Goal: Information Seeking & Learning: Check status

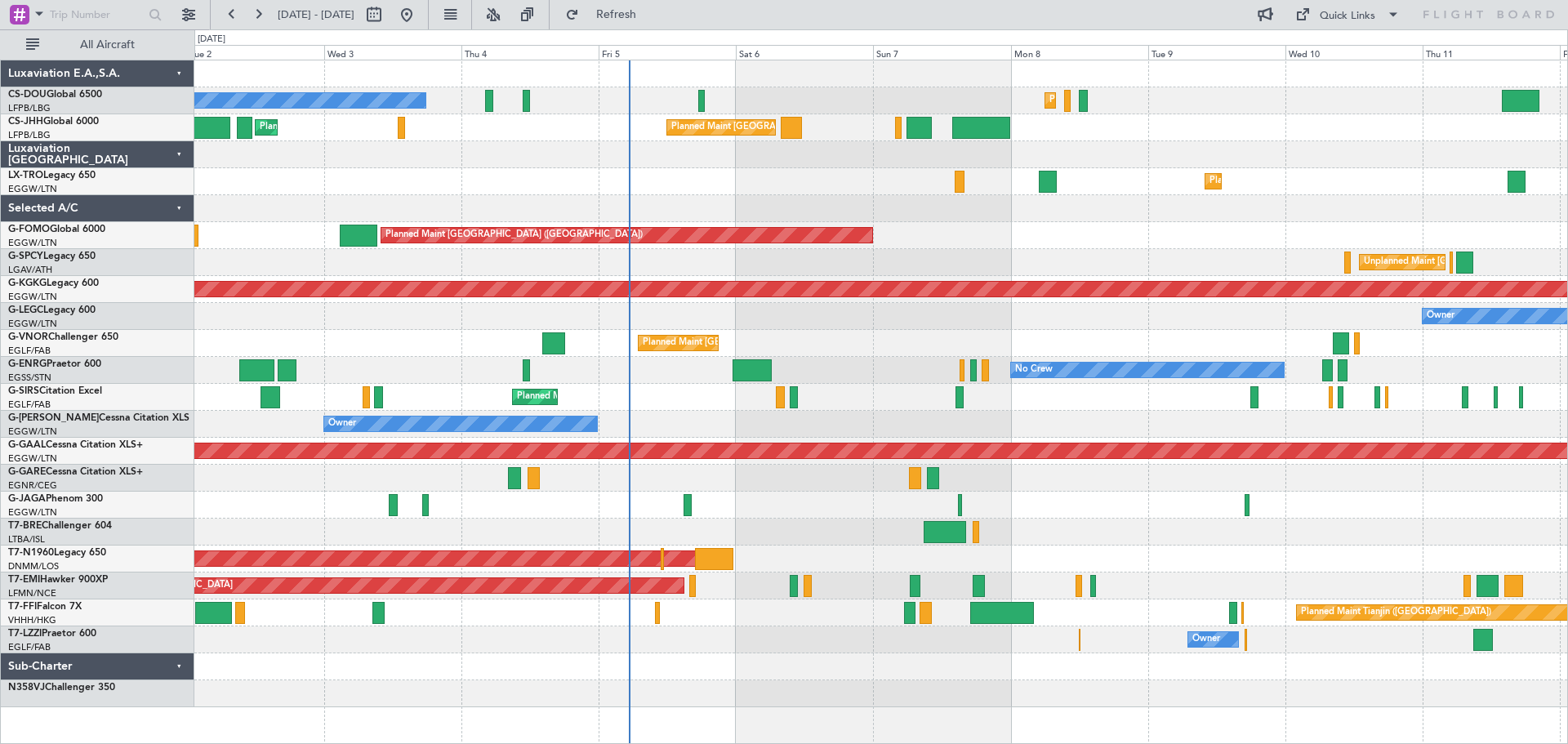
click at [1048, 338] on div "Planned Maint Paris (Le Bourget) No Crew Planned Maint Paris (Le Bourget) Plann…" at bounding box center [881, 384] width 1373 height 648
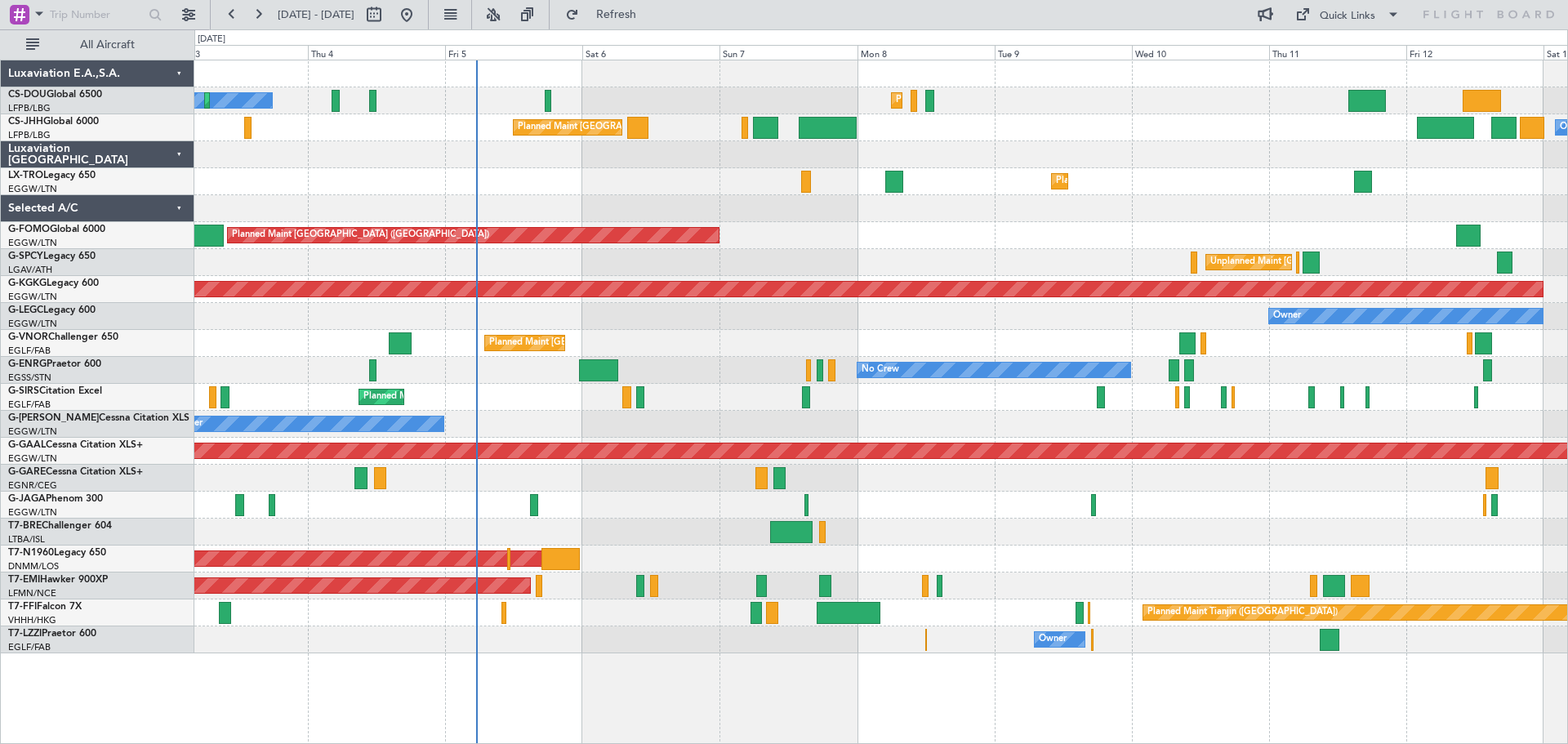
click at [851, 249] on div "No Crew Planned Maint [GEOGRAPHIC_DATA] ([GEOGRAPHIC_DATA]) Planned Maint [GEOG…" at bounding box center [881, 357] width 1373 height 594
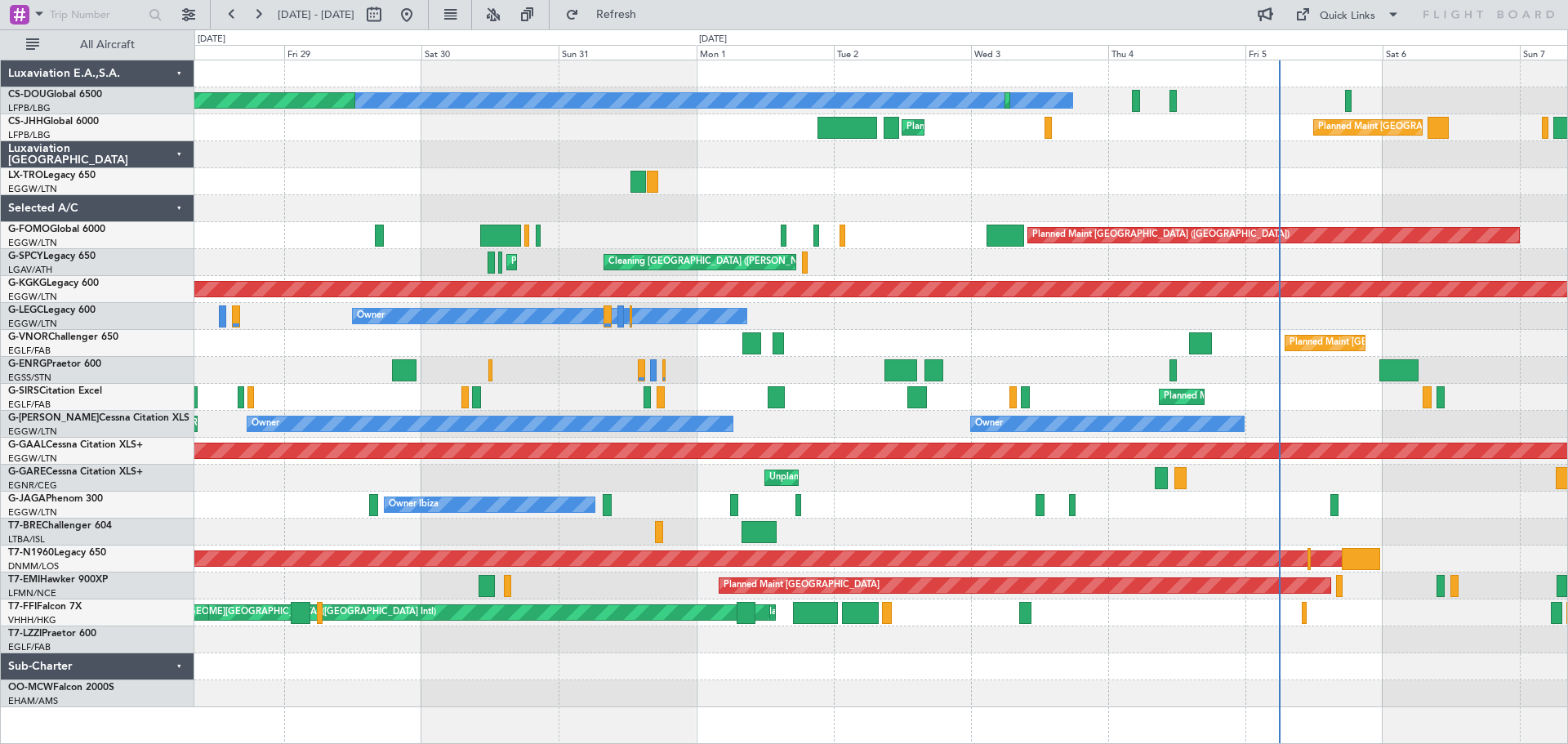
click at [1146, 308] on div "No Crew Planned Maint Paris (Le Bourget) Planned Maint Paris (Le Bourget) Plann…" at bounding box center [881, 384] width 1373 height 648
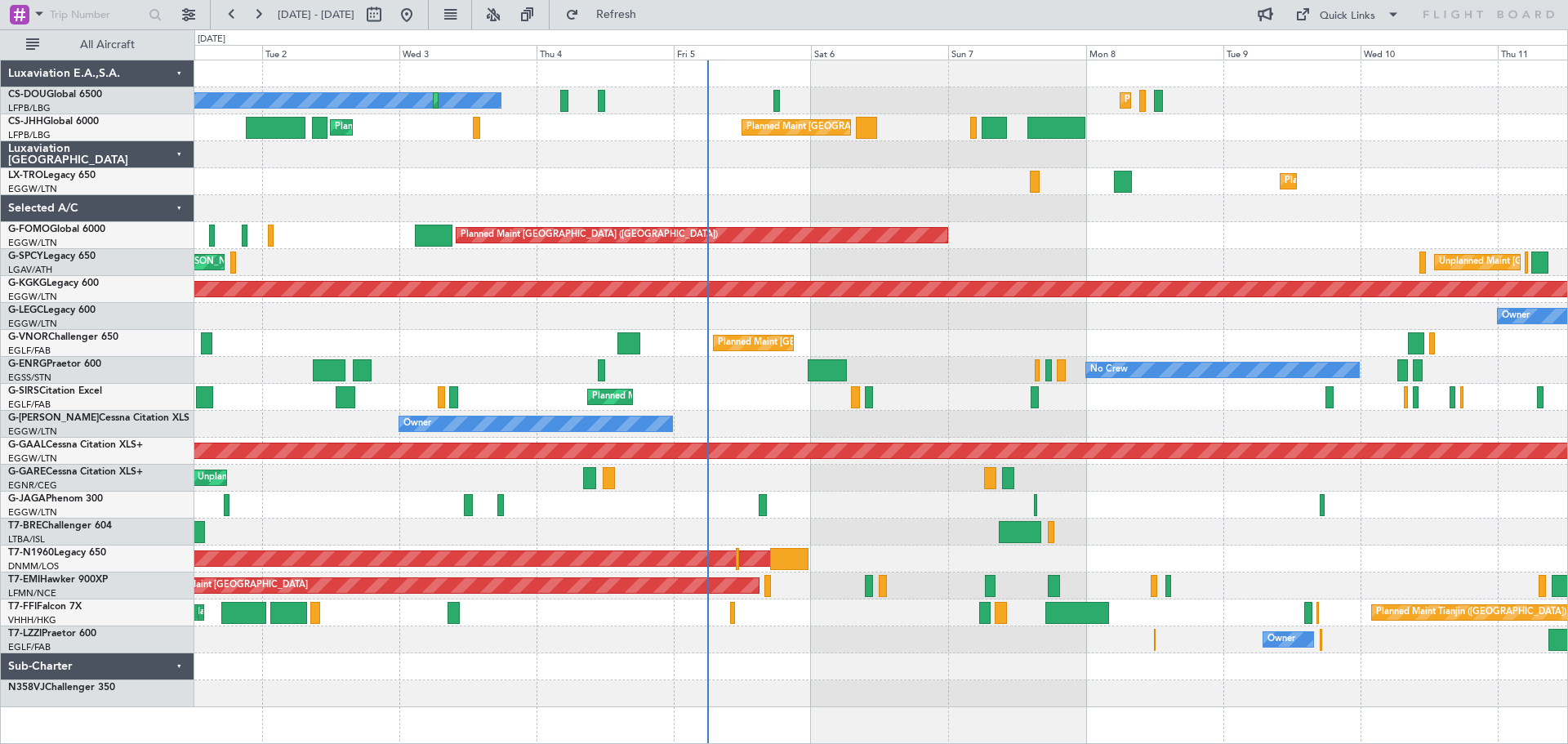
click at [880, 353] on div "Planned Maint [GEOGRAPHIC_DATA] ([GEOGRAPHIC_DATA])" at bounding box center [881, 343] width 1373 height 27
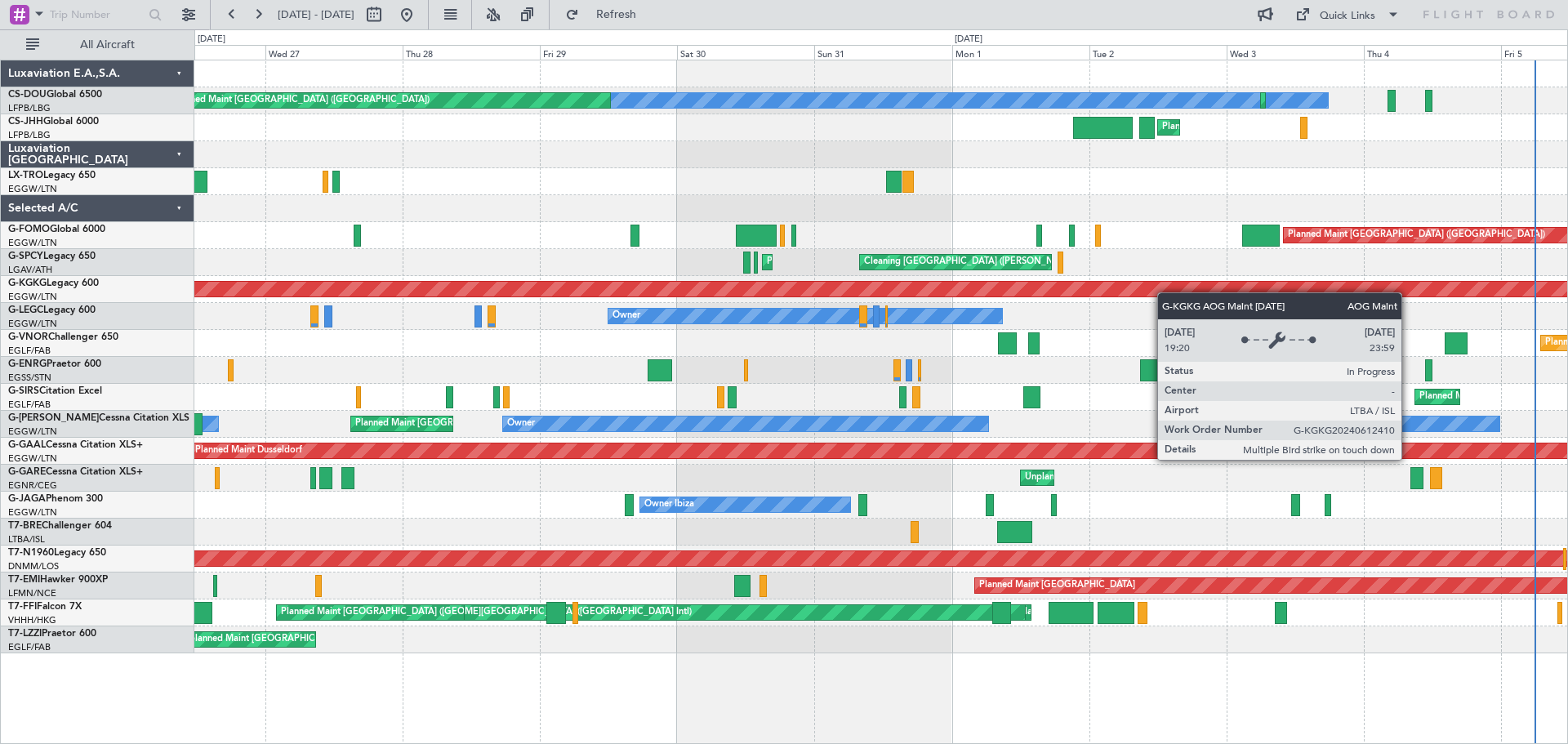
click at [1245, 284] on div "No Crew Planned Maint Paris (Le Bourget) Planned Maint Paris (Le Bourget) A/C U…" at bounding box center [881, 357] width 1373 height 594
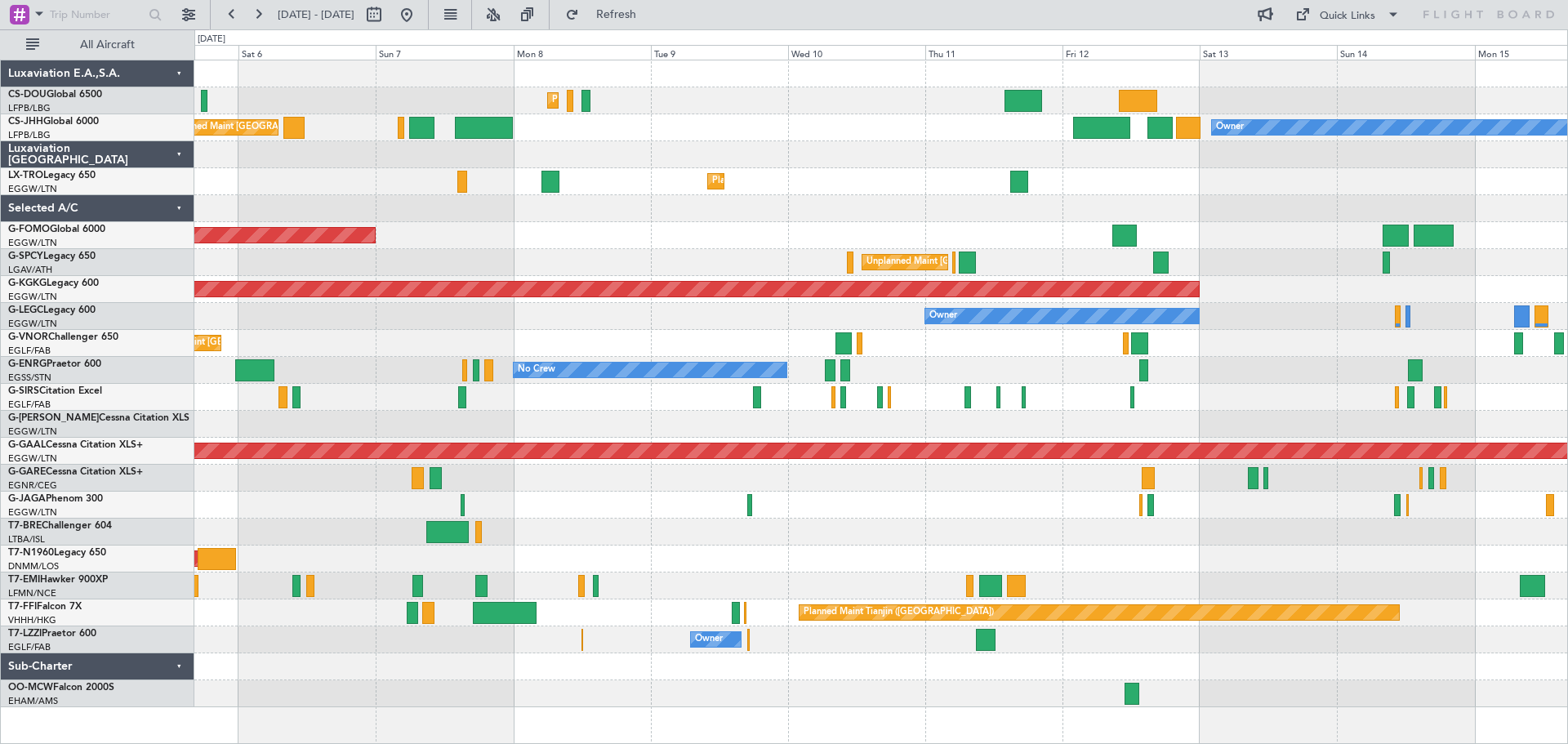
click at [958, 330] on div "Planned Maint [GEOGRAPHIC_DATA] ([GEOGRAPHIC_DATA])" at bounding box center [881, 343] width 1373 height 27
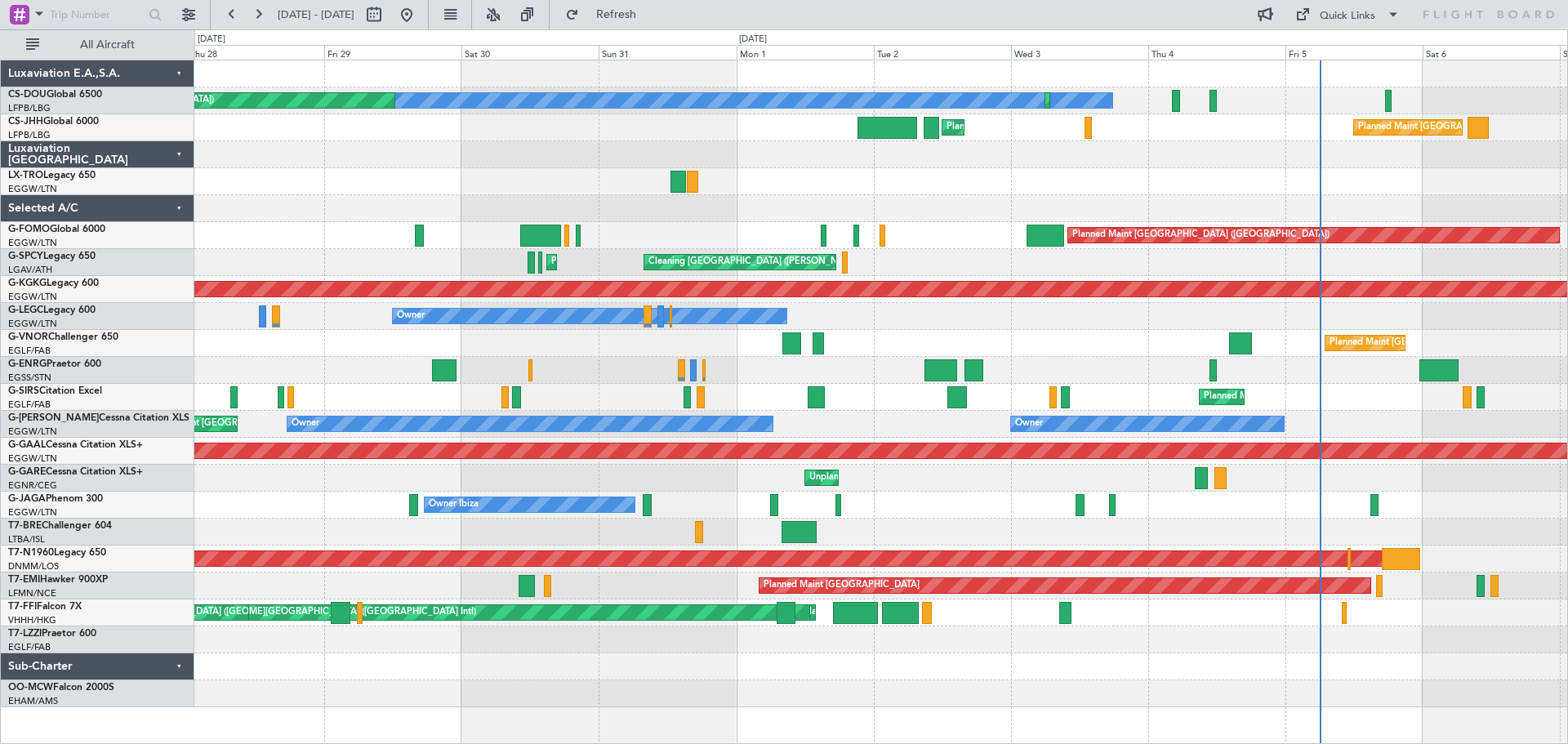
click at [1197, 311] on div "Owner" at bounding box center [881, 317] width 1373 height 27
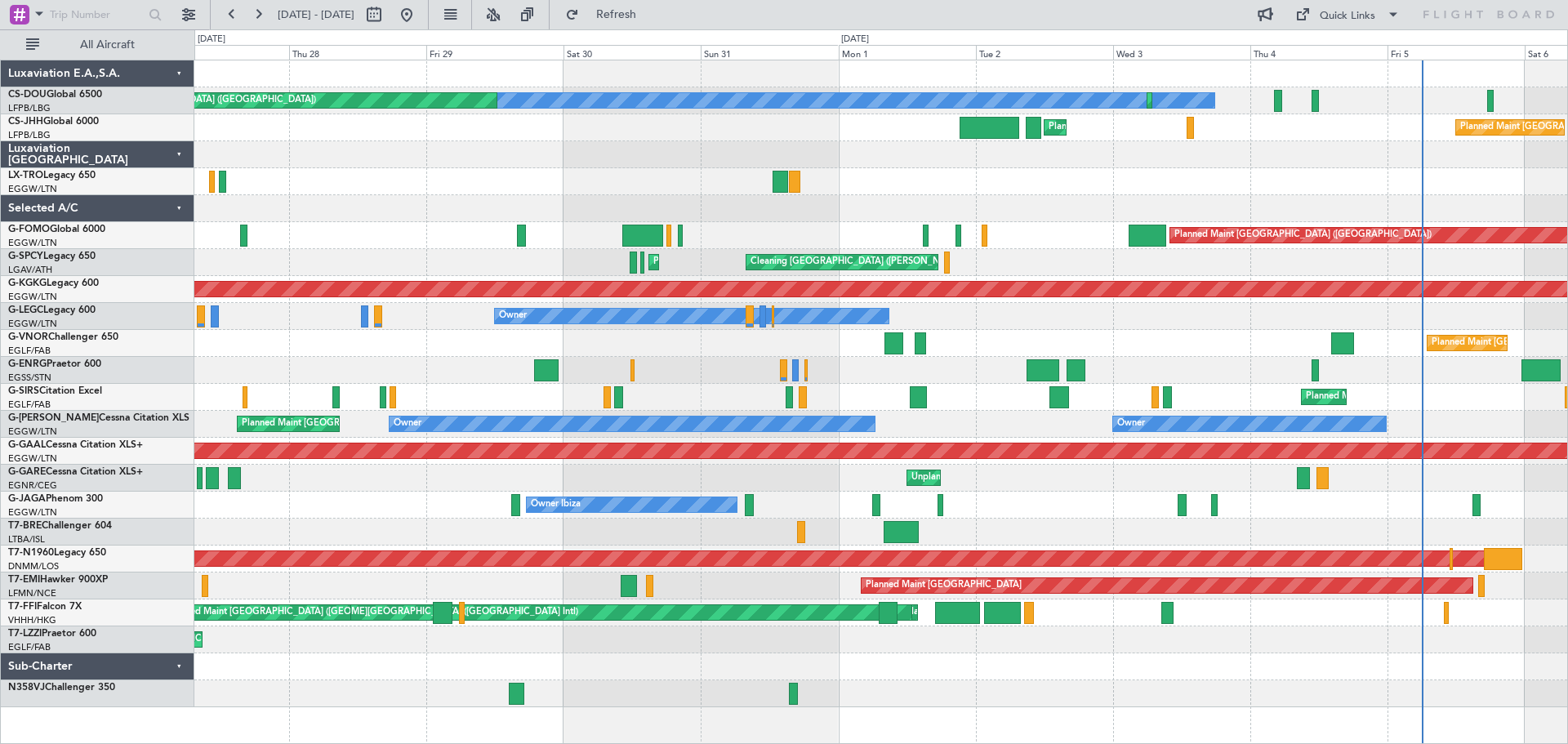
click at [470, 317] on div "Owner" at bounding box center [881, 317] width 1373 height 27
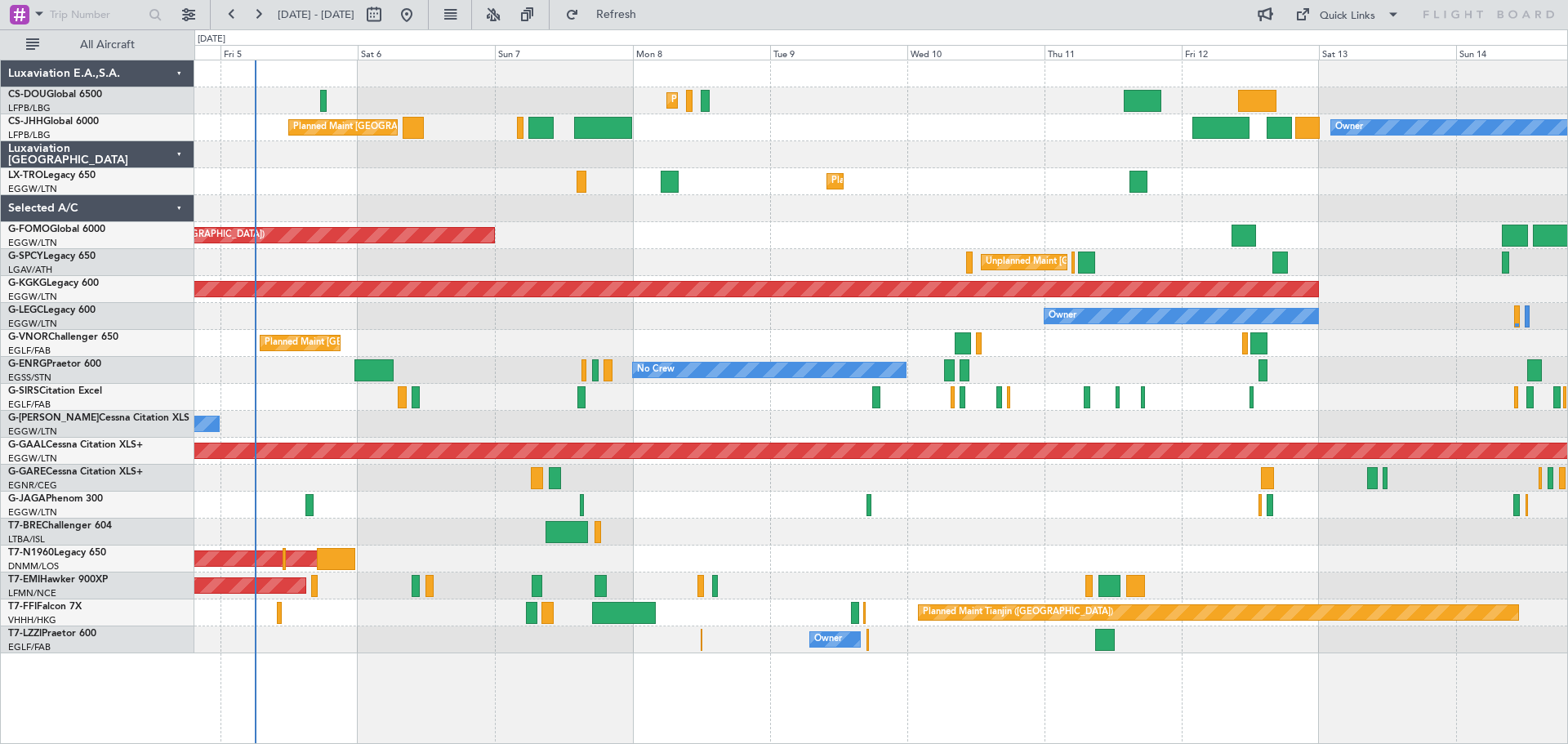
click at [749, 335] on div "Planned Maint Paris (Le Bourget) Planned Maint Paris (Le Bourget) Planned Maint…" at bounding box center [881, 357] width 1373 height 594
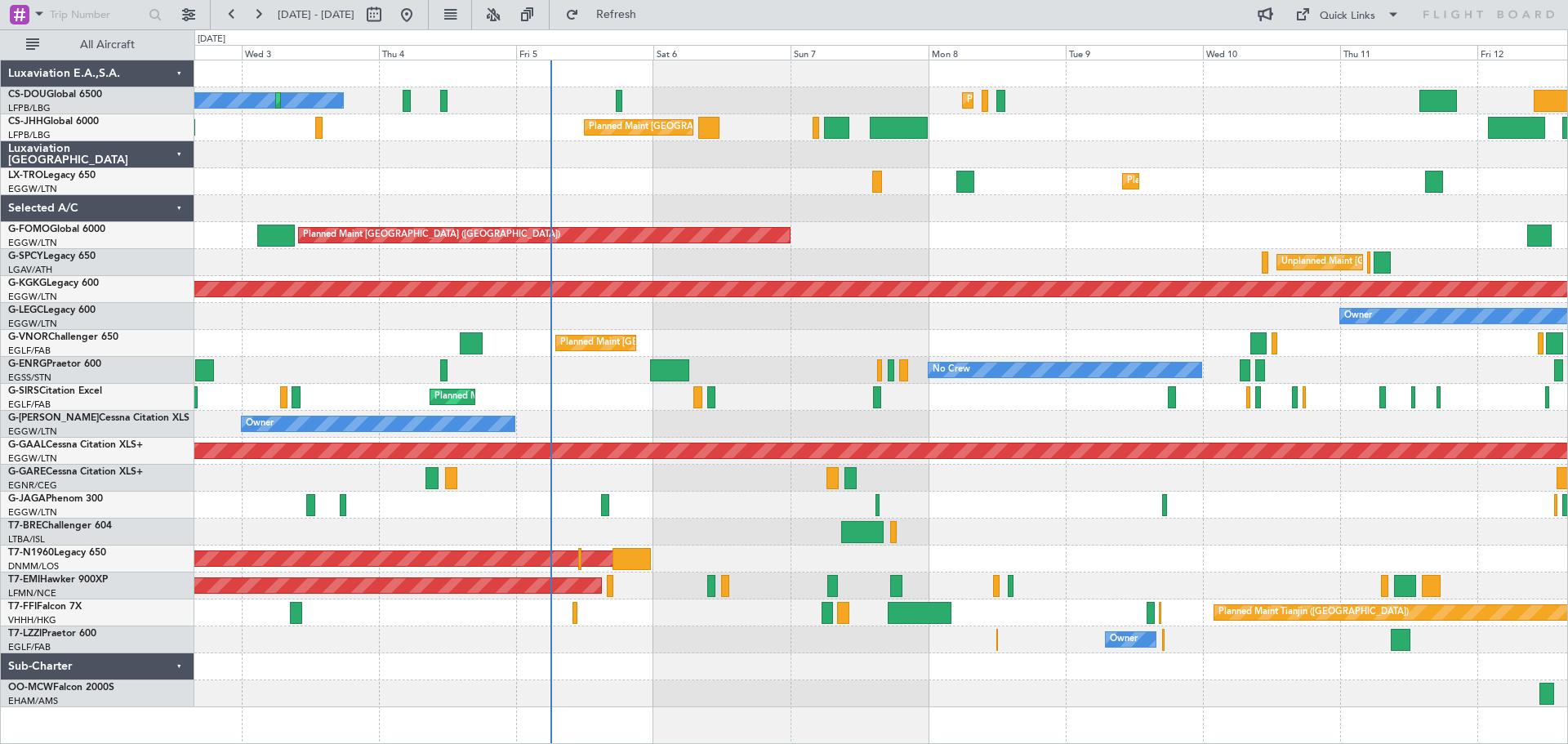
click at [778, 207] on div "Planned Maint Paris (Le Bourget) No Crew Planned Maint Paris (Le Bourget) Plann…" at bounding box center [881, 384] width 1373 height 648
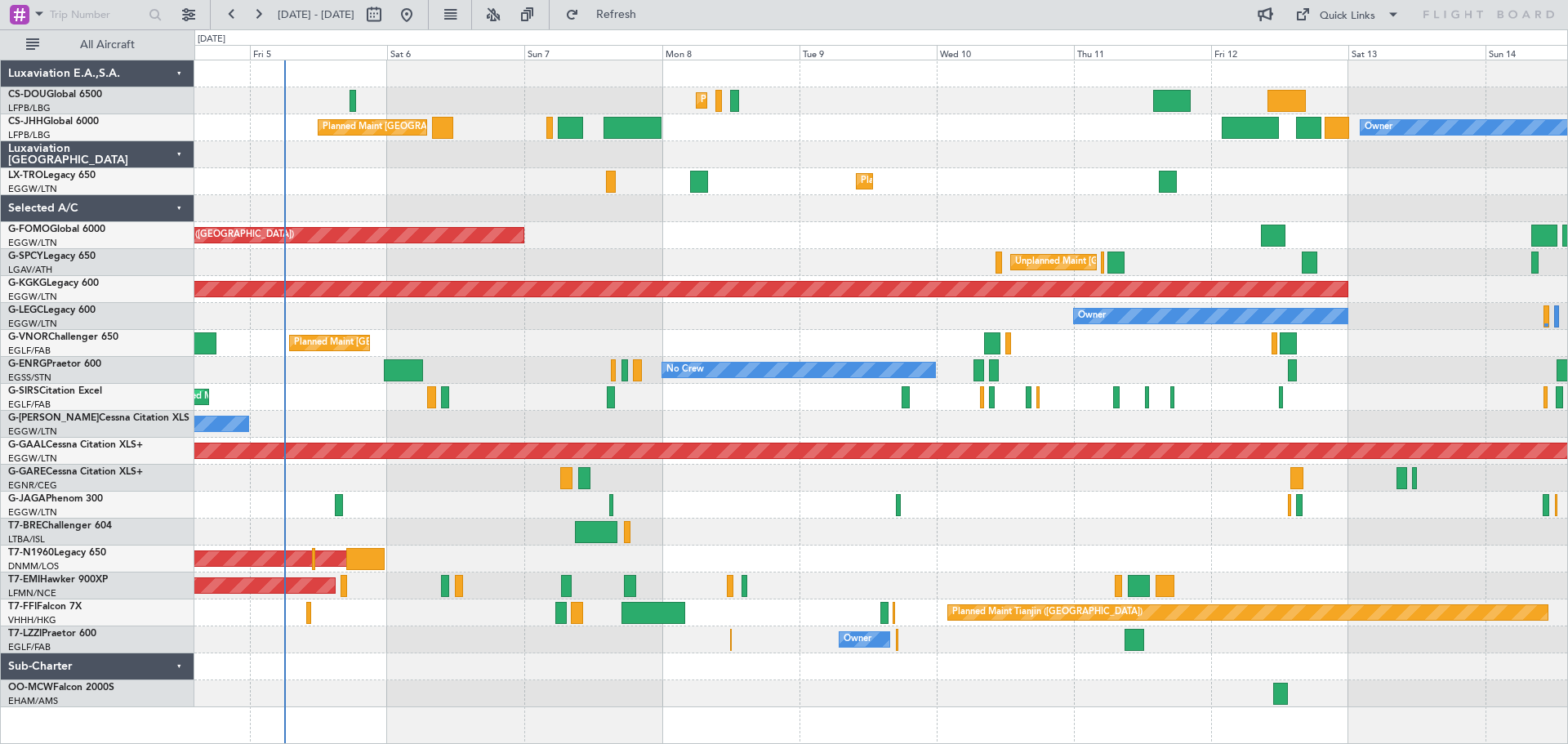
click at [877, 138] on div "Planned Maint Paris (Le Bourget) Owner Planned Maint London (Luton) Planned Mai…" at bounding box center [881, 127] width 1373 height 27
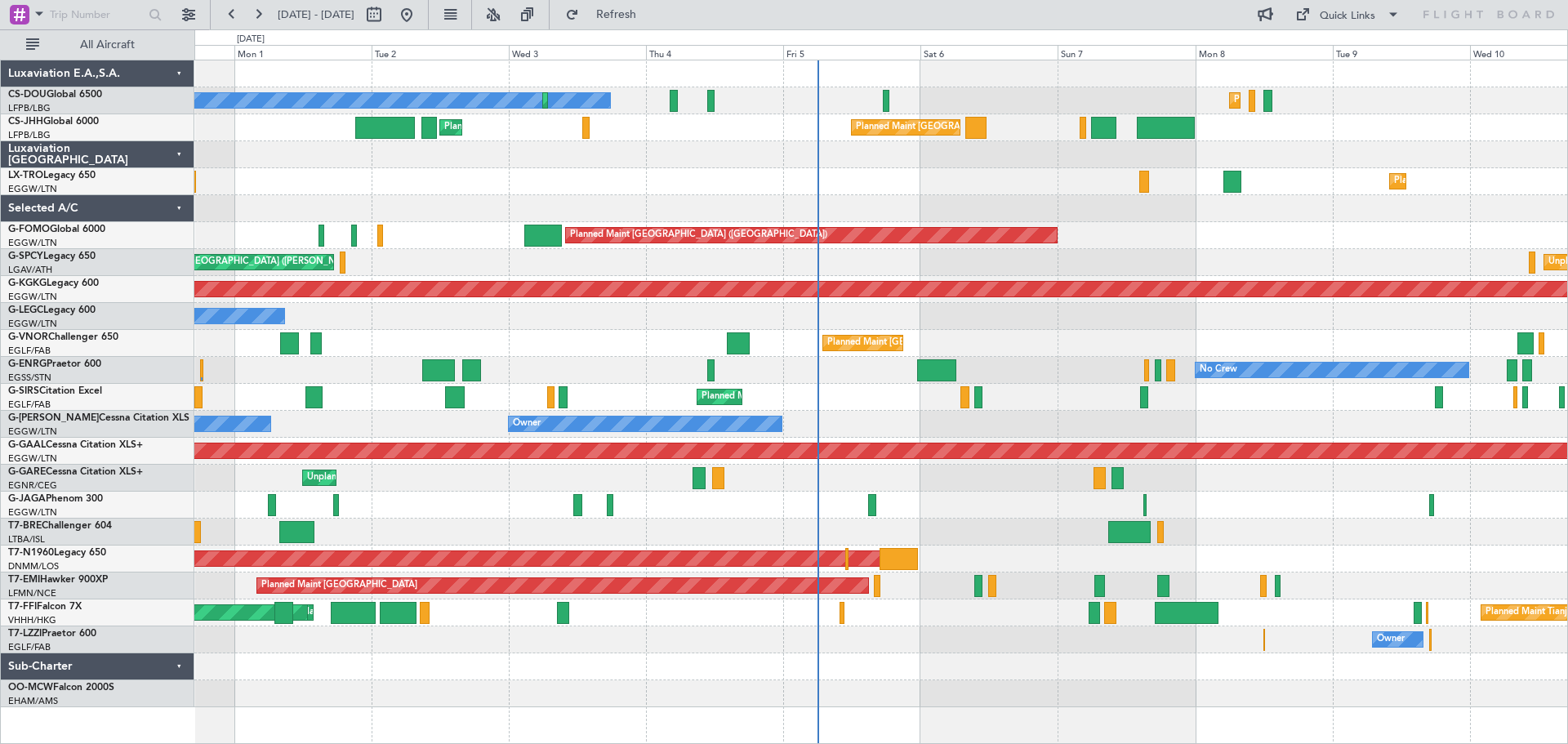
click at [1214, 211] on div "Planned Maint Paris (Le Bourget) No Crew Planned Maint Paris (Le Bourget) Plann…" at bounding box center [881, 384] width 1373 height 648
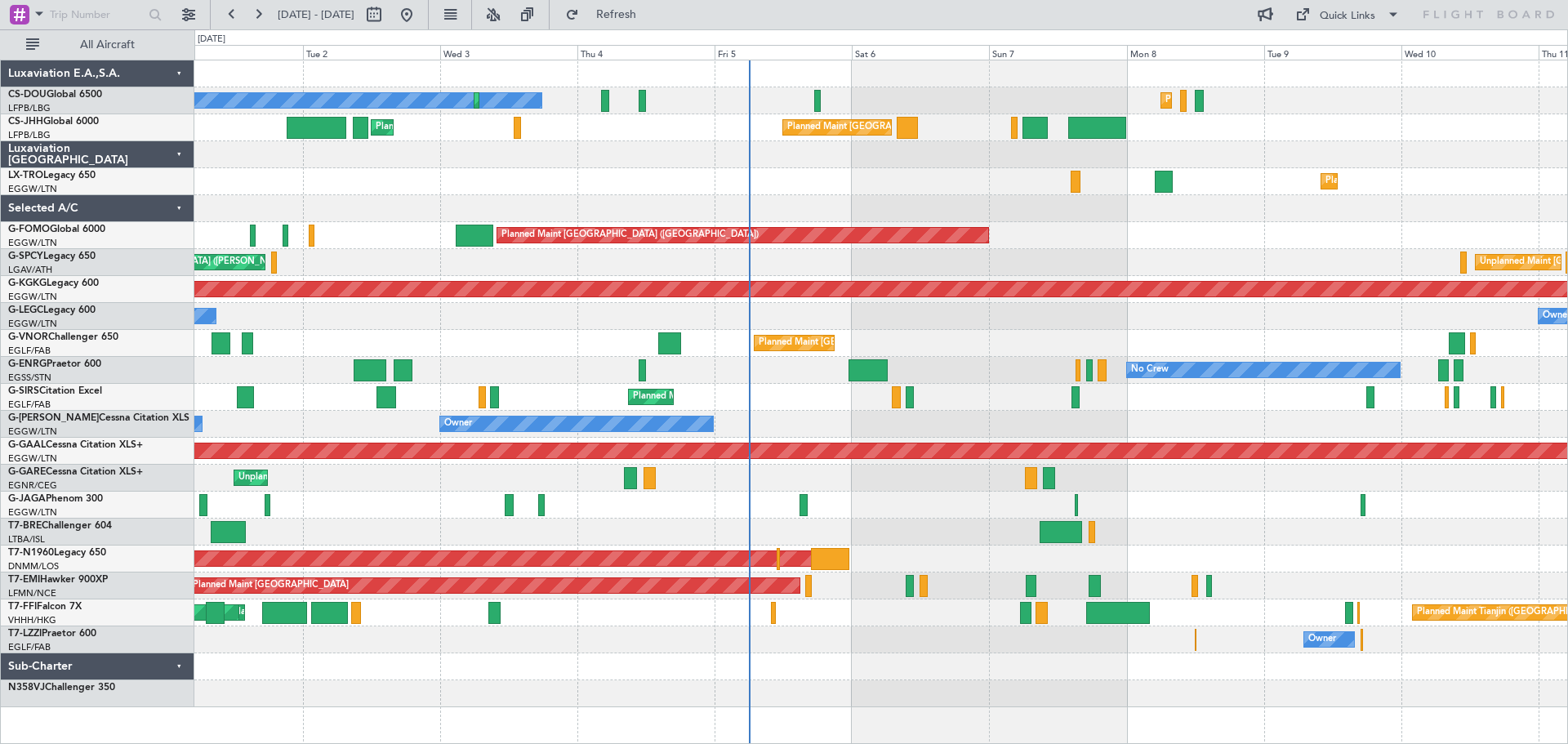
click at [815, 207] on div at bounding box center [881, 209] width 1373 height 27
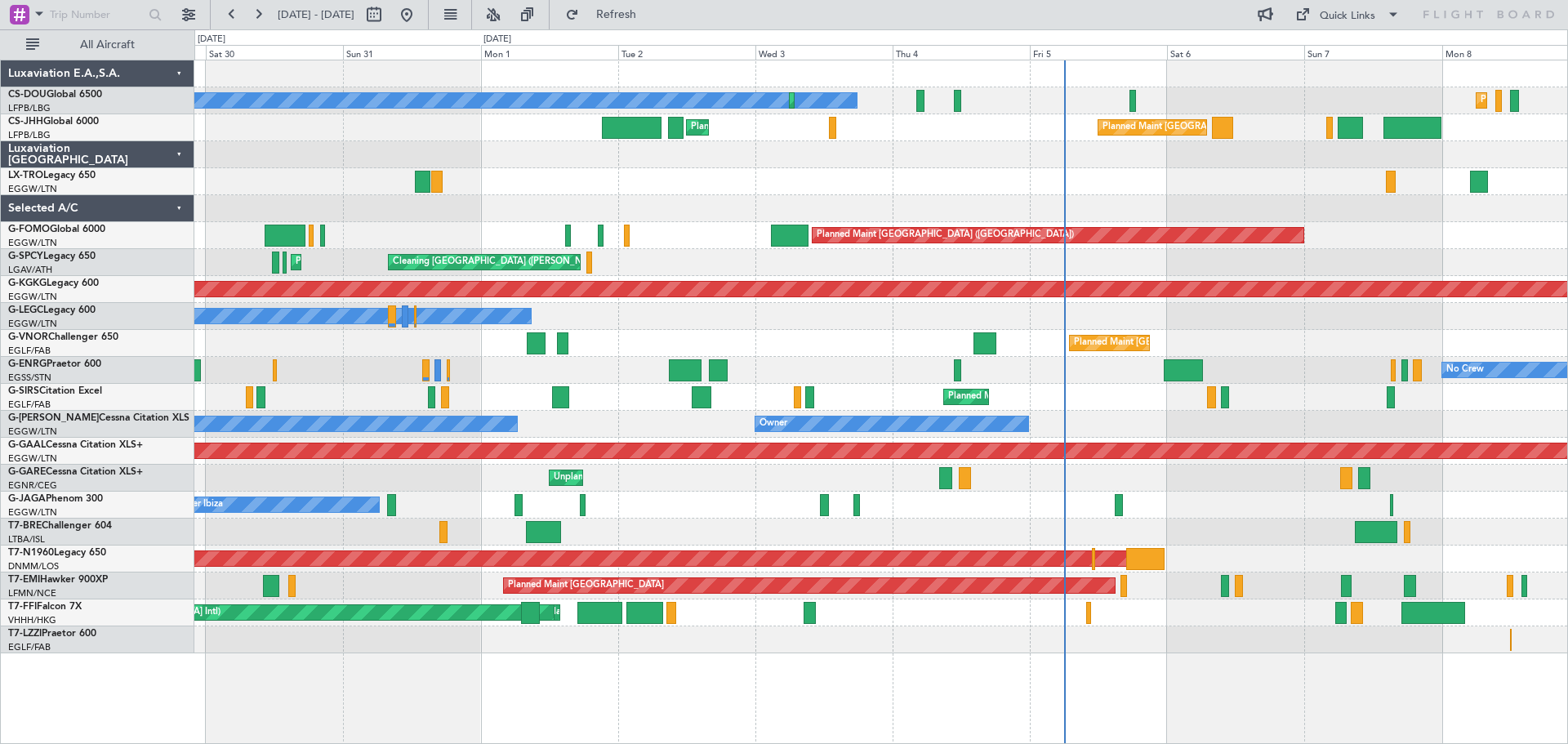
click at [855, 203] on div at bounding box center [881, 209] width 1373 height 27
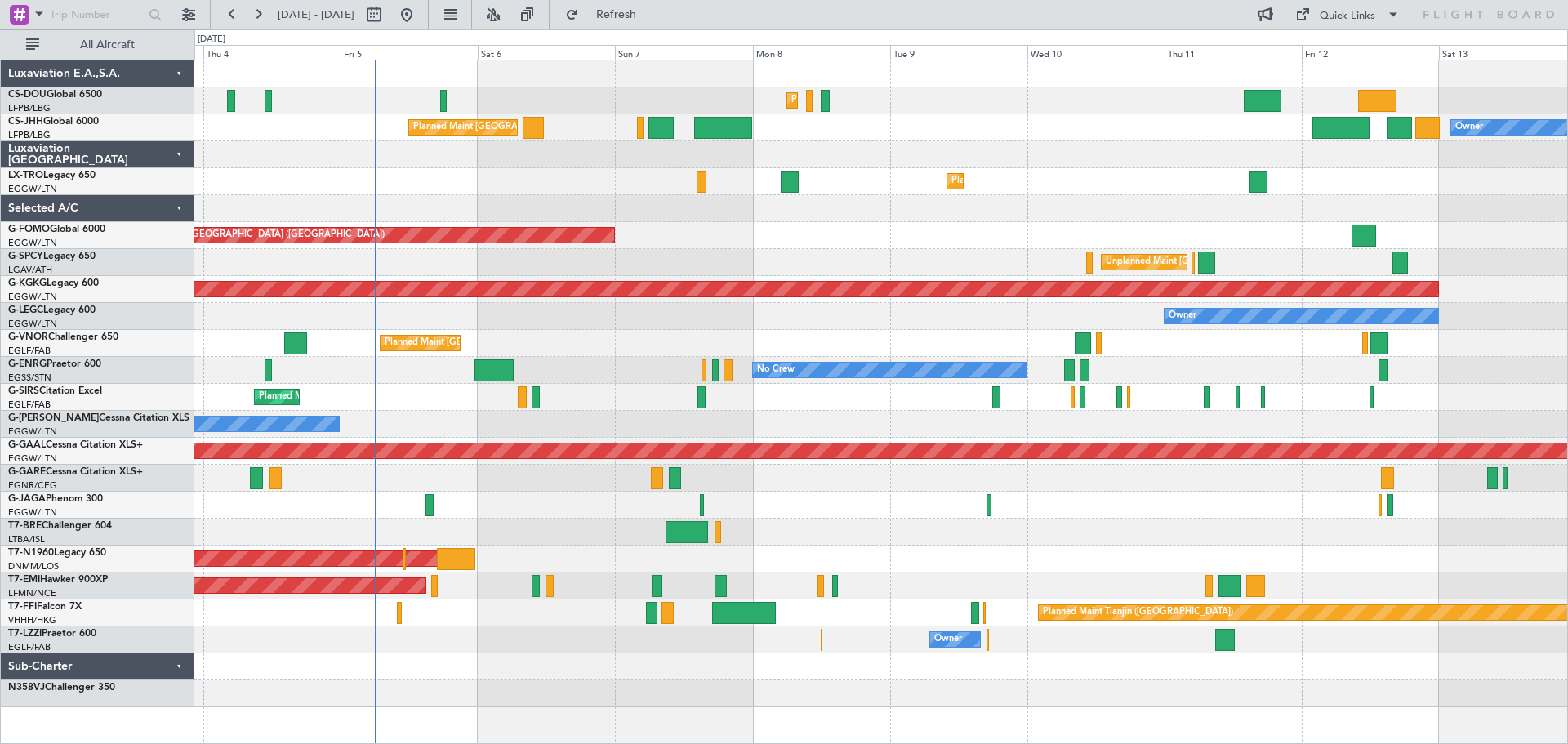
click at [565, 305] on div "Owner" at bounding box center [881, 317] width 1373 height 27
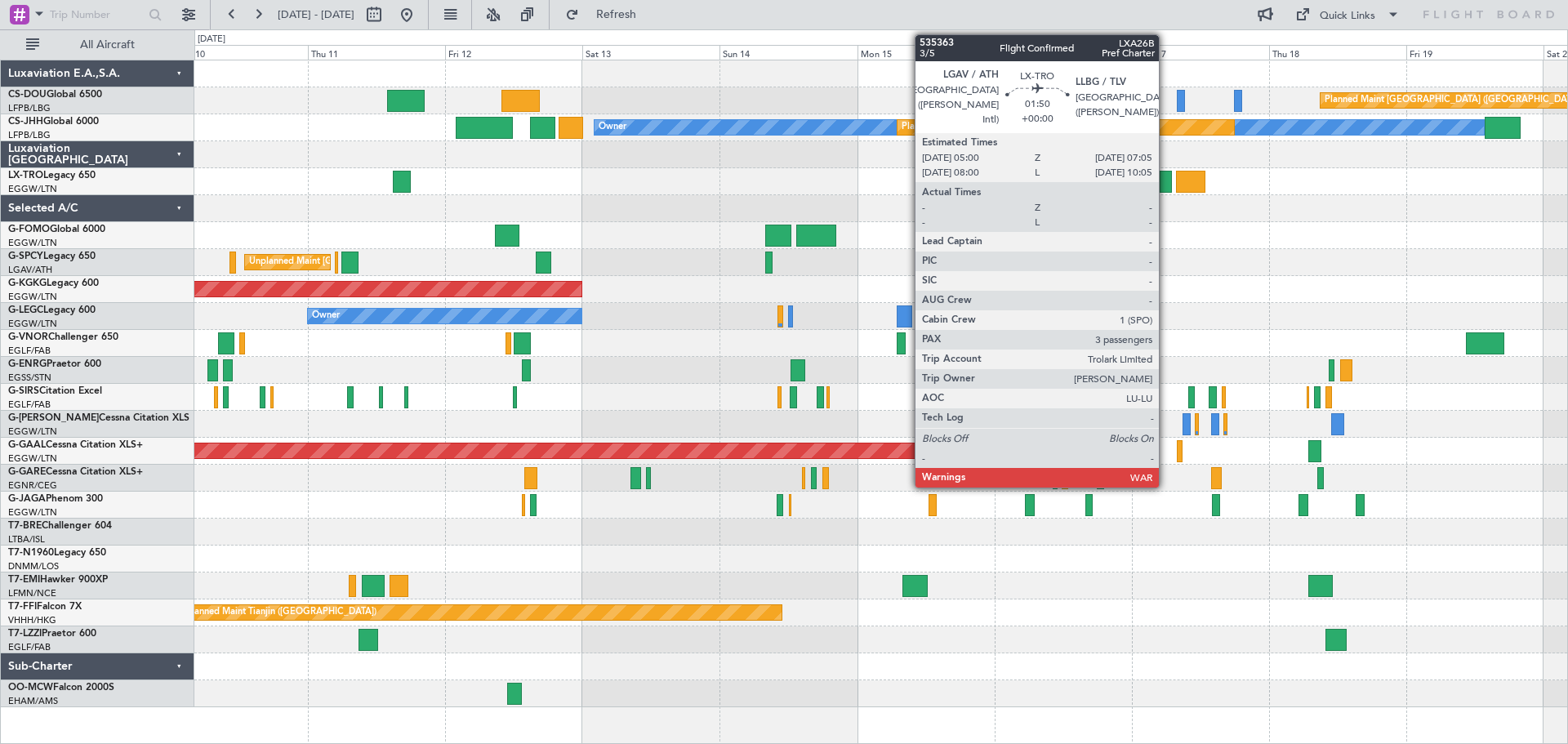
click at [1166, 187] on div at bounding box center [1166, 181] width 12 height 22
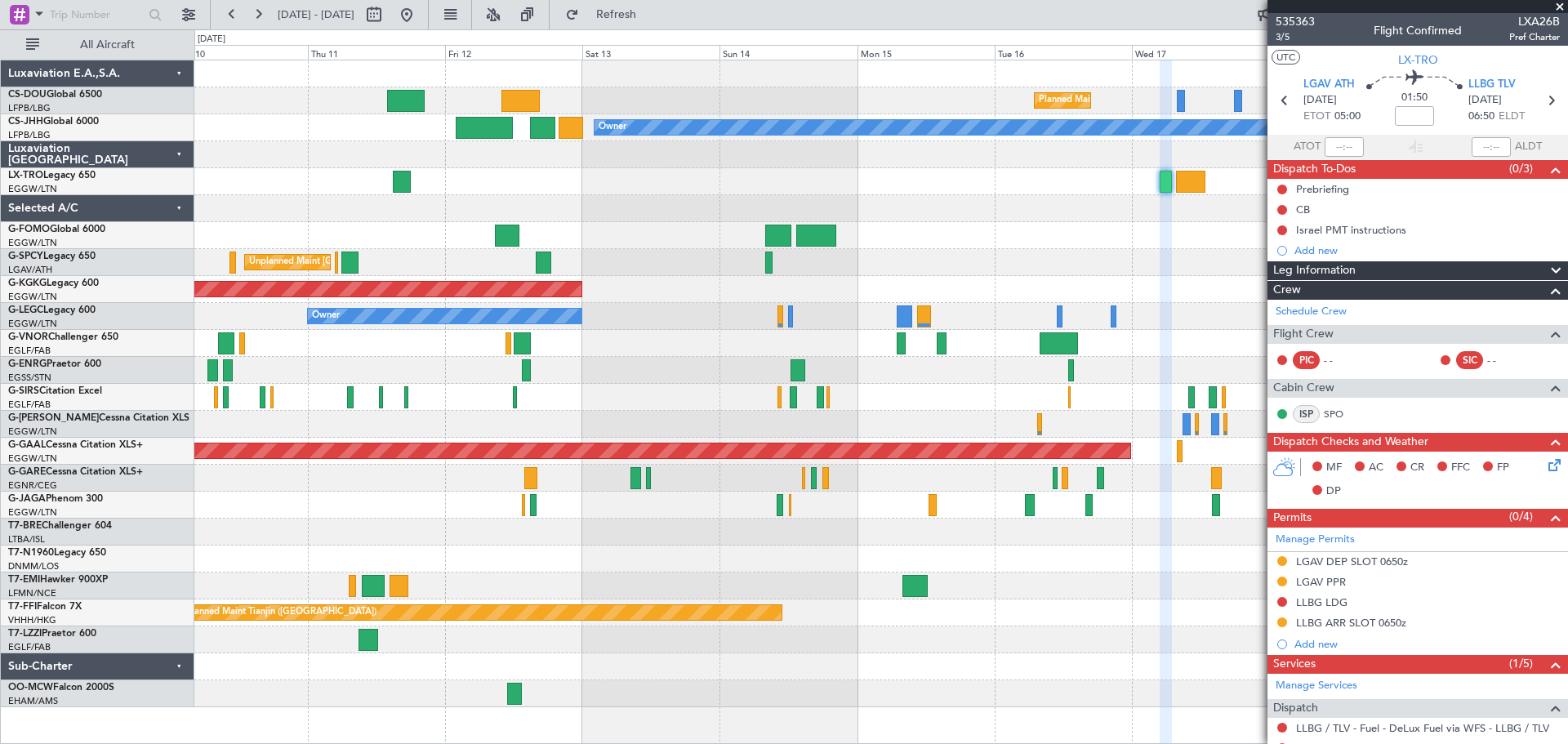
click at [1561, 3] on span at bounding box center [1560, 7] width 16 height 15
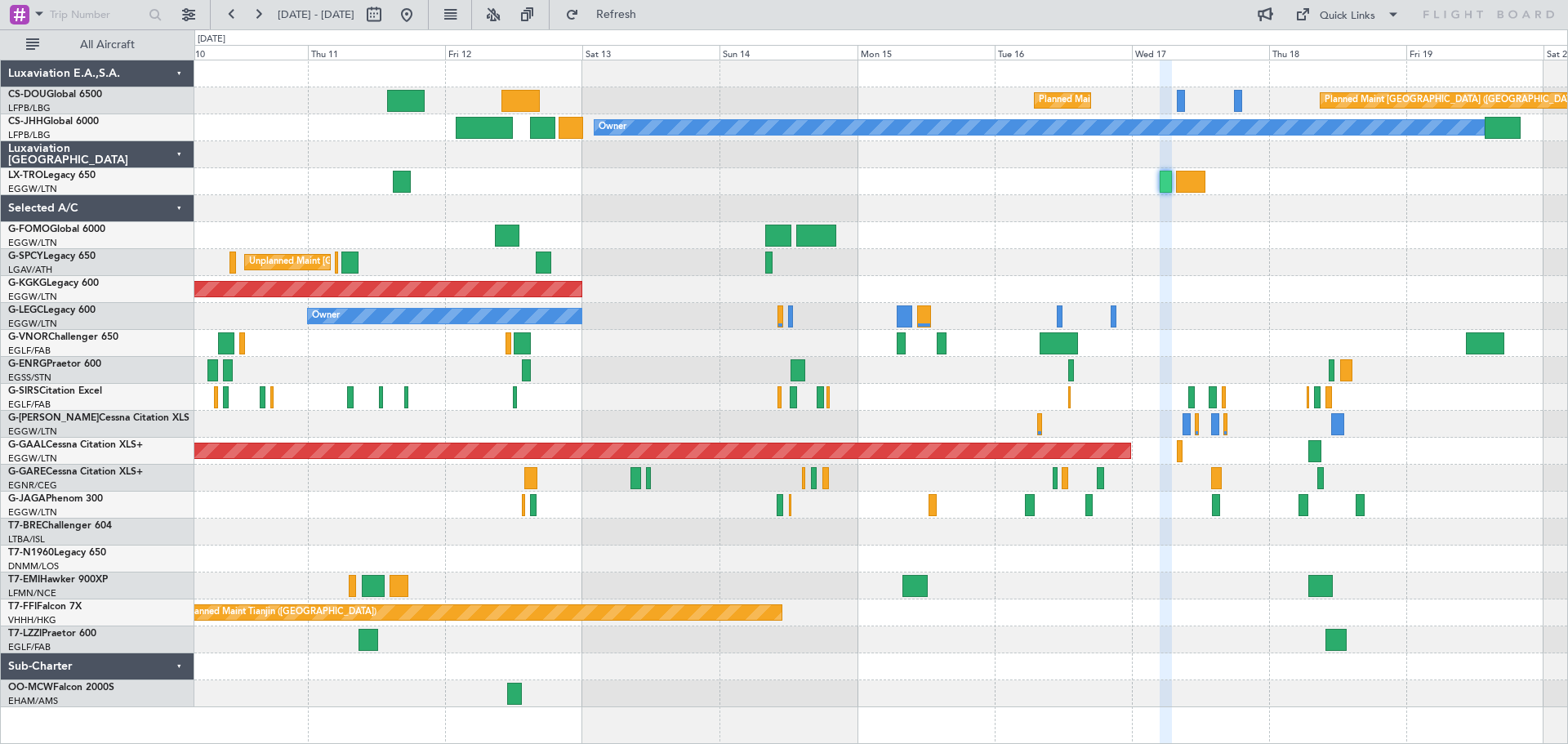
type input "0"
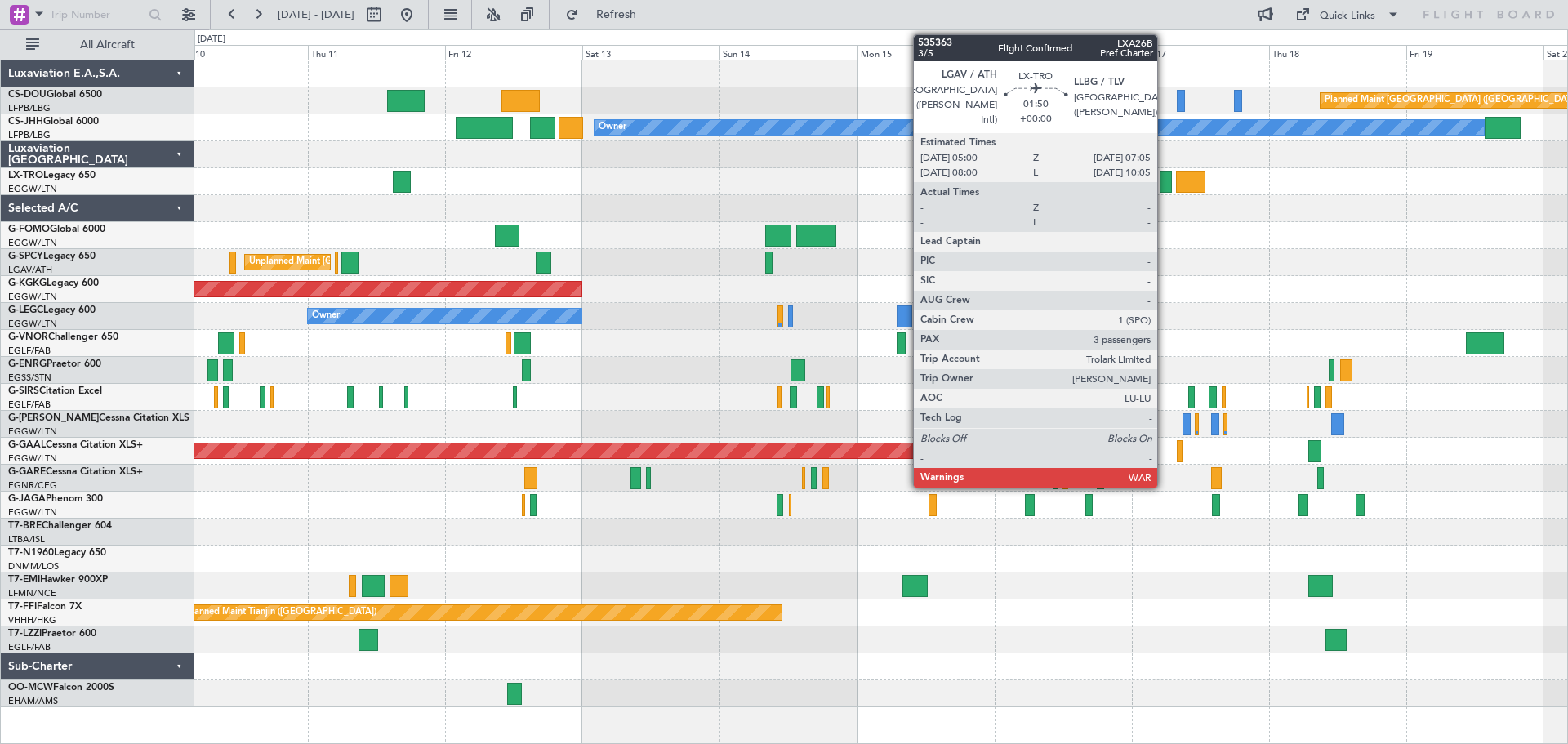
click at [1165, 188] on div at bounding box center [1166, 181] width 12 height 22
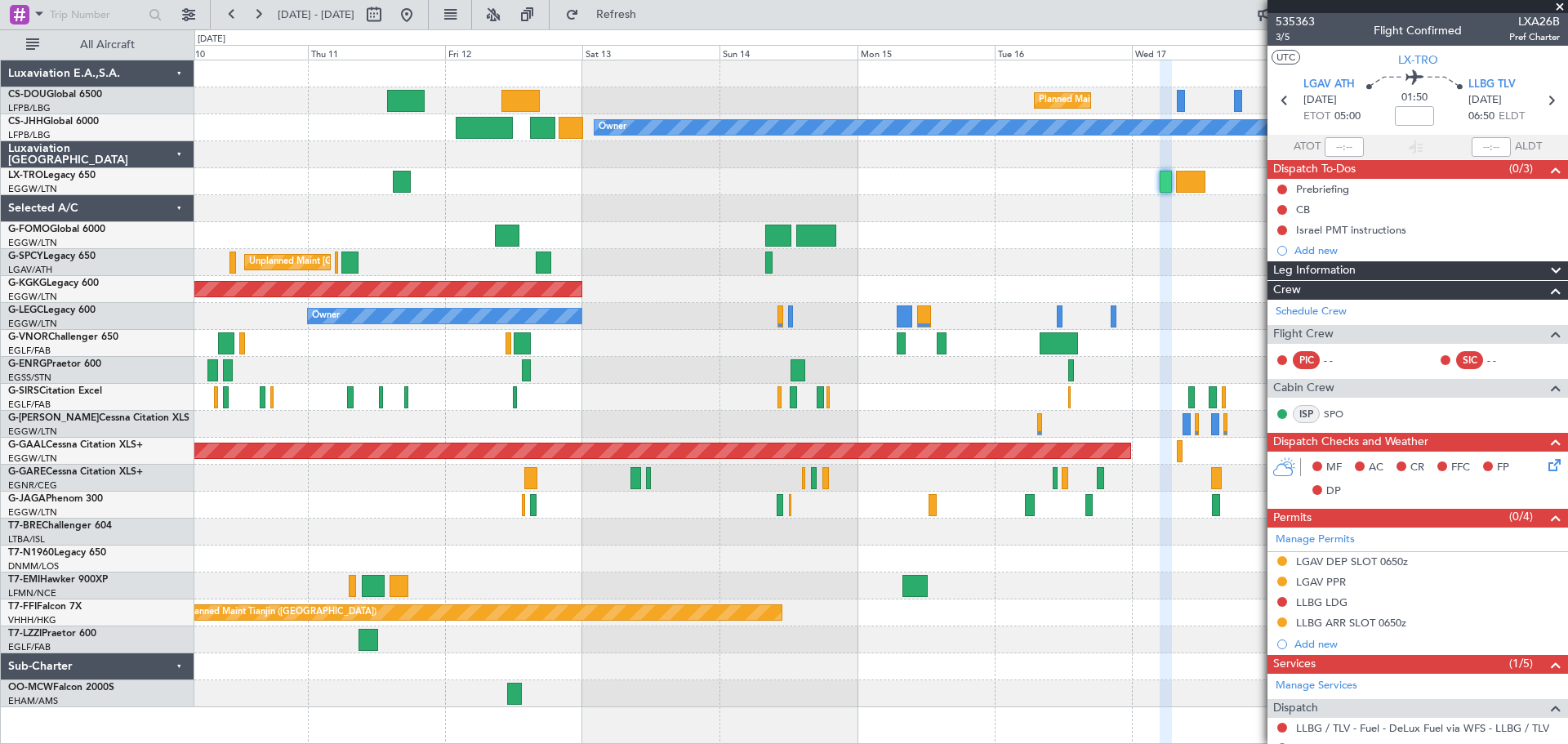
click at [1557, 5] on span at bounding box center [1560, 7] width 16 height 15
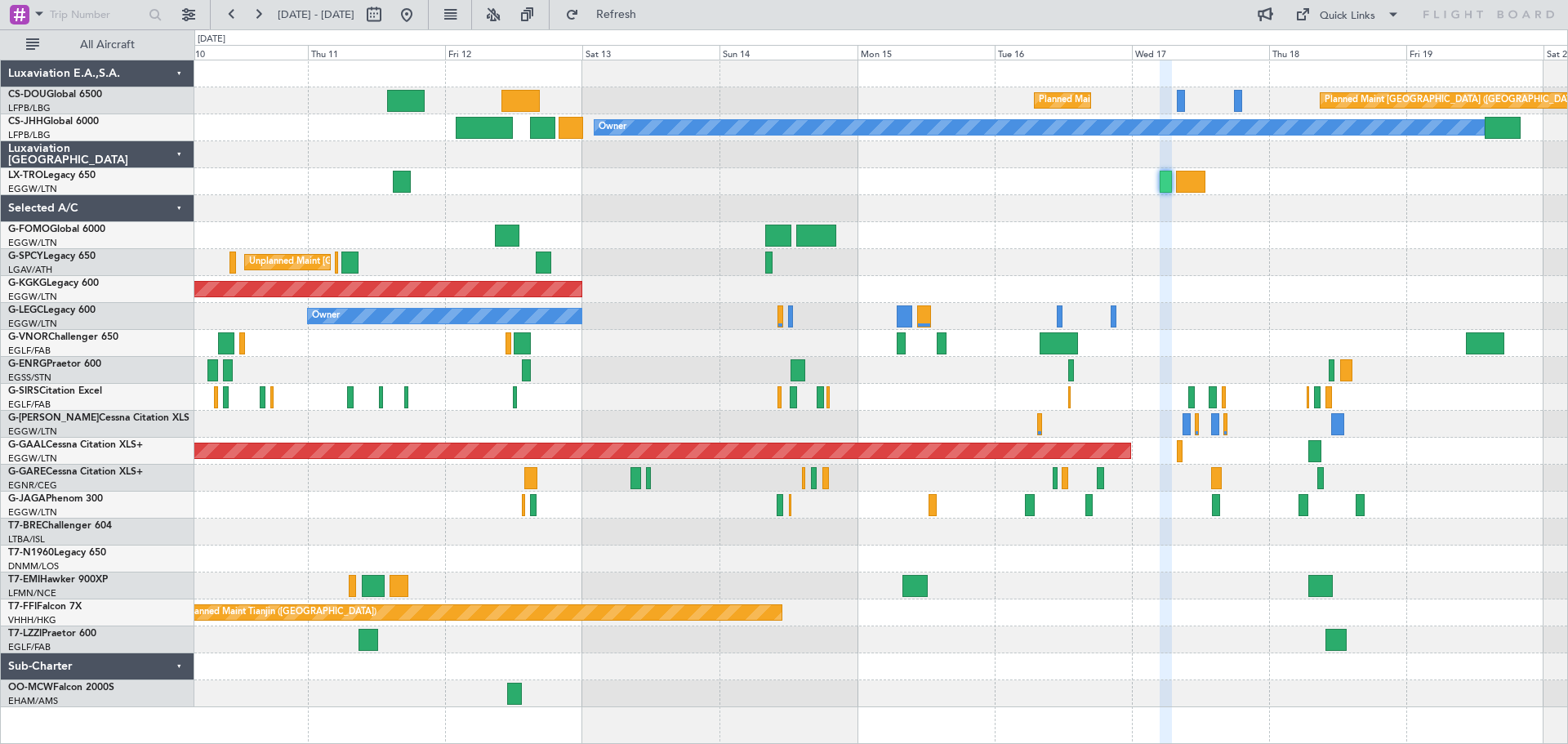
type input "0"
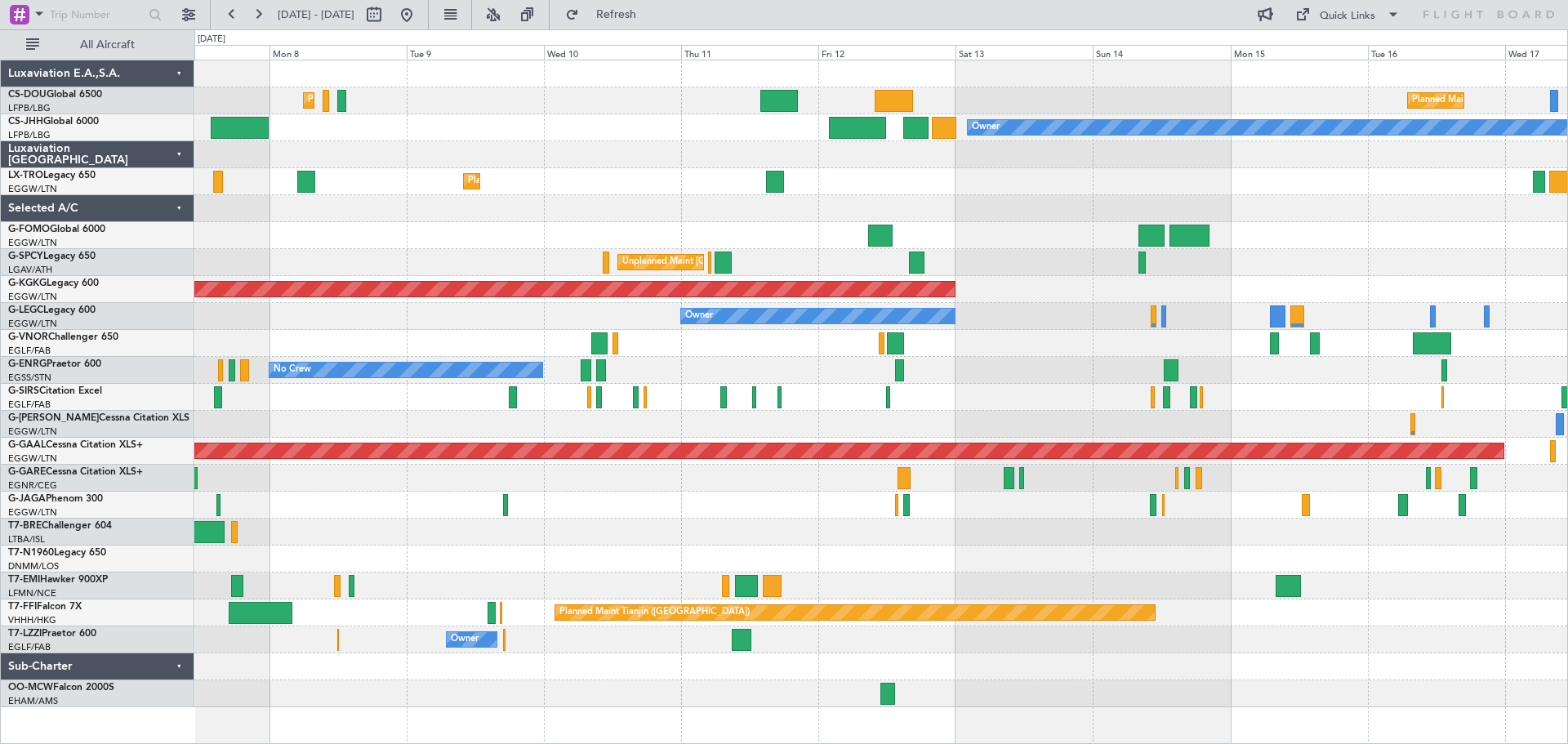
click at [1149, 201] on div "Planned Maint Paris (Le Bourget) Planned Maint Paris (Le Bourget) Planned Maint…" at bounding box center [881, 384] width 1373 height 648
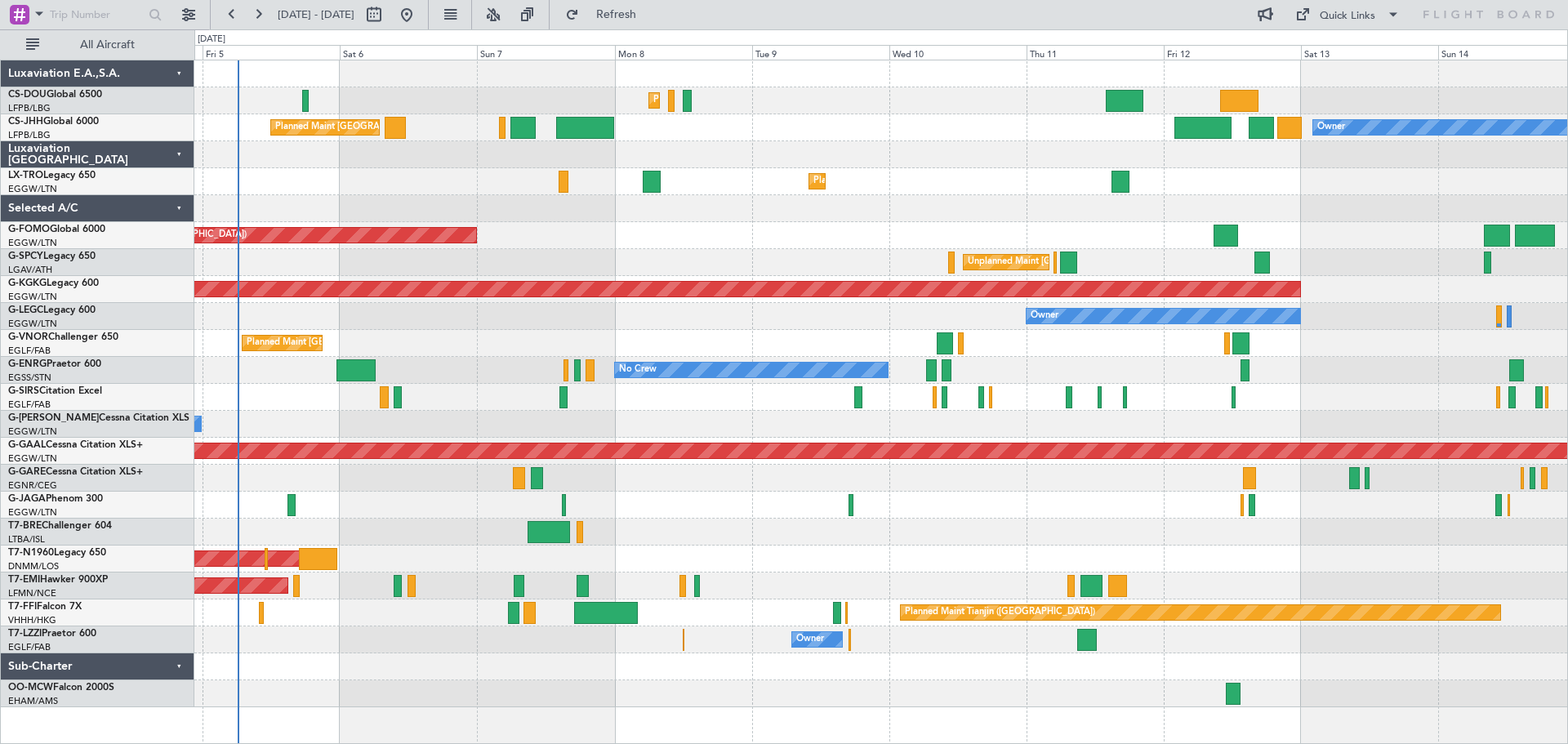
click at [992, 245] on div "Planned Maint [GEOGRAPHIC_DATA] ([GEOGRAPHIC_DATA])" at bounding box center [881, 235] width 1373 height 27
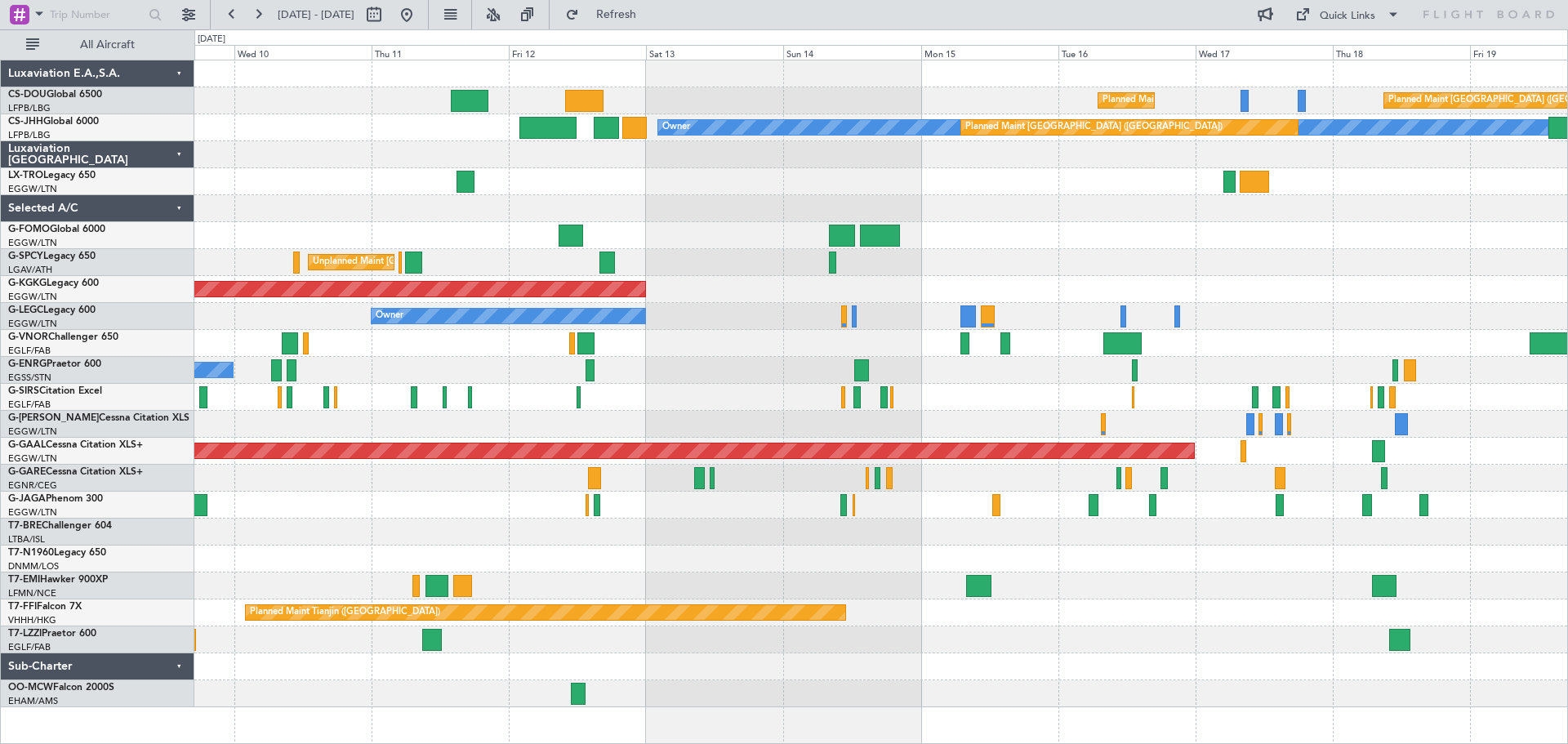
click at [722, 206] on div "Planned Maint Paris (Le Bourget) Planned Maint Paris (Le Bourget) Planned Maint…" at bounding box center [881, 384] width 1373 height 648
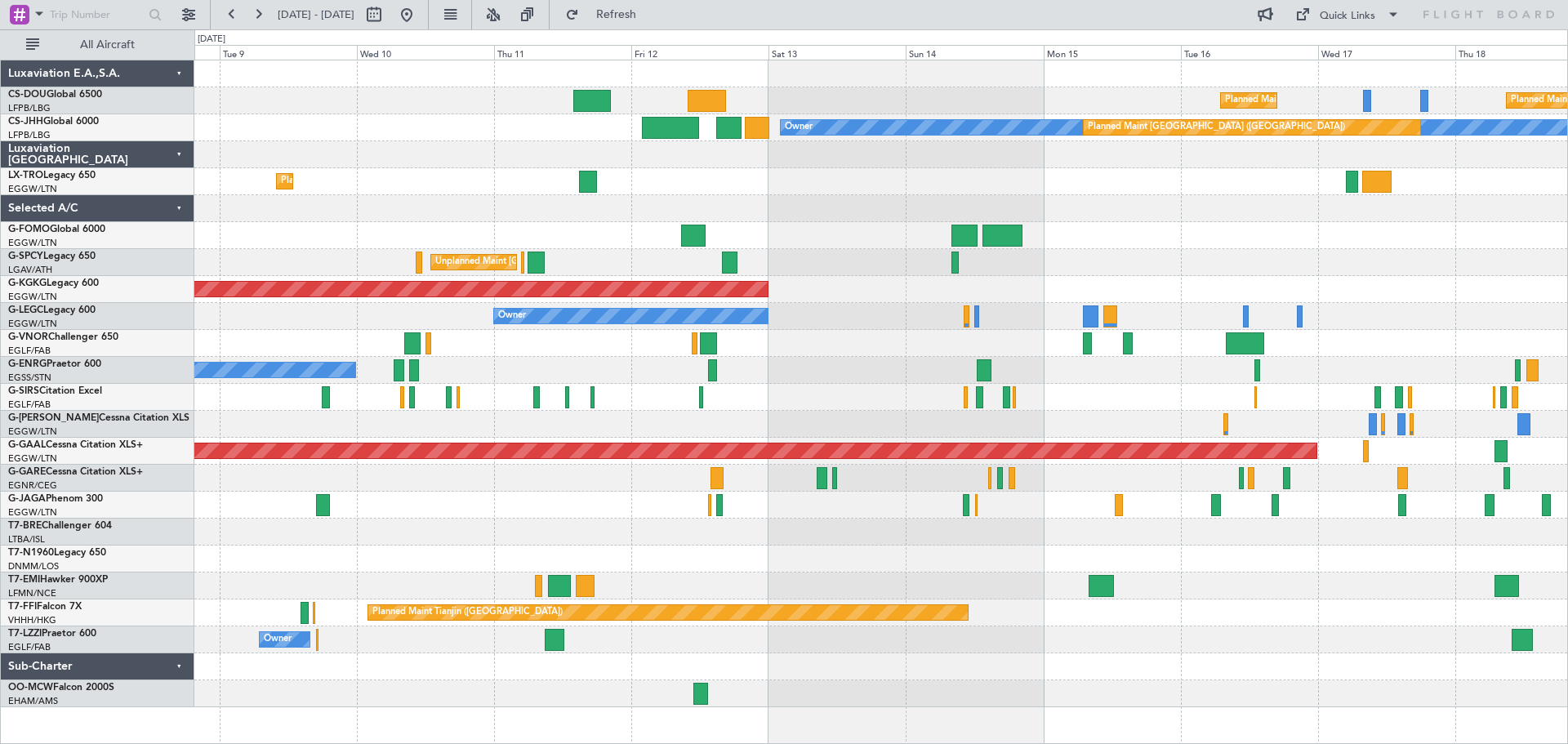
click at [838, 220] on div at bounding box center [881, 209] width 1373 height 27
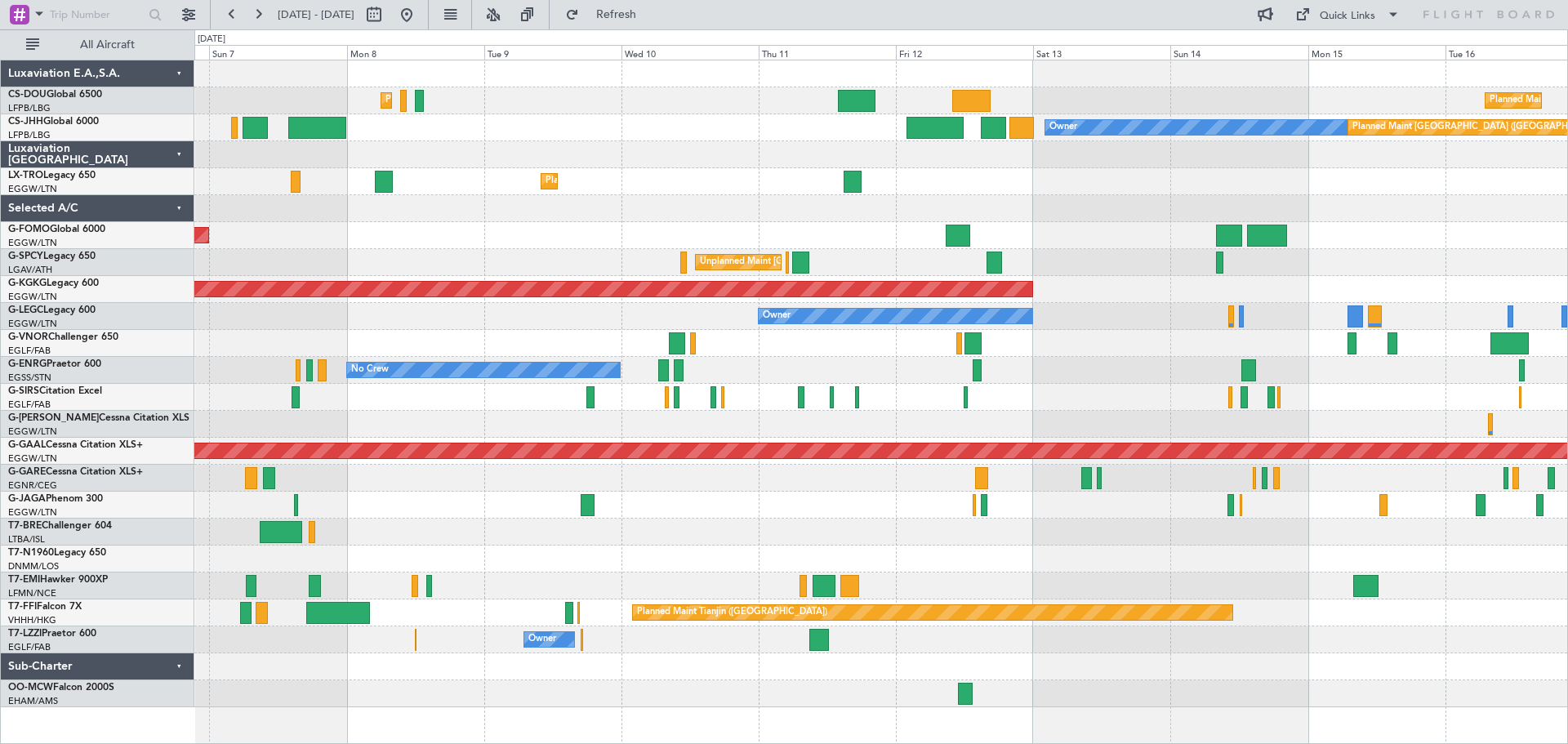
click at [695, 225] on div "Planned Maint Paris (Le Bourget) Planned Maint Paris (Le Bourget) Planned Maint…" at bounding box center [881, 384] width 1373 height 648
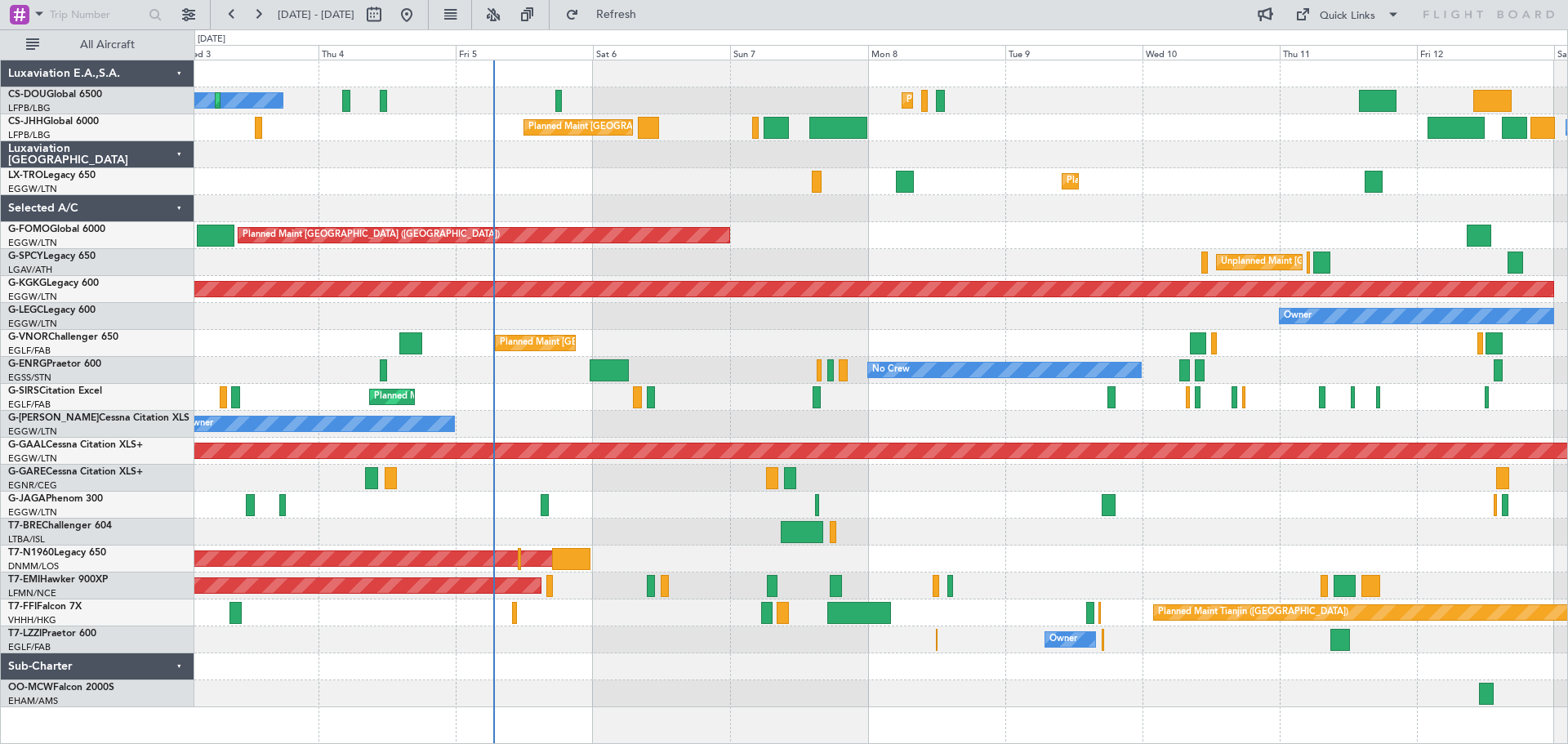
click at [1011, 122] on div "Owner Planned Maint [GEOGRAPHIC_DATA] ([GEOGRAPHIC_DATA]) Planned Maint [GEOGRA…" at bounding box center [881, 127] width 1373 height 27
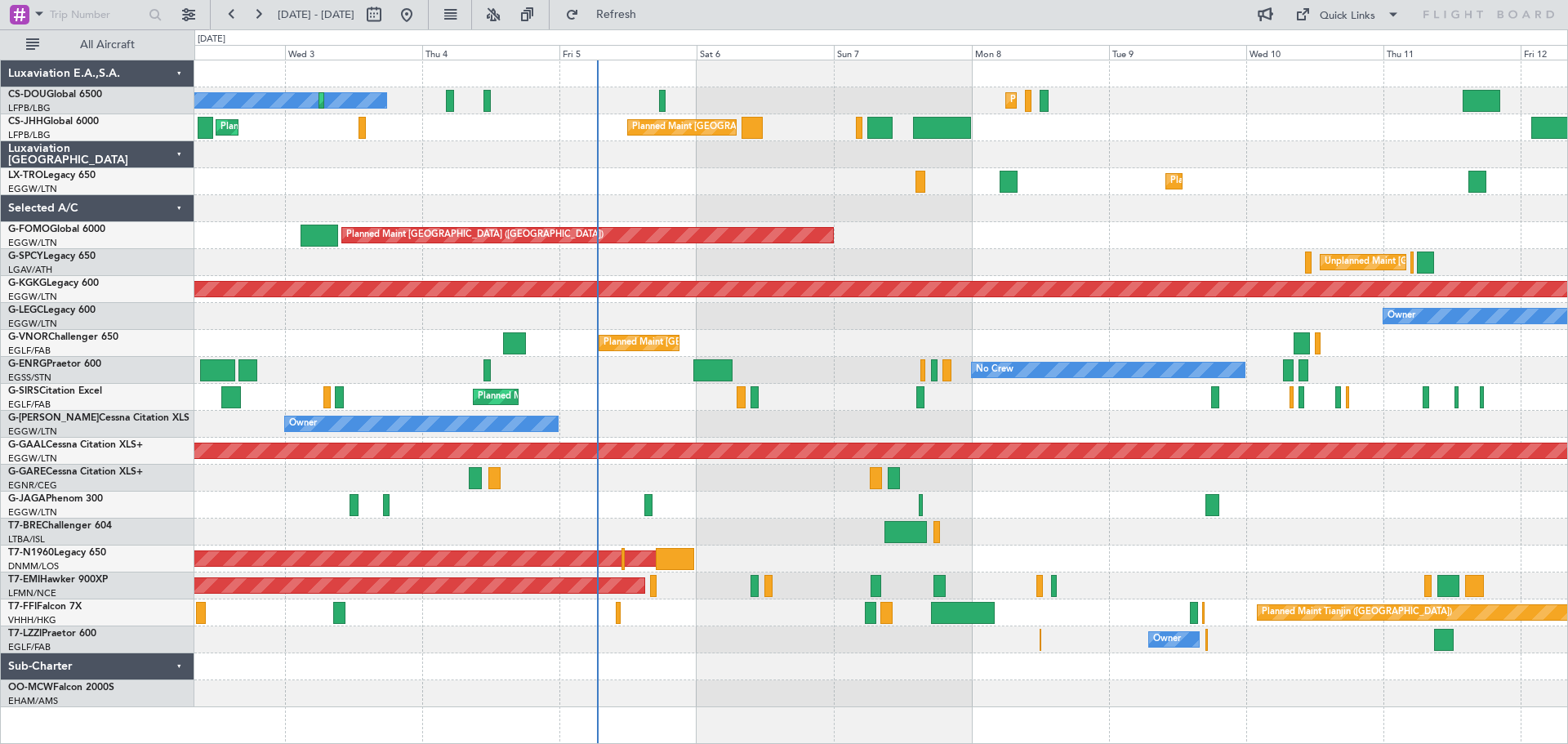
click at [830, 255] on div "Planned Maint Paris (Le Bourget) No Crew Planned Maint Paris (Le Bourget) Plann…" at bounding box center [881, 384] width 1373 height 648
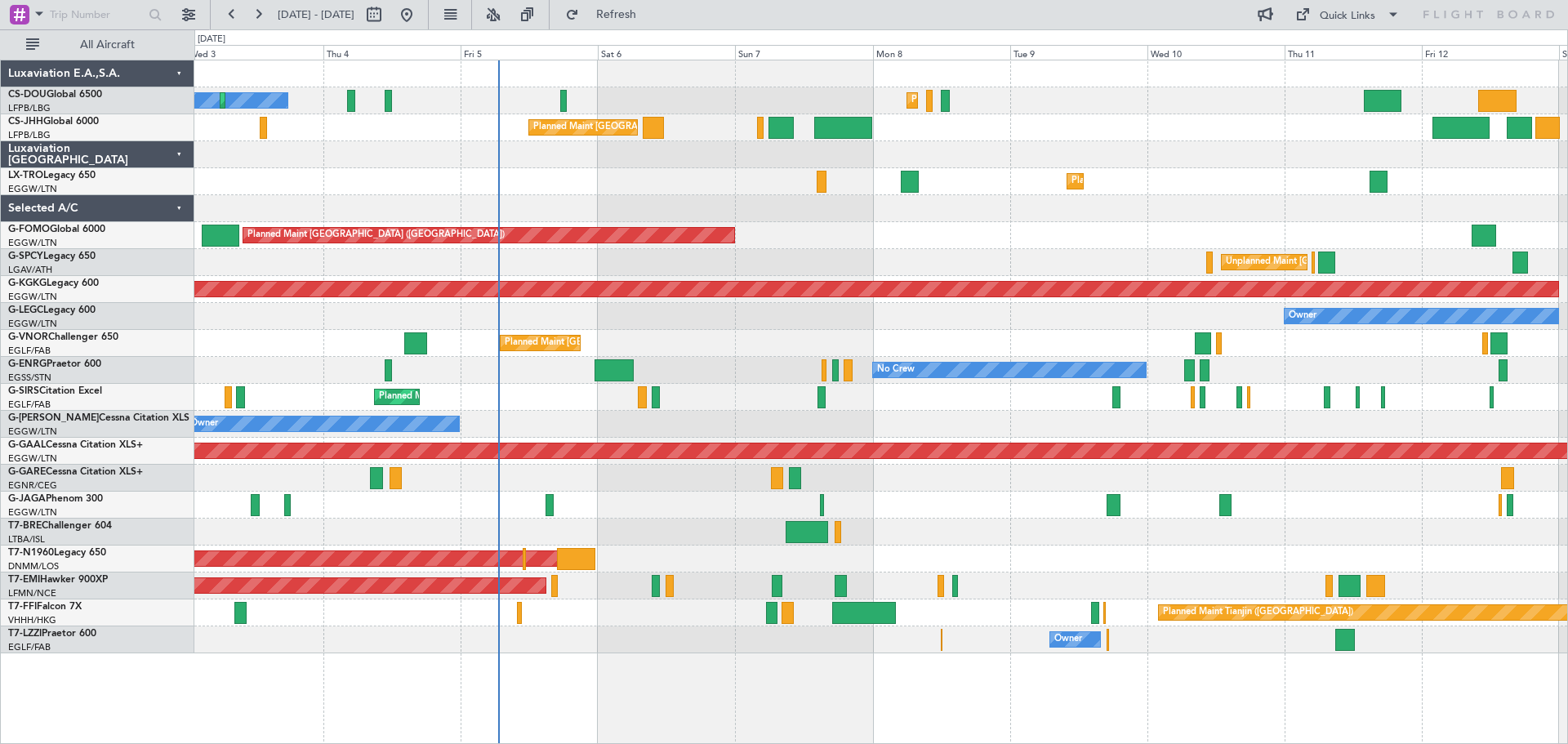
click at [881, 243] on div "Planned Maint [GEOGRAPHIC_DATA] ([GEOGRAPHIC_DATA])" at bounding box center [881, 235] width 1373 height 27
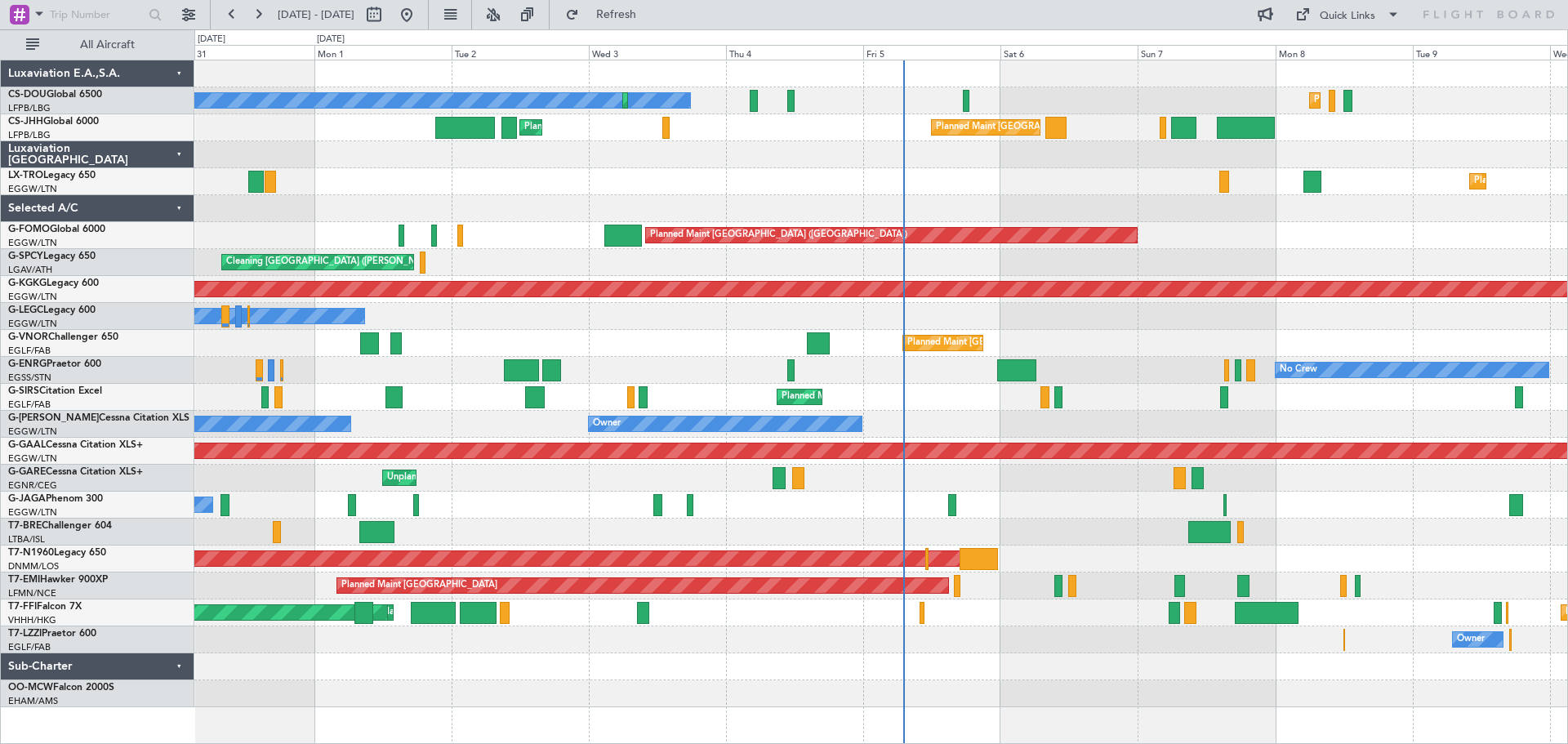
click at [754, 184] on div "Planned Maint Dusseldorf" at bounding box center [881, 181] width 1373 height 27
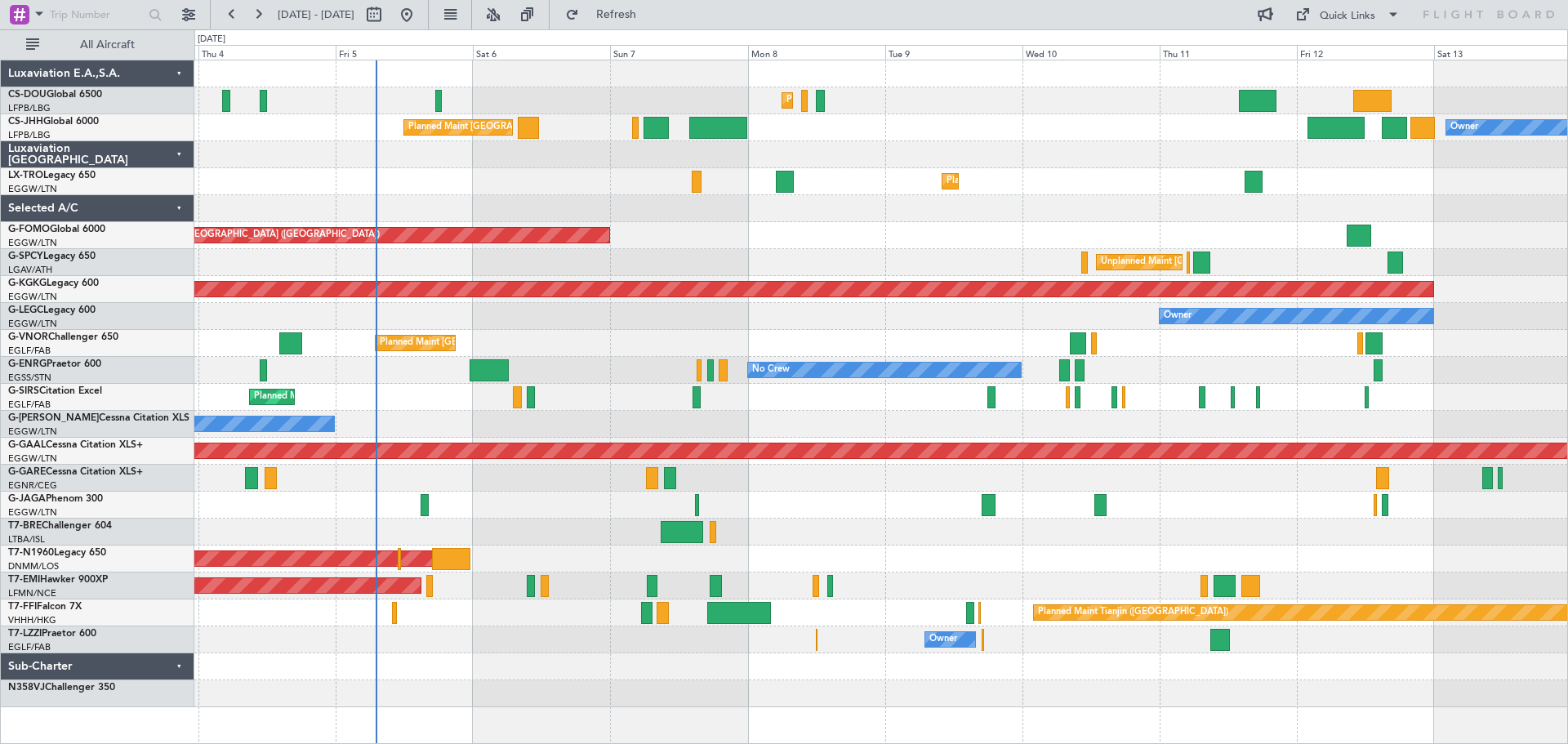
click at [854, 197] on div "Planned Maint Paris (Le Bourget) Planned Maint Paris (Le Bourget) Planned Maint…" at bounding box center [881, 384] width 1373 height 648
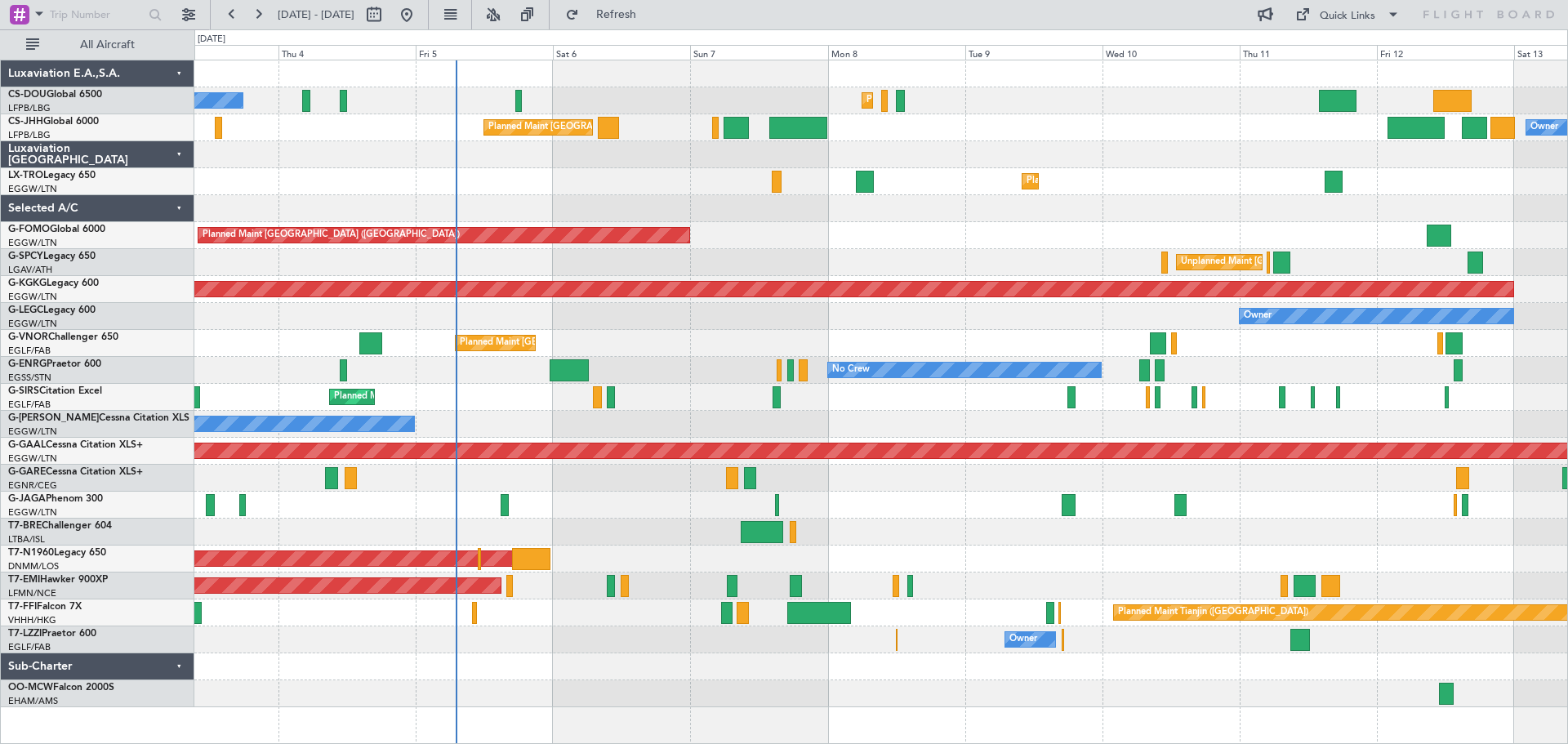
click at [608, 179] on div "Planned Maint Dusseldorf" at bounding box center [881, 181] width 1373 height 27
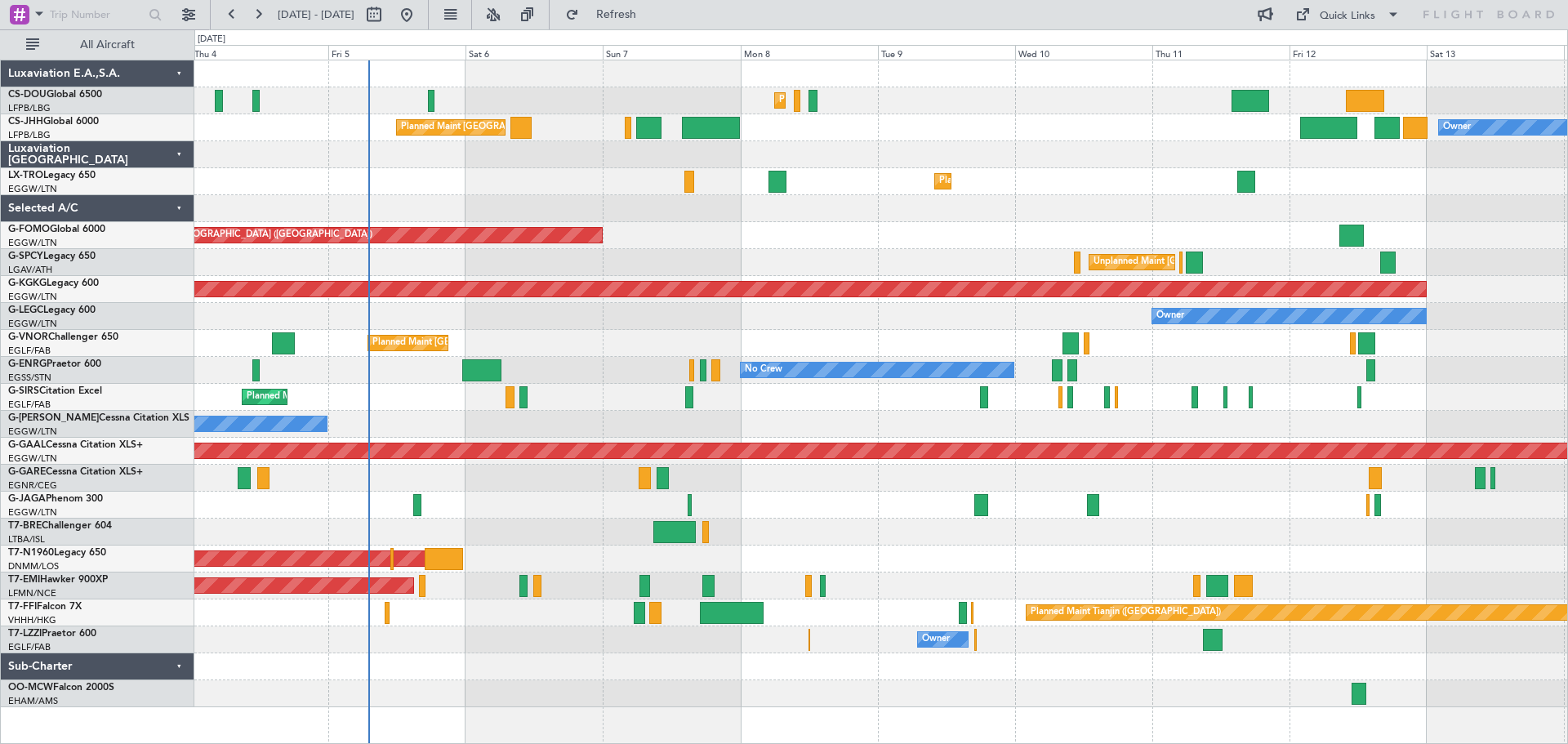
click at [774, 218] on div at bounding box center [881, 209] width 1373 height 27
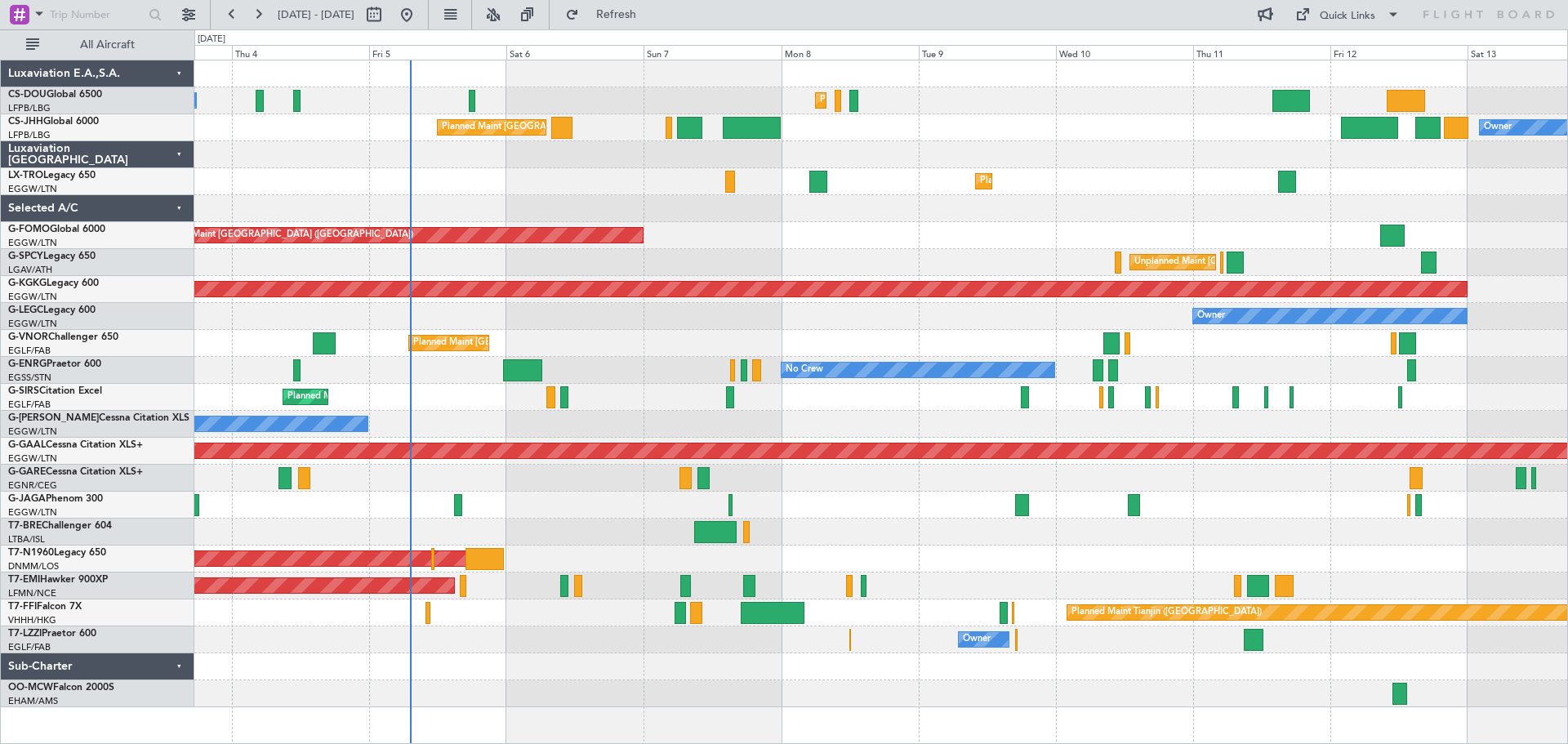
click at [890, 237] on div "Planned Maint [GEOGRAPHIC_DATA] ([GEOGRAPHIC_DATA])" at bounding box center [881, 235] width 1373 height 27
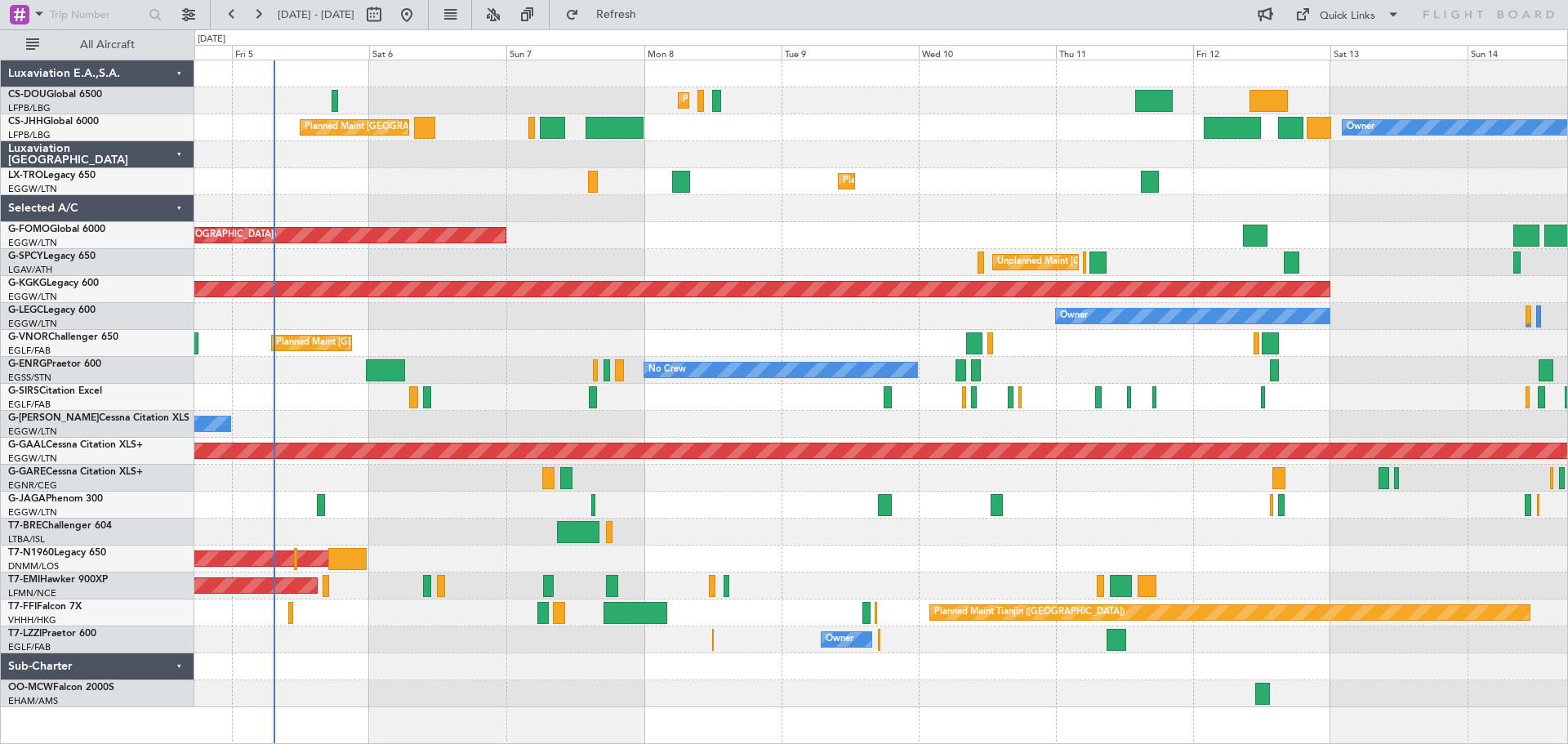
click at [1018, 154] on div at bounding box center [881, 155] width 1373 height 27
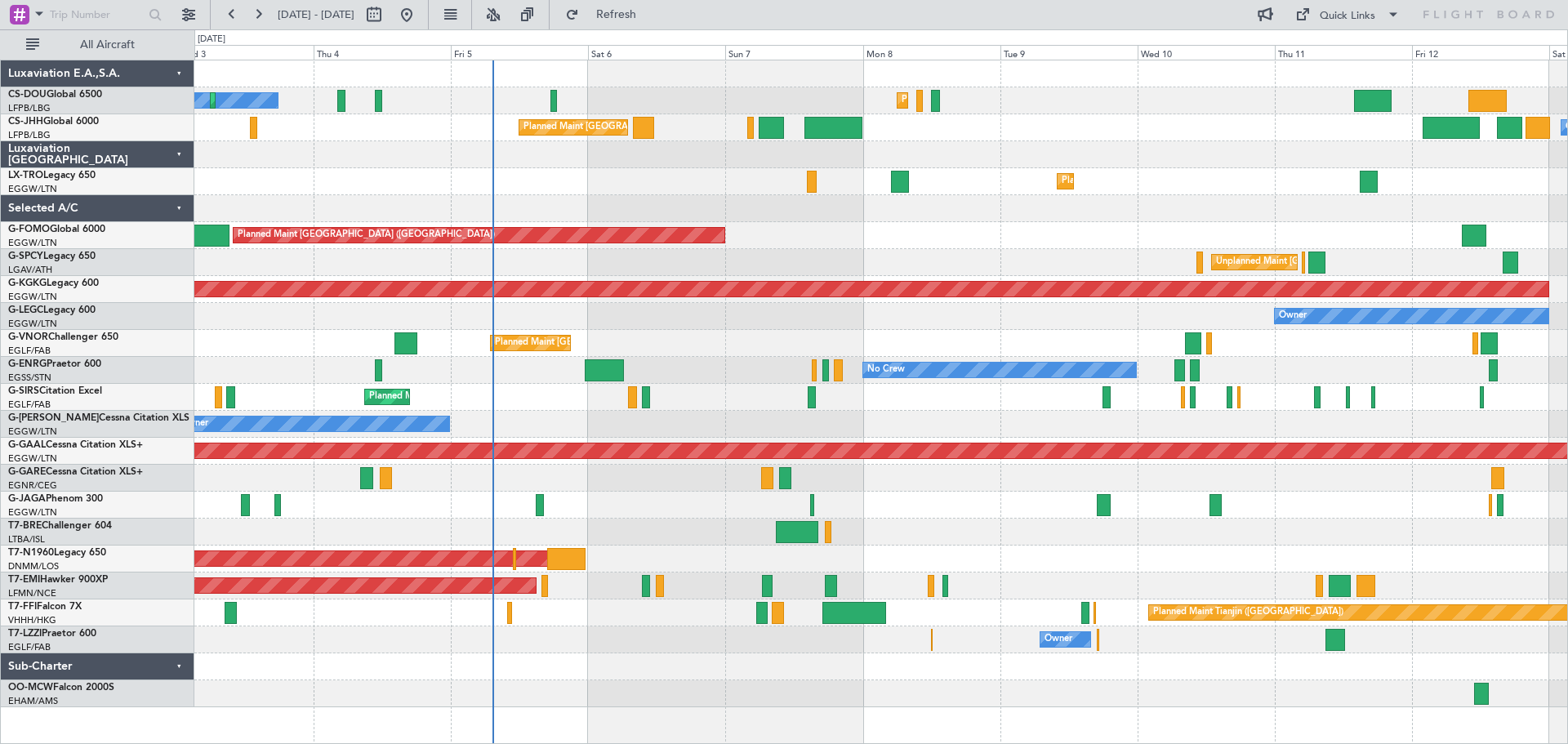
click at [1191, 165] on div at bounding box center [881, 155] width 1373 height 27
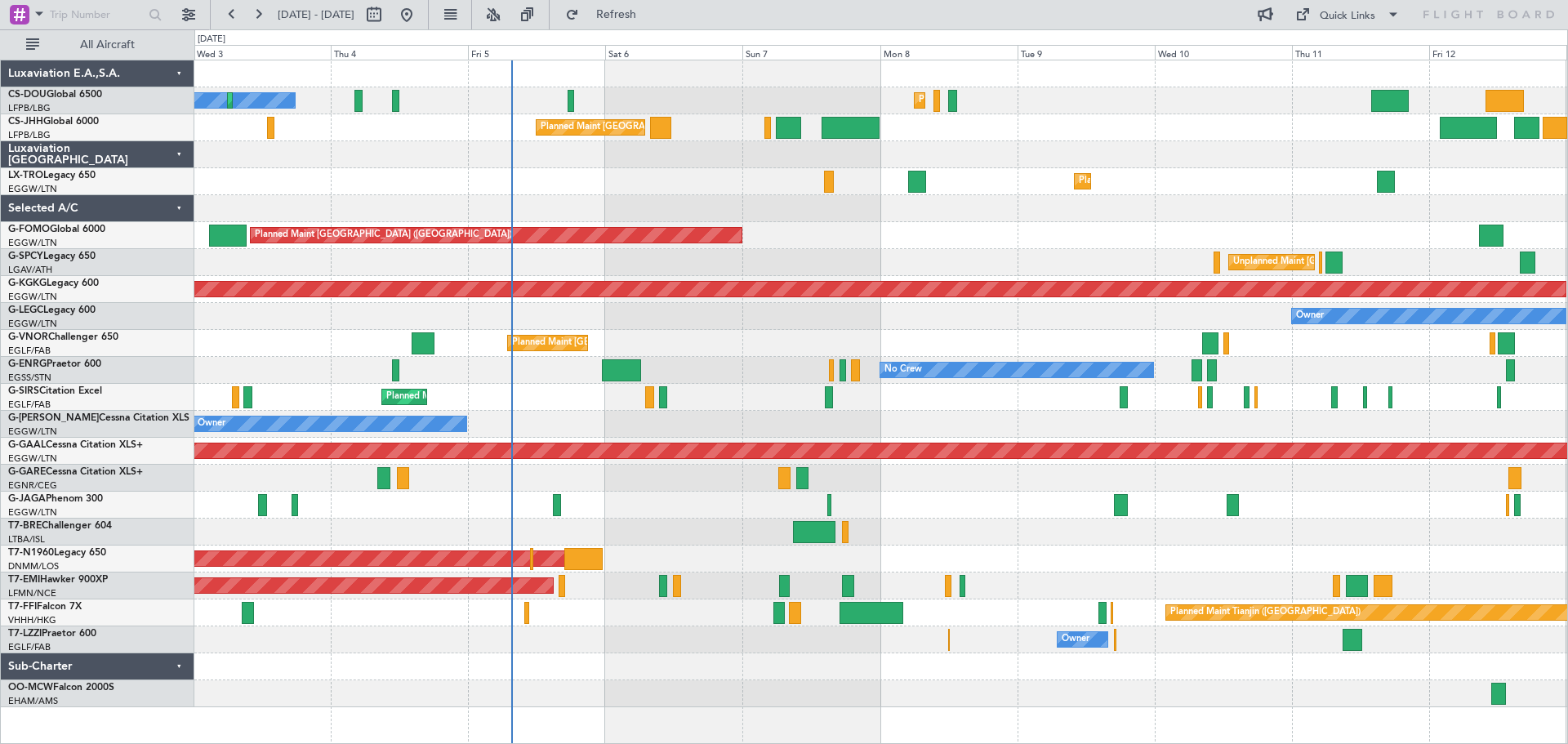
click at [872, 240] on div "Planned Maint [GEOGRAPHIC_DATA] ([GEOGRAPHIC_DATA])" at bounding box center [881, 235] width 1373 height 27
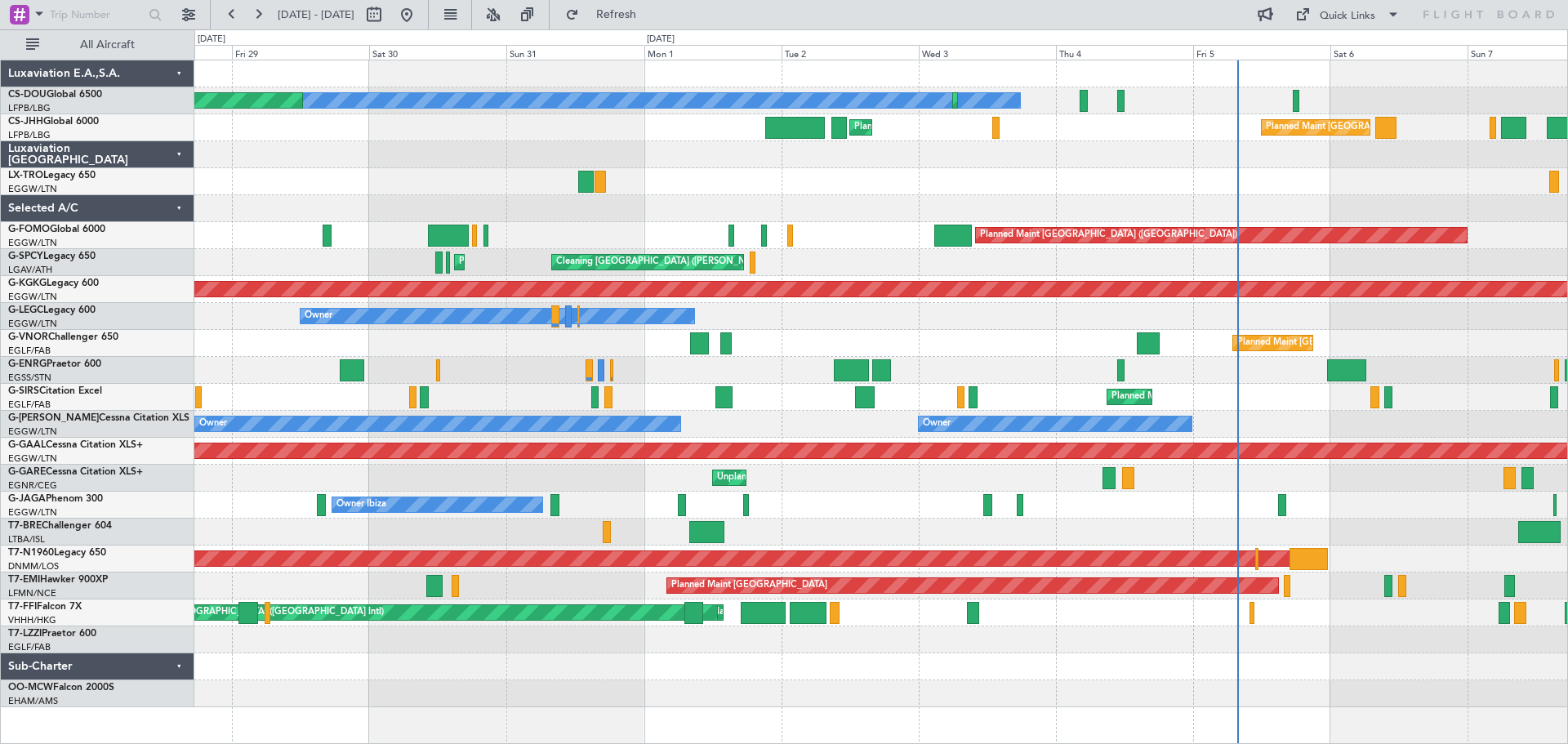
click at [1107, 359] on div "No Crew Planned Maint Paris (Le Bourget) Planned Maint Paris (Le Bourget) Plann…" at bounding box center [881, 384] width 1373 height 648
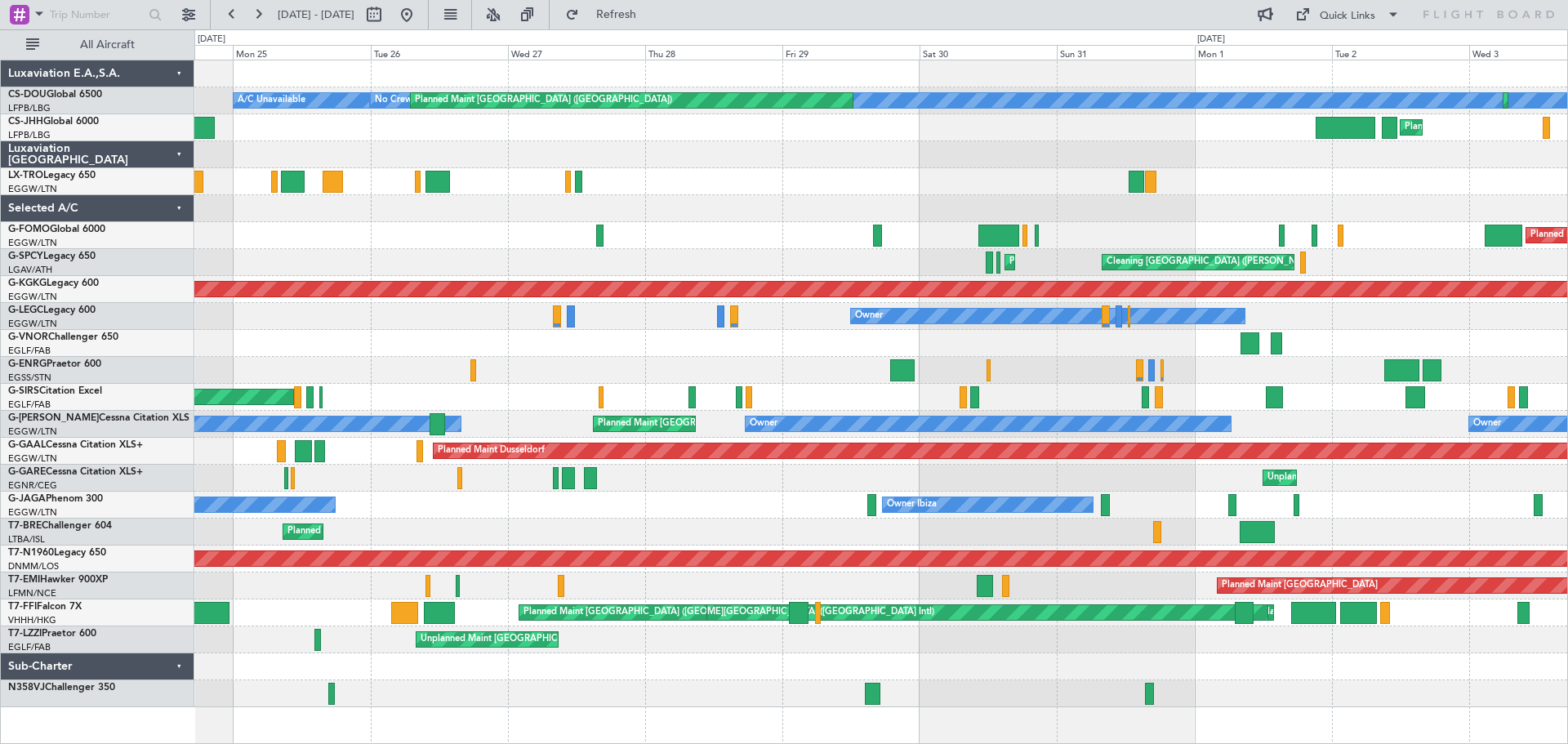
click at [931, 345] on div "No Crew Planned Maint Paris (Le Bourget) Planned Maint Paris (Le Bourget) A/C U…" at bounding box center [881, 384] width 1373 height 648
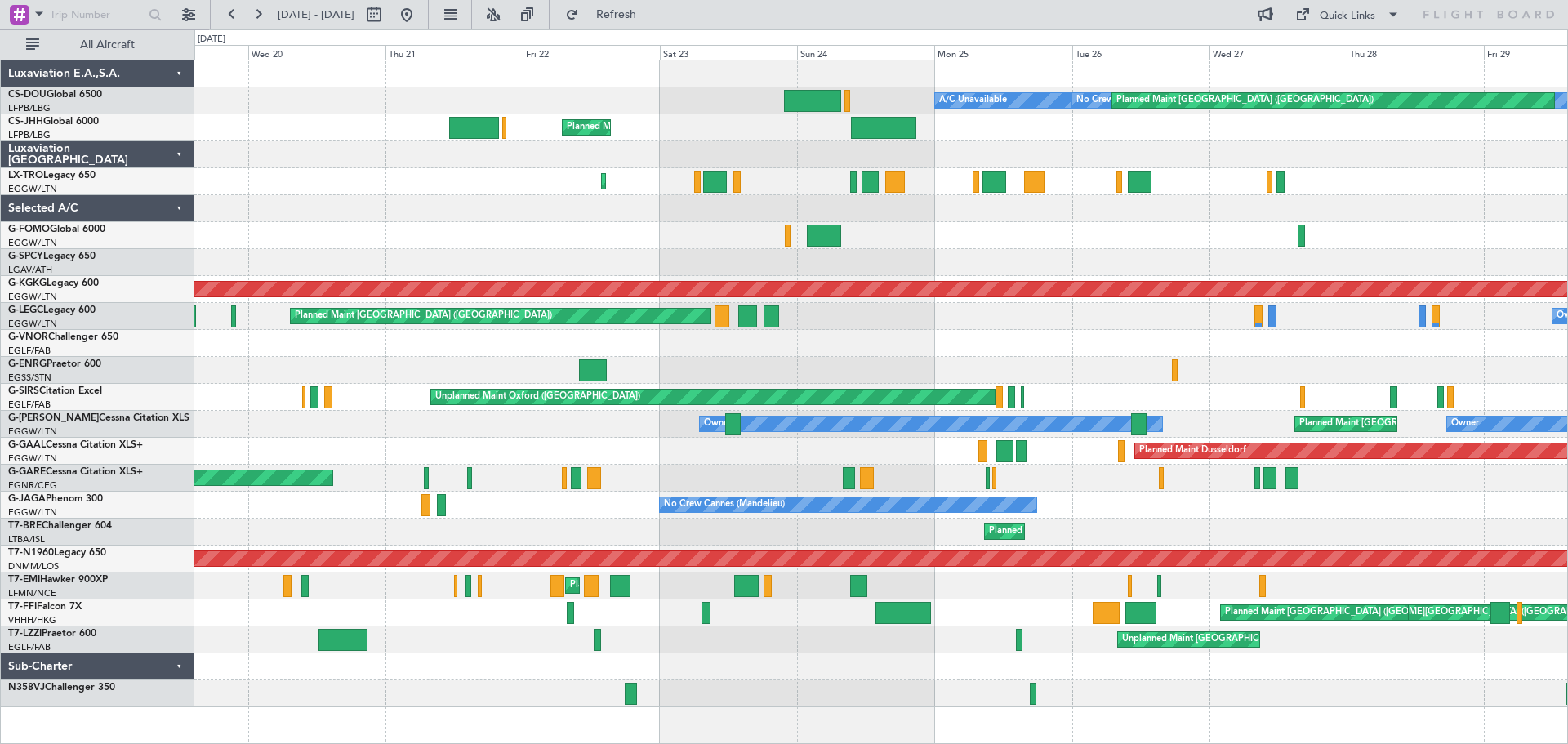
click at [1123, 476] on div "No Crew Planned Maint Paris (Le Bourget) A/C Unavailable Planned Maint London (…" at bounding box center [881, 384] width 1373 height 648
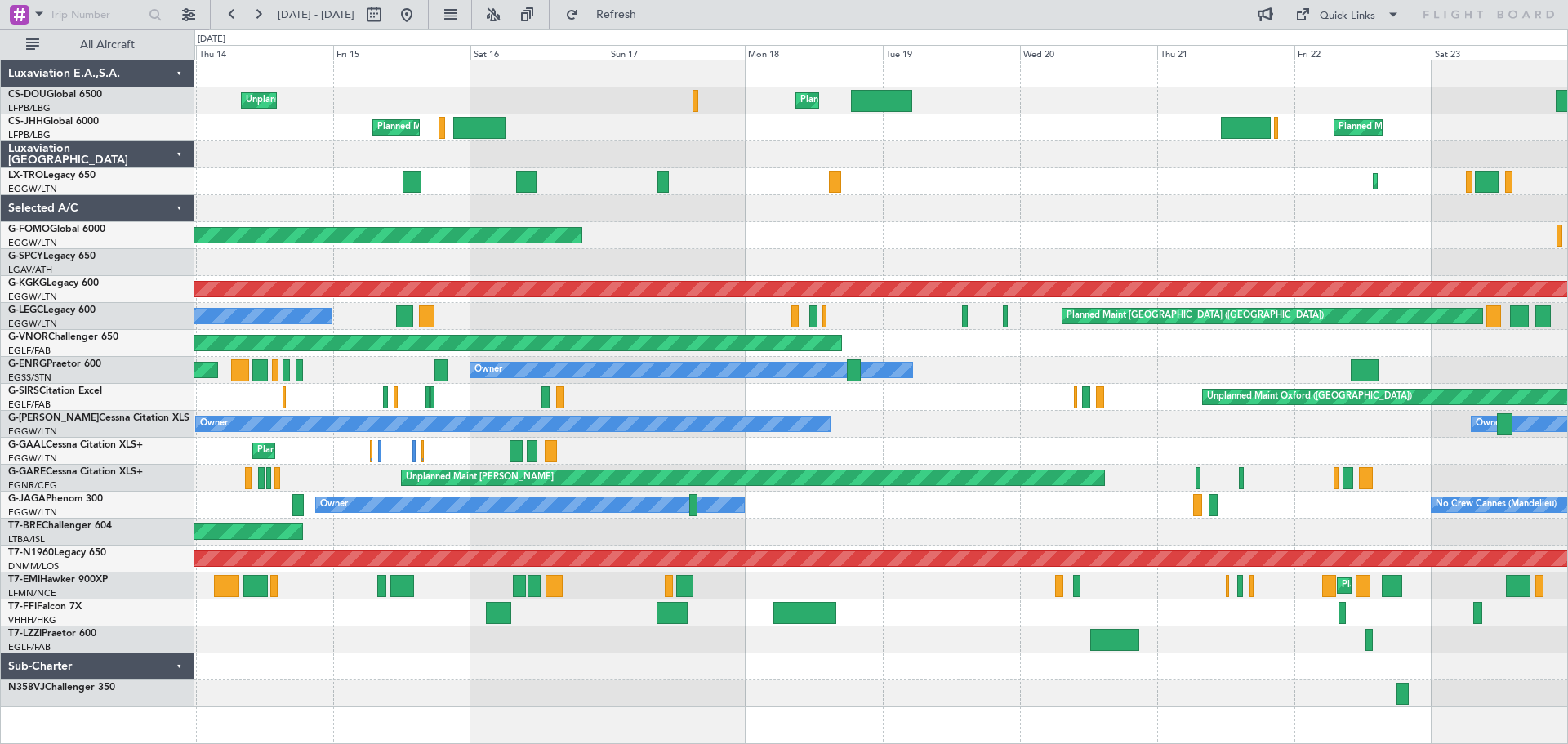
click at [1182, 389] on div "Unplanned Maint Oxford (Kidlington) Planned Maint London (Farnborough)" at bounding box center [881, 397] width 1373 height 27
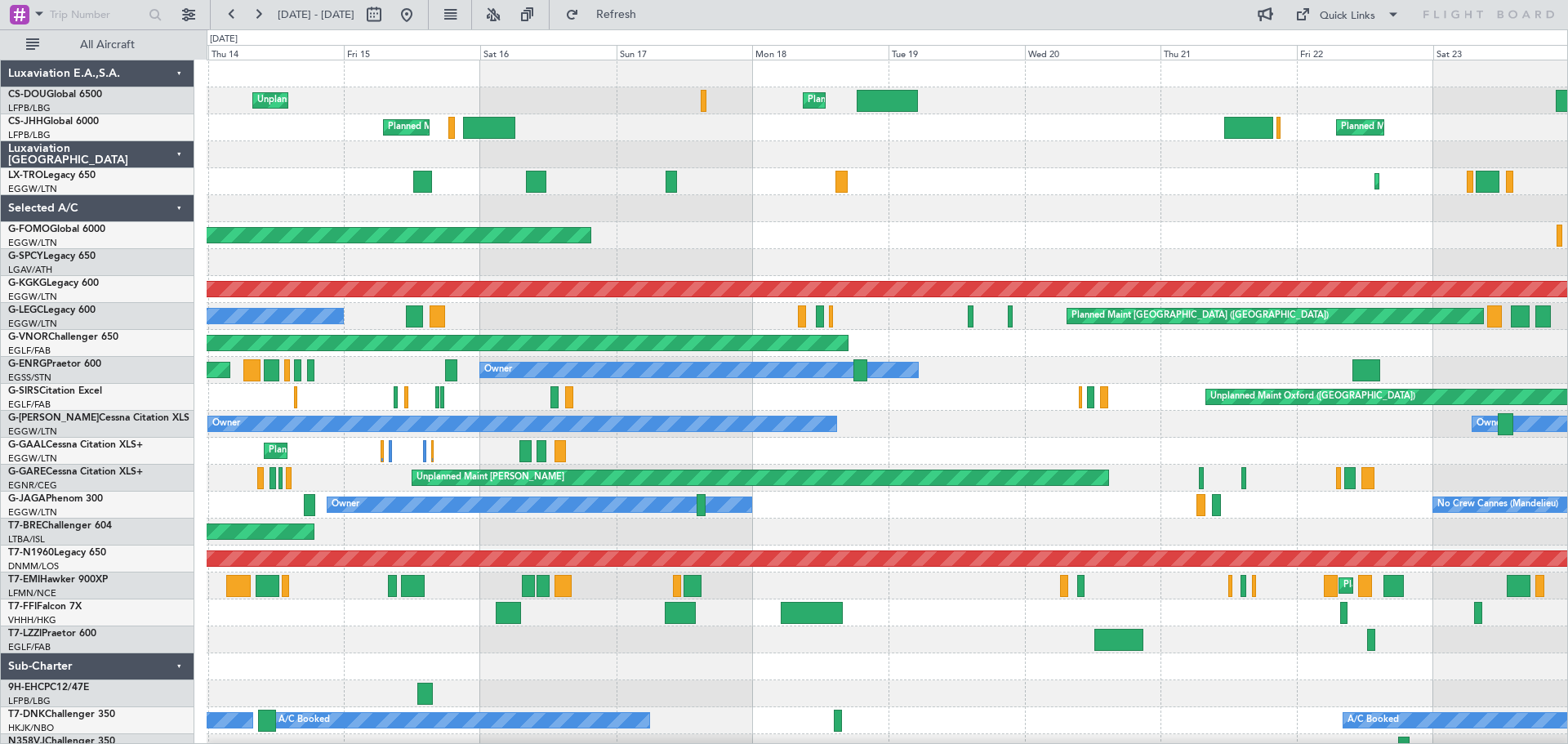
scroll to position [16, 0]
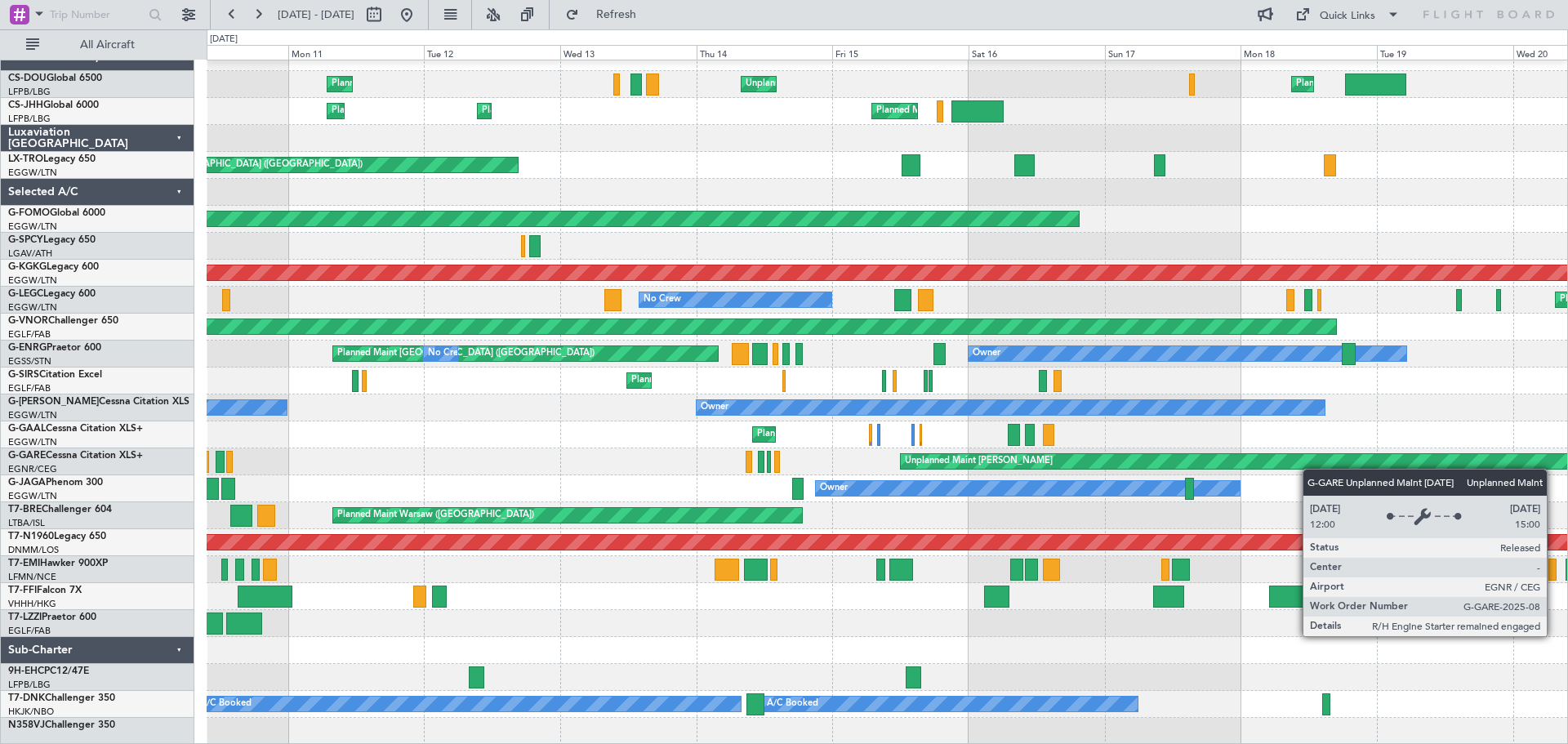
click at [1311, 469] on div "Planned Maint London (Luton) Unplanned Maint Paris (Le Bourget) Planned Maint P…" at bounding box center [887, 395] width 1361 height 702
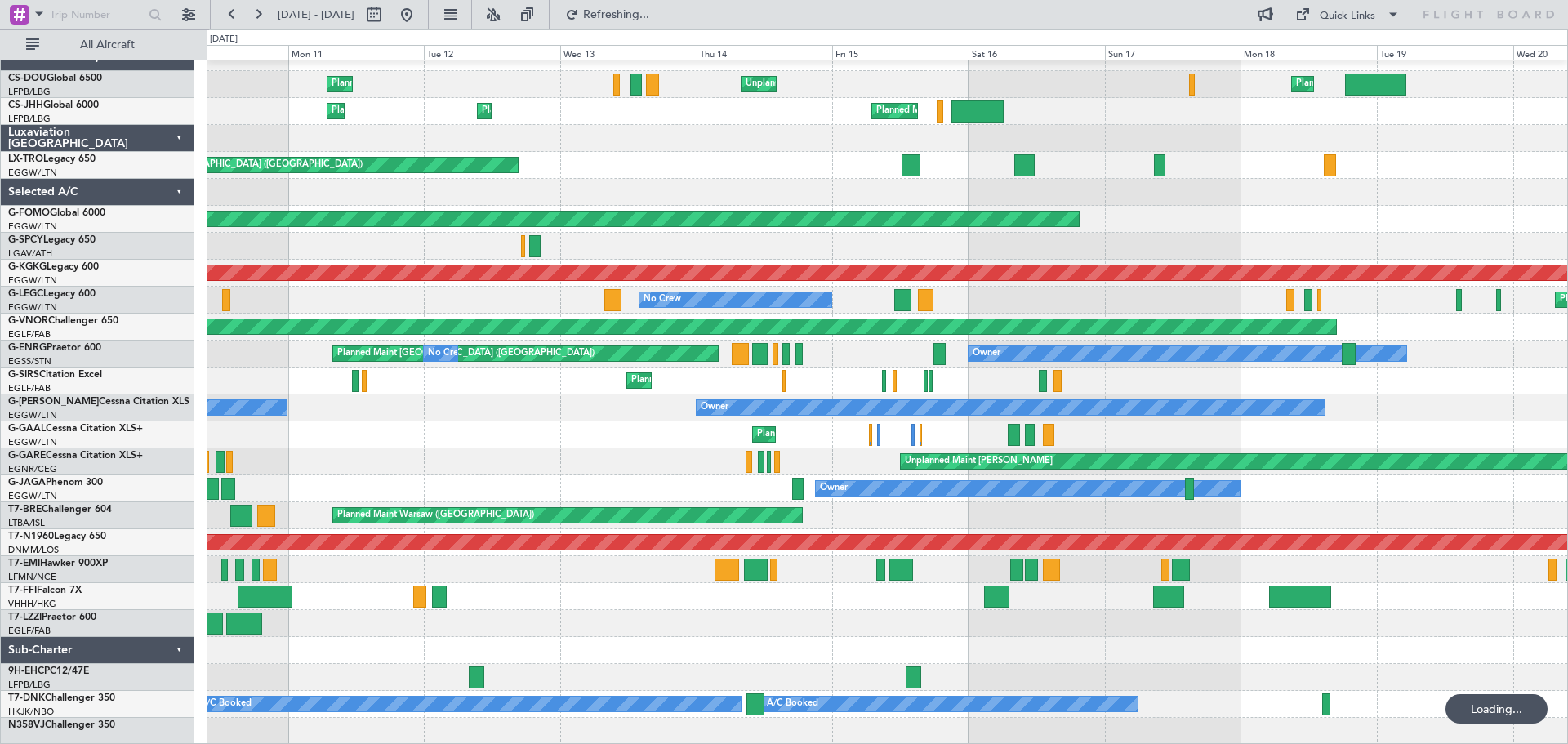
scroll to position [0, 0]
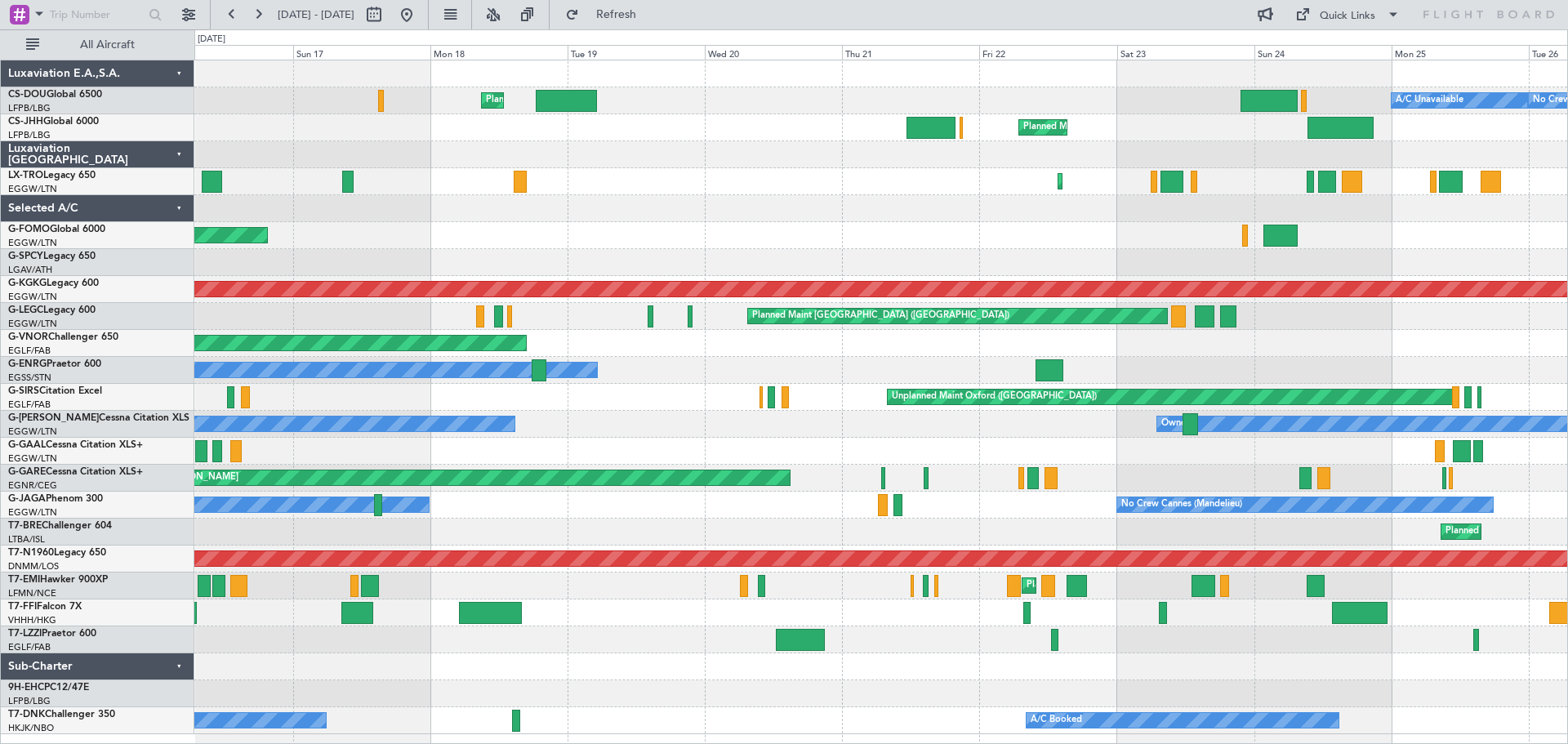
click at [559, 584] on div "Planned Maint London (Luton) A/C Unavailable No Crew Unplanned Maint Paris (Le …" at bounding box center [881, 397] width 1373 height 674
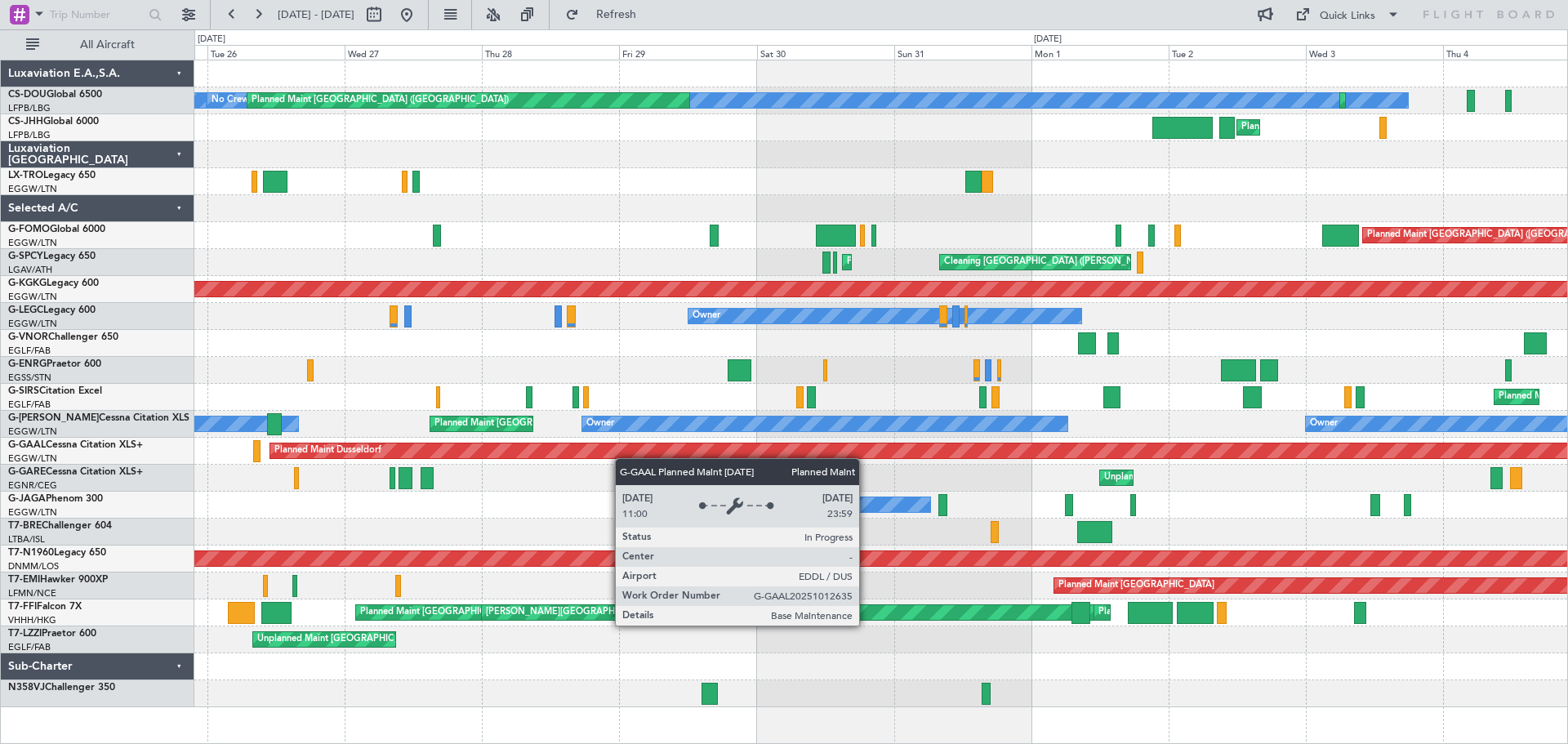
click at [555, 450] on div "A/C Unavailable No Crew Planned Maint Paris (Le Bourget) Planned Maint Paris (L…" at bounding box center [881, 384] width 1373 height 648
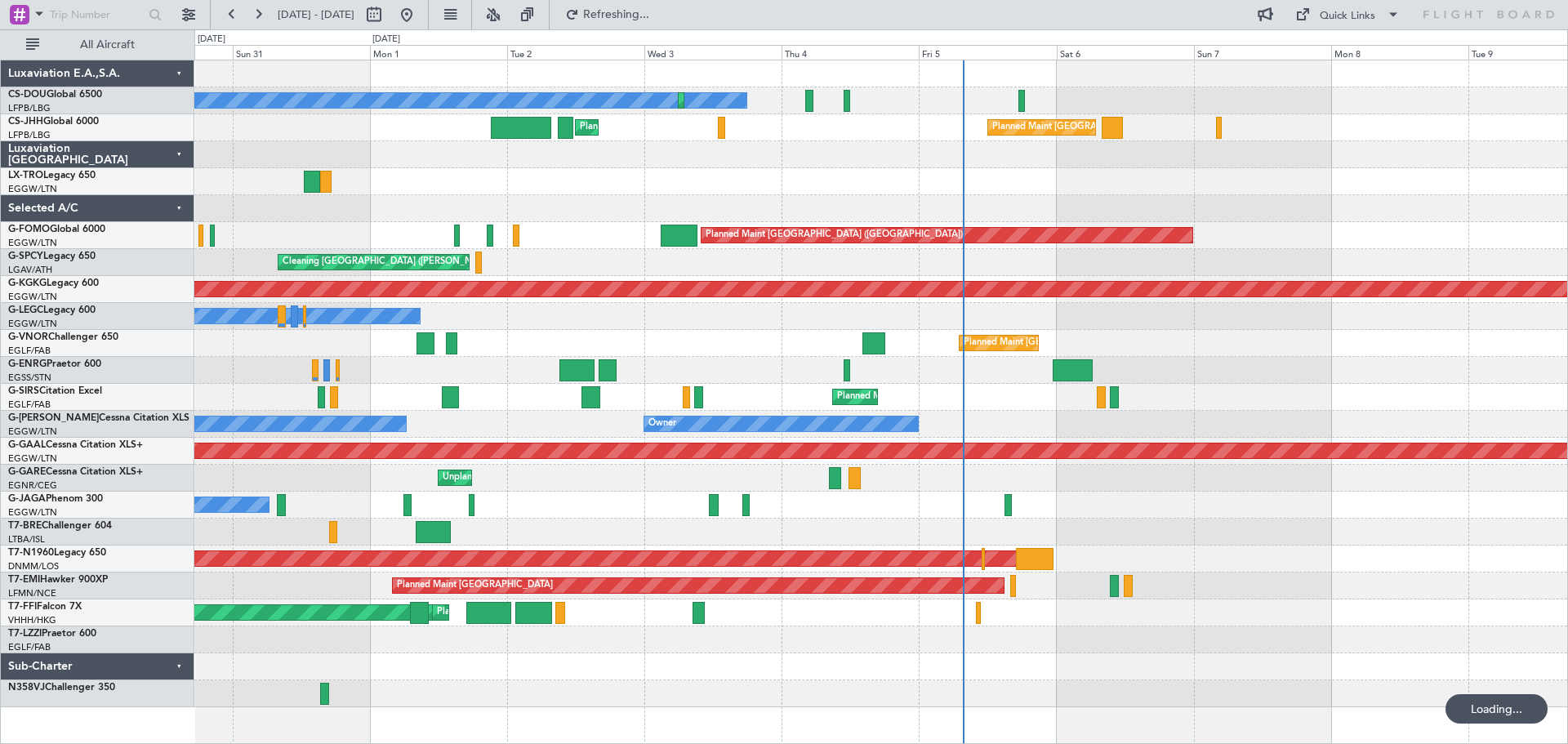
click at [591, 502] on div "No Crew Planned Maint Paris (Le Bourget) Planned Maint Paris (Le Bourget) Plann…" at bounding box center [881, 384] width 1373 height 648
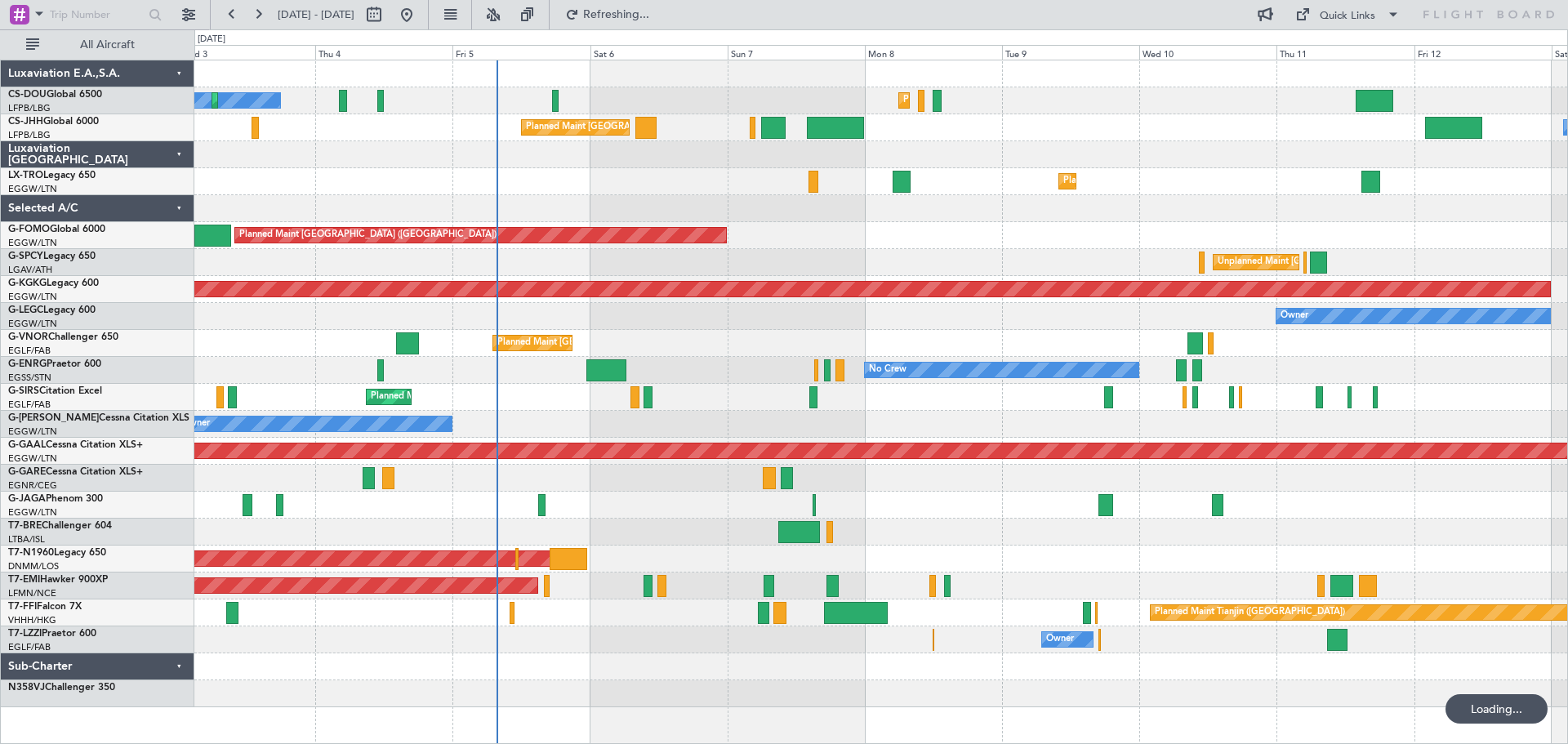
click at [723, 479] on div "No Crew Planned Maint [GEOGRAPHIC_DATA] ([GEOGRAPHIC_DATA]) Planned Maint [GEOG…" at bounding box center [881, 384] width 1373 height 648
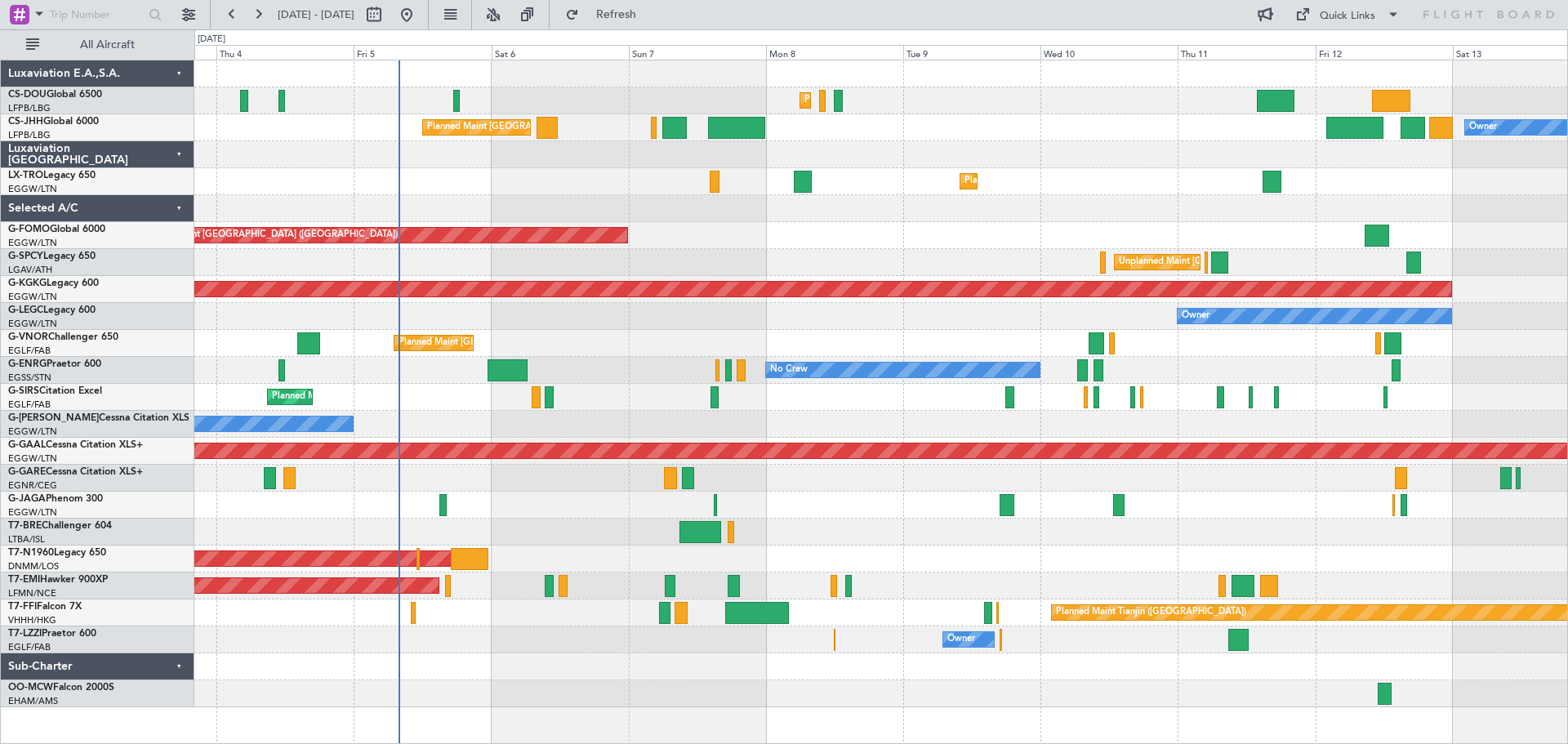
click at [965, 228] on div "Planned Maint [GEOGRAPHIC_DATA] ([GEOGRAPHIC_DATA])" at bounding box center [881, 235] width 1373 height 27
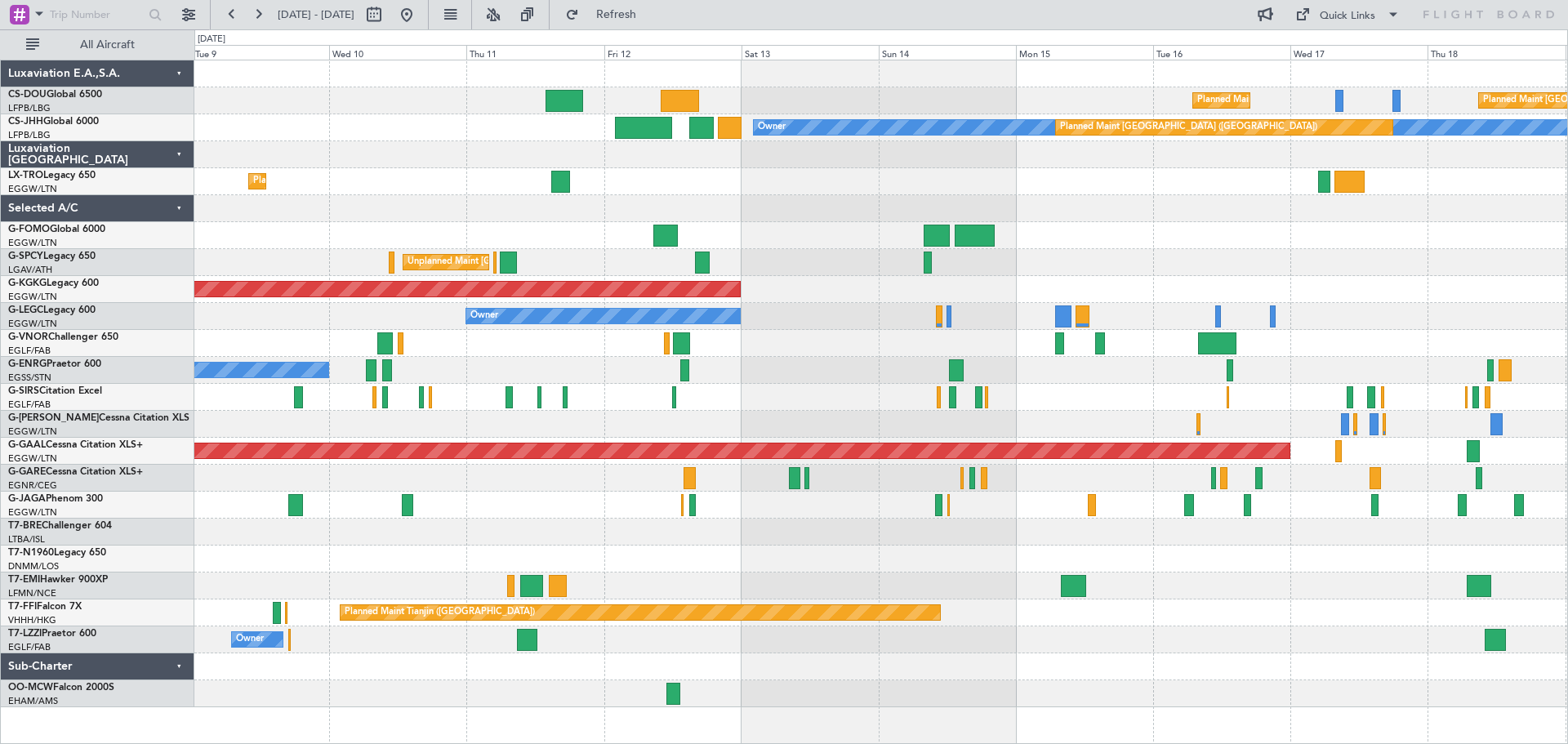
click at [694, 219] on div "Planned Maint [GEOGRAPHIC_DATA] ([GEOGRAPHIC_DATA]) Planned Maint [GEOGRAPHIC_D…" at bounding box center [881, 384] width 1373 height 648
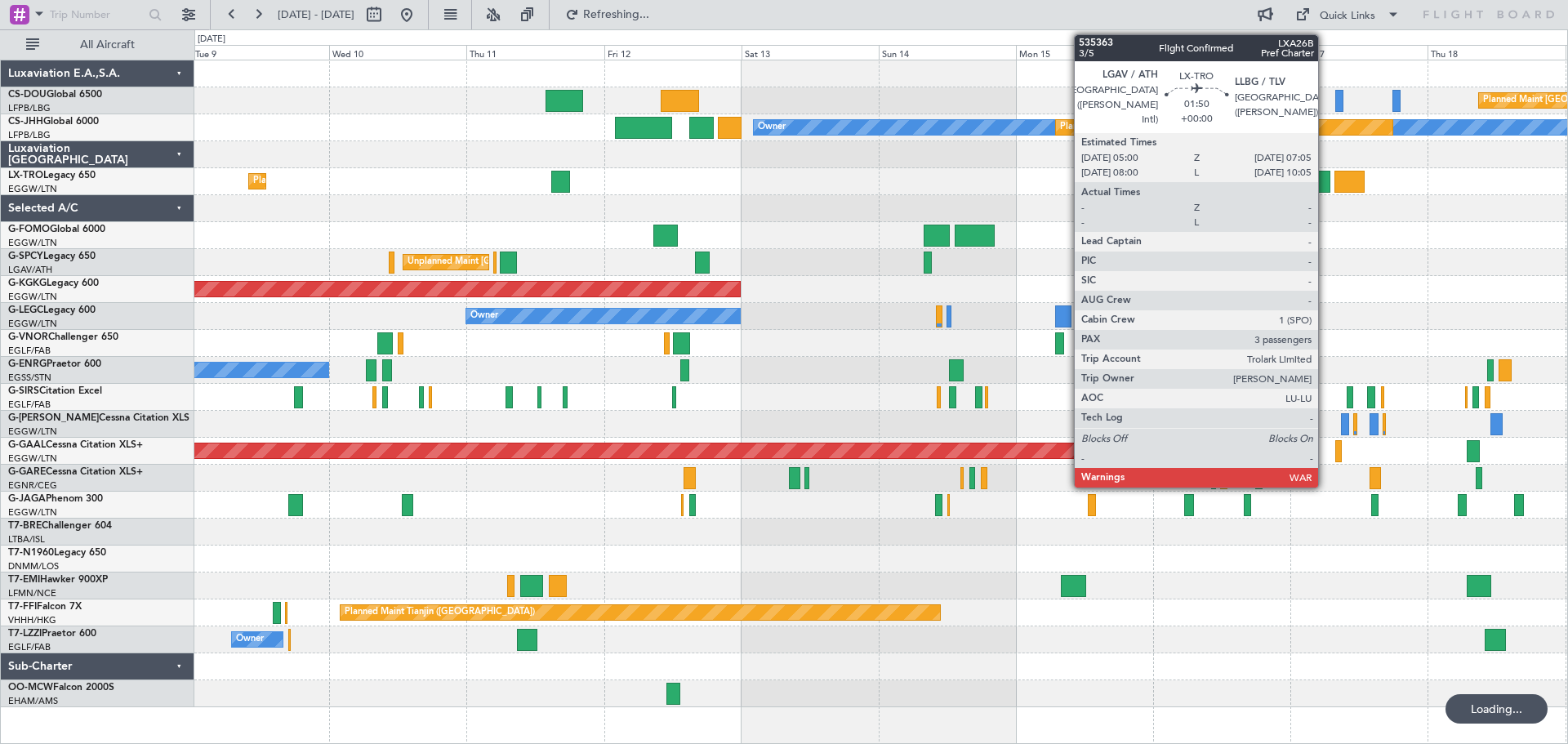
click at [1326, 182] on div at bounding box center [1325, 181] width 12 height 22
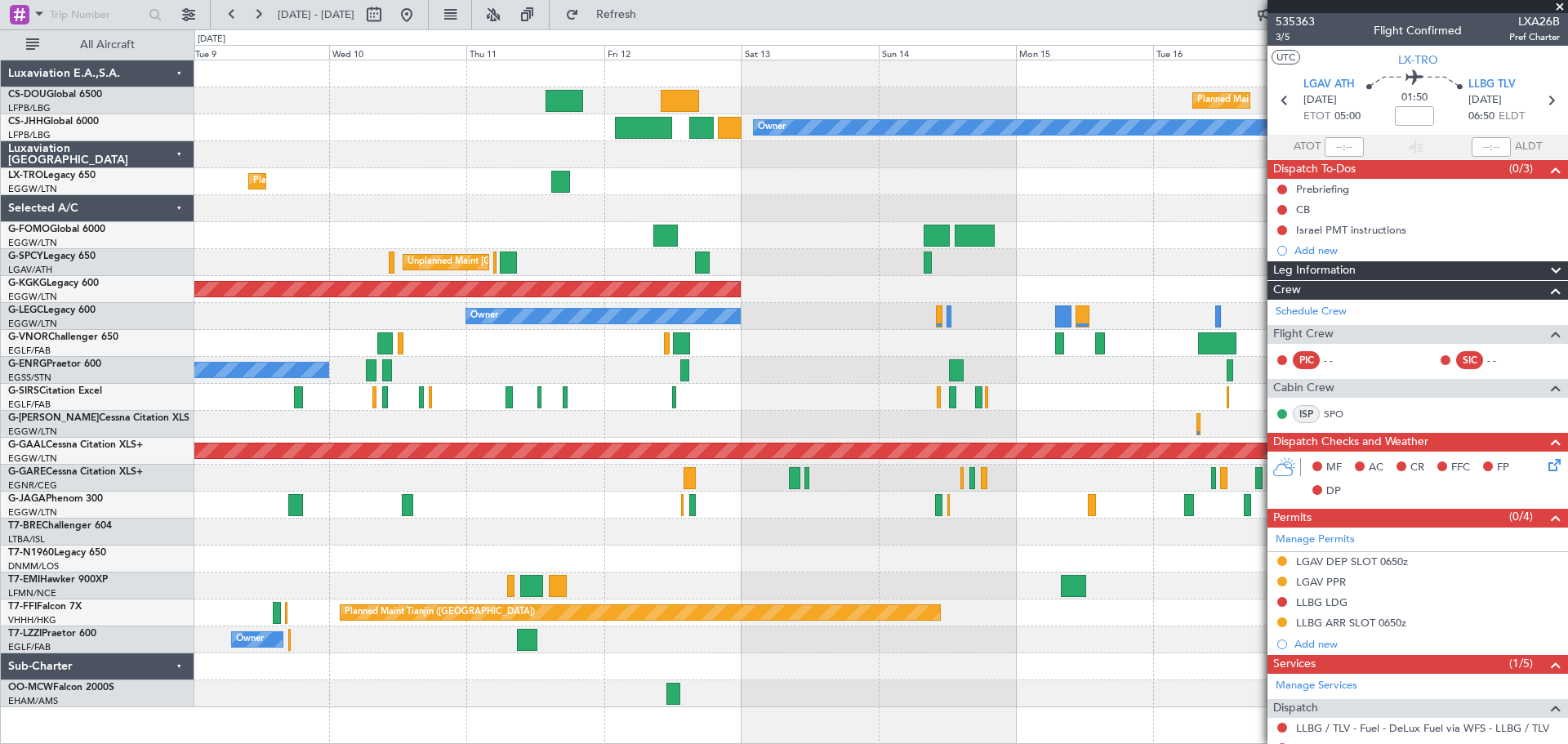
click at [1560, 5] on span at bounding box center [1560, 7] width 16 height 15
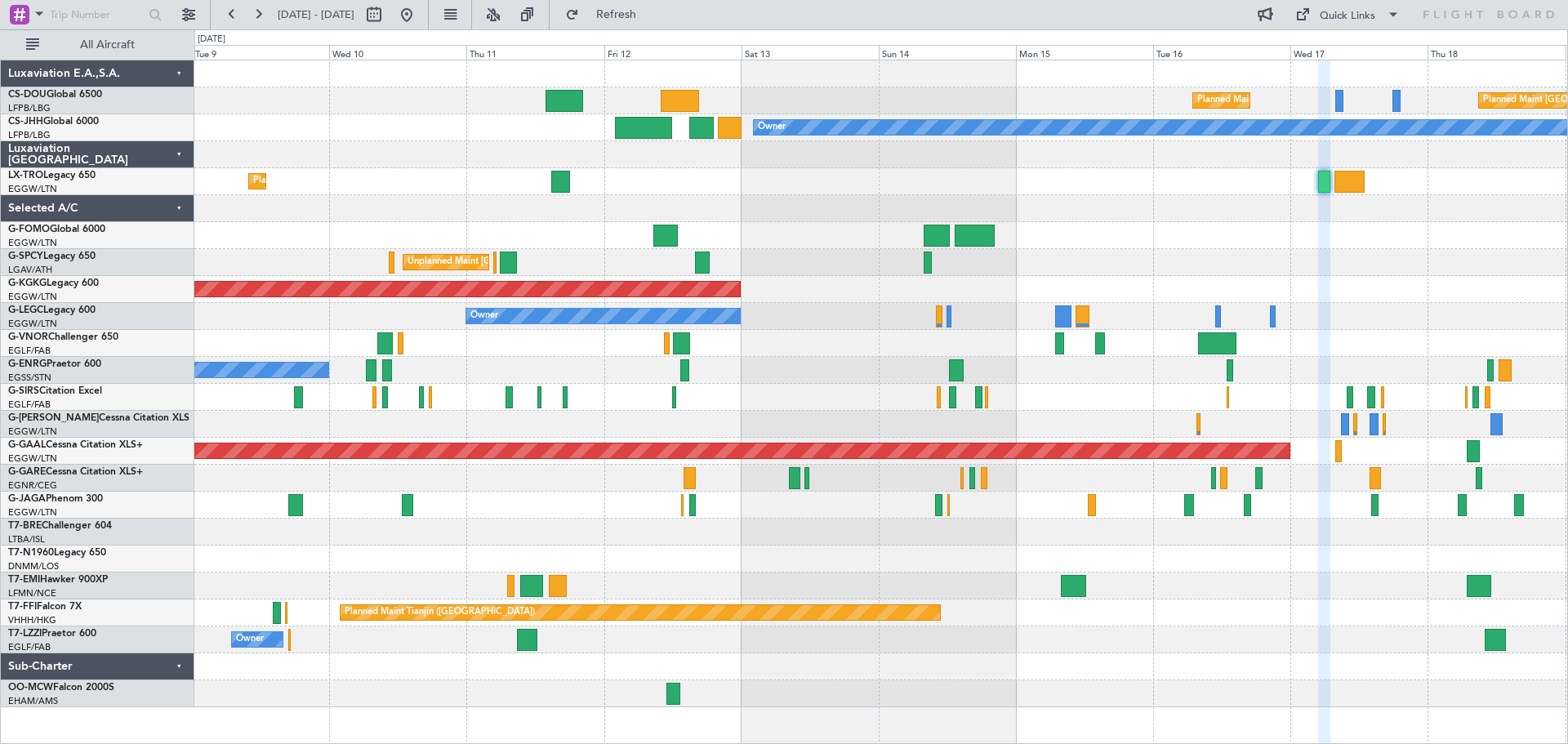
type input "0"
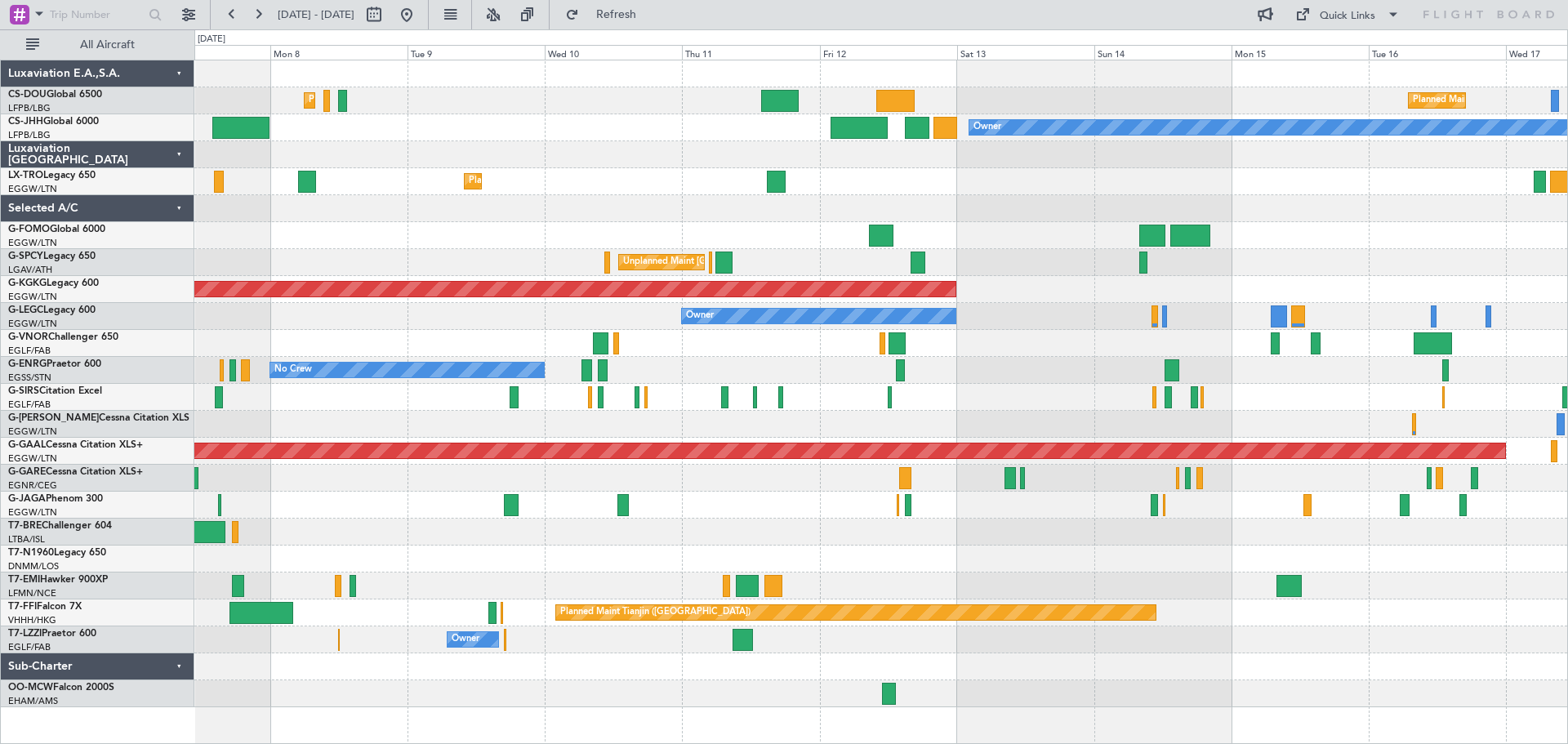
click at [1038, 179] on div "Planned Maint Dusseldorf" at bounding box center [881, 181] width 1373 height 27
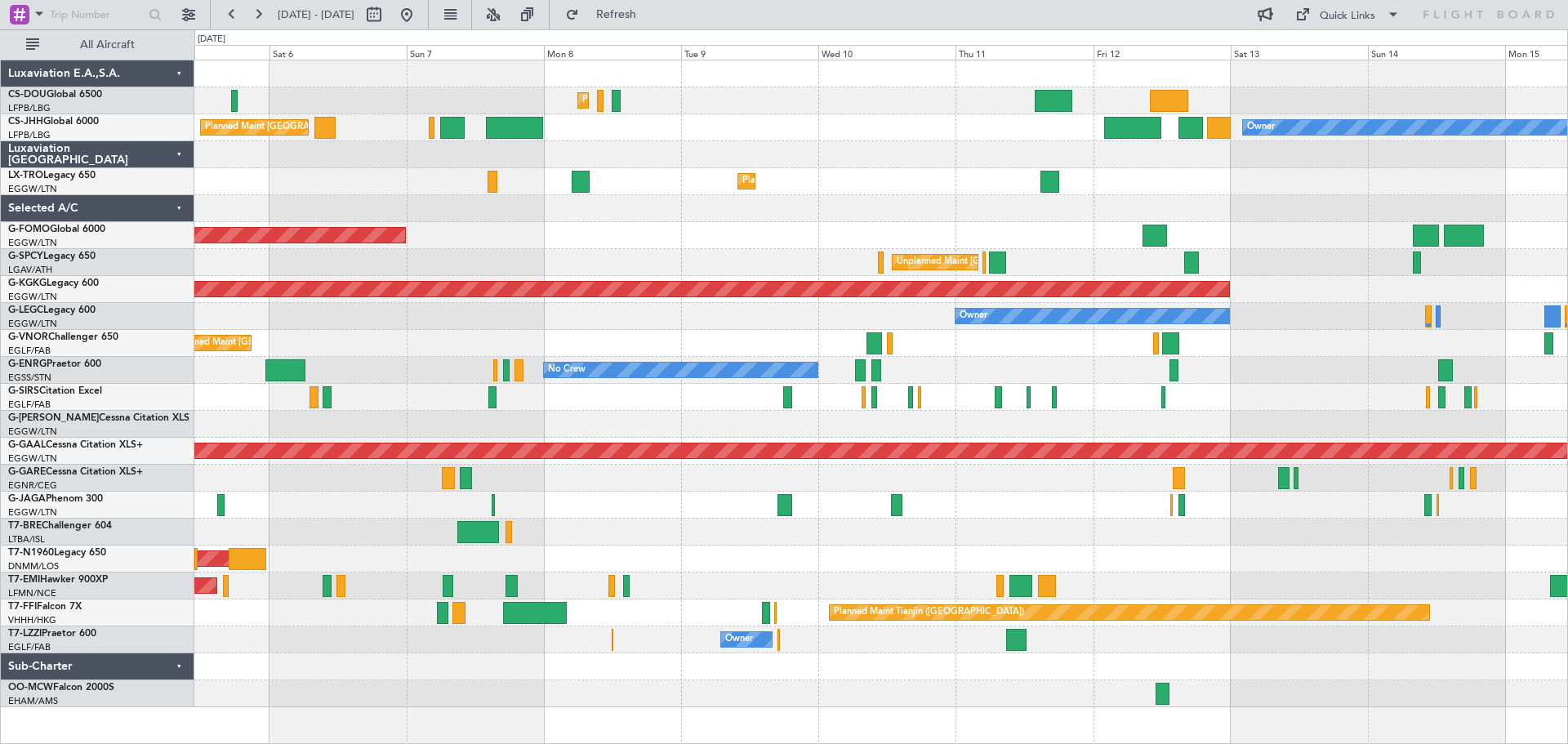
click at [932, 195] on div "Planned Maint Paris (Le Bourget) Planned Maint Paris (Le Bourget) Planned Maint…" at bounding box center [881, 384] width 1373 height 648
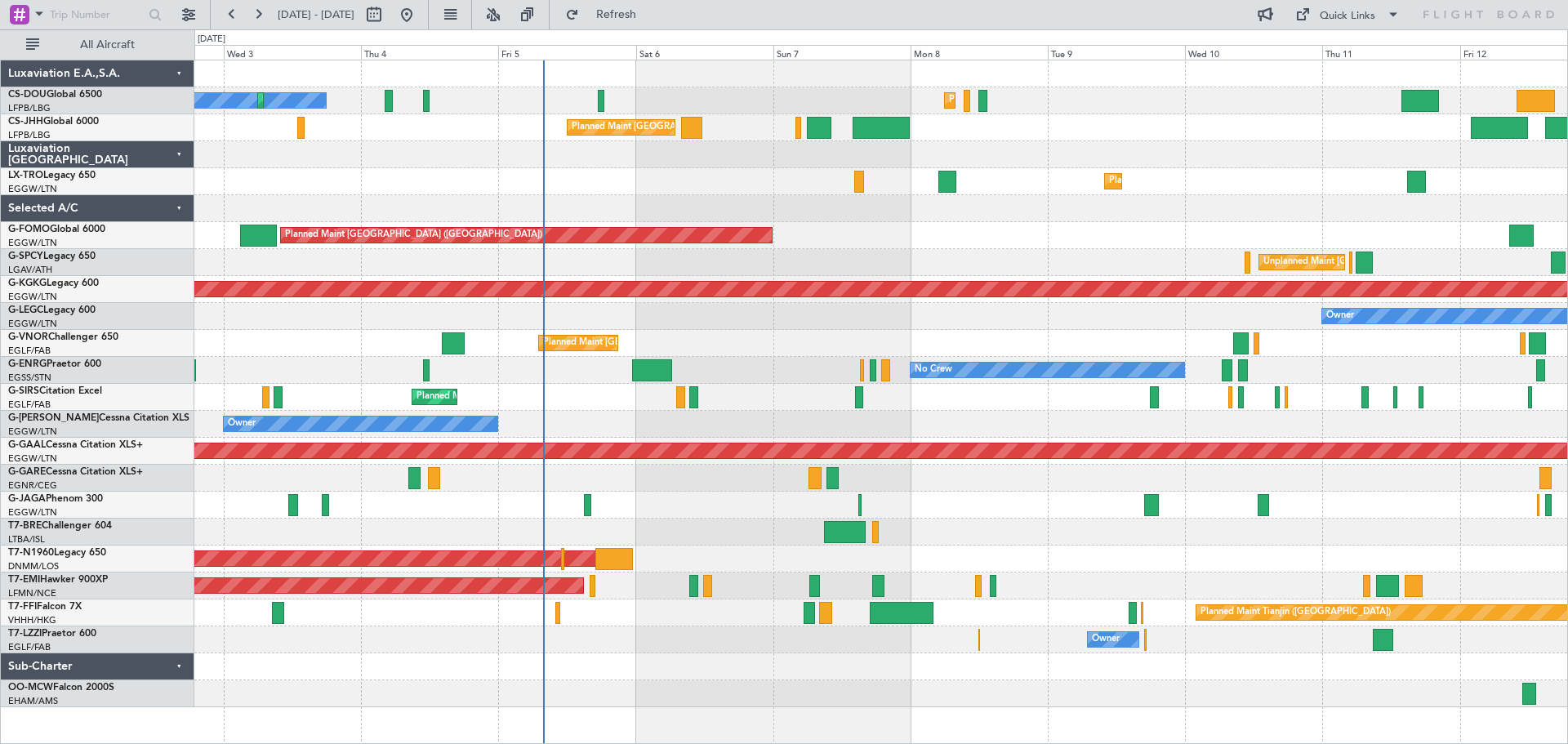
click at [945, 241] on div "Planned Maint [GEOGRAPHIC_DATA] ([GEOGRAPHIC_DATA])" at bounding box center [881, 235] width 1373 height 27
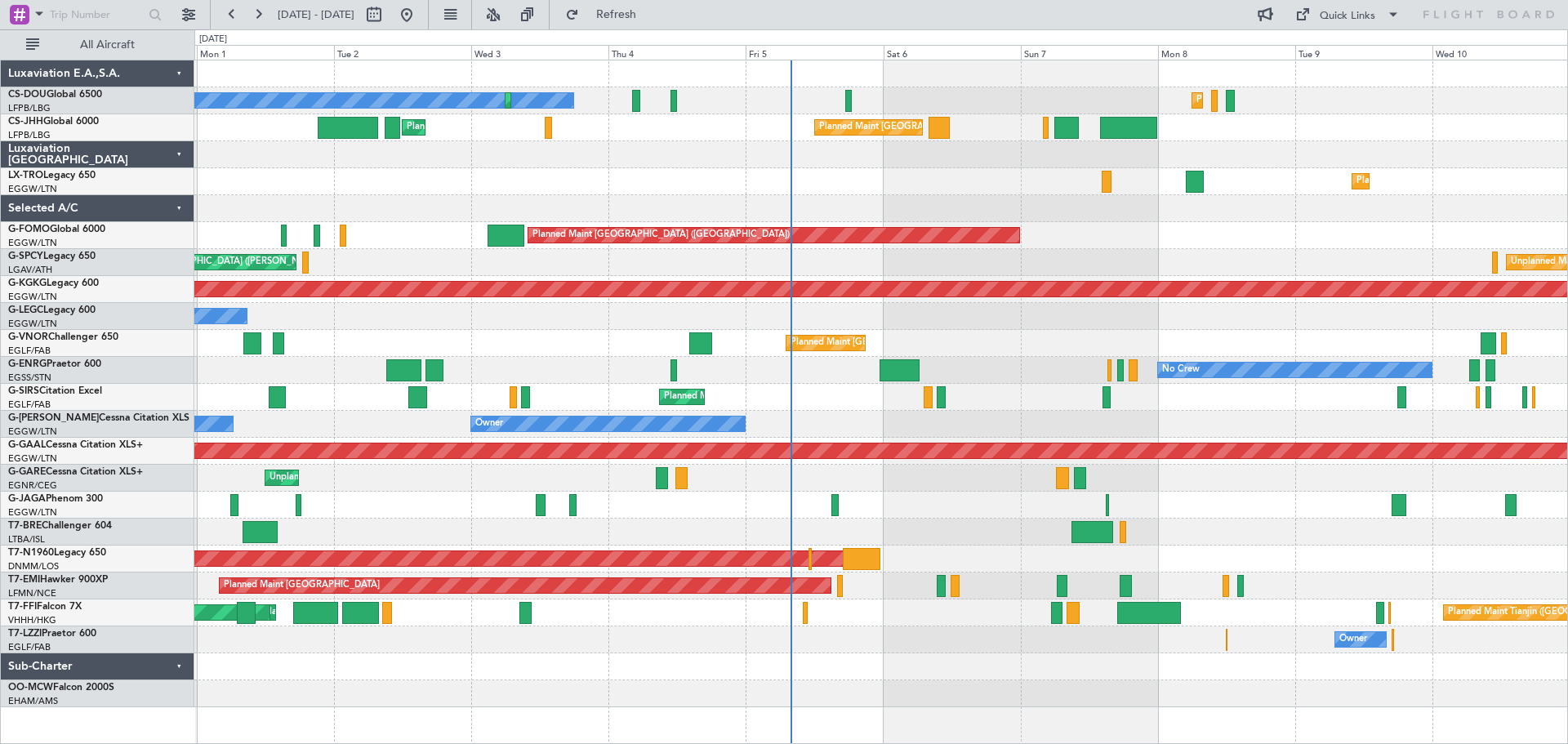
click at [724, 641] on div "Owner" at bounding box center [881, 640] width 1373 height 27
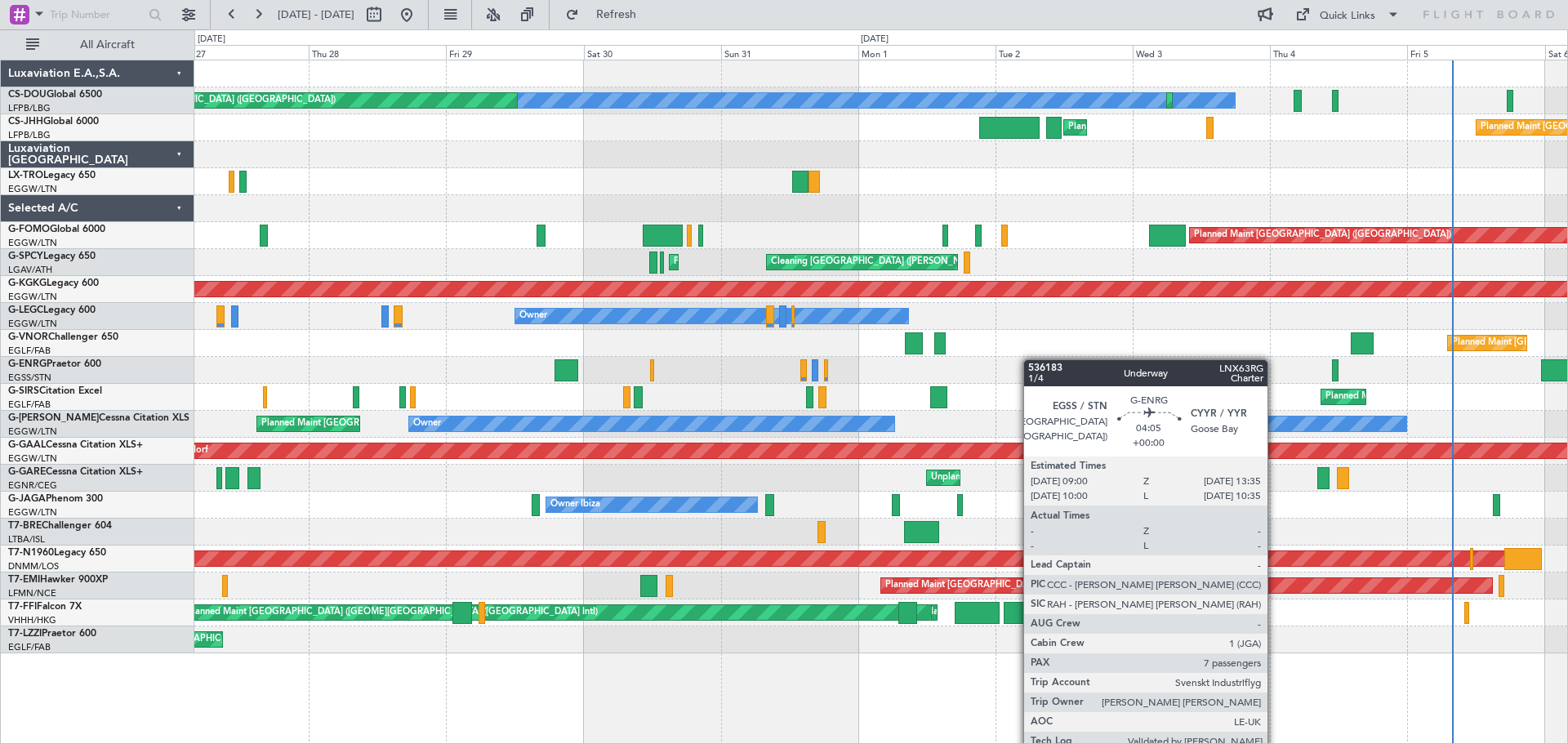
click at [1055, 359] on div "No Crew Planned Maint Paris (Le Bourget) Planned Maint Paris (Le Bourget) A/C U…" at bounding box center [881, 357] width 1373 height 594
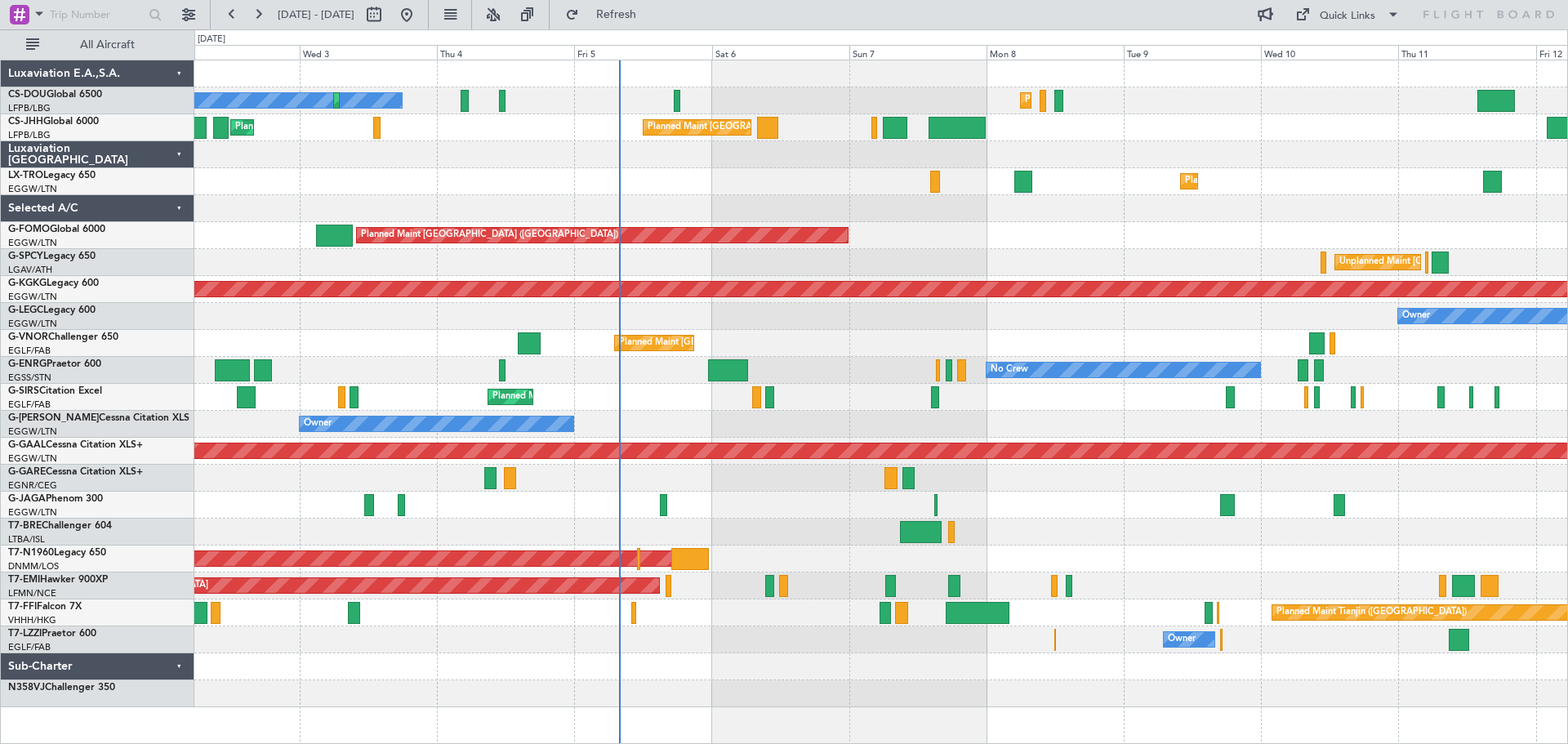
click at [264, 657] on div "No Crew Planned Maint Paris (Le Bourget) Planned Maint Paris (Le Bourget) Plann…" at bounding box center [881, 384] width 1373 height 648
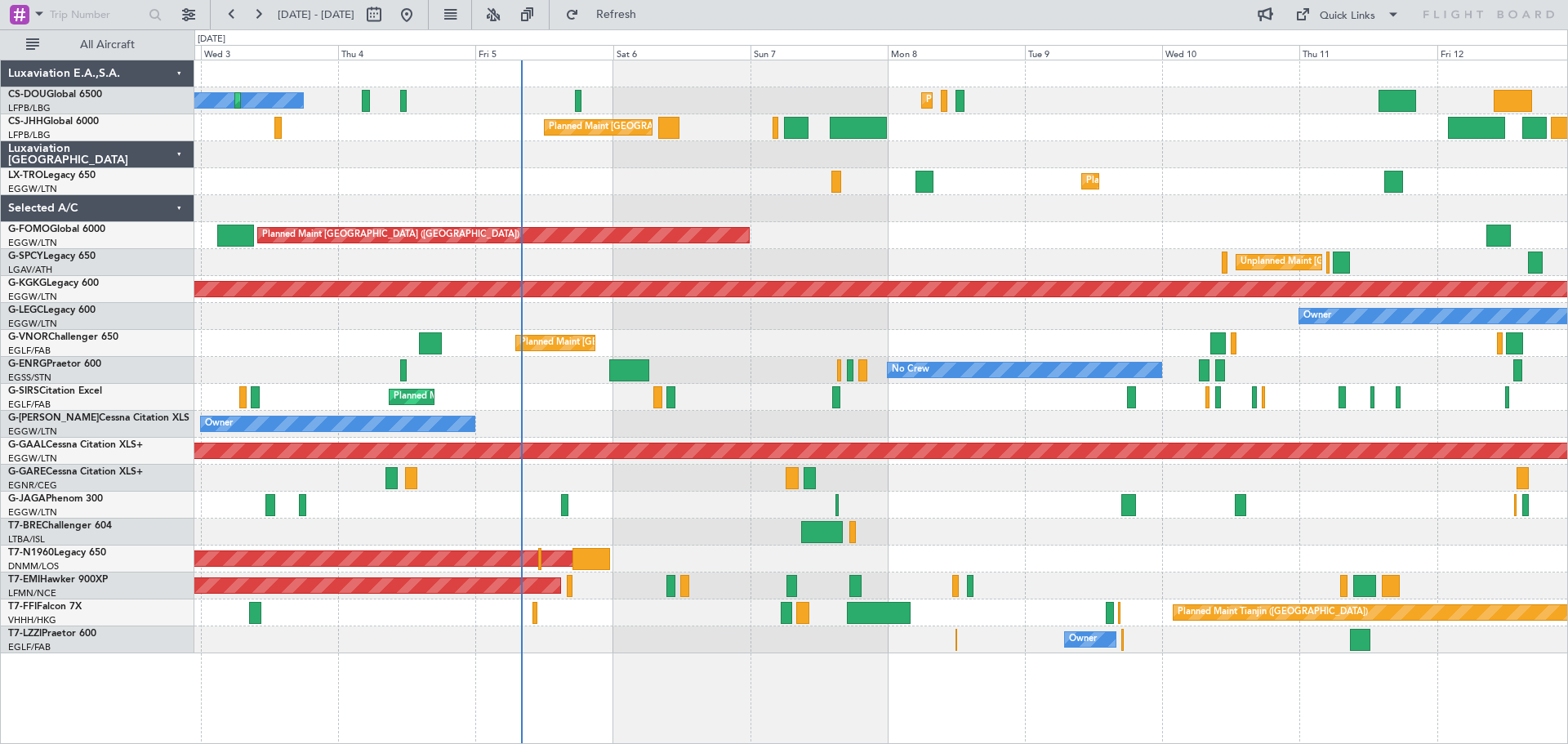
click at [746, 185] on div "Planned Maint Dusseldorf" at bounding box center [881, 181] width 1373 height 27
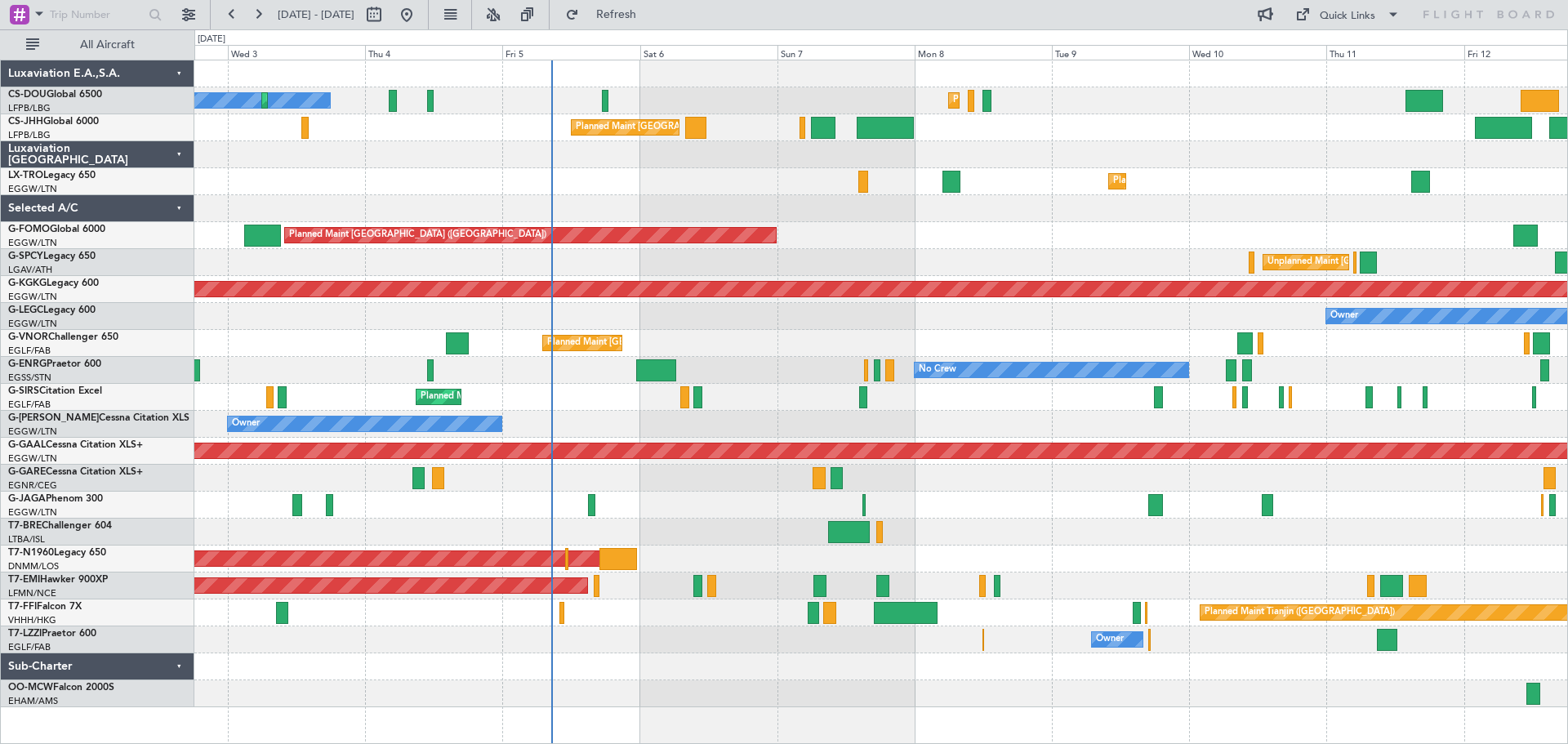
click at [937, 220] on div at bounding box center [881, 209] width 1373 height 27
click at [982, 222] on div "Planned Maint [GEOGRAPHIC_DATA] ([GEOGRAPHIC_DATA])" at bounding box center [881, 235] width 1373 height 27
click at [1258, 142] on div at bounding box center [881, 155] width 1373 height 27
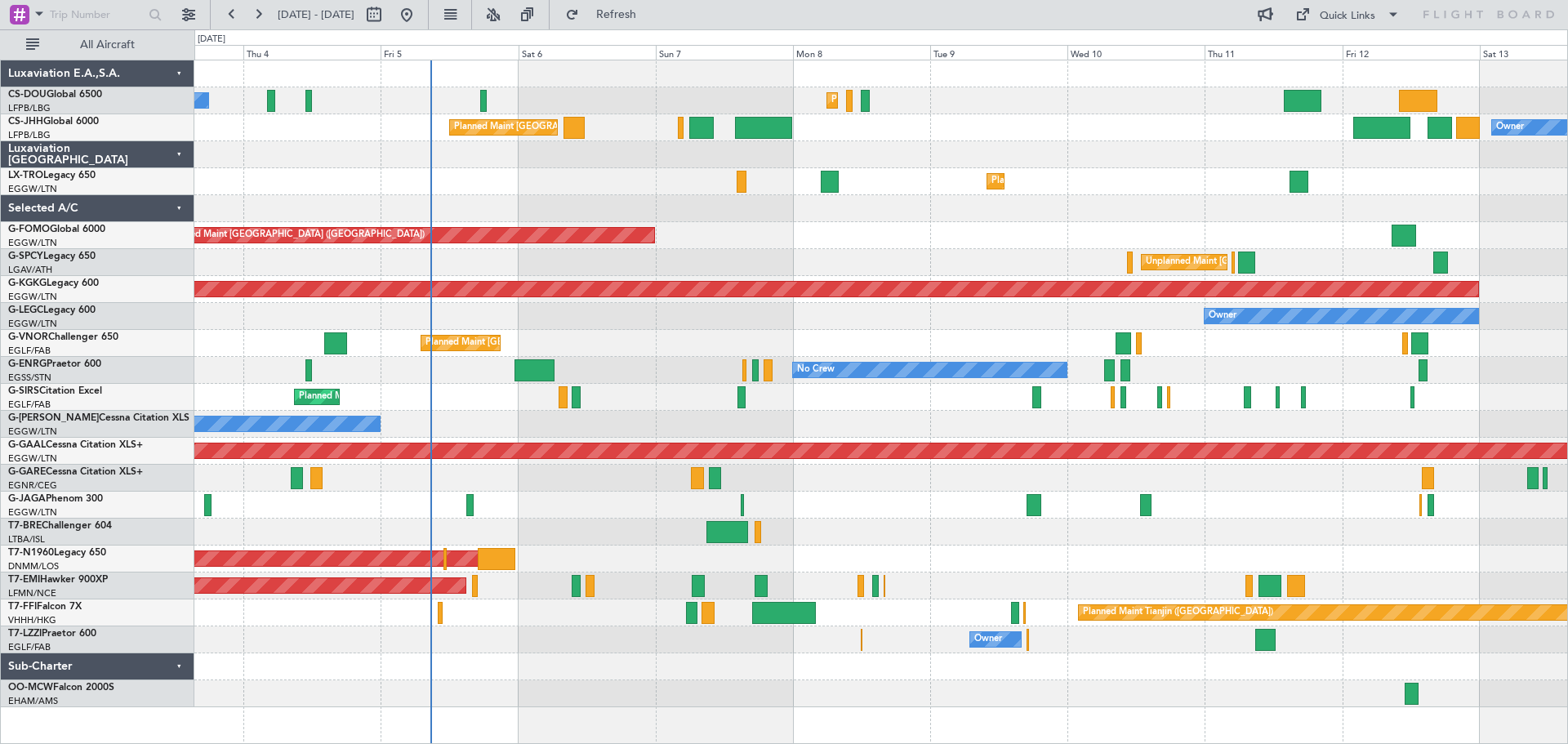
click at [726, 679] on div "No Crew Planned Maint [GEOGRAPHIC_DATA] ([GEOGRAPHIC_DATA]) Planned Maint [GEOG…" at bounding box center [881, 384] width 1373 height 648
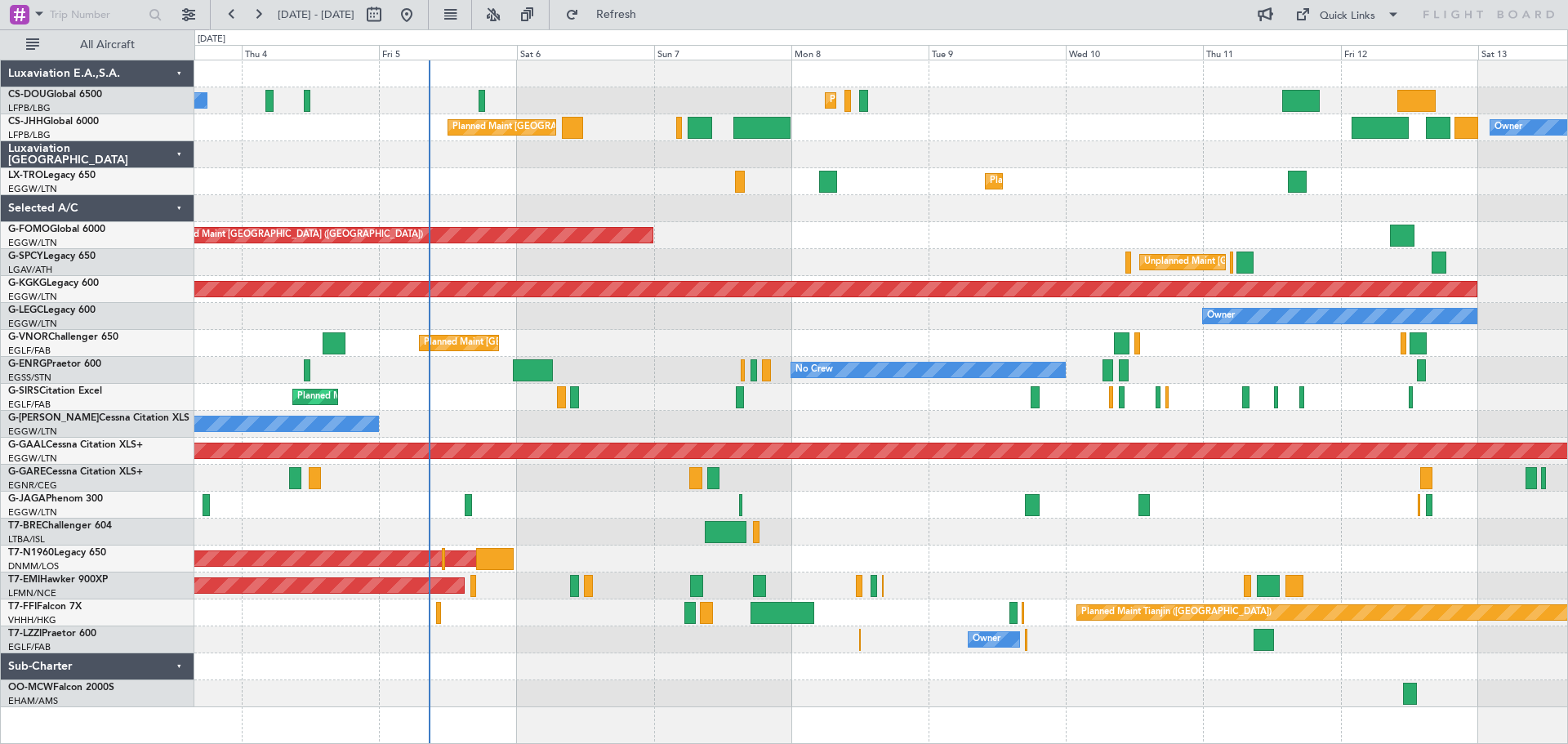
click at [996, 114] on div "Planned Maint [GEOGRAPHIC_DATA] ([GEOGRAPHIC_DATA]) Owner Planned Maint [GEOGRA…" at bounding box center [881, 127] width 1373 height 27
click at [993, 114] on div "Planned Maint [GEOGRAPHIC_DATA] ([GEOGRAPHIC_DATA]) Owner Planned Maint [GEOGRA…" at bounding box center [881, 127] width 1373 height 27
click at [1140, 141] on div "Planned Maint [GEOGRAPHIC_DATA] ([GEOGRAPHIC_DATA]) Owner Planned Maint [GEOGRA…" at bounding box center [881, 127] width 1373 height 27
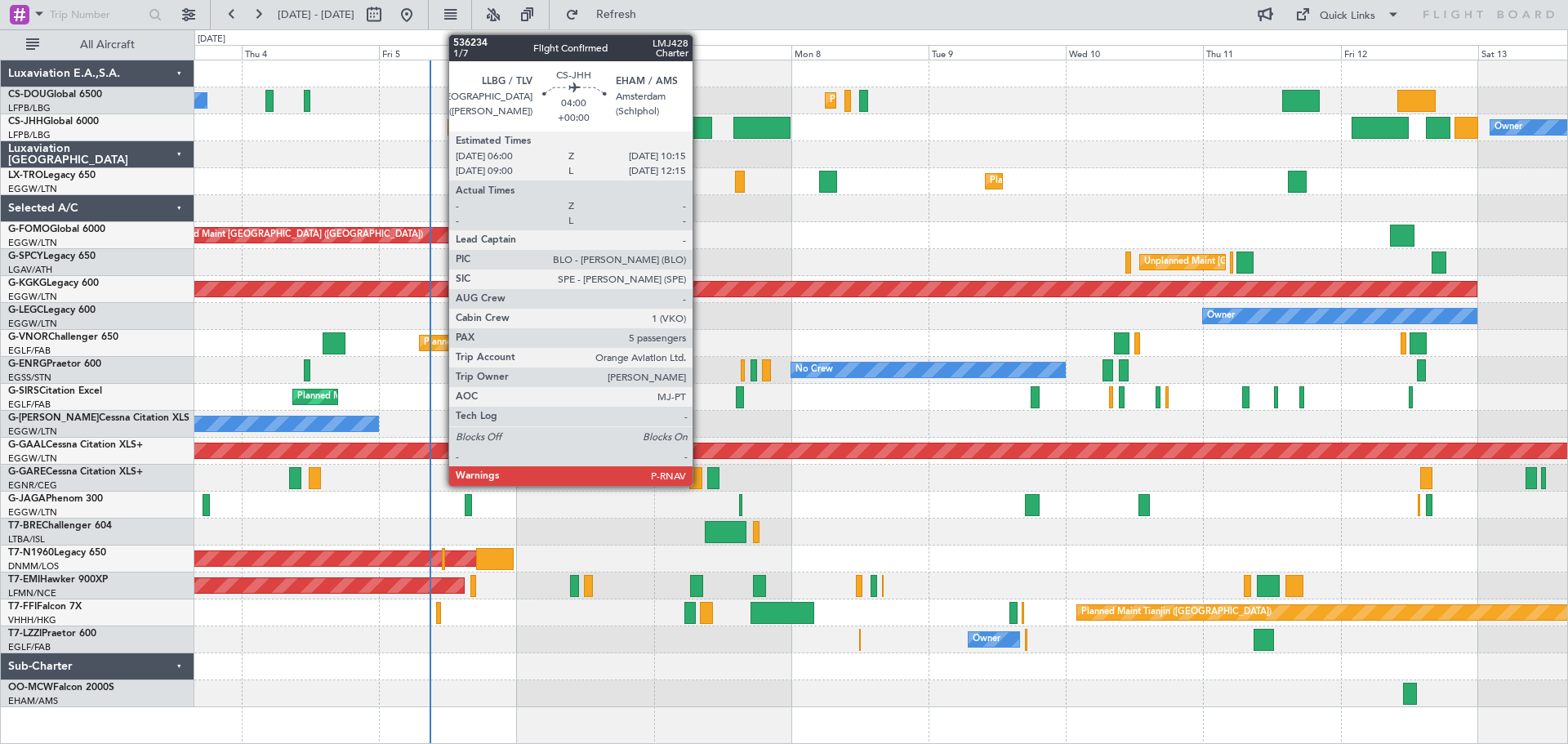
click at [700, 127] on div at bounding box center [700, 127] width 25 height 22
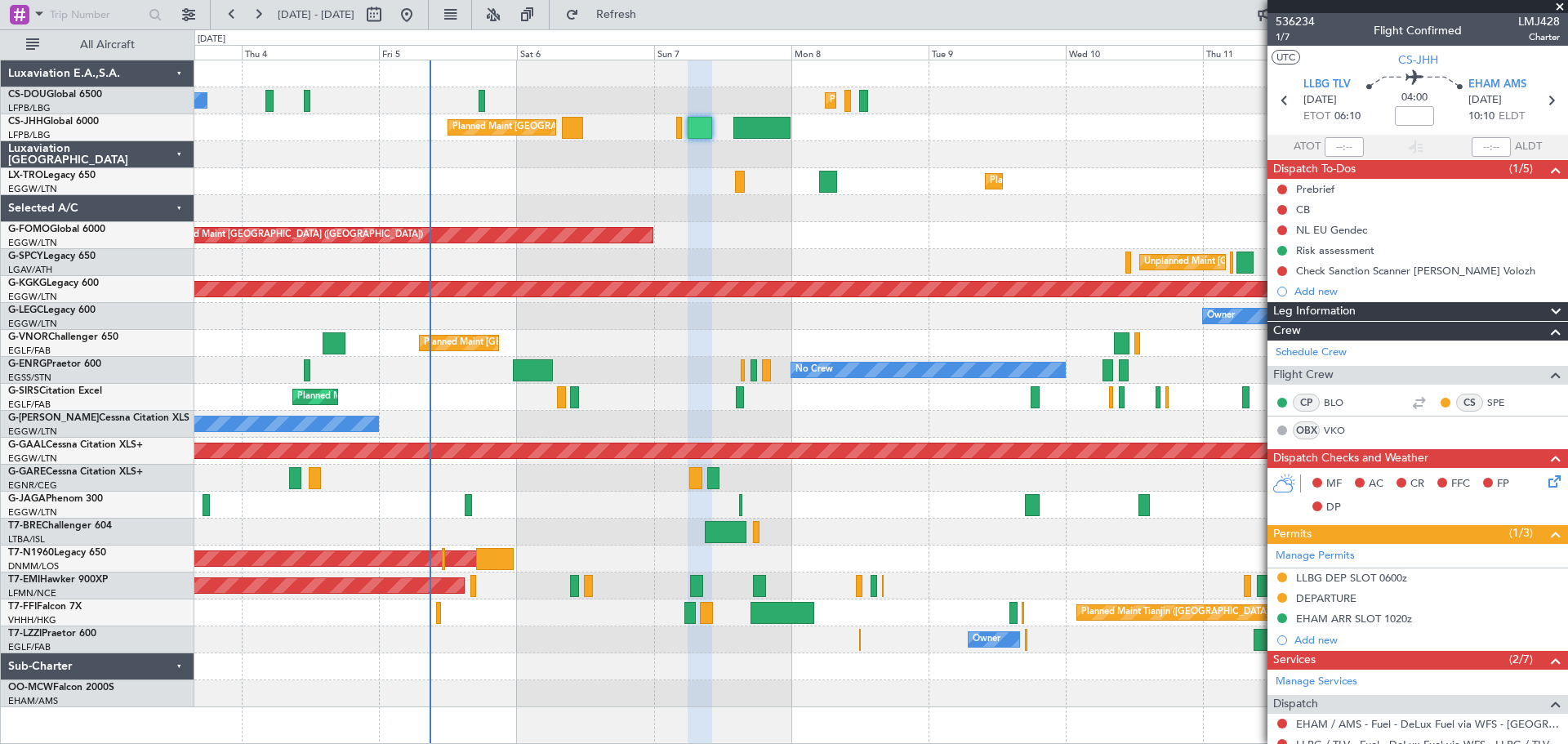
click at [1560, 7] on span at bounding box center [1560, 7] width 16 height 15
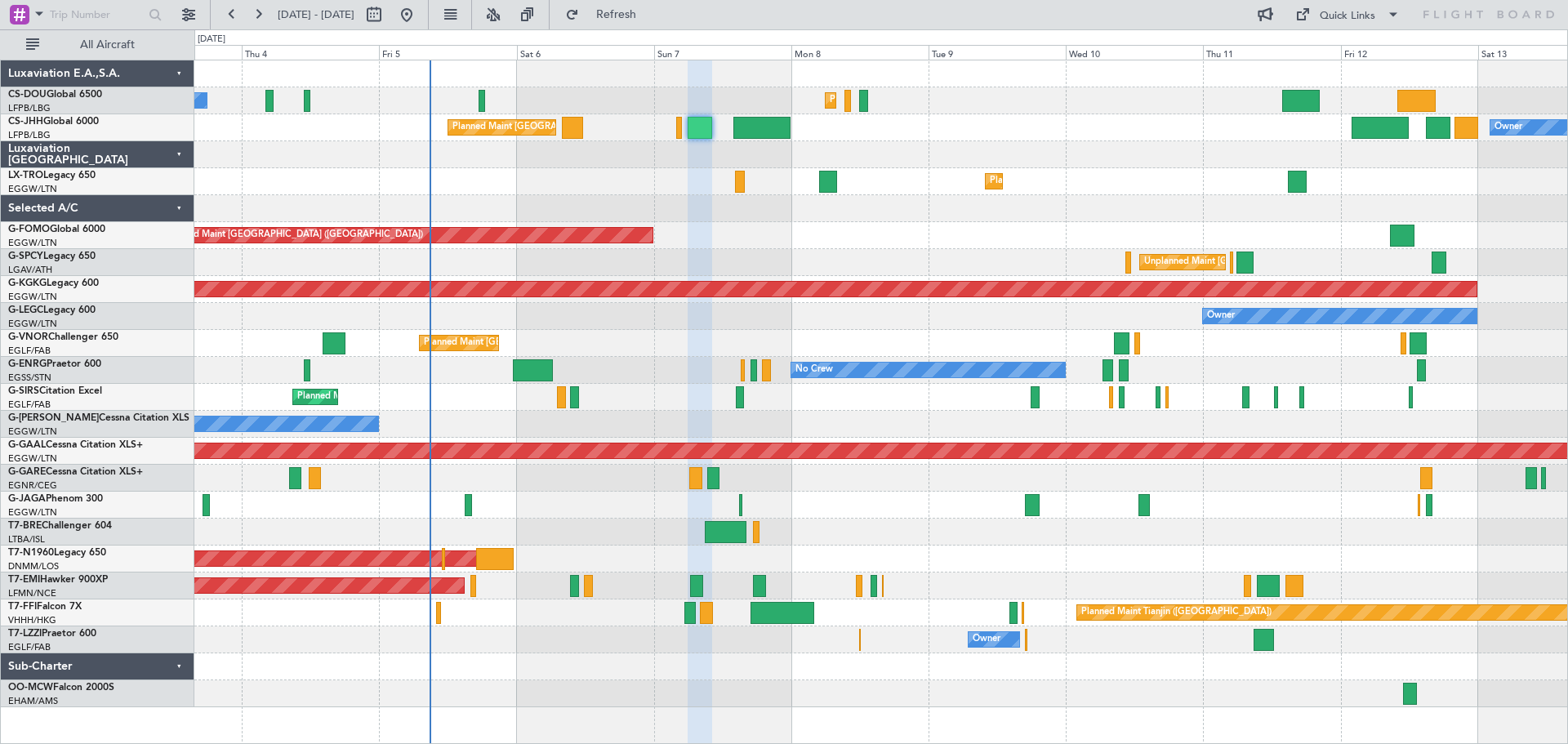
type input "0"
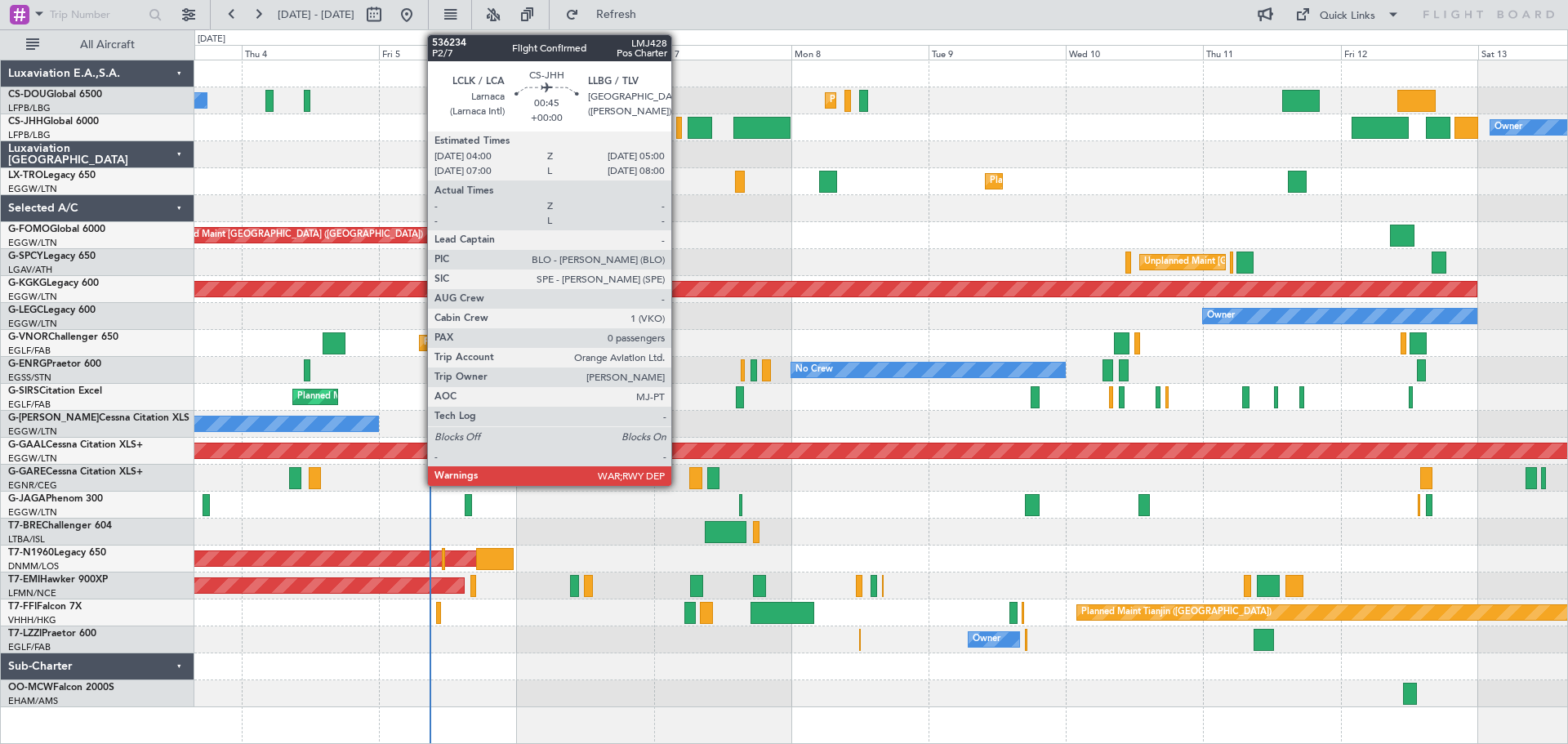
click at [679, 125] on div at bounding box center [679, 127] width 6 height 22
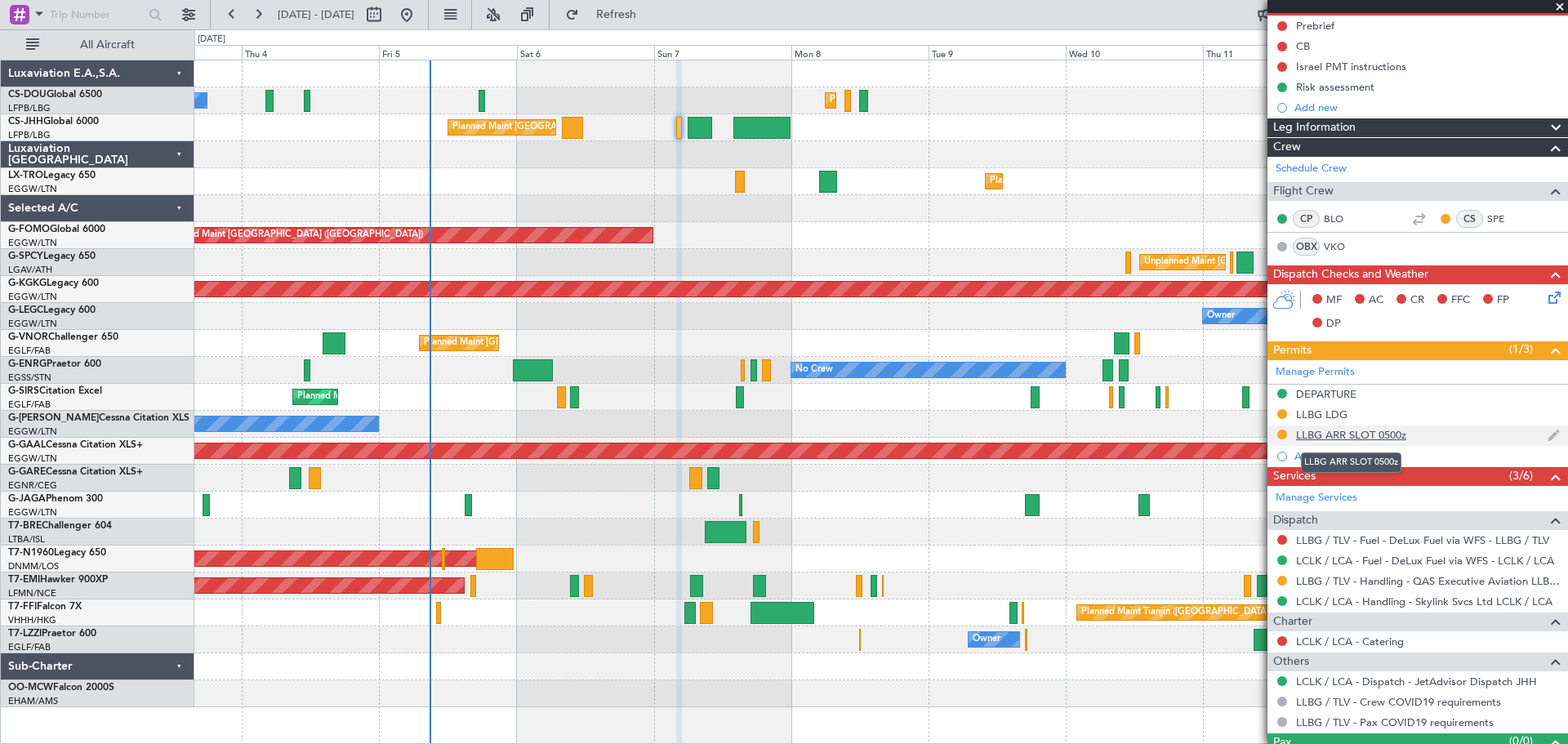
scroll to position [198, 0]
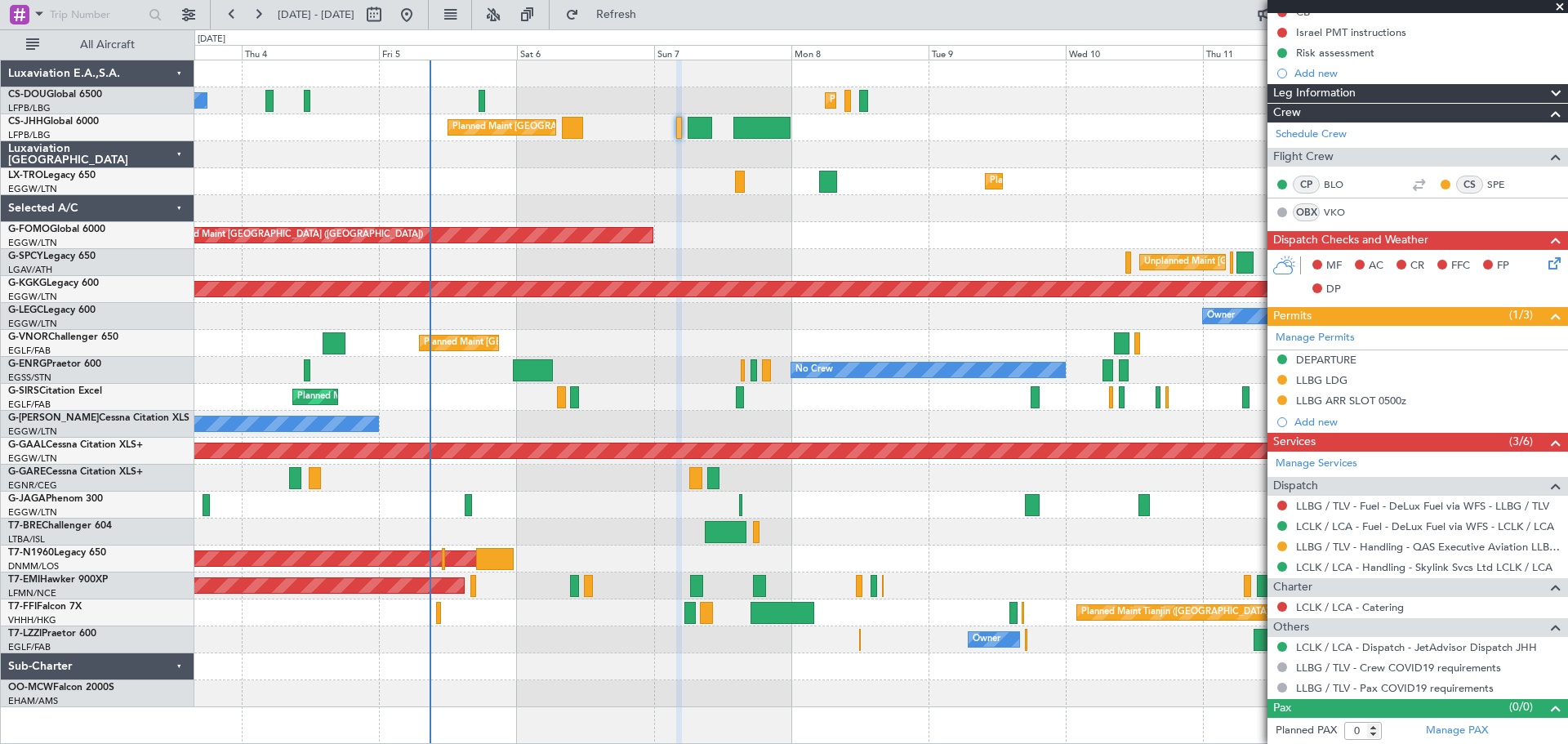
click at [1559, 6] on span at bounding box center [1560, 7] width 16 height 15
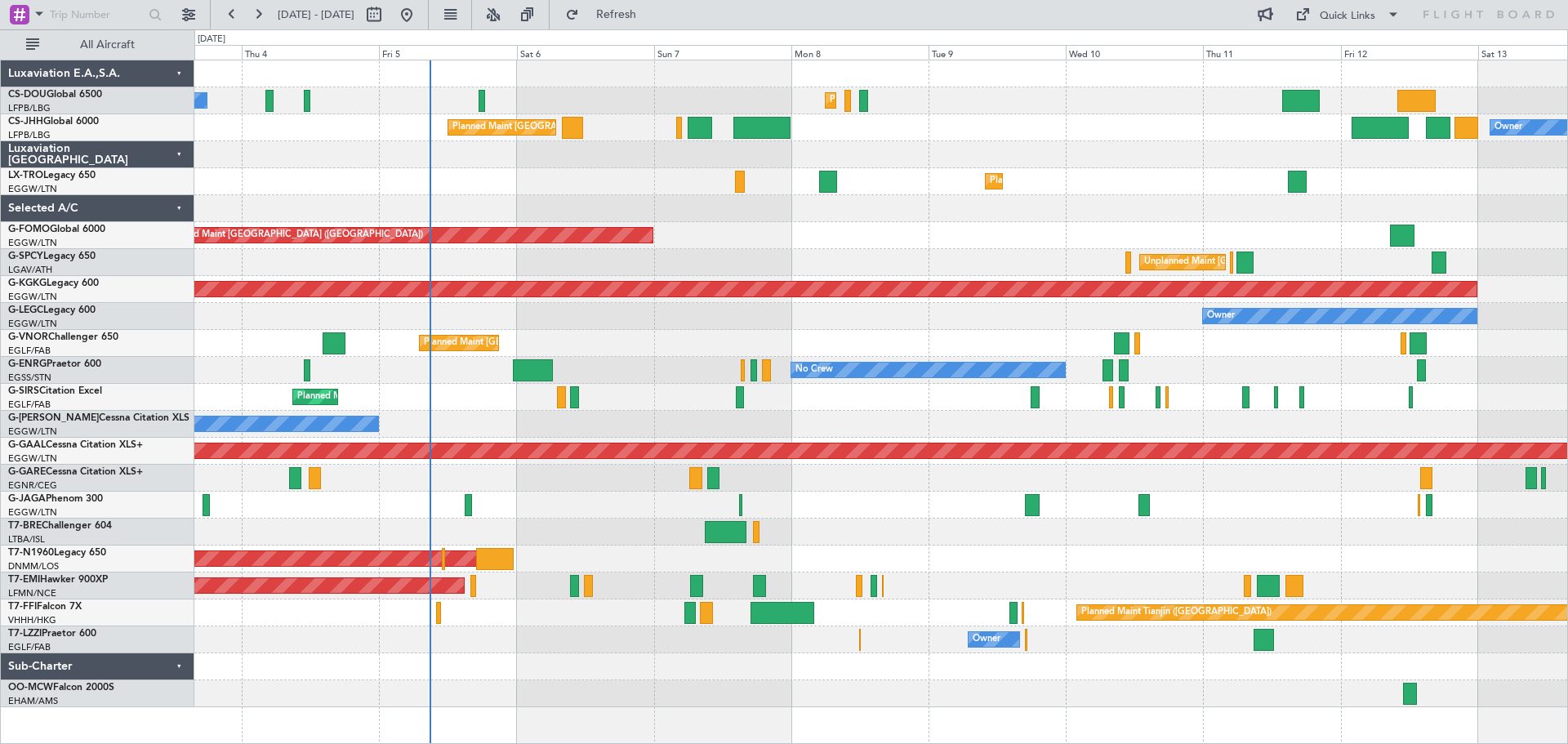
scroll to position [0, 0]
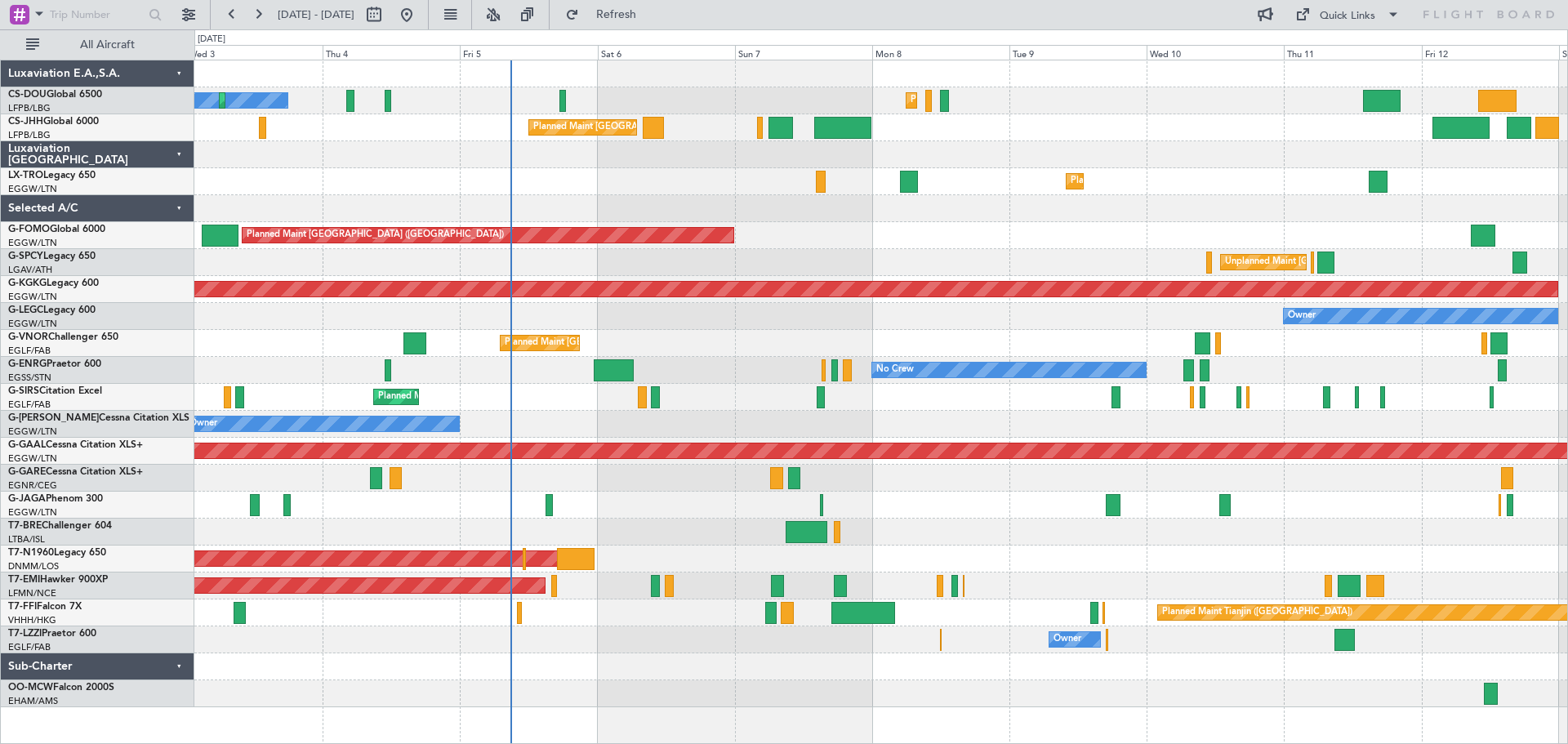
click at [655, 177] on div "Planned Maint Dusseldorf" at bounding box center [881, 181] width 1373 height 27
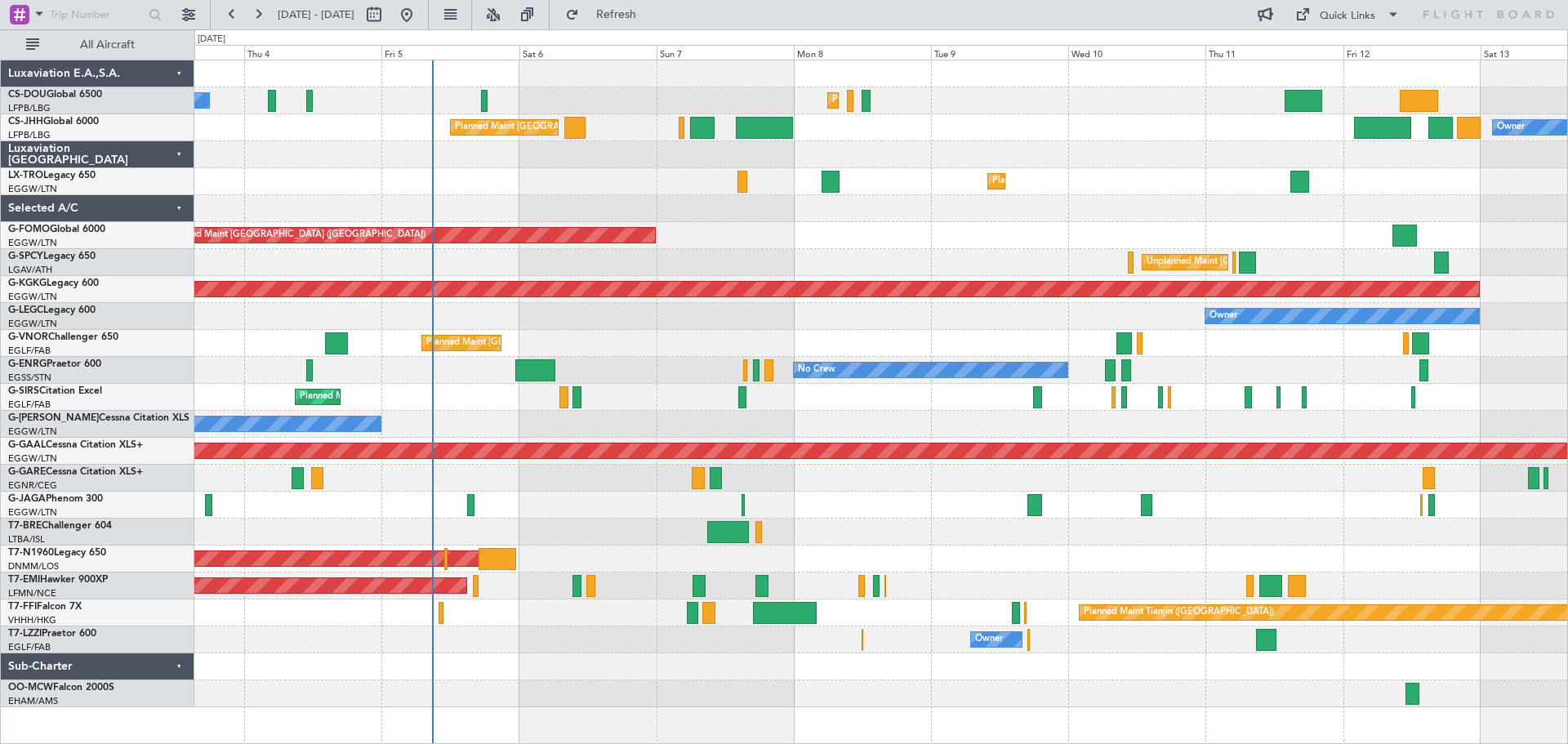
click at [1023, 142] on div at bounding box center [881, 155] width 1373 height 27
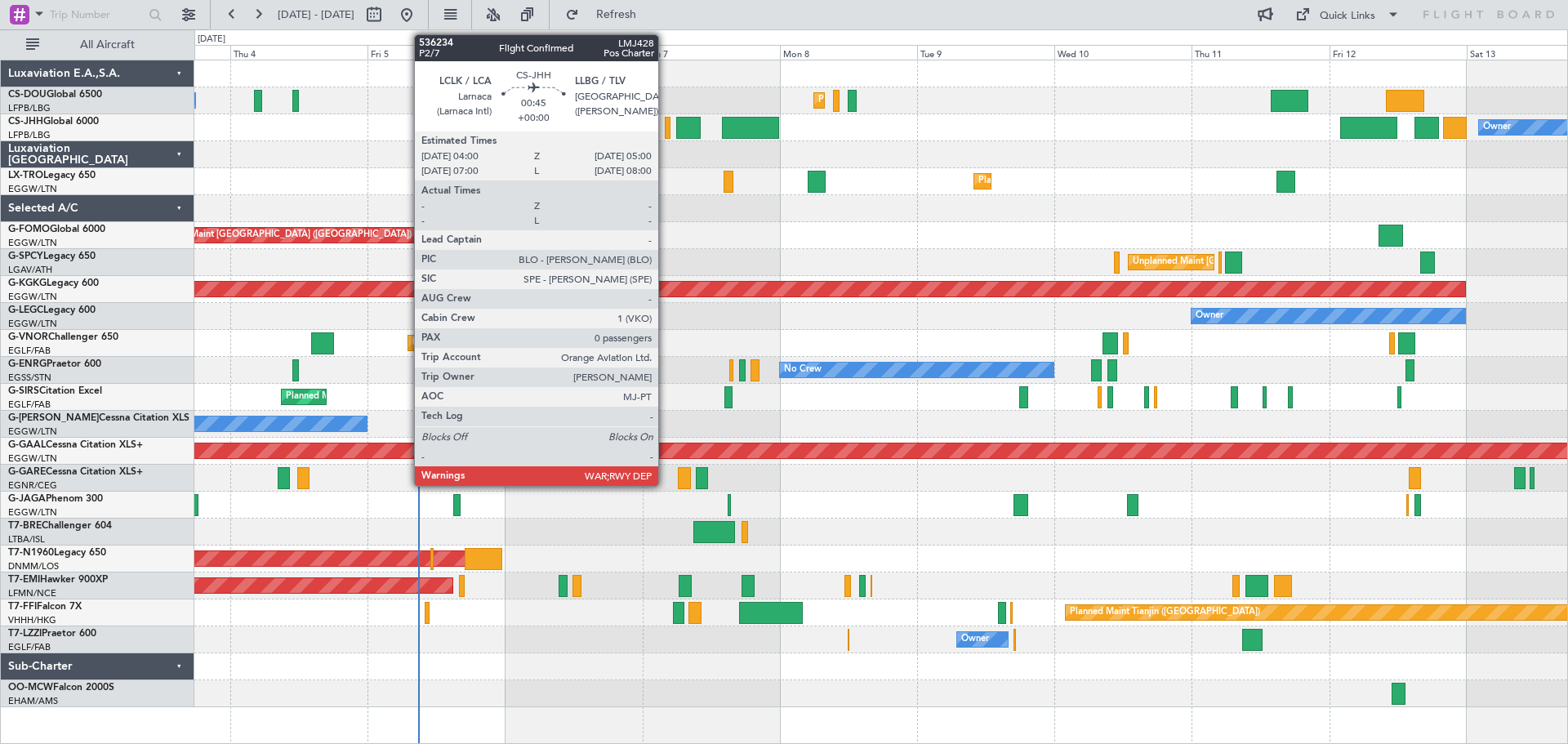
click at [666, 127] on div at bounding box center [668, 127] width 6 height 22
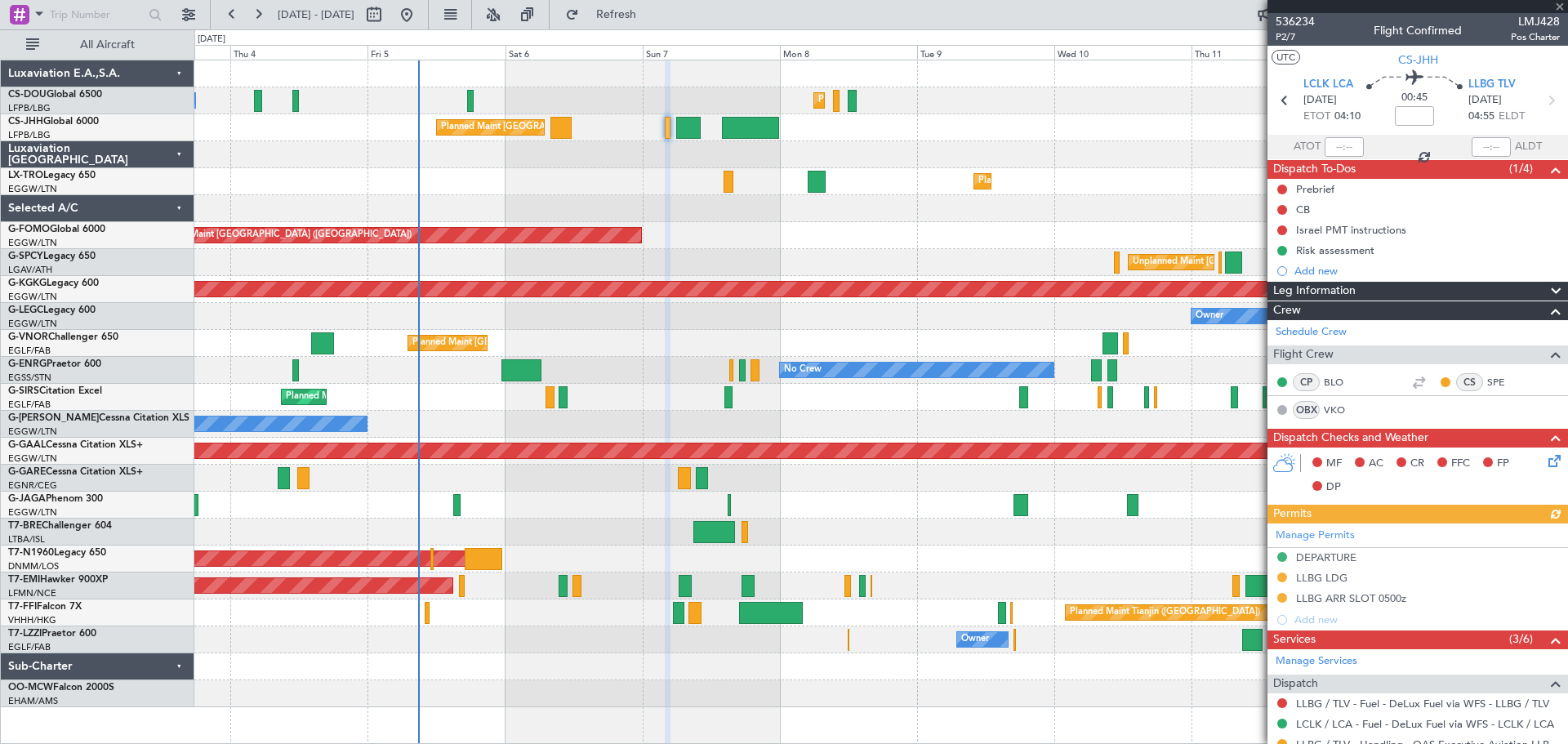
scroll to position [198, 0]
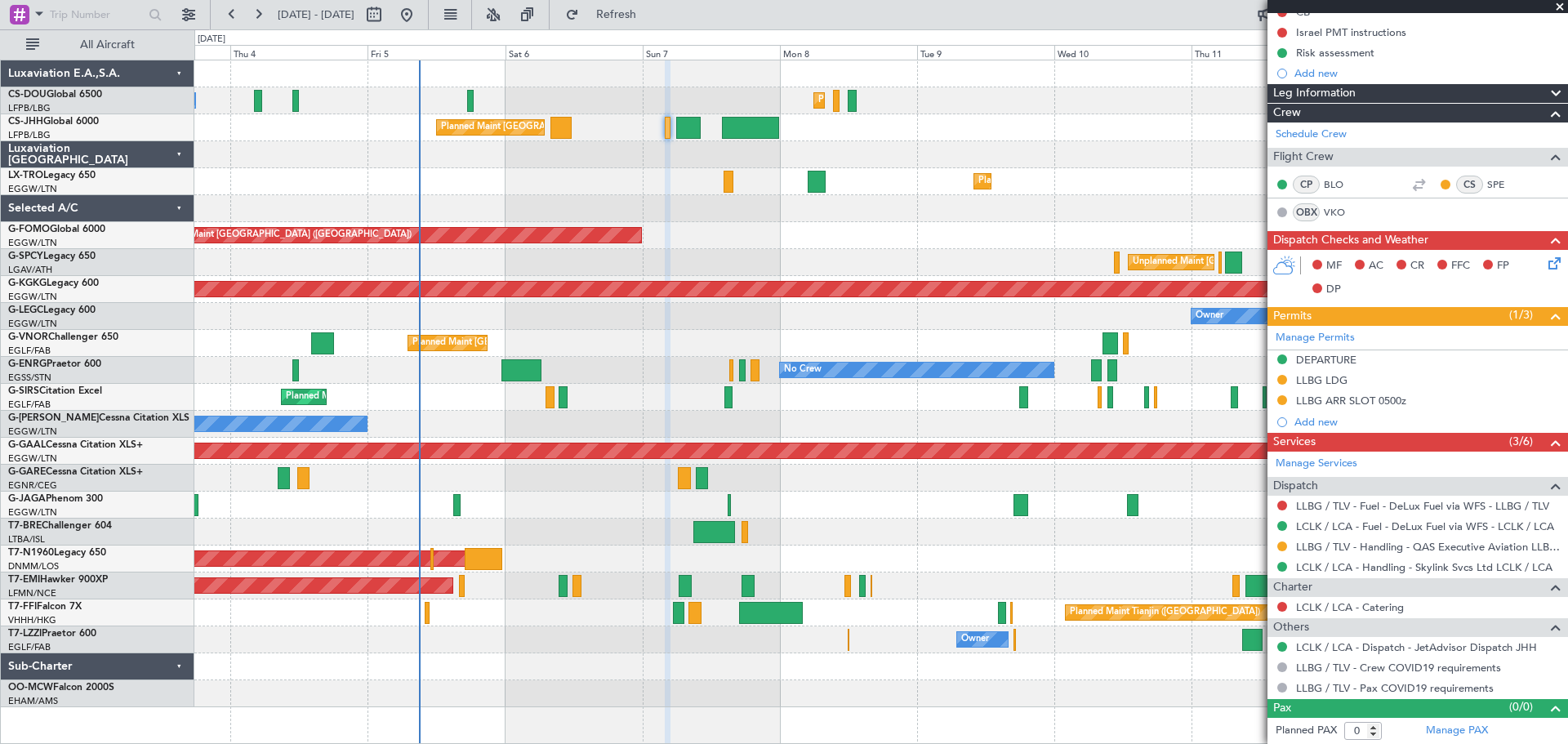
click at [1557, 5] on span at bounding box center [1560, 7] width 16 height 15
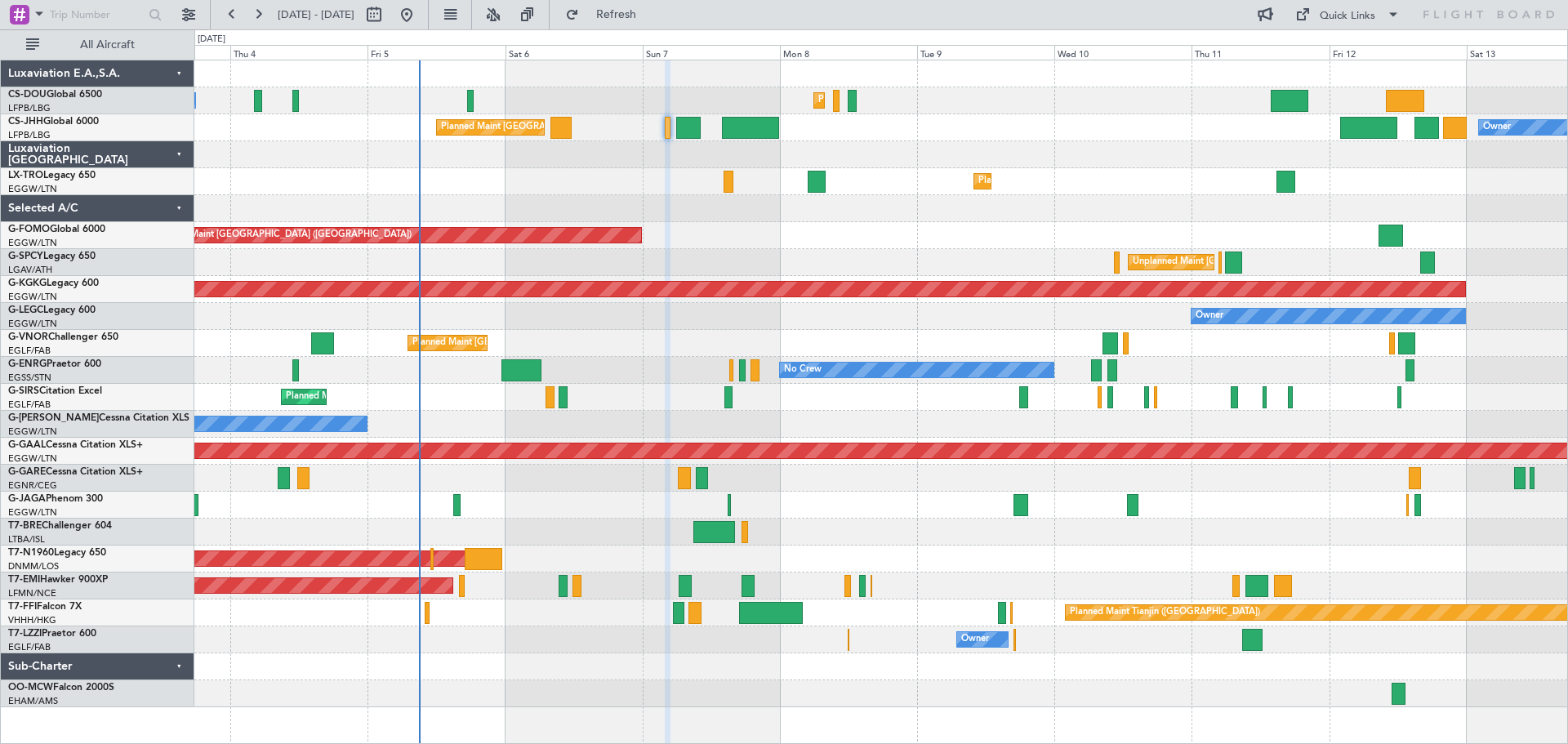
scroll to position [0, 0]
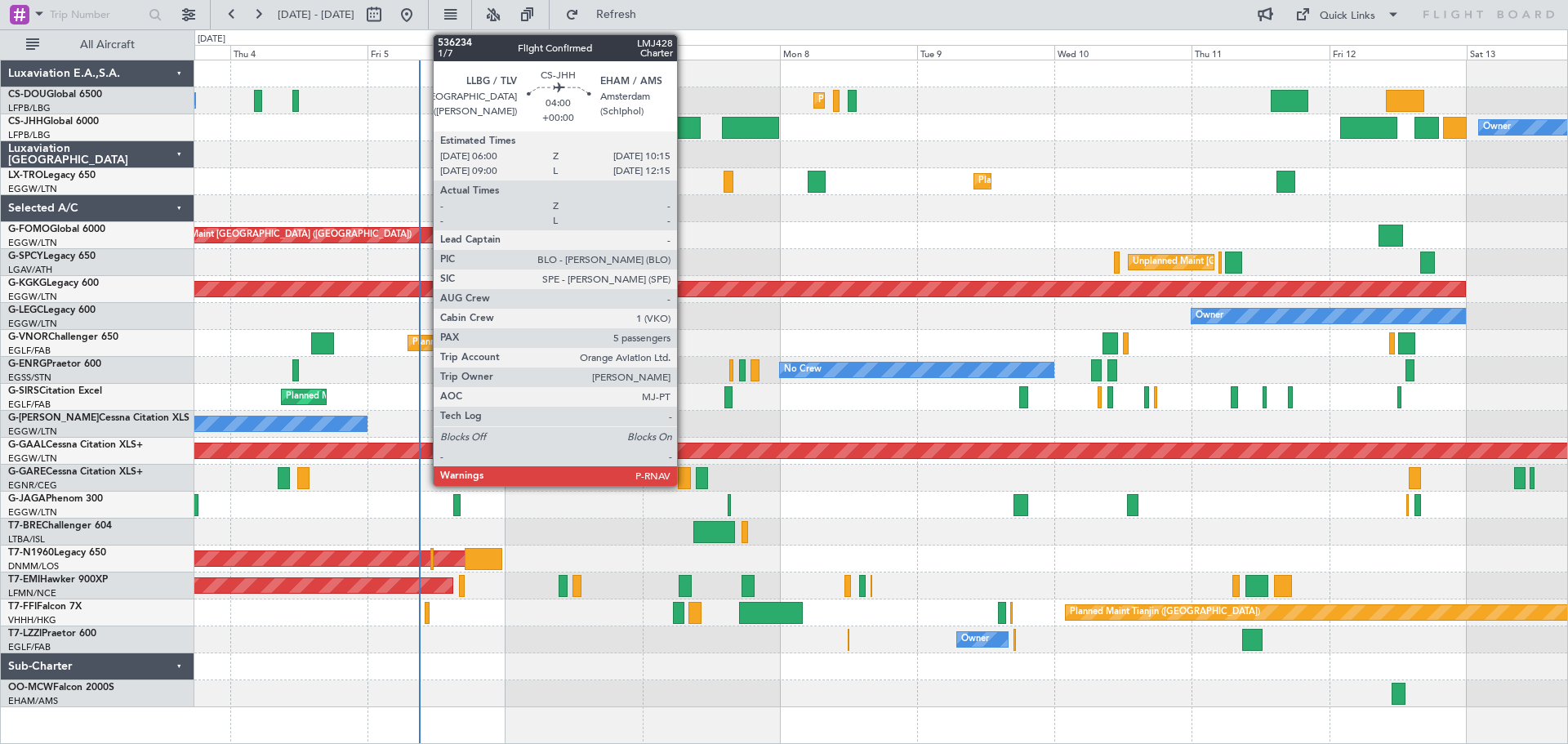
click at [685, 123] on div at bounding box center [689, 127] width 25 height 22
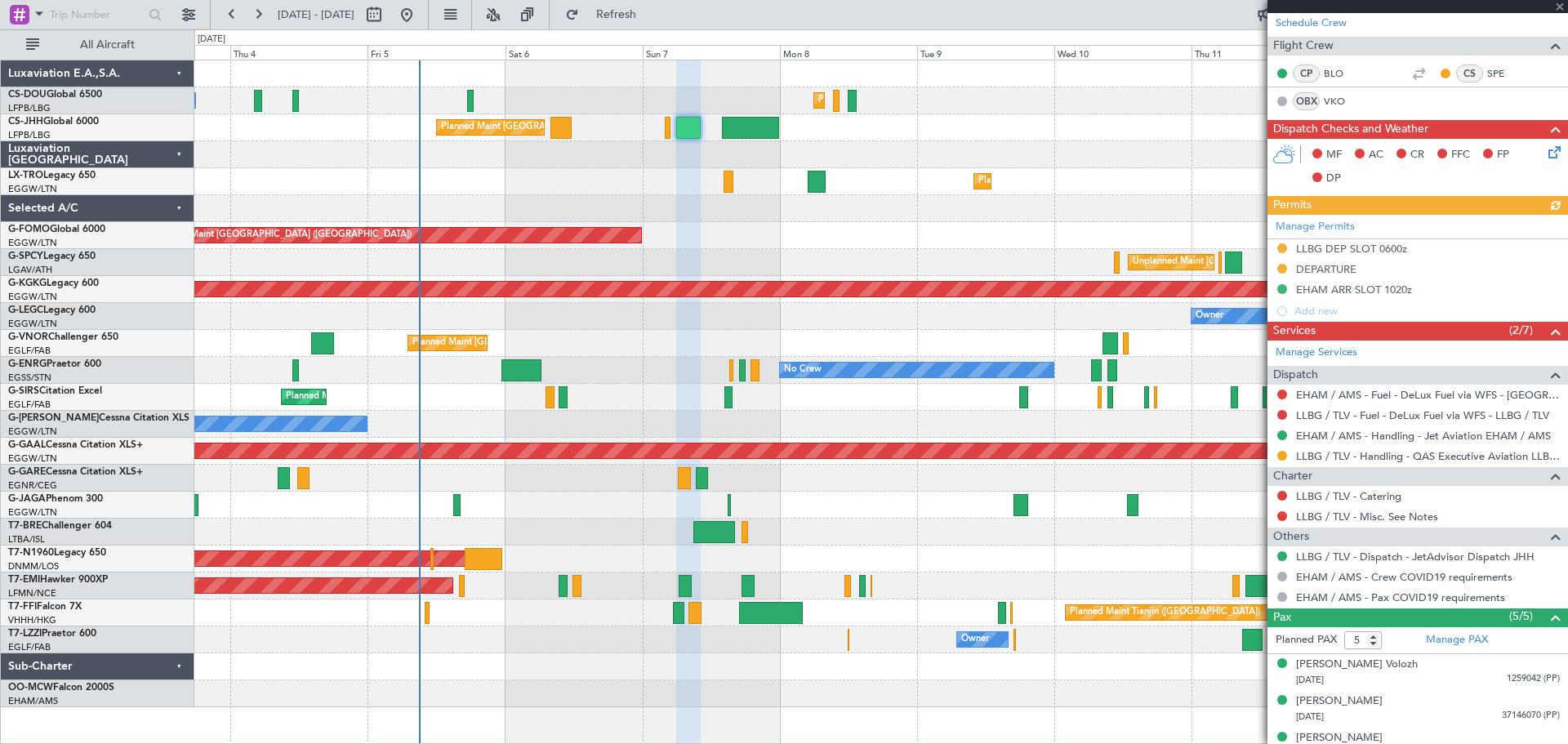
scroll to position [409, 0]
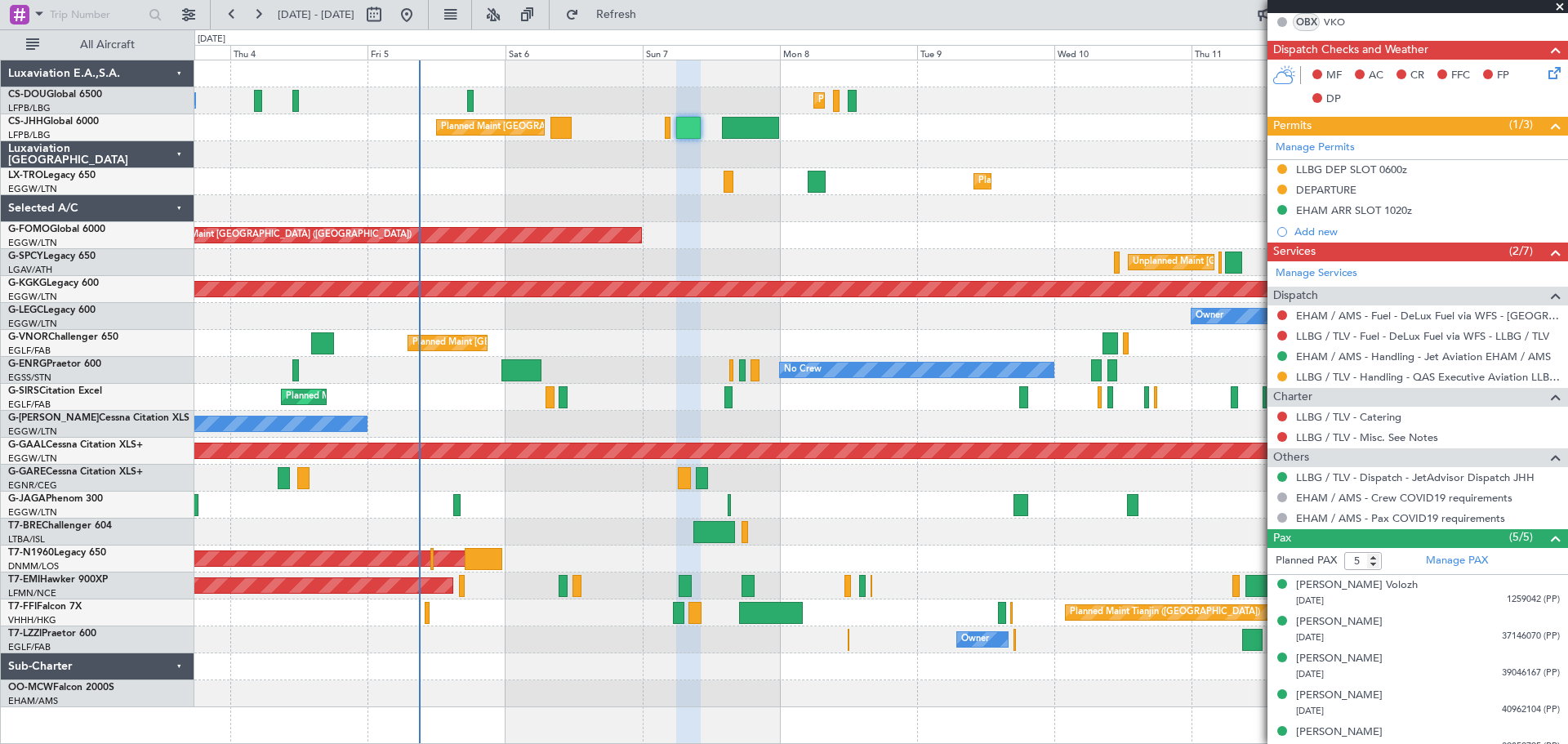
click at [1559, 6] on span at bounding box center [1560, 7] width 16 height 15
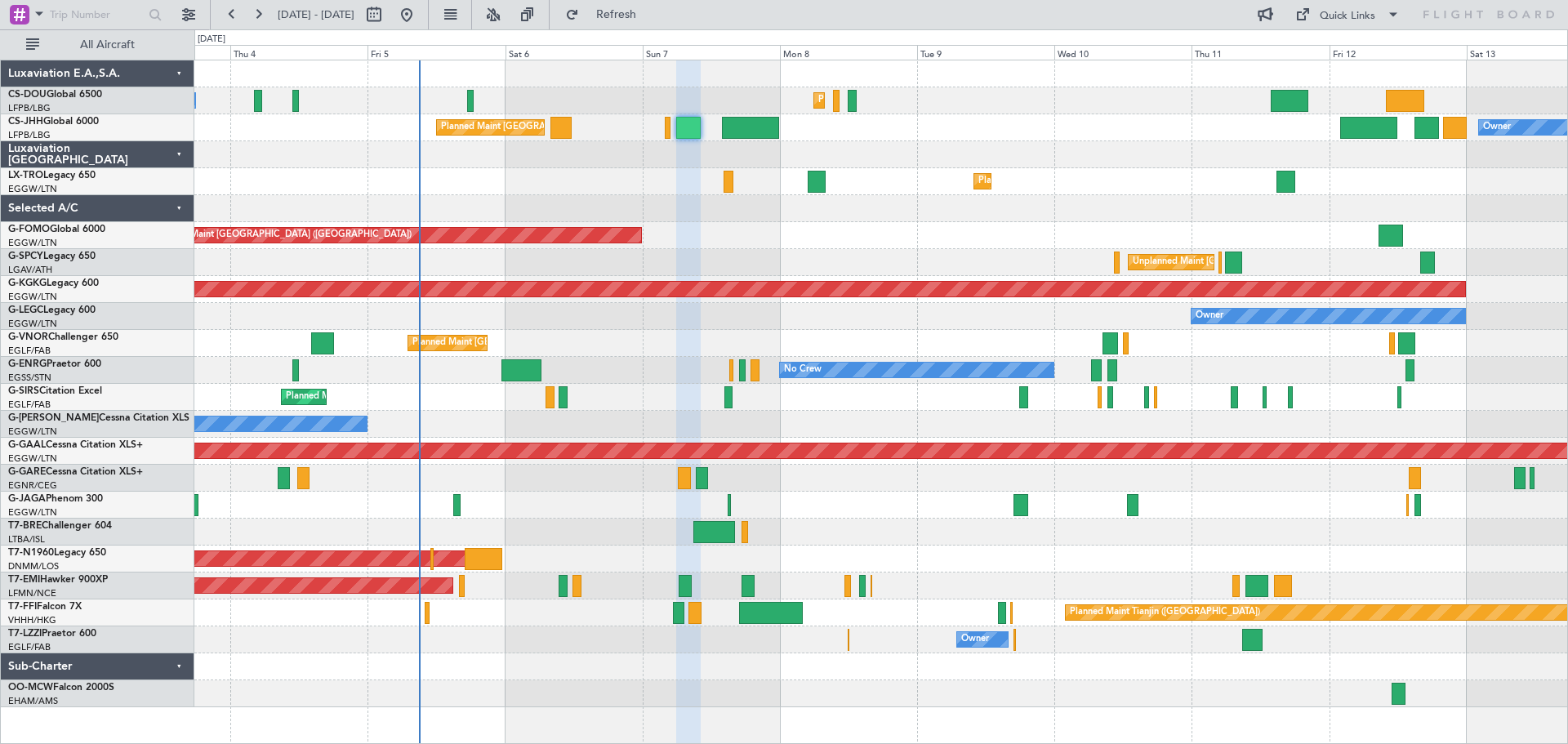
type input "0"
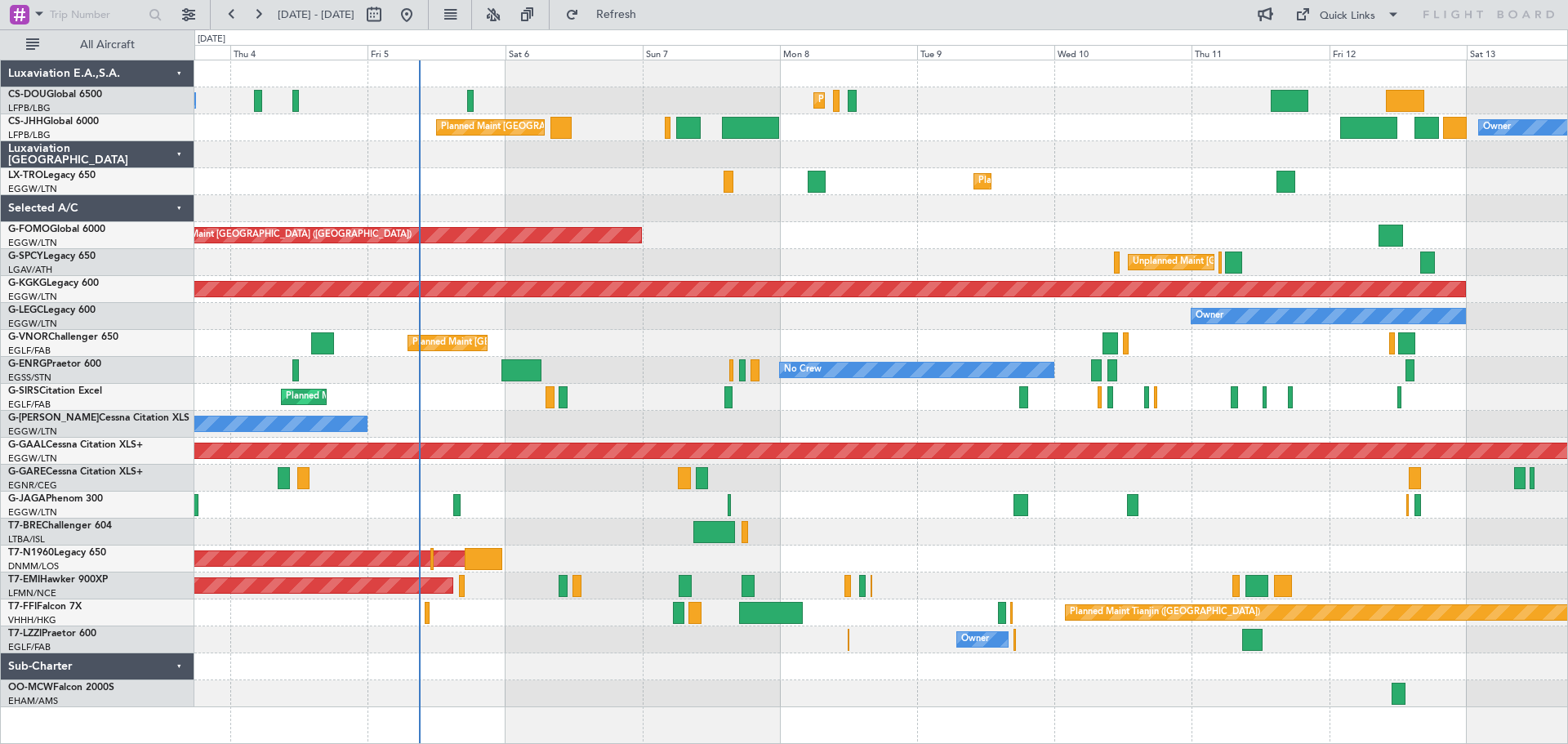
scroll to position [0, 0]
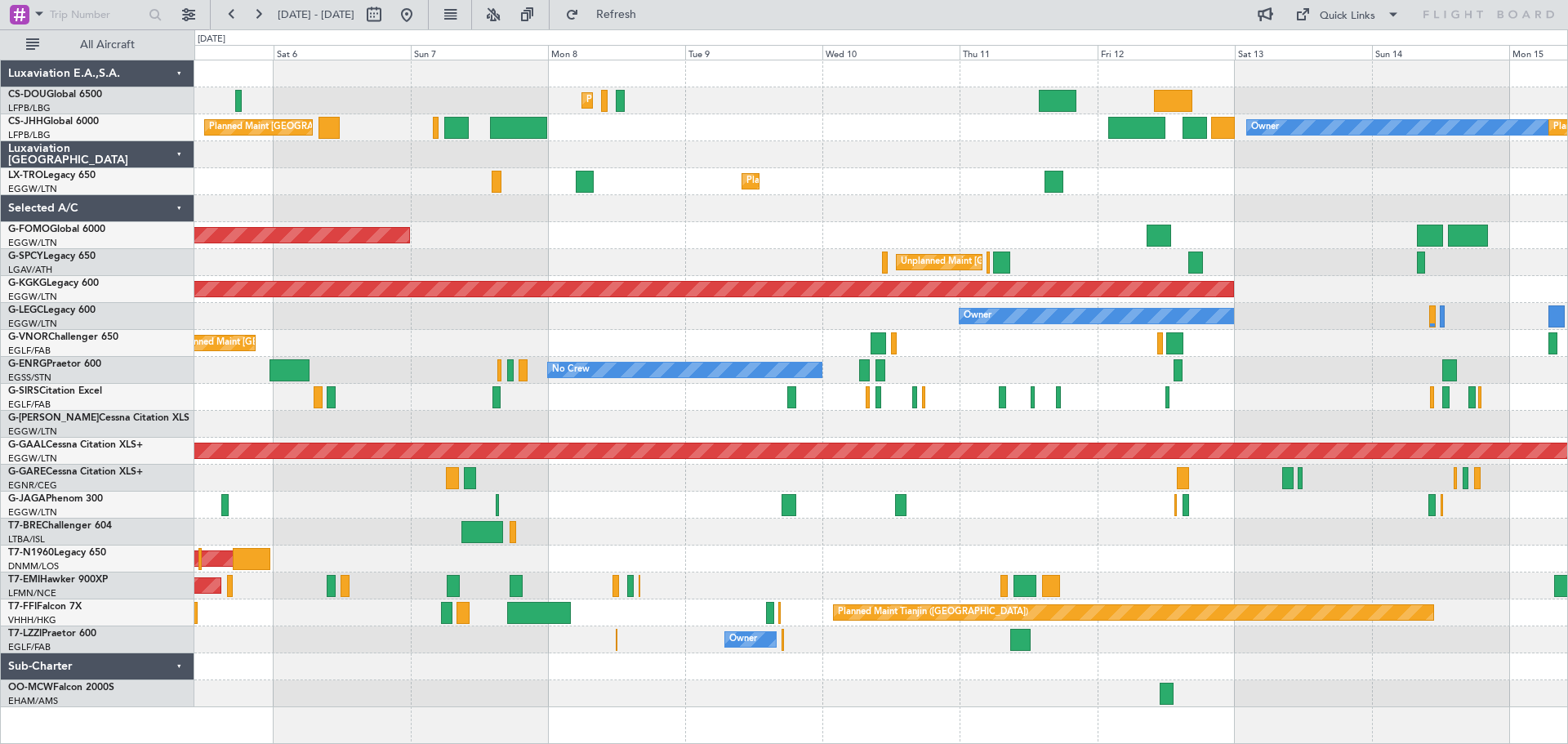
click at [1197, 165] on div at bounding box center [881, 155] width 1373 height 27
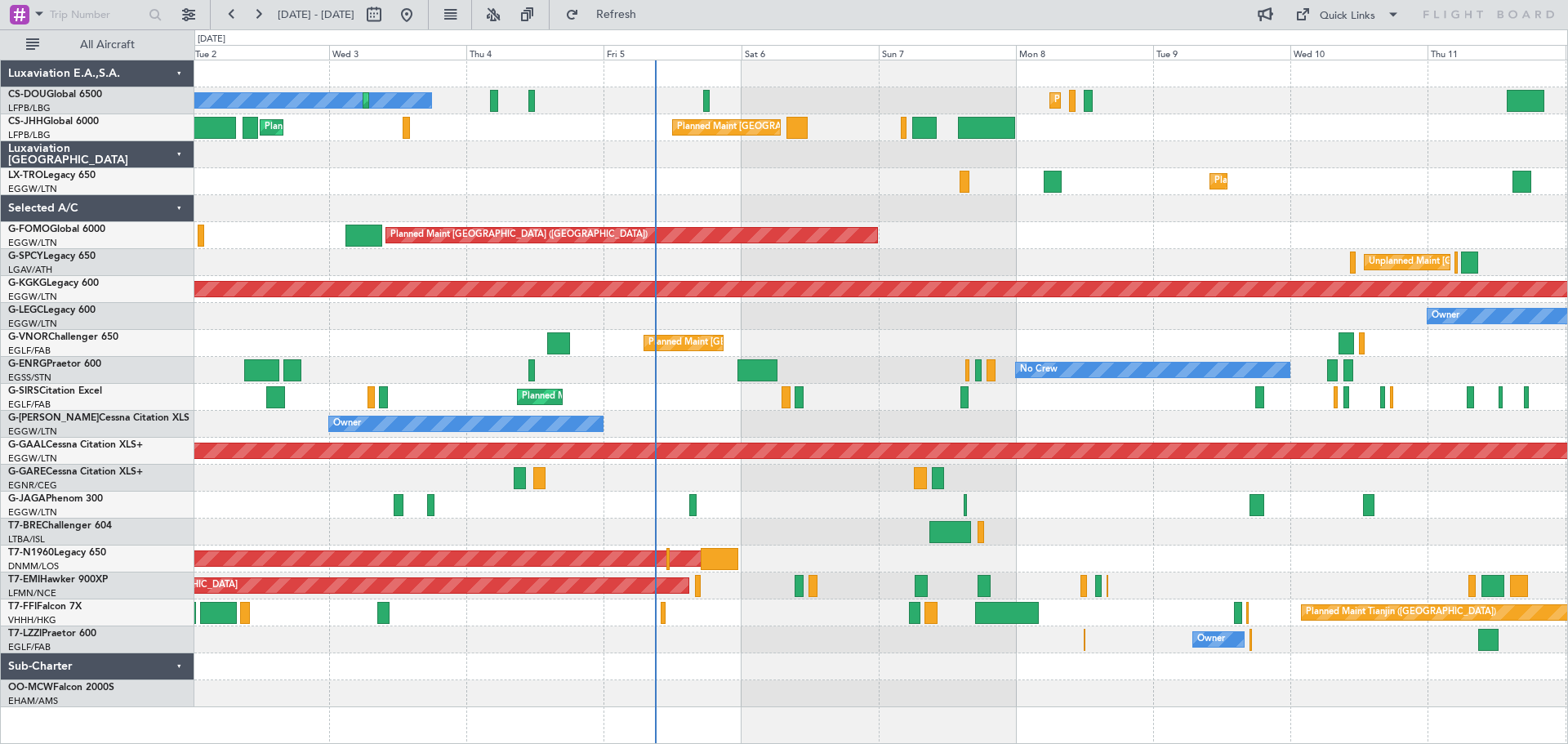
click at [1099, 177] on div "Planned Maint Paris (Le Bourget) No Crew Planned Maint Paris (Le Bourget) Plann…" at bounding box center [881, 384] width 1373 height 648
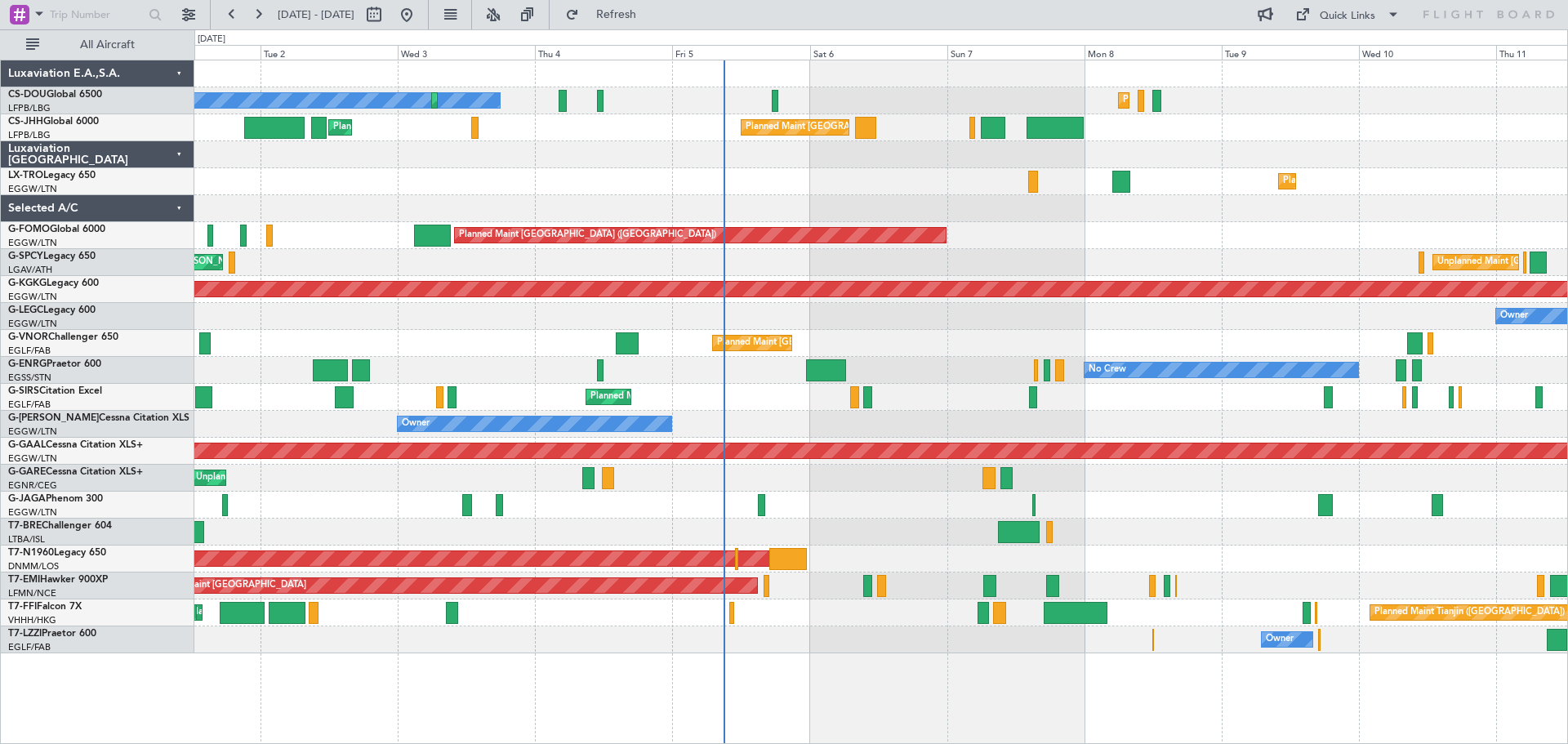
click at [604, 144] on div at bounding box center [881, 155] width 1373 height 27
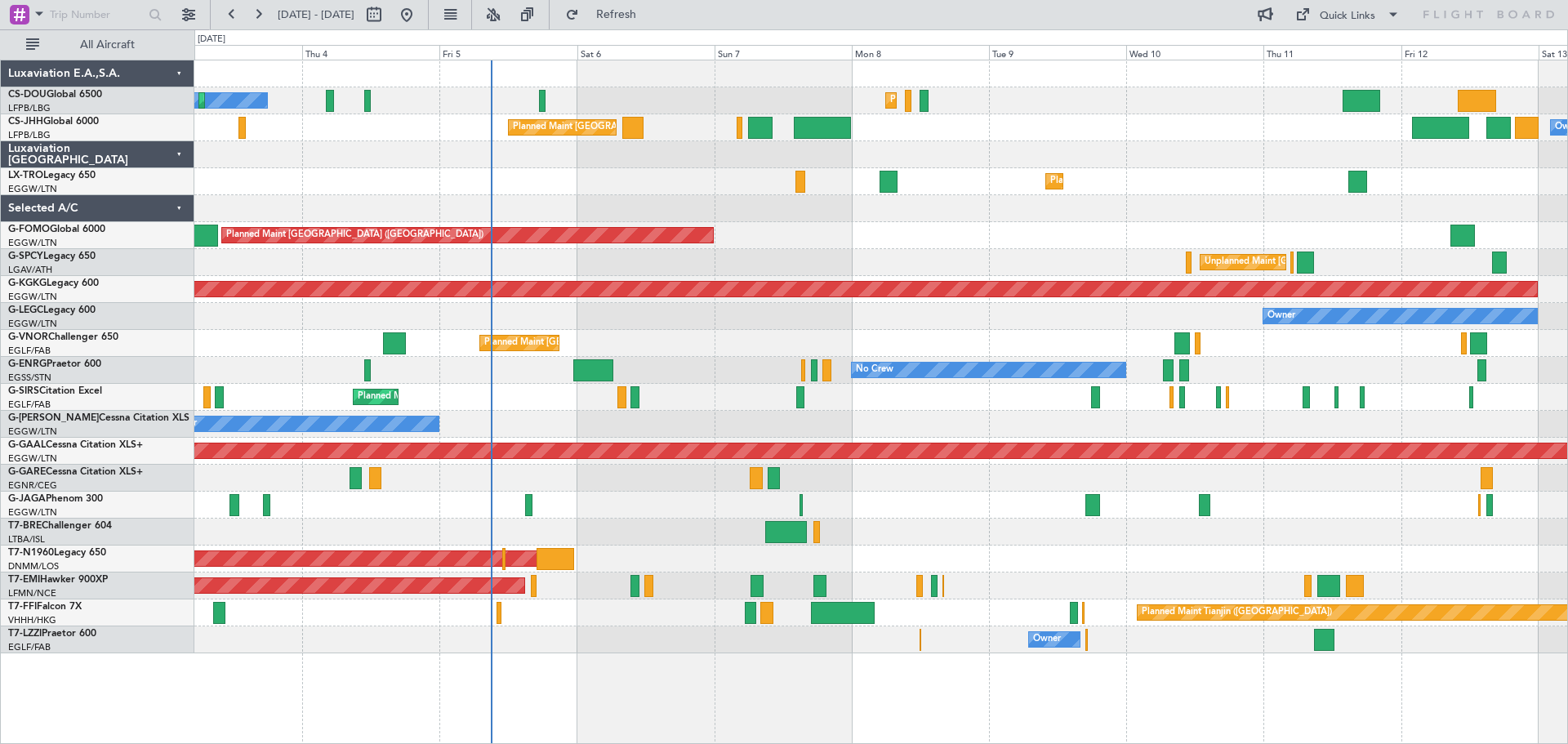
click at [1038, 152] on div at bounding box center [881, 155] width 1373 height 27
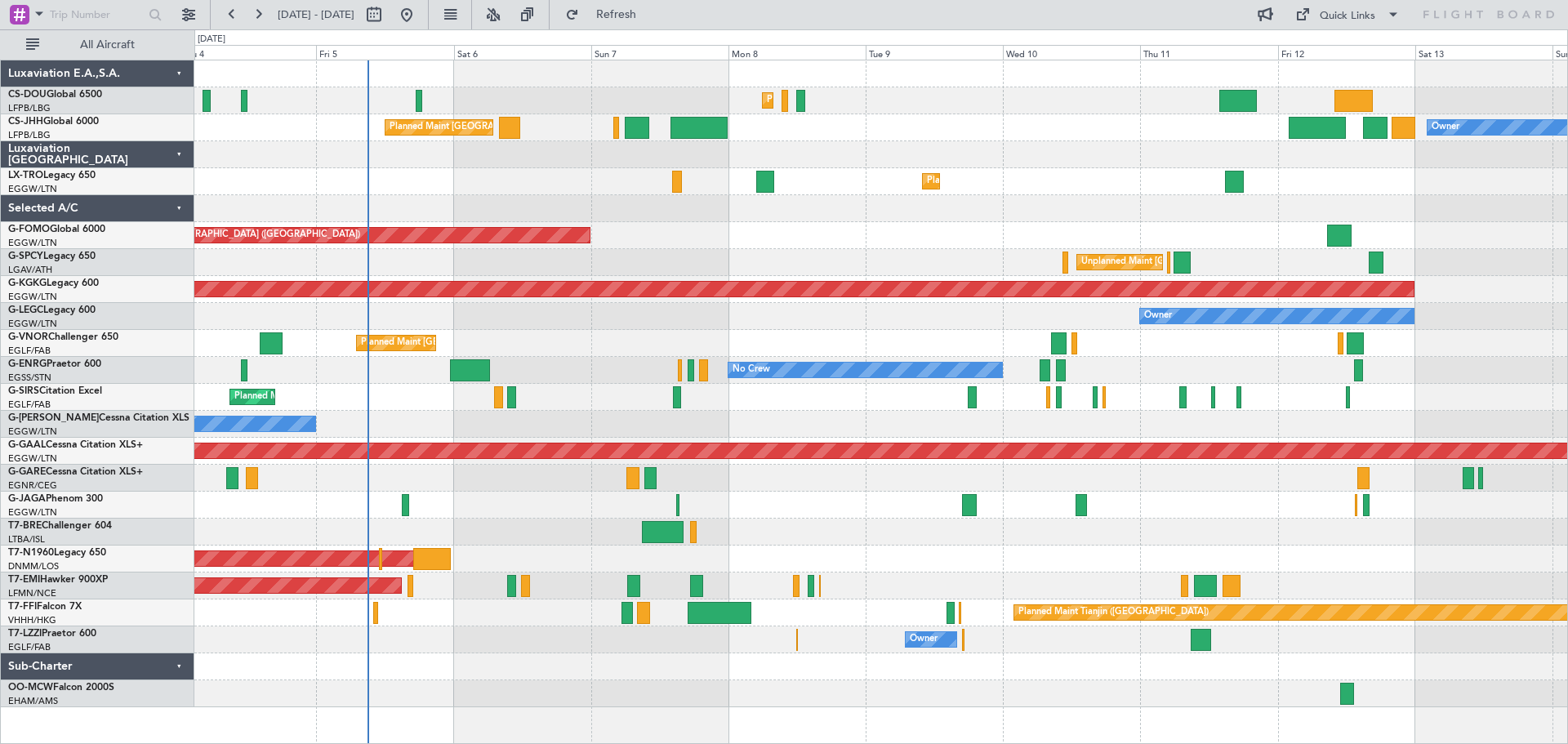
click at [1073, 140] on div "Owner Planned Maint [GEOGRAPHIC_DATA] ([GEOGRAPHIC_DATA]) Planned Maint [GEOGRA…" at bounding box center [881, 127] width 1373 height 27
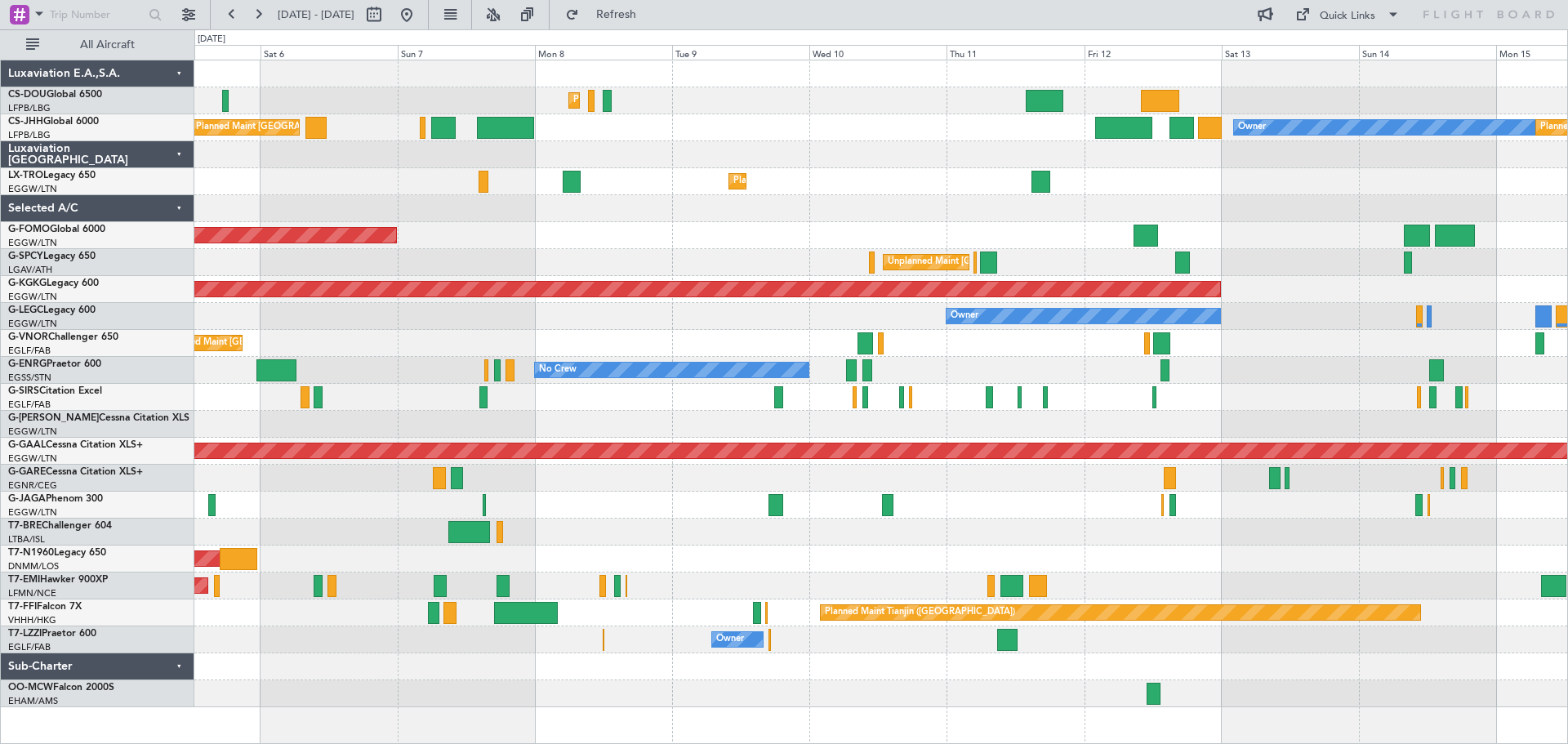
click at [1000, 154] on div at bounding box center [881, 155] width 1373 height 27
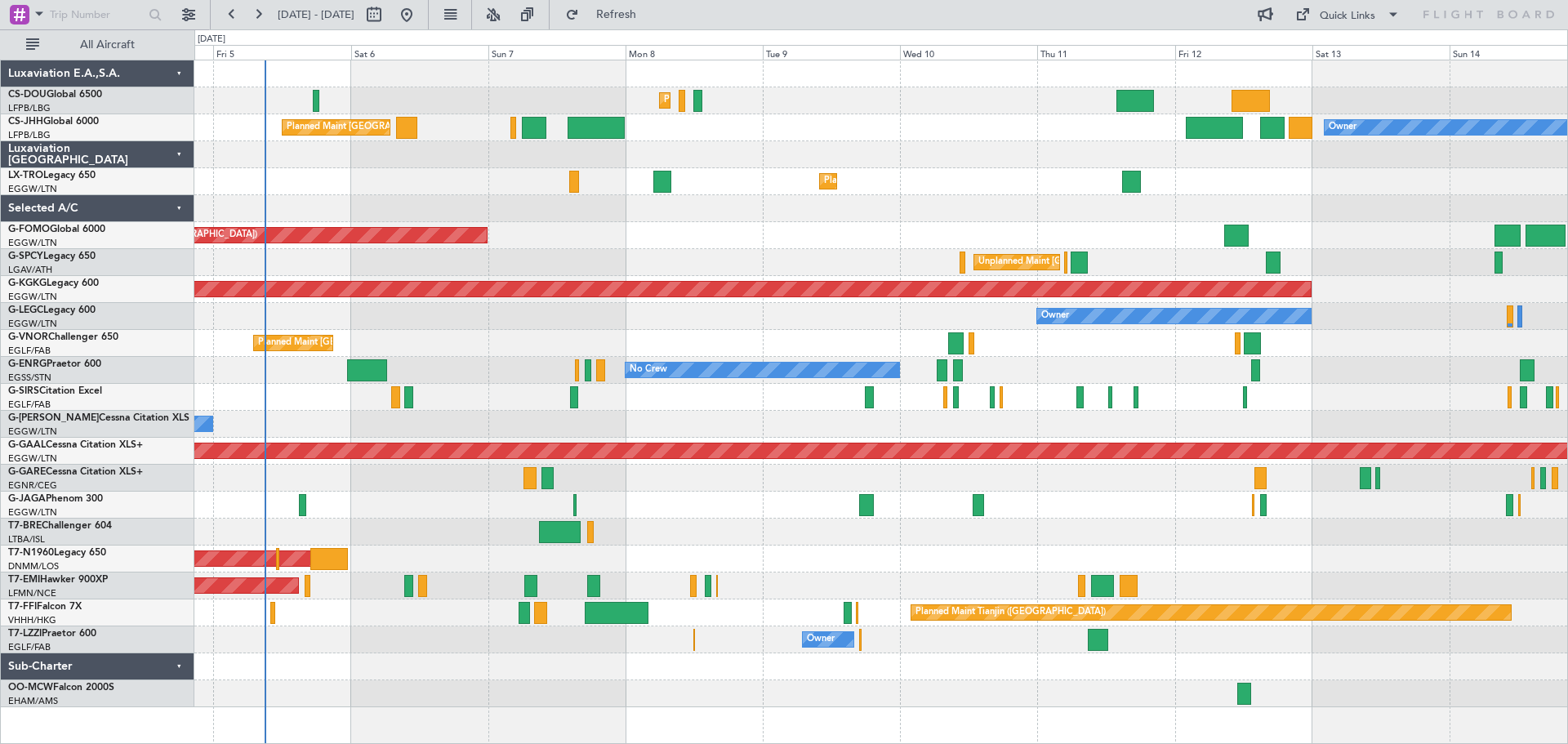
click at [905, 165] on div "Planned Maint Paris (Le Bourget) Planned Maint Paris (Le Bourget) Planned Maint…" at bounding box center [881, 384] width 1373 height 648
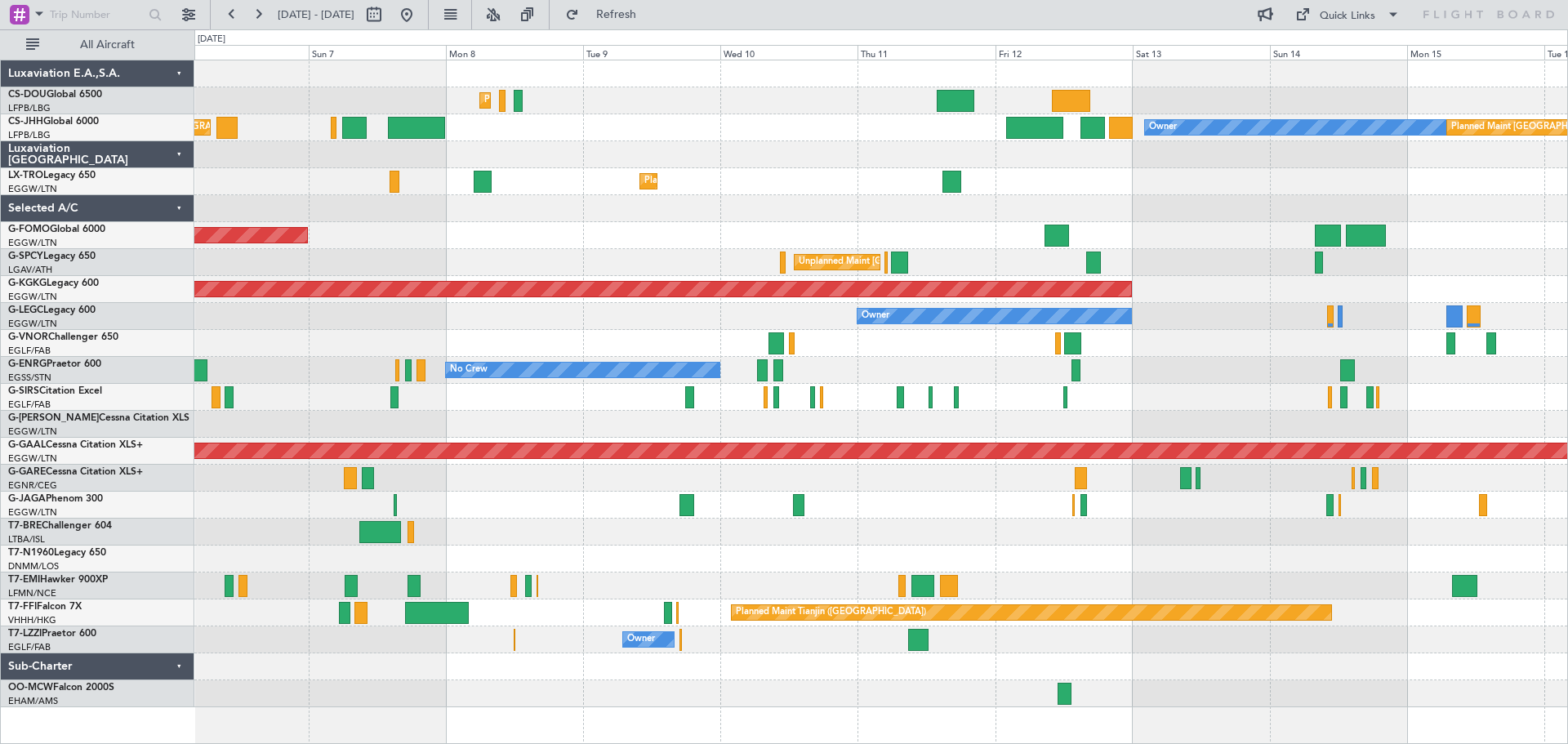
click at [1254, 166] on div at bounding box center [881, 155] width 1373 height 27
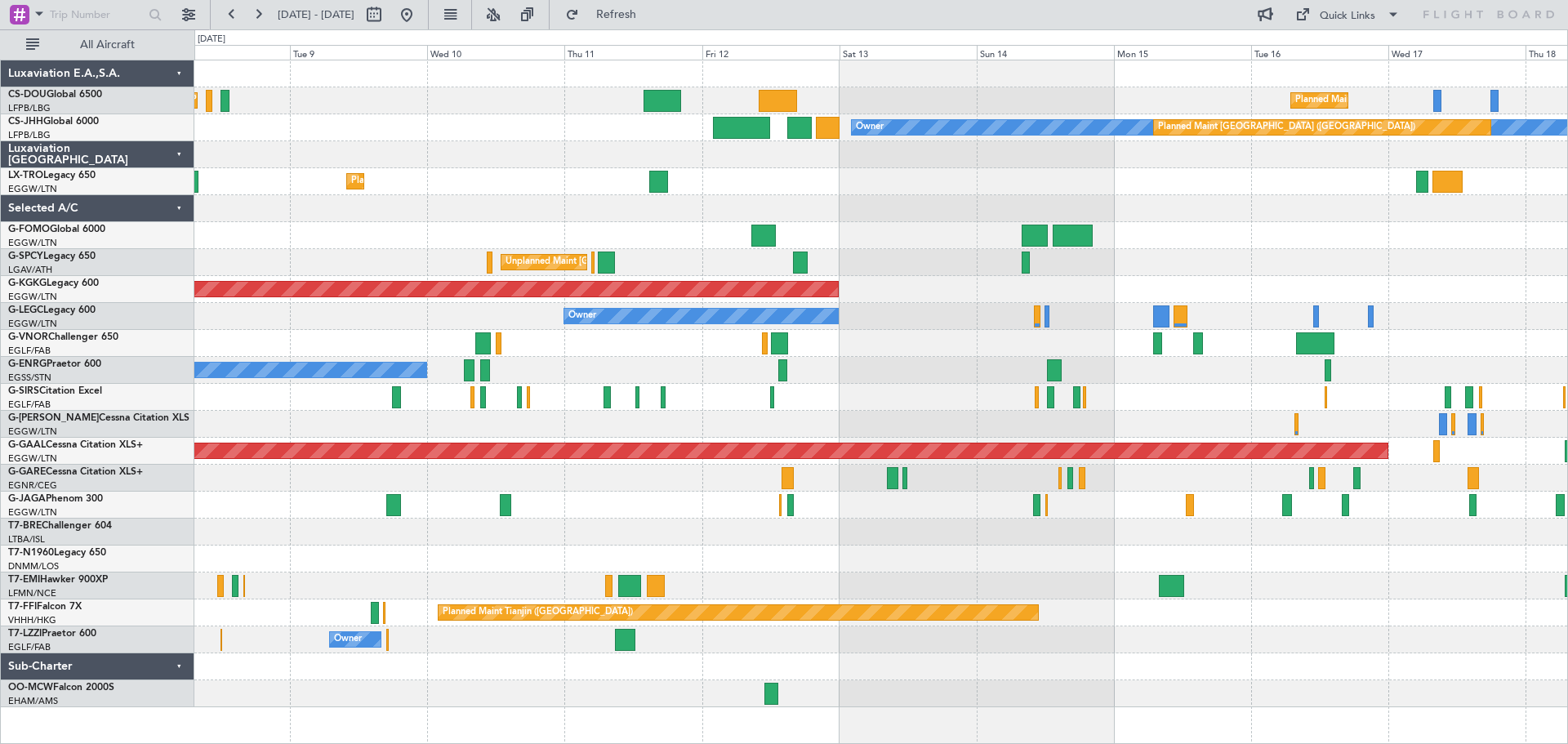
click at [1145, 162] on div "Planned Maint Paris (Le Bourget) Planned Maint Paris (Le Bourget) Planned Maint…" at bounding box center [881, 384] width 1373 height 648
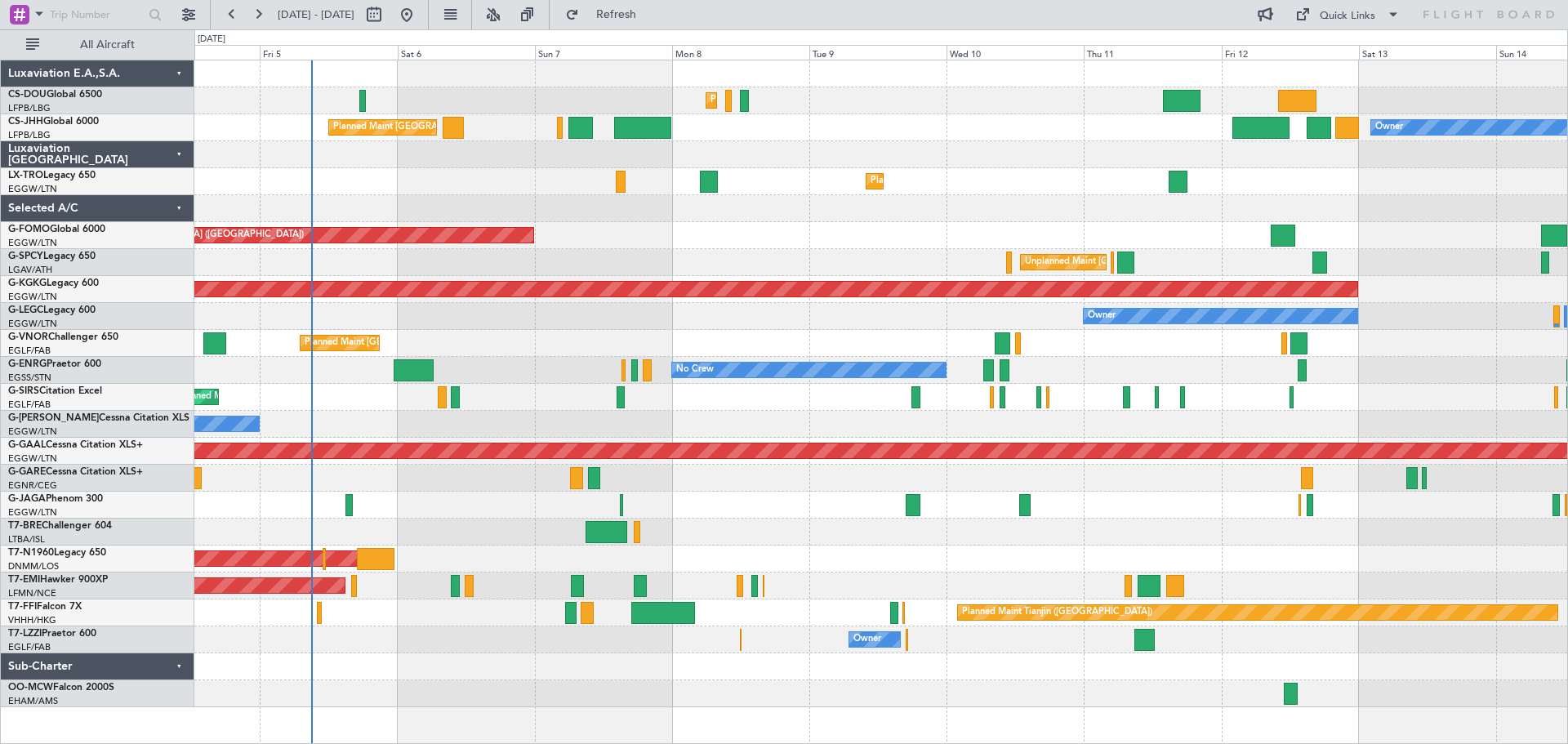
click at [1308, 173] on div "Planned Maint Dusseldorf" at bounding box center [881, 181] width 1373 height 27
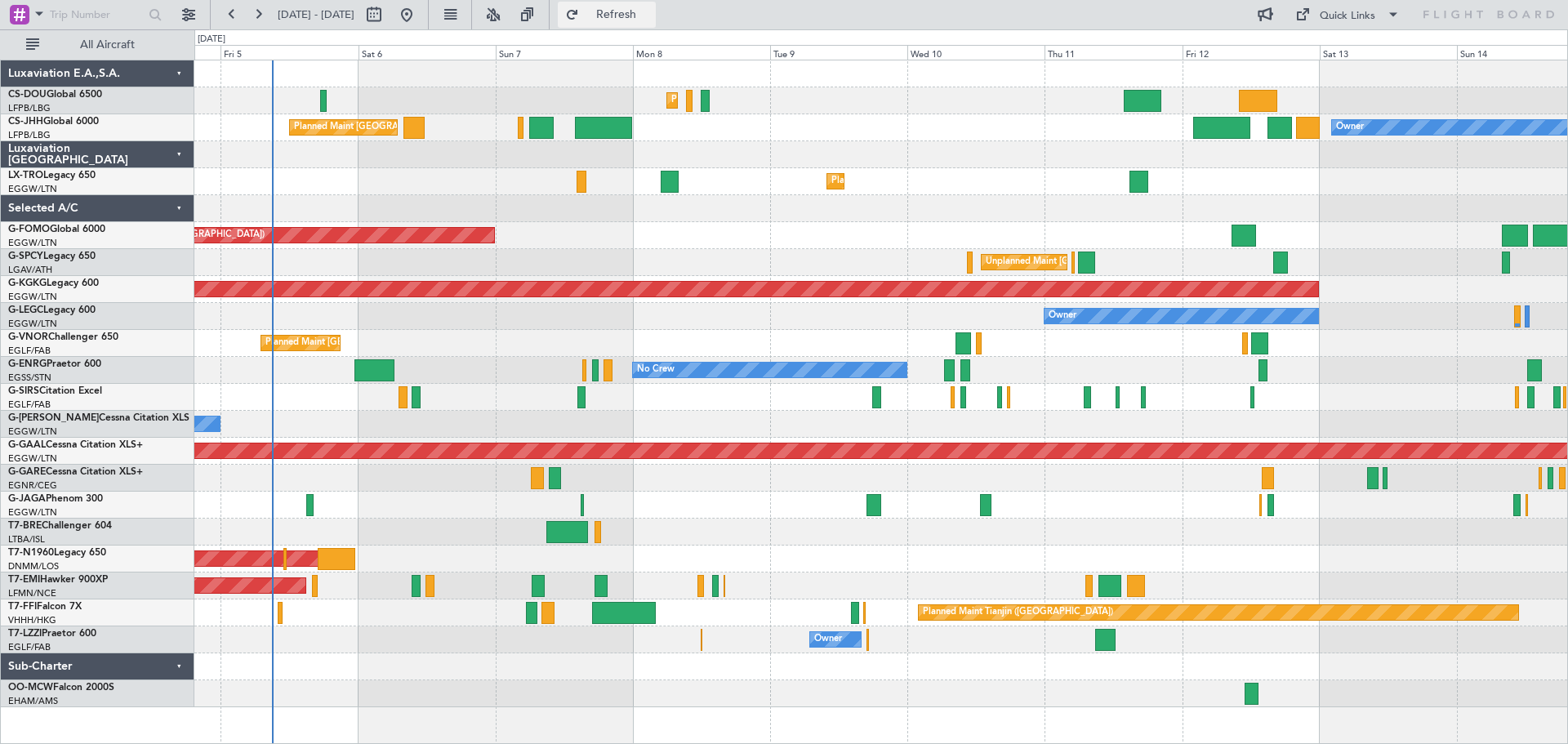
click at [651, 11] on span "Refresh" at bounding box center [617, 14] width 69 height 12
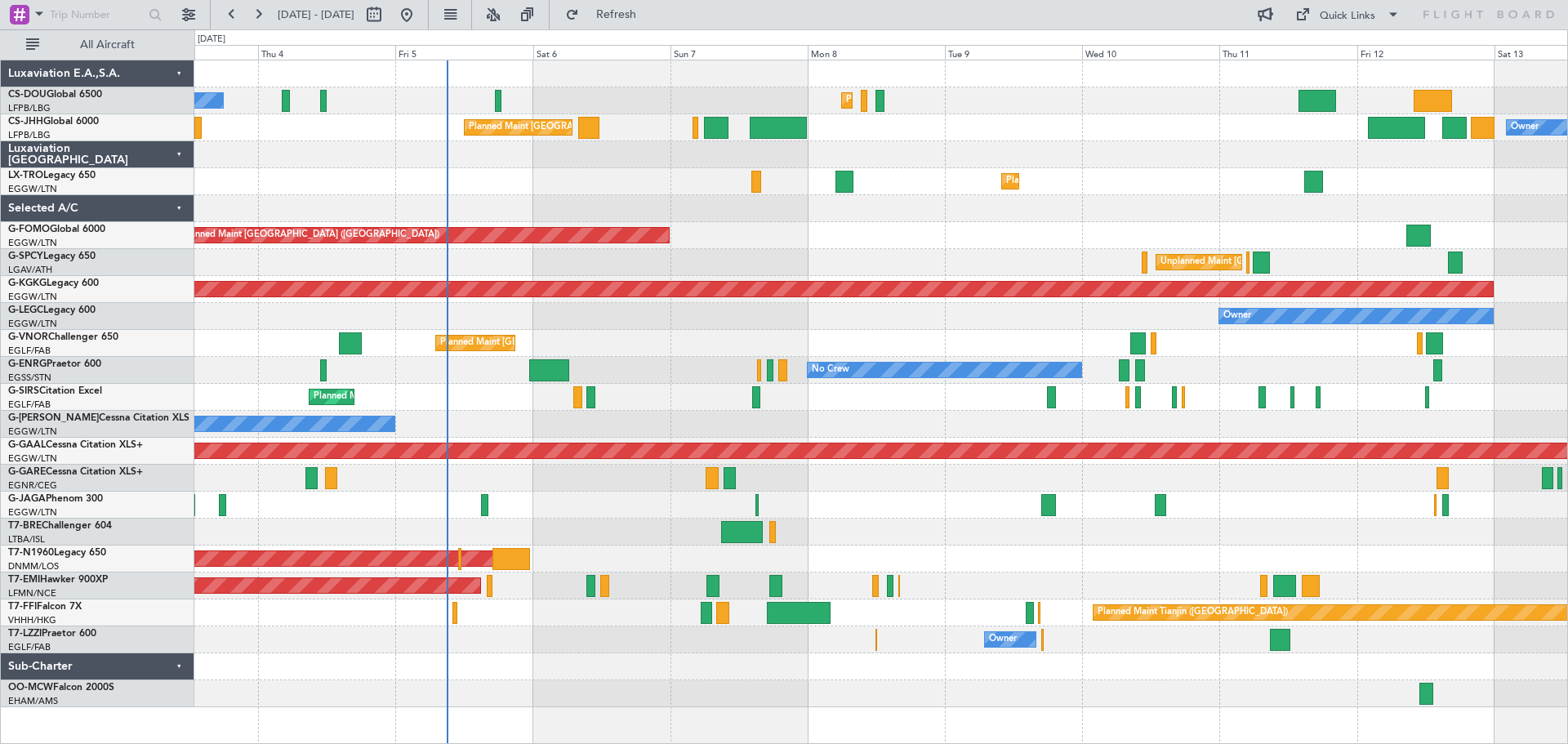
click at [995, 153] on div at bounding box center [881, 155] width 1373 height 27
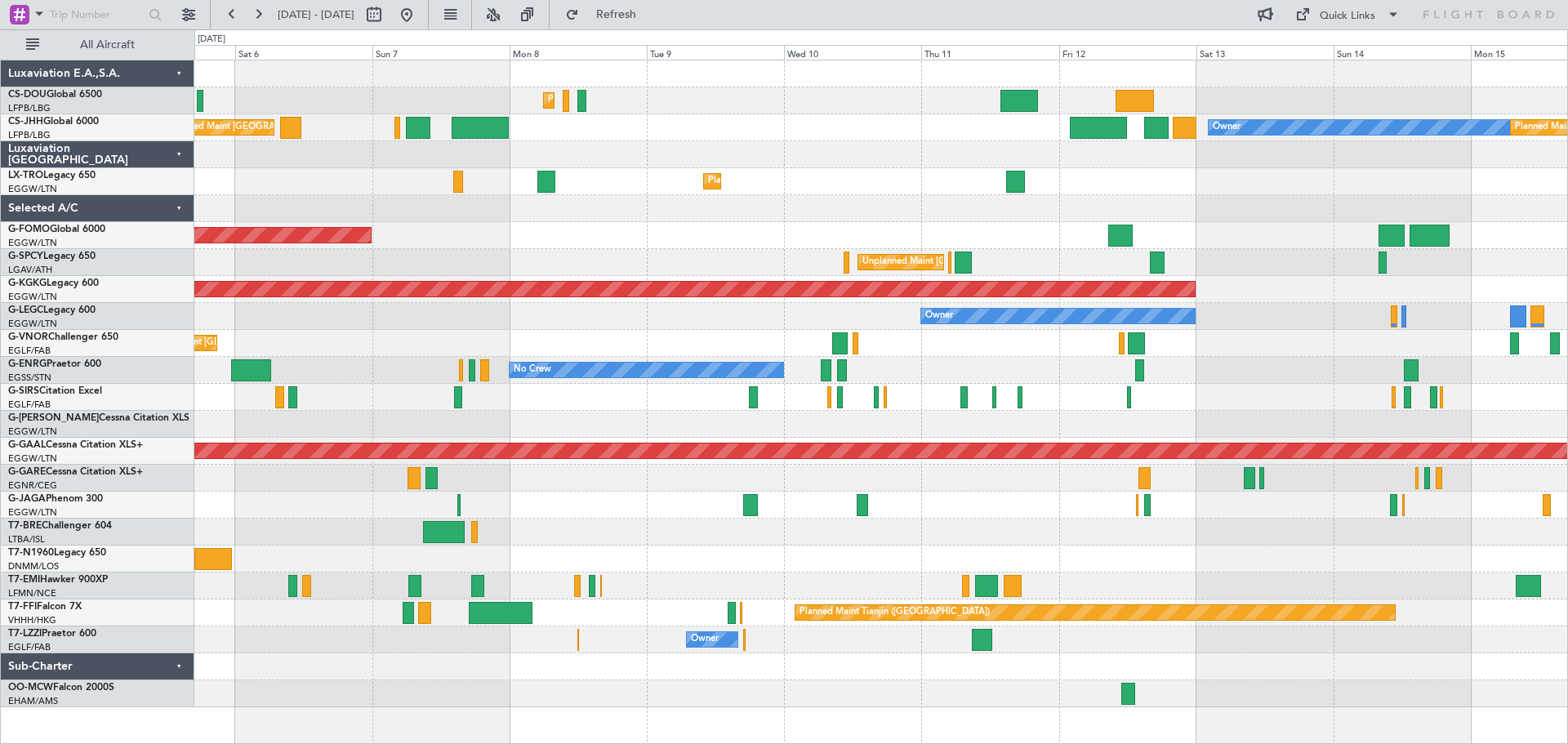
click at [1125, 182] on div "Planned Maint Dusseldorf" at bounding box center [881, 181] width 1373 height 27
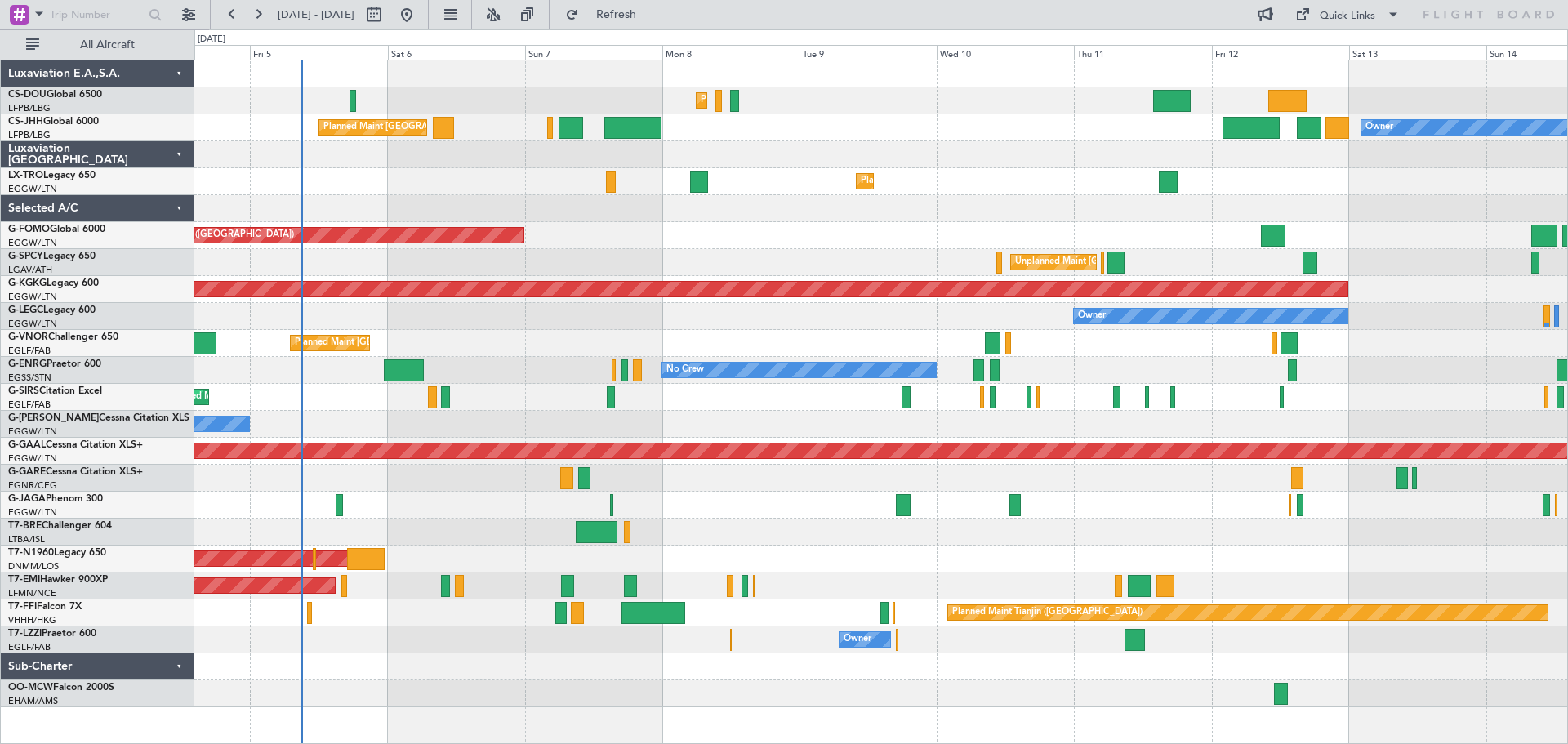
click at [1296, 173] on div "Planned Maint Dusseldorf" at bounding box center [881, 181] width 1373 height 27
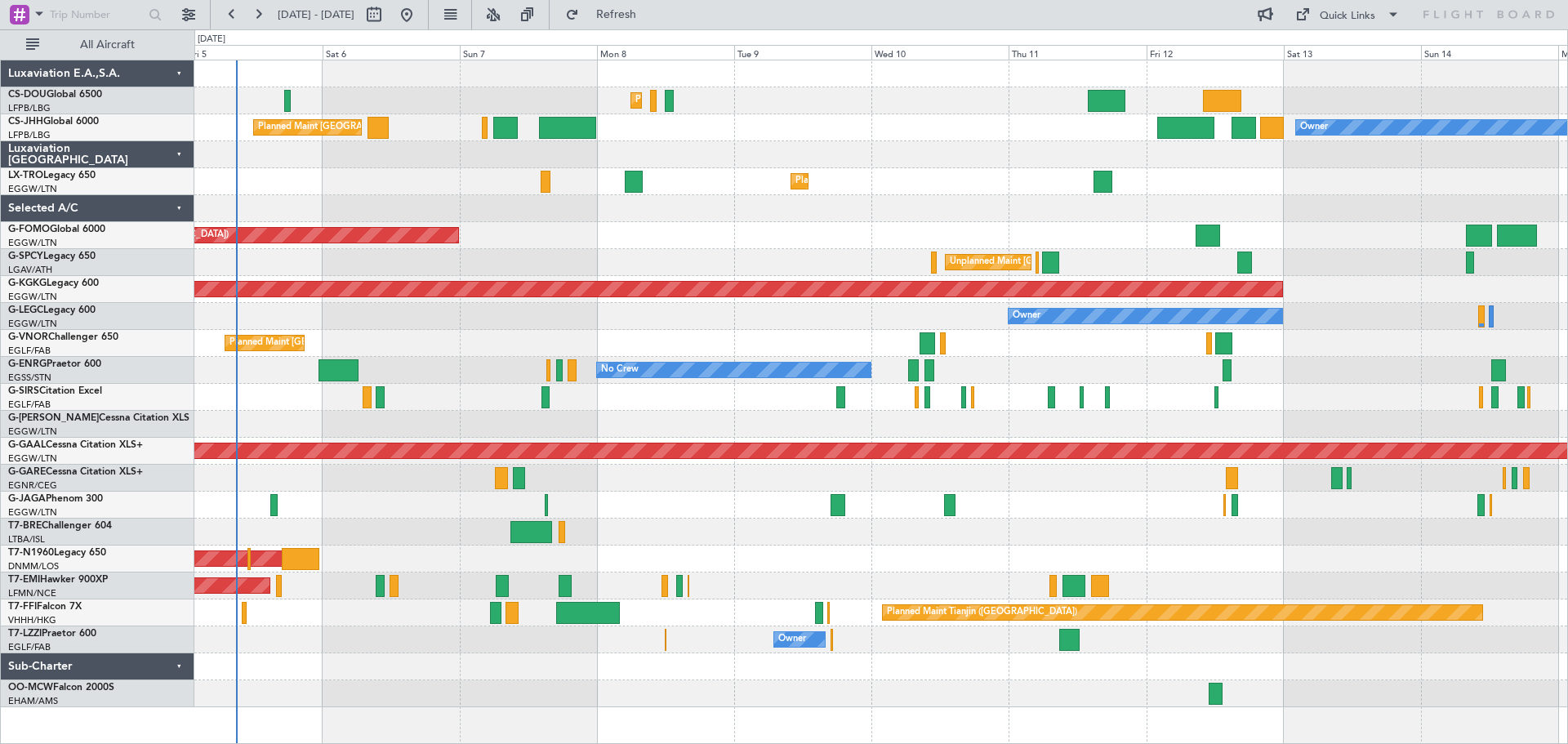
click at [1317, 171] on div "Planned Maint Dusseldorf" at bounding box center [881, 181] width 1373 height 27
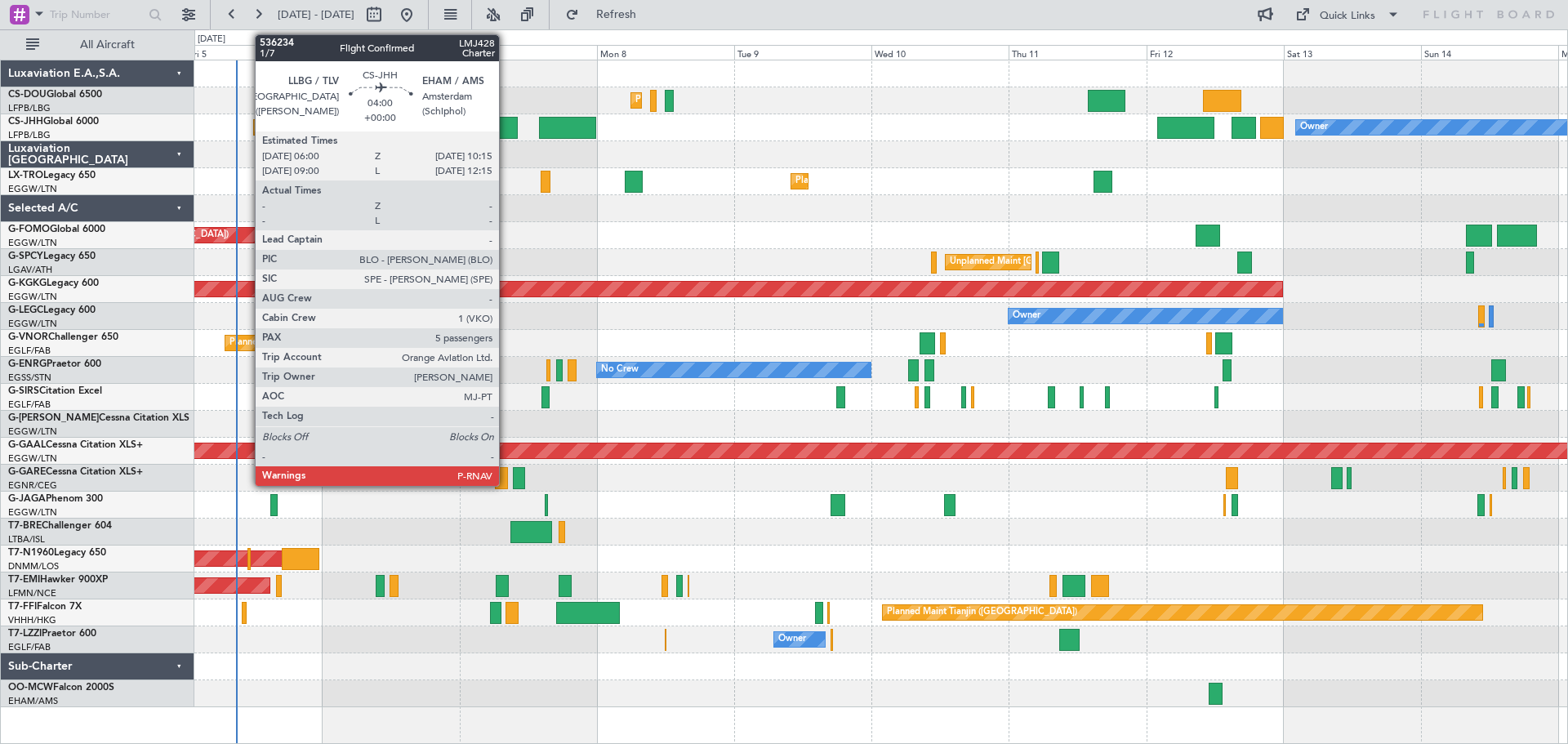
click at [507, 129] on div at bounding box center [506, 127] width 25 height 22
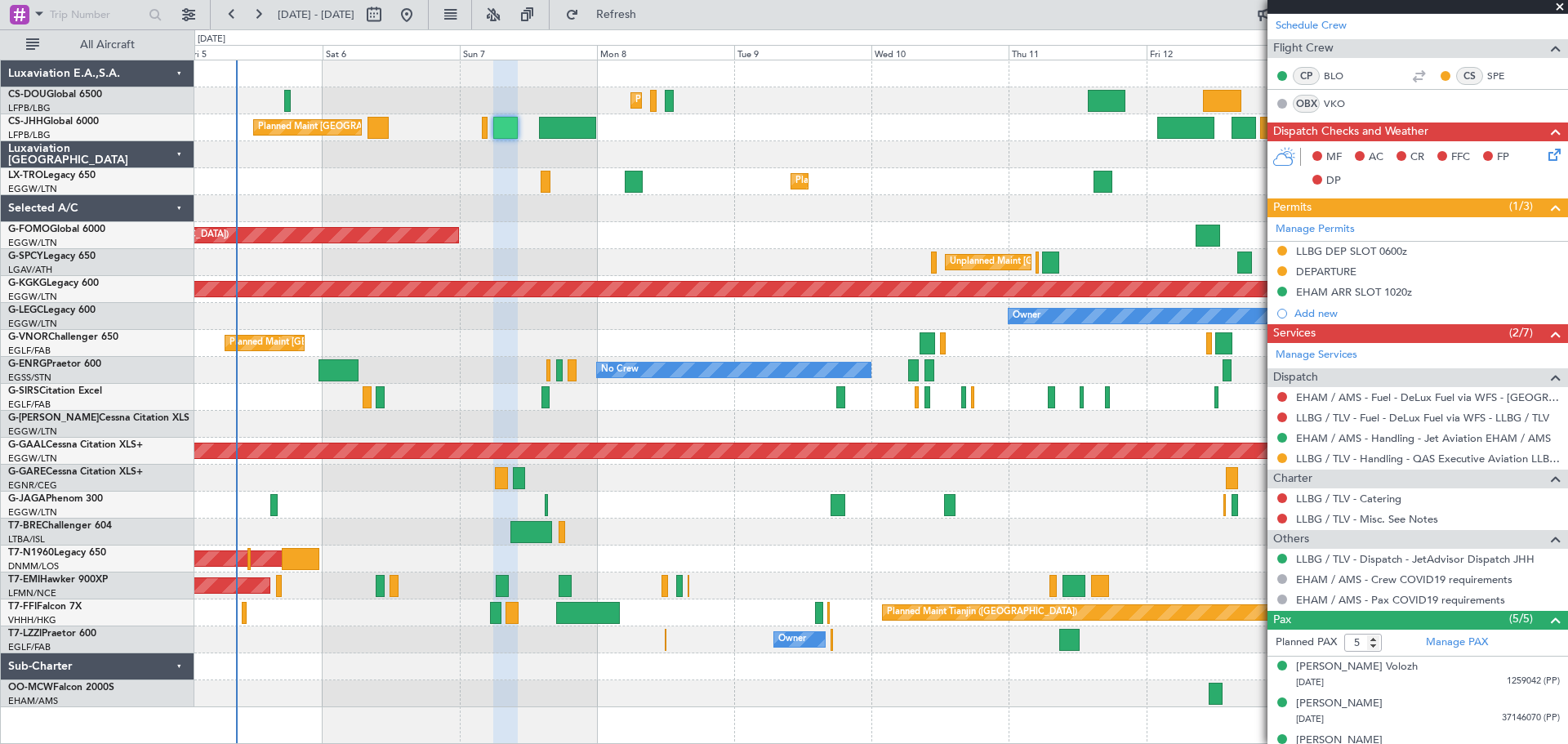
scroll to position [423, 0]
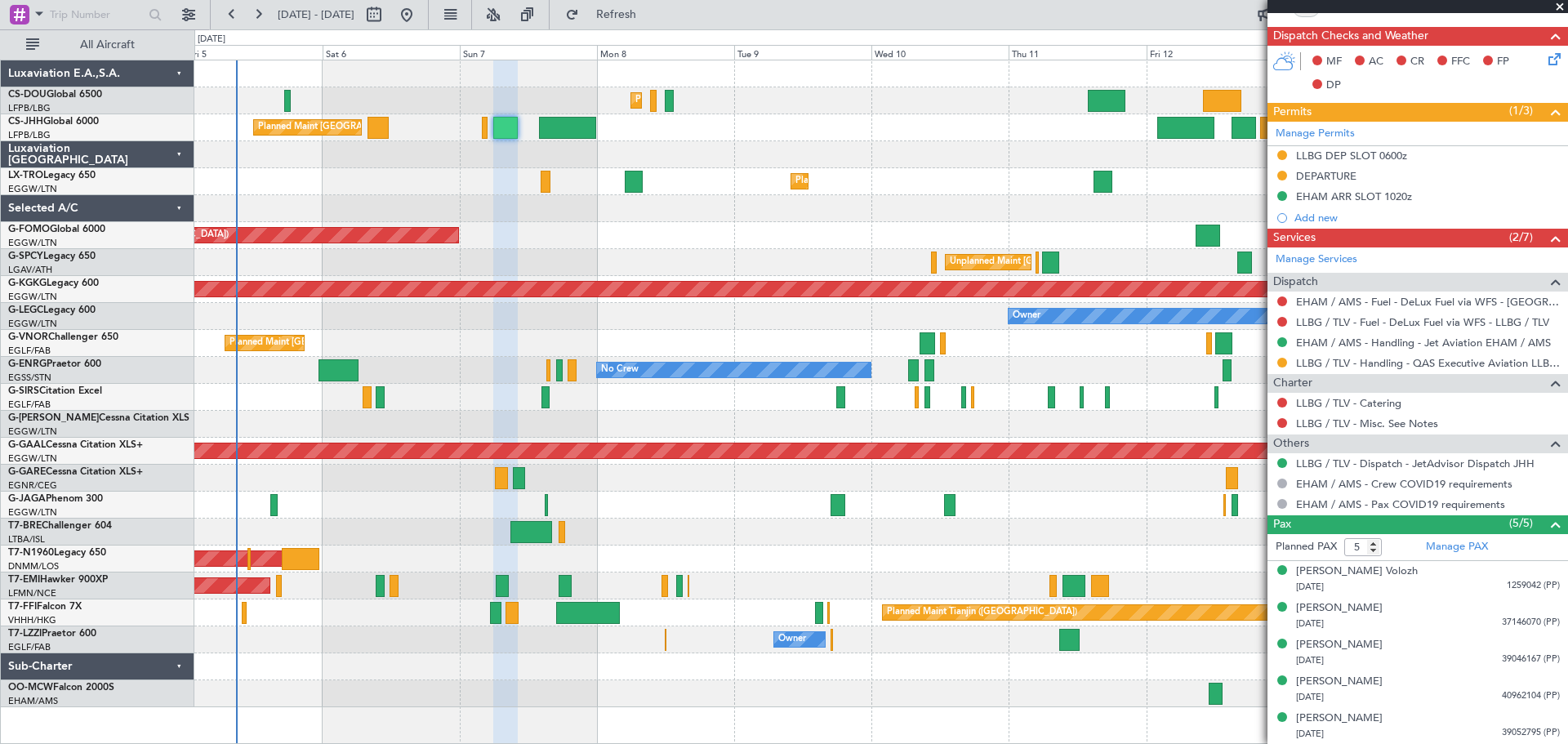
click at [1559, 10] on span at bounding box center [1560, 7] width 16 height 15
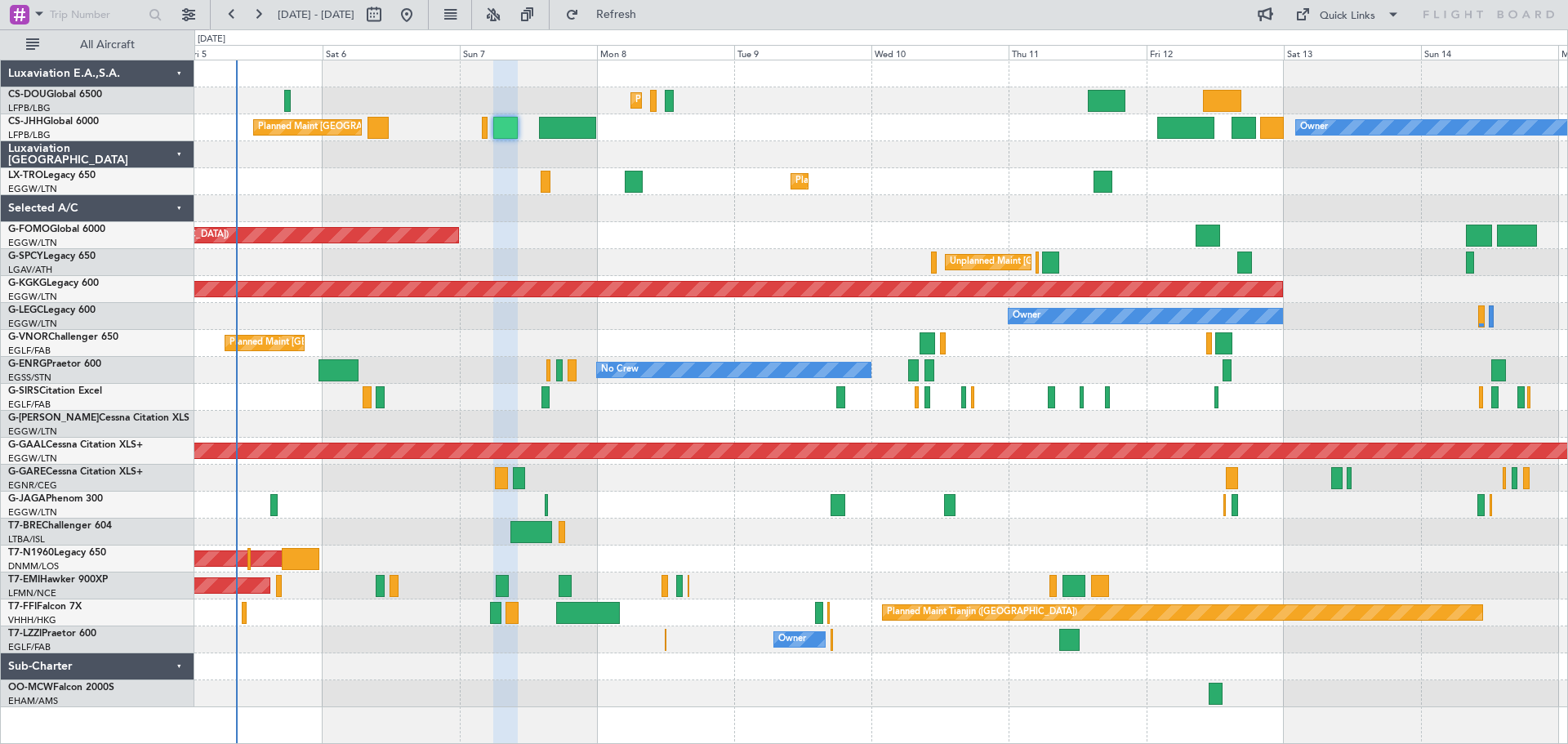
type input "0"
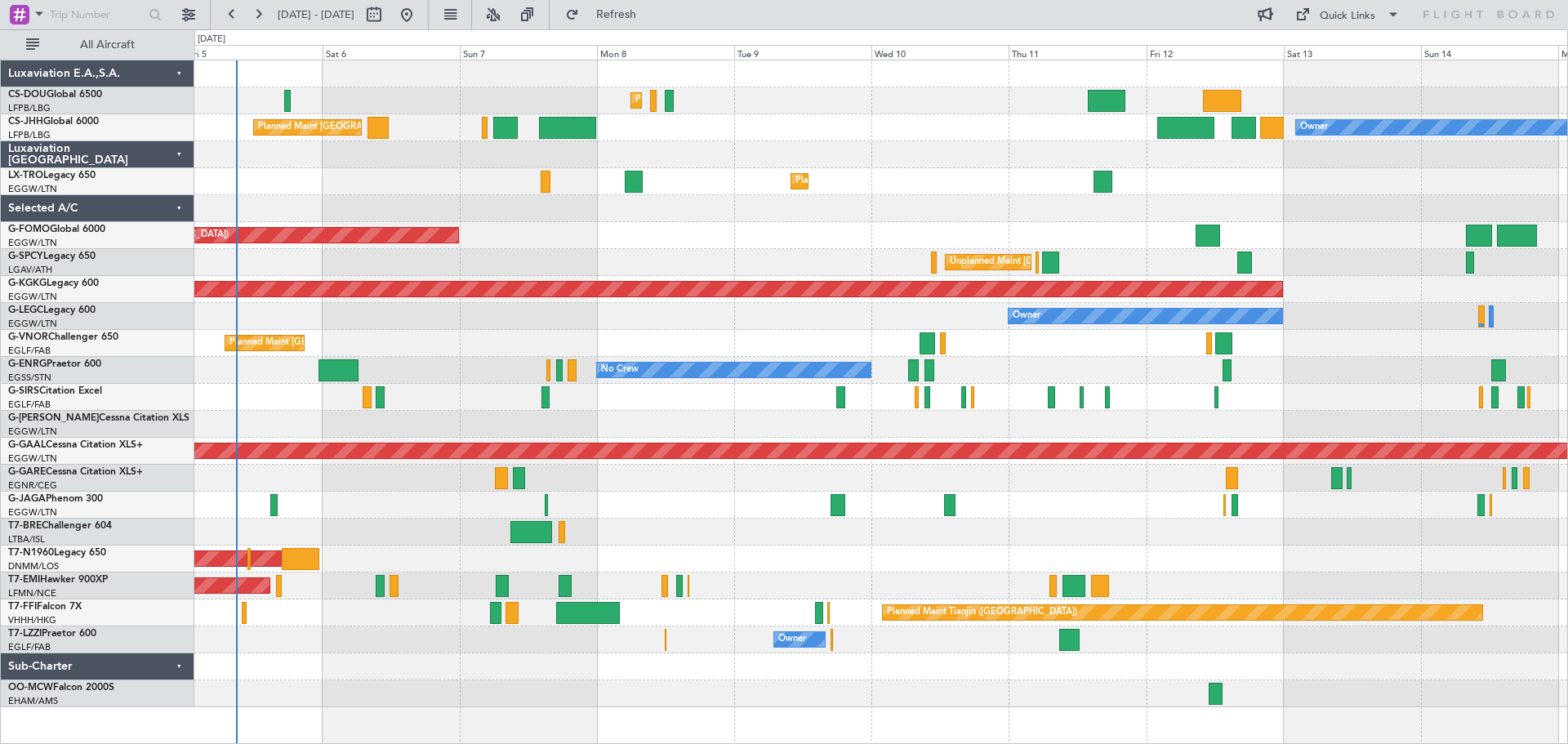
scroll to position [0, 0]
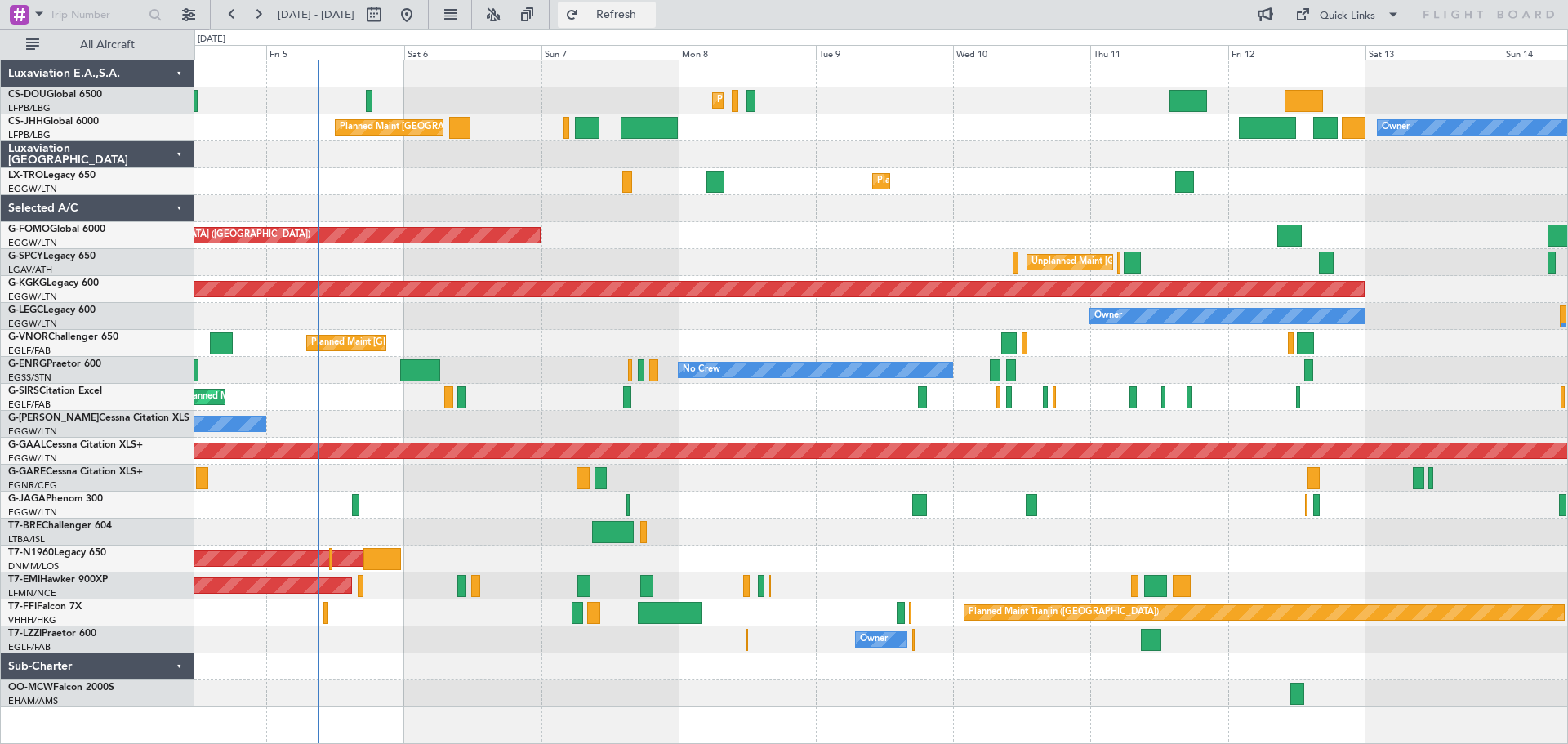
click at [651, 14] on span "Refresh" at bounding box center [617, 14] width 69 height 12
click at [651, 15] on span "Refresh" at bounding box center [617, 14] width 69 height 12
click at [1021, 170] on div "Planned Maint Dusseldorf" at bounding box center [881, 181] width 1373 height 27
click at [1022, 142] on div at bounding box center [881, 155] width 1373 height 27
click at [1020, 170] on div "Planned Maint Dusseldorf" at bounding box center [881, 181] width 1373 height 27
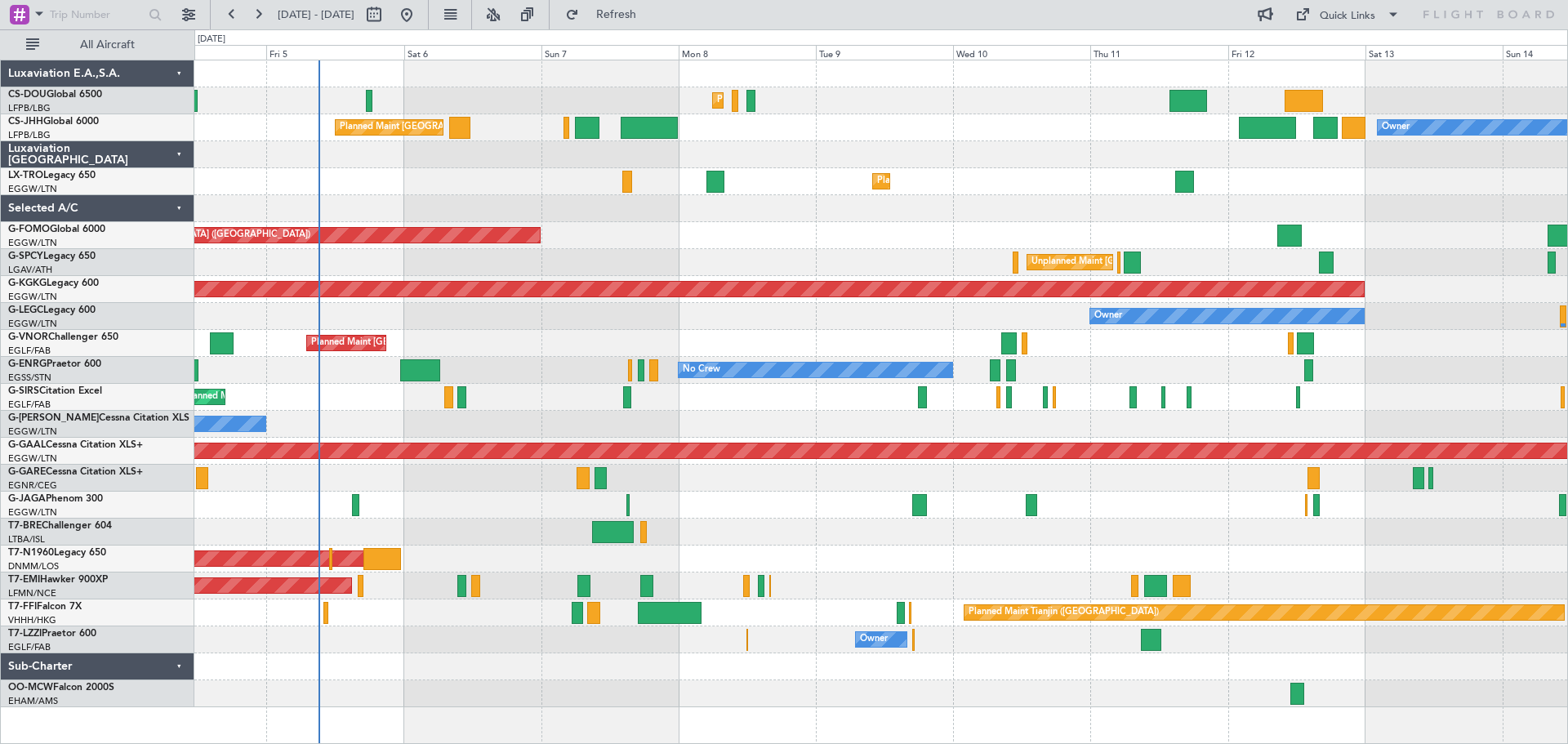
click at [1022, 142] on div at bounding box center [881, 155] width 1373 height 27
click at [1021, 117] on div "Owner Planned Maint [GEOGRAPHIC_DATA] ([GEOGRAPHIC_DATA]) Planned Maint [GEOGRA…" at bounding box center [881, 127] width 1373 height 27
click at [1025, 145] on div at bounding box center [881, 155] width 1373 height 27
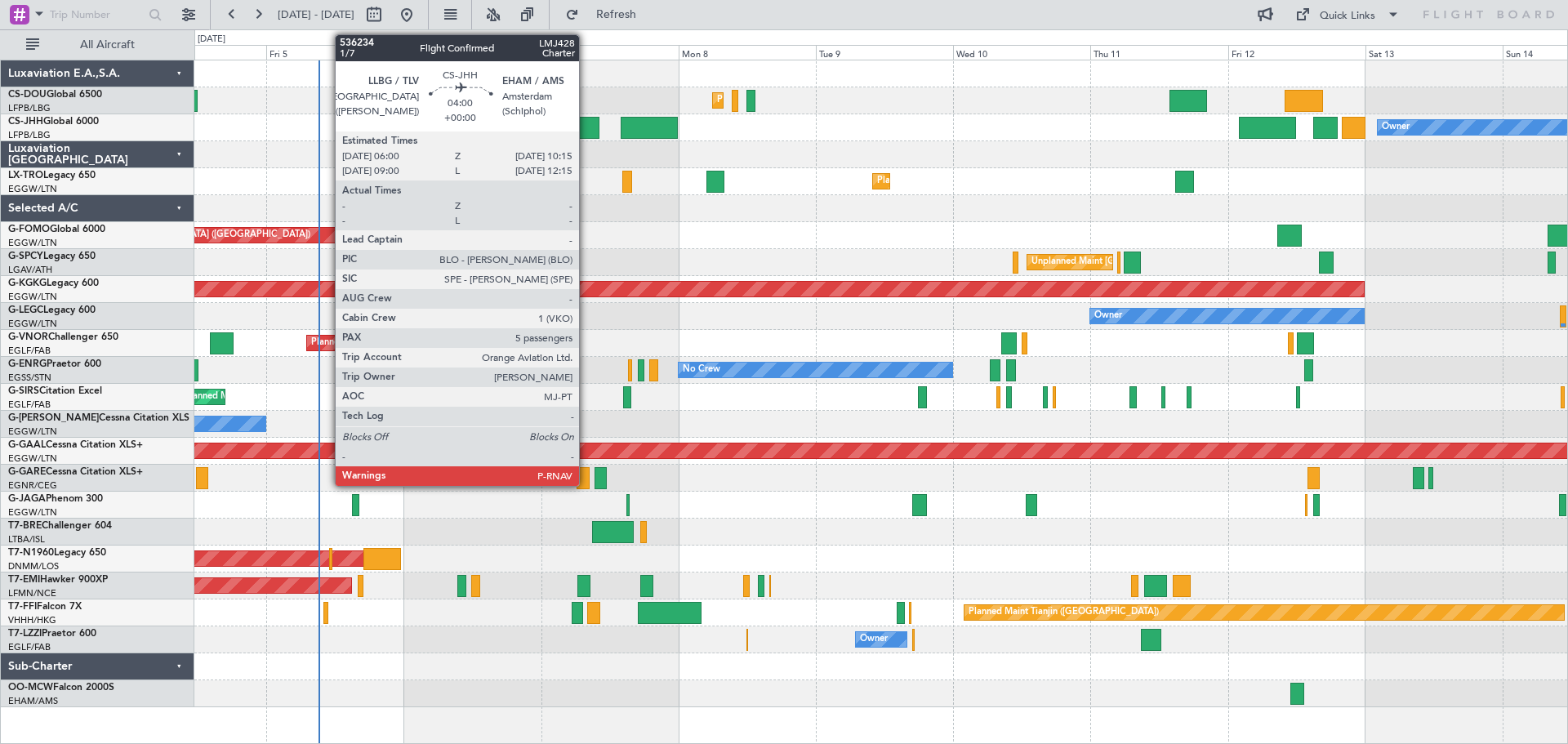
click at [586, 127] on div at bounding box center [587, 127] width 25 height 22
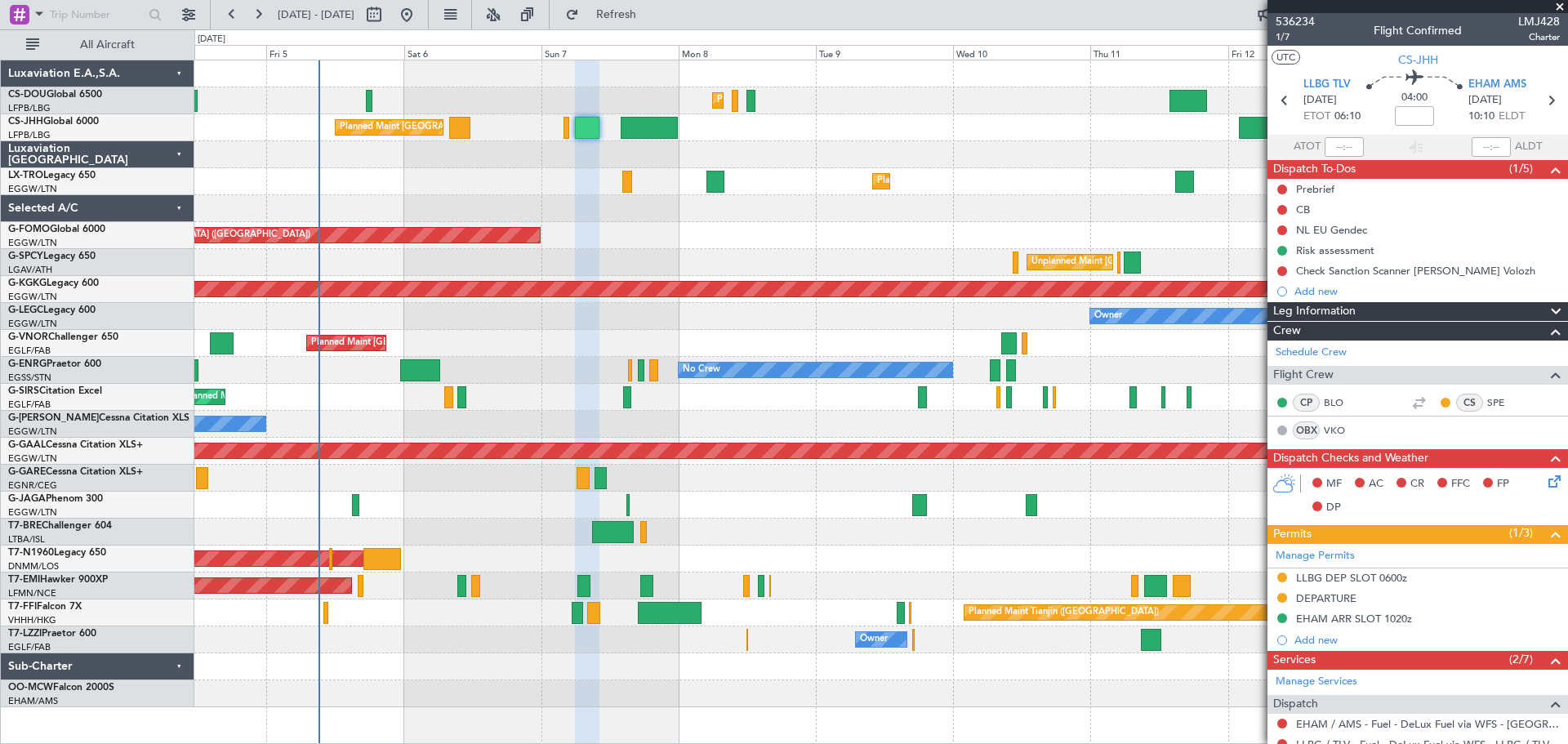
click at [1557, 6] on span at bounding box center [1560, 7] width 16 height 15
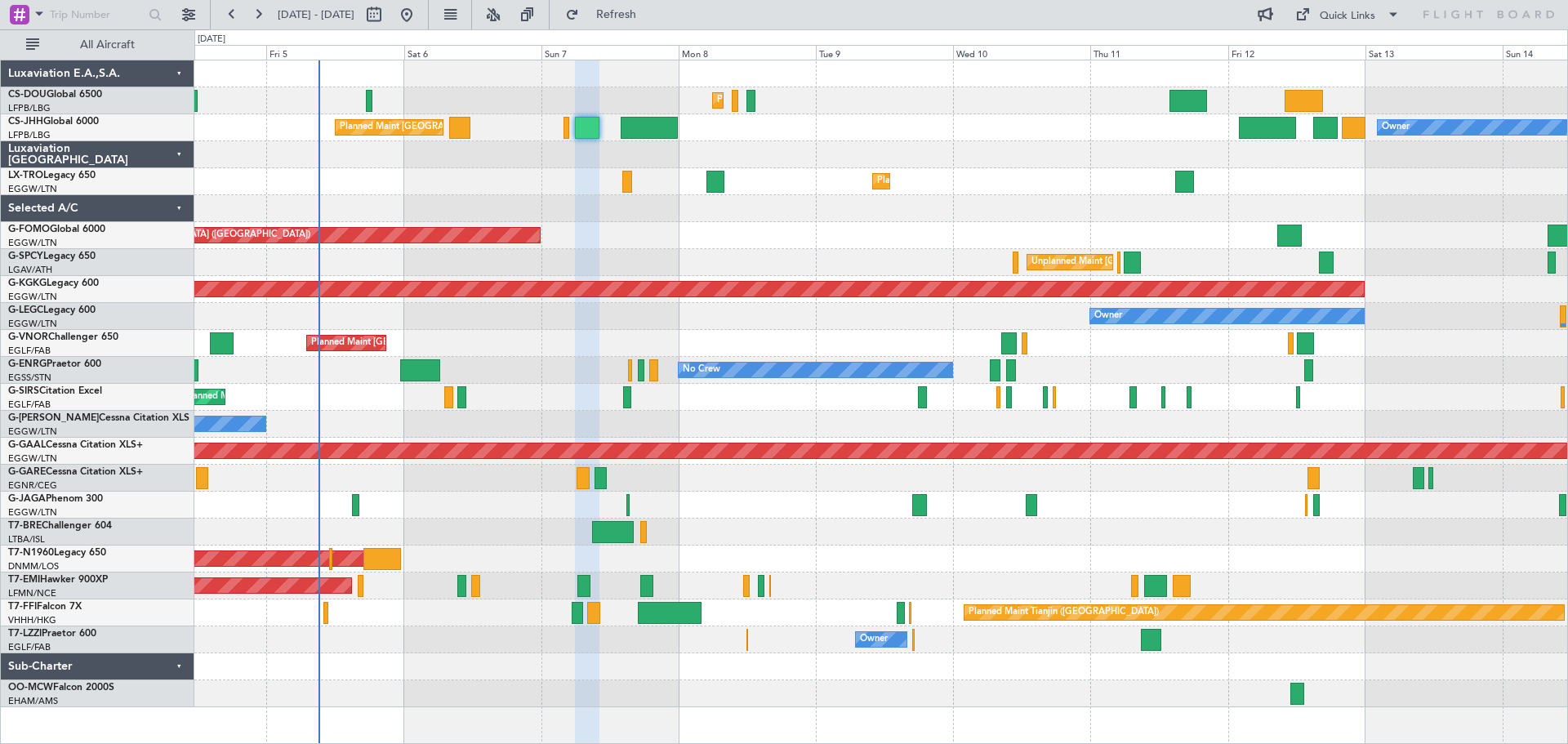
type input "0"
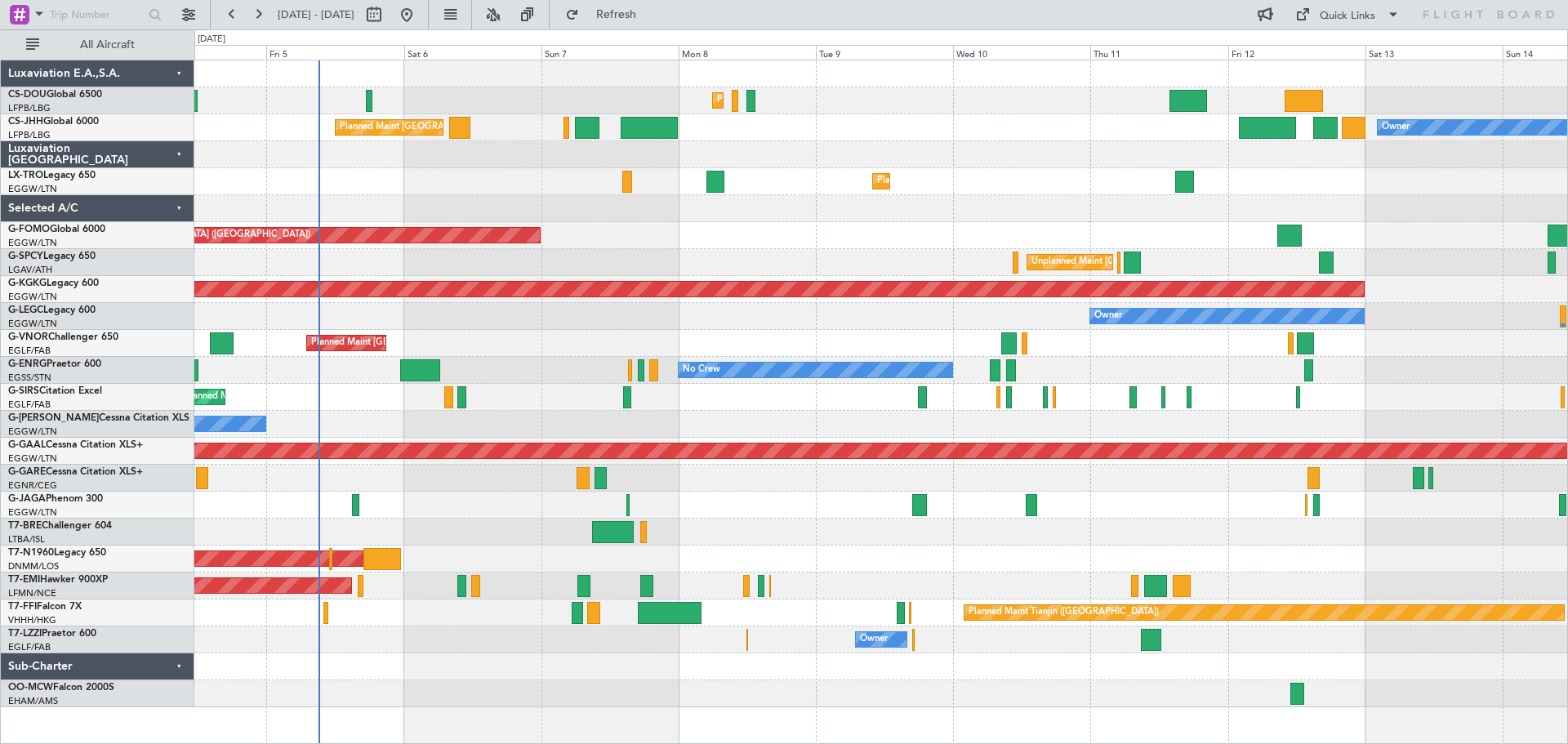
click at [885, 88] on div "Planned Maint [GEOGRAPHIC_DATA] ([GEOGRAPHIC_DATA]) Planned Maint [GEOGRAPHIC_D…" at bounding box center [881, 101] width 1373 height 27
click at [1024, 88] on div "Planned Maint [GEOGRAPHIC_DATA] ([GEOGRAPHIC_DATA]) Planned Maint [GEOGRAPHIC_D…" at bounding box center [881, 101] width 1373 height 27
click at [1024, 169] on div "Planned Maint Dusseldorf" at bounding box center [881, 181] width 1373 height 27
click at [1022, 171] on div "Planned Maint Dusseldorf" at bounding box center [881, 181] width 1373 height 27
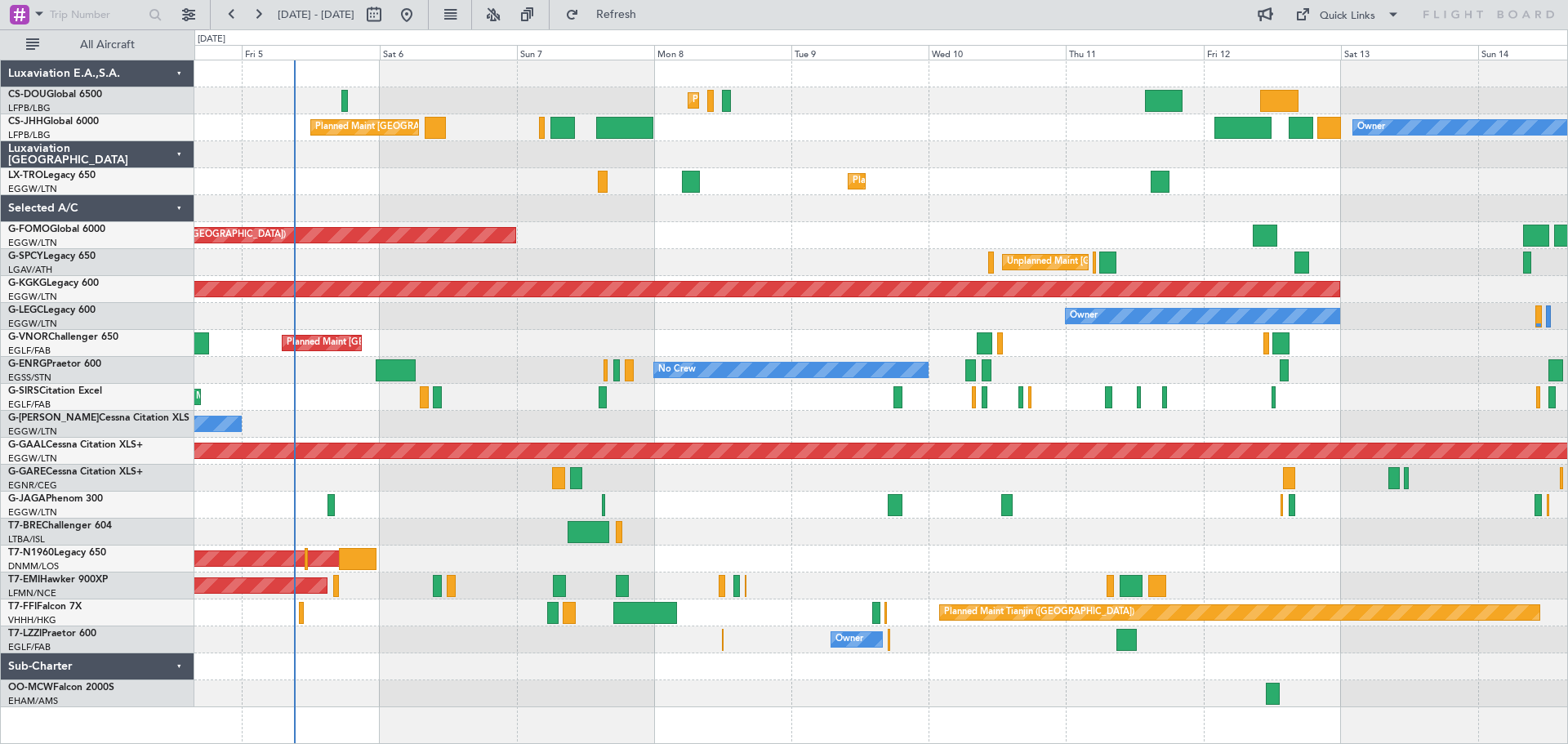
click at [889, 244] on div "Planned Maint [GEOGRAPHIC_DATA] ([GEOGRAPHIC_DATA])" at bounding box center [881, 235] width 1373 height 27
click at [727, 222] on div "Planned Maint [GEOGRAPHIC_DATA] ([GEOGRAPHIC_DATA])" at bounding box center [881, 235] width 1373 height 27
click at [860, 222] on div "Planned Maint [GEOGRAPHIC_DATA] ([GEOGRAPHIC_DATA])" at bounding box center [881, 235] width 1373 height 27
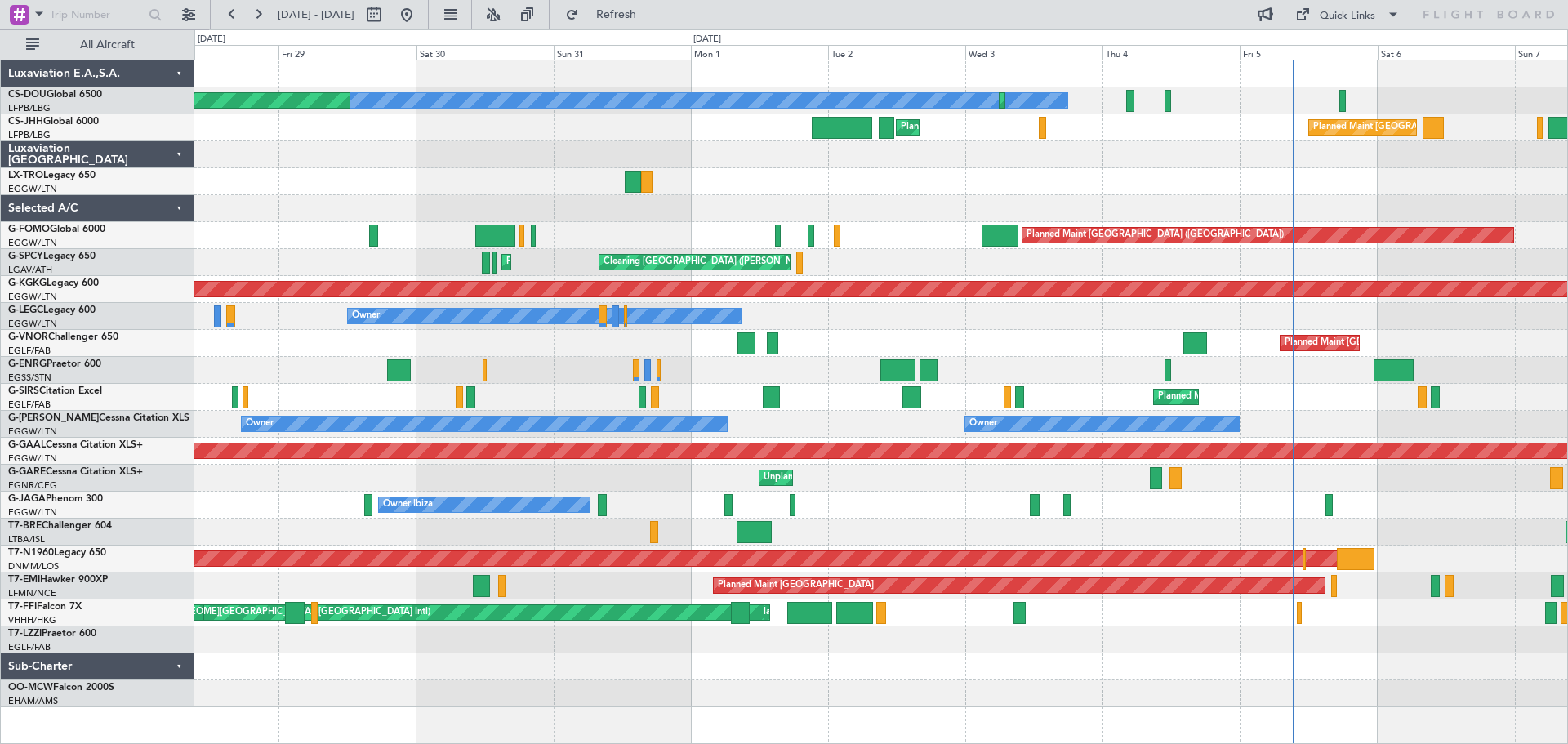
click at [1338, 272] on div "No Crew Planned Maint Paris (Le Bourget) Planned Maint Paris (Le Bourget) Plann…" at bounding box center [881, 384] width 1373 height 648
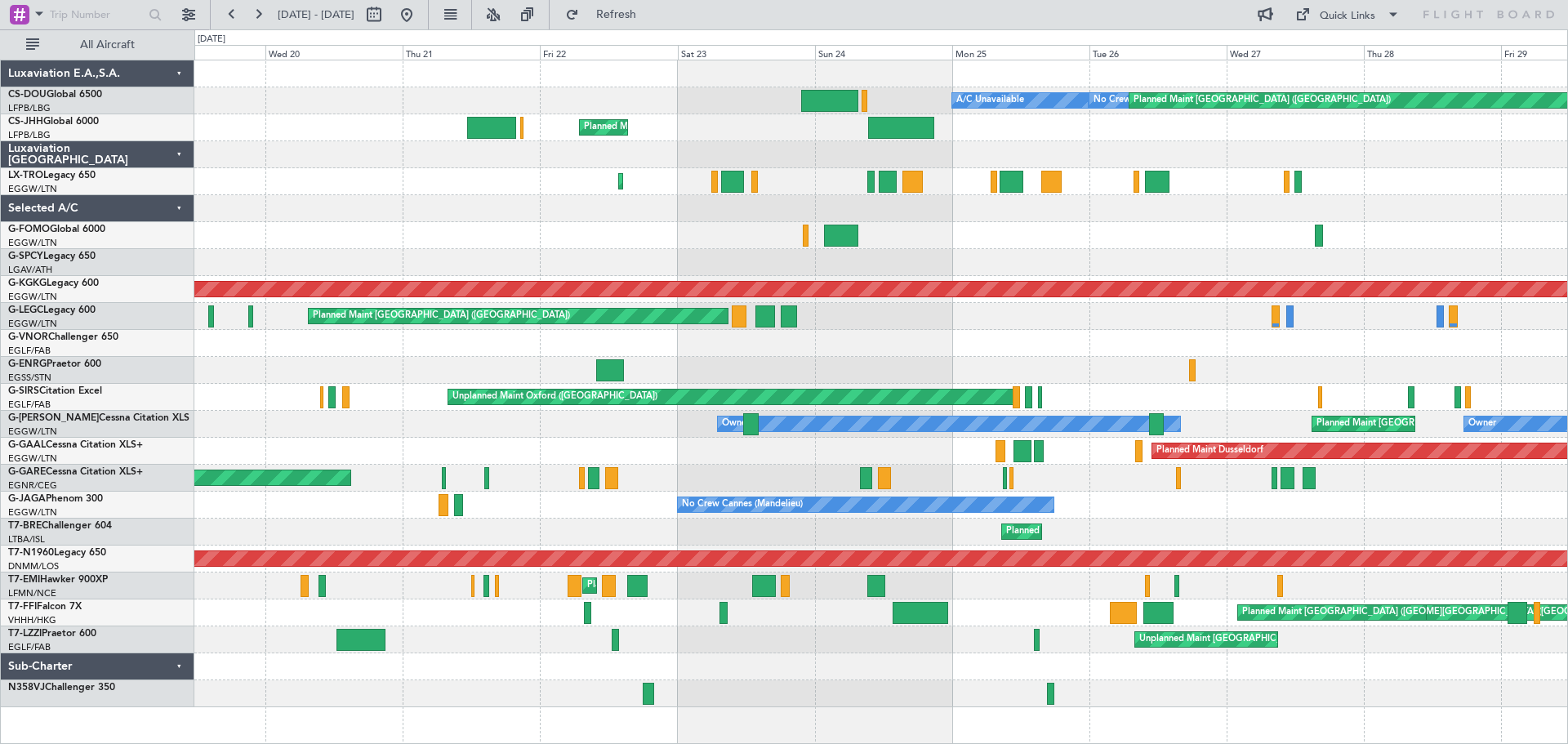
click at [1478, 325] on div "No Crew Planned Maint Paris (Le Bourget) A/C Unavailable Planned Maint London (…" at bounding box center [881, 384] width 1373 height 648
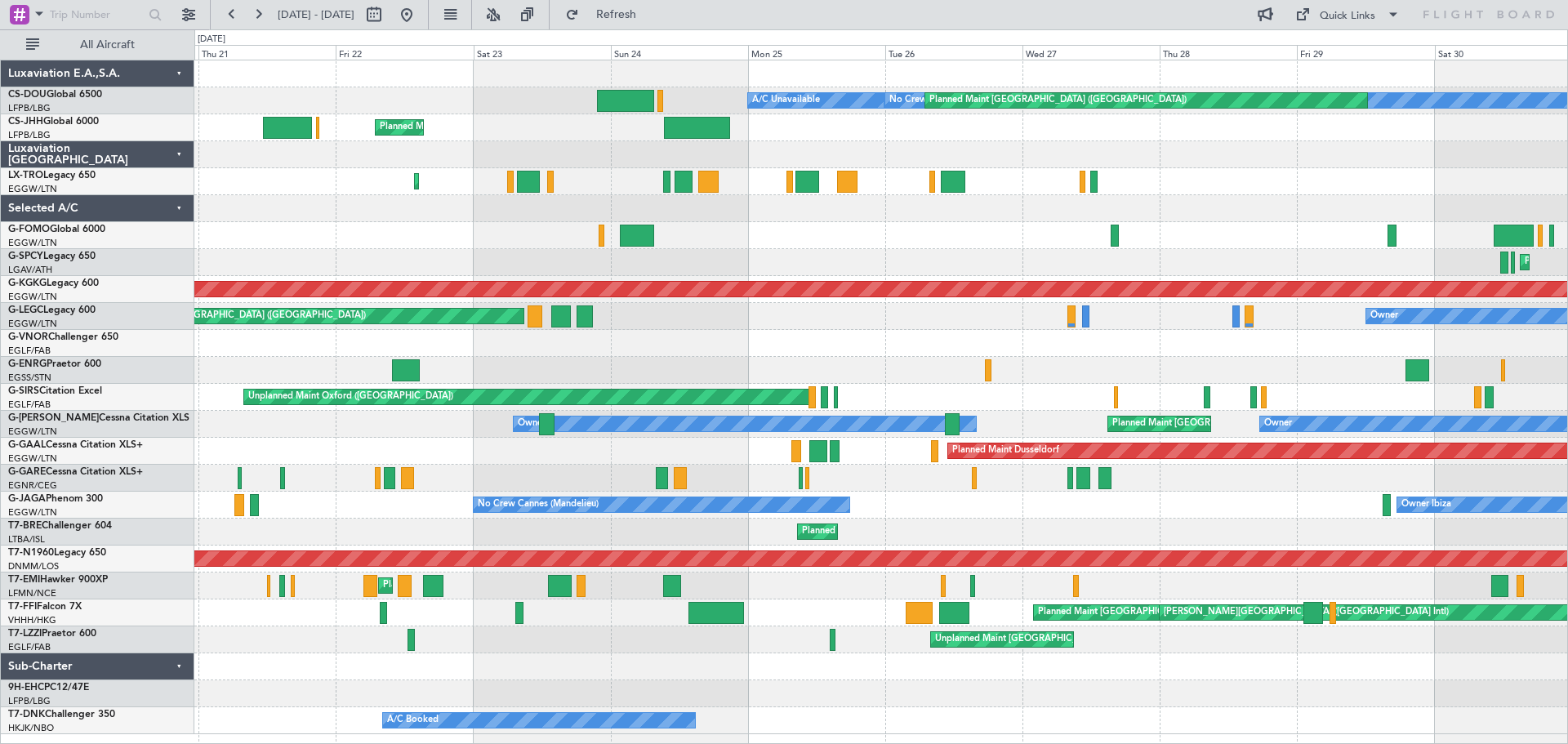
click at [363, 211] on div at bounding box center [881, 209] width 1373 height 27
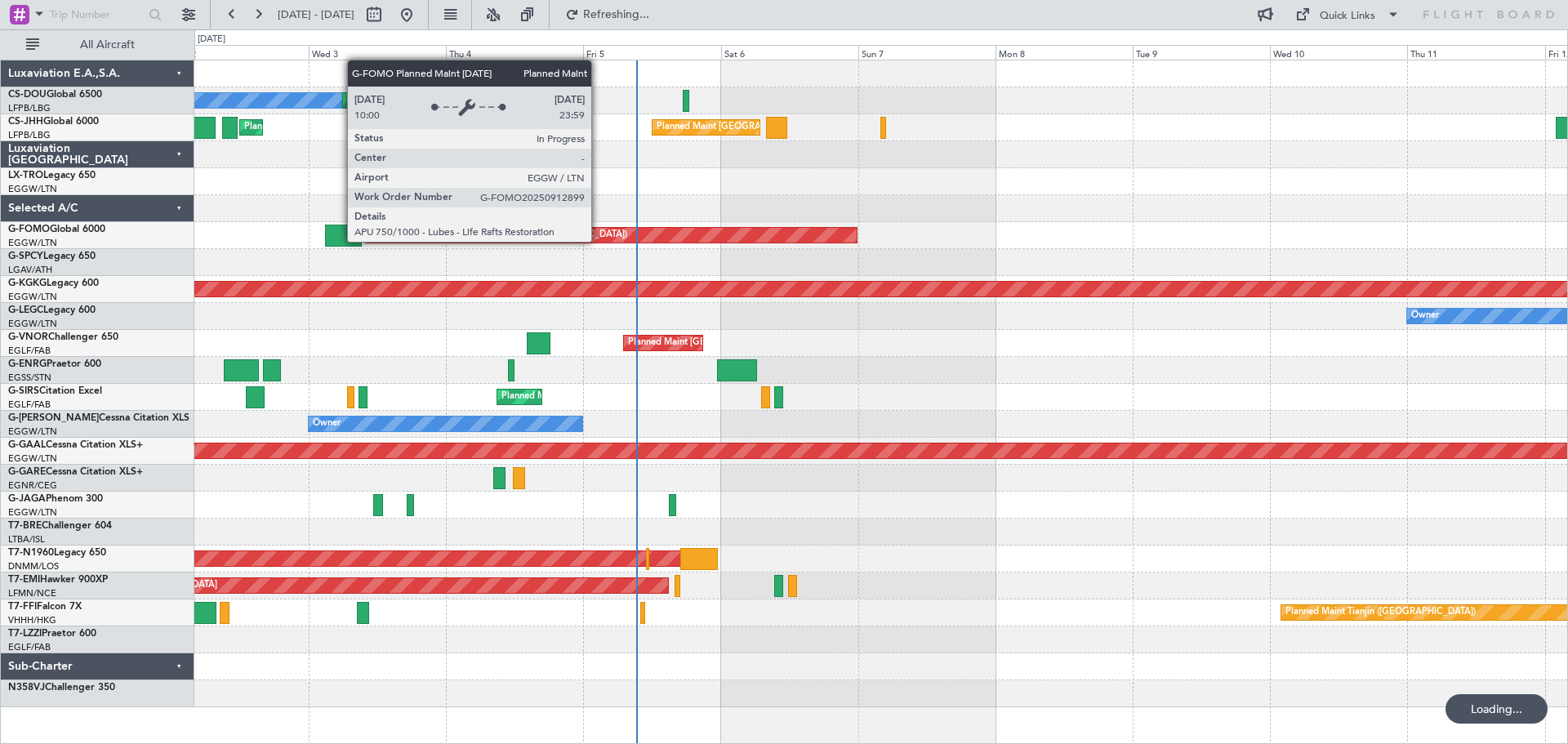
click at [524, 242] on div "No Crew Planned Maint Paris (Le Bourget) Planned Maint London (Luton) Planned M…" at bounding box center [881, 384] width 1373 height 648
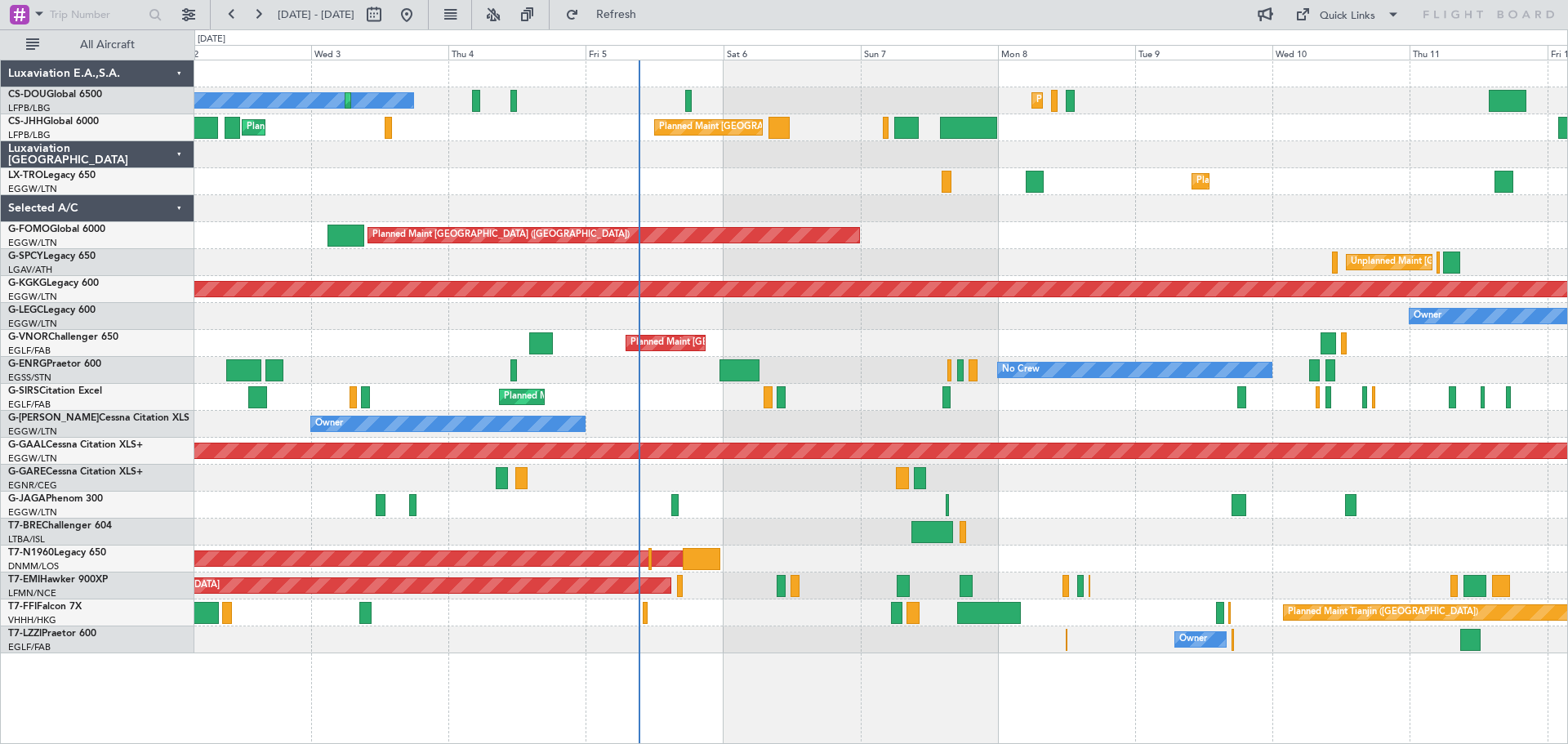
click at [788, 168] on div "Planned Maint Dusseldorf" at bounding box center [881, 181] width 1373 height 27
click at [1205, 222] on div "Planned Maint [GEOGRAPHIC_DATA] ([GEOGRAPHIC_DATA])" at bounding box center [881, 235] width 1373 height 27
click at [929, 223] on div "Planned Maint [GEOGRAPHIC_DATA] ([GEOGRAPHIC_DATA])" at bounding box center [881, 235] width 1373 height 27
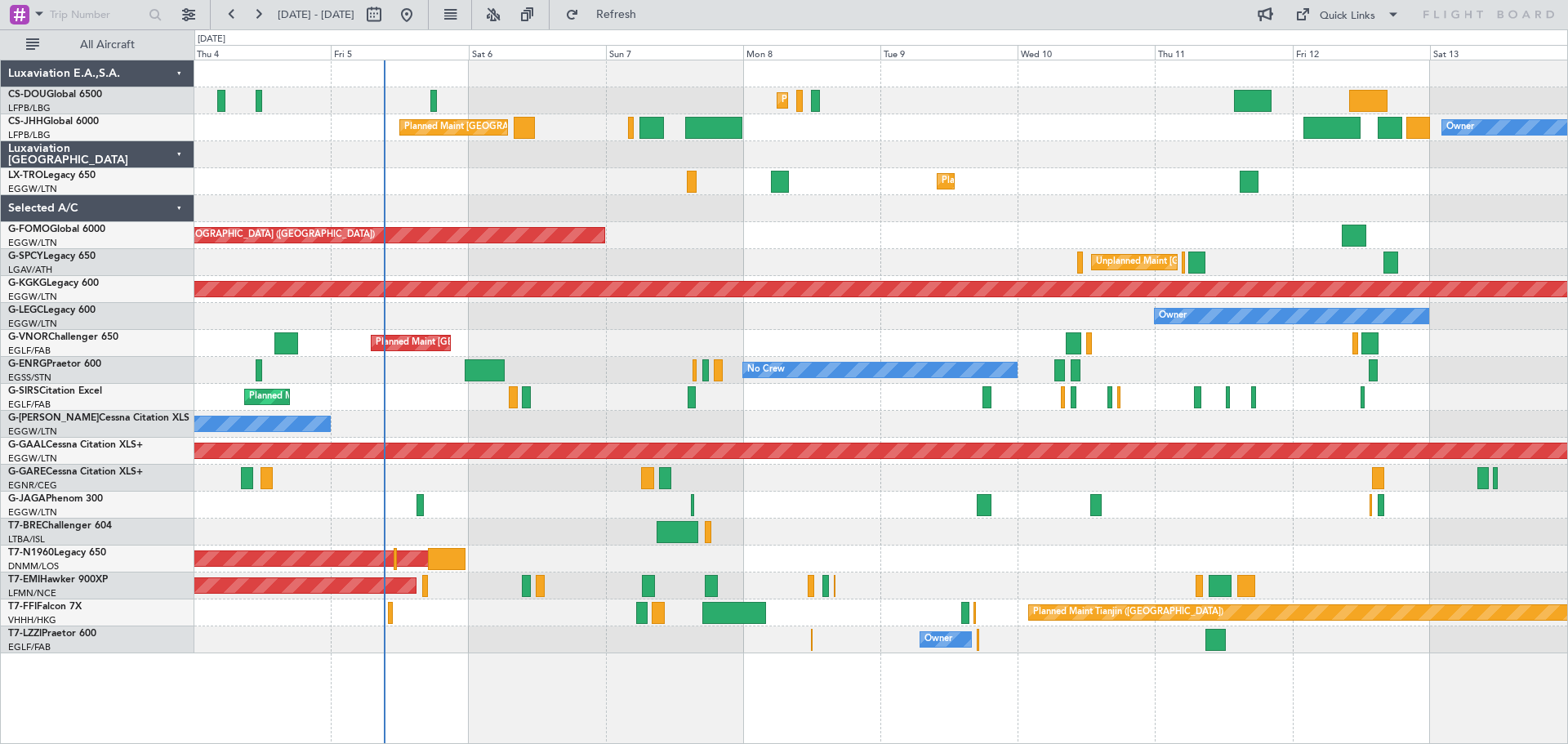
click at [905, 247] on div "Planned Maint [GEOGRAPHIC_DATA] ([GEOGRAPHIC_DATA])" at bounding box center [881, 235] width 1373 height 27
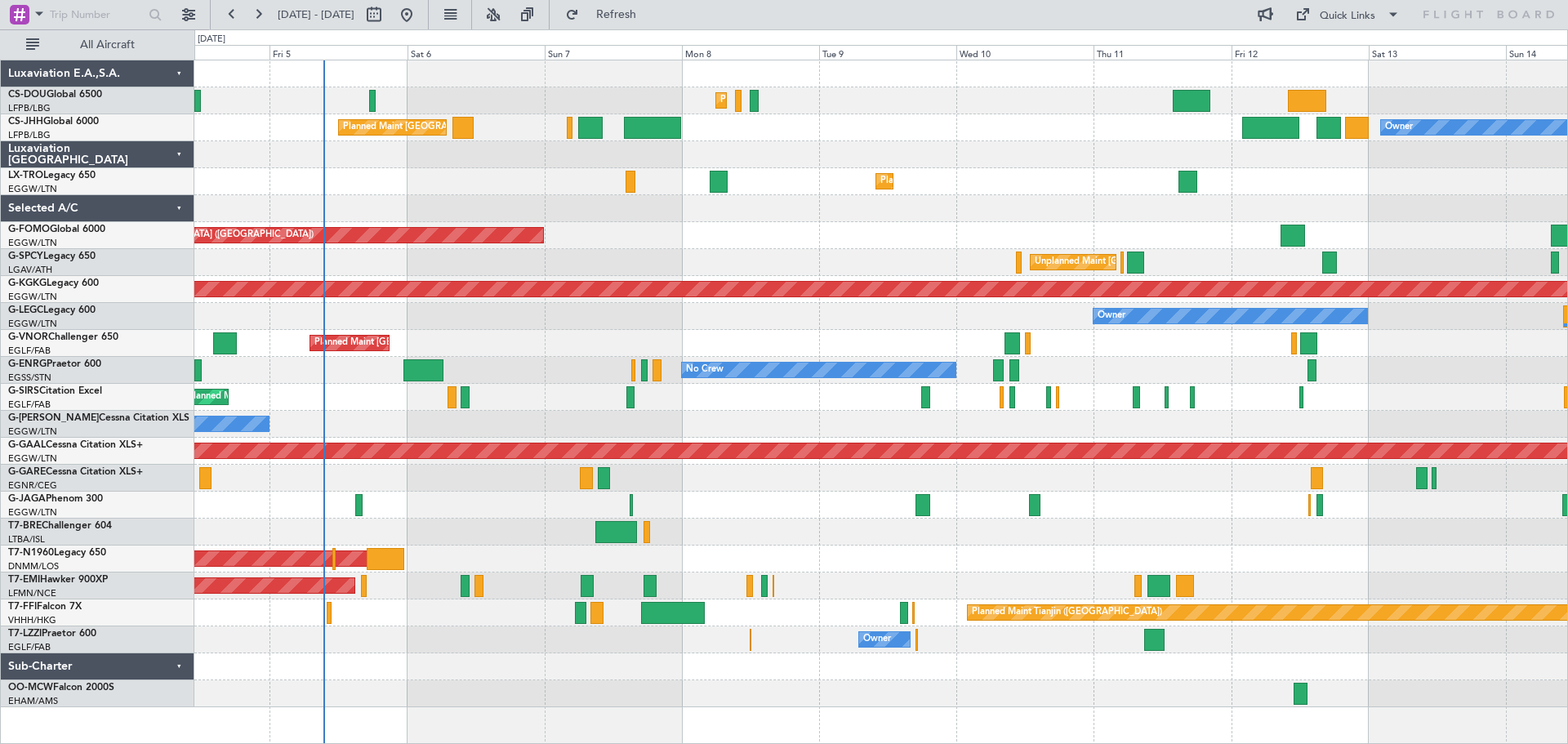
click at [1026, 115] on div "Owner Planned Maint [GEOGRAPHIC_DATA] ([GEOGRAPHIC_DATA]) Planned Maint [GEOGRA…" at bounding box center [881, 127] width 1373 height 27
click at [1023, 144] on div at bounding box center [881, 155] width 1373 height 27
click at [1027, 118] on div "Owner Planned Maint [GEOGRAPHIC_DATA] ([GEOGRAPHIC_DATA]) Planned Maint [GEOGRA…" at bounding box center [881, 127] width 1373 height 27
click at [1022, 143] on div at bounding box center [881, 155] width 1373 height 27
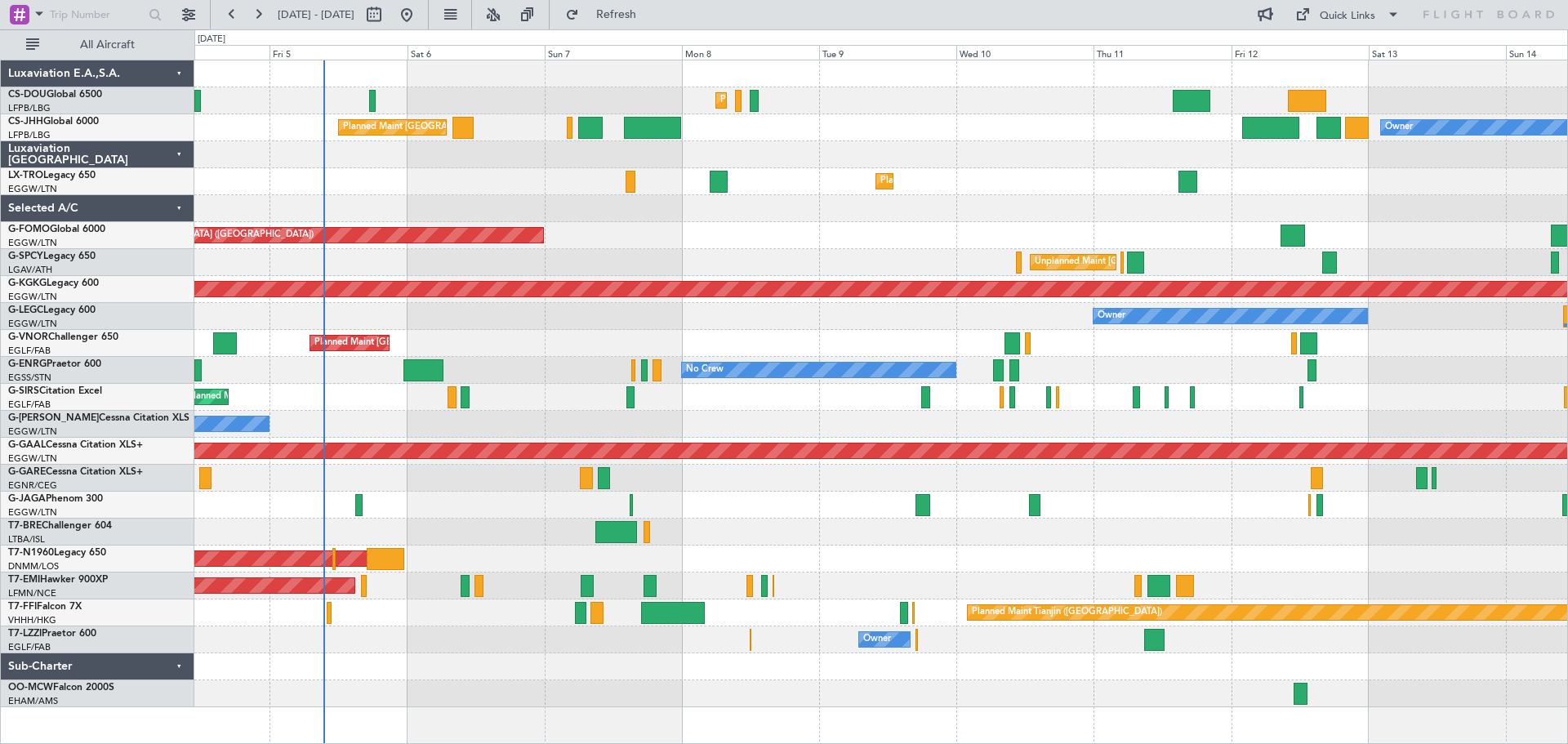
click at [1023, 117] on div "Owner Planned Maint [GEOGRAPHIC_DATA] ([GEOGRAPHIC_DATA]) Planned Maint [GEOGRA…" at bounding box center [881, 127] width 1373 height 27
click at [1029, 141] on div "Owner Planned Maint [GEOGRAPHIC_DATA] ([GEOGRAPHIC_DATA]) Planned Maint [GEOGRA…" at bounding box center [881, 127] width 1373 height 27
click at [1023, 90] on div "Planned Maint [GEOGRAPHIC_DATA] ([GEOGRAPHIC_DATA]) Planned Maint [GEOGRAPHIC_D…" at bounding box center [881, 101] width 1373 height 27
click at [1021, 112] on div "Planned Maint [GEOGRAPHIC_DATA] ([GEOGRAPHIC_DATA]) Planned Maint [GEOGRAPHIC_D…" at bounding box center [881, 101] width 1373 height 27
click at [886, 89] on div "Planned Maint [GEOGRAPHIC_DATA] ([GEOGRAPHIC_DATA]) Planned Maint [GEOGRAPHIC_D…" at bounding box center [881, 101] width 1373 height 27
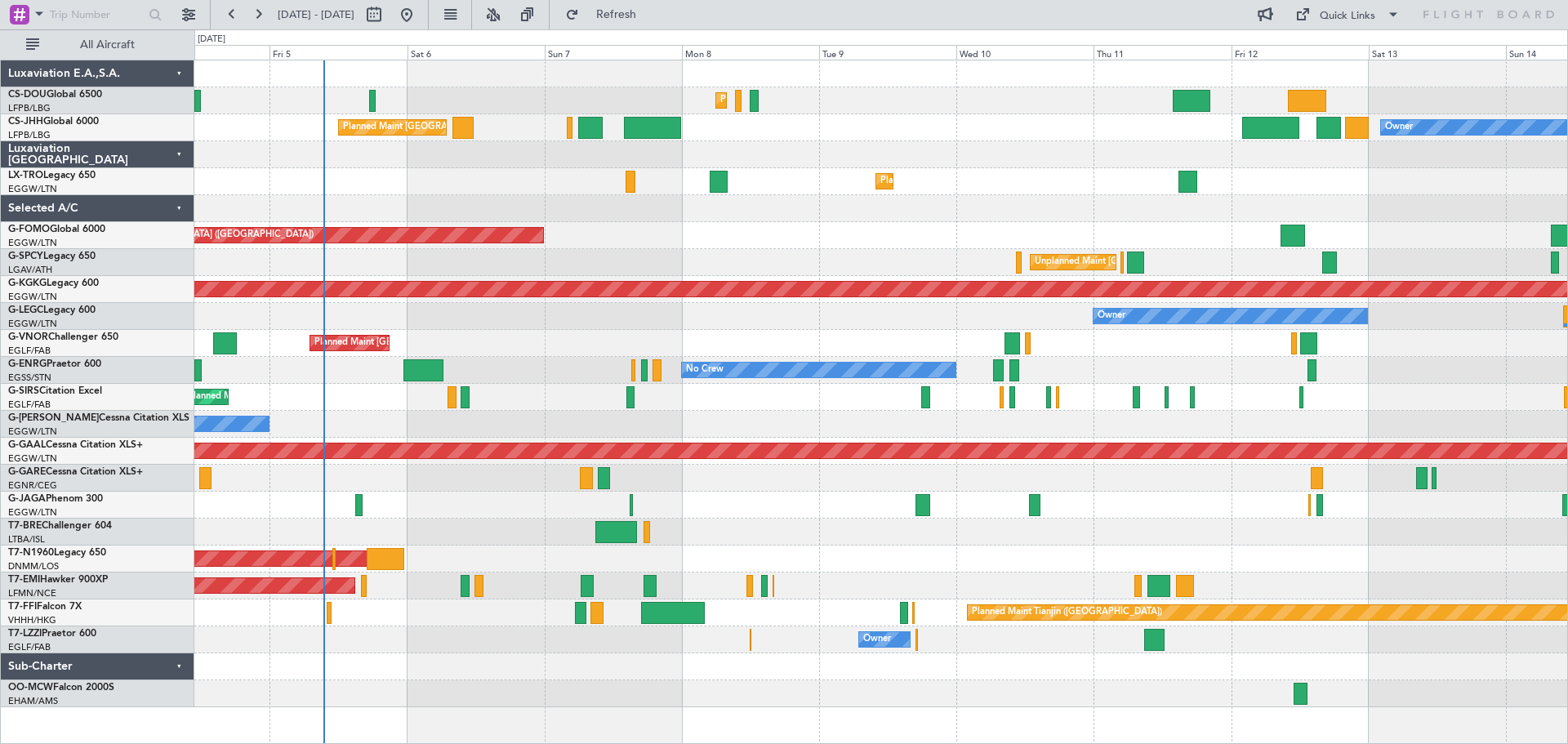
click at [1022, 115] on div "Owner Planned Maint [GEOGRAPHIC_DATA] ([GEOGRAPHIC_DATA]) Planned Maint [GEOGRA…" at bounding box center [881, 127] width 1373 height 27
click at [1026, 142] on div at bounding box center [881, 155] width 1373 height 27
click at [891, 114] on div "Planned Maint Paris (Le Bourget) Owner Planned Maint London (Luton) Planned Mai…" at bounding box center [881, 127] width 1373 height 27
click at [1023, 117] on div "Planned Maint Paris (Le Bourget) Owner Planned Maint London (Luton) Planned Mai…" at bounding box center [881, 127] width 1373 height 27
click at [1022, 112] on div "Planned Maint [GEOGRAPHIC_DATA] ([GEOGRAPHIC_DATA]) Planned Maint [GEOGRAPHIC_D…" at bounding box center [881, 101] width 1373 height 27
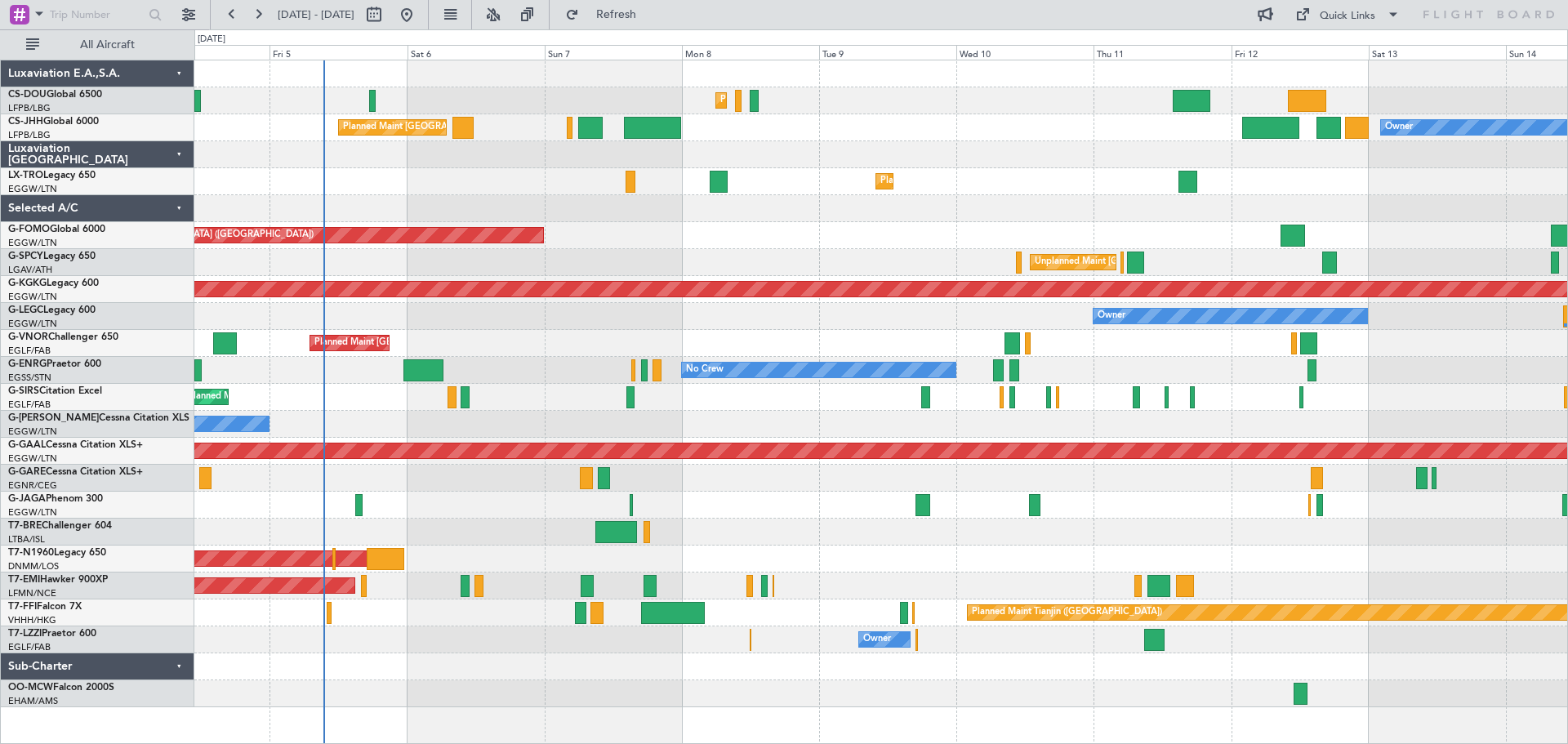
click at [1027, 138] on div "Planned Maint Paris (Le Bourget) Owner Planned Maint London (Luton) Planned Mai…" at bounding box center [881, 127] width 1373 height 27
click at [1022, 116] on div "Planned Maint Paris (Le Bourget) Owner Planned Maint London (Luton) Planned Mai…" at bounding box center [881, 127] width 1373 height 27
click at [1028, 142] on div at bounding box center [881, 155] width 1373 height 27
click at [1030, 163] on div at bounding box center [881, 155] width 1373 height 27
click at [613, 222] on div "Planned Maint [GEOGRAPHIC_DATA] ([GEOGRAPHIC_DATA])" at bounding box center [881, 235] width 1373 height 27
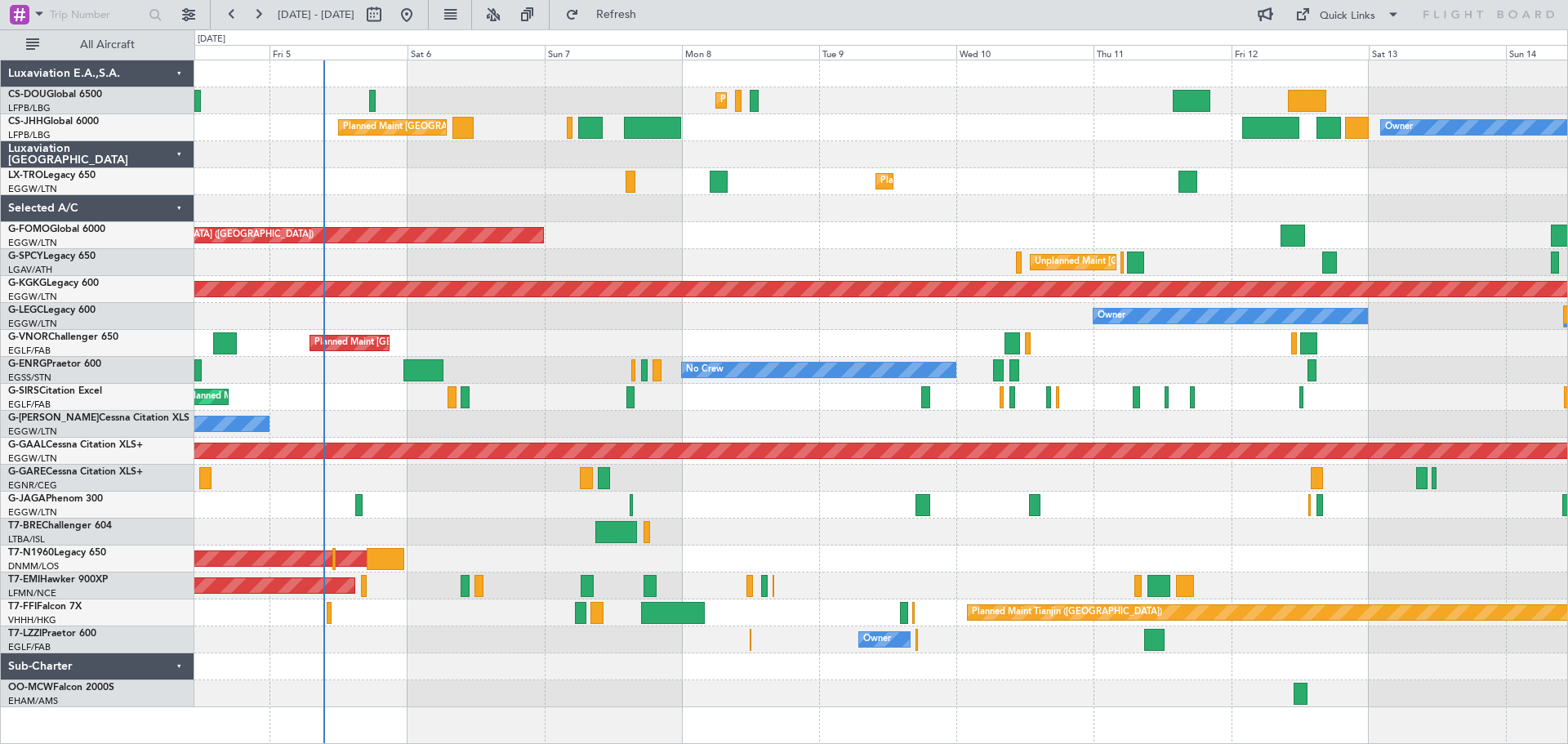
click at [754, 224] on div "Planned Maint [GEOGRAPHIC_DATA] ([GEOGRAPHIC_DATA])" at bounding box center [881, 235] width 1373 height 27
click at [888, 115] on div "Planned Maint Paris (Le Bourget) Owner Planned Maint London (Luton) Planned Mai…" at bounding box center [881, 127] width 1373 height 27
click at [1026, 117] on div "Planned Maint Paris (Le Bourget) Owner Planned Maint London (Luton) Planned Mai…" at bounding box center [881, 127] width 1373 height 27
click at [1029, 140] on div "Planned Maint Paris (Le Bourget) Owner Planned Maint London (Luton) Planned Mai…" at bounding box center [881, 127] width 1373 height 27
click at [1021, 142] on div at bounding box center [881, 155] width 1373 height 27
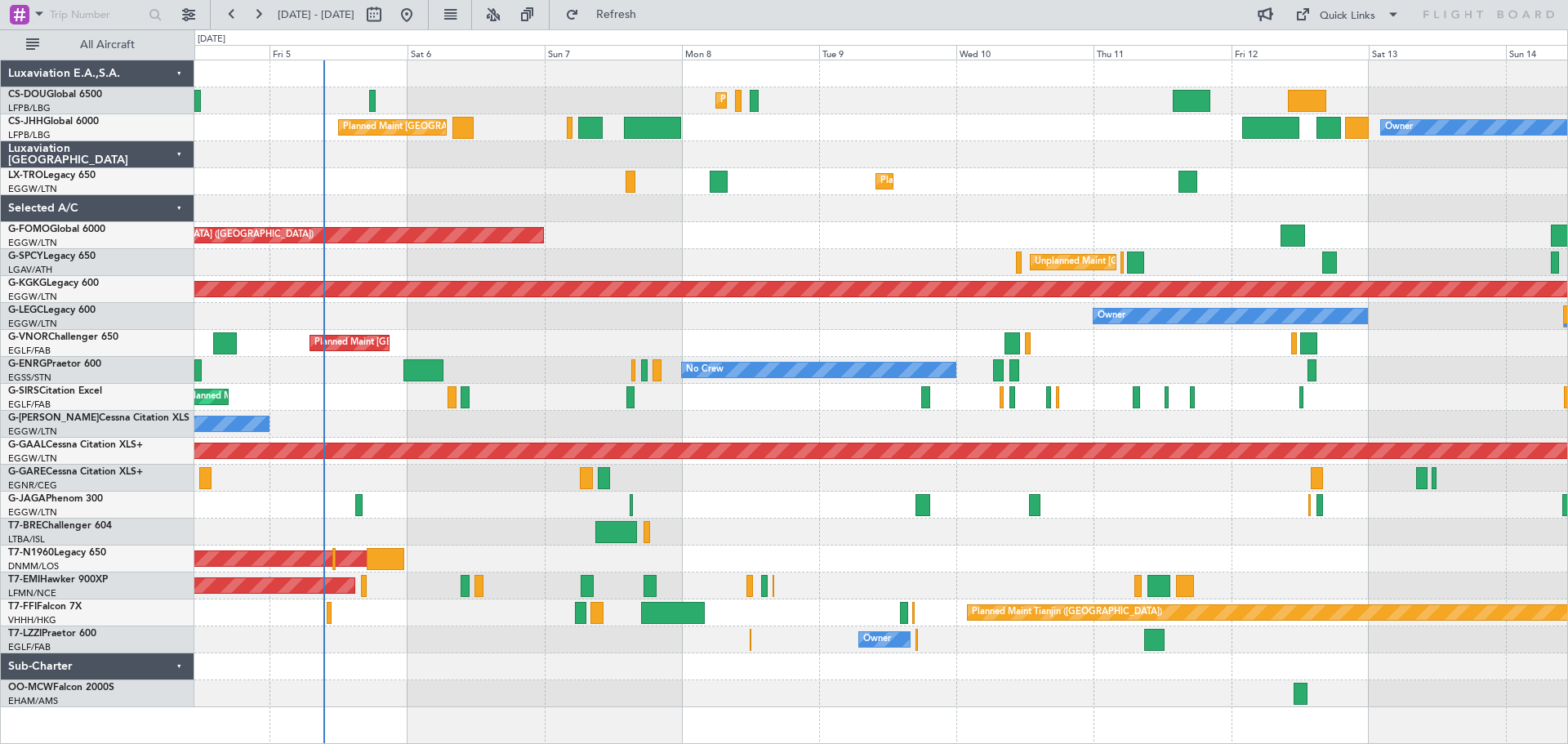
click at [1022, 114] on div "Planned Maint Paris (Le Bourget) Owner Planned Maint London (Luton) Planned Mai…" at bounding box center [881, 127] width 1373 height 27
click at [651, 13] on span "Refresh" at bounding box center [617, 14] width 69 height 12
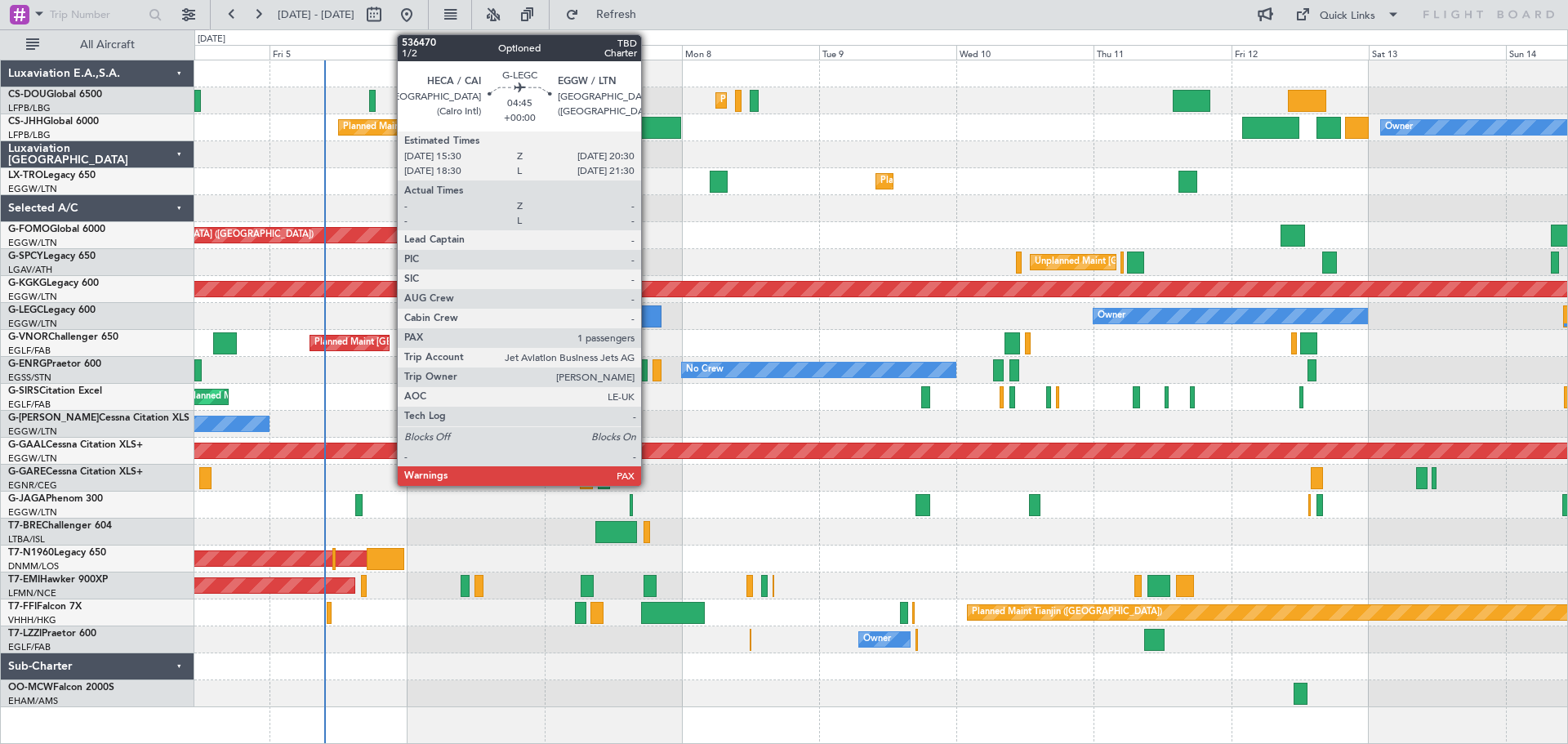
click at [650, 313] on div at bounding box center [646, 316] width 29 height 22
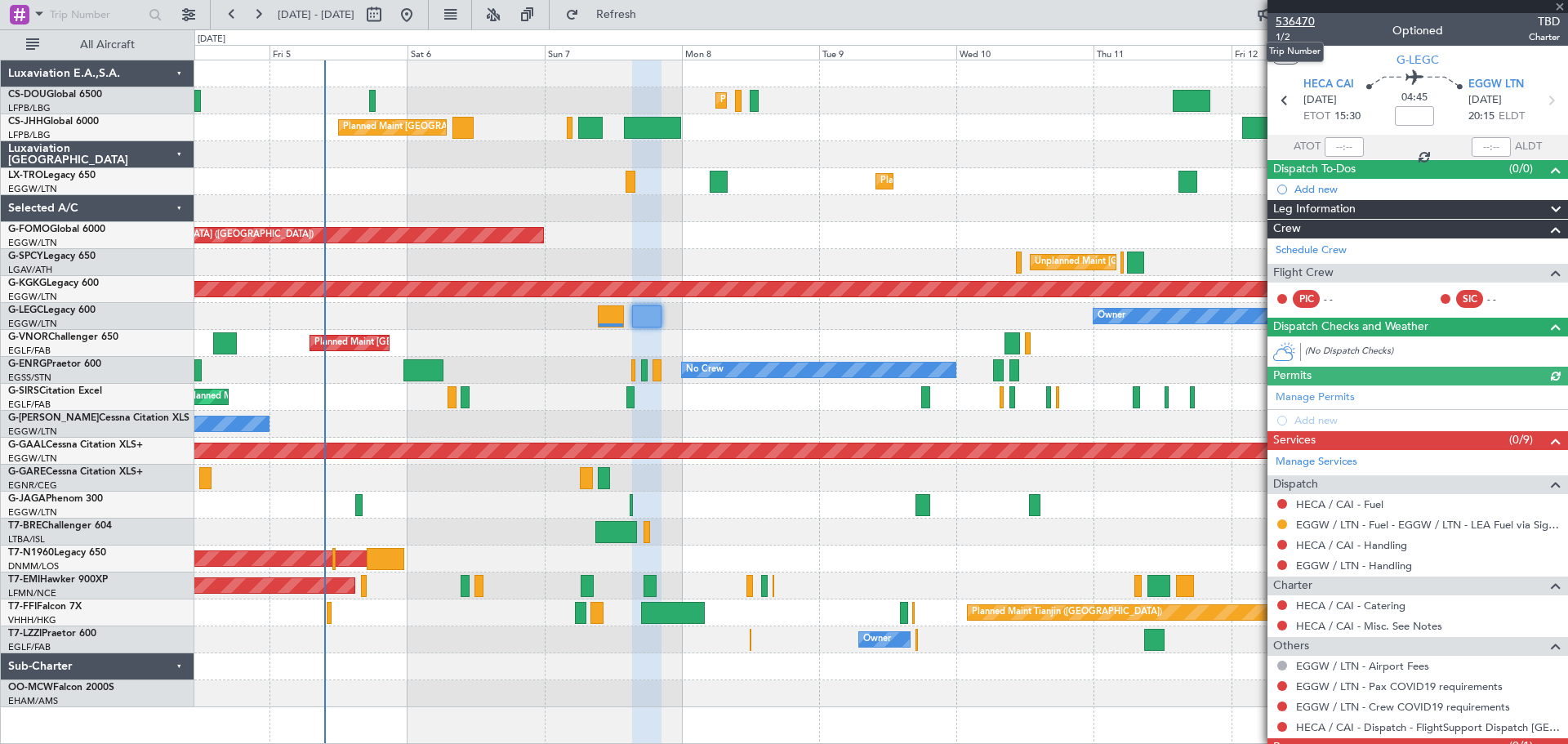
click at [1311, 20] on span "536470" at bounding box center [1296, 21] width 39 height 17
click at [1557, 4] on span at bounding box center [1560, 7] width 16 height 15
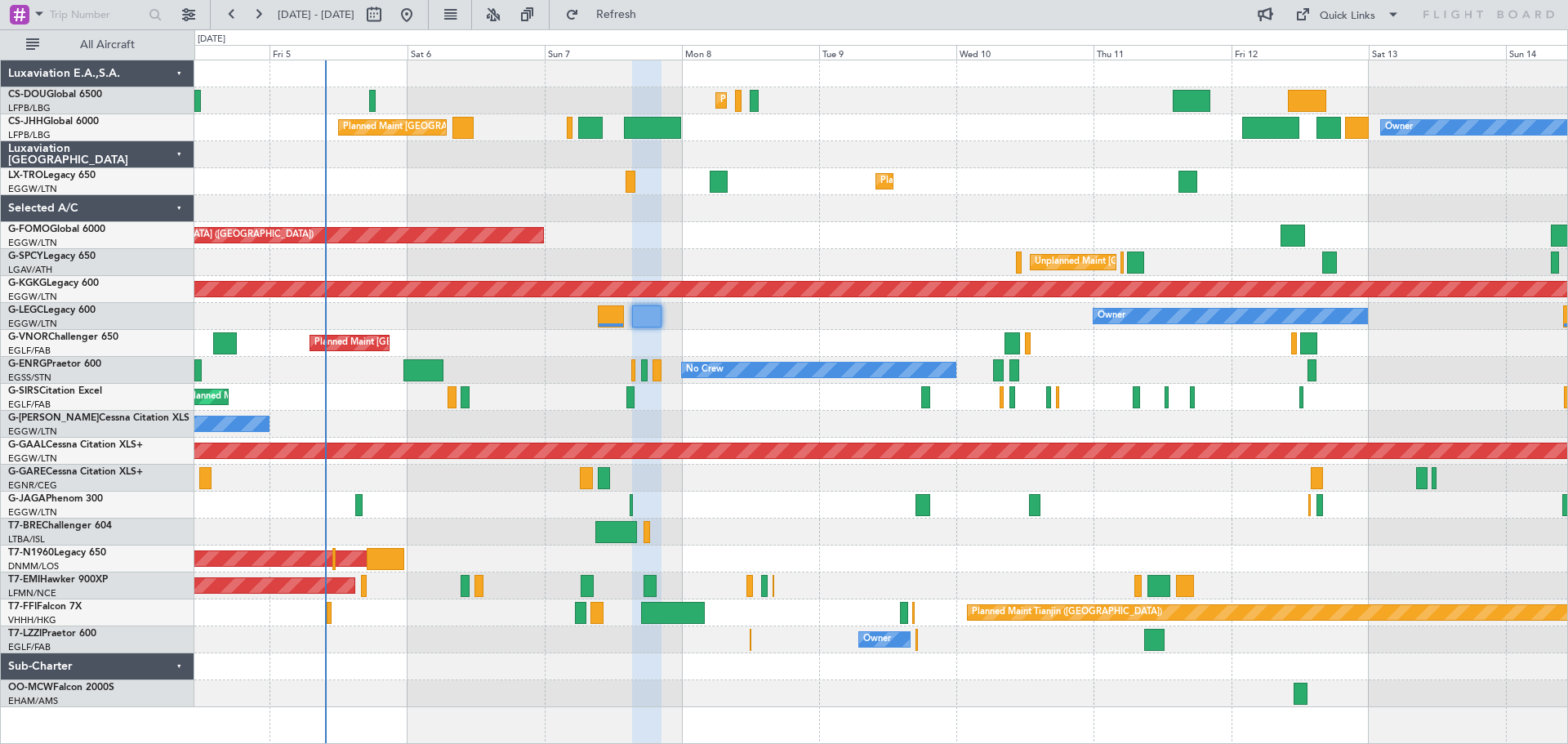
type input "0"
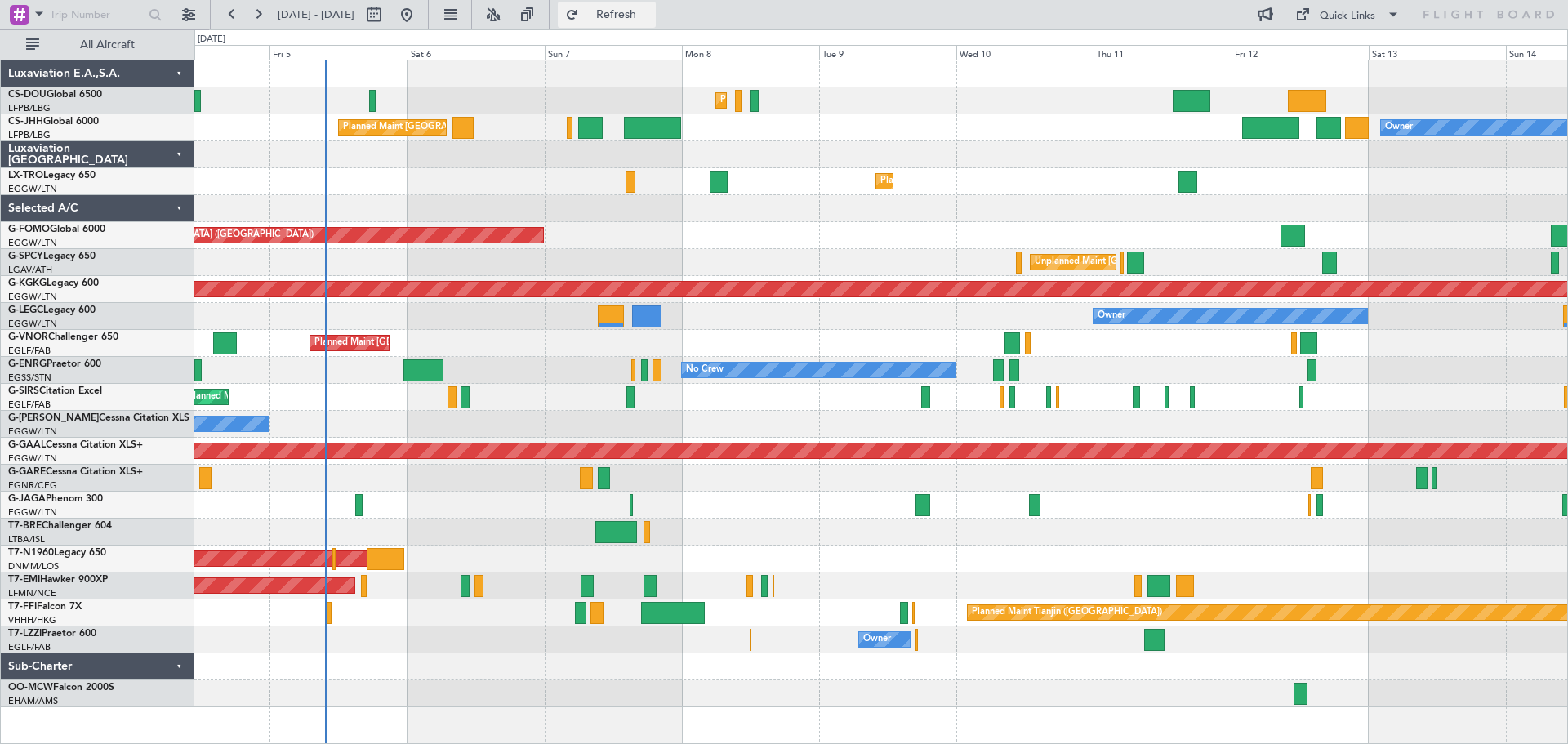
click at [656, 4] on button "Refresh" at bounding box center [607, 15] width 98 height 27
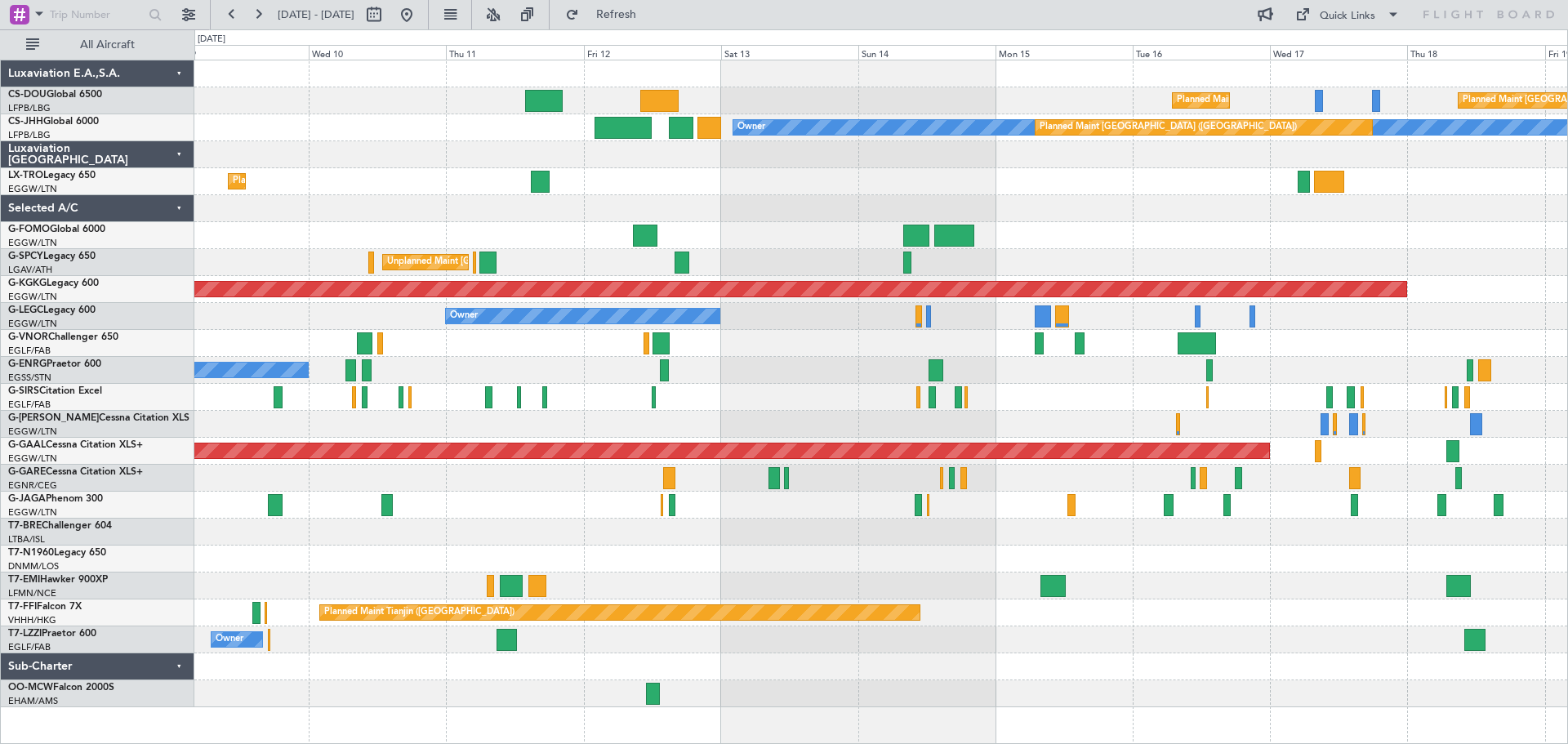
click at [780, 196] on div "Planned Maint Paris (Le Bourget) Planned Maint Paris (Le Bourget) Planned Maint…" at bounding box center [881, 384] width 1373 height 648
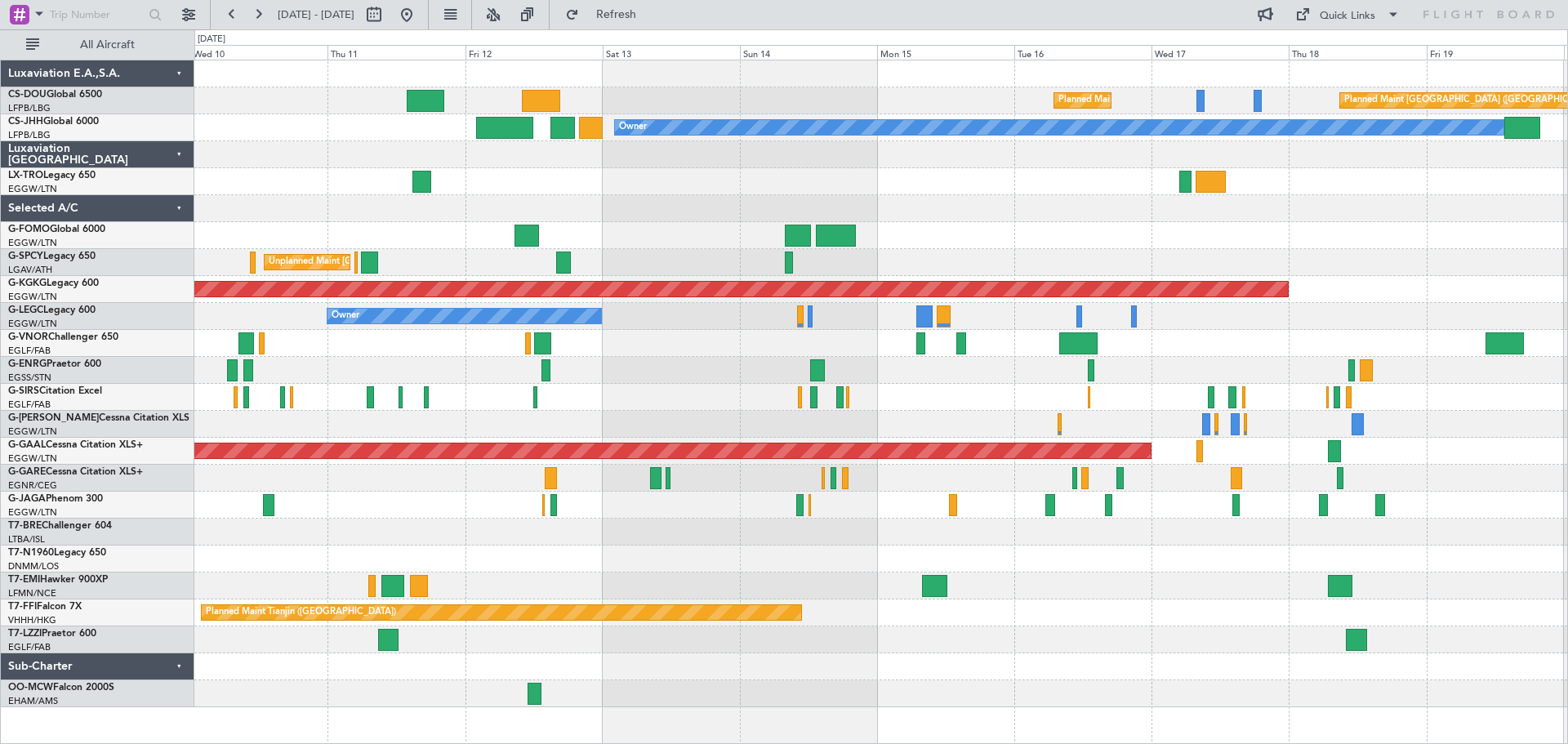
click at [1080, 242] on div at bounding box center [881, 235] width 1373 height 27
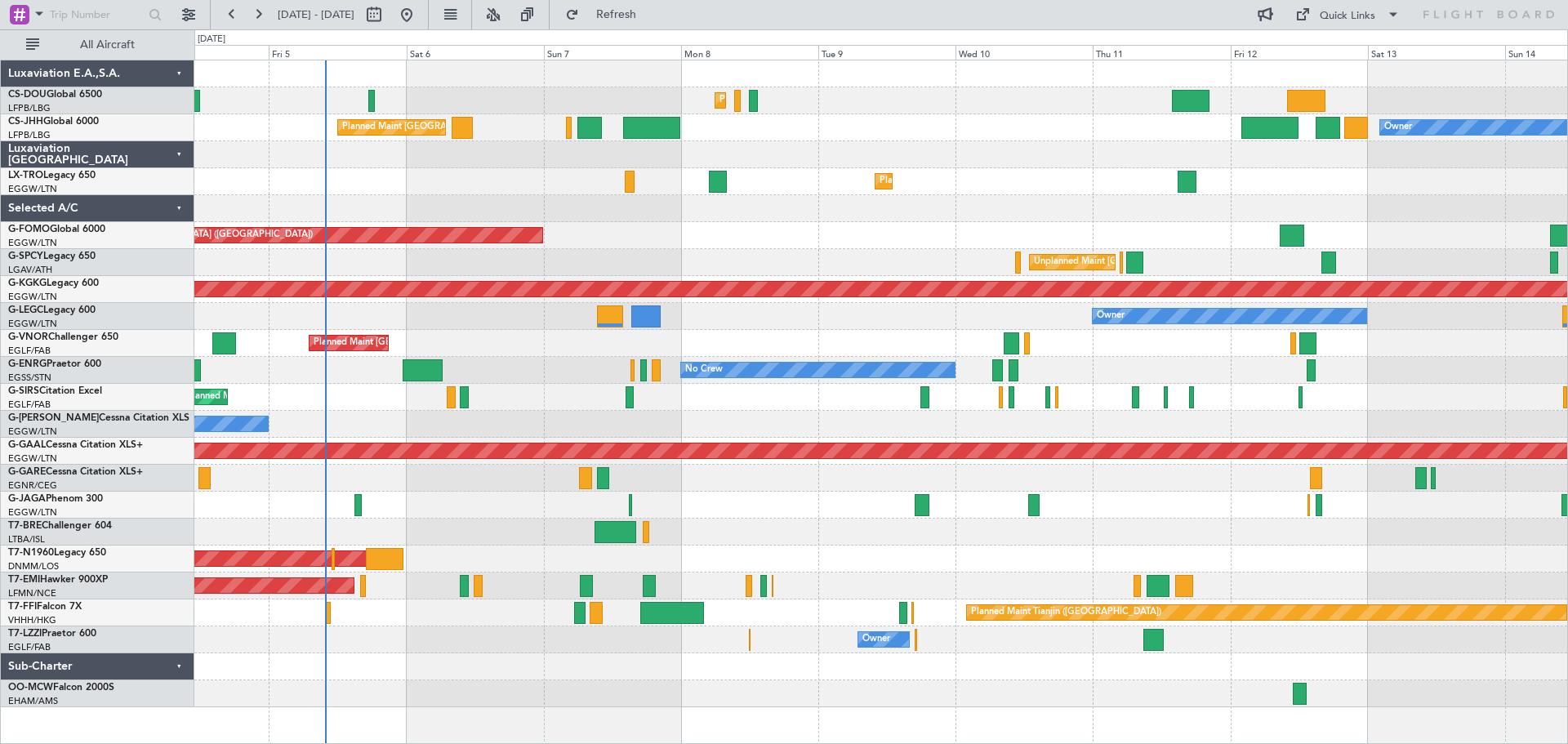
click at [1215, 168] on div "Planned Maint Dusseldorf" at bounding box center [881, 181] width 1373 height 27
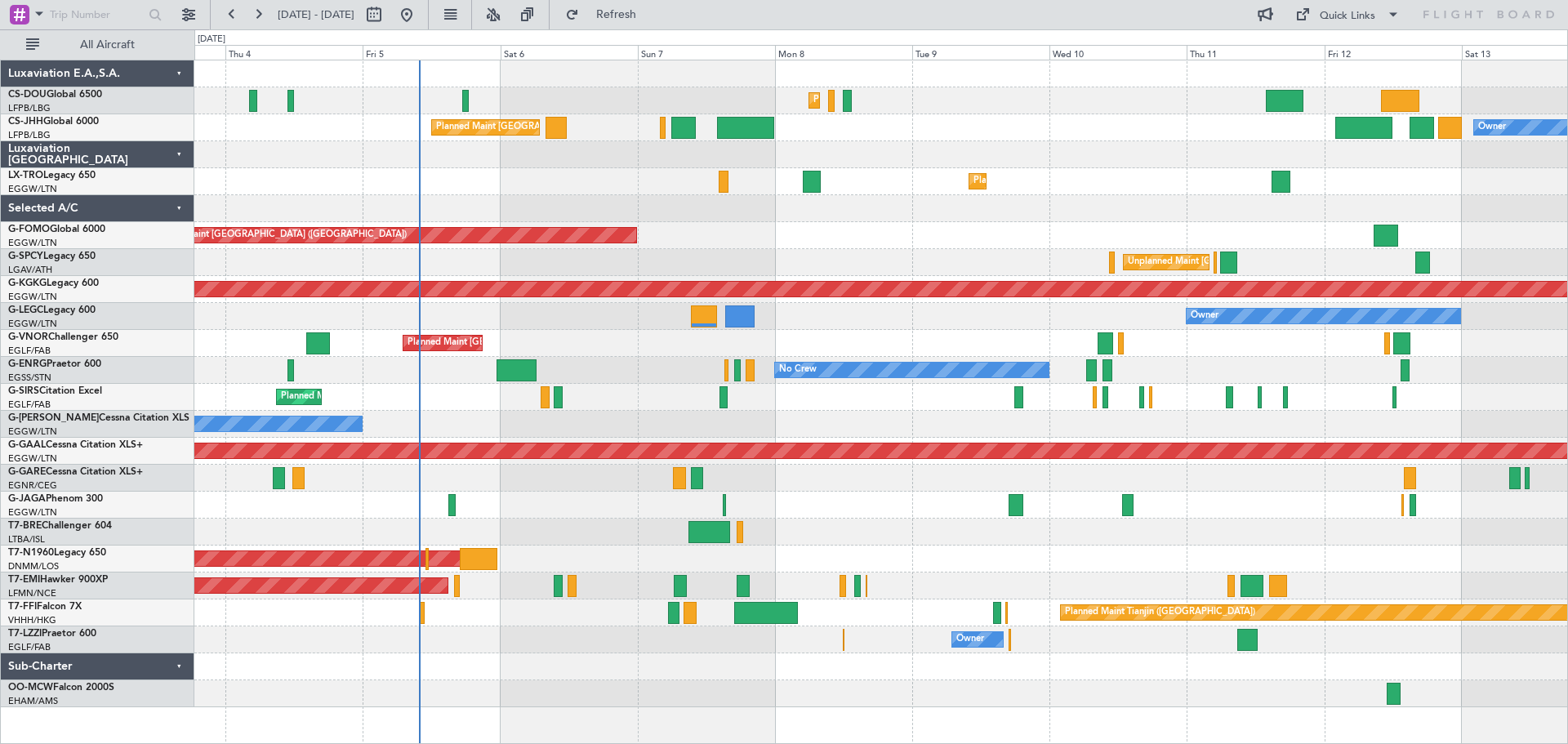
click at [762, 257] on div "Planned Maint Paris (Le Bourget) Planned Maint Paris (Le Bourget) No Crew Owner…" at bounding box center [881, 384] width 1373 height 648
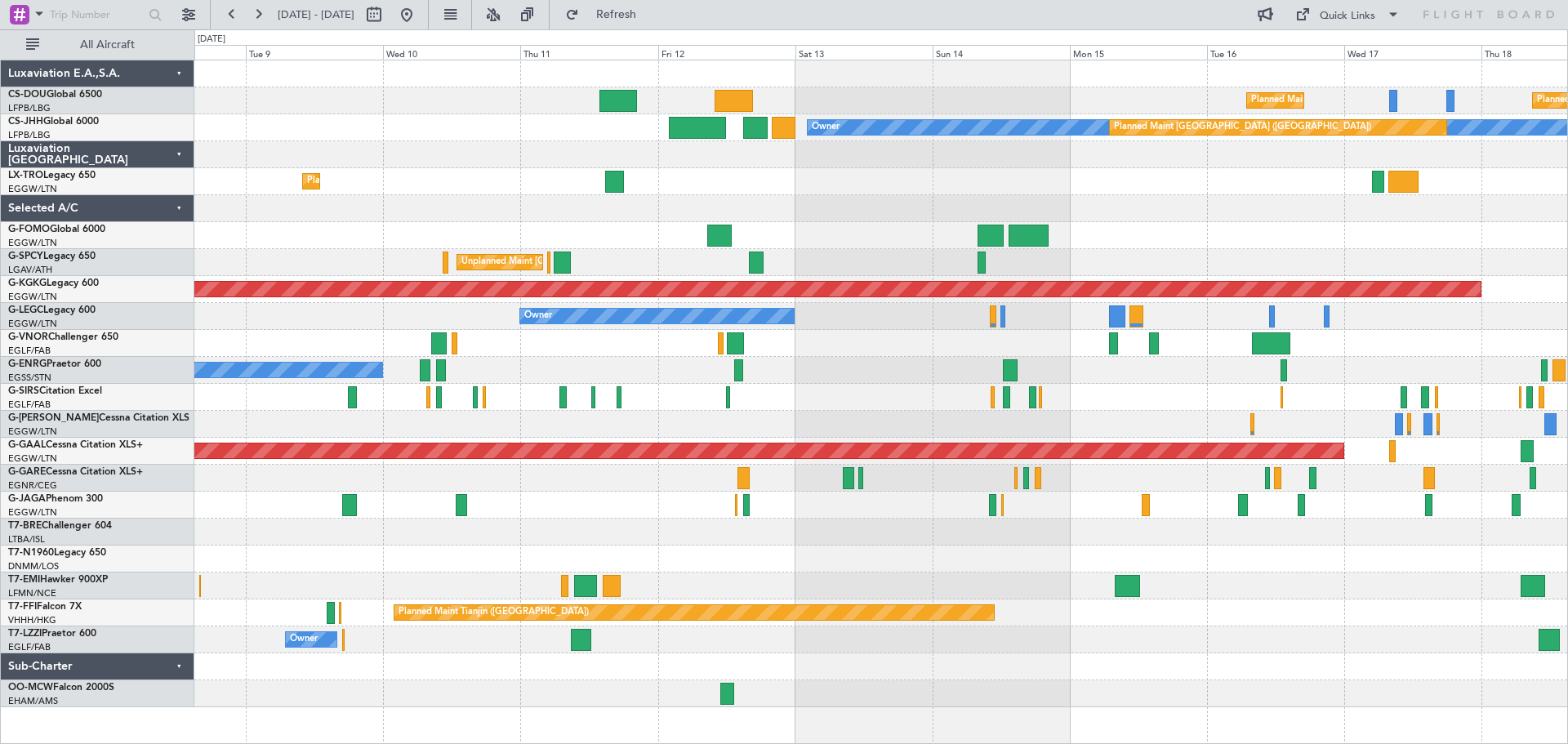
click at [613, 375] on div "No Crew" at bounding box center [881, 371] width 1373 height 27
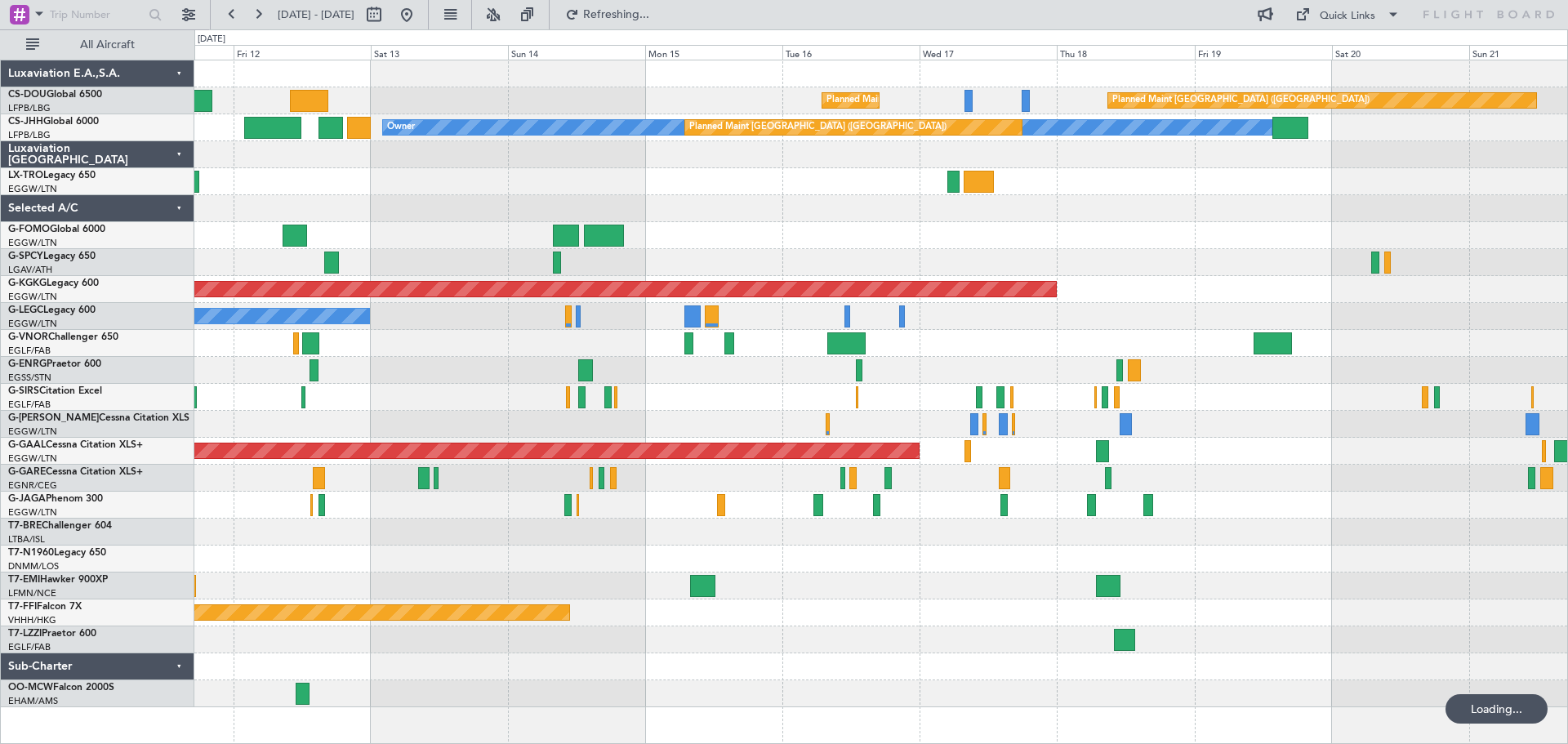
click at [769, 380] on div "Planned Maint Paris (Le Bourget) Planned Maint Paris (Le Bourget) Owner Planned…" at bounding box center [881, 384] width 1373 height 648
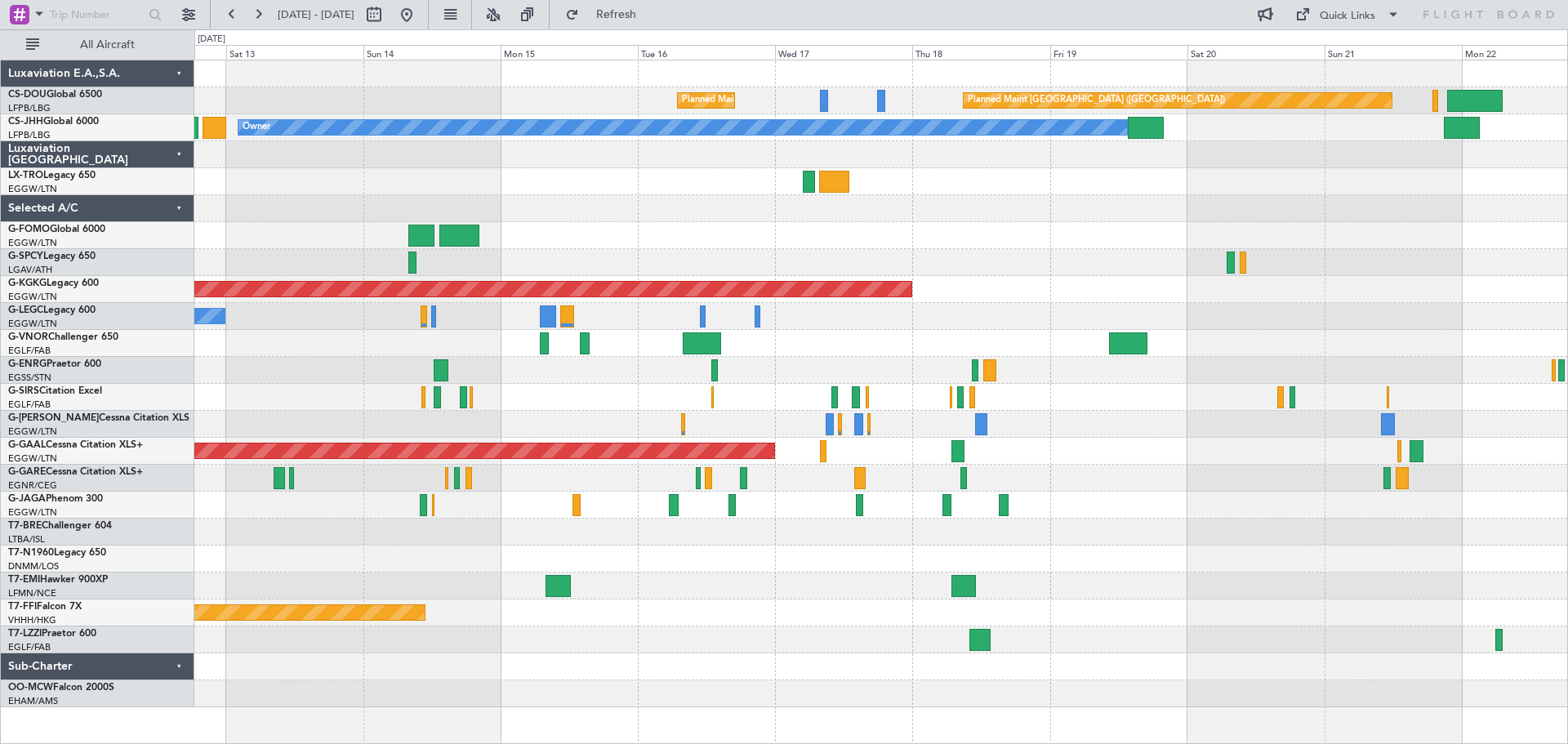
click at [982, 404] on div at bounding box center [881, 397] width 1373 height 27
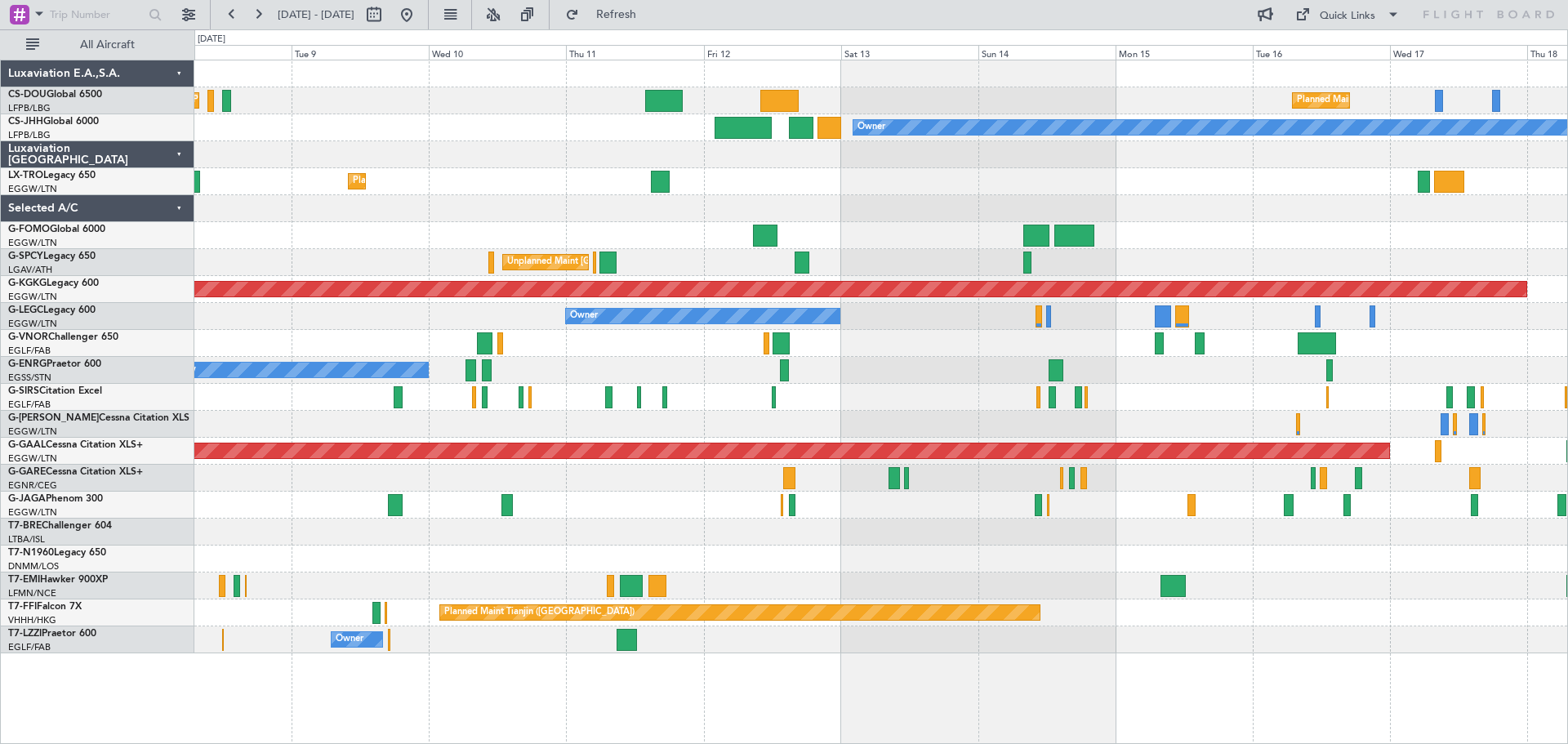
click at [1188, 372] on div "No Crew" at bounding box center [881, 371] width 1373 height 27
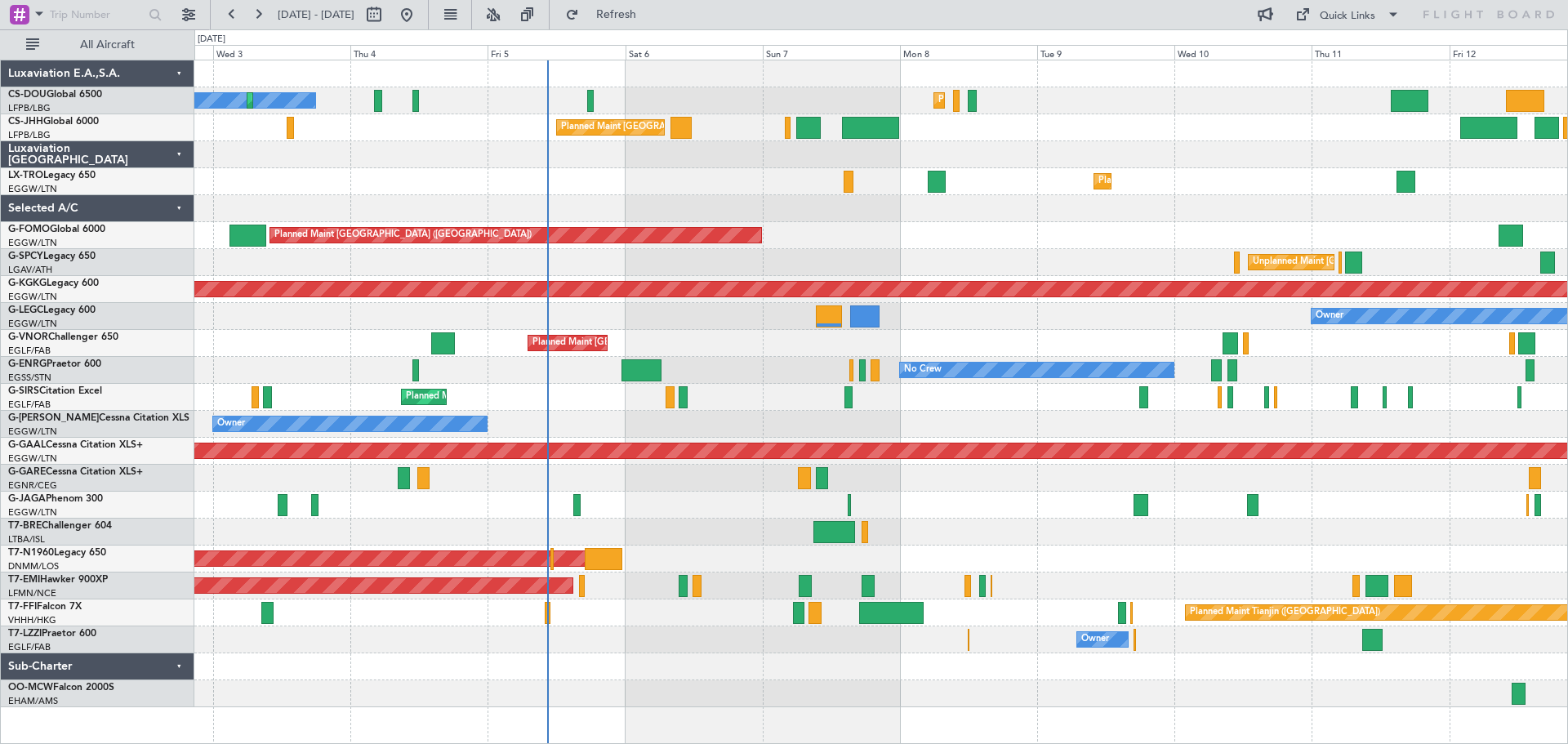
click at [1226, 219] on div "Planned Maint Paris (Le Bourget) No Crew Planned Maint Paris (Le Bourget) Plann…" at bounding box center [881, 384] width 1373 height 648
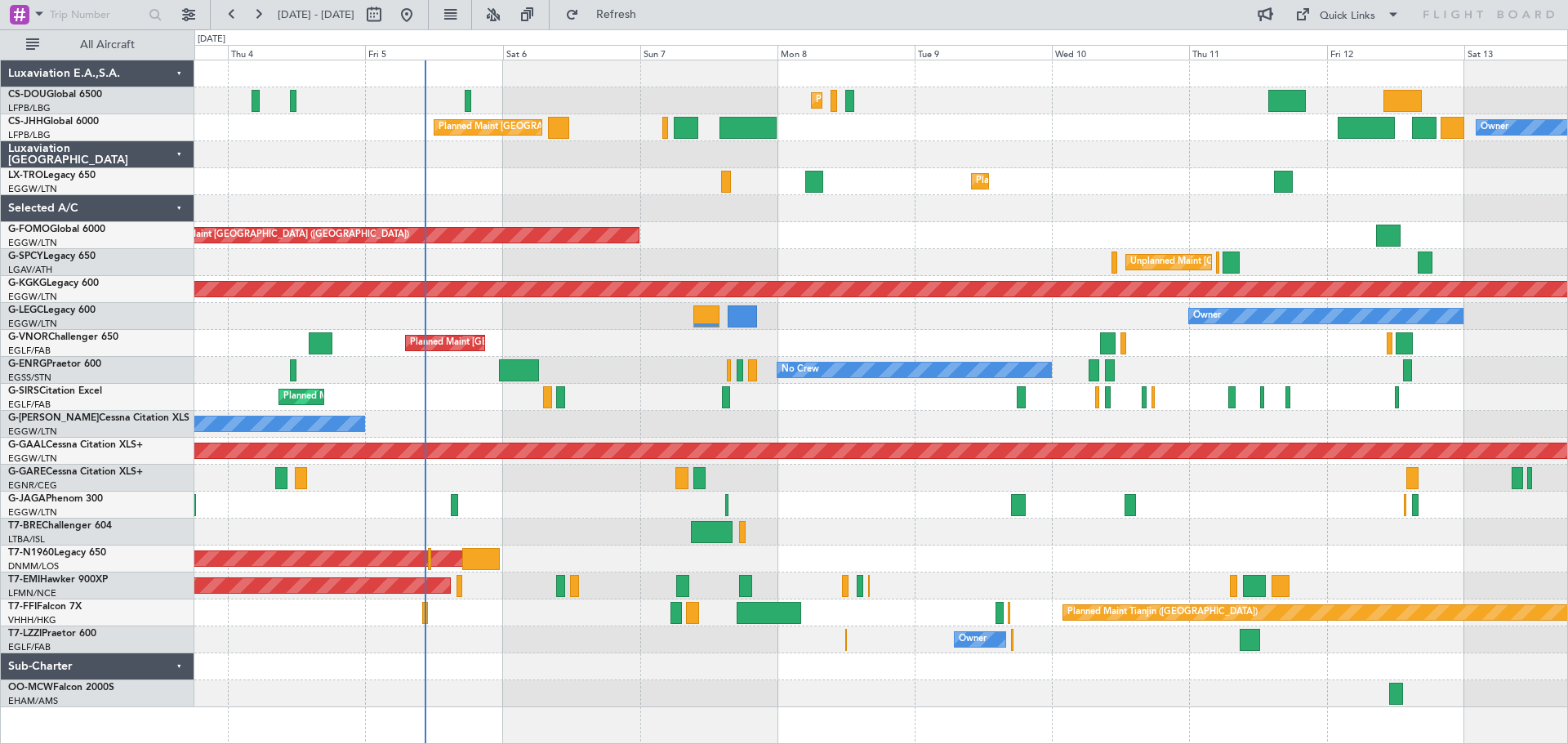
click at [1071, 218] on div at bounding box center [881, 209] width 1373 height 27
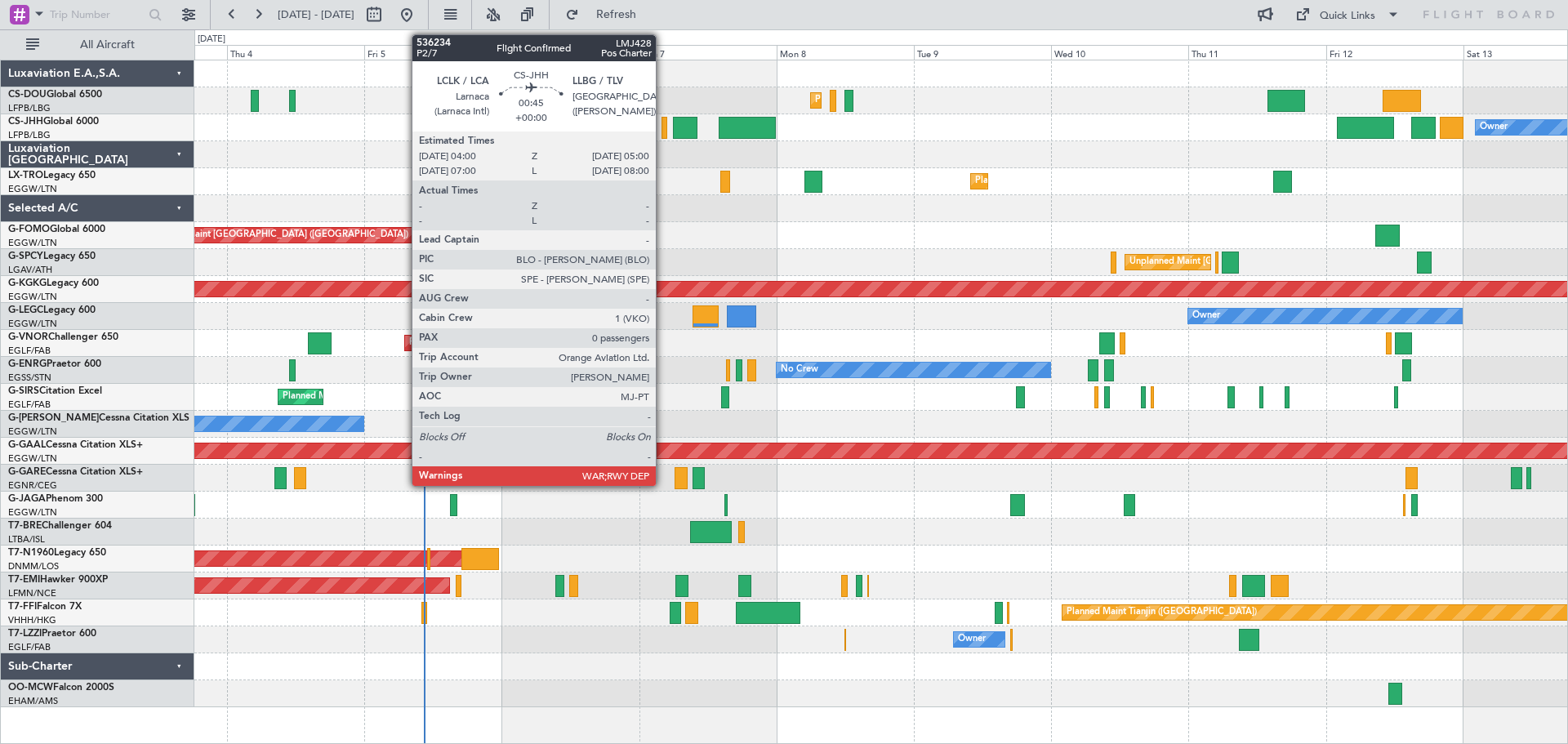
click at [663, 129] on div at bounding box center [664, 127] width 6 height 22
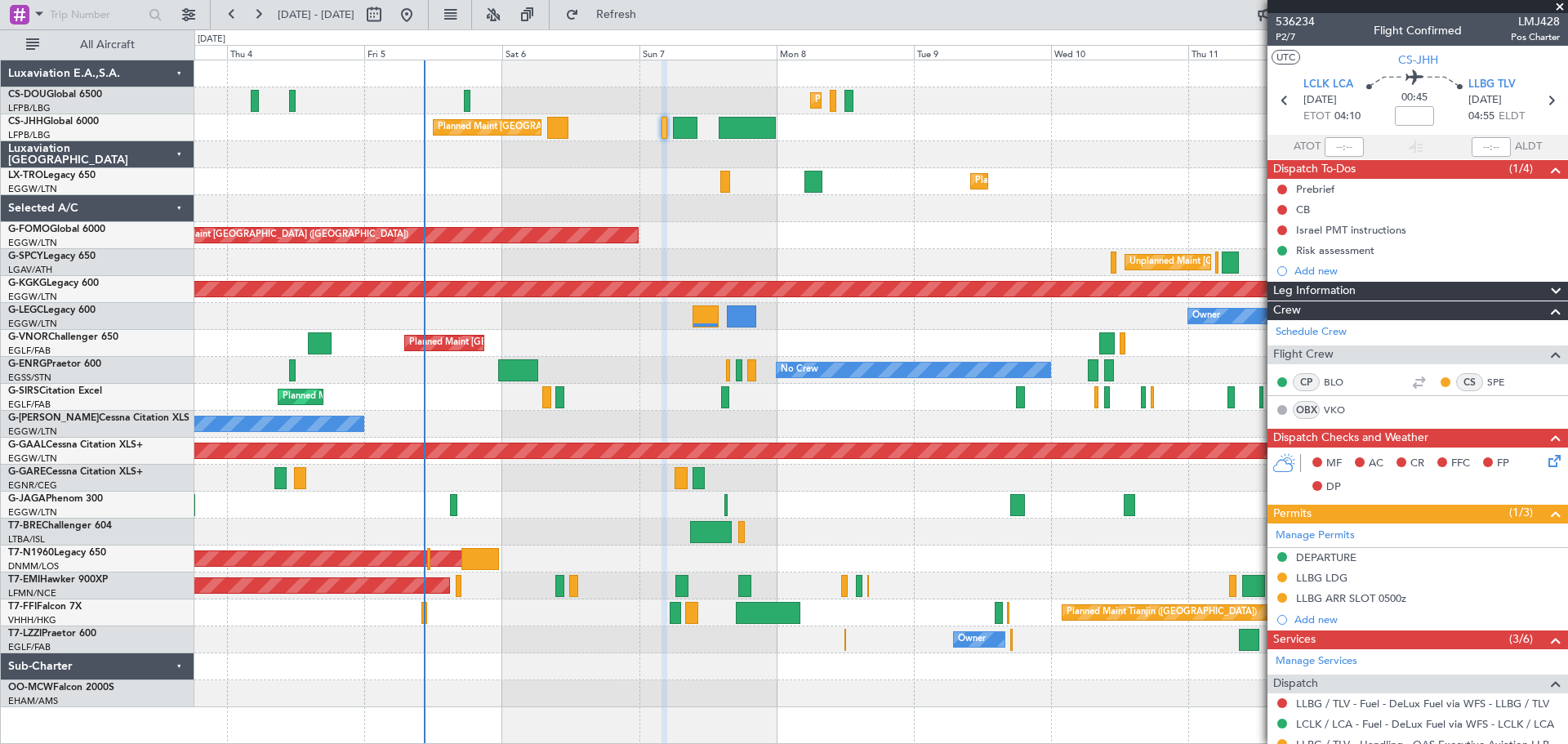
click at [1559, 5] on span at bounding box center [1560, 7] width 16 height 15
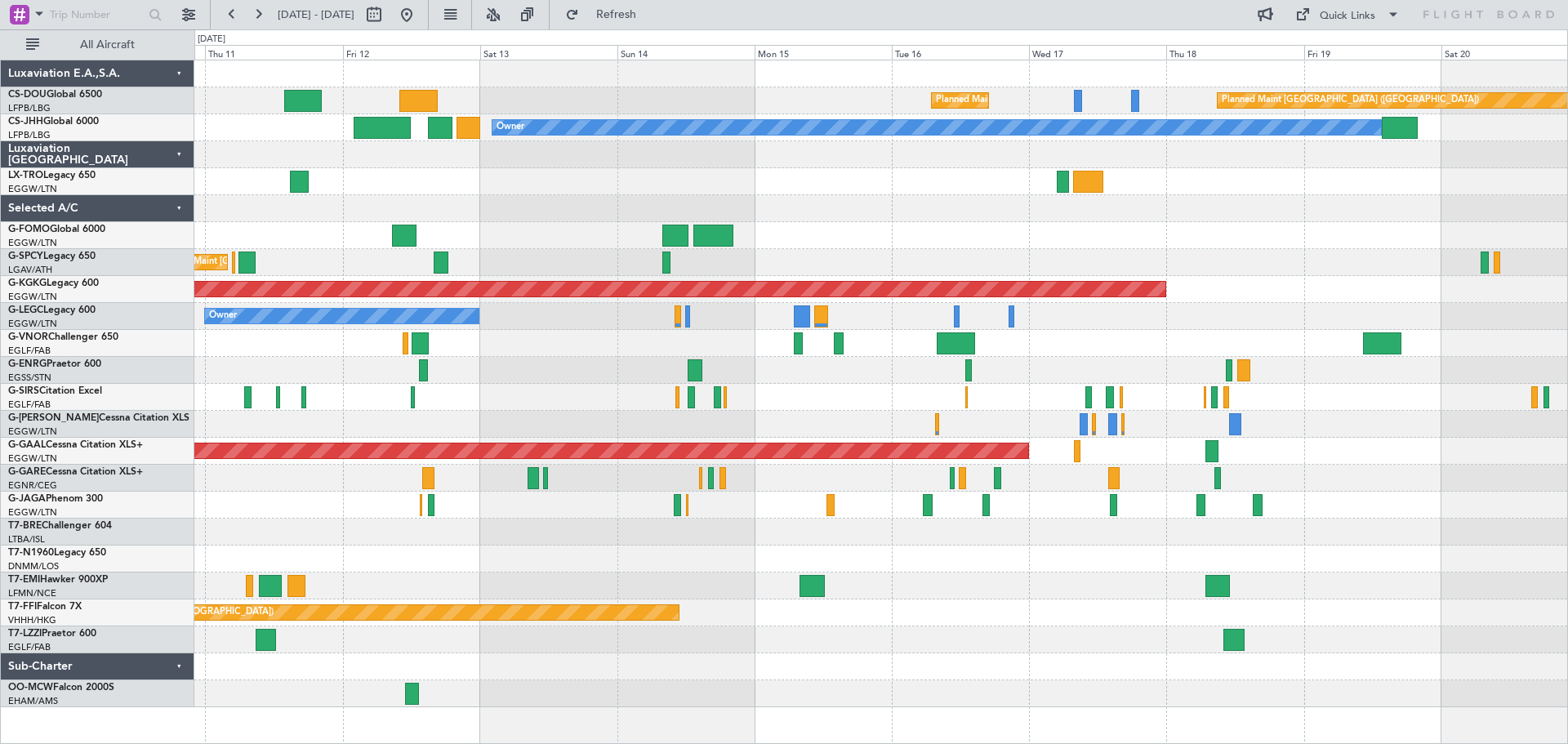
click at [853, 340] on div "Planned Maint Paris (Le Bourget) Planned Maint Paris (Le Bourget) Planned Maint…" at bounding box center [881, 384] width 1373 height 648
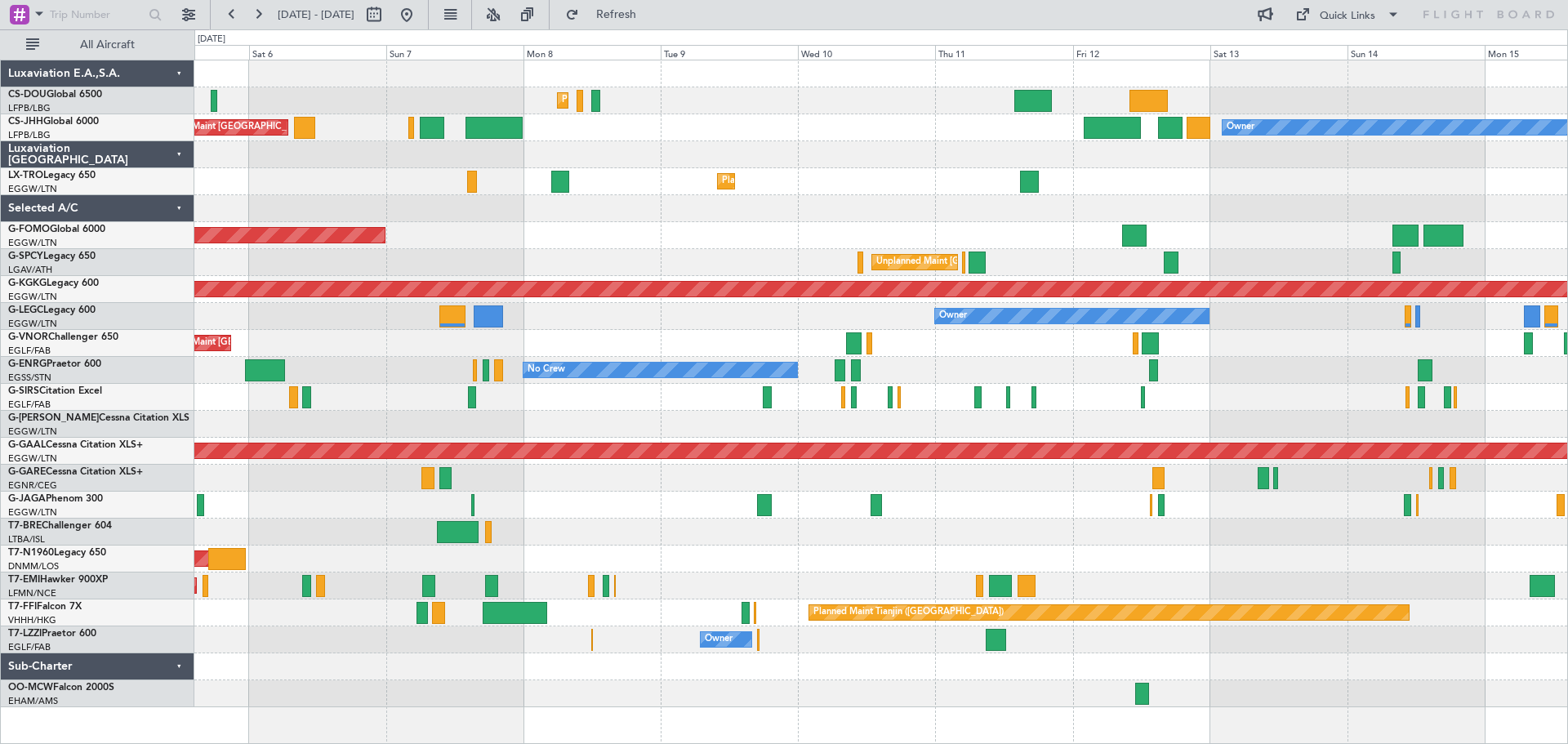
click at [1254, 232] on div "Planned Maint Paris (Le Bourget) Planned Maint Paris (Le Bourget) Planned Maint…" at bounding box center [881, 384] width 1373 height 648
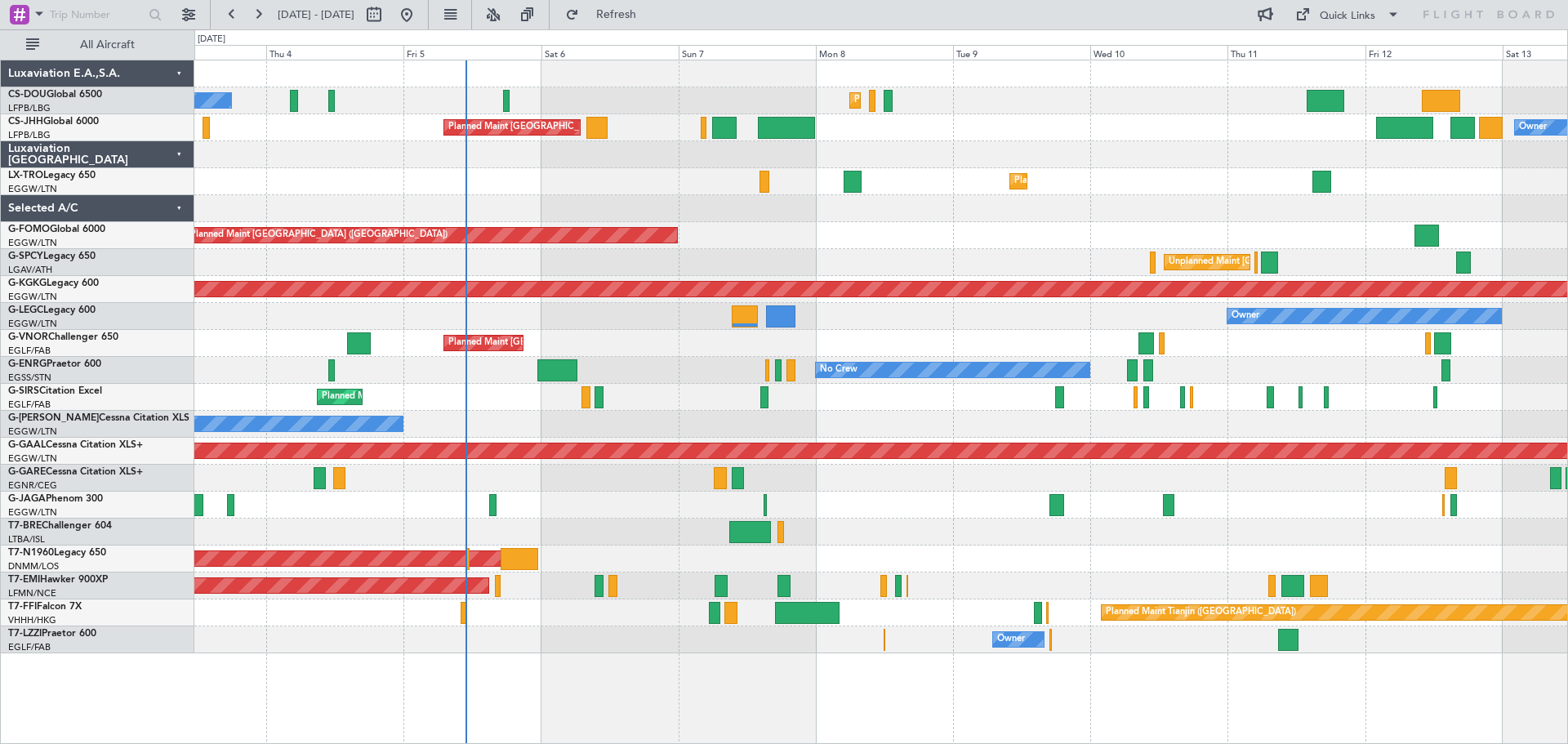
click at [958, 234] on div "Planned Maint [GEOGRAPHIC_DATA] ([GEOGRAPHIC_DATA])" at bounding box center [881, 235] width 1373 height 27
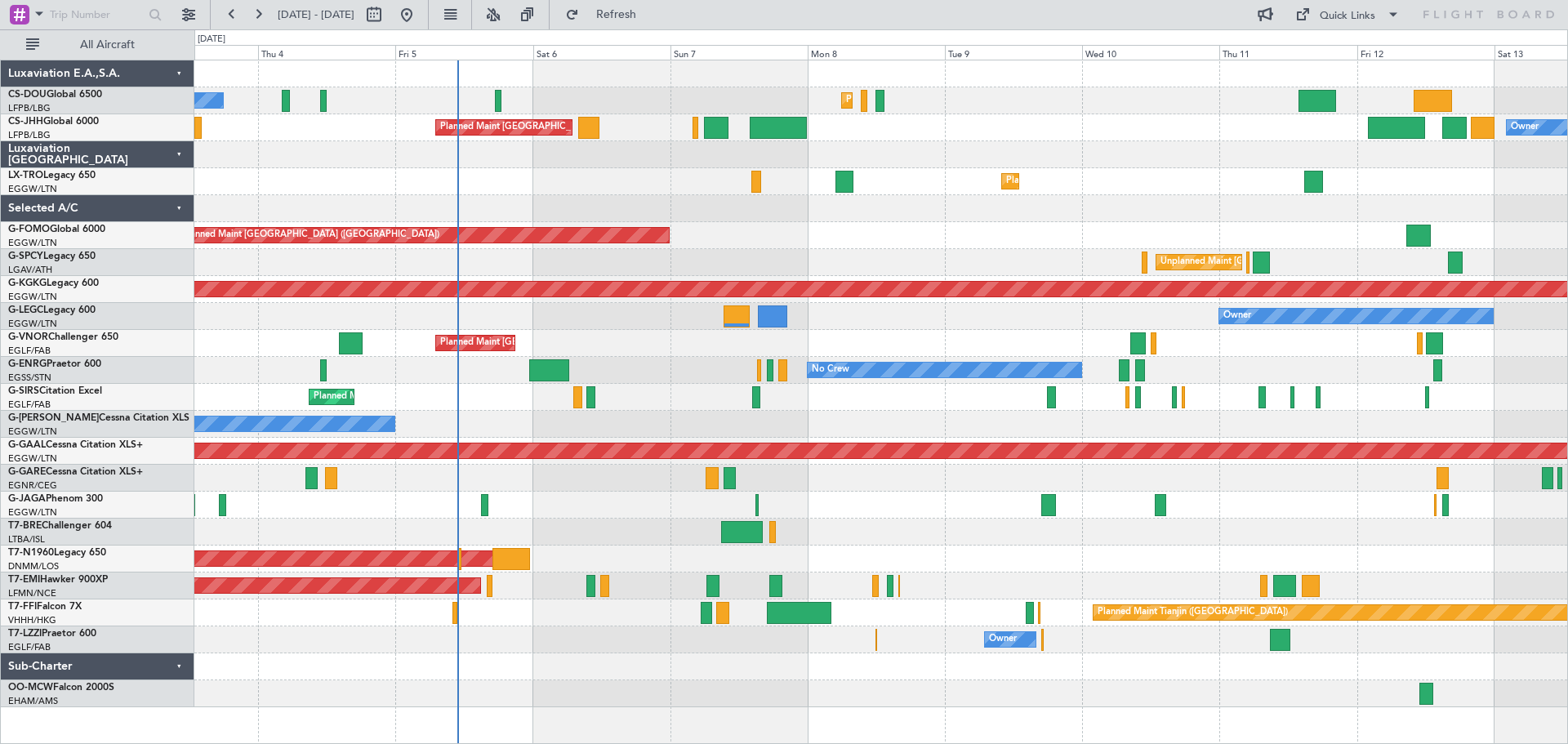
click at [860, 502] on div at bounding box center [881, 505] width 1373 height 27
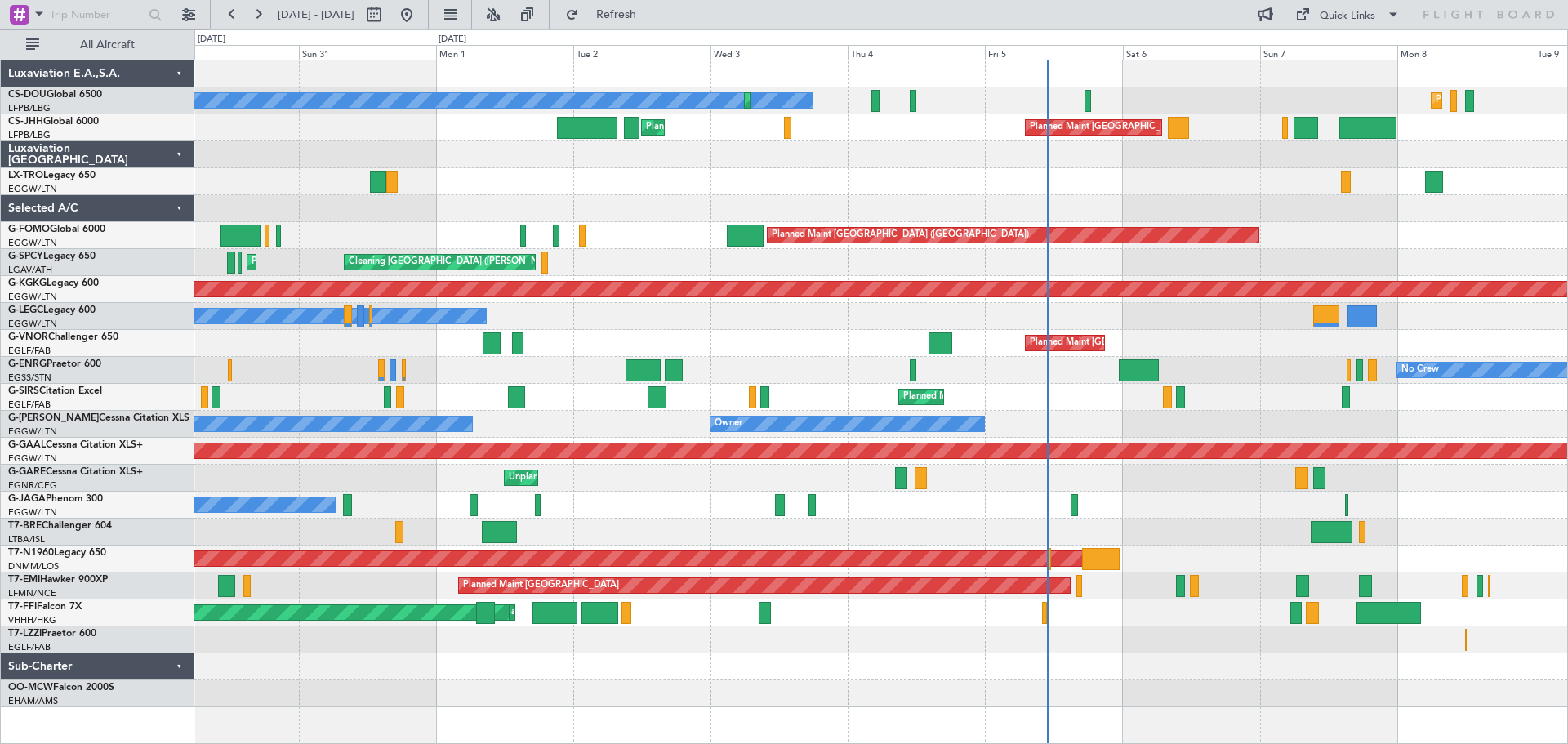
click at [1472, 502] on div "Owner Ibiza" at bounding box center [881, 505] width 1373 height 27
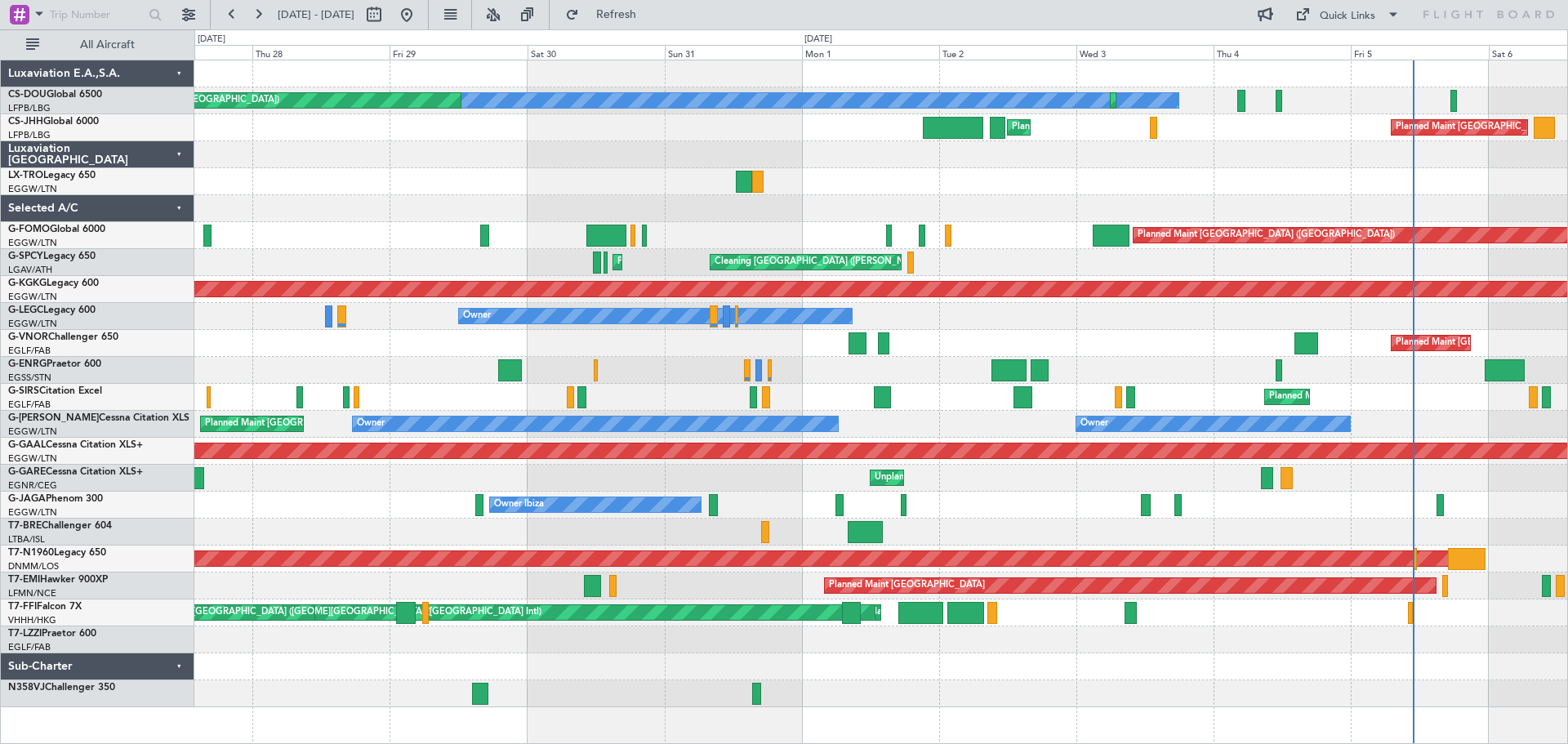
click at [1100, 498] on div "Owner Ibiza No Crew Cannes (Mandelieu)" at bounding box center [881, 505] width 1373 height 27
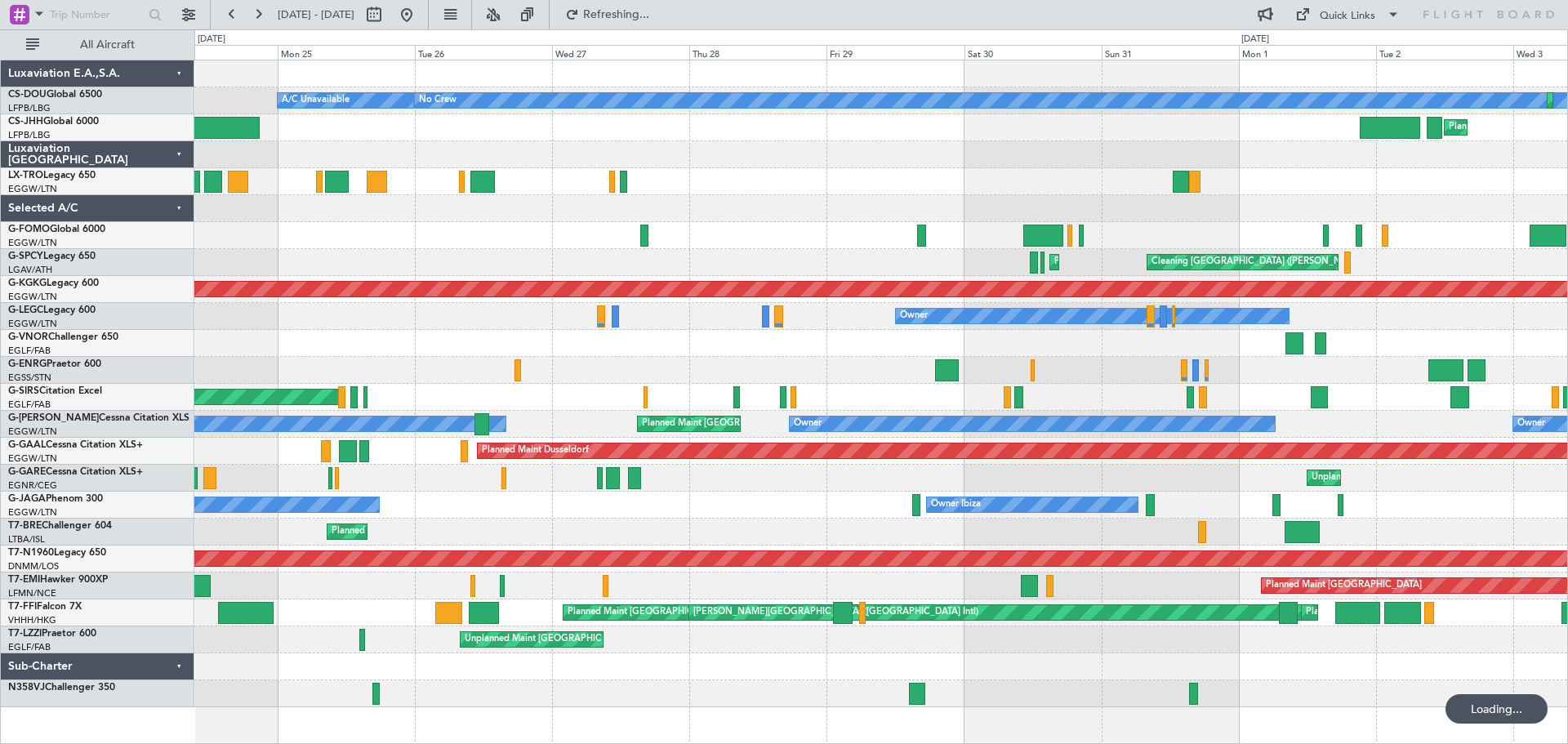
click at [1148, 490] on div "Unplanned Maint [PERSON_NAME]" at bounding box center [881, 479] width 1373 height 27
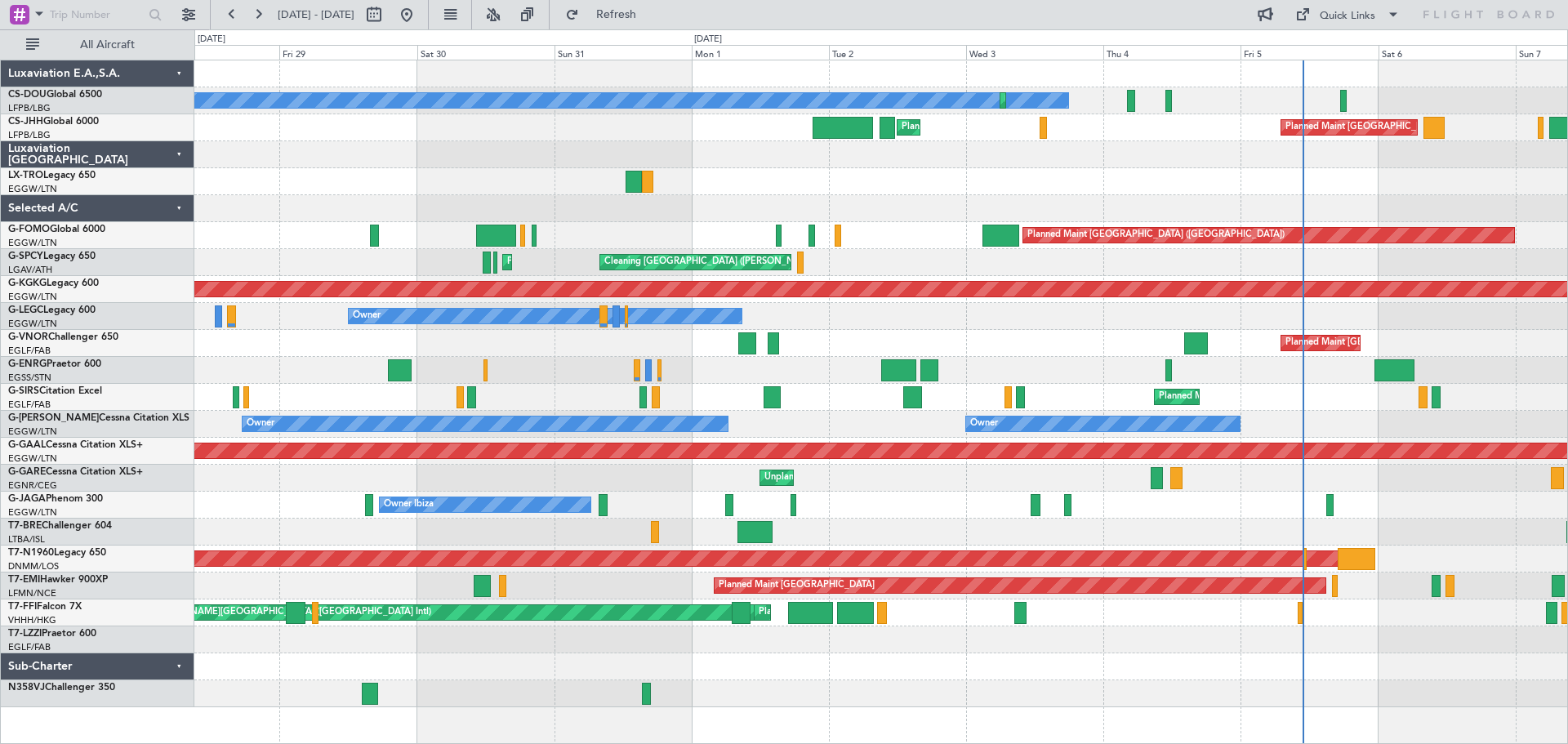
click at [891, 487] on div "Unplanned Maint [PERSON_NAME]" at bounding box center [881, 479] width 1373 height 27
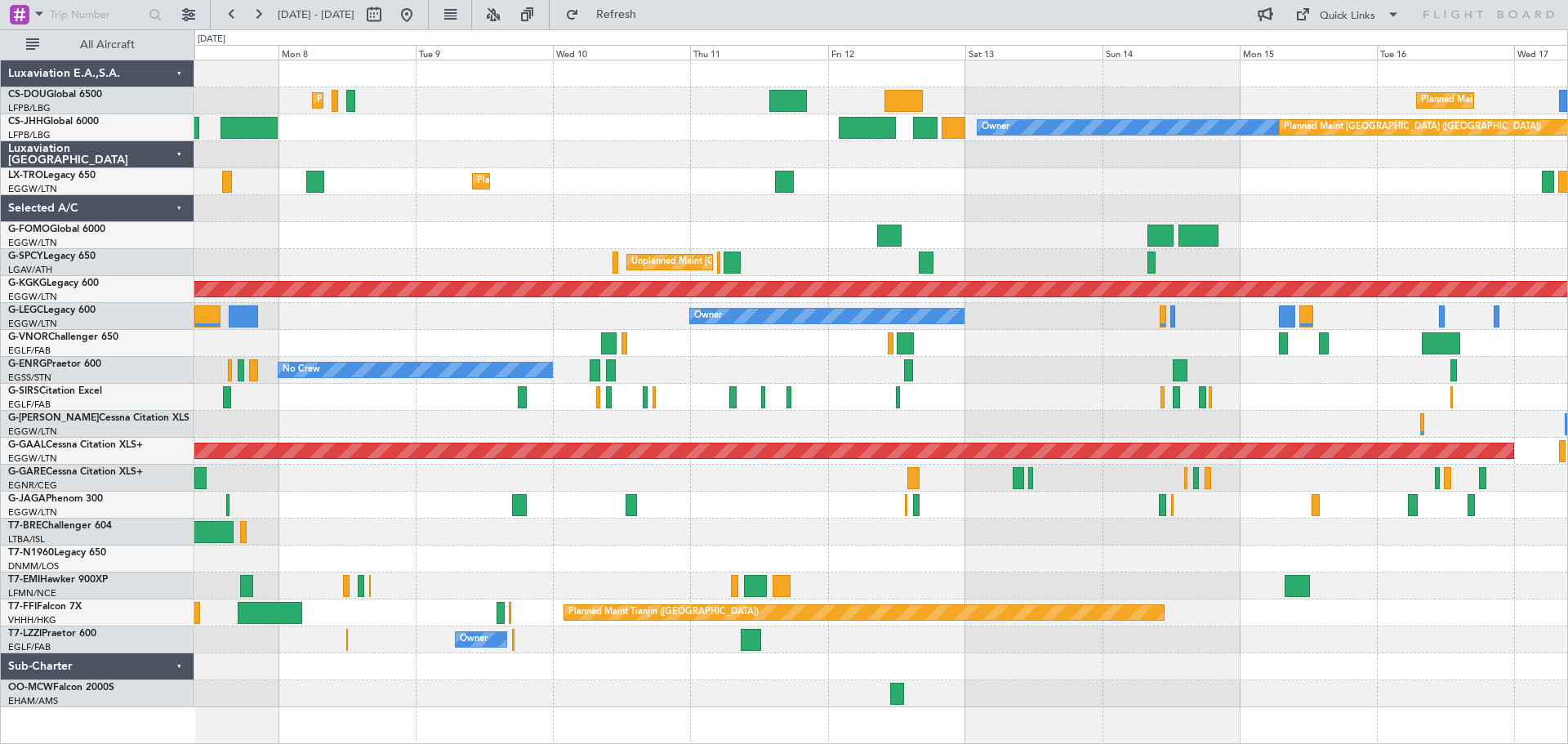
click at [769, 489] on div "Planned Maint Paris (Le Bourget) Planned Maint Paris (Le Bourget) Planned Maint…" at bounding box center [881, 384] width 1373 height 648
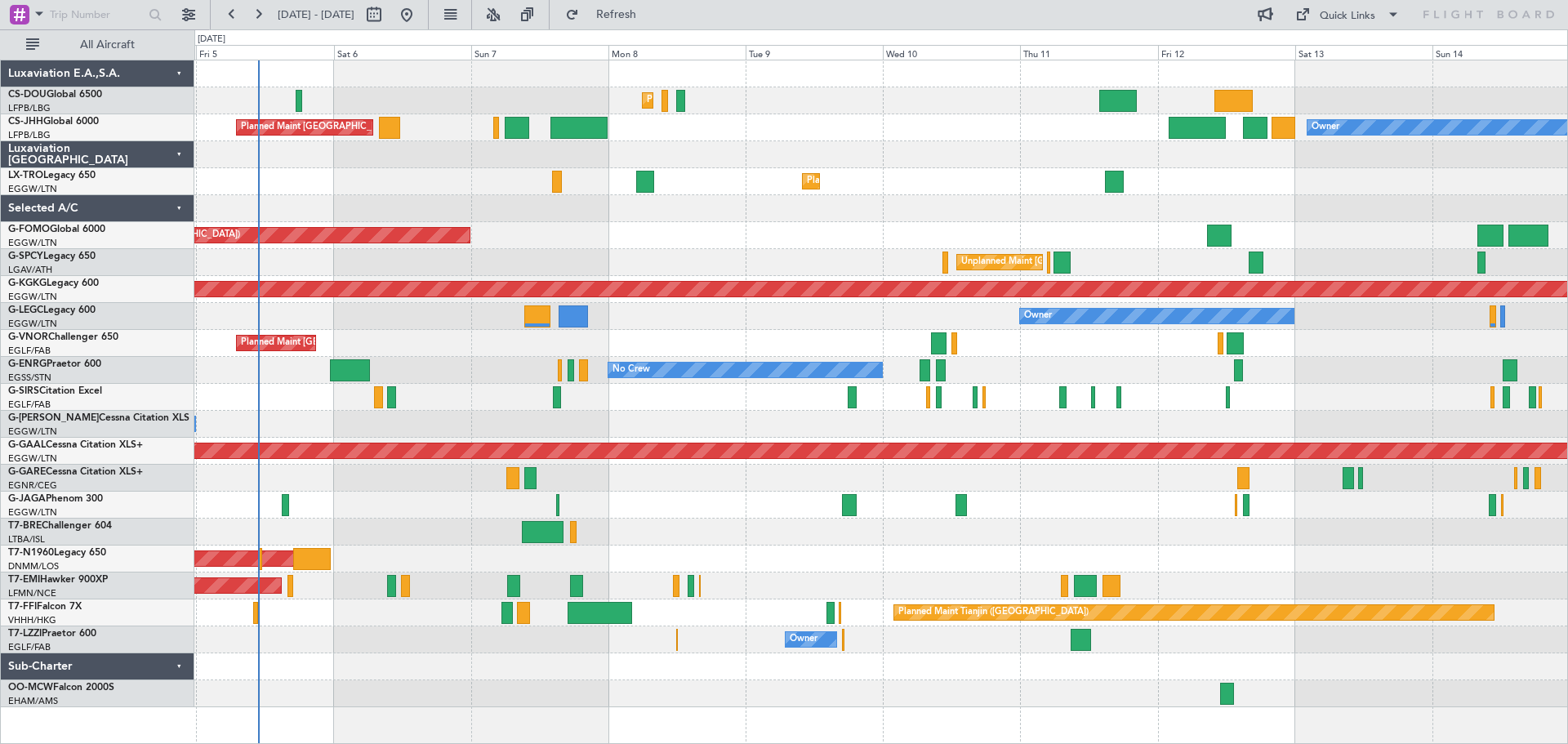
click at [1084, 509] on div at bounding box center [881, 505] width 1373 height 27
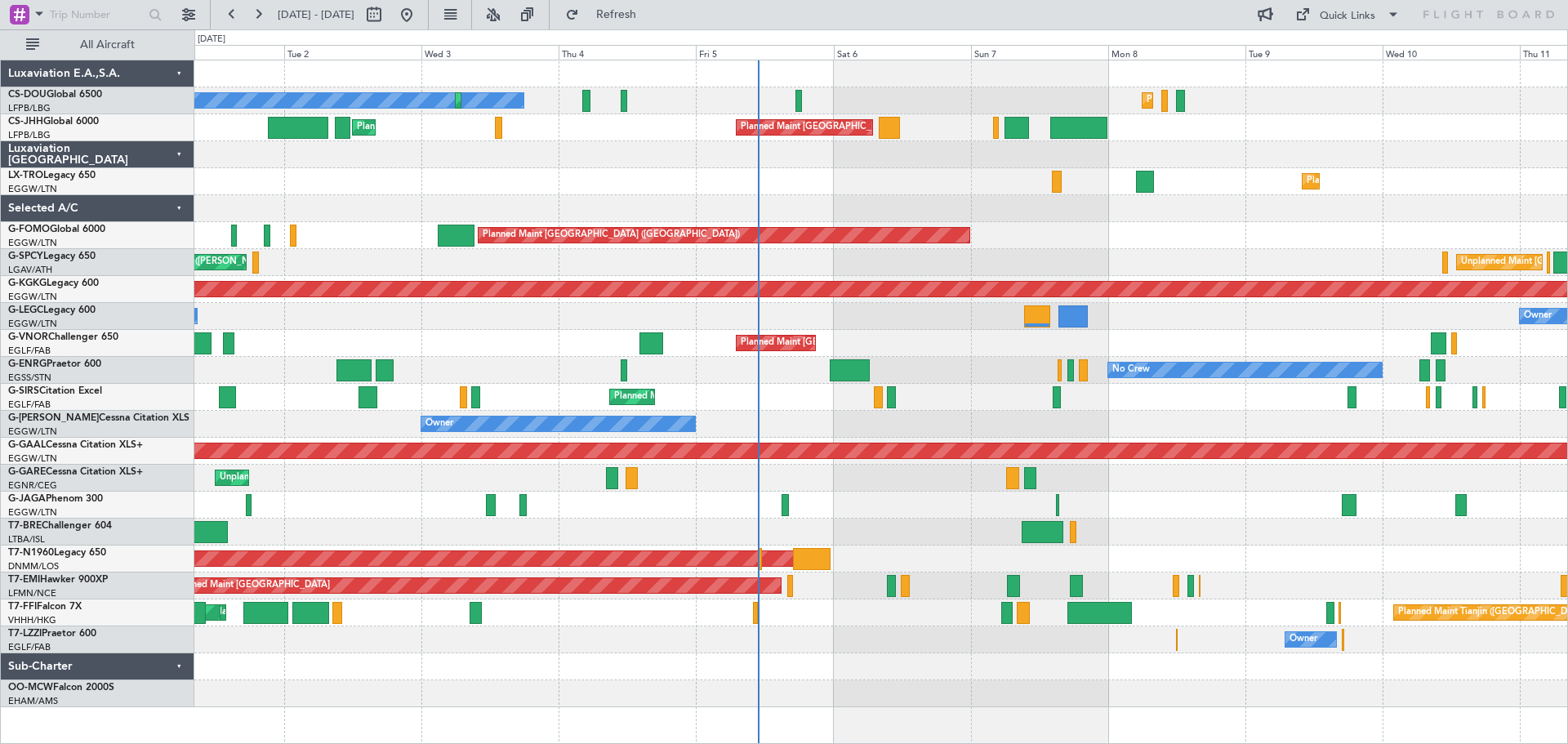
click at [949, 502] on div "Owner Ibiza" at bounding box center [881, 505] width 1373 height 27
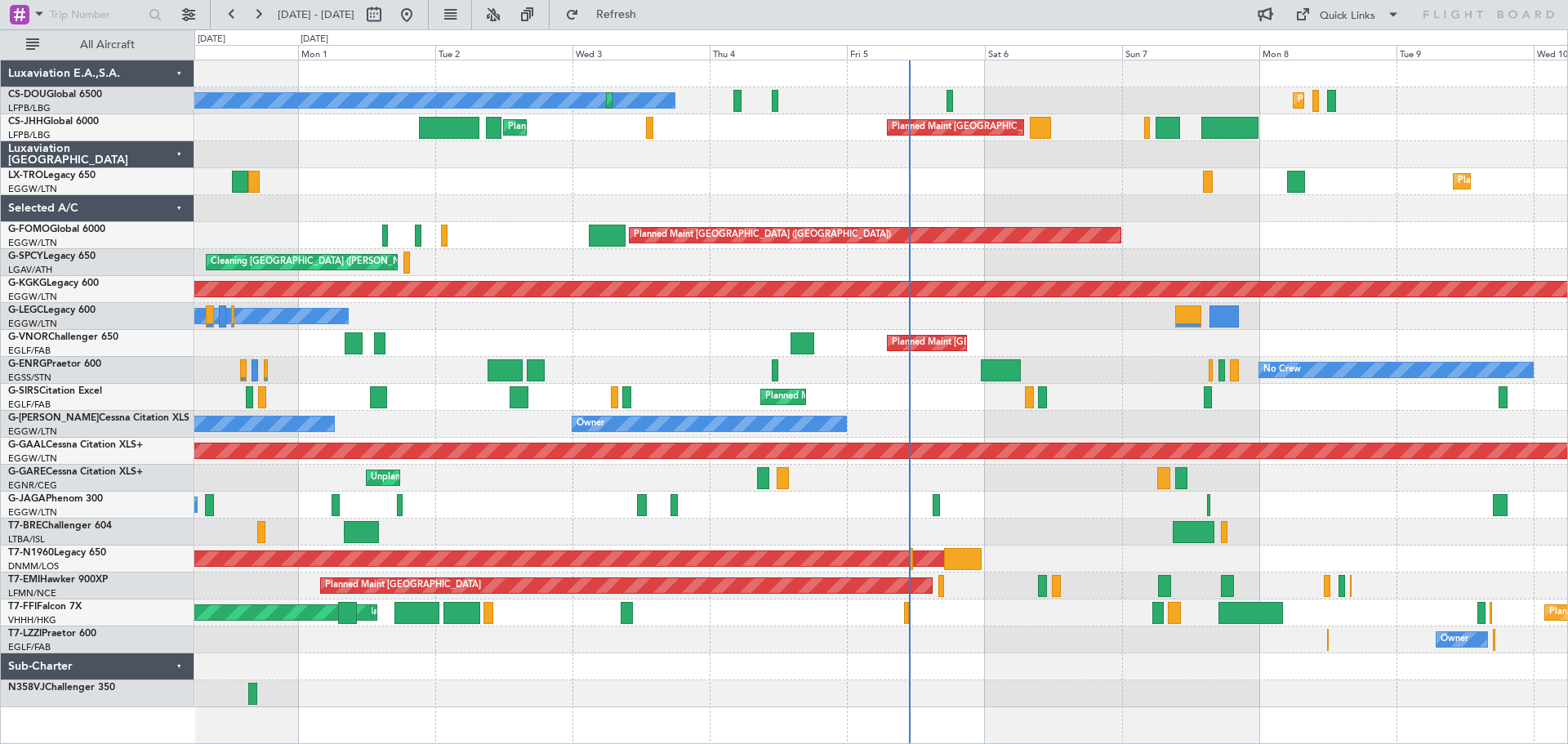
click at [866, 510] on div "Owner Ibiza" at bounding box center [881, 505] width 1373 height 27
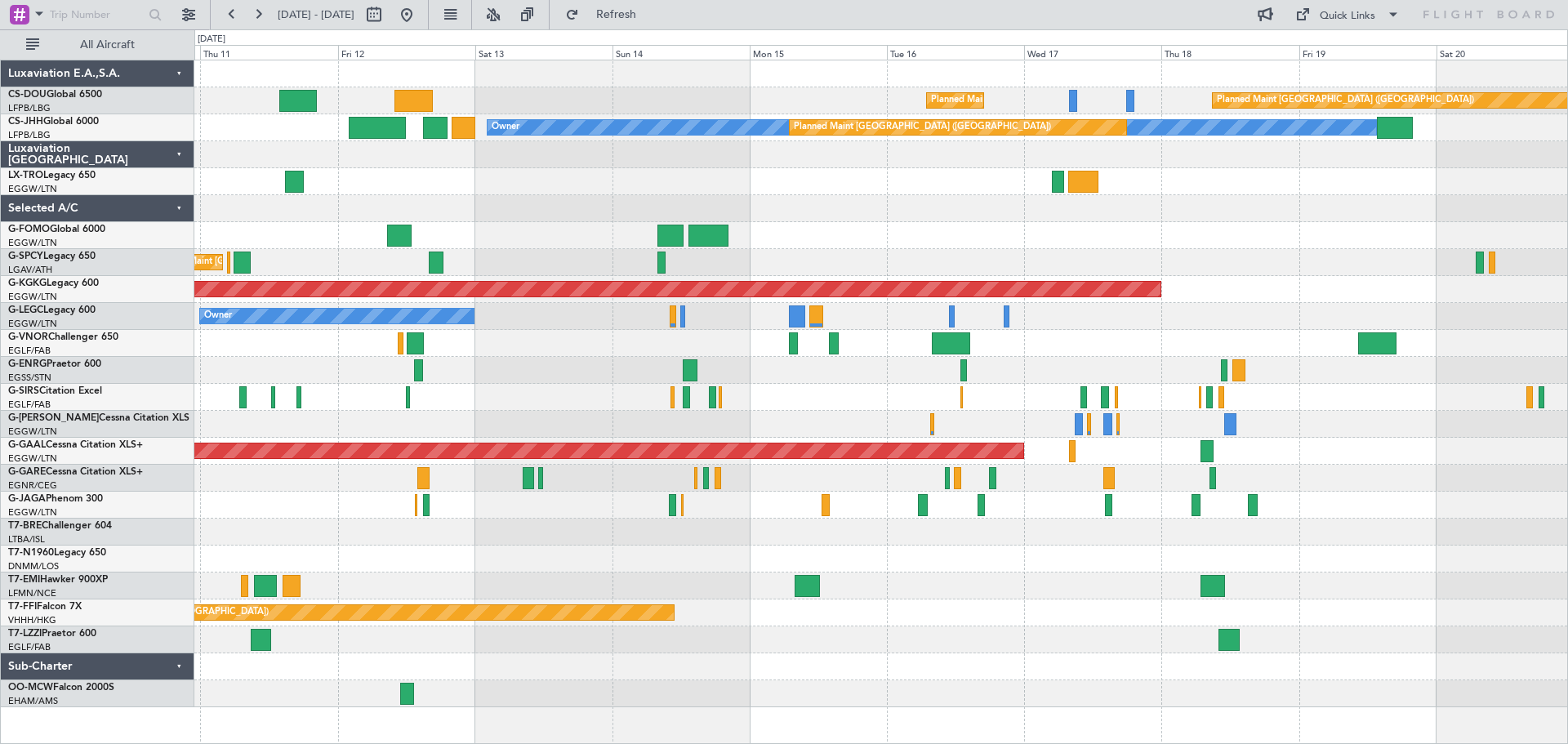
click at [1035, 545] on div "Planned Maint Paris (Le Bourget) Planned Maint Paris (Le Bourget) Owner Planned…" at bounding box center [881, 384] width 1373 height 648
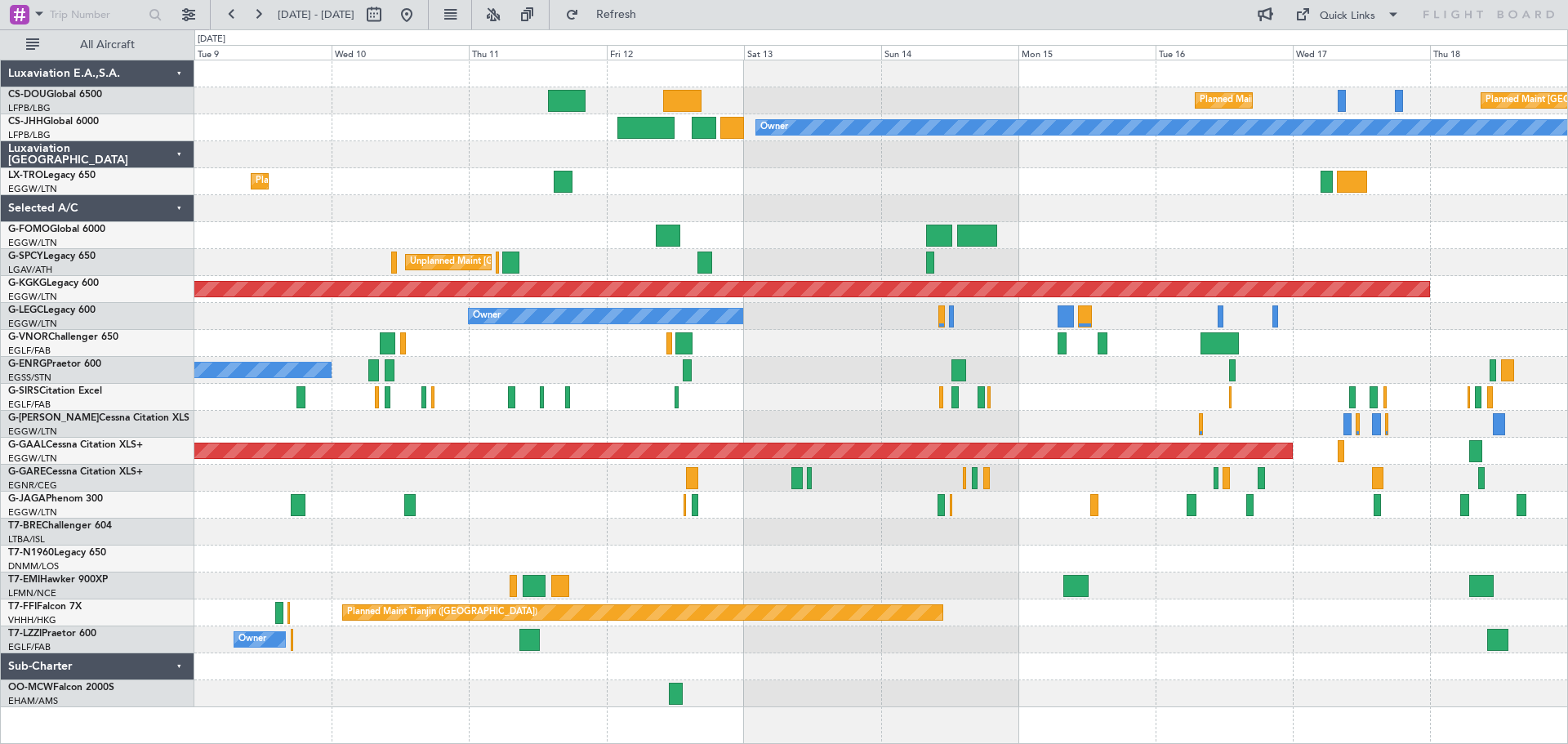
click at [952, 522] on div at bounding box center [881, 533] width 1373 height 27
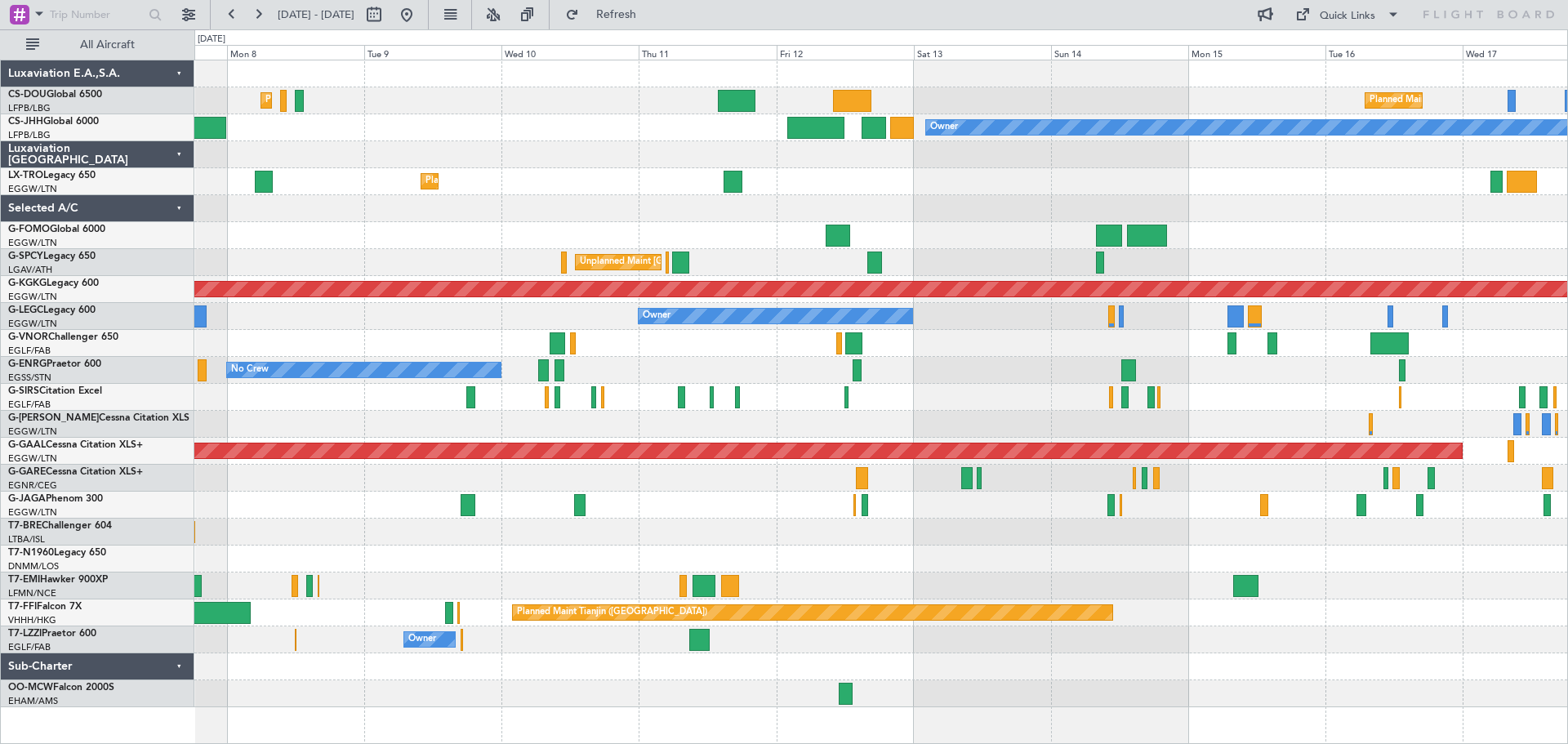
click at [769, 503] on div at bounding box center [881, 505] width 1373 height 27
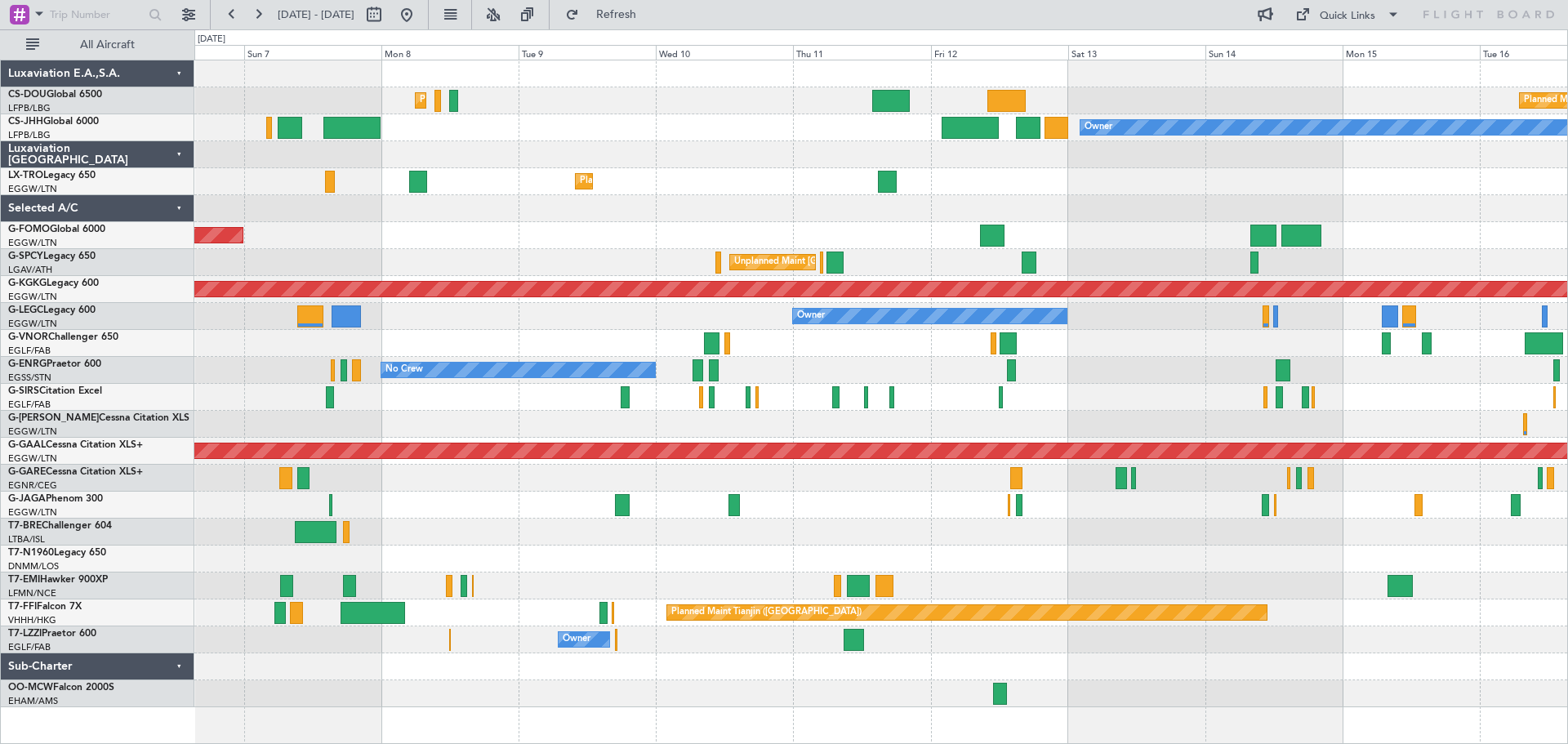
click at [888, 525] on div at bounding box center [881, 533] width 1373 height 27
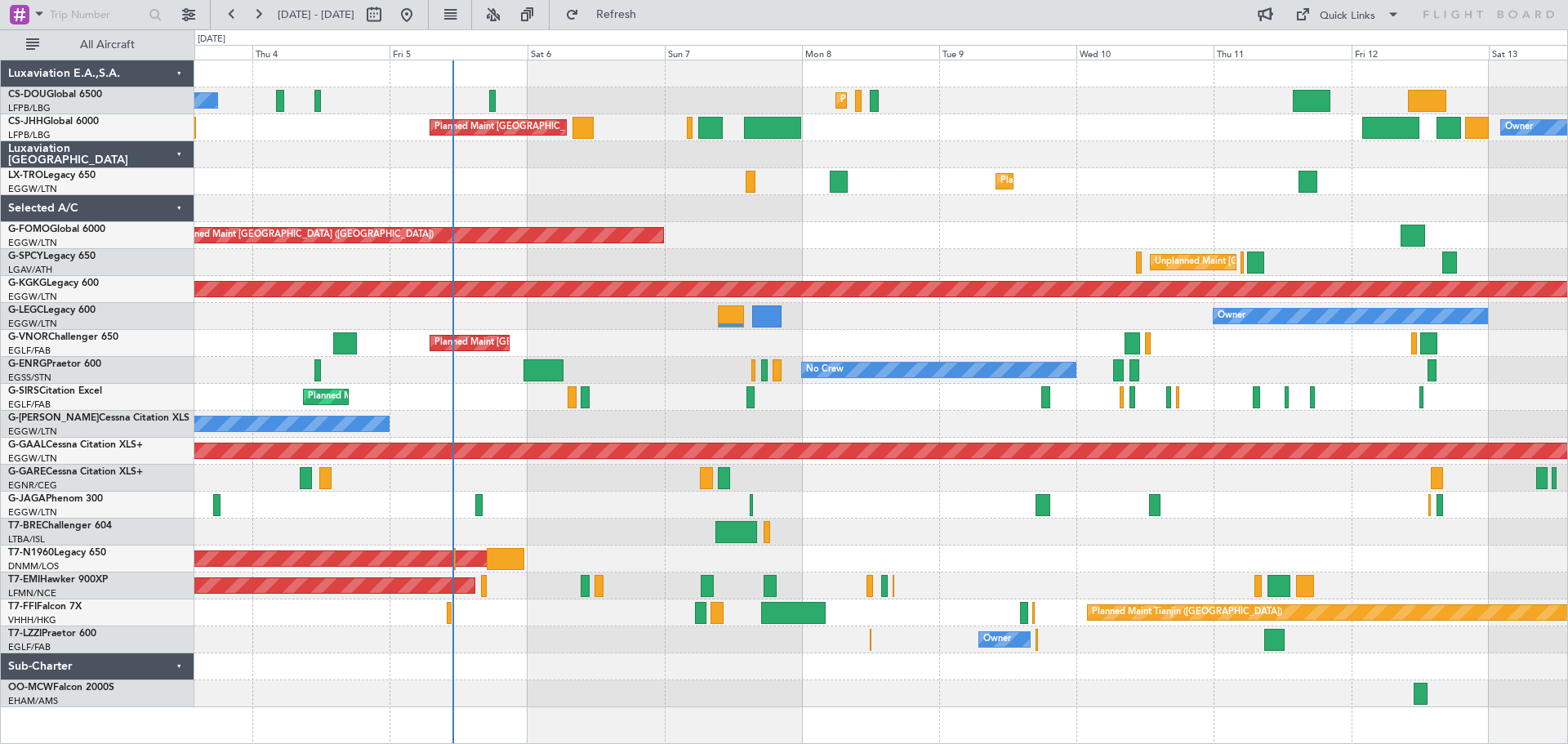
click at [917, 204] on div "Planned Maint Paris (Le Bourget) No Crew Planned Maint Paris (Le Bourget) Owner…" at bounding box center [881, 384] width 1373 height 648
click at [1005, 226] on div "Planned Maint [GEOGRAPHIC_DATA] ([GEOGRAPHIC_DATA])" at bounding box center [881, 235] width 1373 height 27
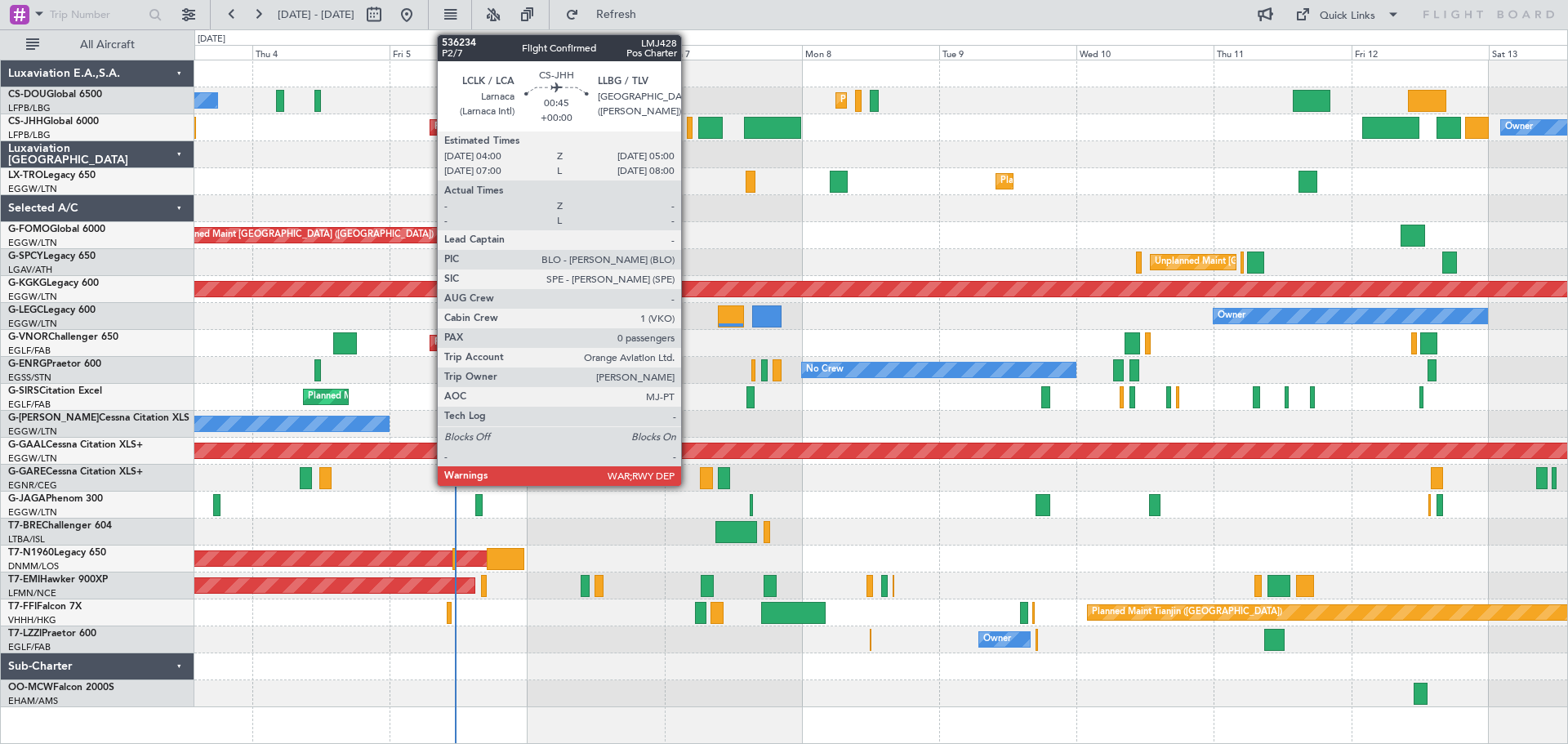
click at [689, 132] on div at bounding box center [690, 127] width 6 height 22
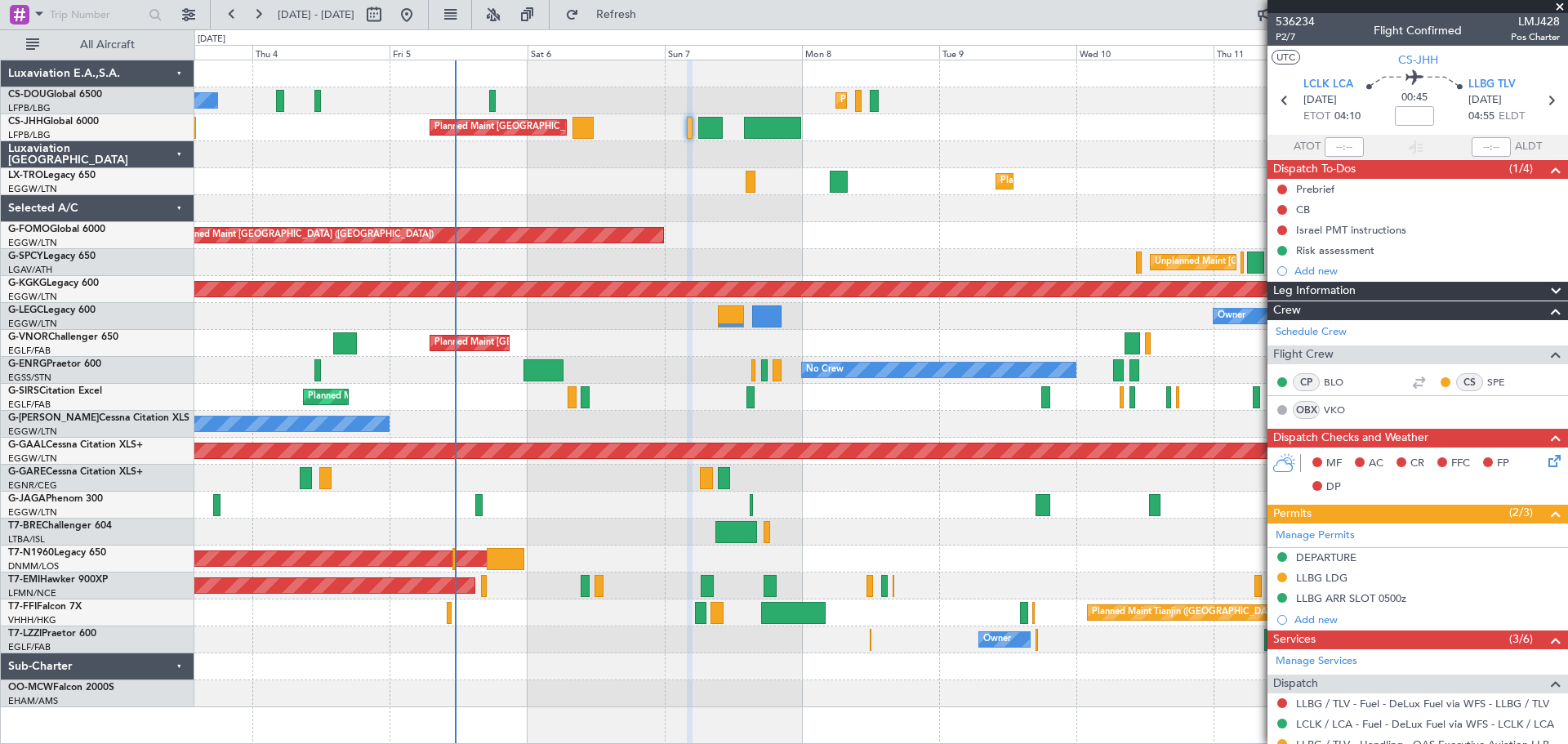
click at [1557, 5] on span at bounding box center [1560, 7] width 16 height 15
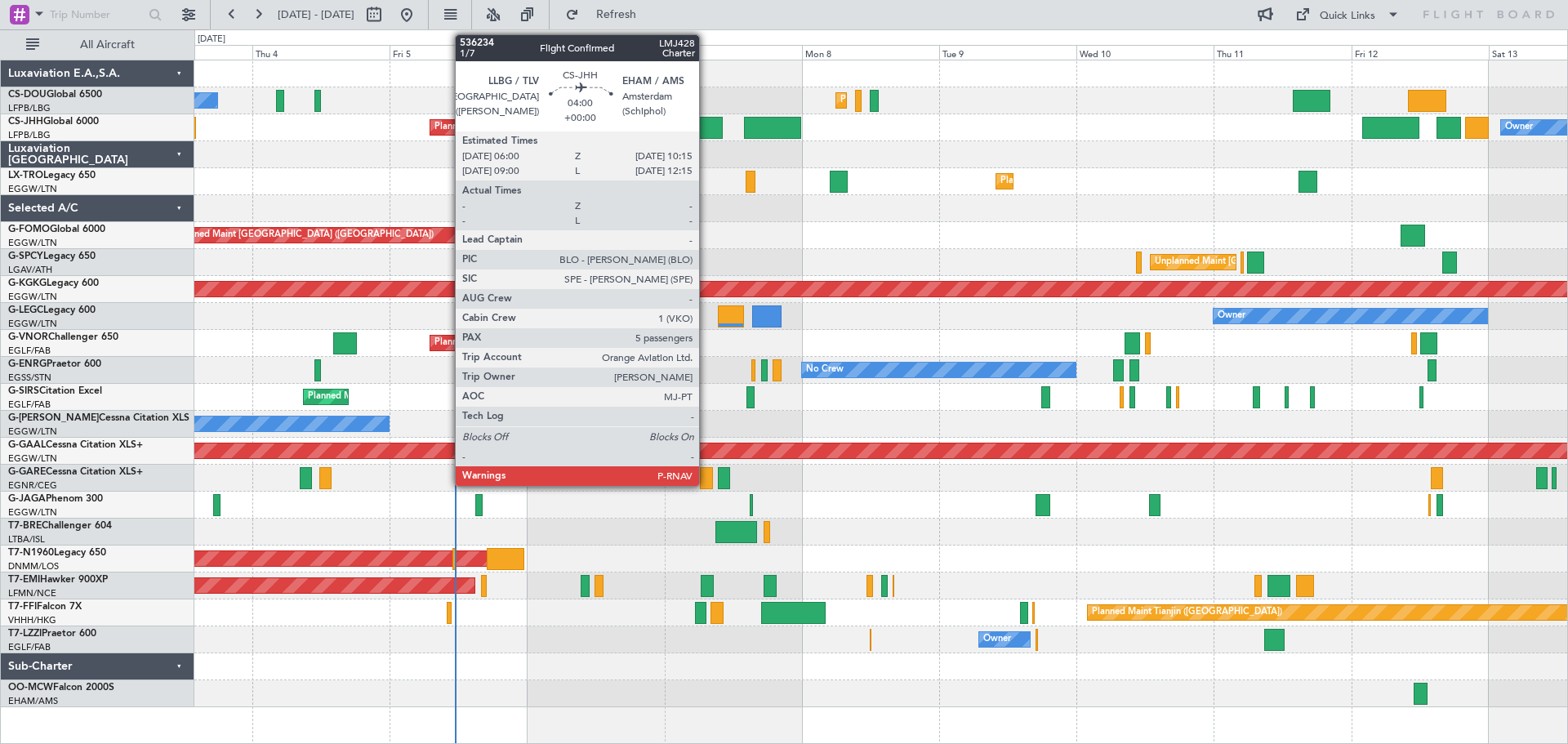
click at [707, 129] on div at bounding box center [711, 127] width 25 height 22
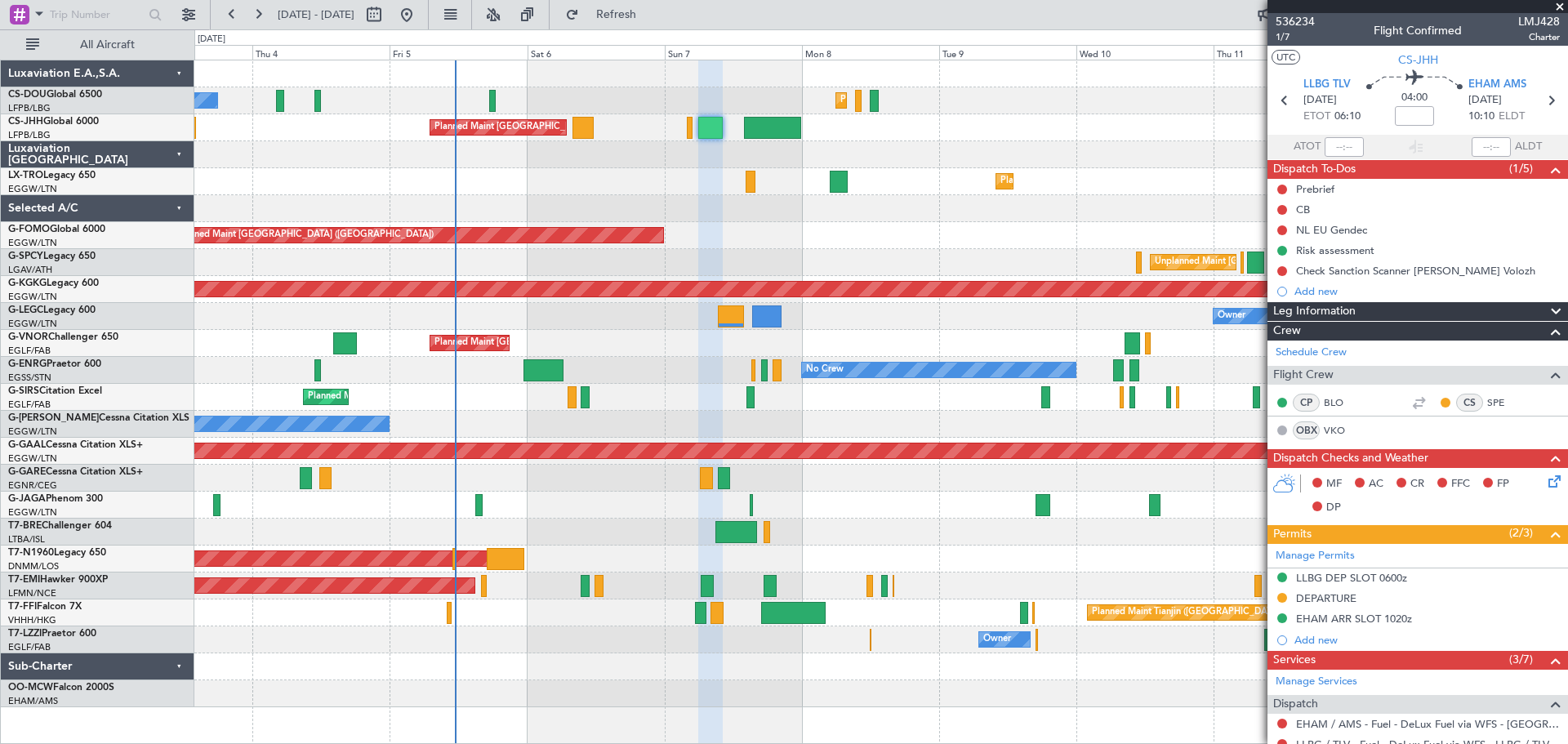
click at [1558, 6] on span at bounding box center [1560, 7] width 16 height 15
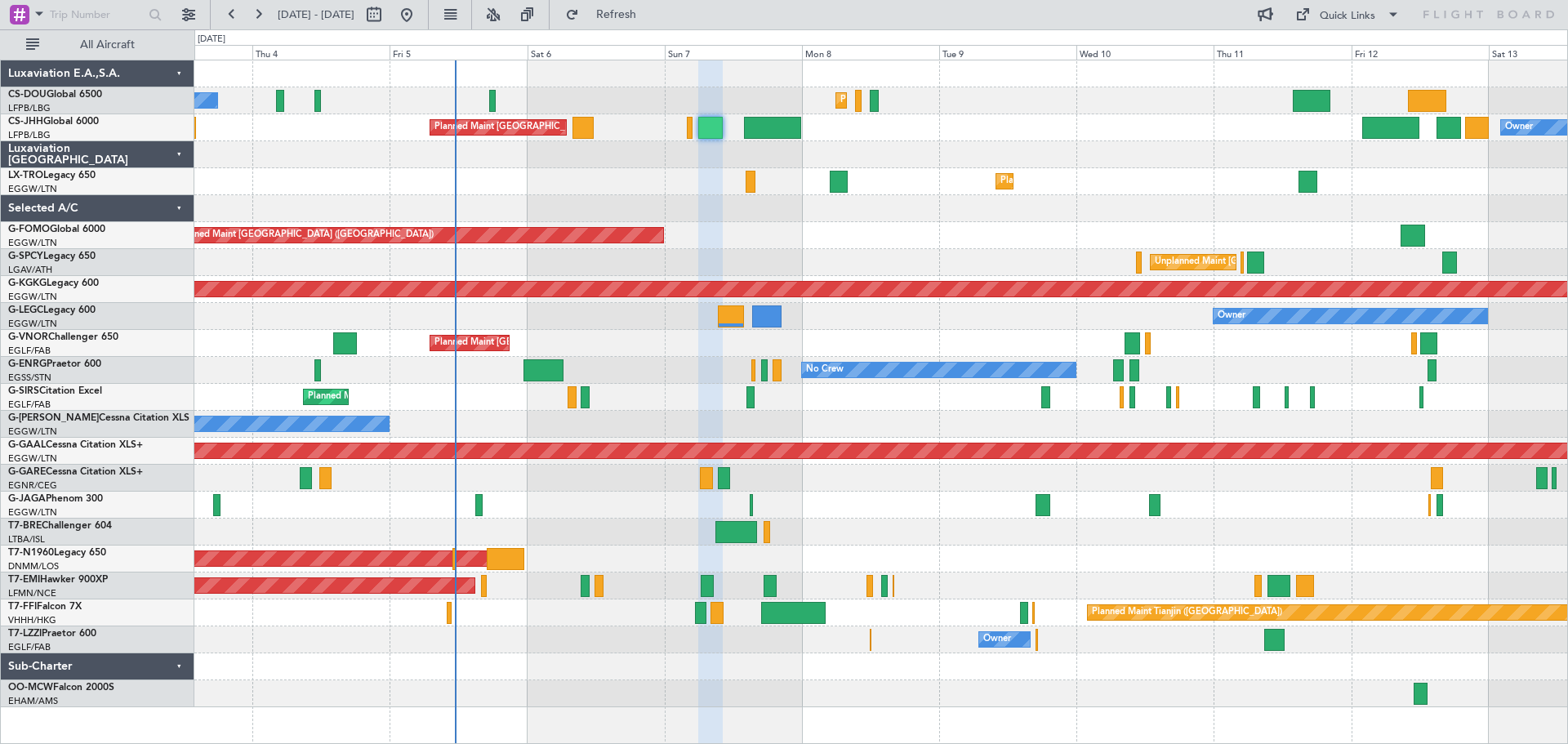
type input "0"
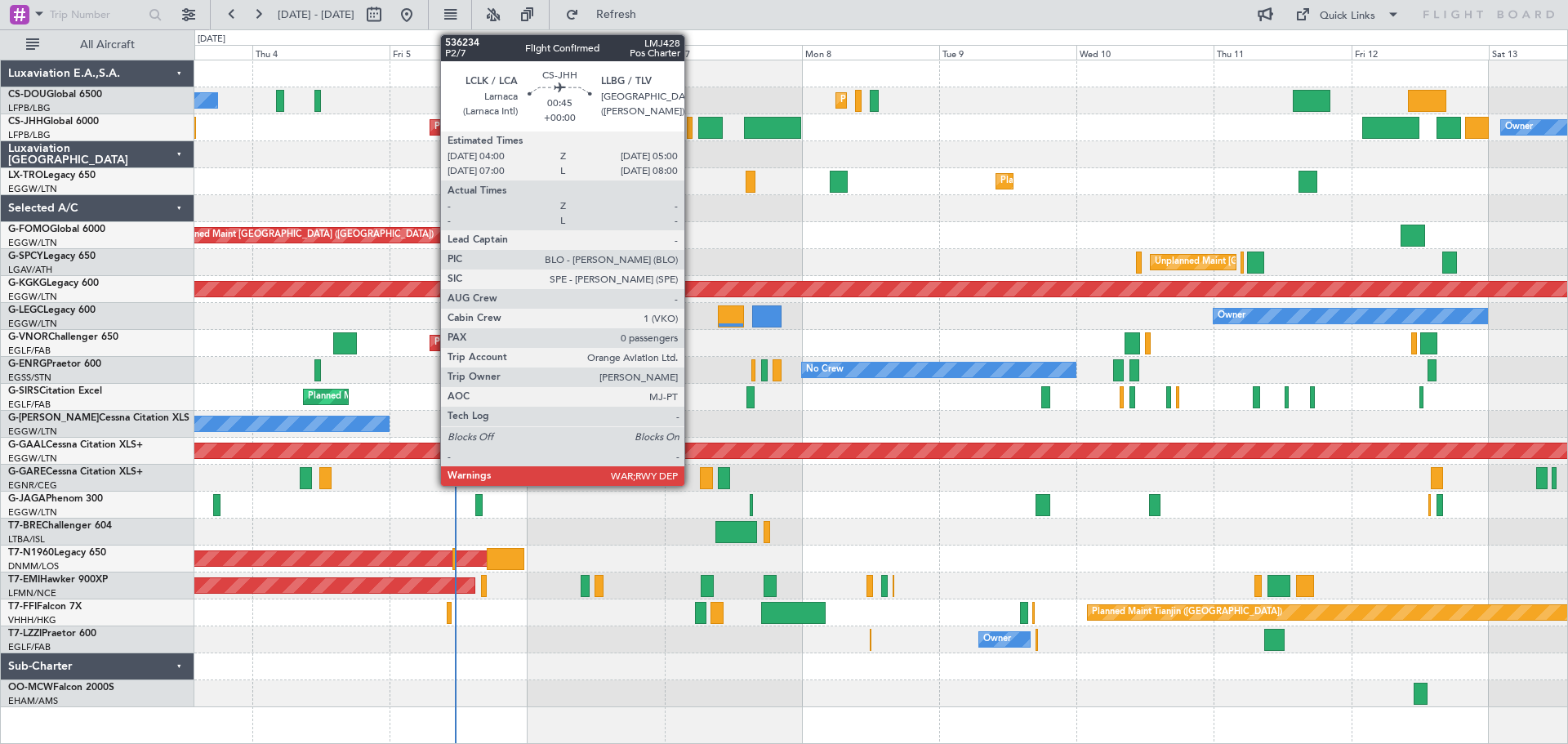
click at [692, 128] on div at bounding box center [690, 127] width 6 height 22
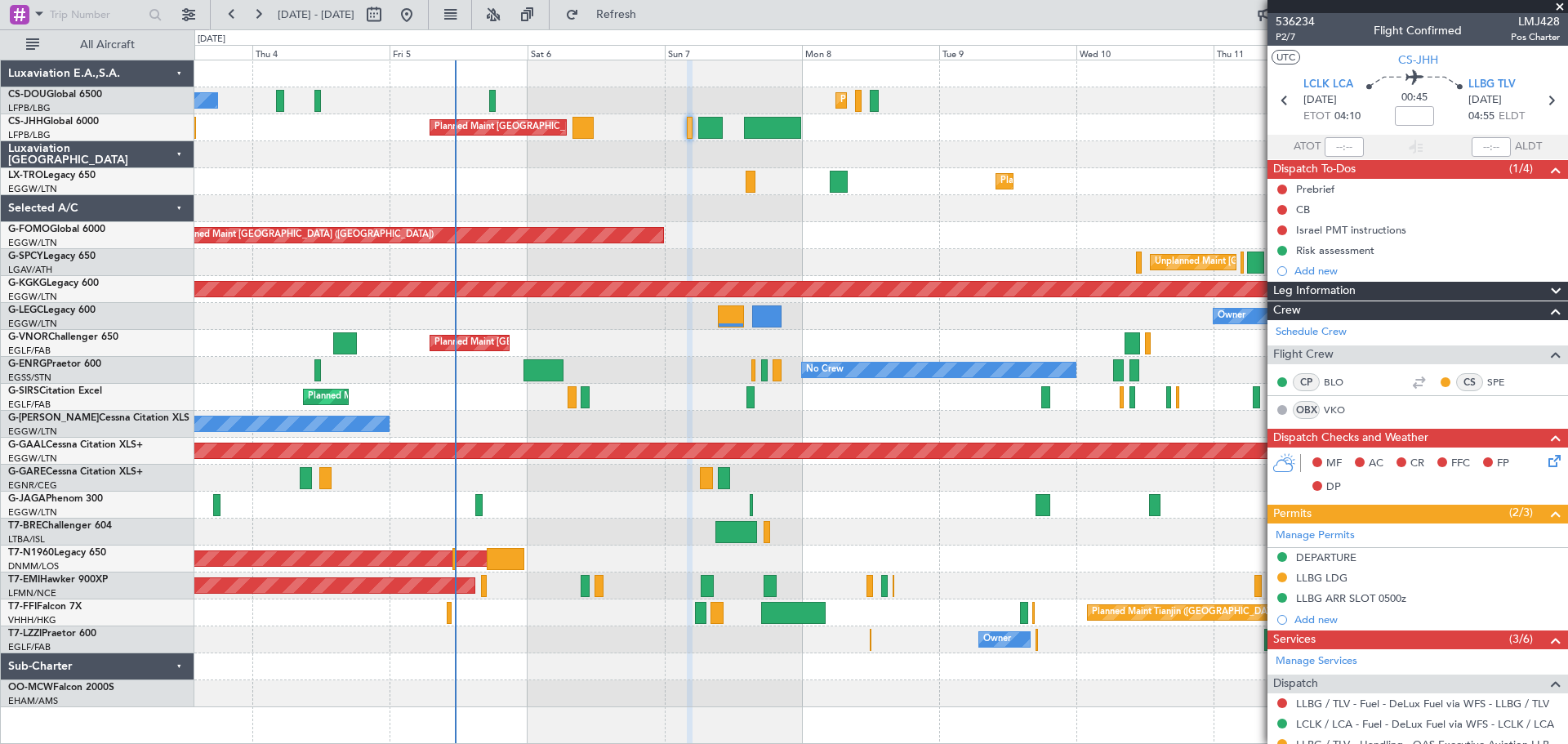
click at [1561, 5] on span at bounding box center [1560, 7] width 16 height 15
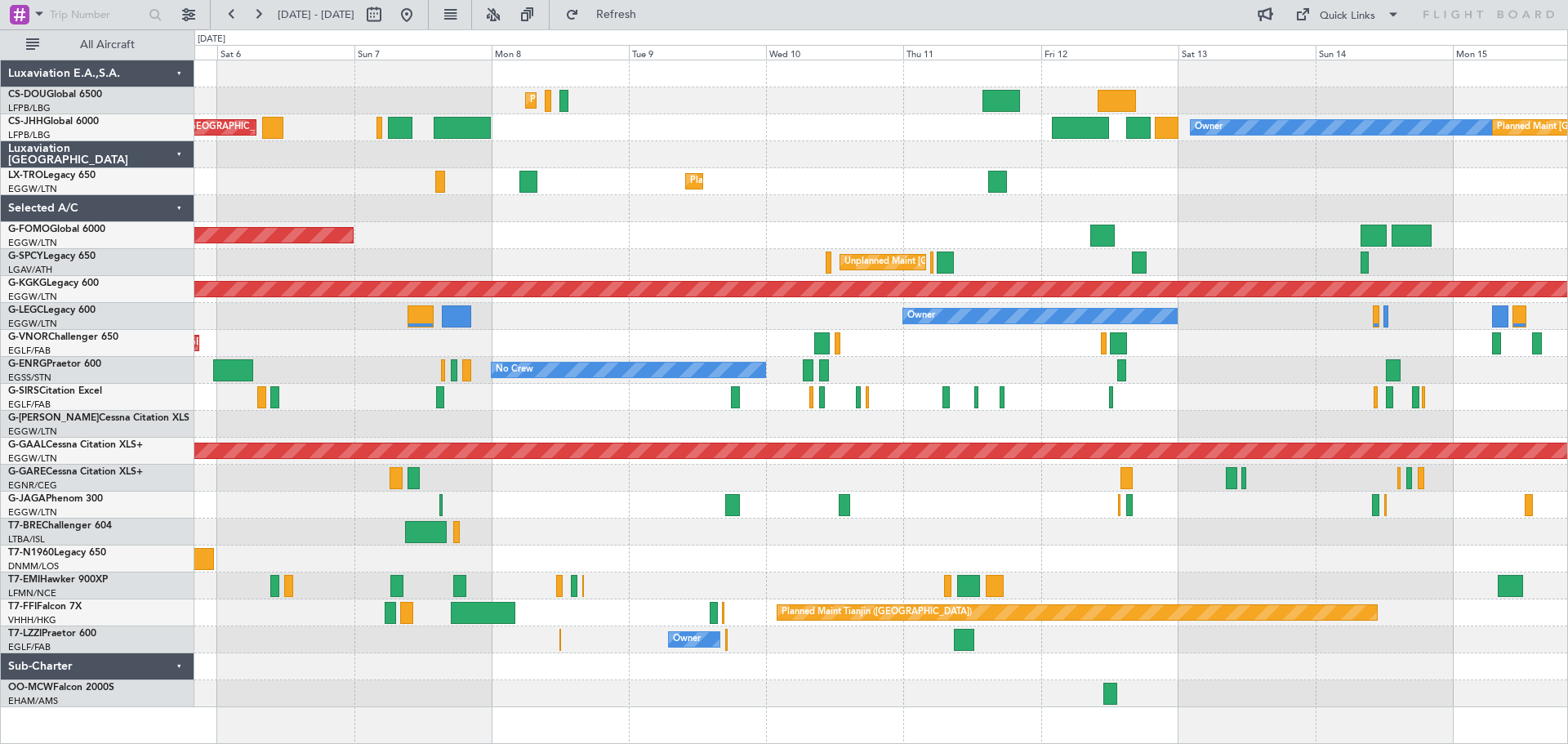
click at [836, 152] on div at bounding box center [881, 155] width 1373 height 27
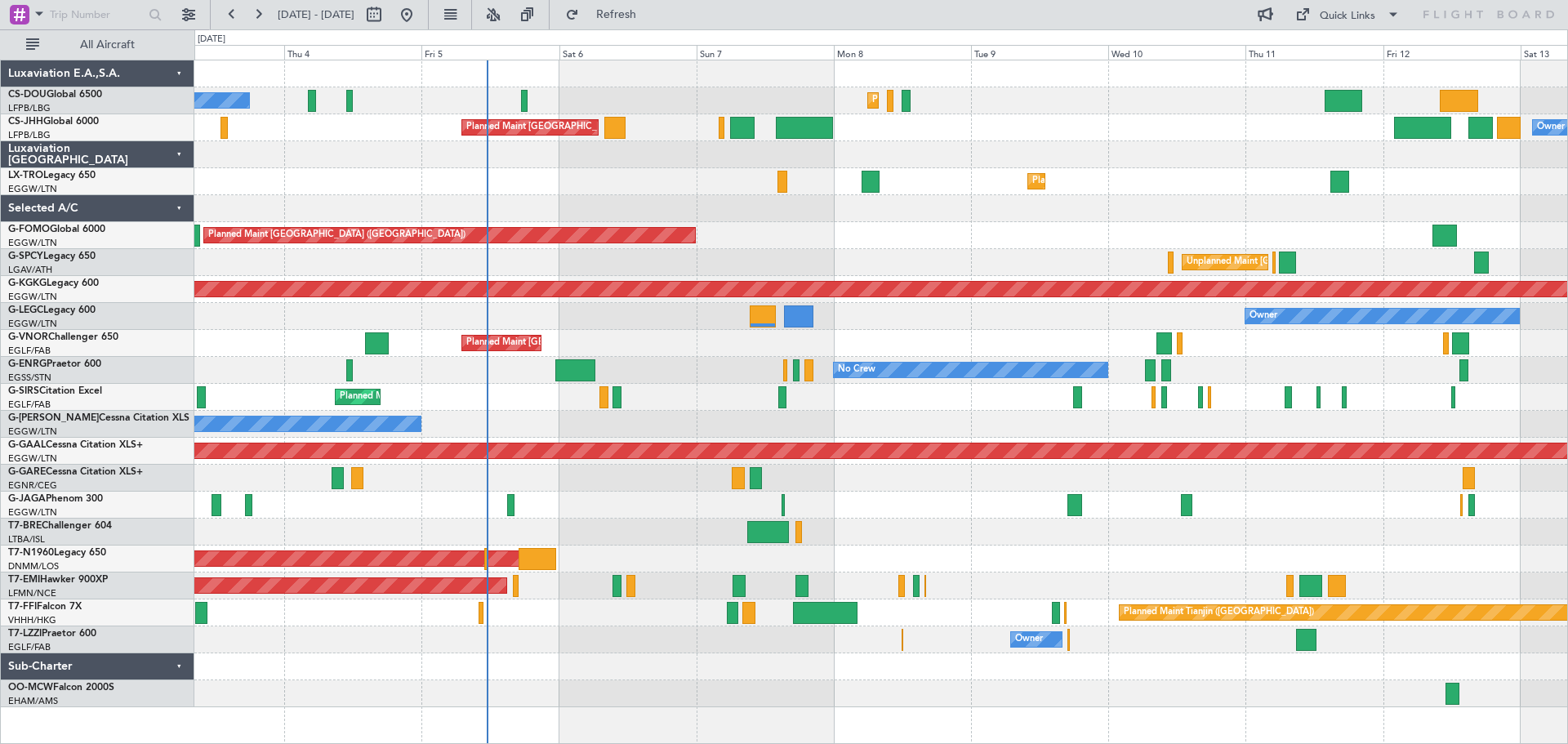
click at [1052, 175] on div "Planned Maint Paris (Le Bourget) No Crew Planned Maint Paris (Le Bourget) Plann…" at bounding box center [881, 384] width 1373 height 648
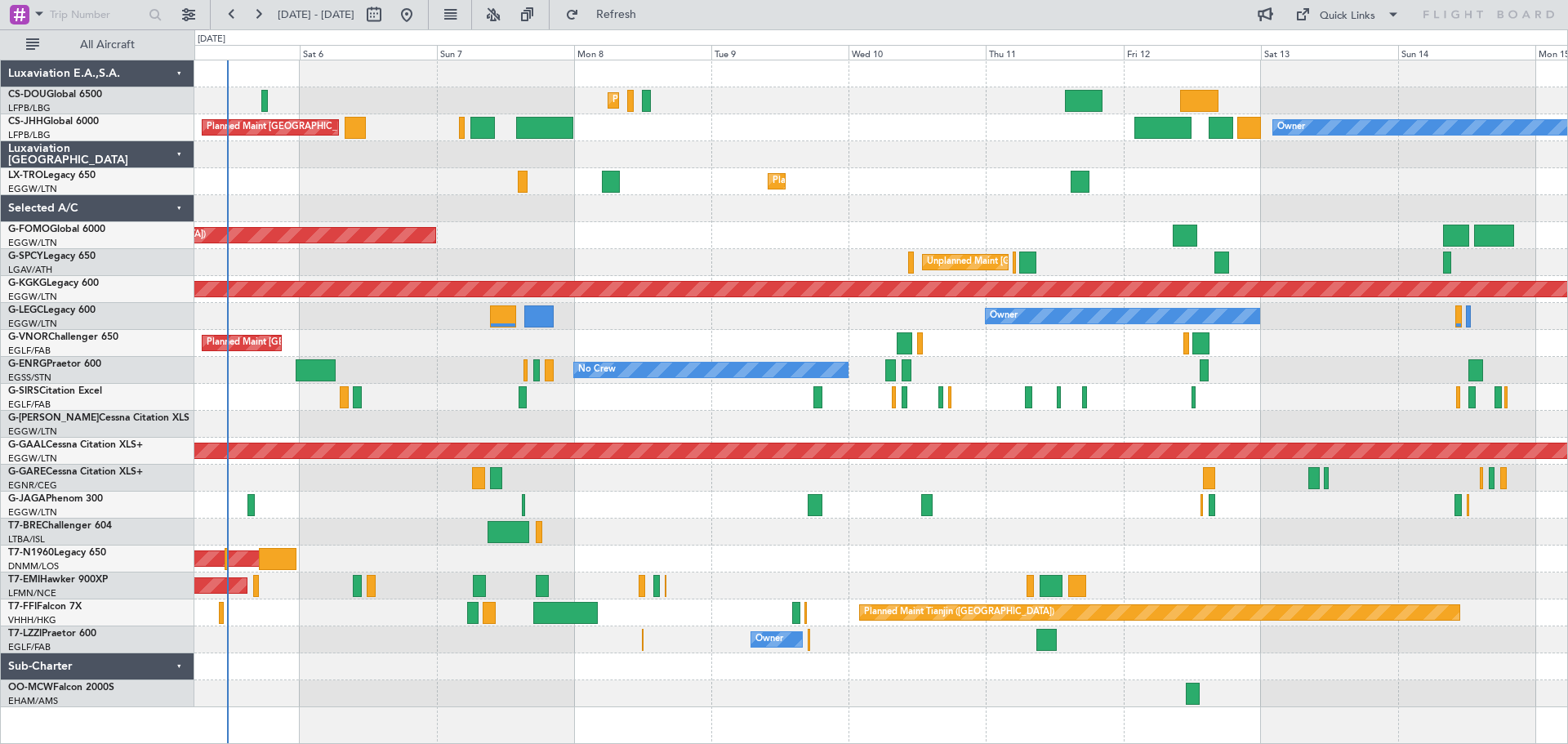
click at [1117, 165] on div at bounding box center [881, 155] width 1373 height 27
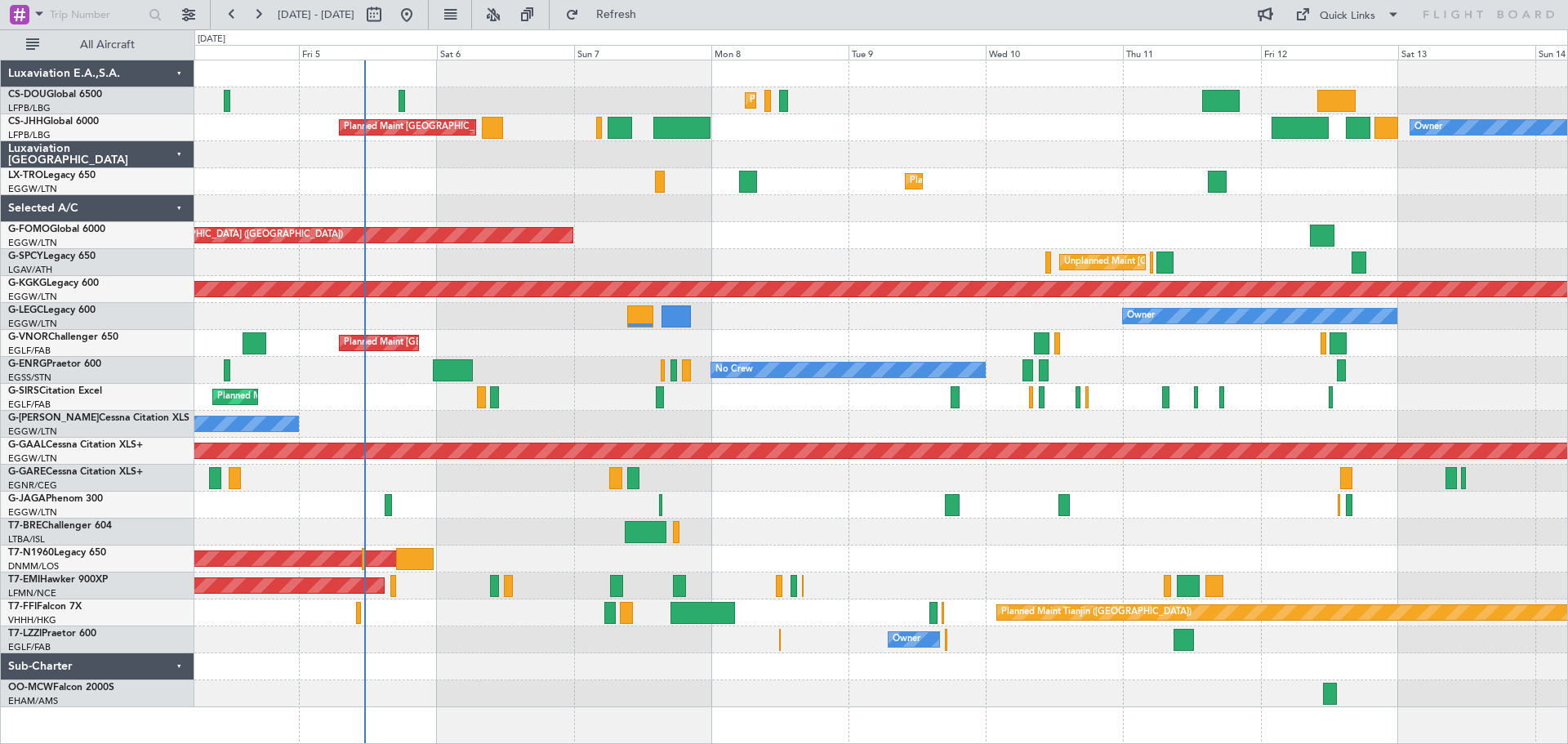
click at [560, 175] on div "Planned Maint Dusseldorf" at bounding box center [881, 181] width 1373 height 27
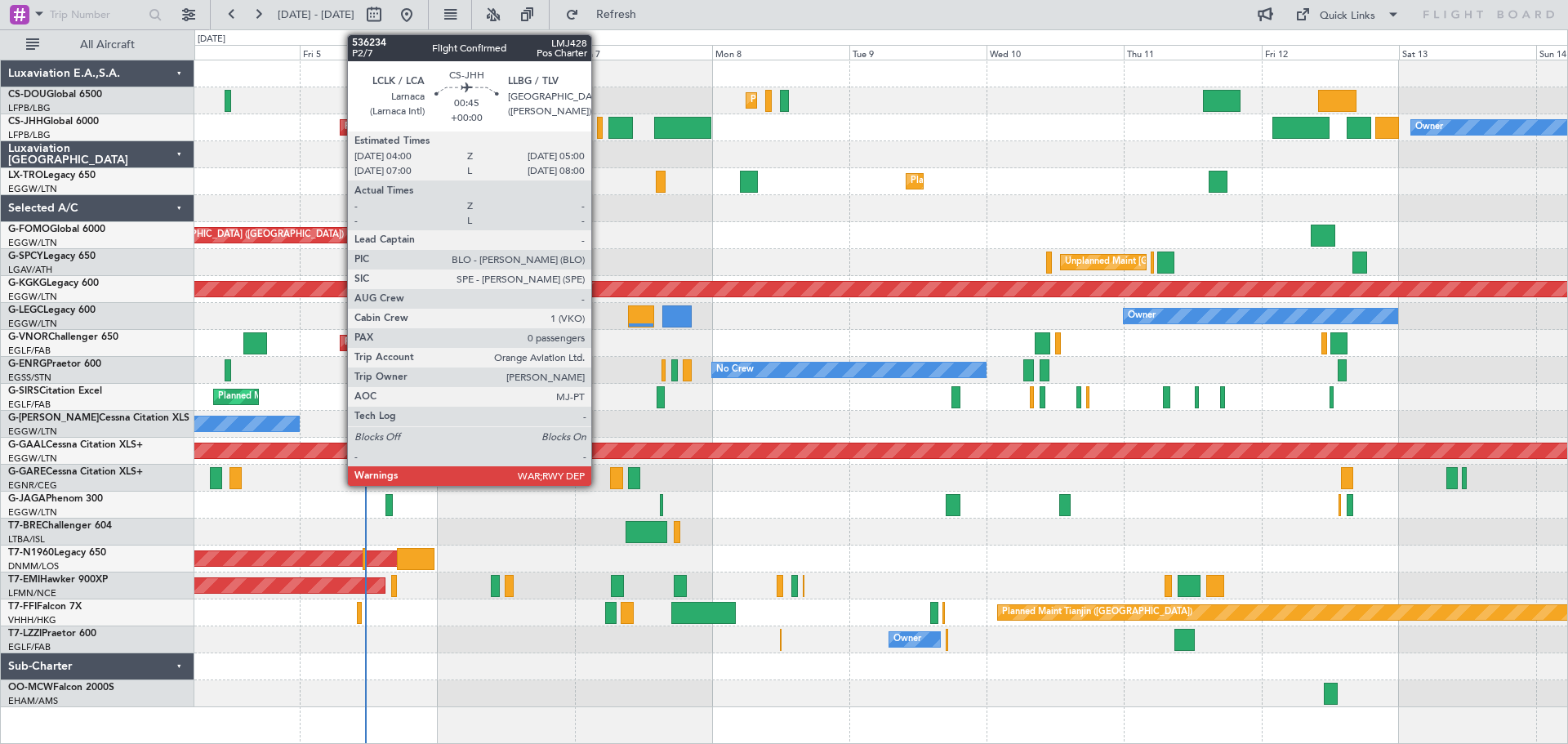
click at [599, 125] on div at bounding box center [600, 127] width 6 height 22
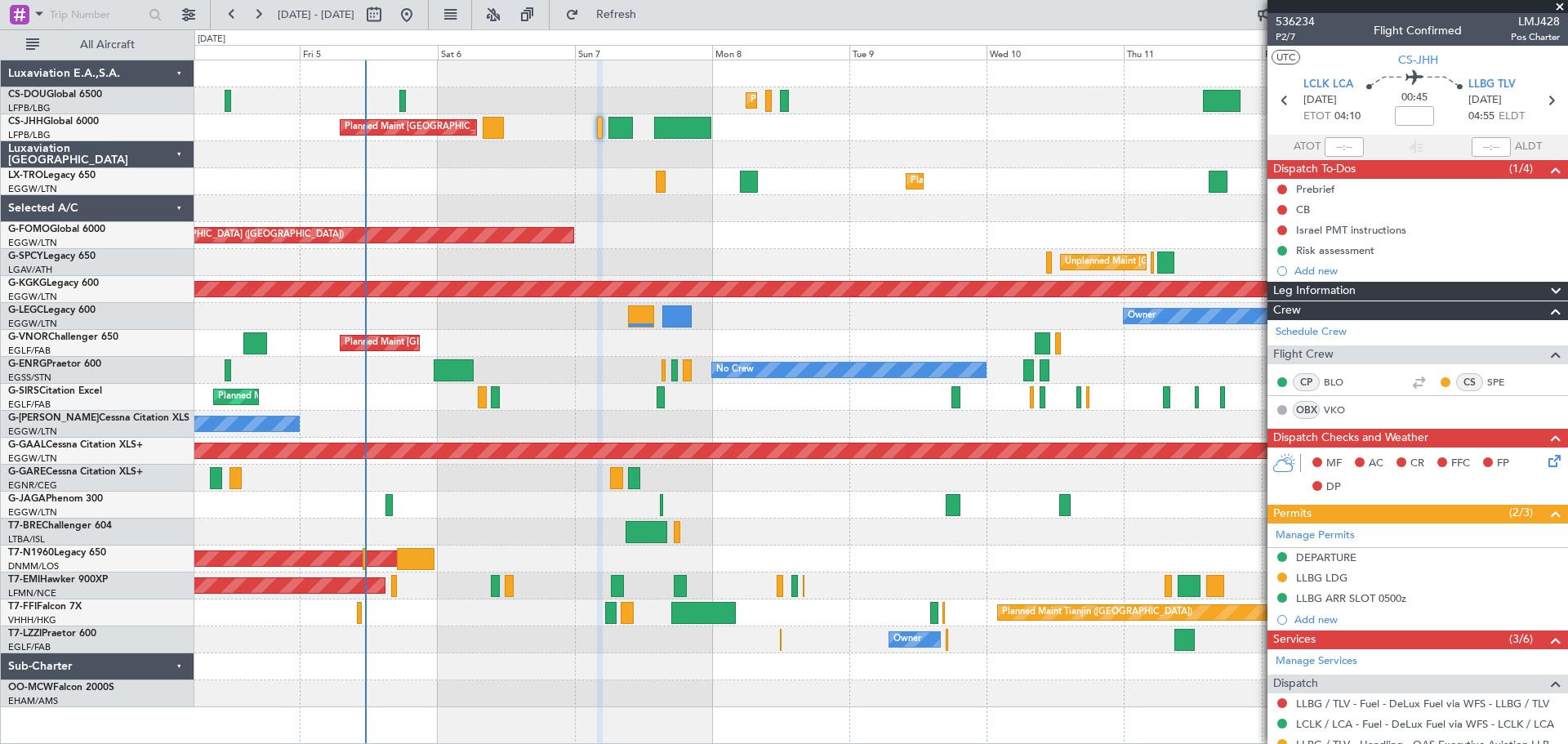
click at [1562, 4] on span at bounding box center [1560, 7] width 16 height 15
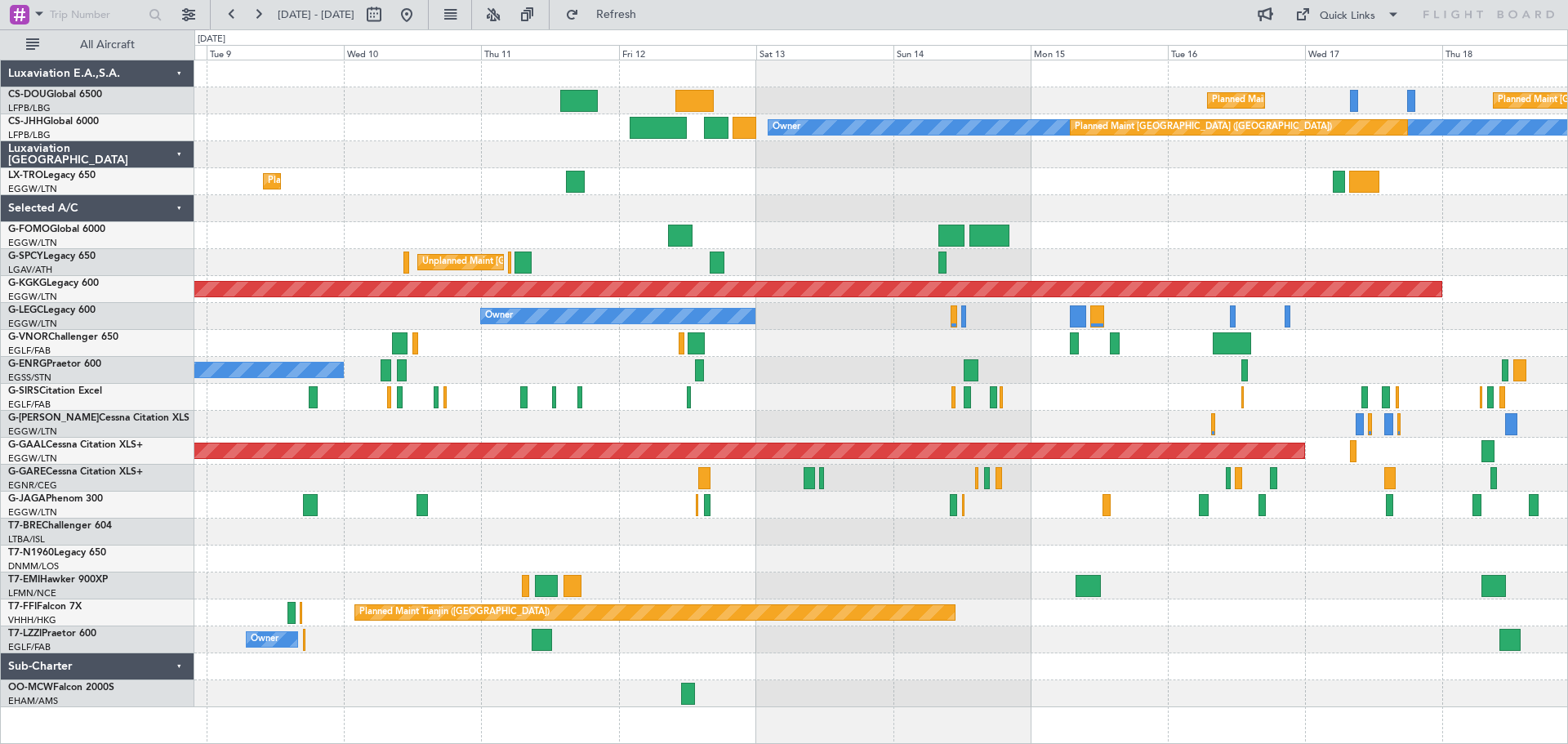
click at [682, 152] on div "Planned Maint Paris (Le Bourget) Planned Maint Paris (Le Bourget) Planned Maint…" at bounding box center [881, 384] width 1373 height 648
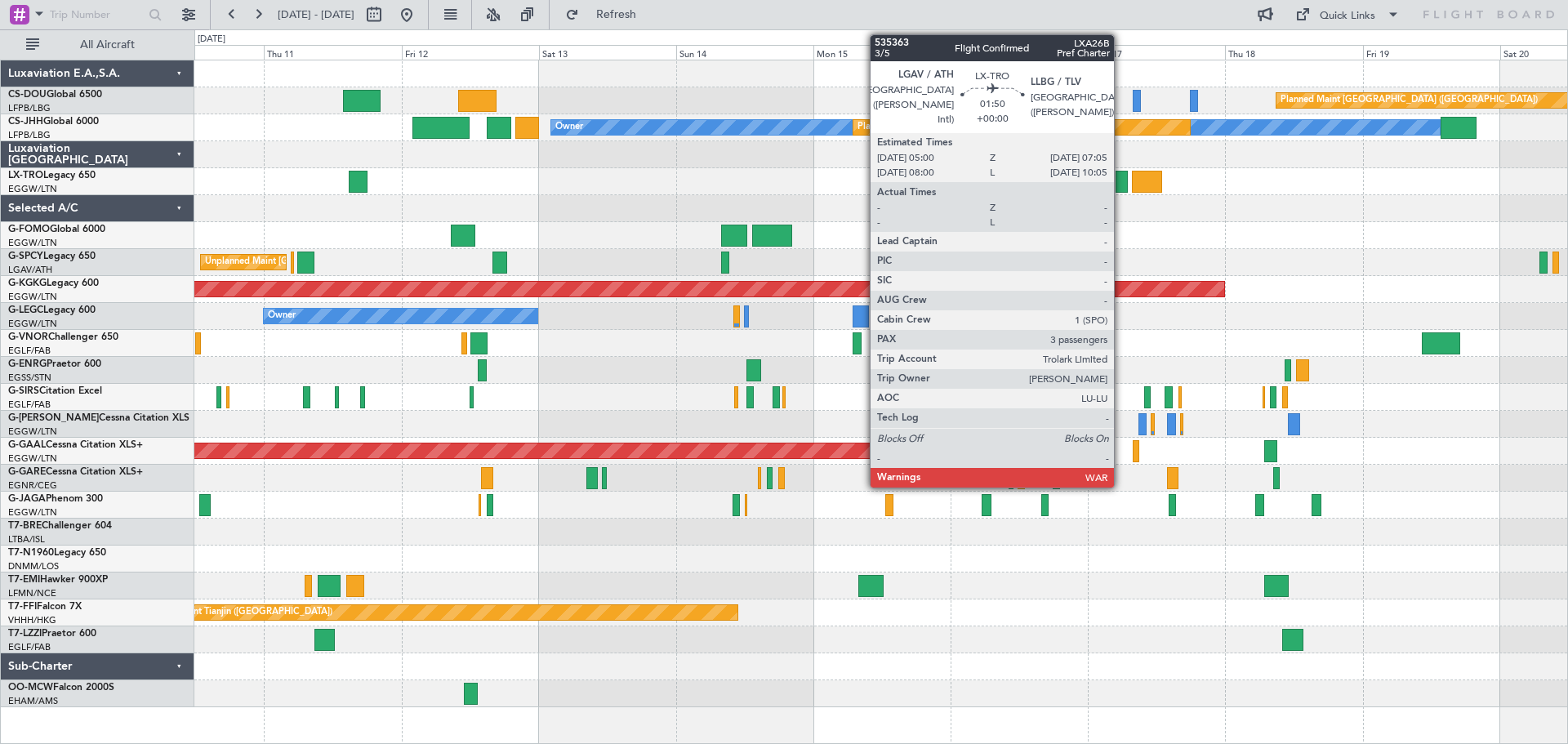
click at [1121, 184] on div at bounding box center [1122, 181] width 12 height 22
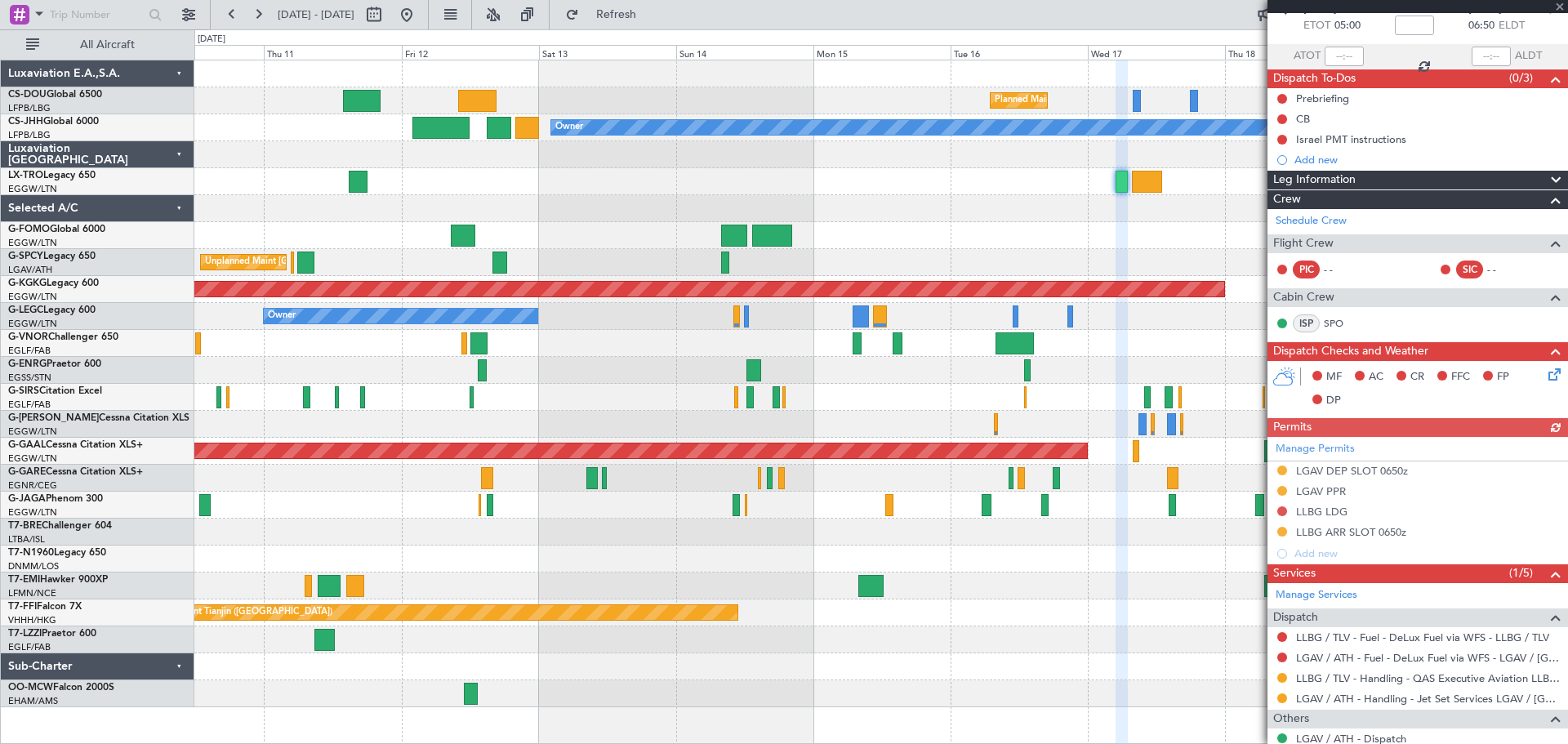
scroll to position [245, 0]
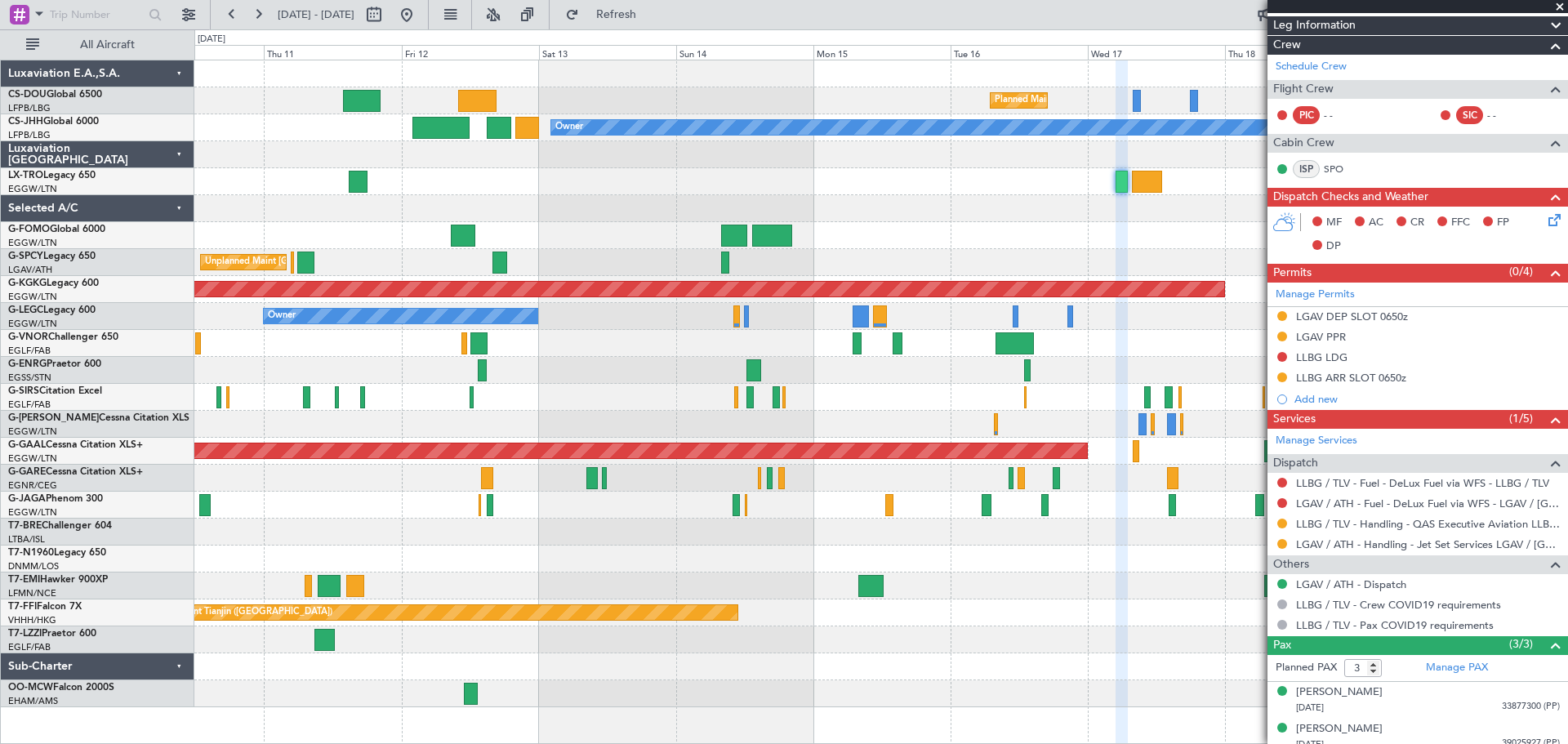
click at [1560, 6] on span at bounding box center [1560, 7] width 16 height 15
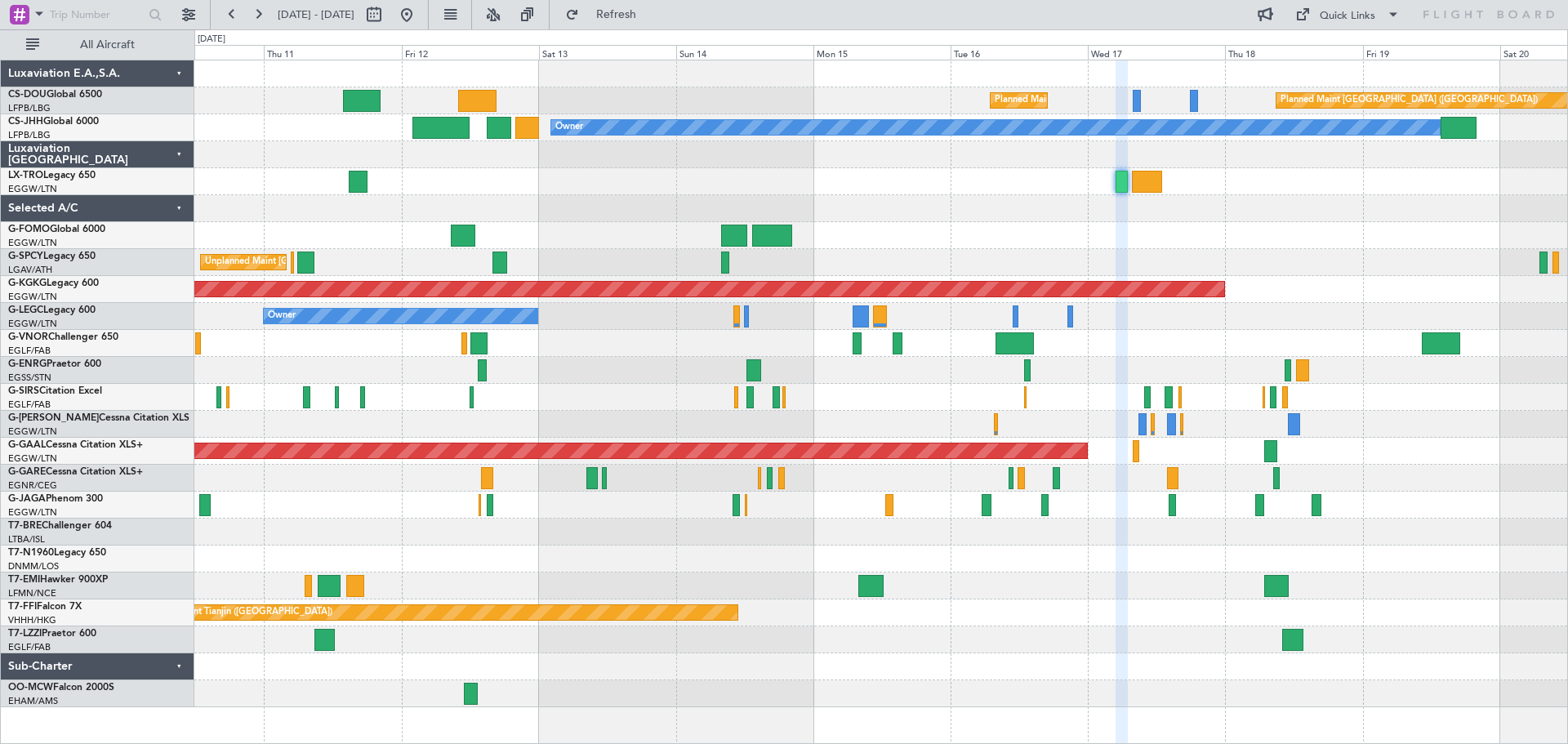
type input "0"
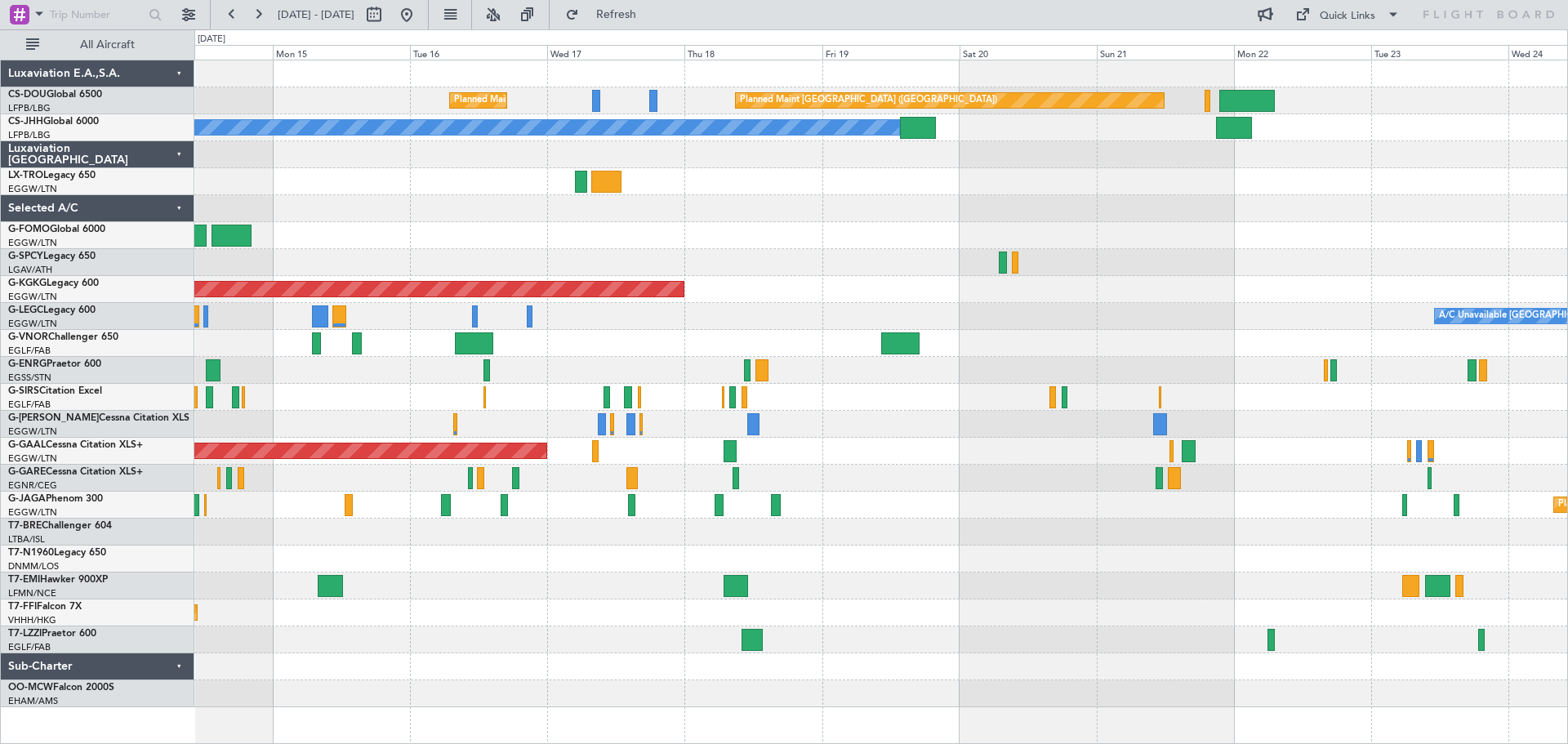
click at [790, 178] on div at bounding box center [881, 181] width 1373 height 27
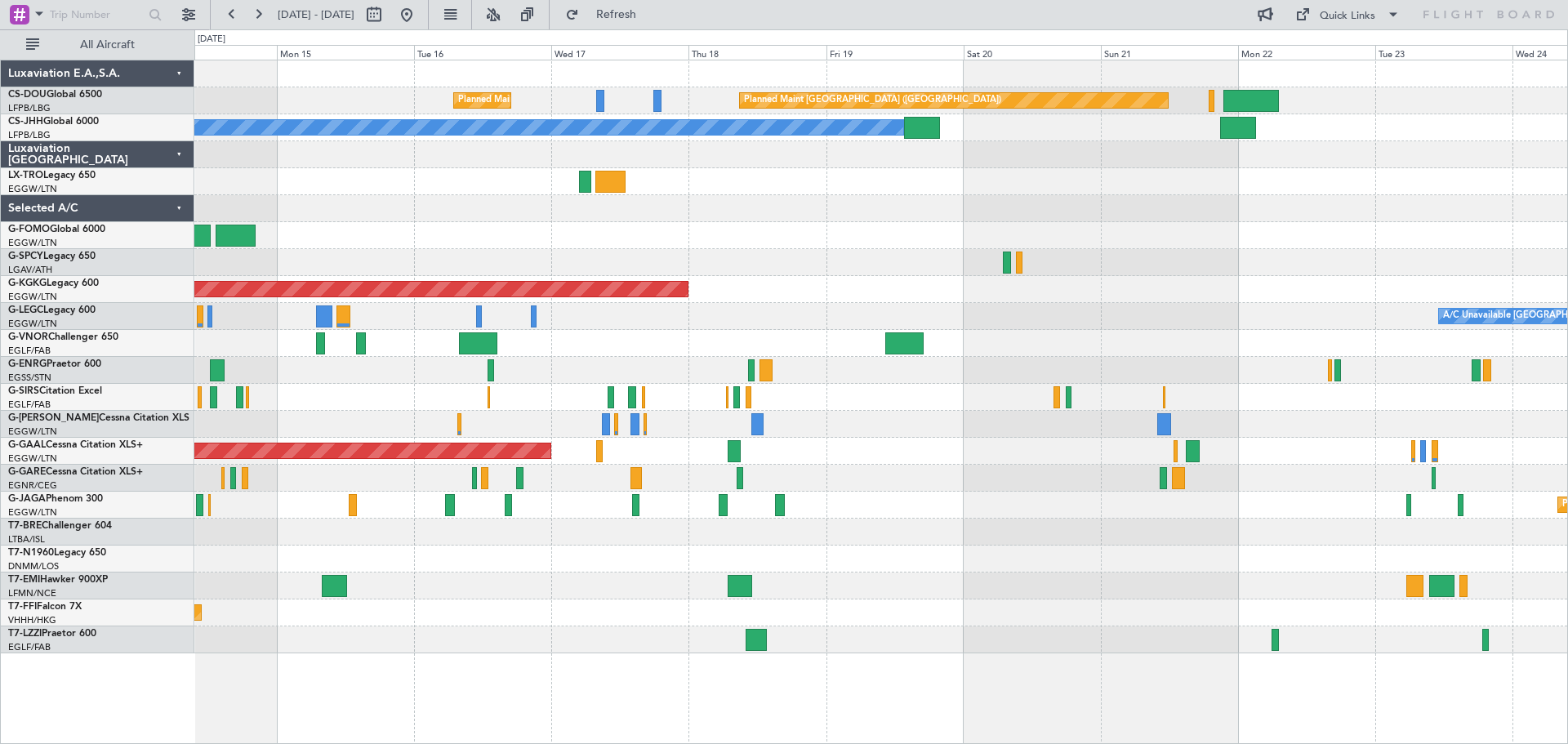
click at [546, 185] on div at bounding box center [881, 181] width 1373 height 27
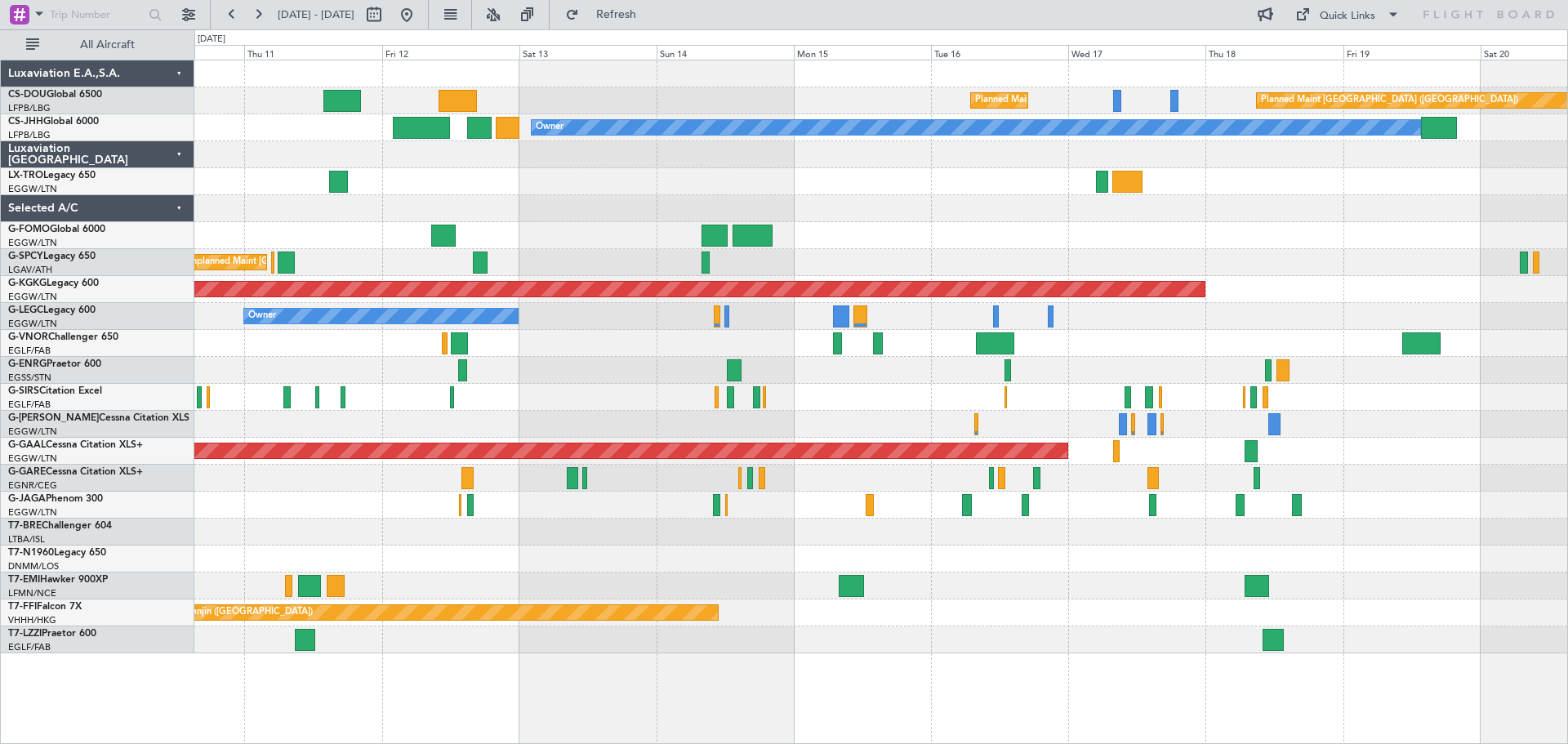
click at [1239, 200] on div "Planned Maint Paris (Le Bourget) Planned Maint Paris (Le Bourget) Planned Maint…" at bounding box center [881, 357] width 1373 height 594
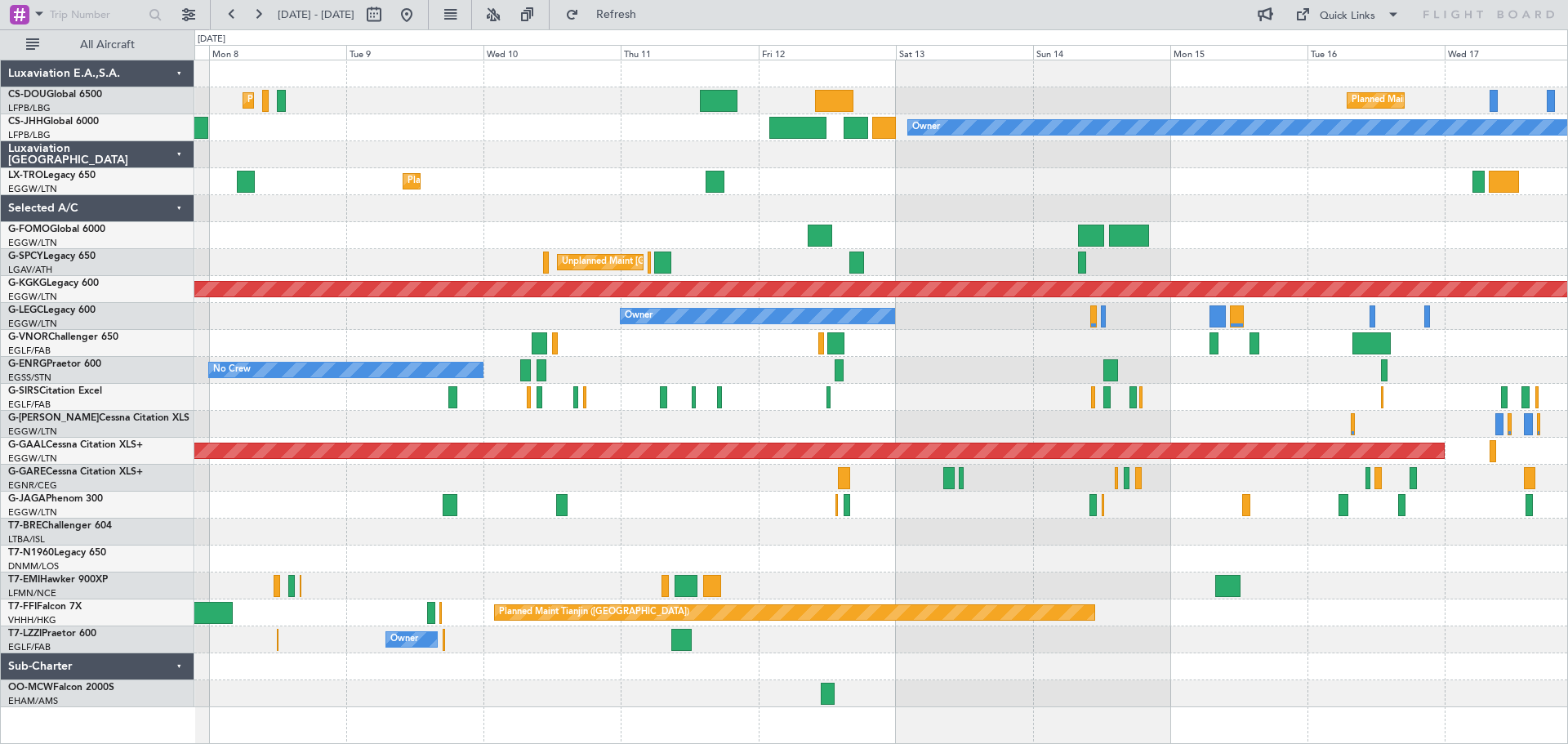
click at [1324, 201] on div "Planned Maint Paris (Le Bourget) Planned Maint Paris (Le Bourget) Planned Maint…" at bounding box center [881, 384] width 1373 height 648
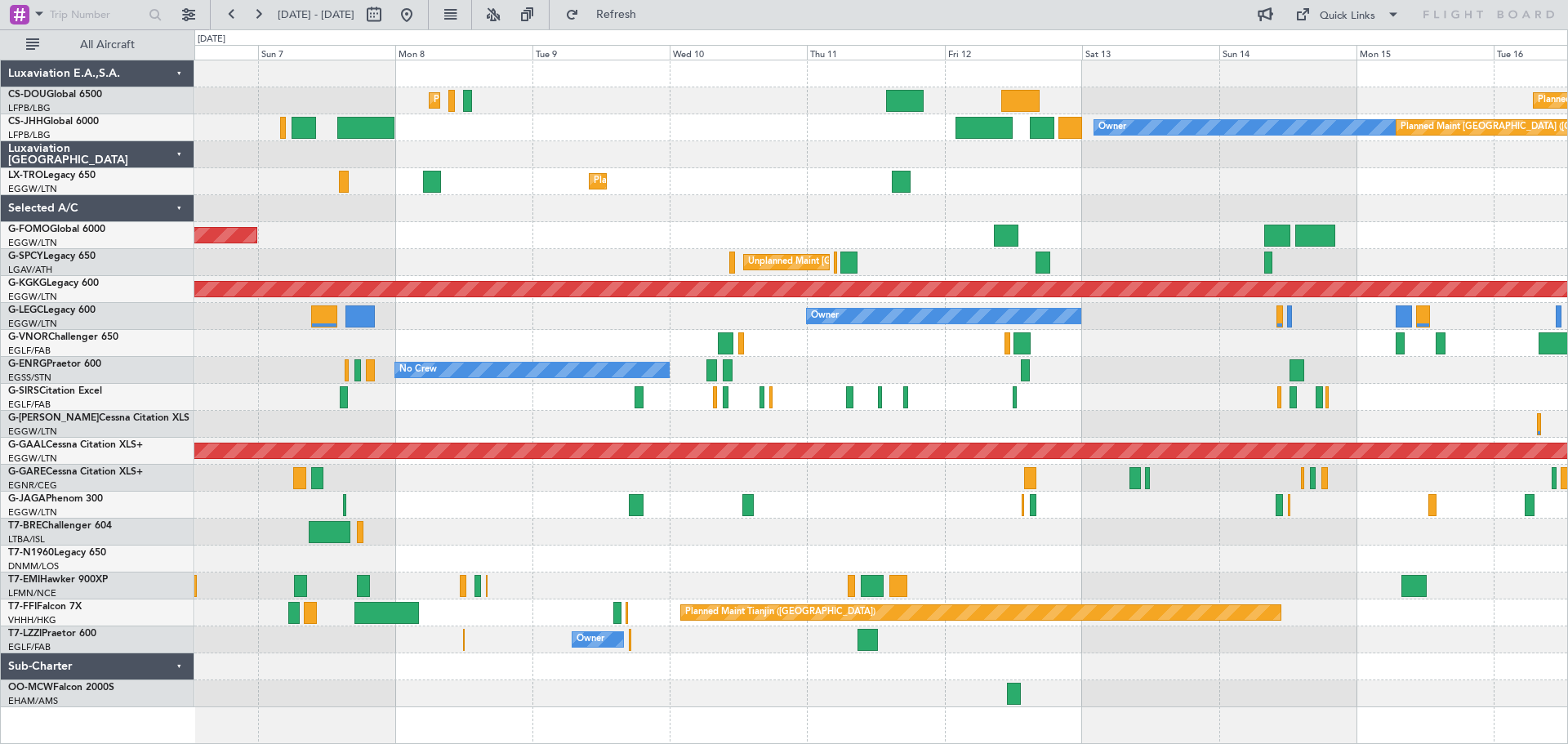
click at [1181, 182] on div "Planned Maint Dusseldorf" at bounding box center [881, 181] width 1373 height 27
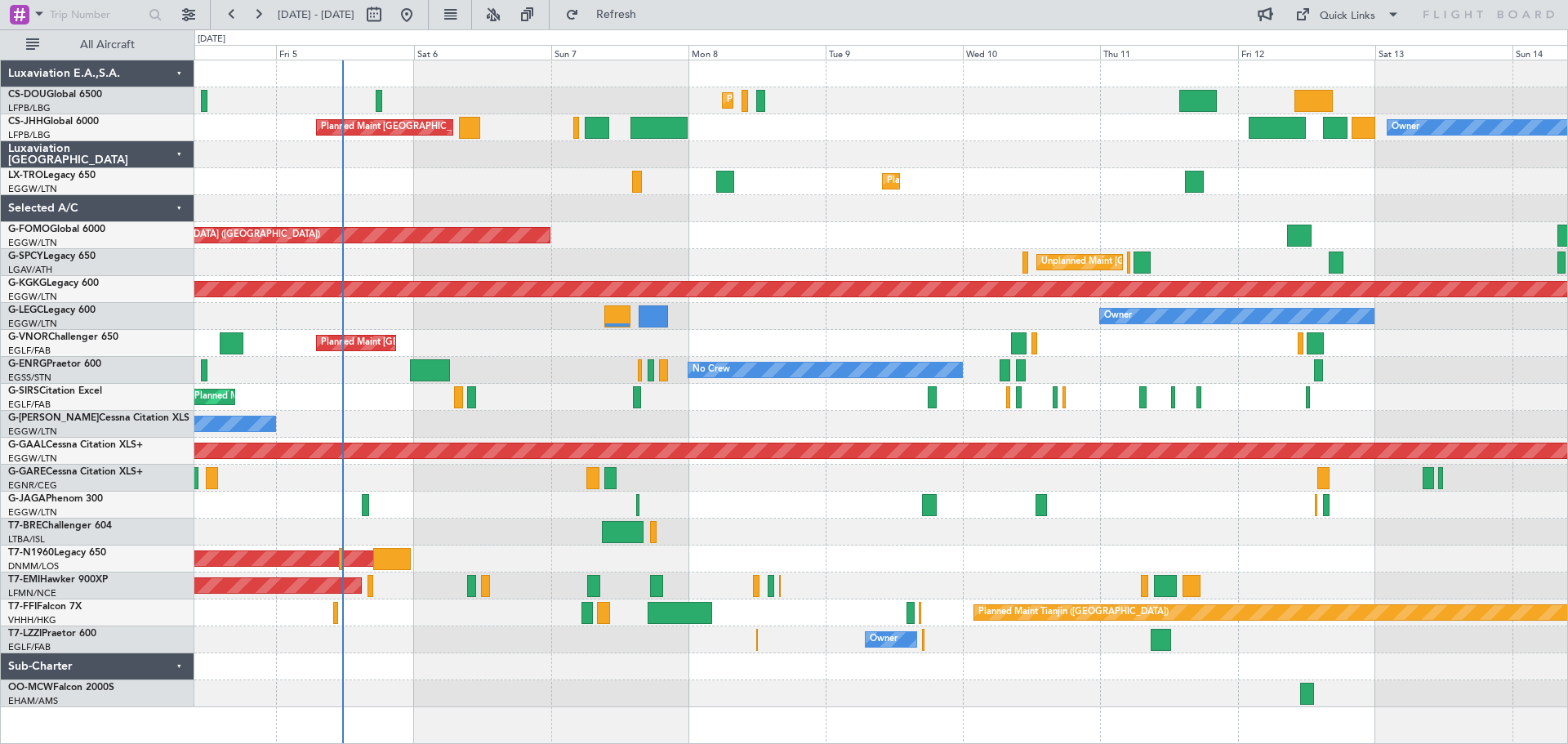
click at [599, 150] on div at bounding box center [881, 155] width 1373 height 27
click at [671, 250] on div "Unplanned Maint [GEOGRAPHIC_DATA] ([PERSON_NAME] Intl)" at bounding box center [881, 263] width 1373 height 27
click at [651, 9] on span "Refresh" at bounding box center [617, 14] width 69 height 12
click at [759, 225] on div "Planned Maint [GEOGRAPHIC_DATA] ([GEOGRAPHIC_DATA])" at bounding box center [881, 235] width 1373 height 27
click at [616, 251] on div "Unplanned Maint [GEOGRAPHIC_DATA] ([PERSON_NAME] Intl)" at bounding box center [881, 263] width 1373 height 27
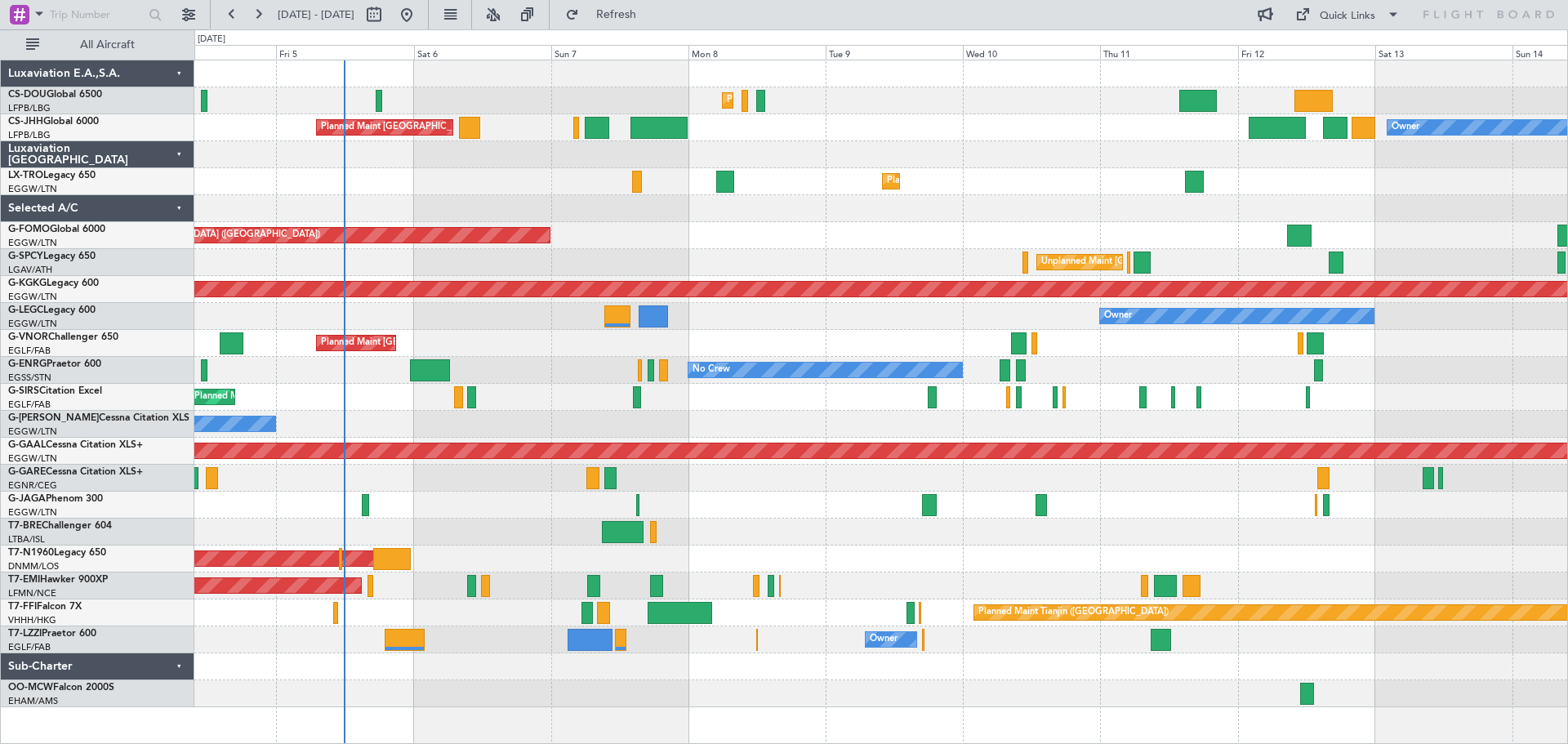
click at [1036, 114] on div "Owner Planned Maint [GEOGRAPHIC_DATA] ([GEOGRAPHIC_DATA]) Planned Maint [GEOGRA…" at bounding box center [881, 127] width 1373 height 27
click at [1036, 134] on div "Owner Planned Maint [GEOGRAPHIC_DATA] ([GEOGRAPHIC_DATA]) Planned Maint [GEOGRA…" at bounding box center [881, 127] width 1373 height 27
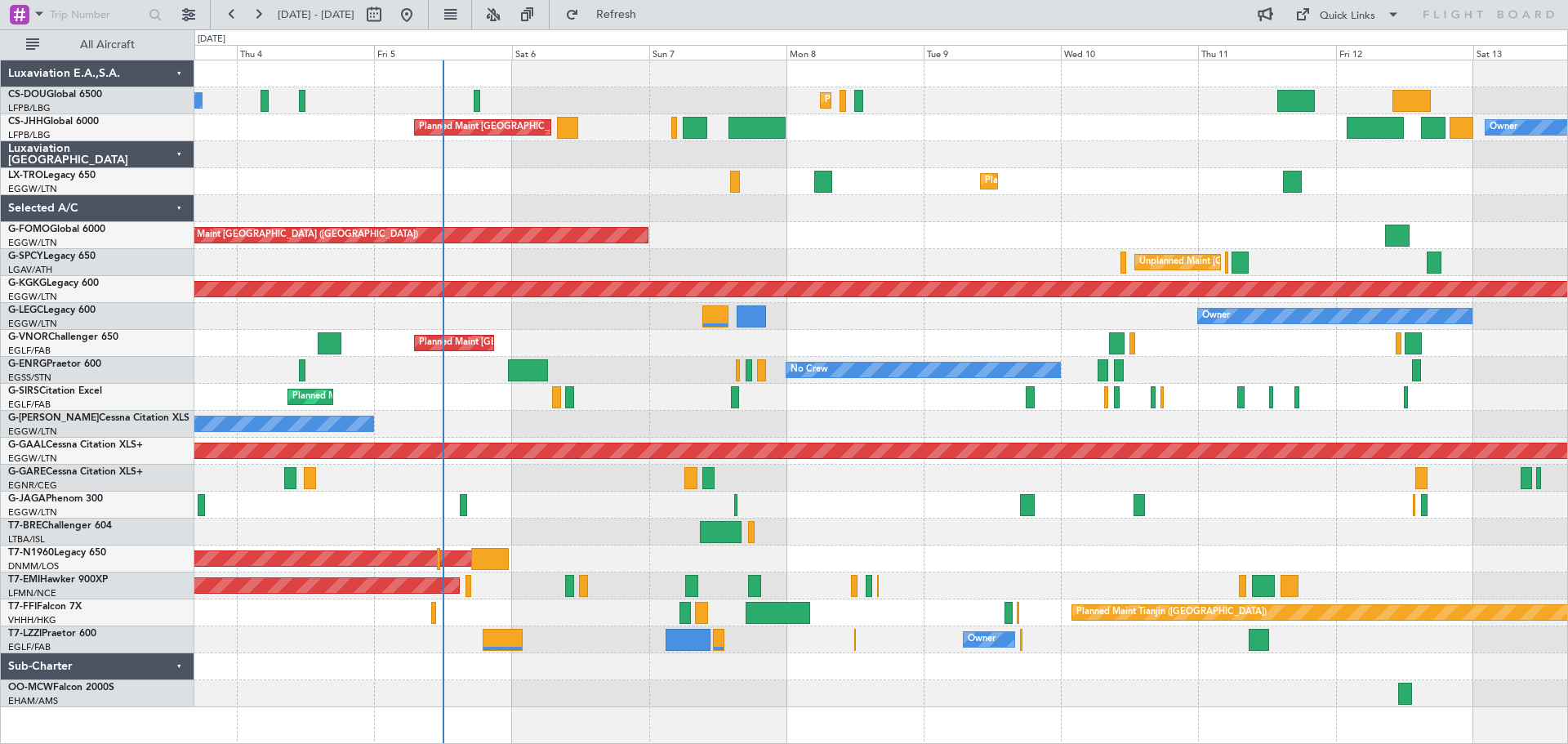
click at [810, 250] on div "Planned Maint Paris (Le Bourget) No Crew Planned Maint Paris (Le Bourget) Owner…" at bounding box center [881, 384] width 1373 height 648
click at [578, 196] on div at bounding box center [881, 209] width 1373 height 27
click at [1133, 197] on div at bounding box center [881, 209] width 1373 height 27
click at [1133, 196] on div at bounding box center [881, 209] width 1373 height 27
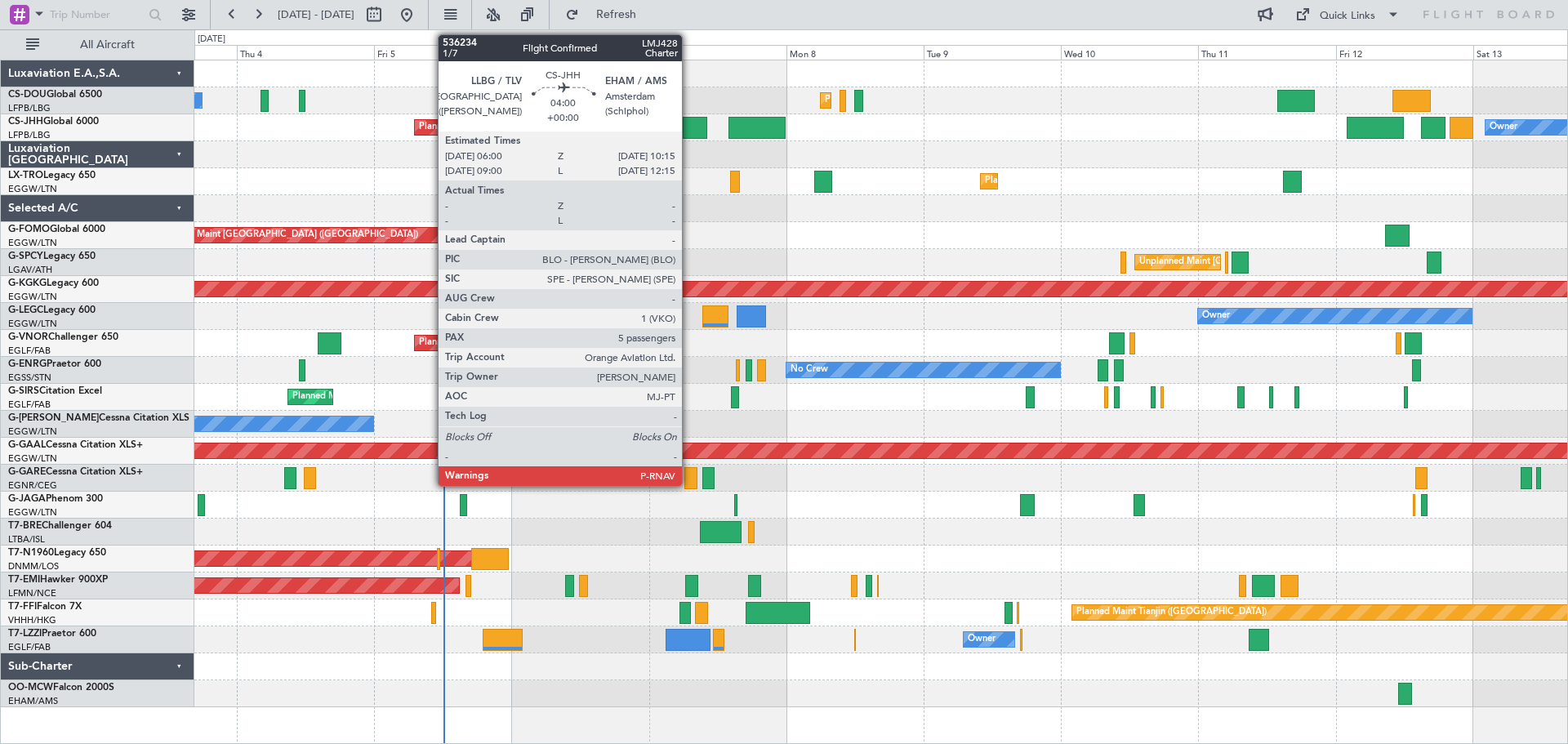
click at [690, 130] on div at bounding box center [695, 127] width 25 height 22
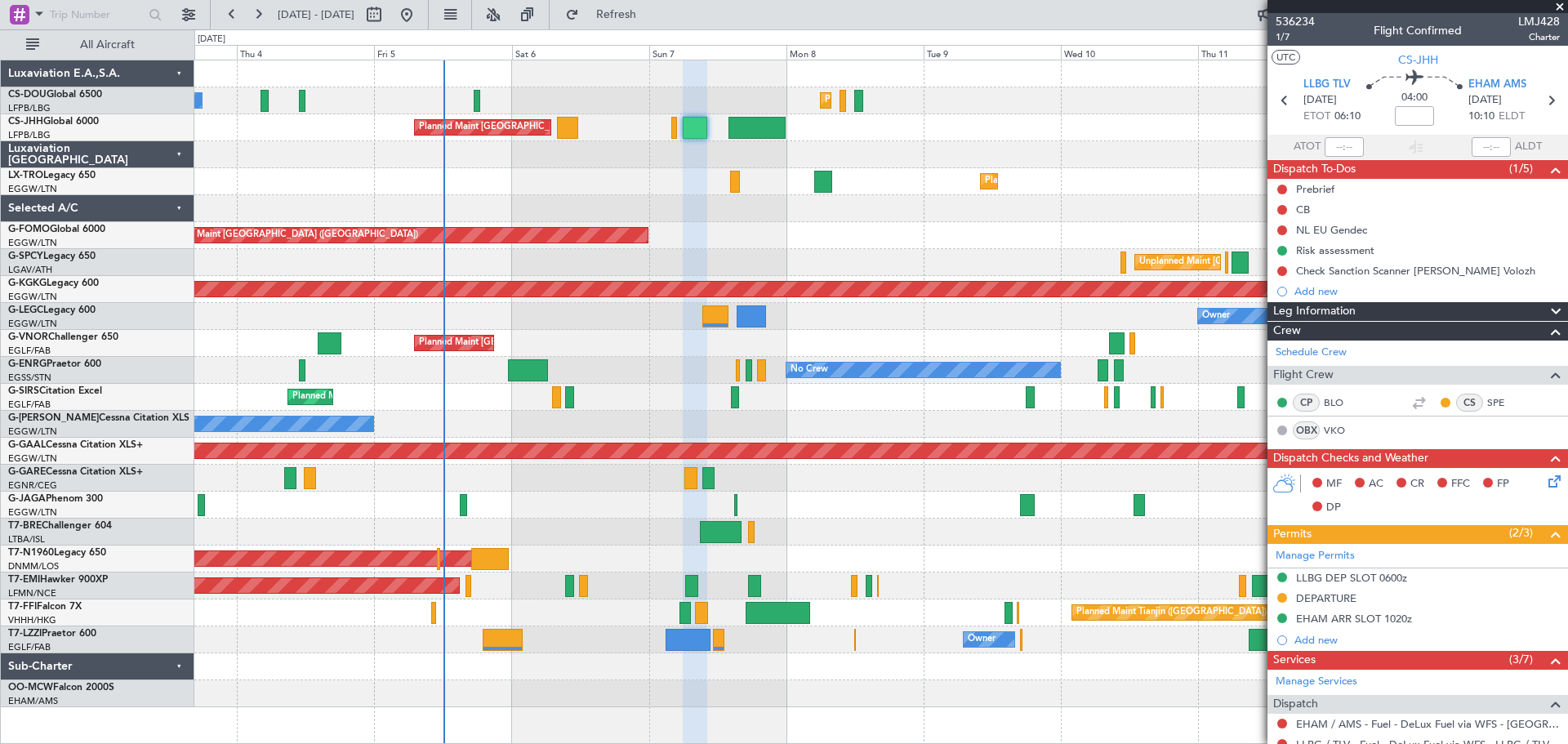
click at [1559, 7] on span at bounding box center [1560, 7] width 16 height 15
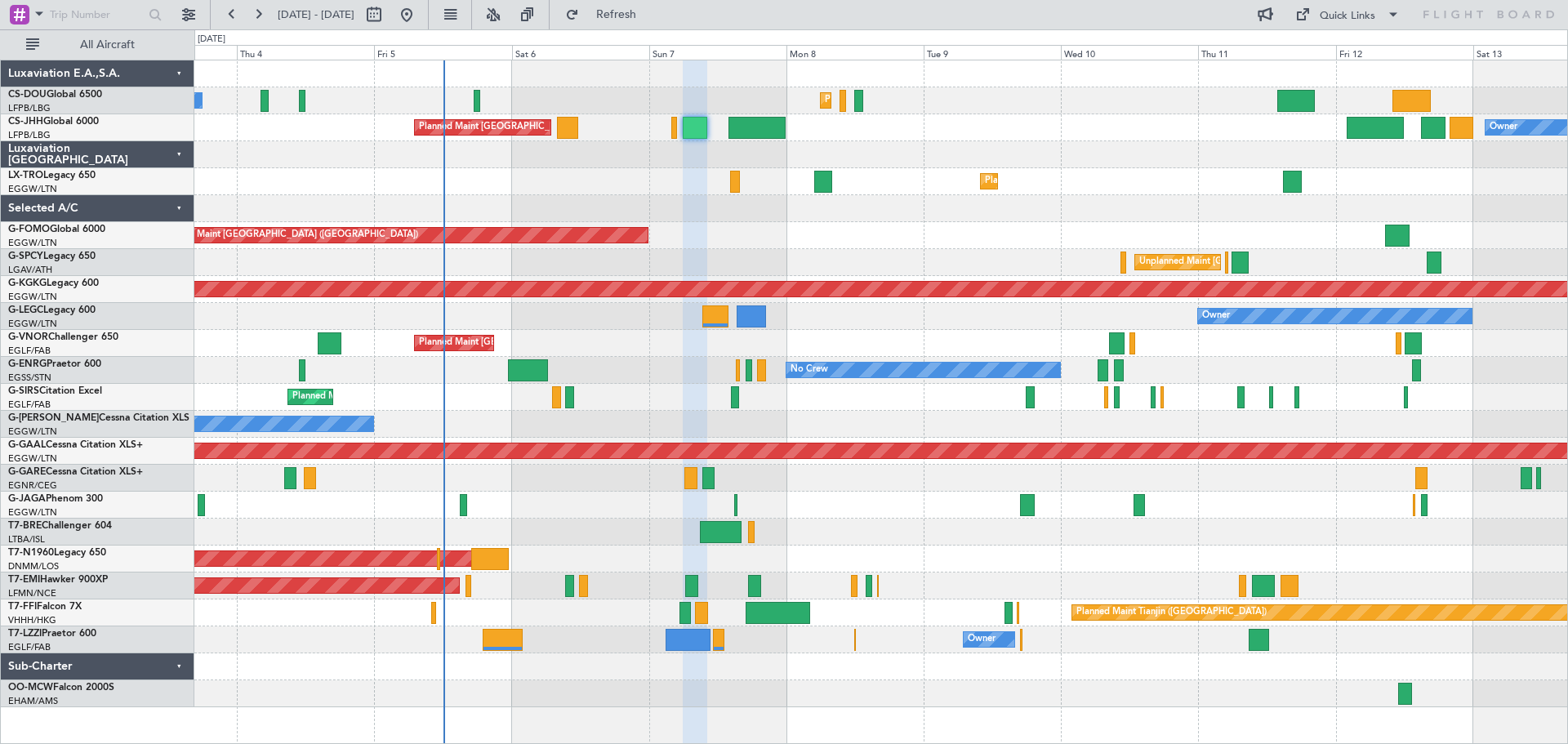
type input "0"
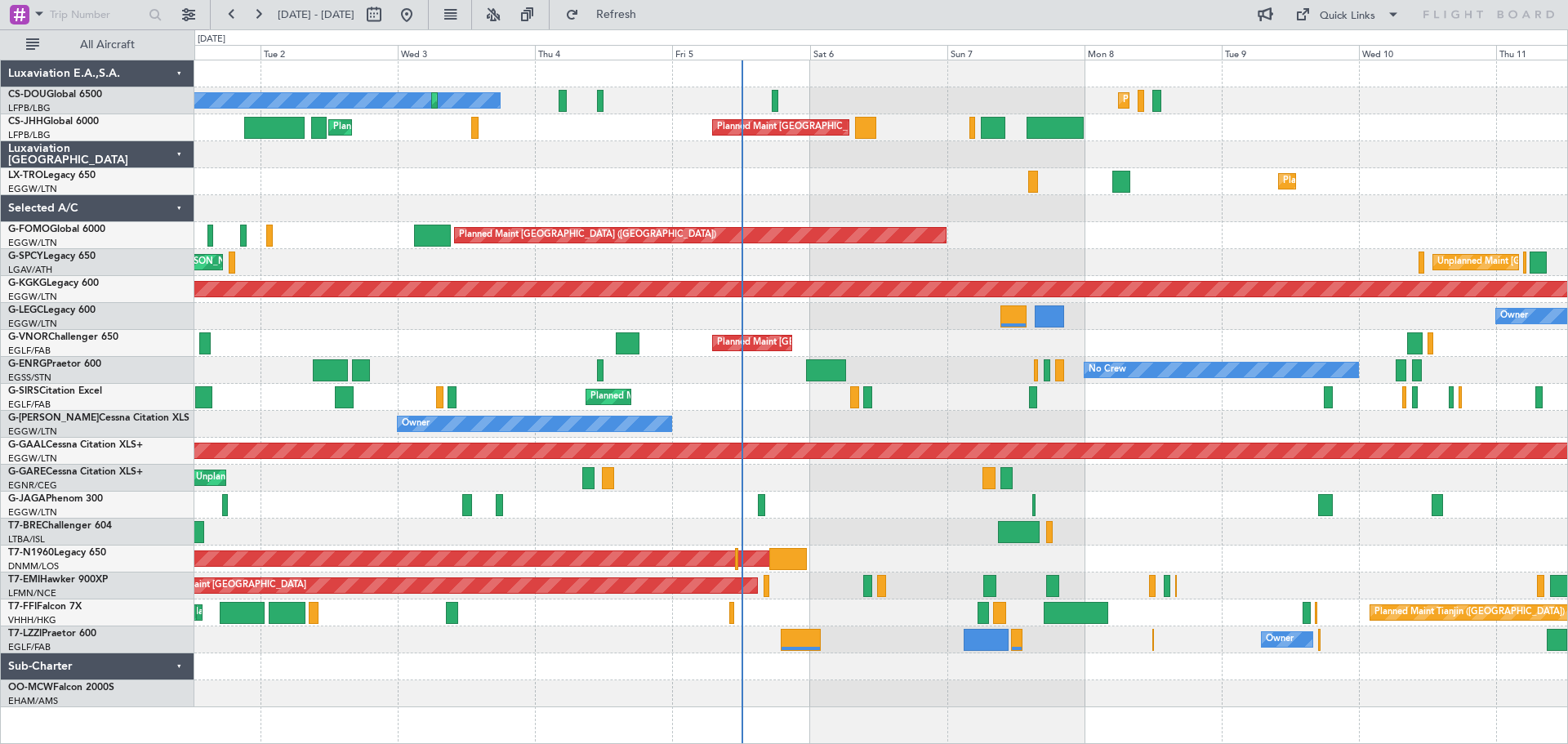
click at [621, 320] on div "No Crew Planned Maint Paris (Le Bourget) Planned Maint Paris (Le Bourget) Plann…" at bounding box center [881, 384] width 1373 height 648
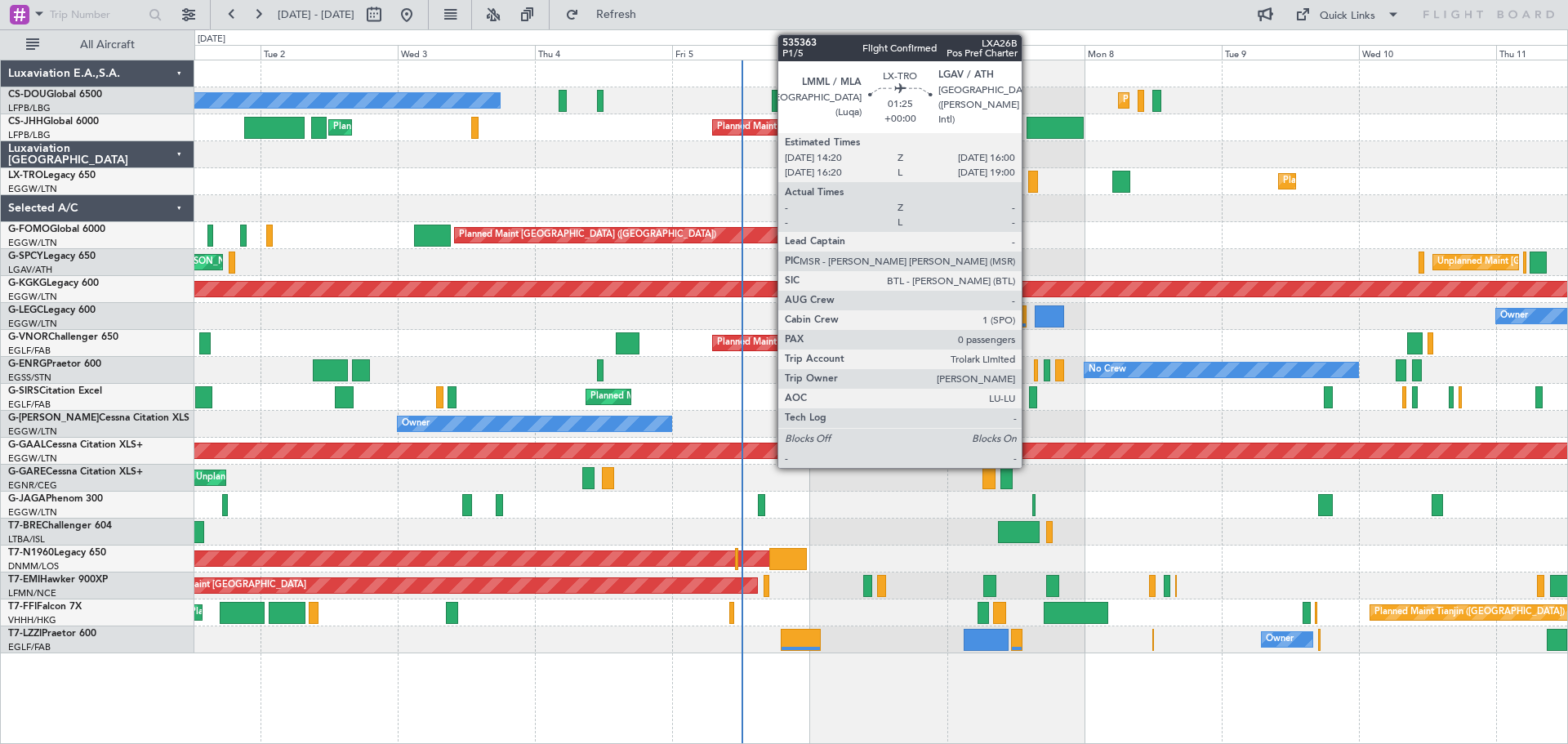
click at [1029, 183] on div at bounding box center [1033, 181] width 10 height 22
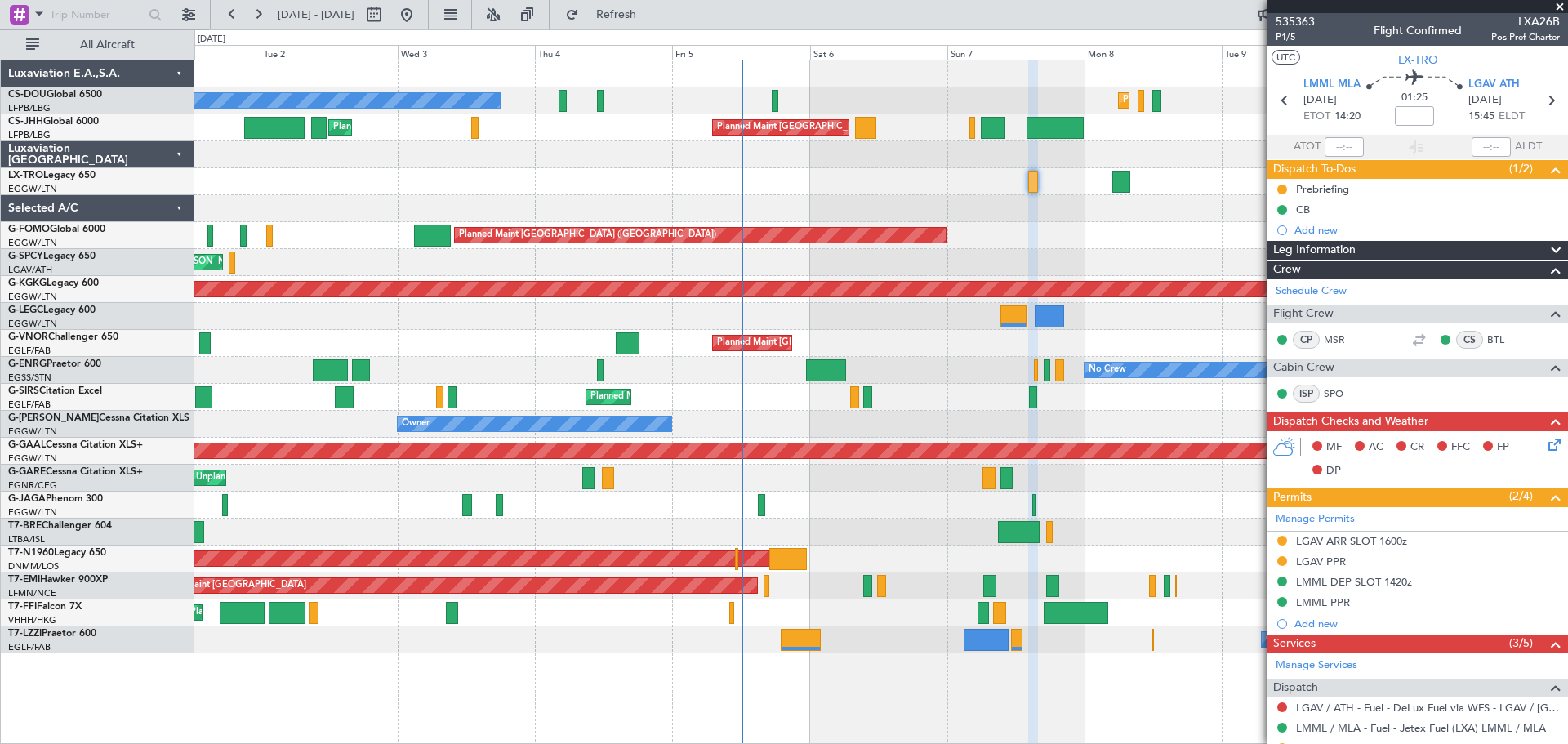
click at [1560, 10] on span at bounding box center [1560, 7] width 16 height 15
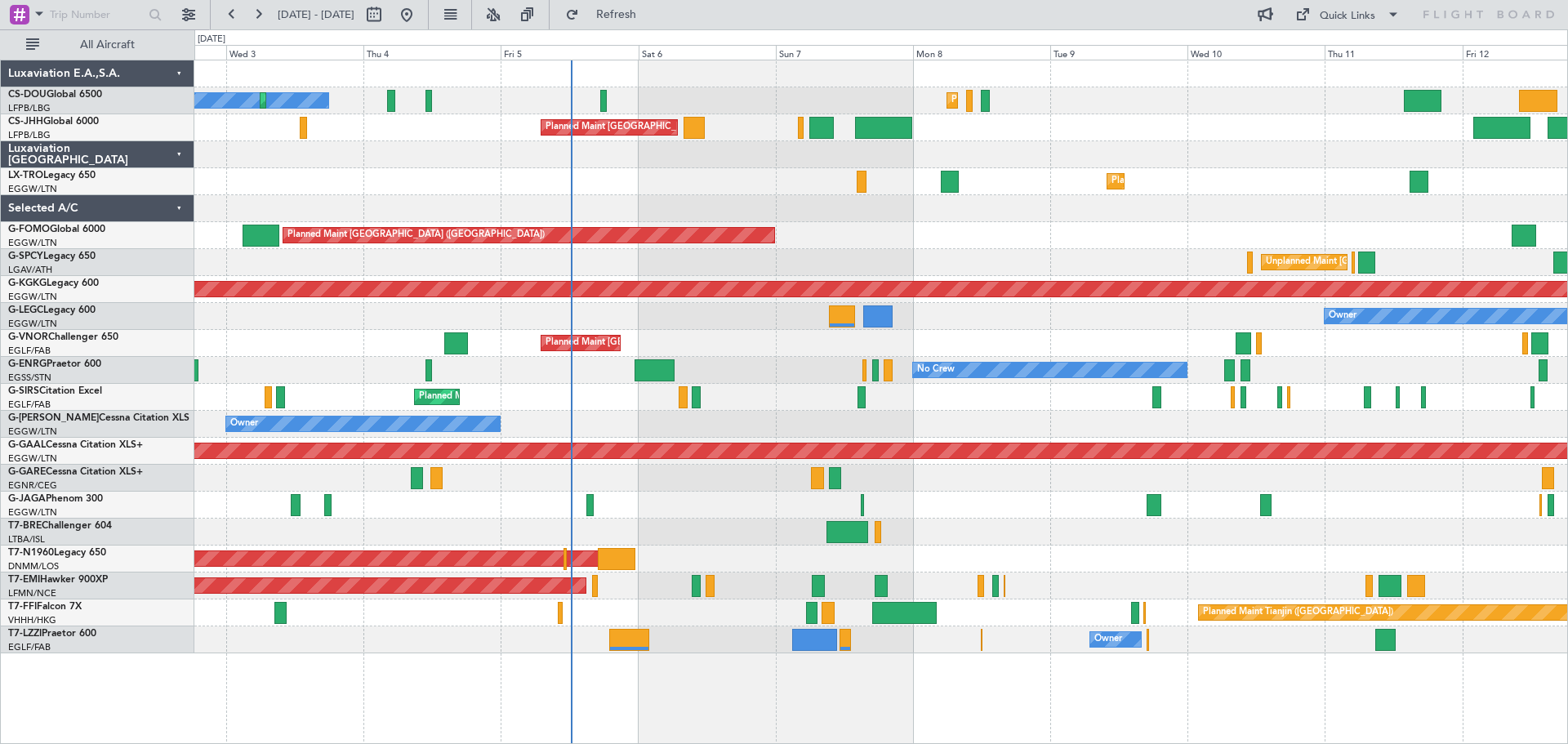
click at [736, 202] on div "No Crew Planned Maint Paris (Le Bourget) Planned Maint Paris (Le Bourget) Plann…" at bounding box center [881, 357] width 1373 height 594
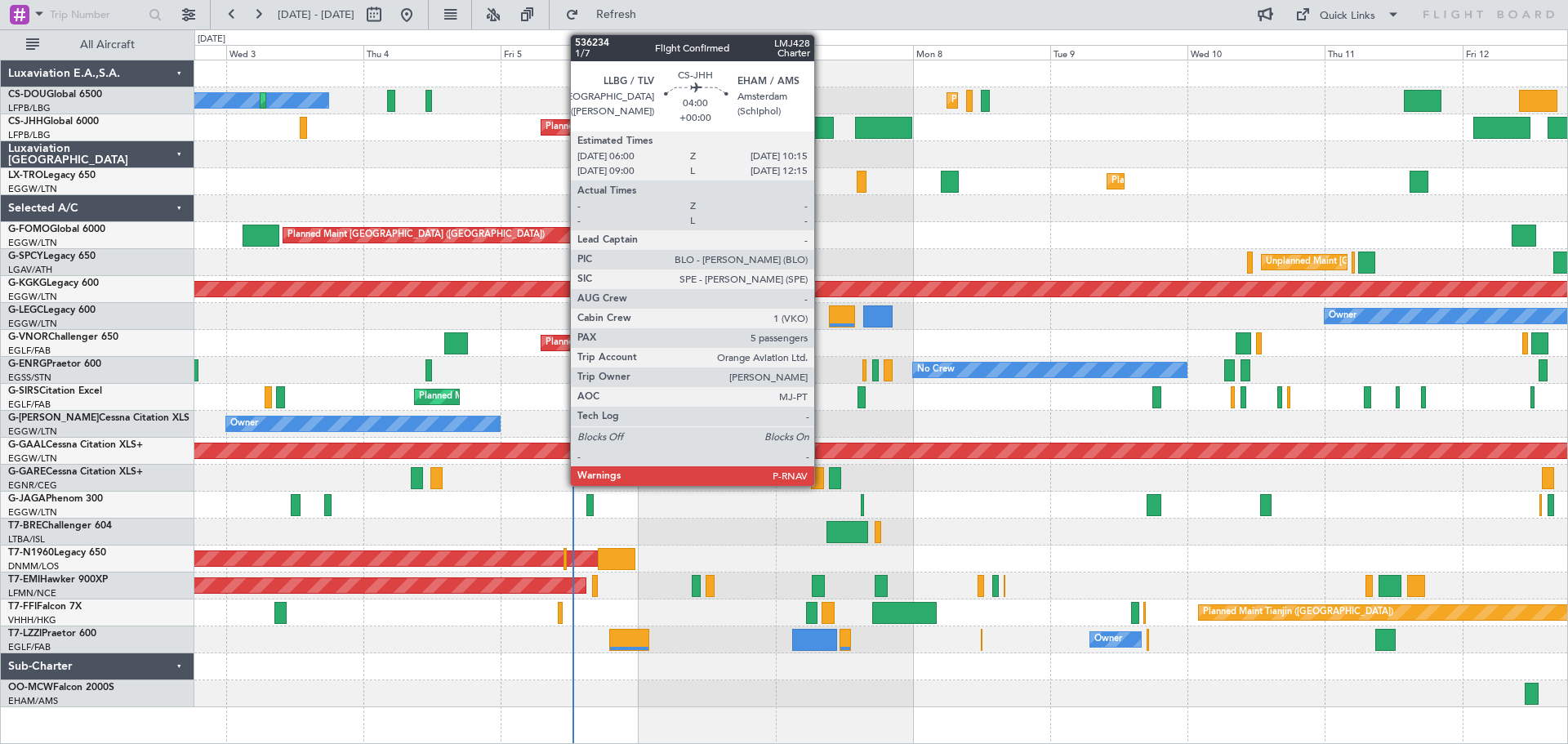
click at [822, 129] on div at bounding box center [822, 127] width 25 height 22
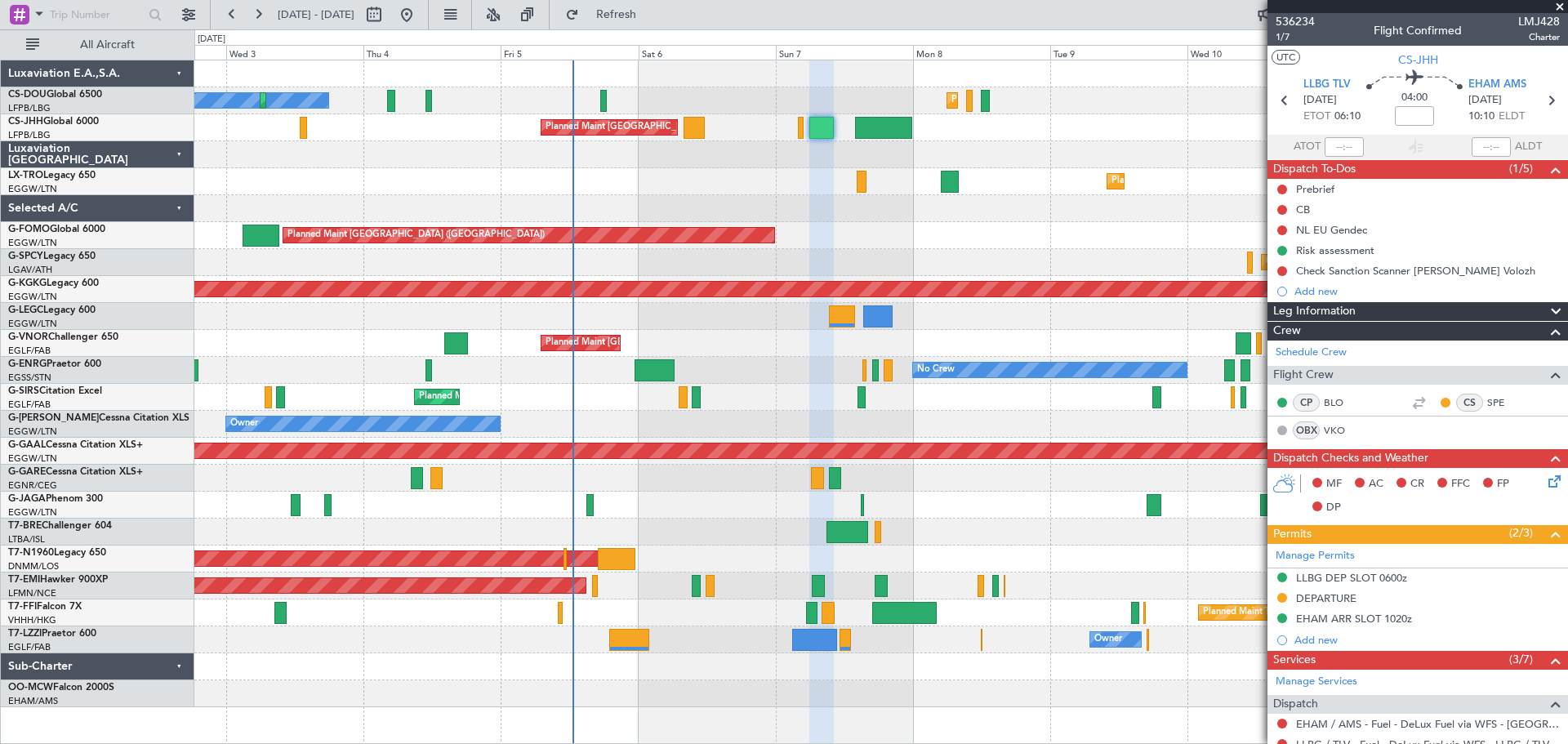
click at [1558, 8] on span at bounding box center [1560, 7] width 16 height 15
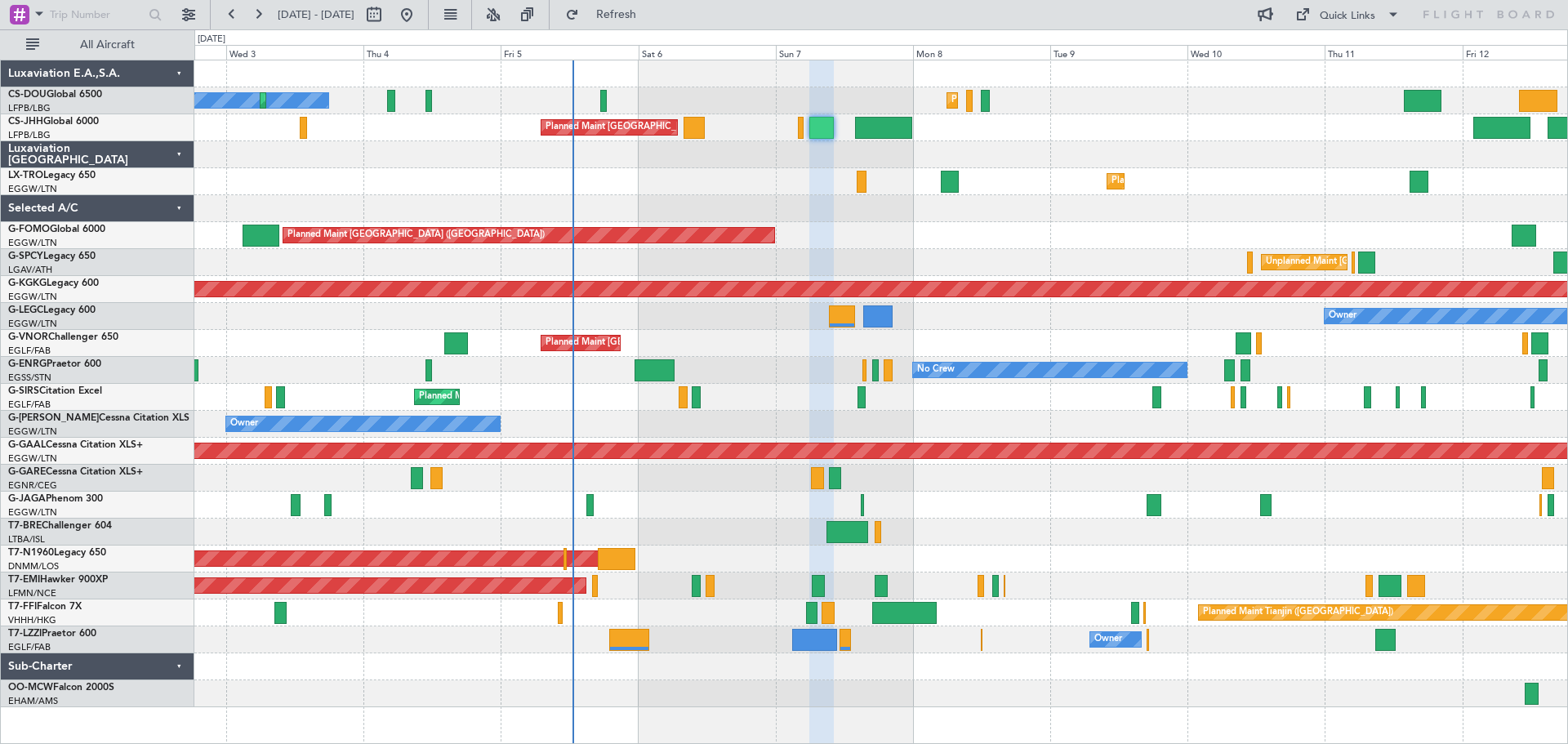
type input "0"
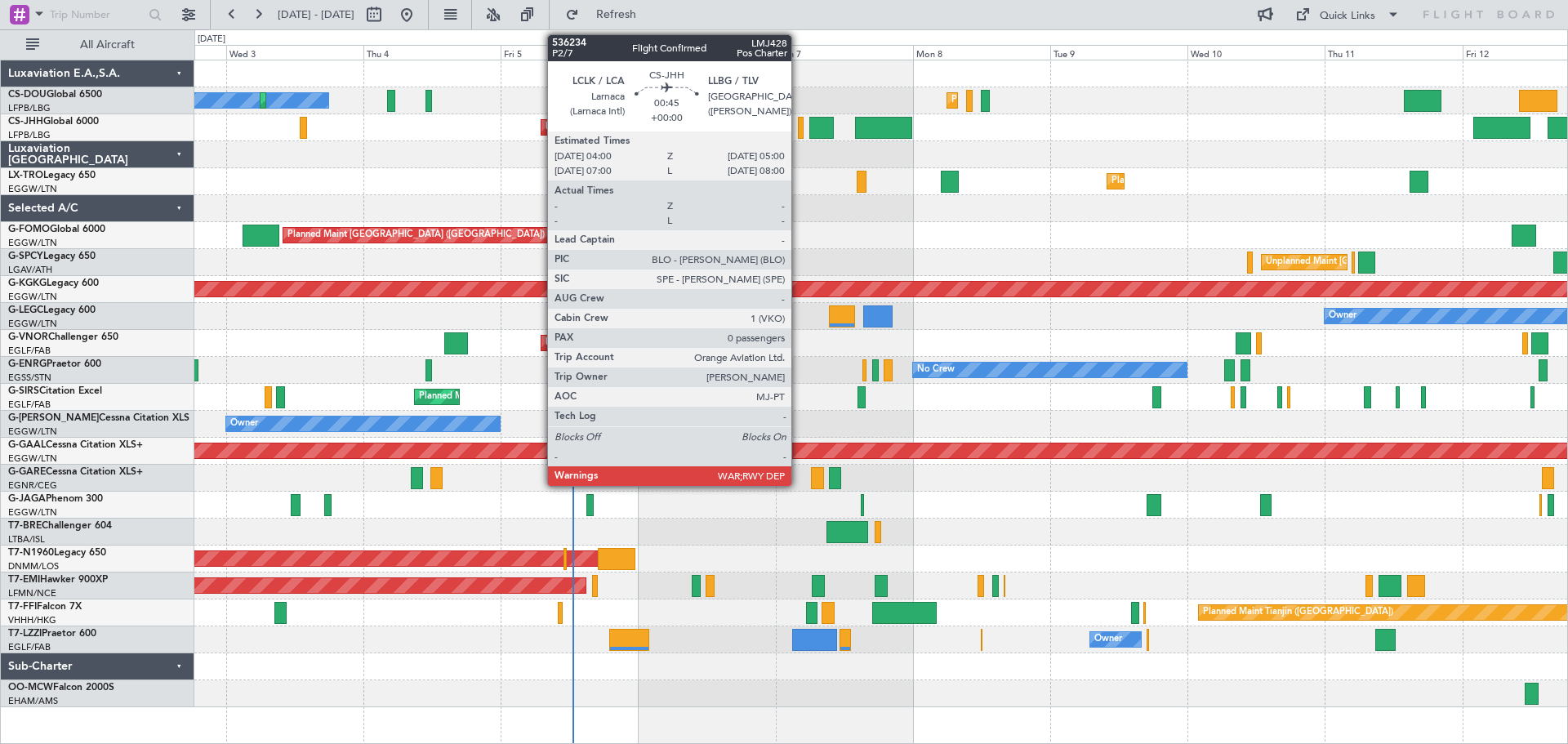
click at [799, 134] on div at bounding box center [800, 127] width 6 height 22
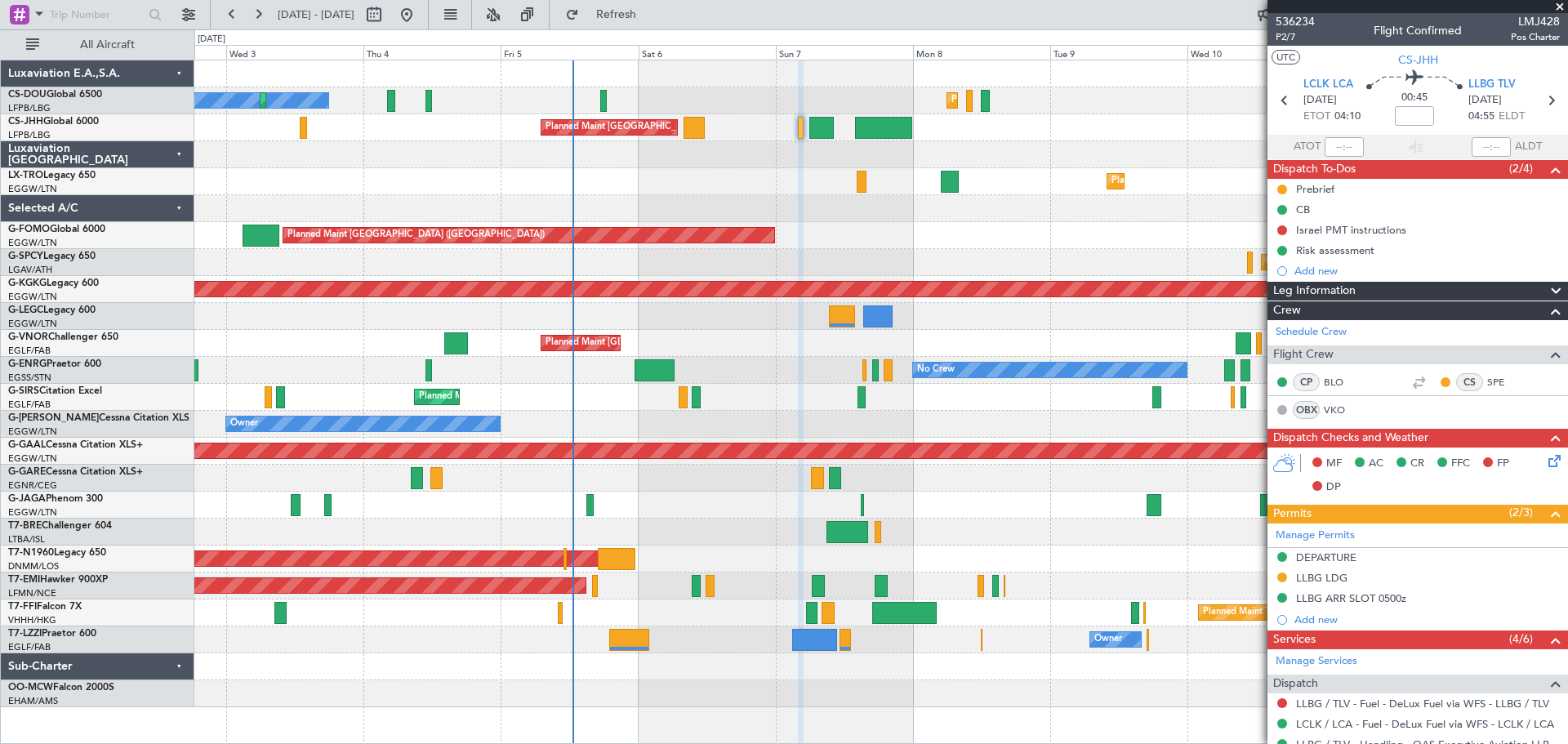
click at [1560, 8] on span at bounding box center [1560, 7] width 16 height 15
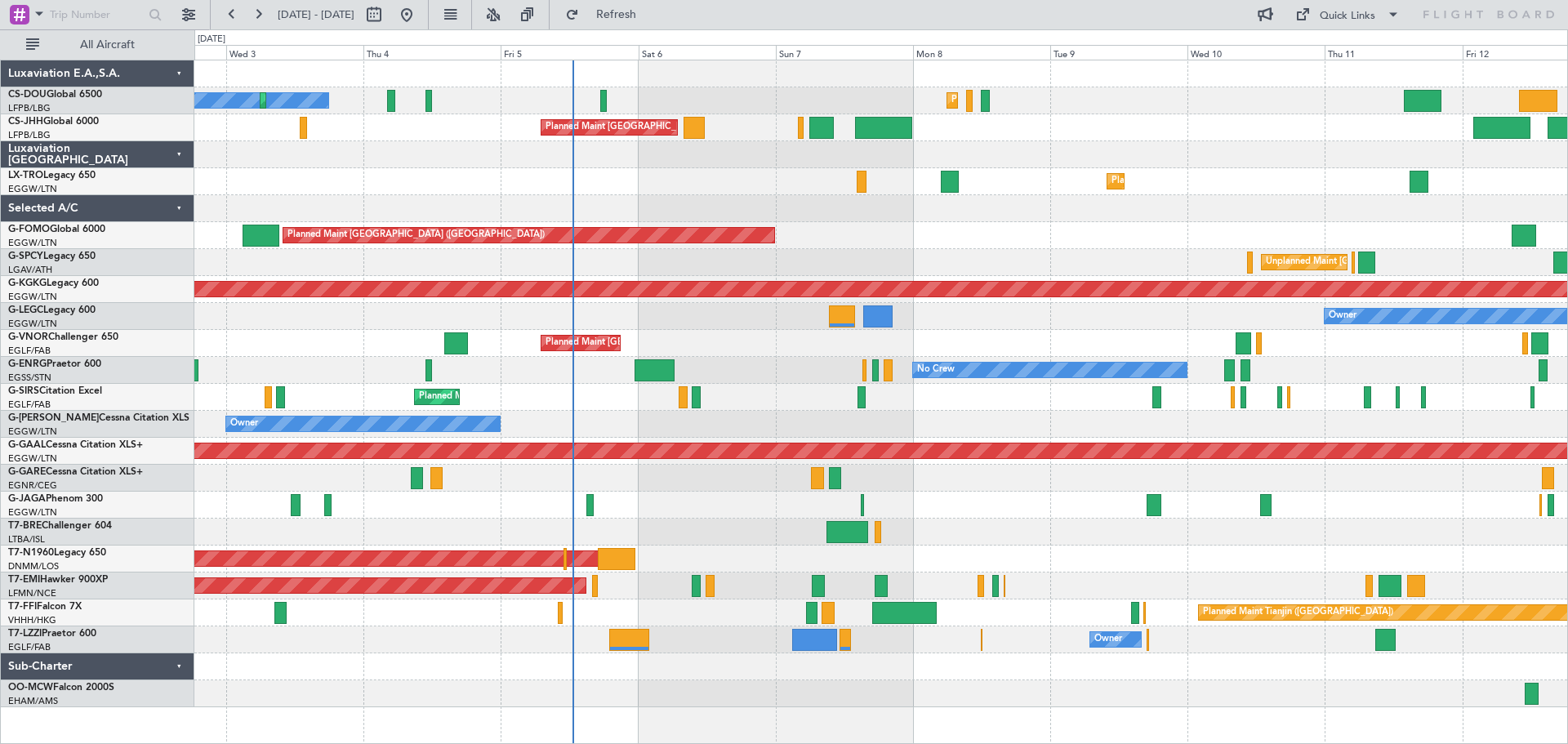
click at [710, 188] on div "Planned Maint Dusseldorf" at bounding box center [881, 181] width 1373 height 27
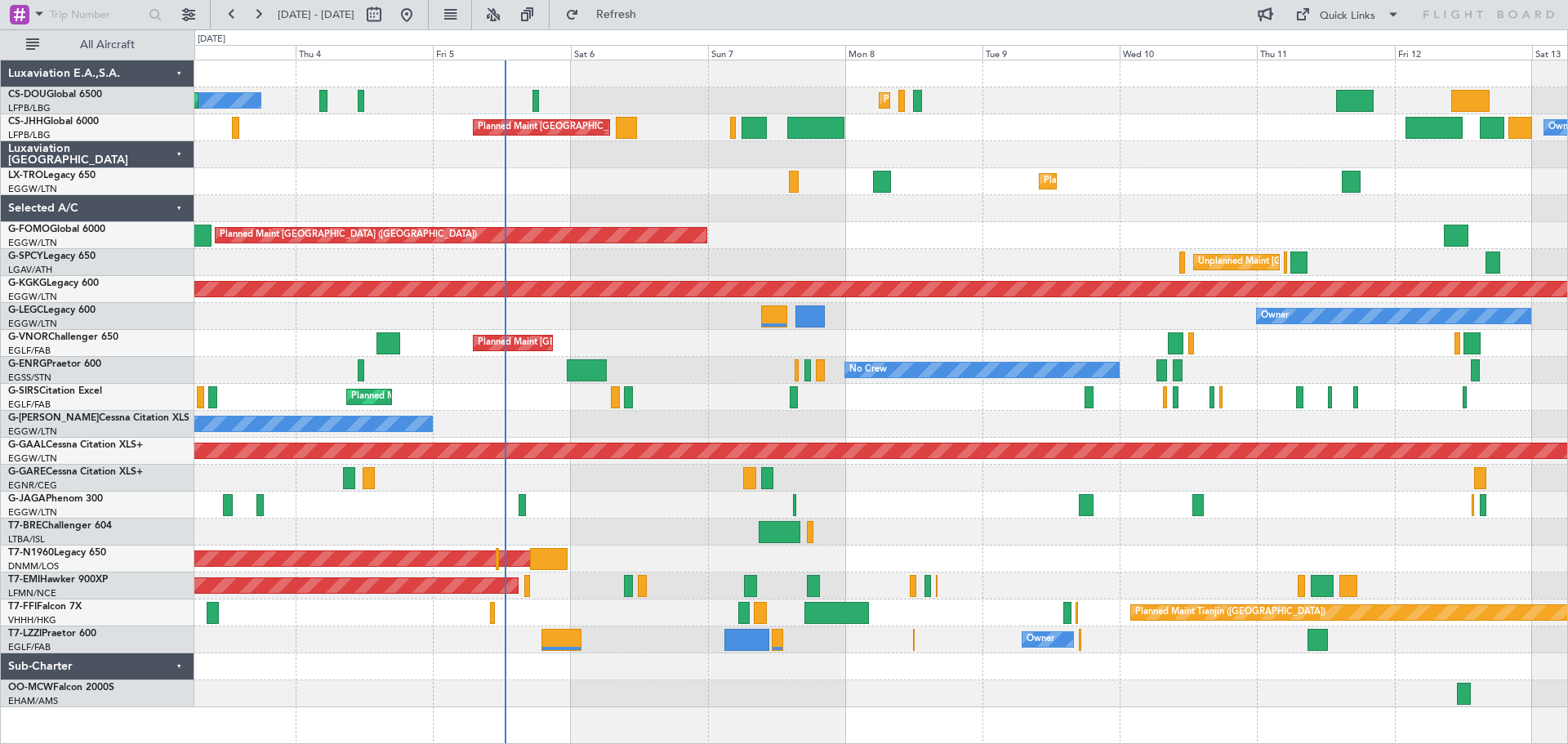
click at [983, 254] on div "No Crew Planned Maint Paris (Le Bourget) Planned Maint Paris (Le Bourget) Plann…" at bounding box center [881, 384] width 1373 height 648
click at [639, 196] on div at bounding box center [881, 209] width 1373 height 27
click at [1201, 194] on div "Planned Maint Dusseldorf" at bounding box center [881, 181] width 1373 height 27
click at [1189, 142] on div at bounding box center [881, 155] width 1373 height 27
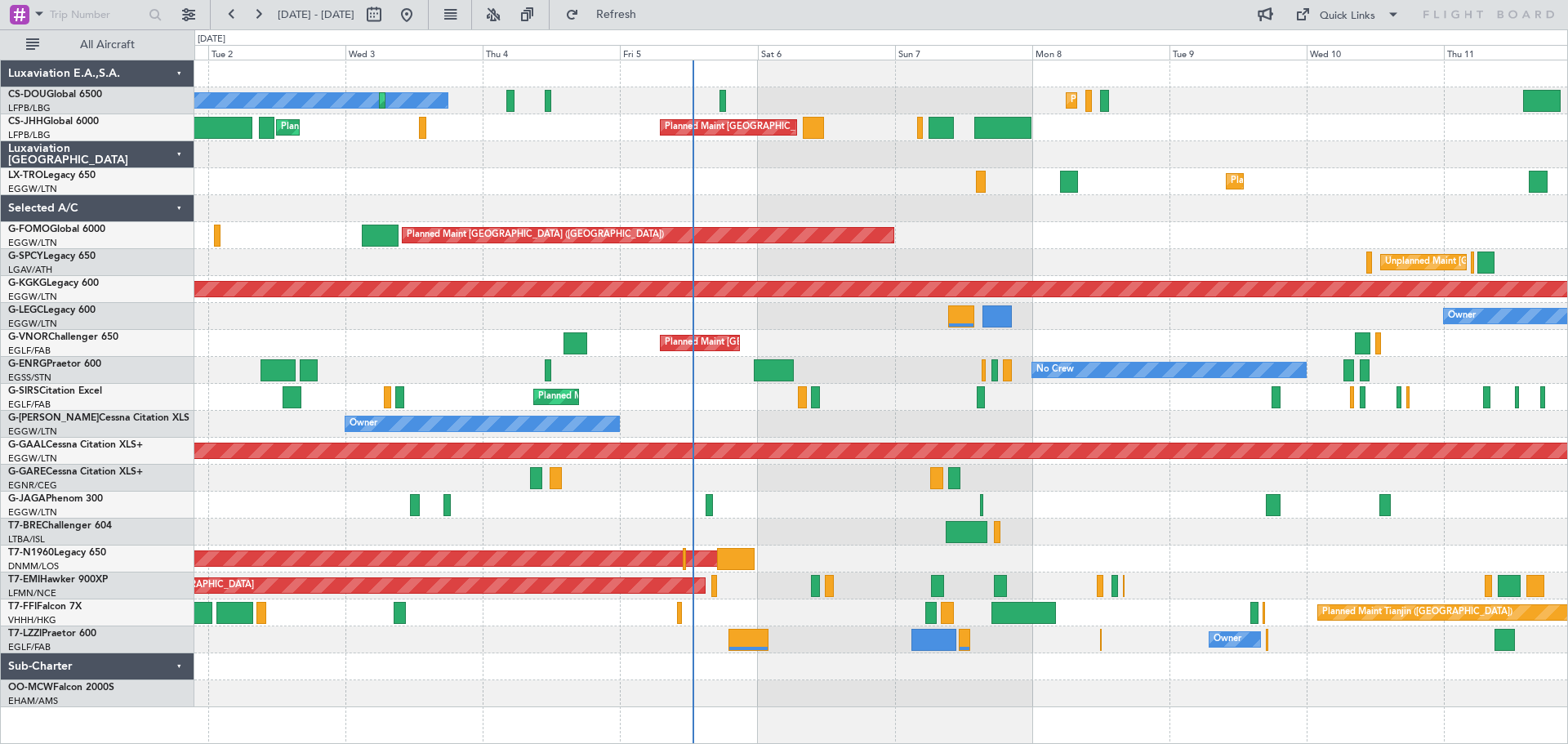
click at [820, 410] on div "No Crew Planned Maint Paris (Le Bourget) Planned Maint Paris (Le Bourget) Plann…" at bounding box center [881, 384] width 1373 height 648
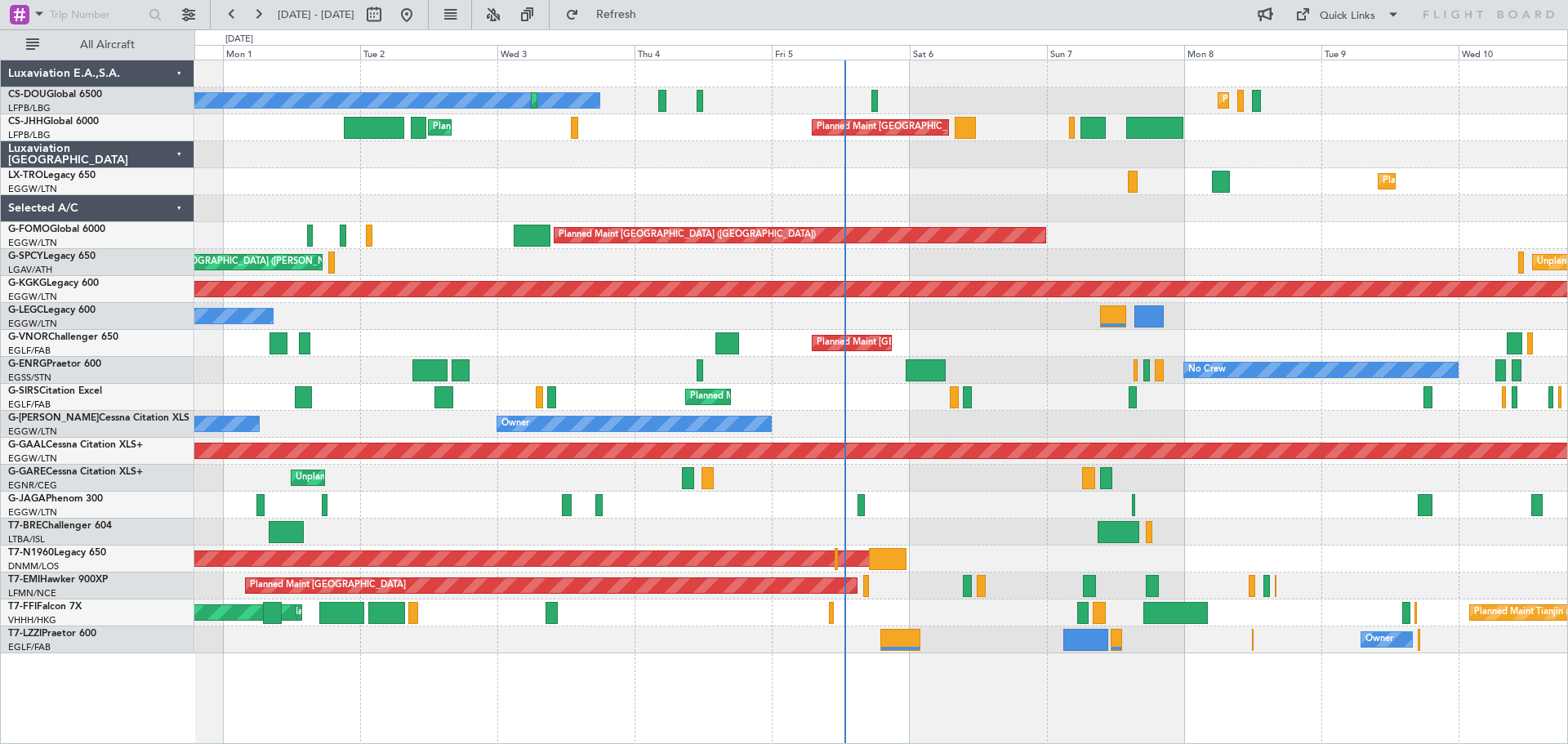
click at [818, 403] on div "Planned Maint [GEOGRAPHIC_DATA] ([GEOGRAPHIC_DATA])" at bounding box center [881, 397] width 1373 height 27
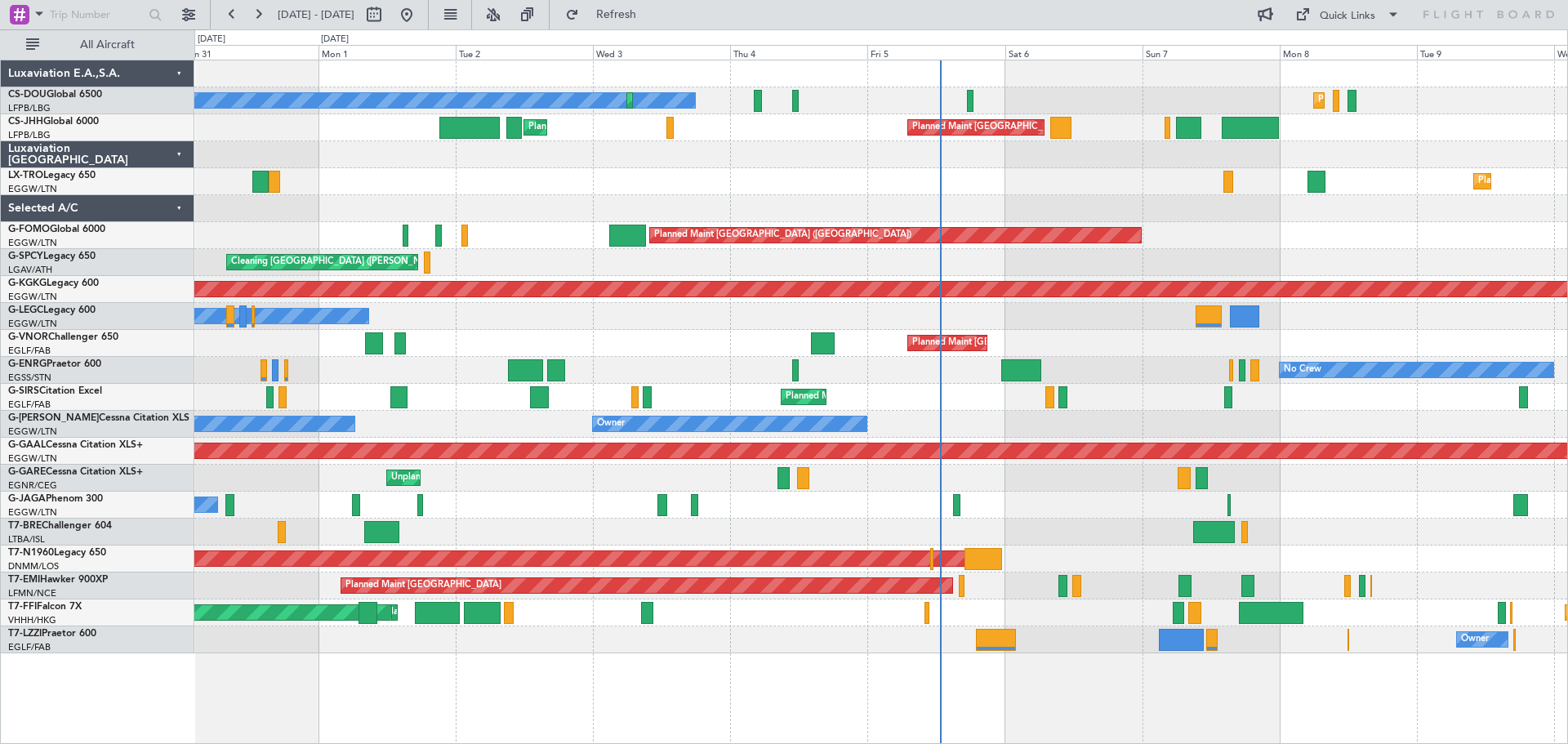
click at [906, 404] on div "Planned Maint [GEOGRAPHIC_DATA] ([GEOGRAPHIC_DATA])" at bounding box center [881, 397] width 1373 height 27
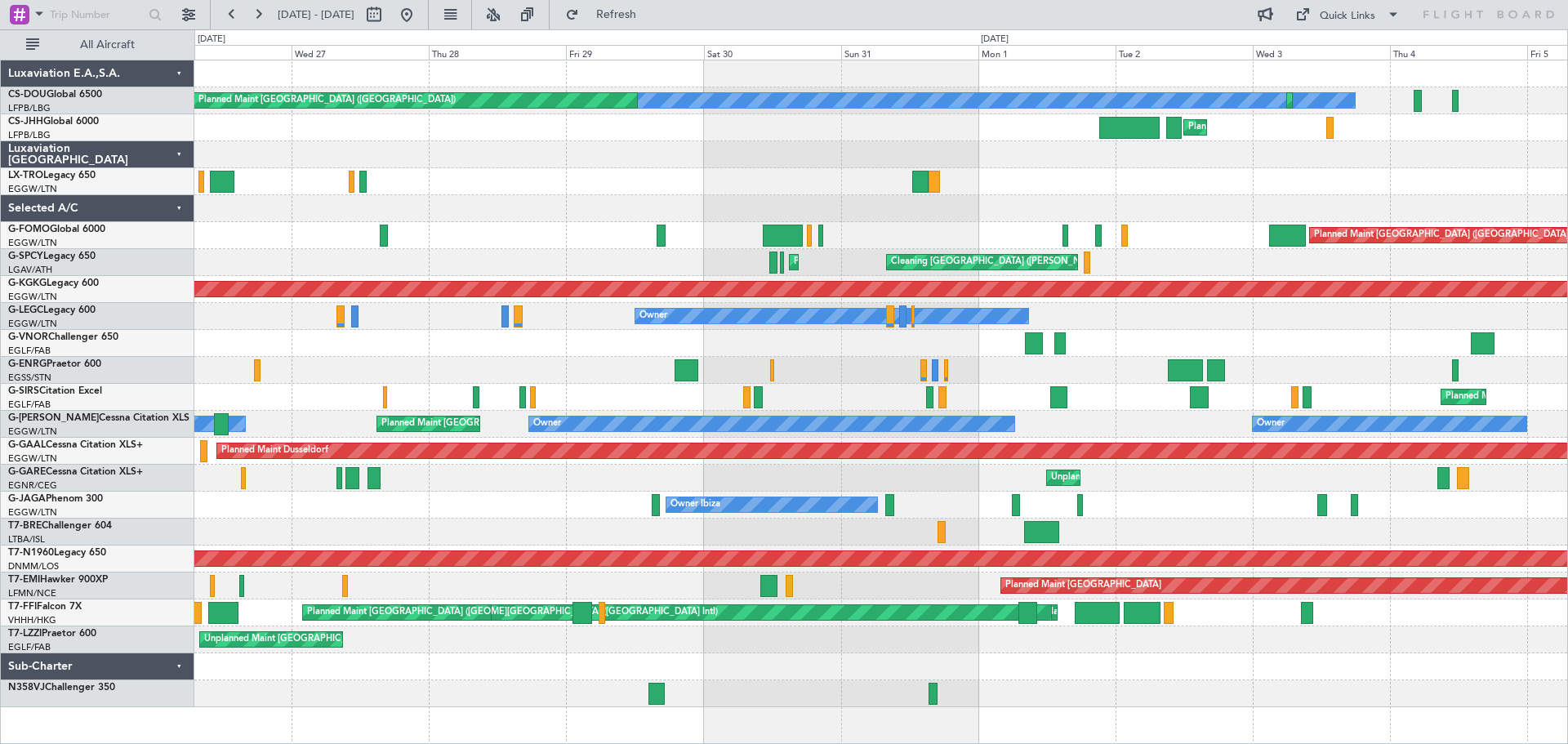
click at [1113, 441] on div "No Crew Planned Maint Paris (Le Bourget) Planned Maint Paris (Le Bourget) A/C U…" at bounding box center [881, 384] width 1373 height 648
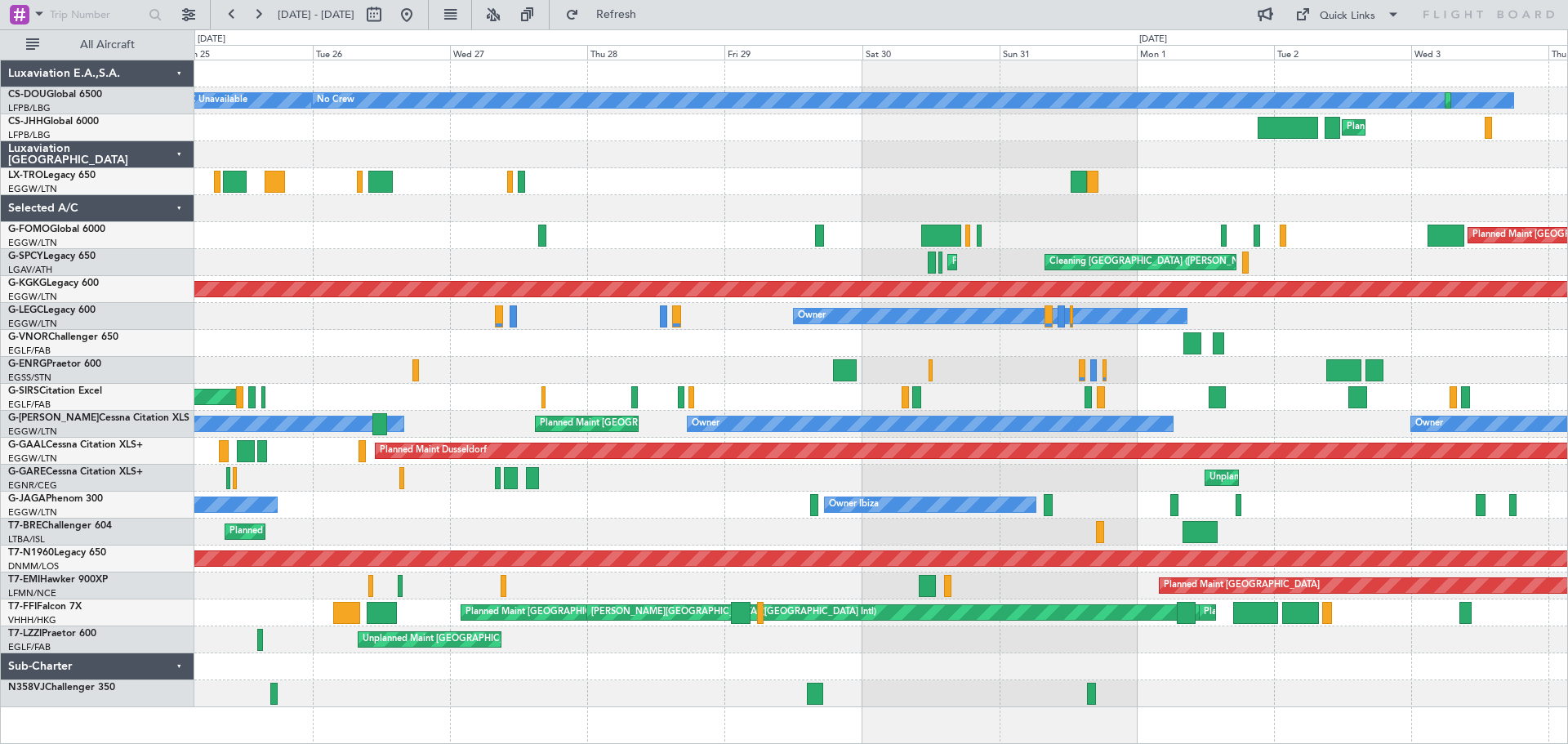
click at [588, 356] on div "Planned Maint [GEOGRAPHIC_DATA] ([GEOGRAPHIC_DATA])" at bounding box center [881, 343] width 1373 height 27
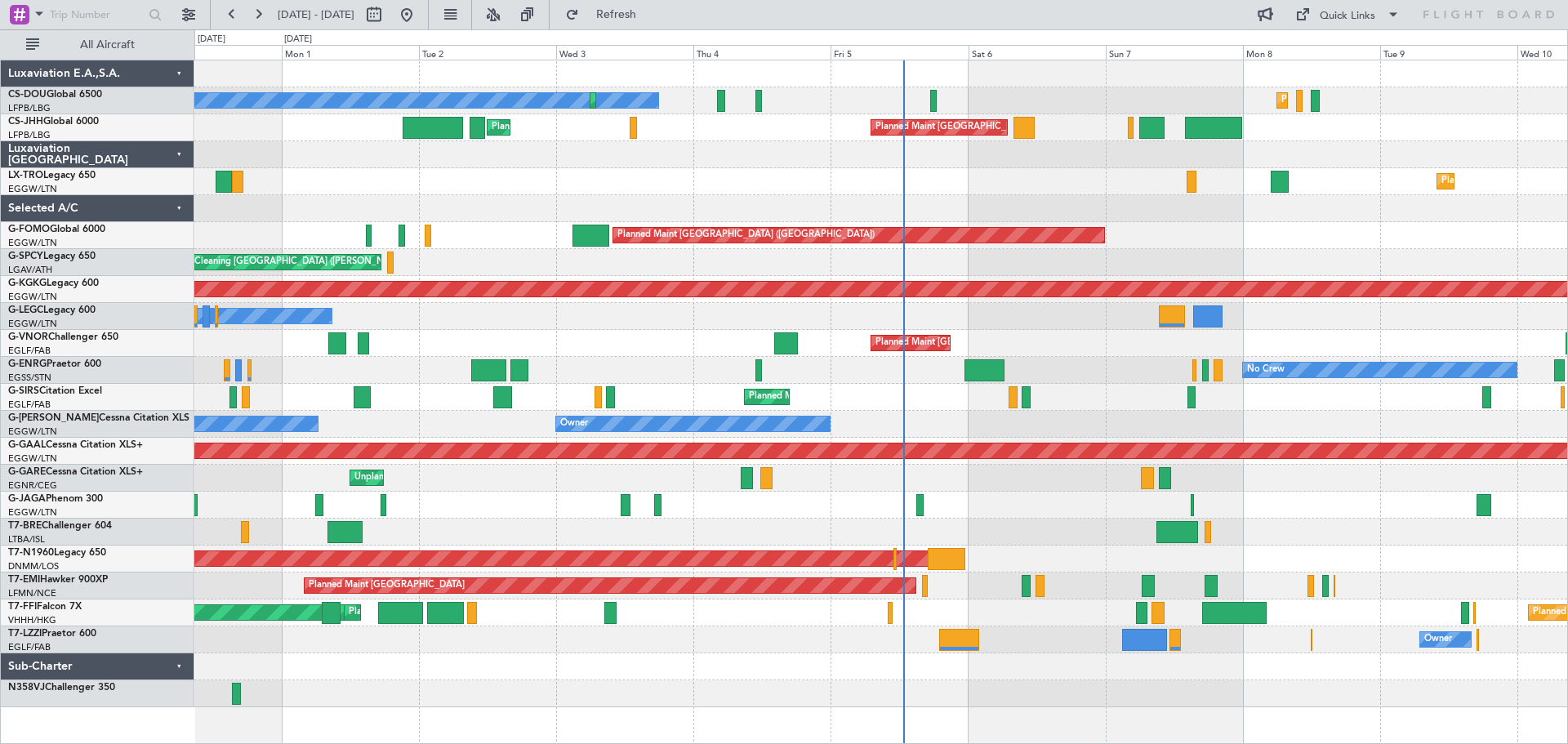
click at [568, 345] on div "Planned Maint [GEOGRAPHIC_DATA] ([GEOGRAPHIC_DATA])" at bounding box center [881, 343] width 1373 height 27
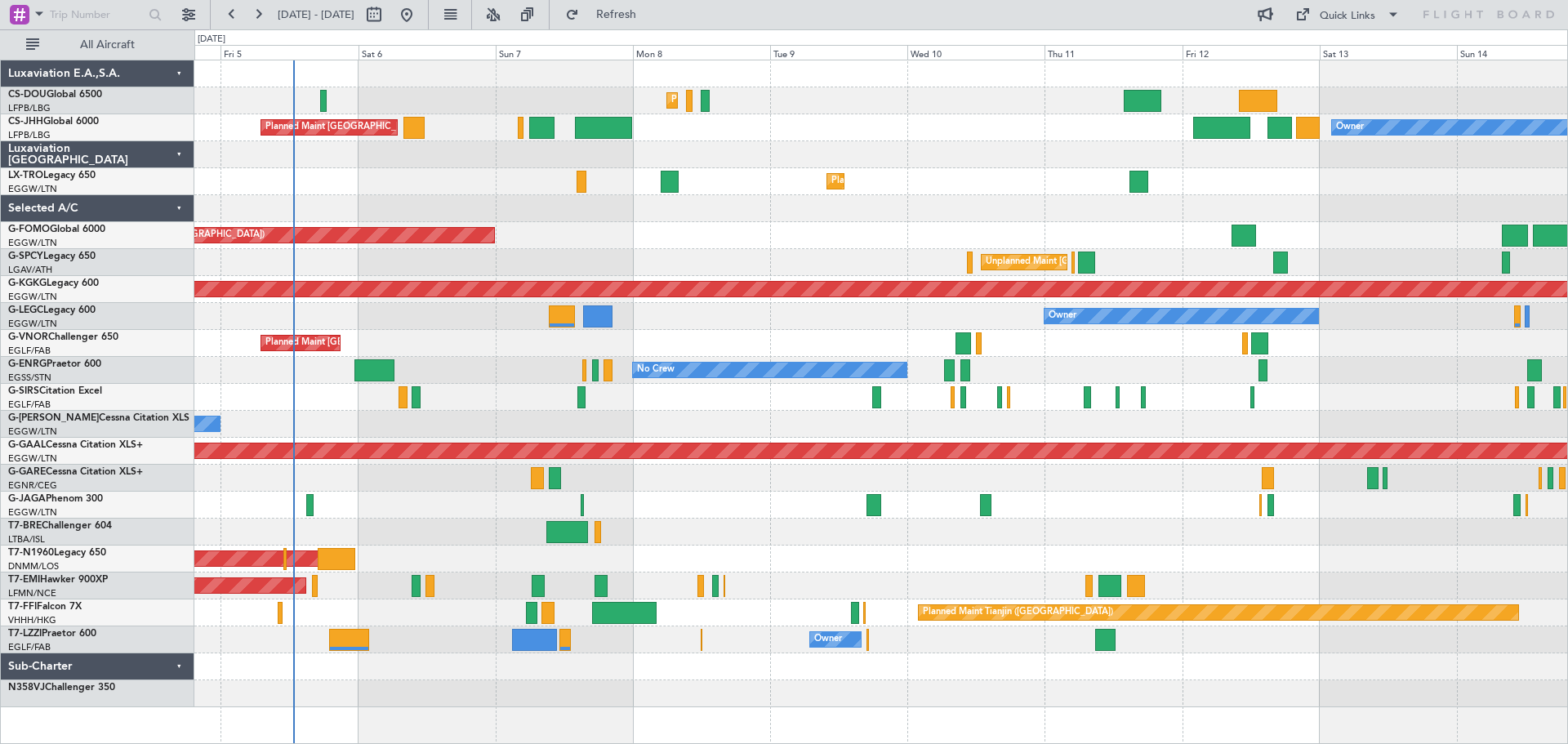
click at [830, 343] on div "Planned Maint [GEOGRAPHIC_DATA] ([GEOGRAPHIC_DATA])" at bounding box center [881, 343] width 1373 height 27
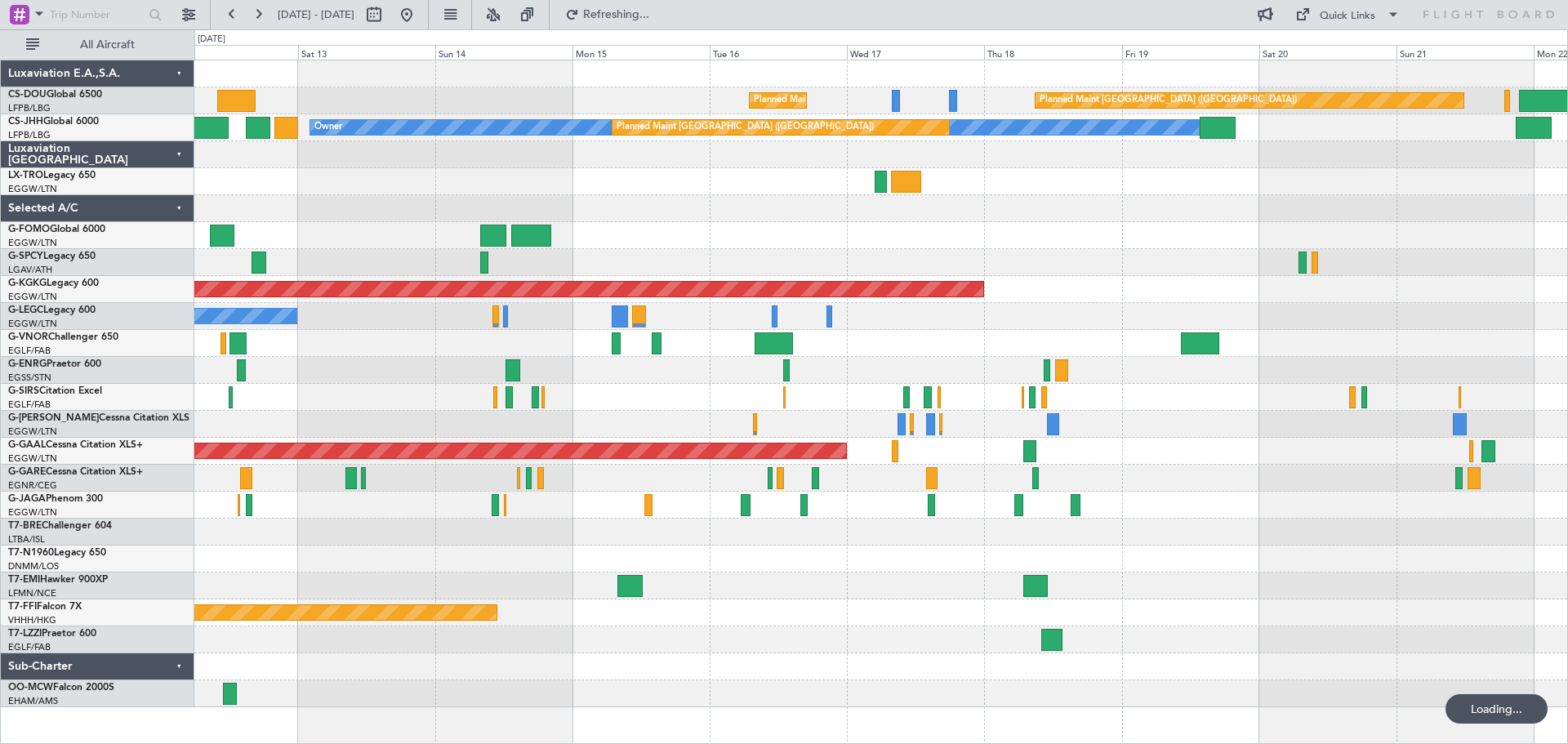
click at [494, 341] on div "Planned Maint Paris (Le Bourget) Planned Maint Paris (Le Bourget) Owner Planned…" at bounding box center [881, 384] width 1373 height 648
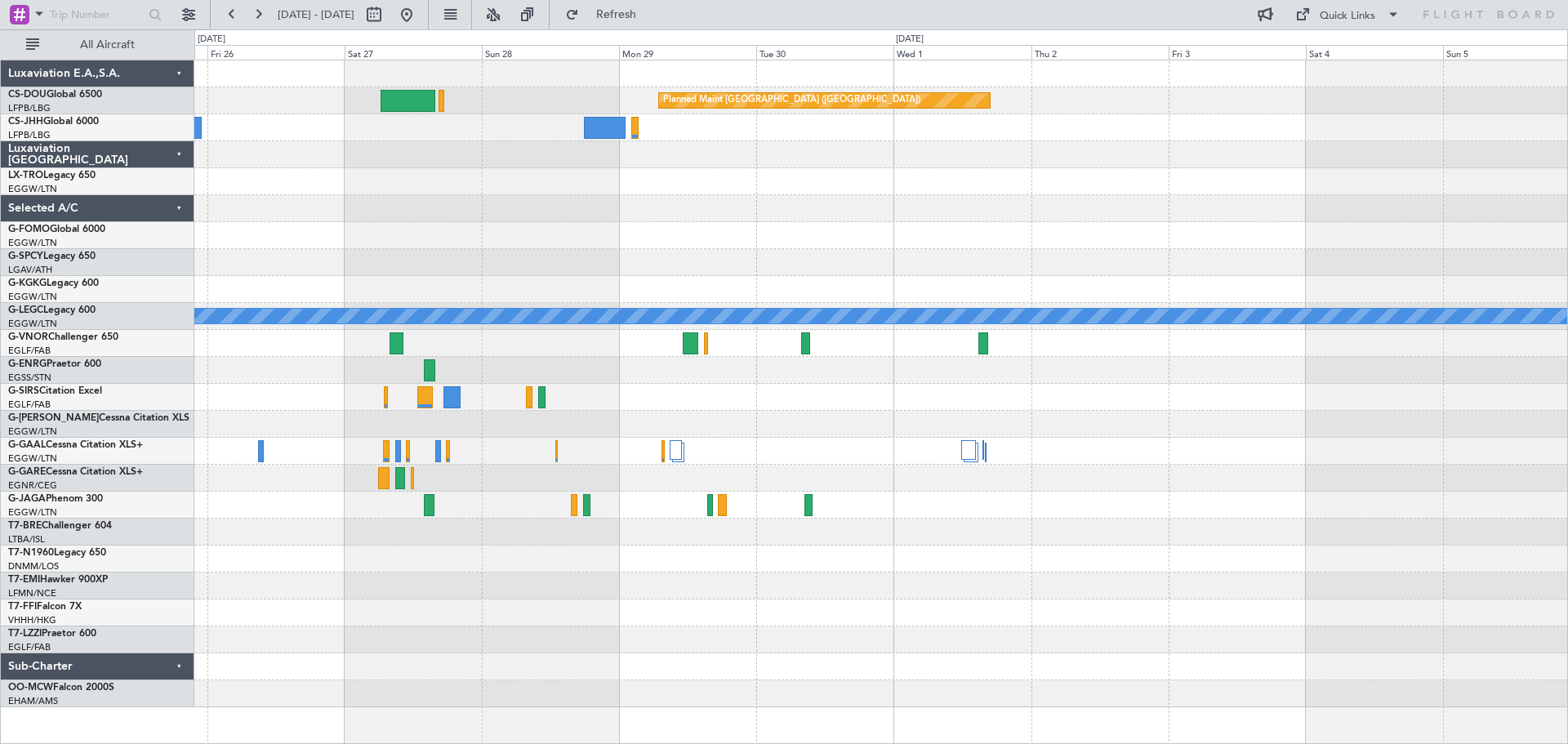
click at [677, 335] on div at bounding box center [881, 343] width 1373 height 27
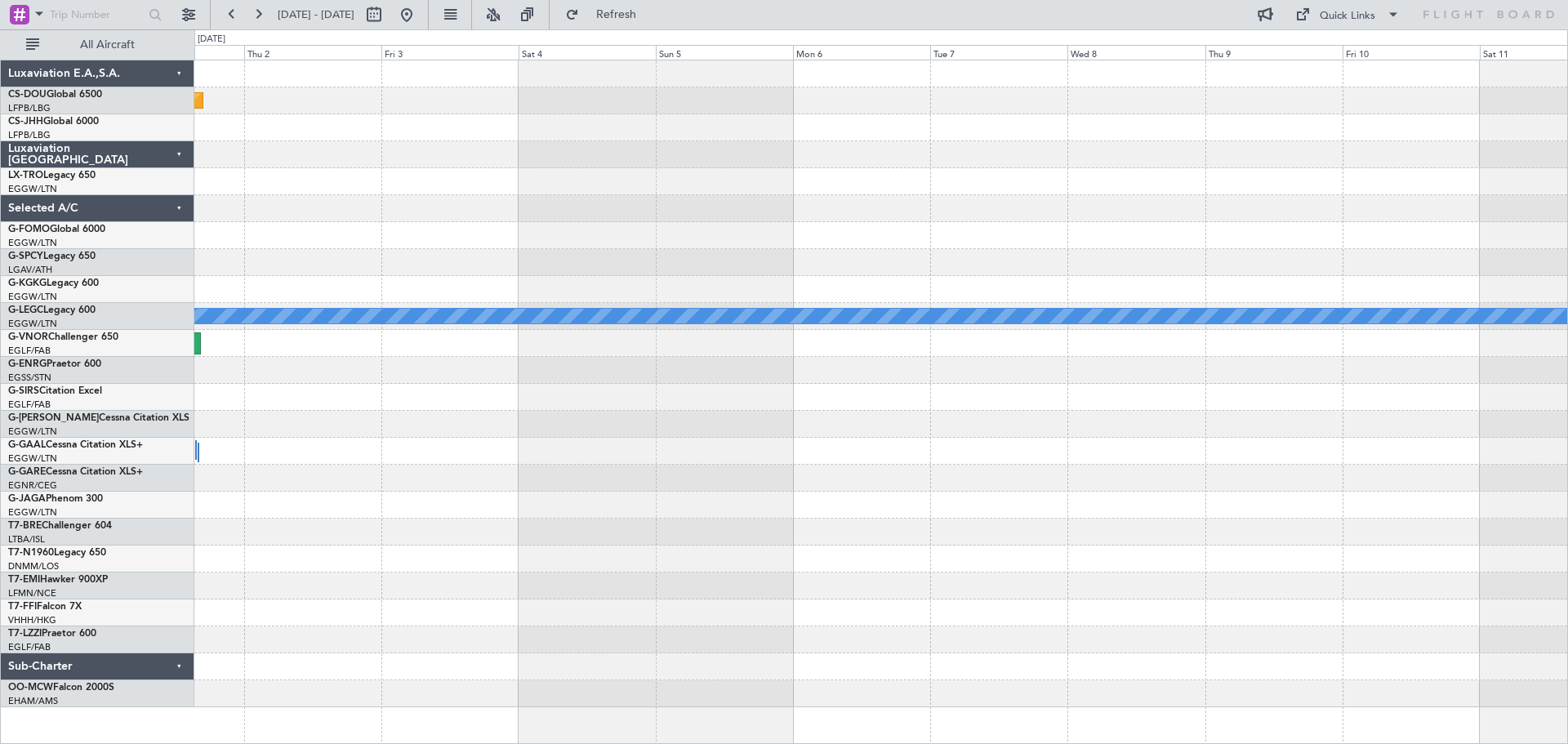
click at [545, 369] on div "Planned Maint Paris (Le Bourget) A/C Unavailable London (Luton)" at bounding box center [881, 384] width 1373 height 648
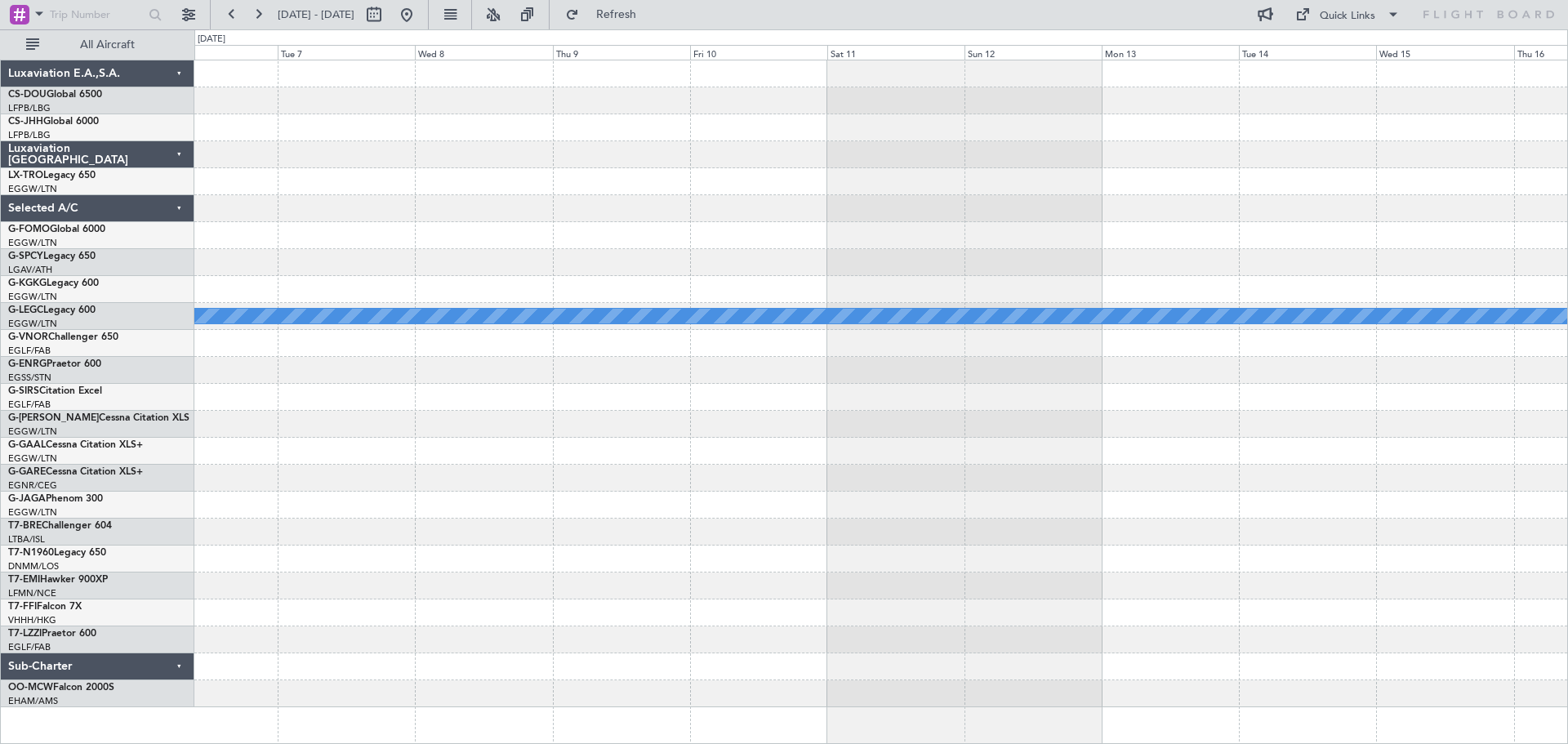
click at [486, 348] on div "A/C Unavailable London (Luton)" at bounding box center [881, 384] width 1373 height 648
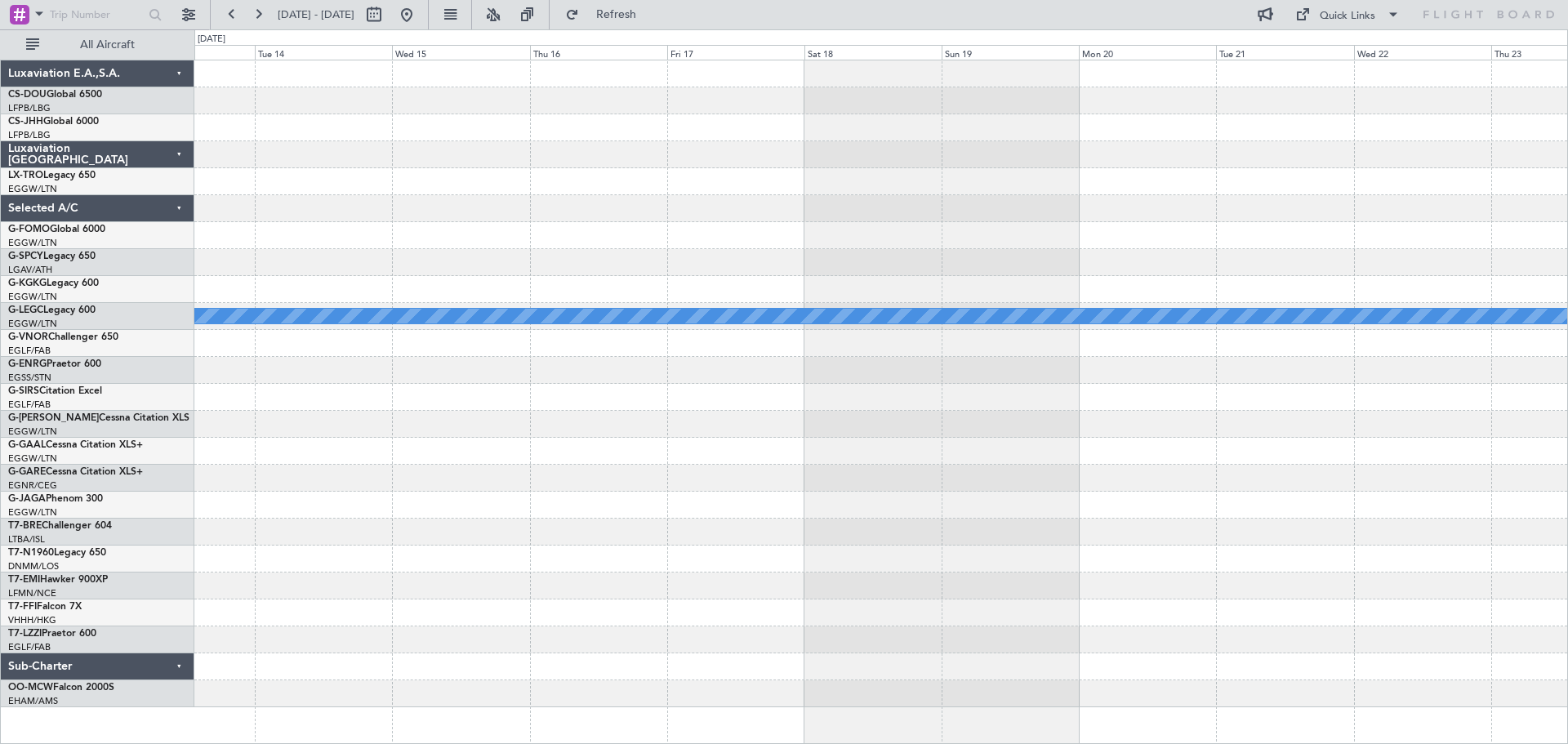
click at [336, 351] on div "A/C Unavailable London (Luton)" at bounding box center [881, 384] width 1373 height 648
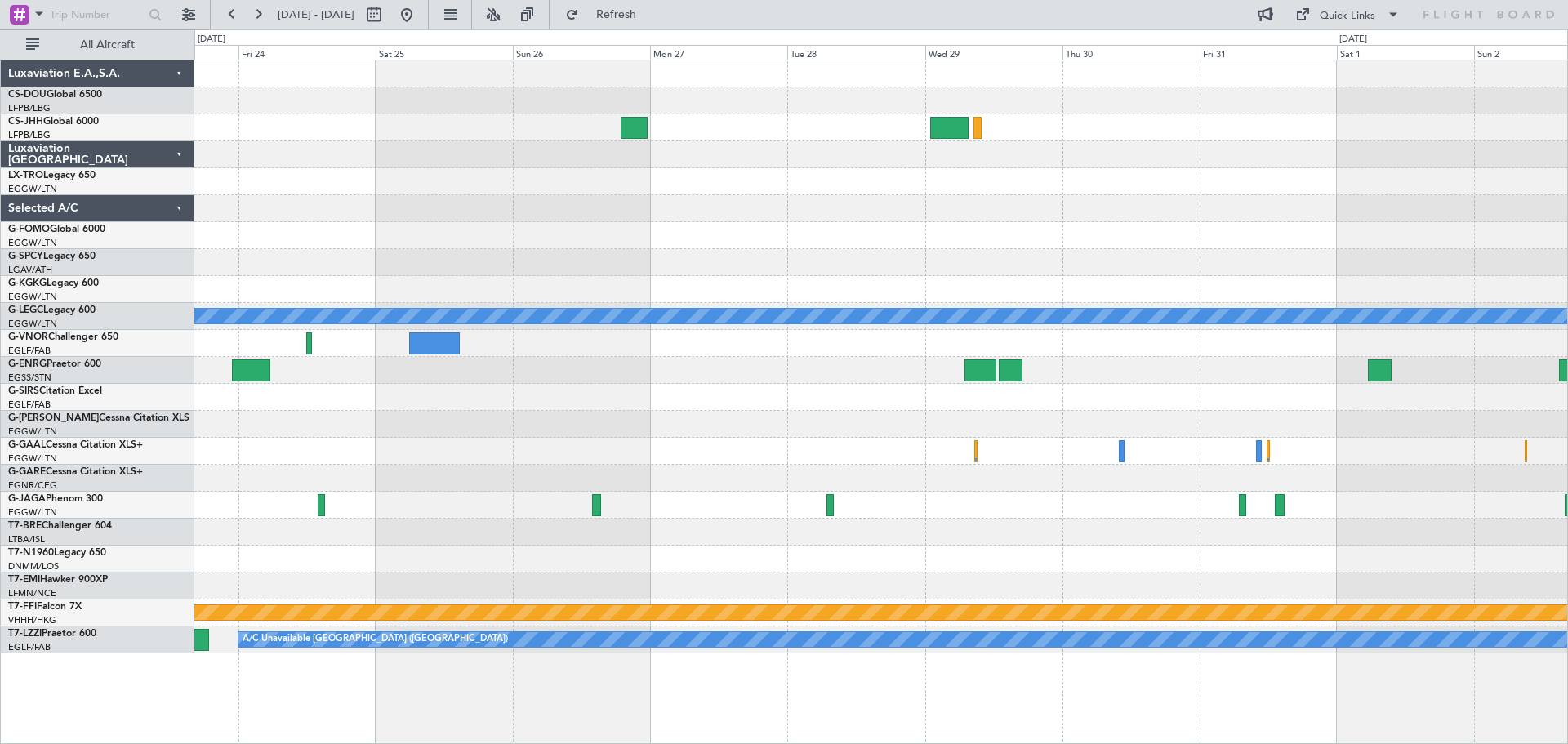
click at [1121, 469] on div "Planned Maint Riga (Riga Intl) A/C Unavailable London (Luton) Planned Maint Bou…" at bounding box center [881, 357] width 1373 height 594
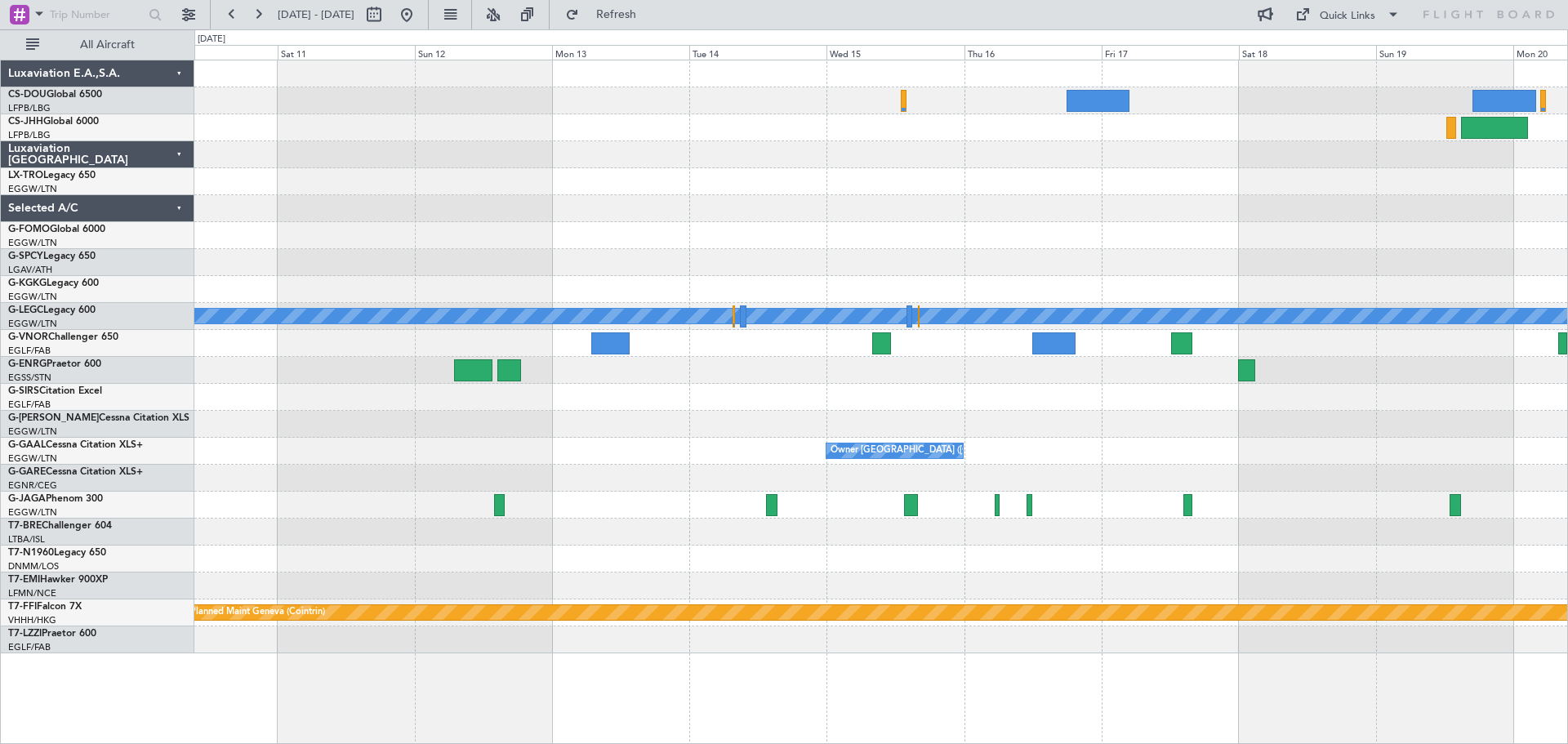
click at [1303, 425] on div "A/C Unavailable London (Luton) Owner London (Luton) Planned Maint Geneva (Coint…" at bounding box center [881, 357] width 1373 height 594
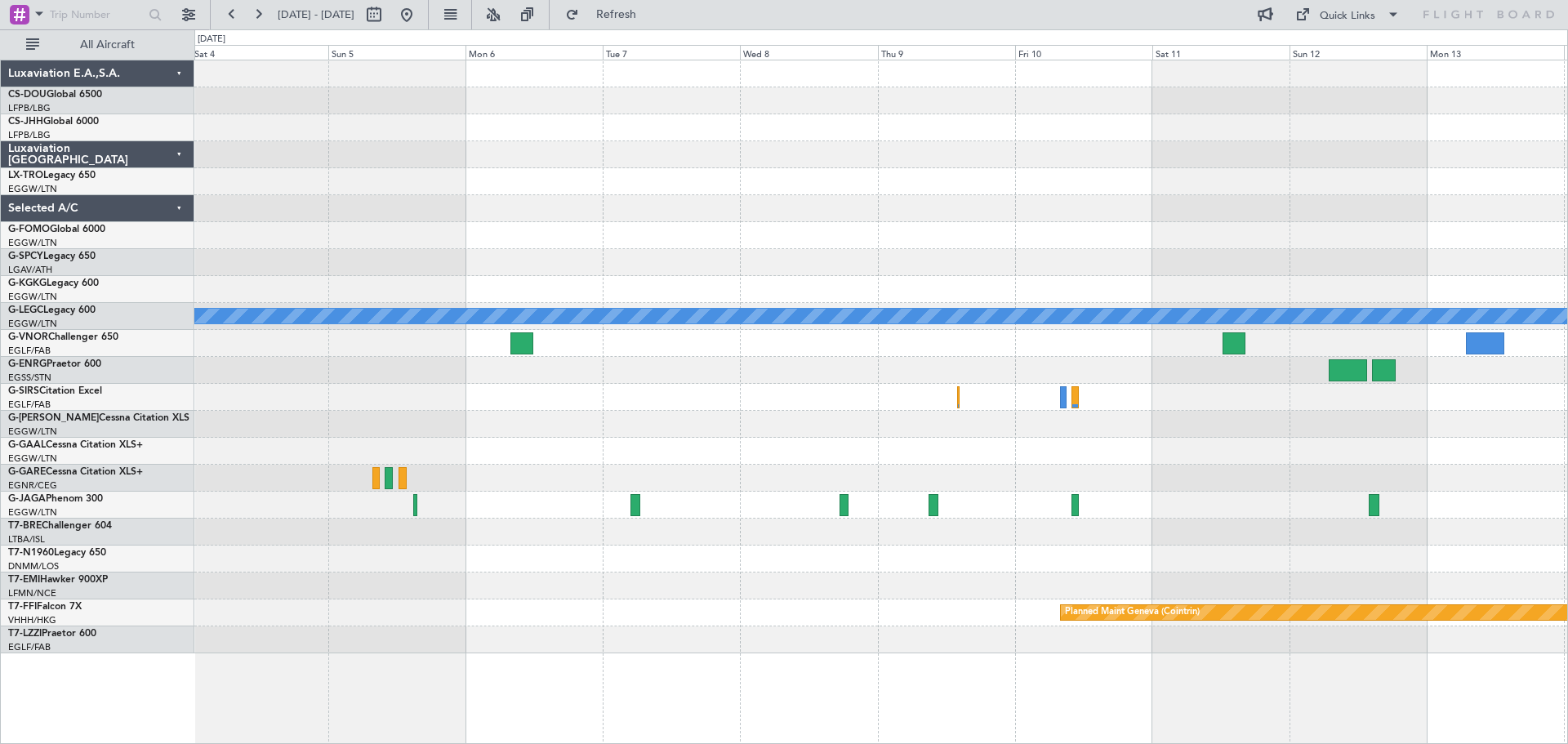
click at [1209, 479] on div "A/C Unavailable London (Luton) Owner London (Luton) Planned Maint Geneva (Coint…" at bounding box center [881, 357] width 1373 height 594
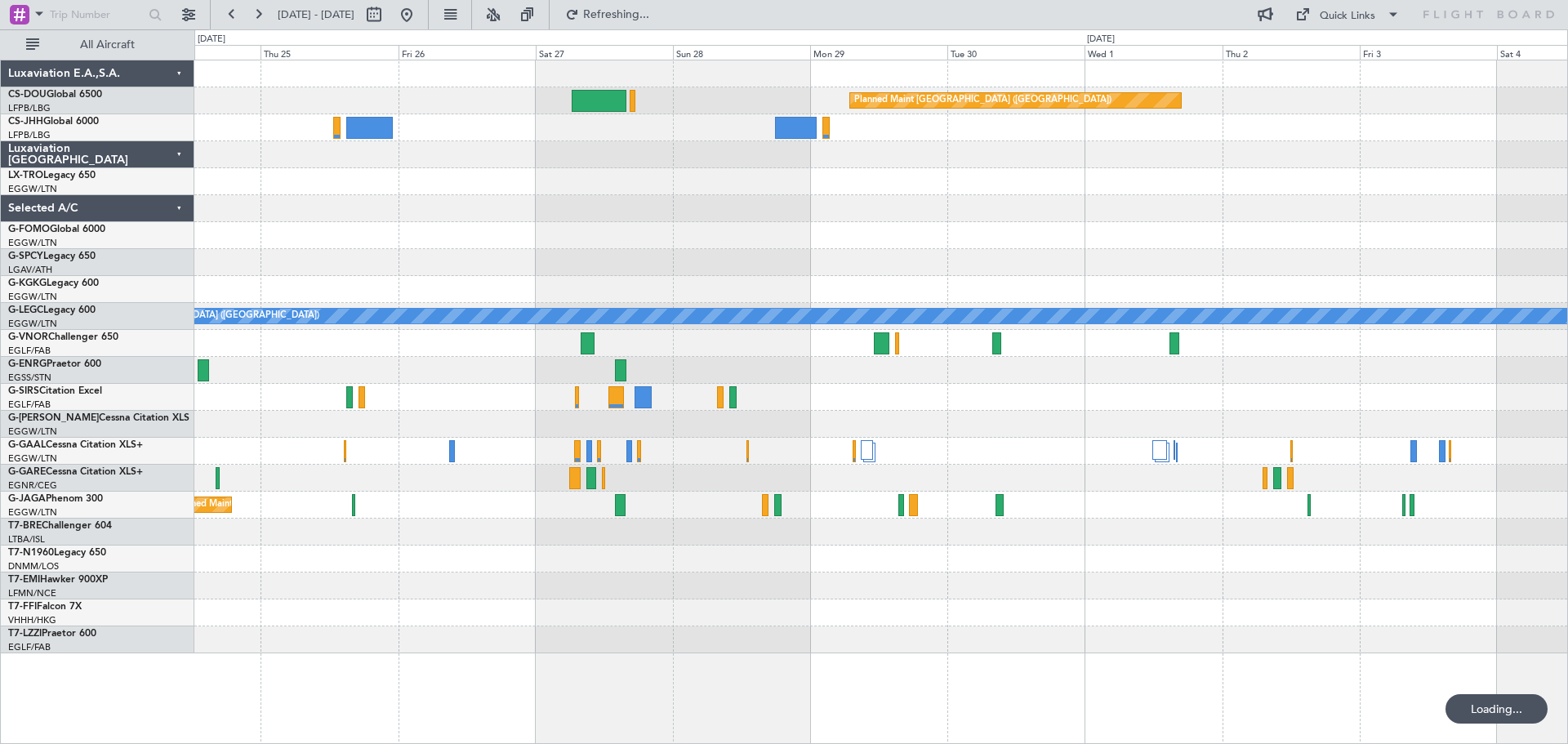
click at [478, 410] on div at bounding box center [881, 397] width 1373 height 27
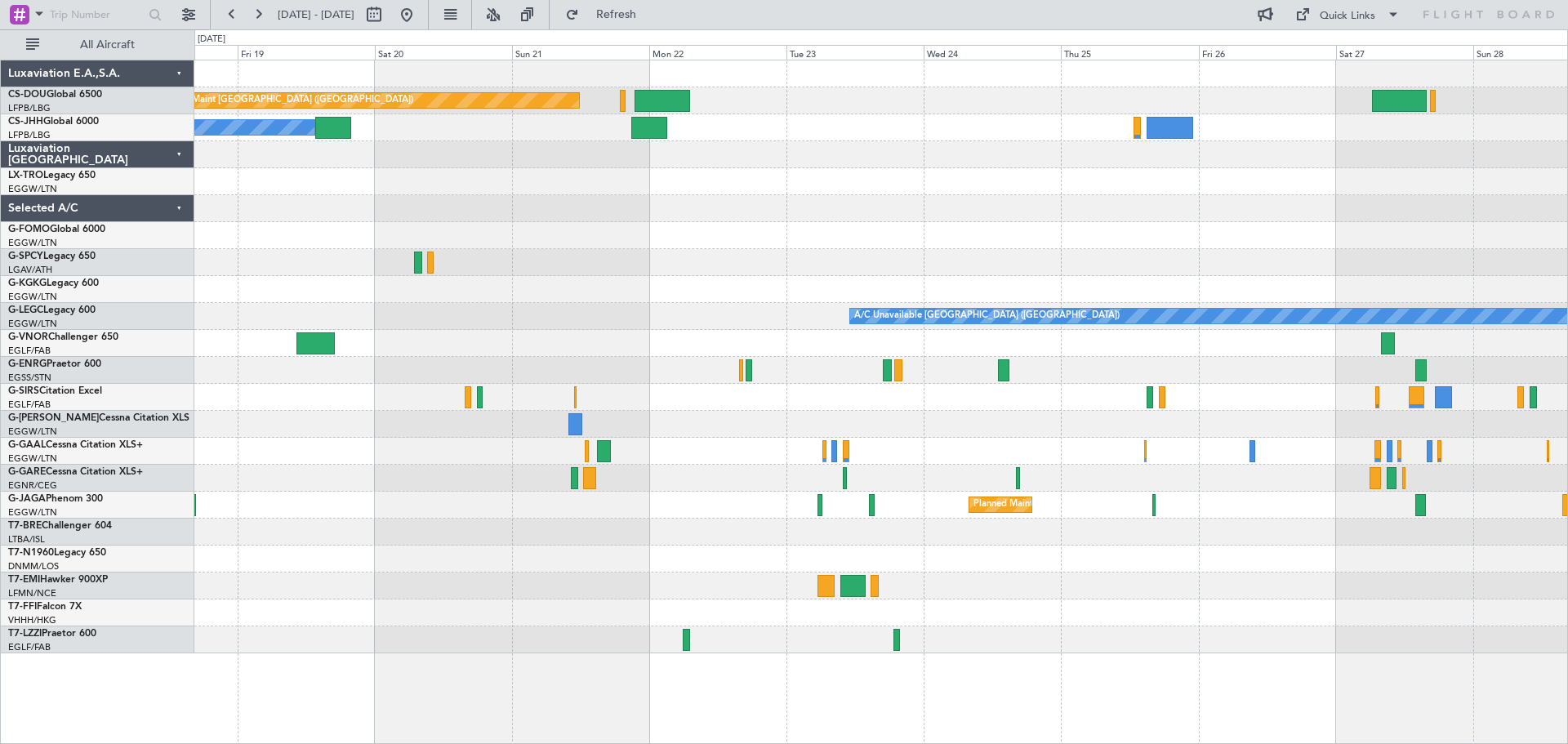
click at [1186, 385] on div at bounding box center [881, 397] width 1373 height 27
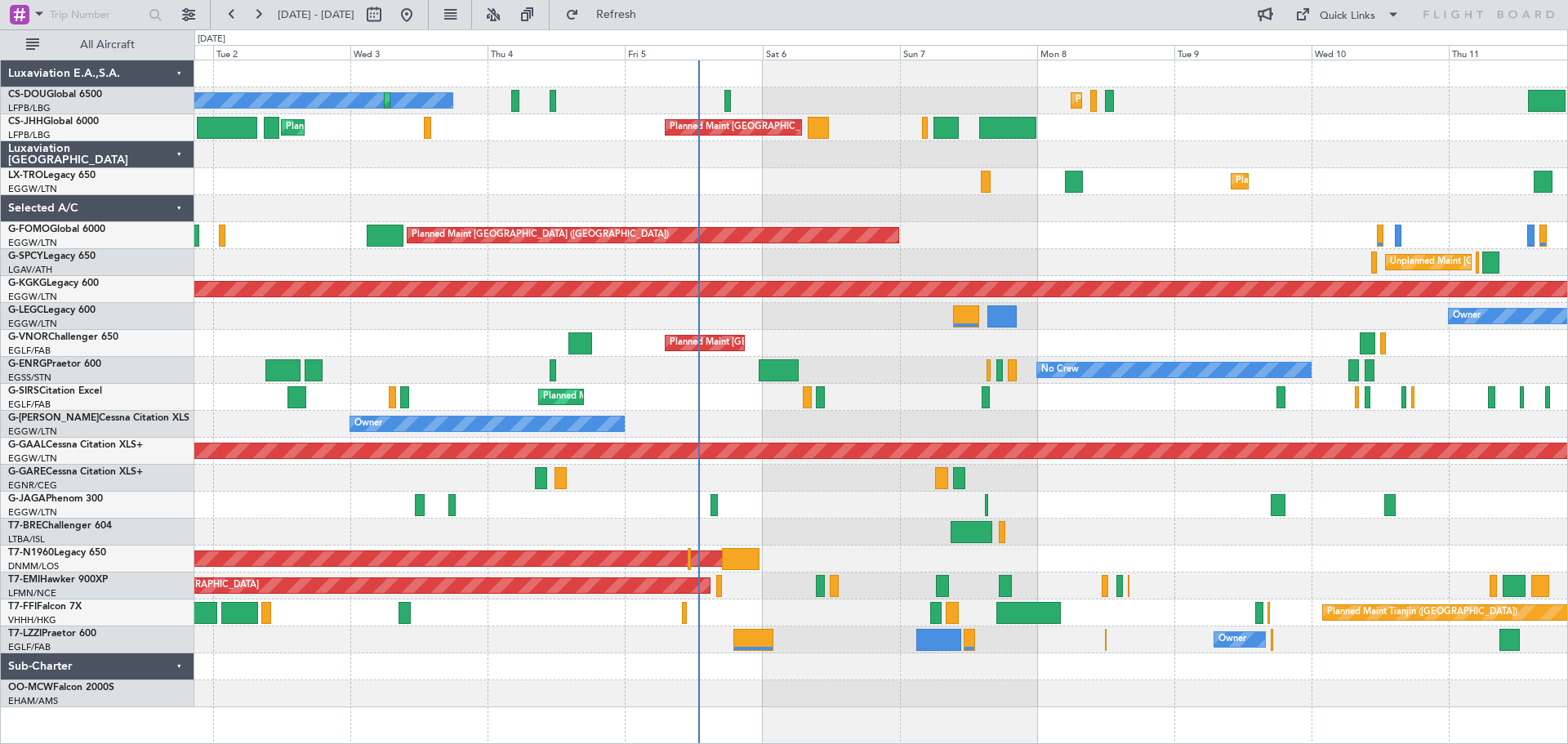
click at [1134, 420] on div "Owner Owner" at bounding box center [881, 425] width 1373 height 27
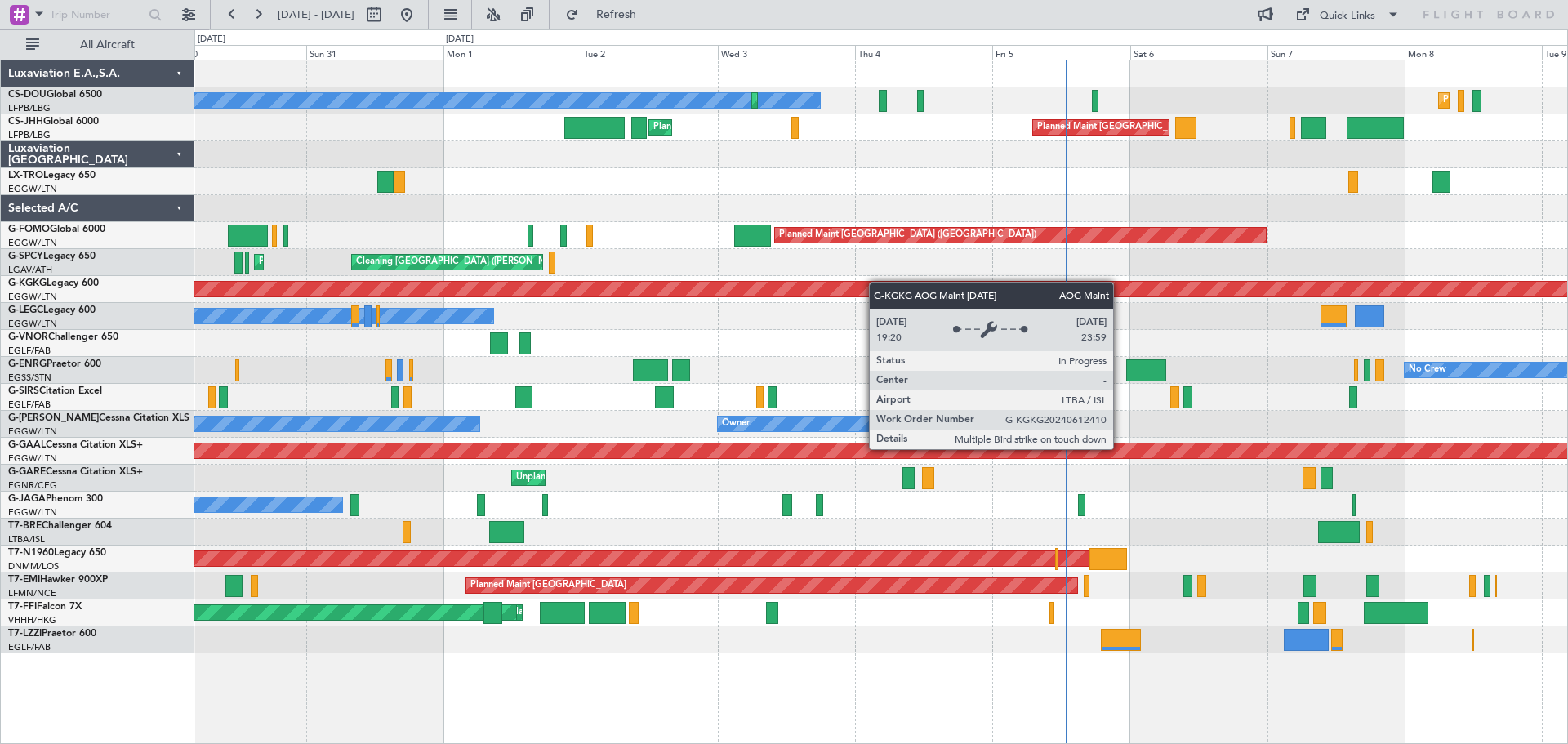
click at [945, 283] on div "No Crew Planned Maint Paris (Le Bourget) Planned Maint Paris (Le Bourget) Plann…" at bounding box center [881, 357] width 1373 height 594
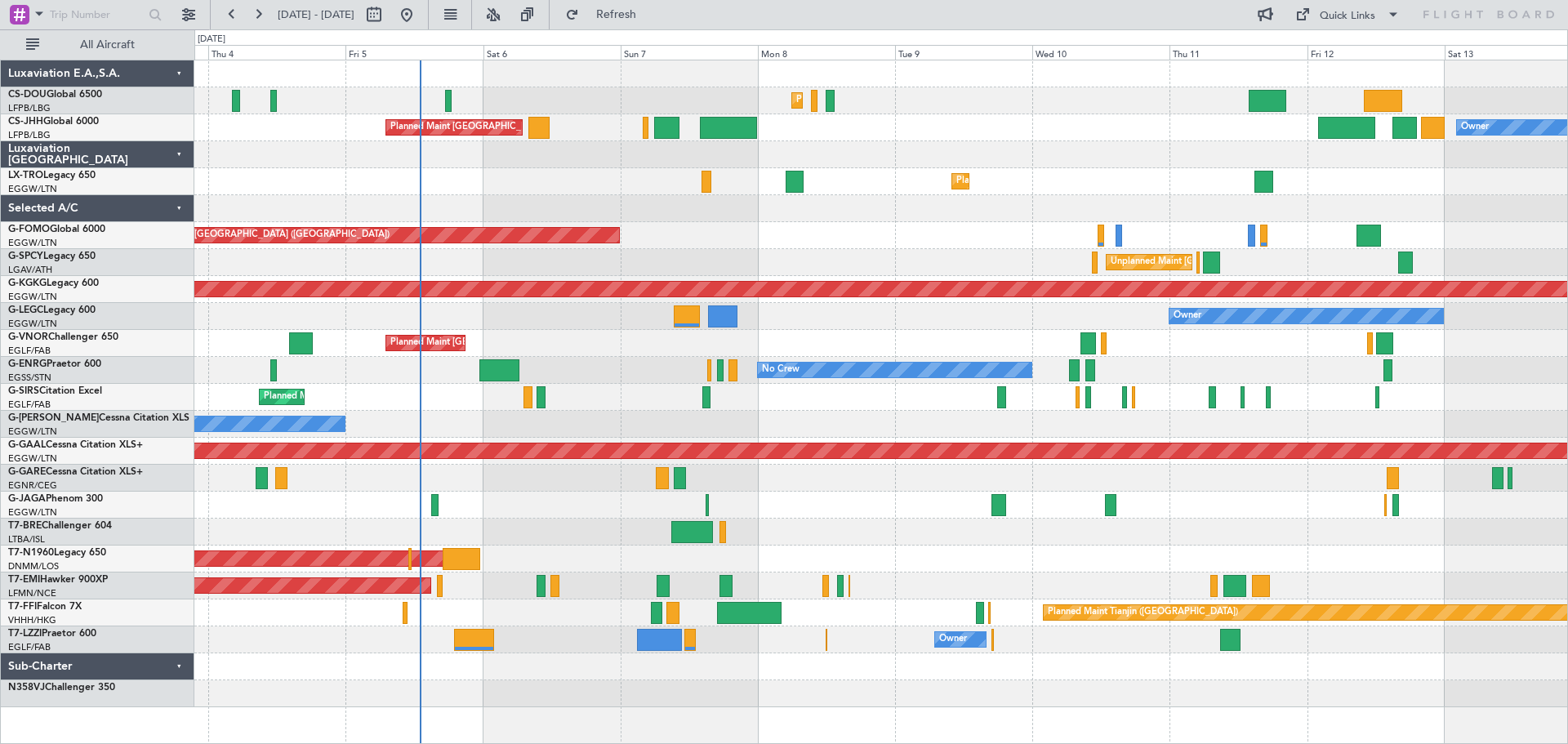
click at [477, 189] on div "Planned Maint Dusseldorf" at bounding box center [881, 181] width 1373 height 27
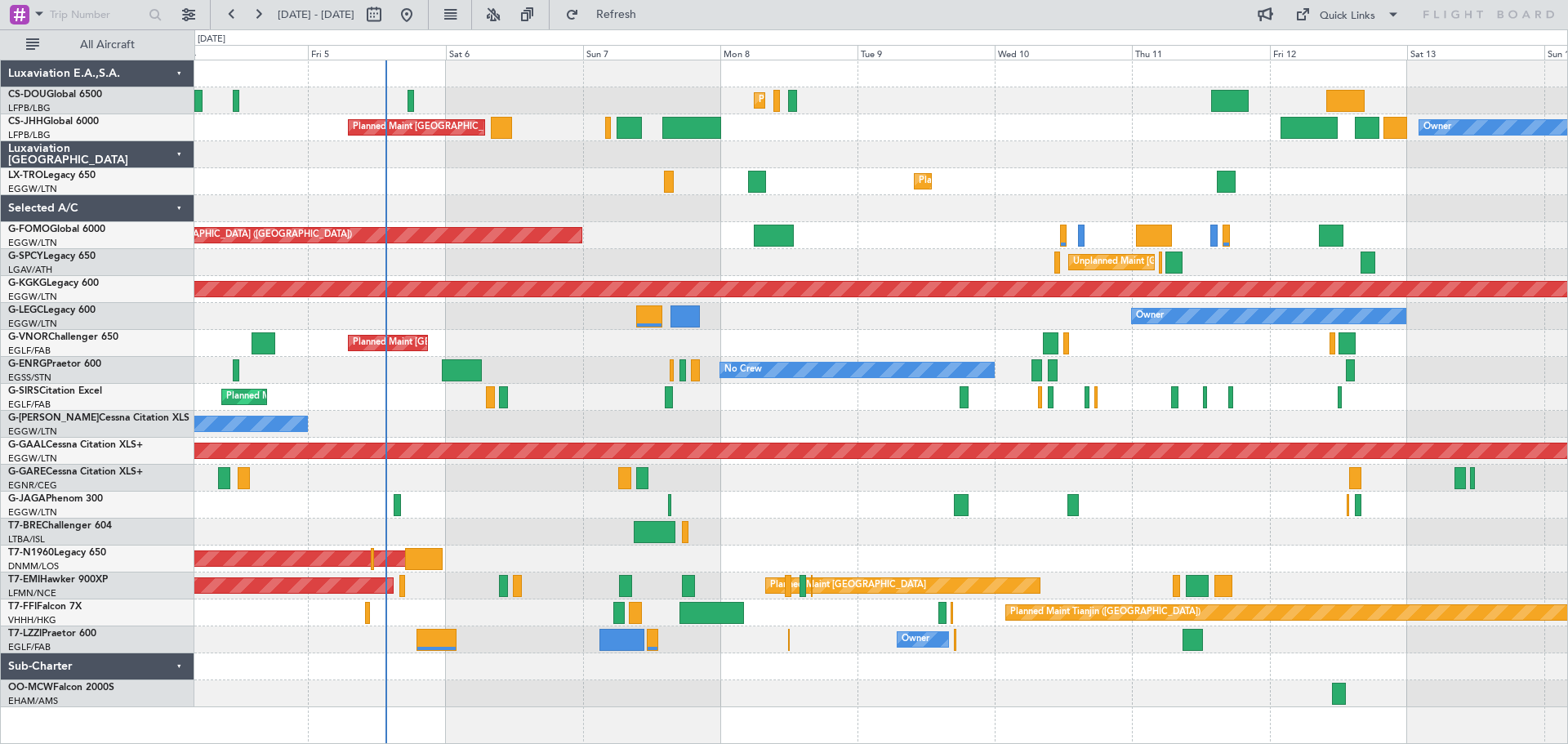
click at [1023, 174] on div "Planned Maint Dusseldorf" at bounding box center [881, 181] width 1373 height 27
click at [1064, 143] on div at bounding box center [881, 155] width 1373 height 27
click at [1064, 118] on div "Owner Planned Maint [GEOGRAPHIC_DATA] ([GEOGRAPHIC_DATA]) Planned Maint [GEOGRA…" at bounding box center [881, 127] width 1373 height 27
click at [1061, 115] on div "Owner Planned Maint [GEOGRAPHIC_DATA] ([GEOGRAPHIC_DATA]) Planned Maint [GEOGRA…" at bounding box center [881, 127] width 1373 height 27
click at [516, 166] on div at bounding box center [881, 155] width 1373 height 27
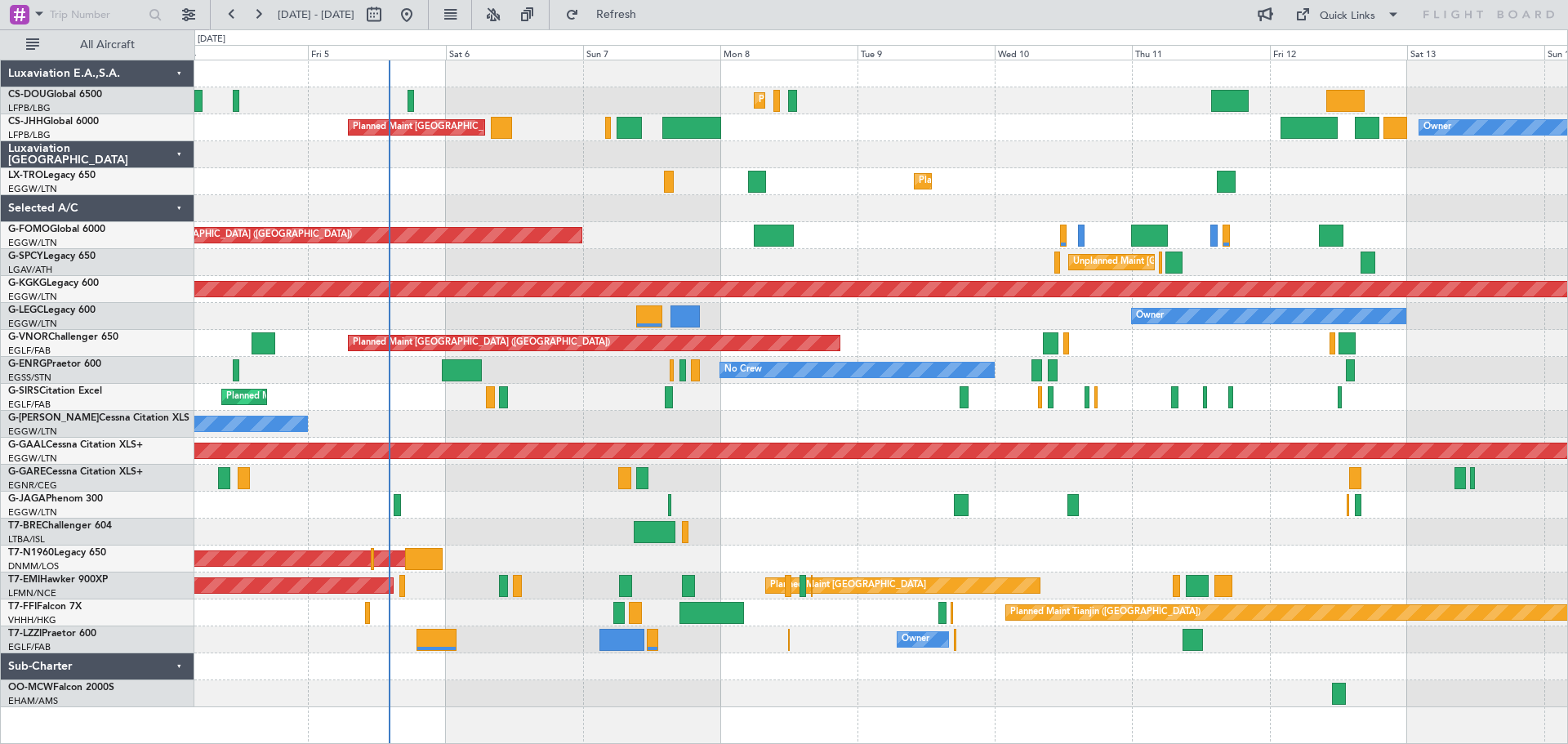
click at [791, 304] on div "Owner" at bounding box center [881, 317] width 1373 height 27
click at [928, 223] on div "Planned Maint [GEOGRAPHIC_DATA] ([GEOGRAPHIC_DATA])" at bounding box center [881, 235] width 1373 height 27
click at [928, 251] on div "Unplanned Maint Athens (Eleftherios Venizelos Intl) Cleaning Athens (Eleftherio…" at bounding box center [881, 263] width 1373 height 27
click at [928, 224] on div "Planned Maint [GEOGRAPHIC_DATA] ([GEOGRAPHIC_DATA])" at bounding box center [881, 235] width 1373 height 27
click at [930, 250] on div "Unplanned Maint Athens (Eleftherios Venizelos Intl) Cleaning Athens (Eleftherio…" at bounding box center [881, 263] width 1373 height 27
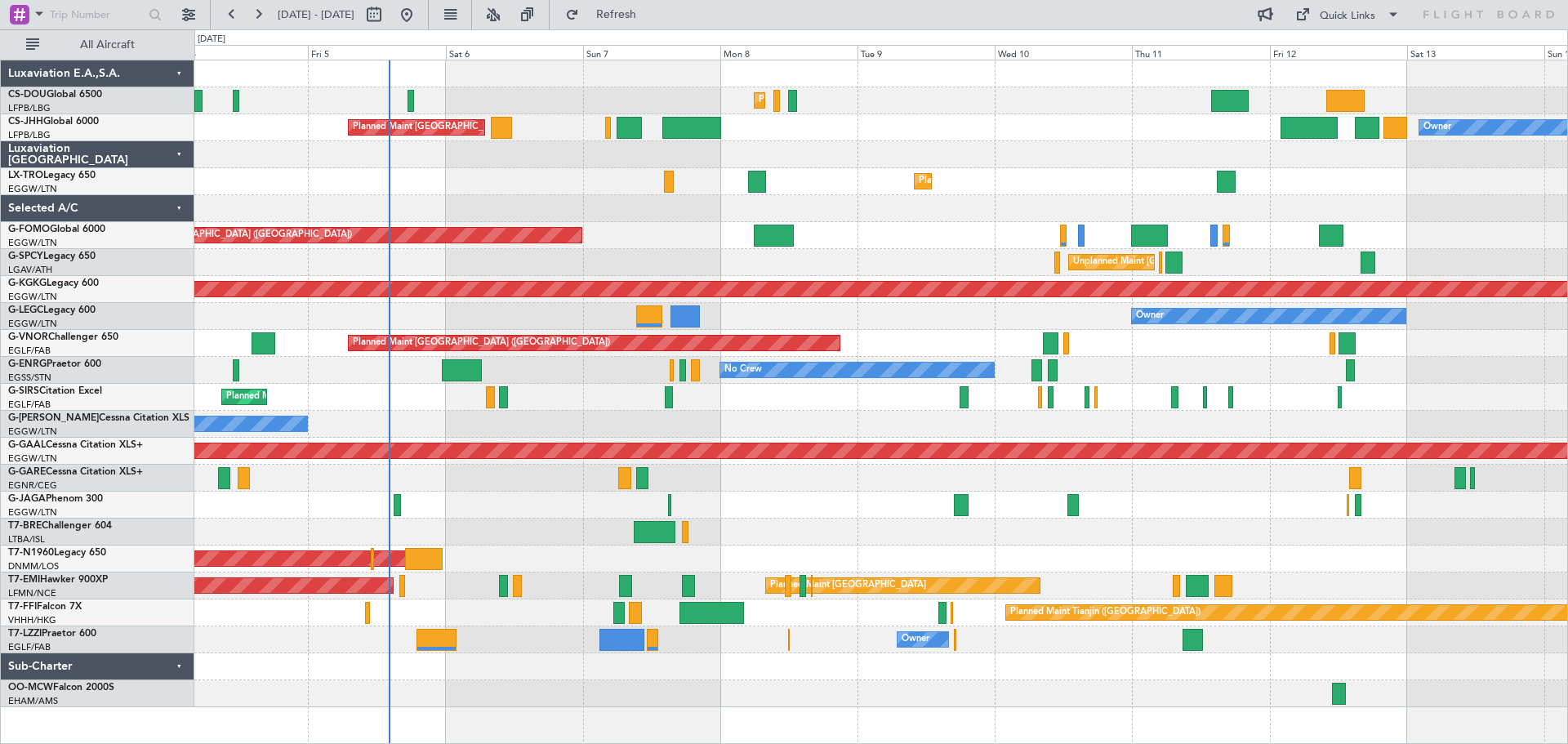
click at [929, 222] on div "Planned Maint [GEOGRAPHIC_DATA] ([GEOGRAPHIC_DATA])" at bounding box center [881, 235] width 1373 height 27
click at [927, 250] on div "Unplanned Maint Athens (Eleftherios Venizelos Intl) Cleaning Athens (Eleftherio…" at bounding box center [881, 263] width 1373 height 27
click at [926, 224] on div "Planned Maint [GEOGRAPHIC_DATA] ([GEOGRAPHIC_DATA])" at bounding box center [881, 235] width 1373 height 27
click at [932, 248] on div "Planned Maint [GEOGRAPHIC_DATA] ([GEOGRAPHIC_DATA])" at bounding box center [881, 235] width 1373 height 27
click at [932, 223] on div "Planned Maint [GEOGRAPHIC_DATA] ([GEOGRAPHIC_DATA])" at bounding box center [881, 235] width 1373 height 27
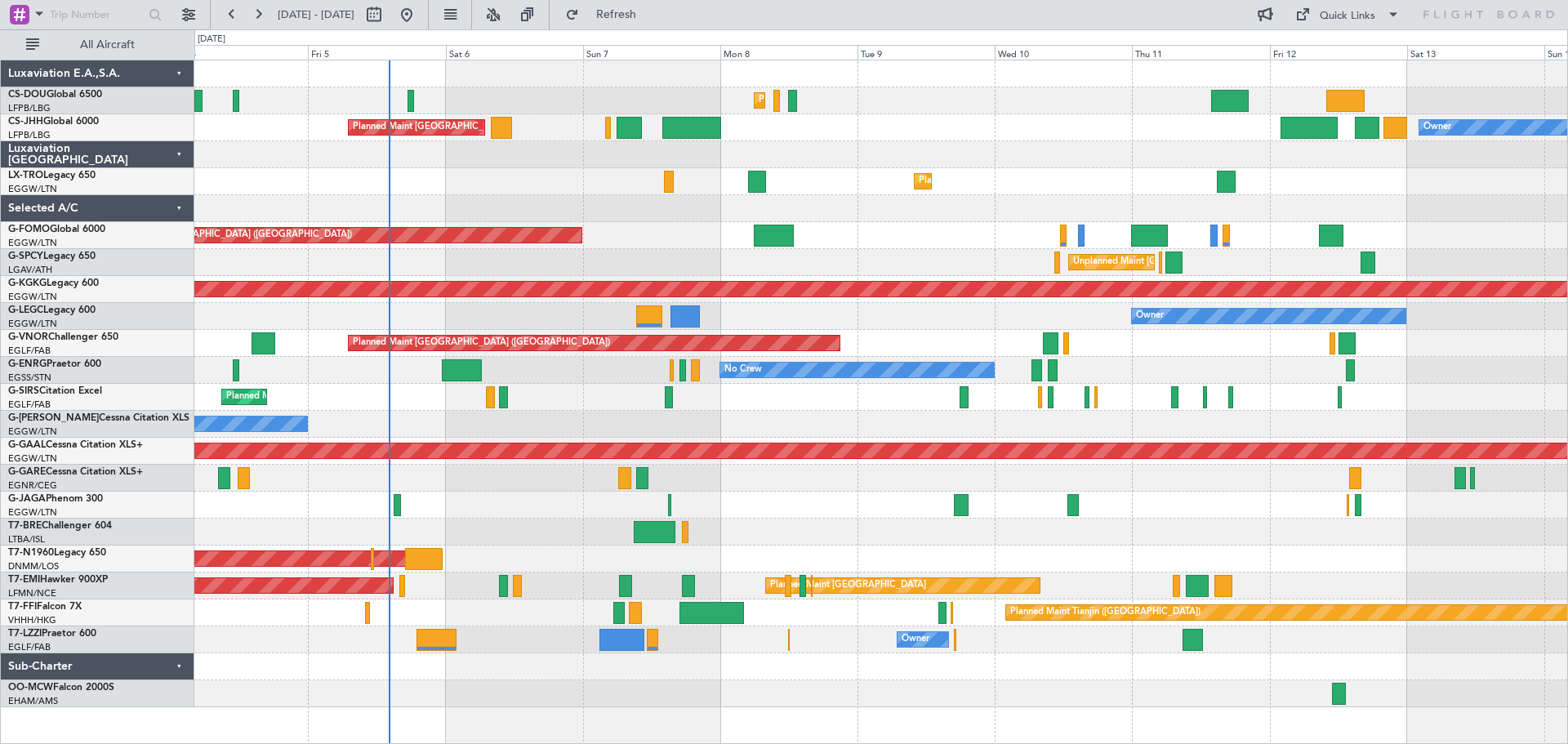
click at [931, 250] on div "Unplanned Maint Athens (Eleftherios Venizelos Intl) Cleaning Athens (Eleftherio…" at bounding box center [881, 263] width 1373 height 27
click at [928, 224] on div "Planned Maint [GEOGRAPHIC_DATA] ([GEOGRAPHIC_DATA])" at bounding box center [881, 235] width 1373 height 27
click at [929, 224] on div "Planned Maint [GEOGRAPHIC_DATA] ([GEOGRAPHIC_DATA])" at bounding box center [881, 235] width 1373 height 27
click at [927, 251] on div "Unplanned Maint Athens (Eleftherios Venizelos Intl) Cleaning Athens (Eleftherio…" at bounding box center [881, 263] width 1373 height 27
click at [930, 225] on div "Planned Maint [GEOGRAPHIC_DATA] ([GEOGRAPHIC_DATA])" at bounding box center [881, 235] width 1373 height 27
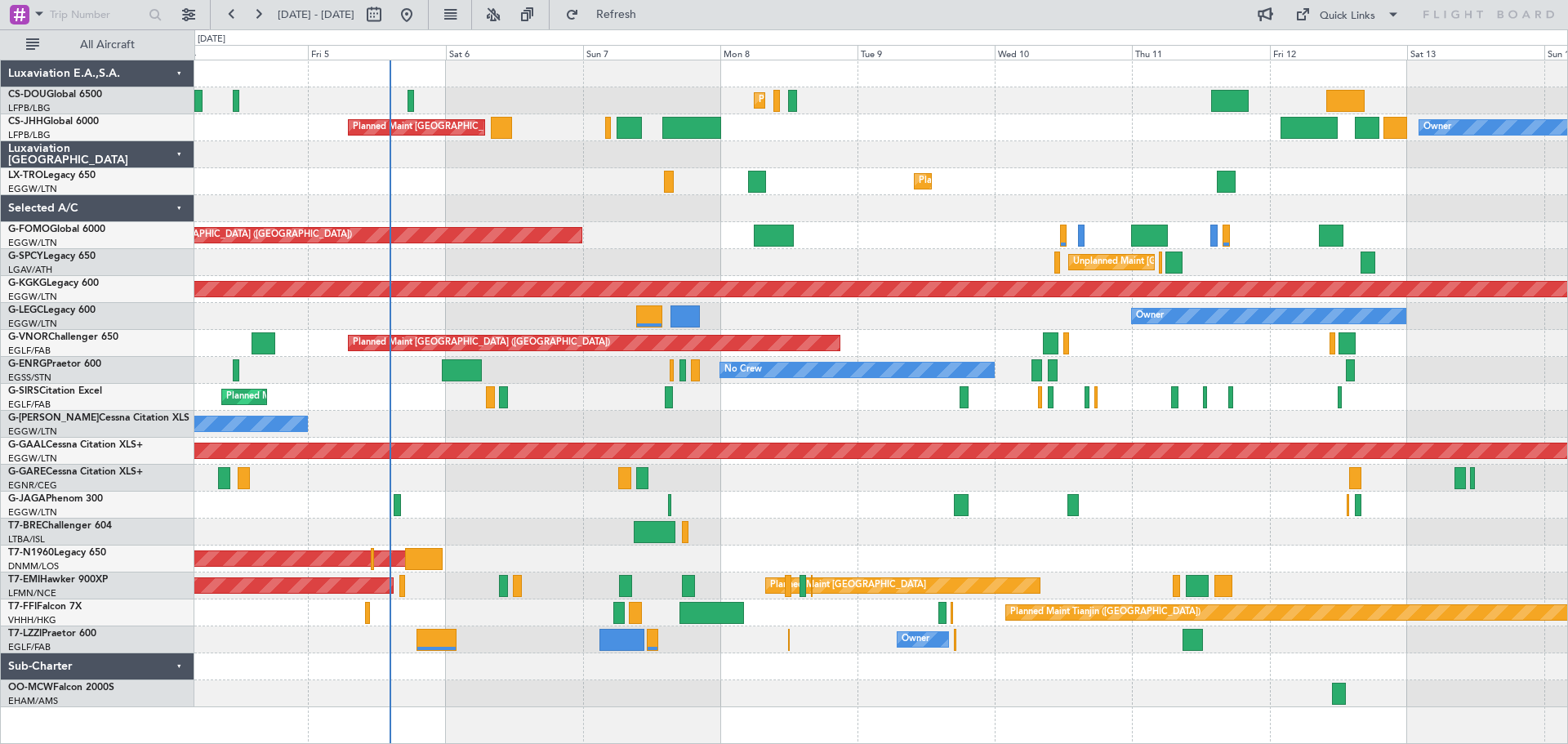
click at [926, 249] on div "Unplanned Maint Athens (Eleftherios Venizelos Intl) Cleaning Athens (Eleftherio…" at bounding box center [881, 263] width 1373 height 27
click at [921, 112] on div "Planned Maint [GEOGRAPHIC_DATA] ([GEOGRAPHIC_DATA]) Planned Maint [GEOGRAPHIC_D…" at bounding box center [881, 101] width 1373 height 27
click at [921, 90] on div "Planned Maint [GEOGRAPHIC_DATA] ([GEOGRAPHIC_DATA]) Planned Maint [GEOGRAPHIC_D…" at bounding box center [881, 101] width 1373 height 27
click at [922, 117] on div "Owner Planned Maint [GEOGRAPHIC_DATA] ([GEOGRAPHIC_DATA]) Planned Maint [GEOGRA…" at bounding box center [881, 127] width 1373 height 27
click at [925, 143] on div at bounding box center [881, 155] width 1373 height 27
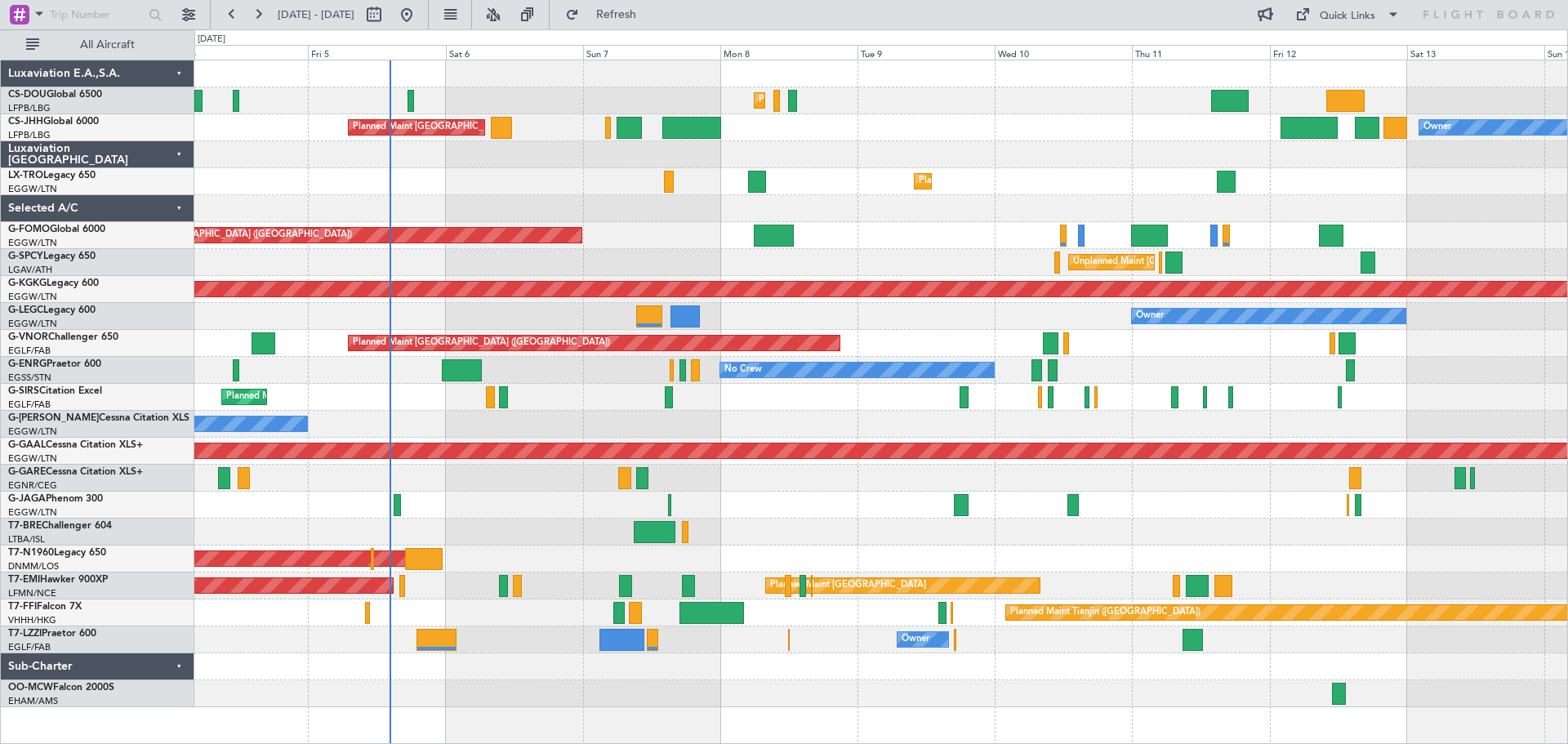
click at [1067, 142] on div at bounding box center [881, 155] width 1373 height 27
click at [1063, 116] on div "Owner Planned Maint [GEOGRAPHIC_DATA] ([GEOGRAPHIC_DATA]) Planned Maint [GEOGRA…" at bounding box center [881, 127] width 1373 height 27
click at [1067, 140] on div "Owner Planned Maint [GEOGRAPHIC_DATA] ([GEOGRAPHIC_DATA]) Planned Maint [GEOGRA…" at bounding box center [881, 127] width 1373 height 27
click at [1064, 116] on div "Owner Planned Maint [GEOGRAPHIC_DATA] ([GEOGRAPHIC_DATA]) Planned Maint [GEOGRA…" at bounding box center [881, 127] width 1373 height 27
click at [1058, 142] on div at bounding box center [881, 155] width 1373 height 27
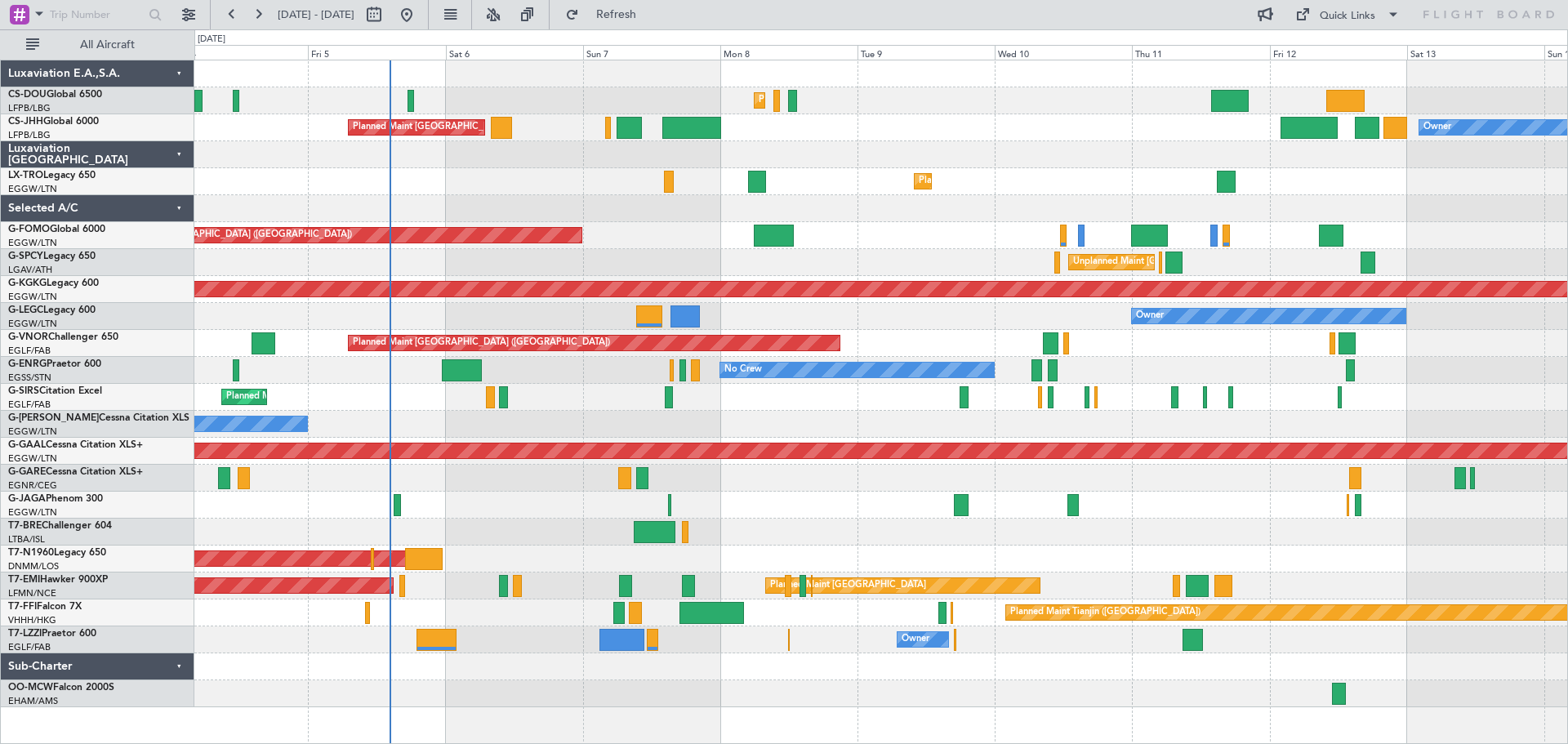
click at [1063, 116] on div "Owner Planned Maint [GEOGRAPHIC_DATA] ([GEOGRAPHIC_DATA]) Planned Maint [GEOGRA…" at bounding box center [881, 127] width 1373 height 27
click at [1063, 142] on div at bounding box center [881, 155] width 1373 height 27
click at [1063, 118] on div "Owner Planned Maint [GEOGRAPHIC_DATA] ([GEOGRAPHIC_DATA]) Planned Maint [GEOGRA…" at bounding box center [881, 127] width 1373 height 27
click at [1062, 88] on div "Planned Maint [GEOGRAPHIC_DATA] ([GEOGRAPHIC_DATA]) Planned Maint [GEOGRAPHIC_D…" at bounding box center [881, 101] width 1373 height 27
click at [1065, 113] on div "Planned Maint [GEOGRAPHIC_DATA] ([GEOGRAPHIC_DATA]) Planned Maint [GEOGRAPHIC_D…" at bounding box center [881, 101] width 1373 height 27
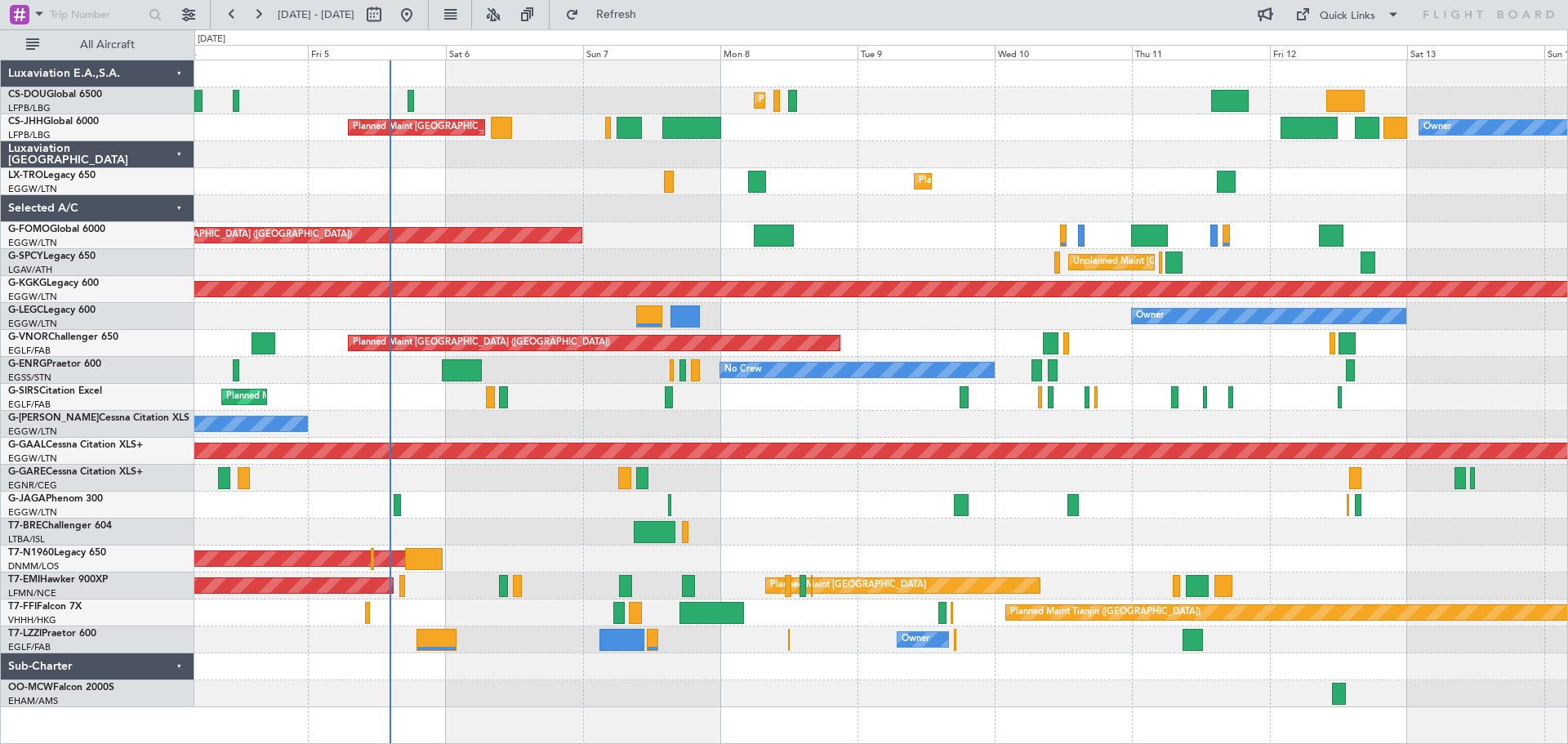
click at [1066, 142] on div at bounding box center [881, 155] width 1373 height 27
click at [1065, 170] on div "Planned Maint Dusseldorf" at bounding box center [881, 181] width 1373 height 27
click at [1063, 171] on div "Planned Maint Dusseldorf" at bounding box center [881, 181] width 1373 height 27
click at [928, 305] on div "Owner" at bounding box center [881, 317] width 1373 height 27
click at [507, 88] on div "Planned Maint [GEOGRAPHIC_DATA] ([GEOGRAPHIC_DATA]) Planned Maint [GEOGRAPHIC_D…" at bounding box center [881, 101] width 1373 height 27
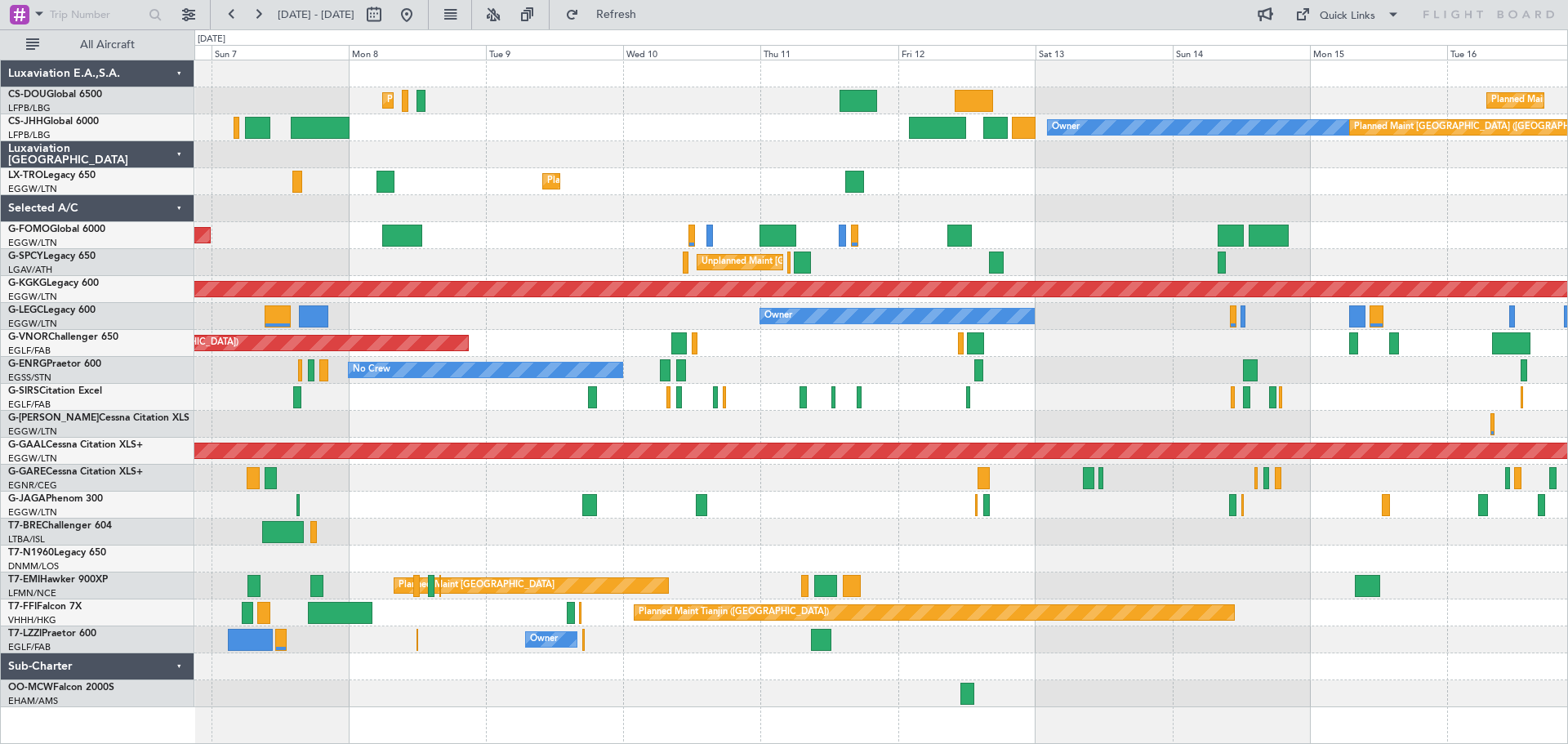
click at [560, 228] on div "Planned Maint [GEOGRAPHIC_DATA] ([GEOGRAPHIC_DATA])" at bounding box center [881, 235] width 1373 height 27
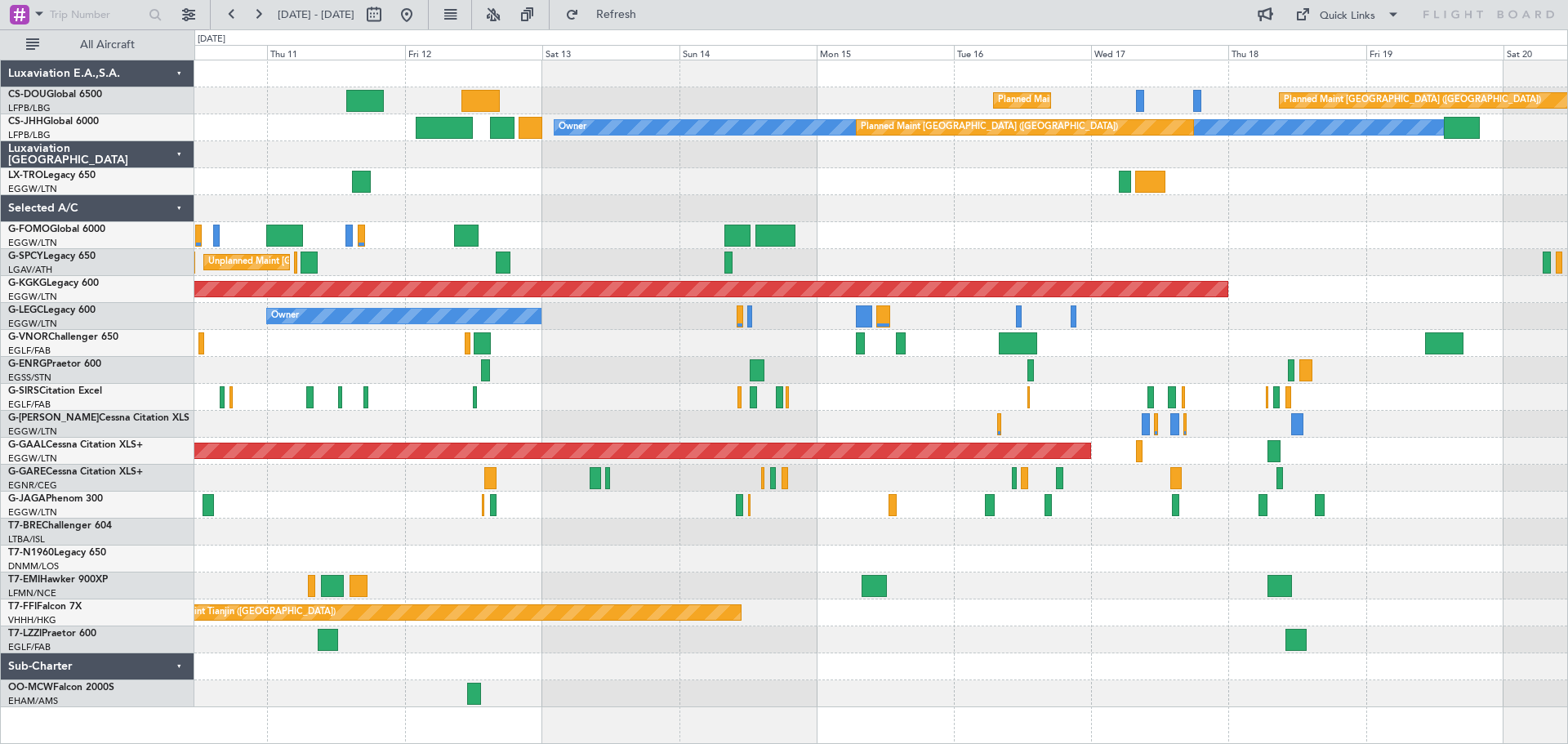
click at [730, 206] on div "Planned Maint Paris (Le Bourget) Planned Maint Paris (Le Bourget) Planned Maint…" at bounding box center [881, 384] width 1373 height 648
click at [906, 193] on div "Planned Maint Dusseldorf" at bounding box center [881, 181] width 1373 height 27
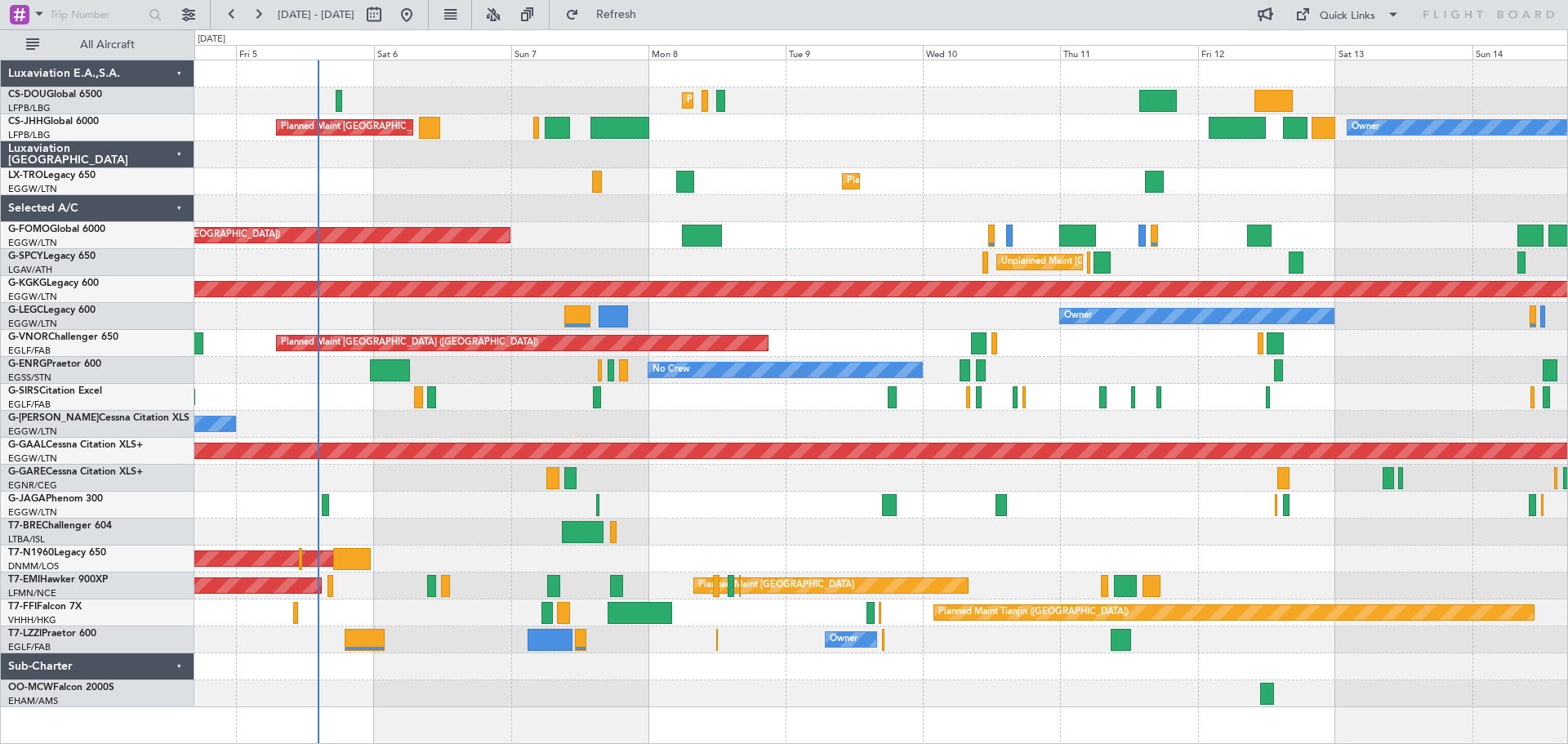
click at [1317, 180] on div "Planned Maint Paris (Le Bourget) Planned Maint Paris (Le Bourget) Planned Maint…" at bounding box center [881, 384] width 1373 height 648
click at [447, 518] on div at bounding box center [881, 505] width 1373 height 27
click at [442, 493] on div at bounding box center [881, 505] width 1373 height 27
click at [855, 249] on div "Planned Maint [GEOGRAPHIC_DATA] ([GEOGRAPHIC_DATA])" at bounding box center [881, 235] width 1373 height 27
click at [854, 224] on div "Planned Maint [GEOGRAPHIC_DATA] ([GEOGRAPHIC_DATA])" at bounding box center [881, 235] width 1373 height 27
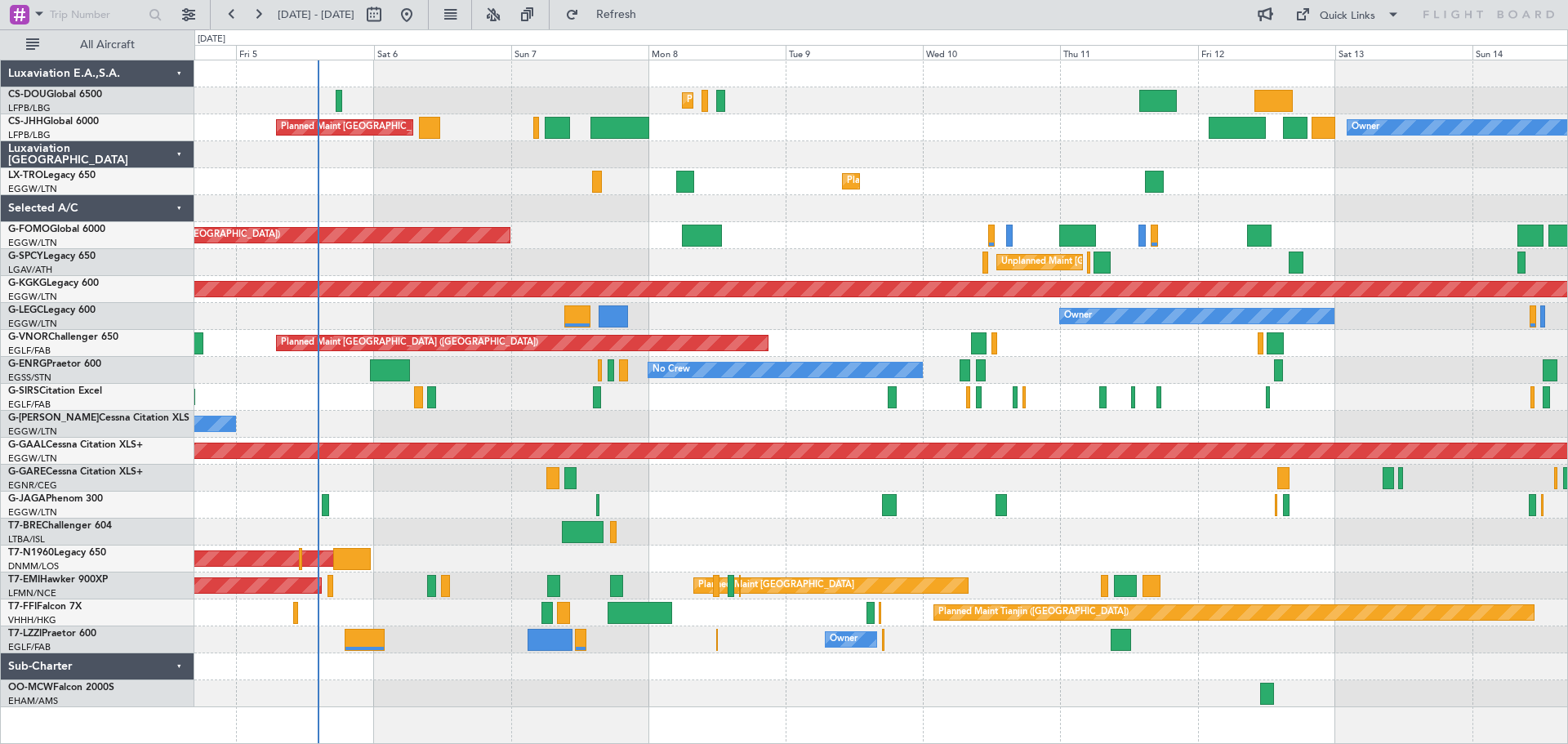
click at [719, 411] on div "Owner" at bounding box center [881, 425] width 1373 height 27
click at [721, 142] on div at bounding box center [881, 155] width 1373 height 27
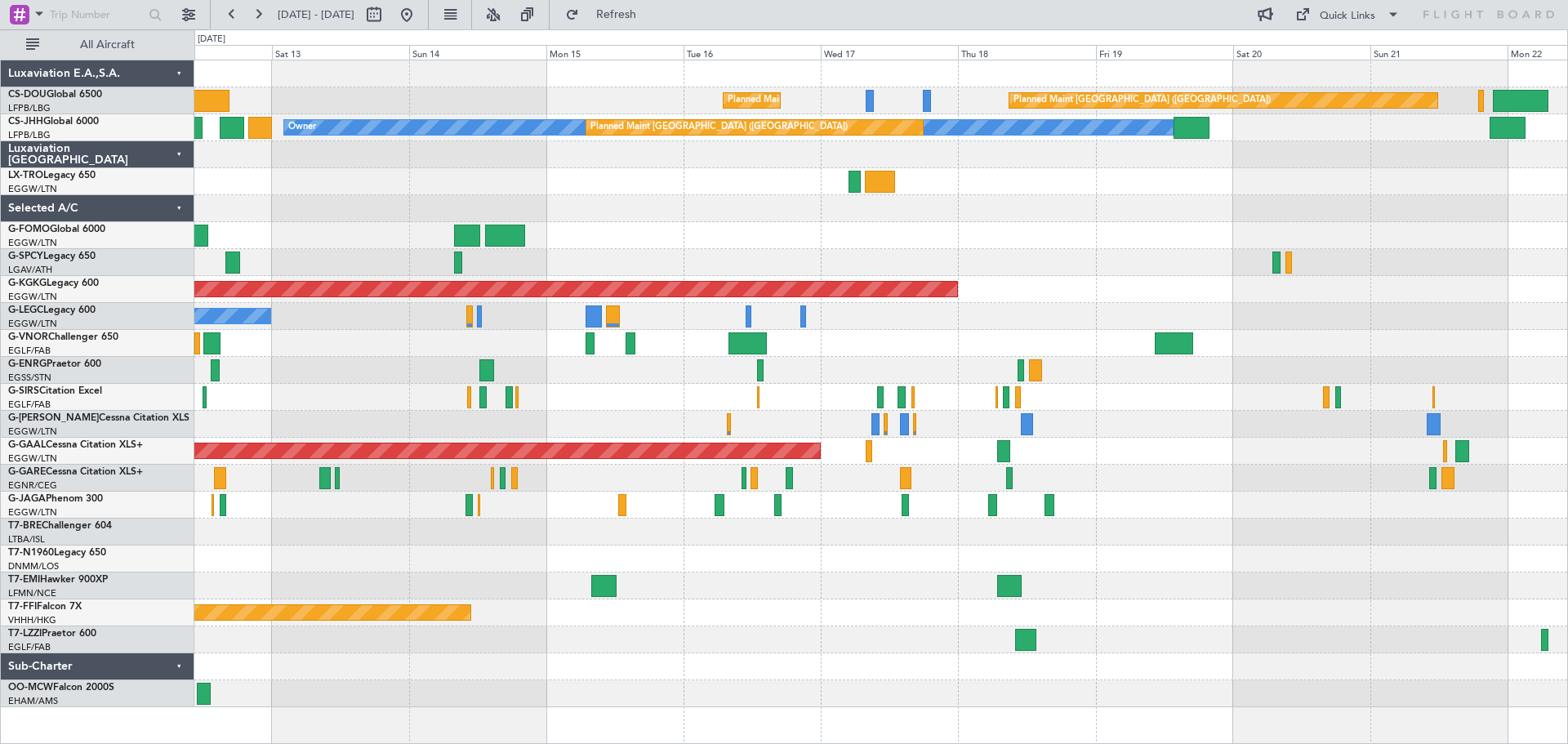
click at [224, 209] on div at bounding box center [881, 209] width 1373 height 27
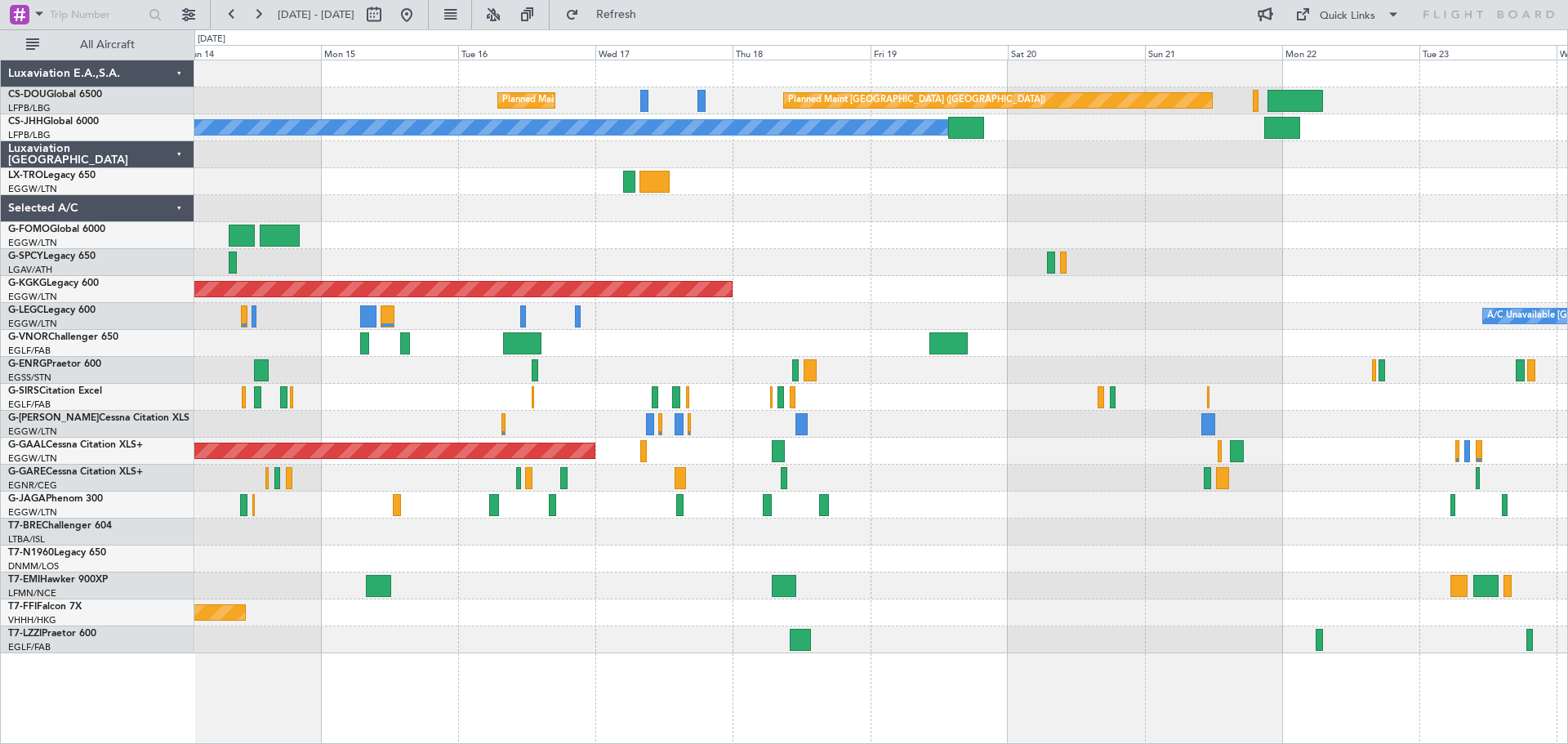
click at [945, 203] on div at bounding box center [881, 209] width 1373 height 27
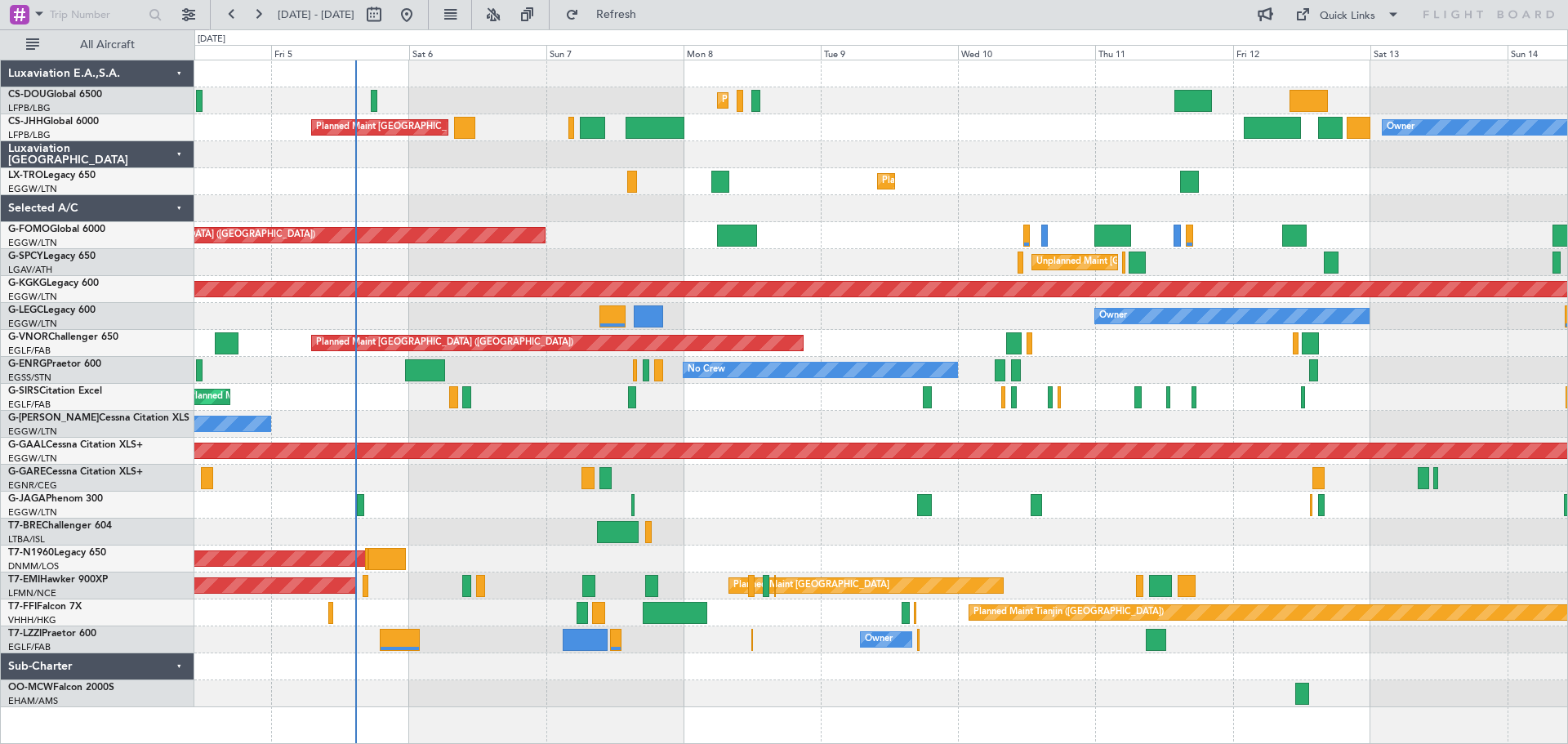
click at [659, 265] on div "Unplanned Maint [GEOGRAPHIC_DATA] ([PERSON_NAME] Intl)" at bounding box center [881, 263] width 1373 height 27
click at [924, 130] on div "Planned Maint [GEOGRAPHIC_DATA] ([GEOGRAPHIC_DATA]) Owner Planned Maint [GEOGRA…" at bounding box center [881, 127] width 1373 height 27
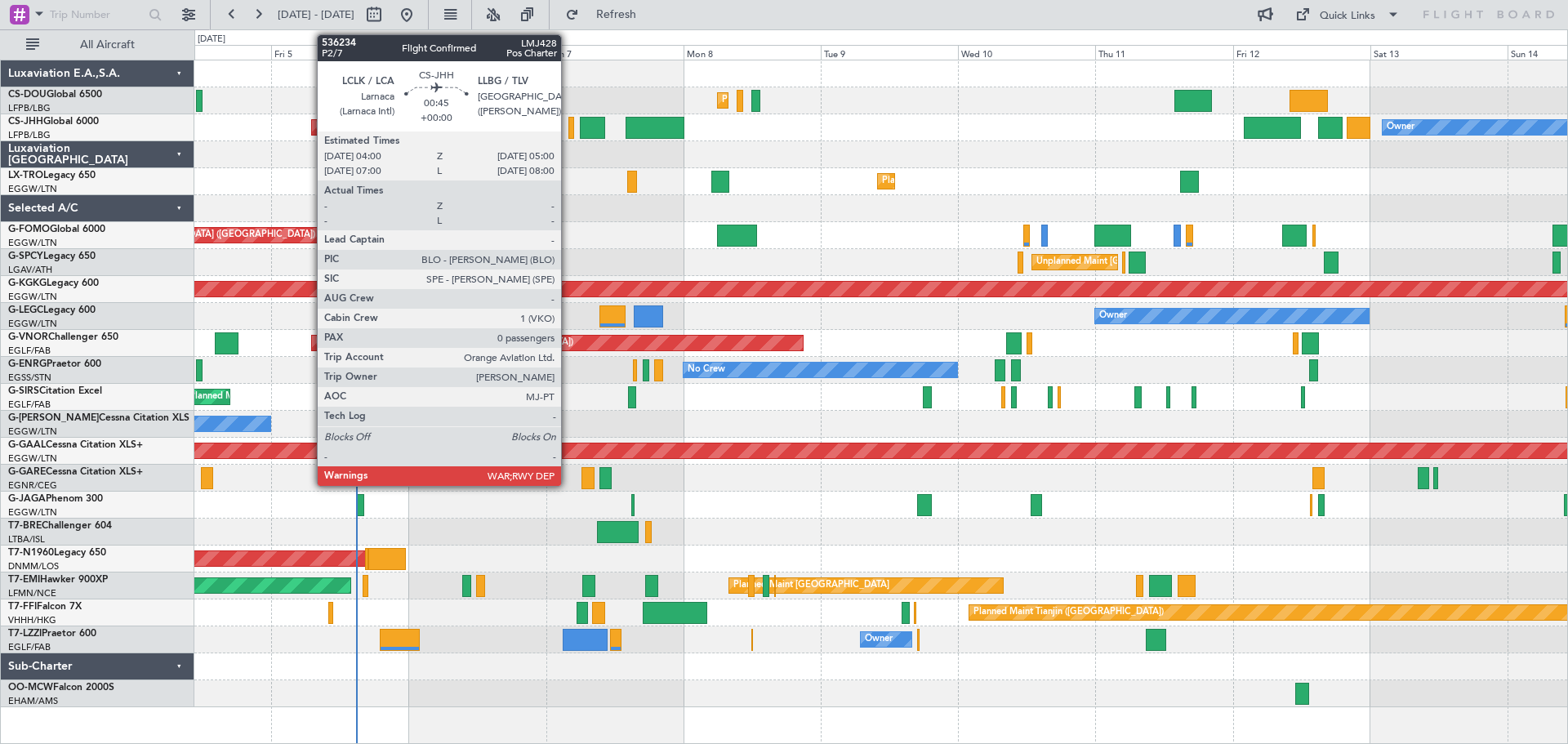
click at [569, 129] on div at bounding box center [571, 127] width 6 height 22
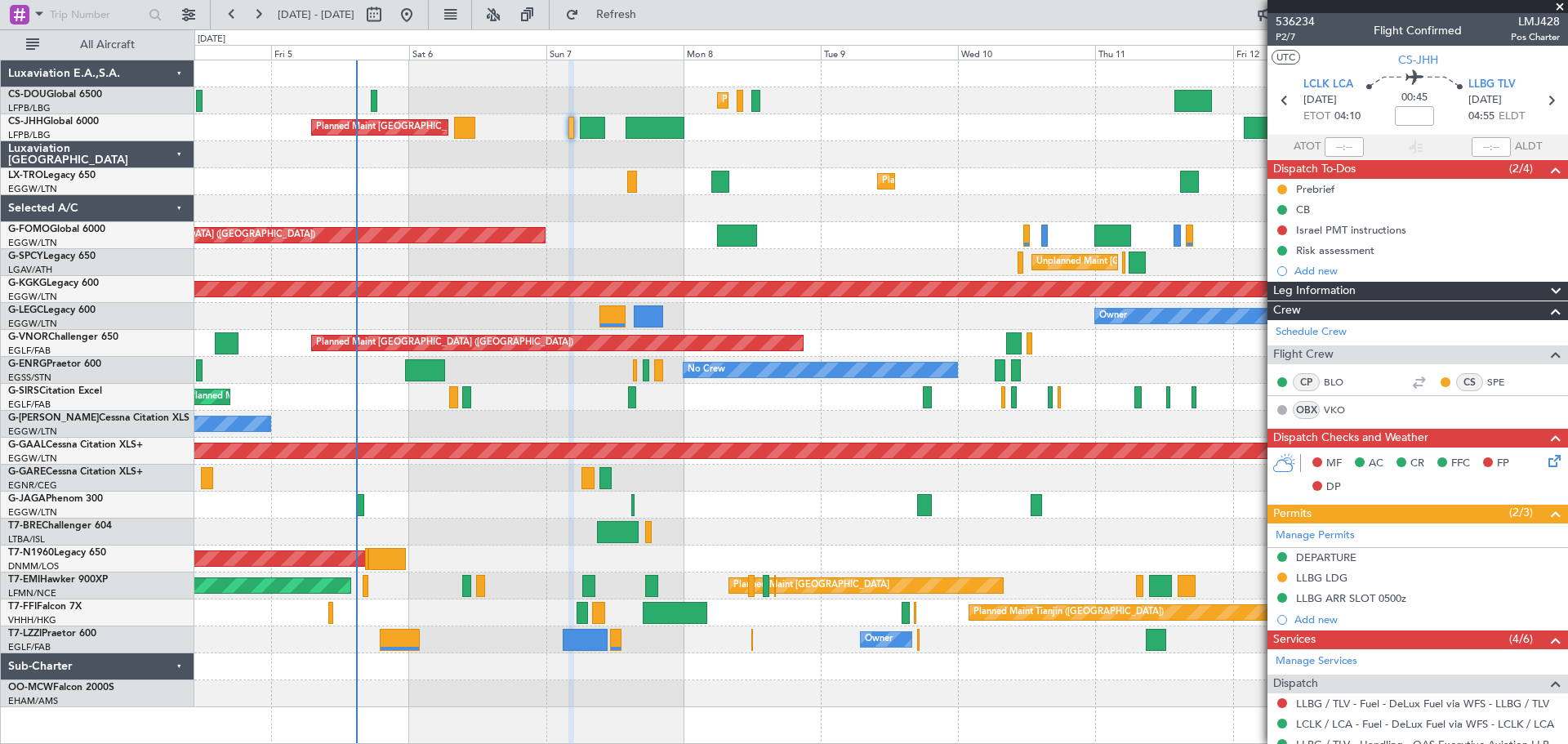
click at [1559, 7] on span at bounding box center [1560, 7] width 16 height 15
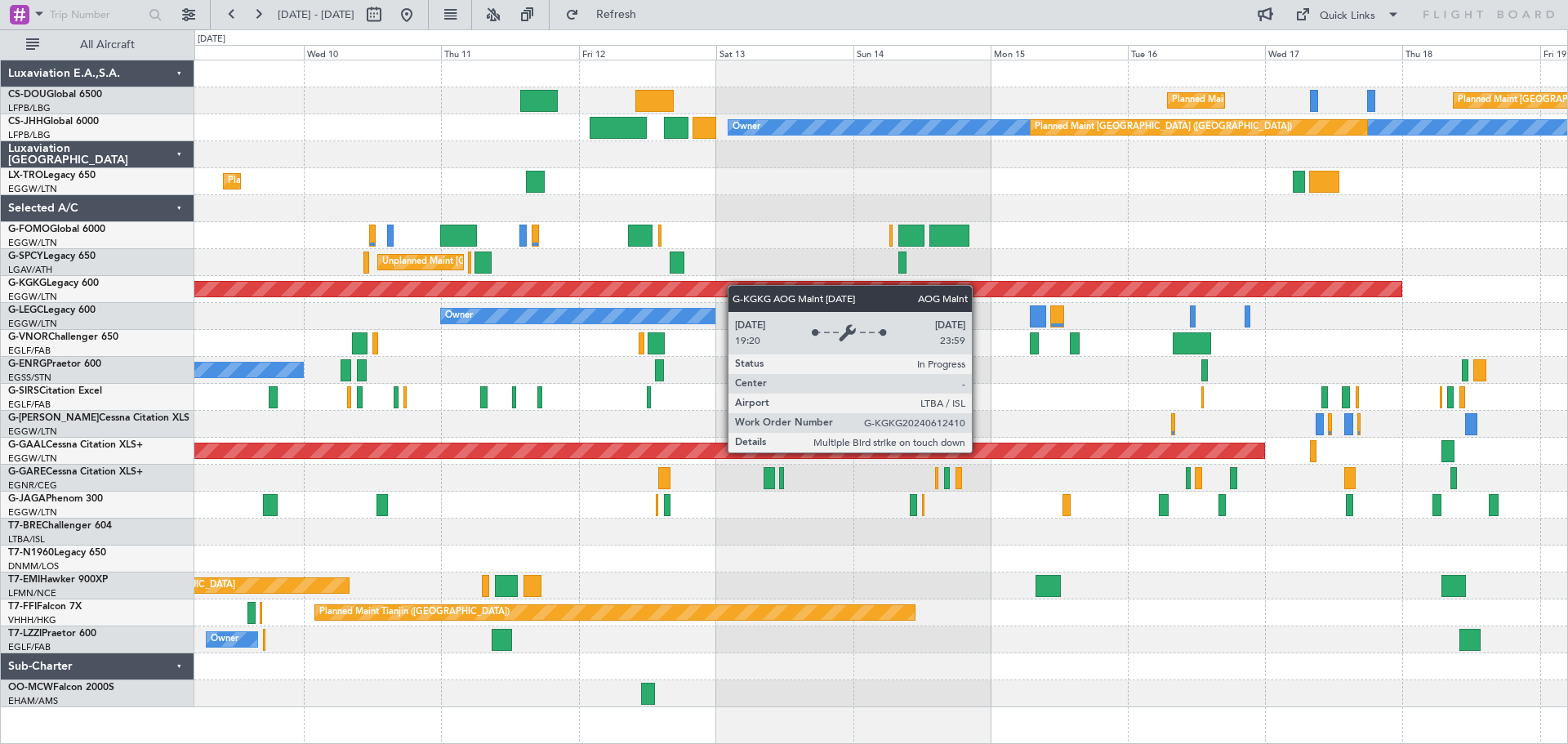
click at [467, 273] on div "Planned Maint Paris (Le Bourget) Planned Maint Paris (Le Bourget) Planned Maint…" at bounding box center [881, 384] width 1373 height 648
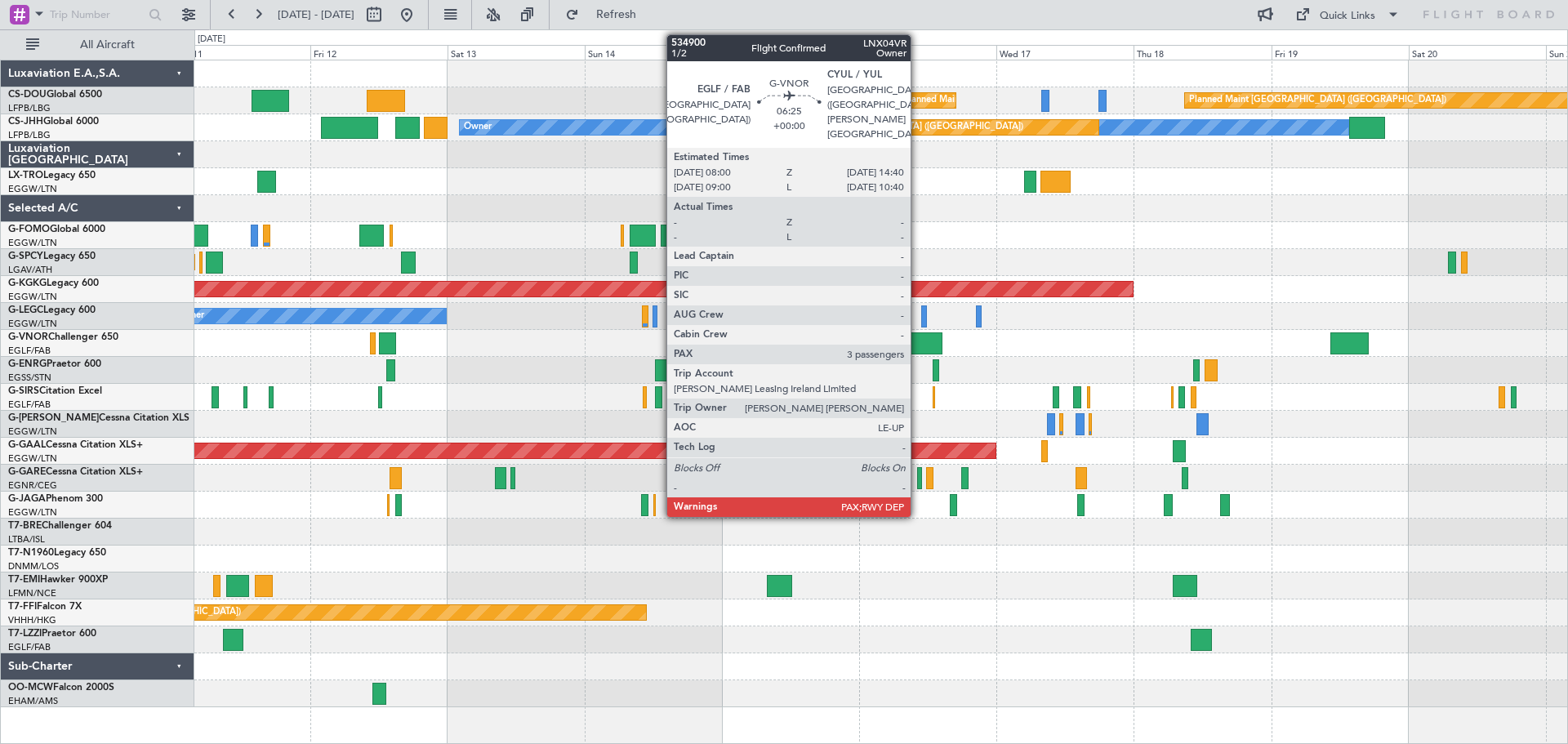
click at [918, 341] on div at bounding box center [923, 343] width 38 height 22
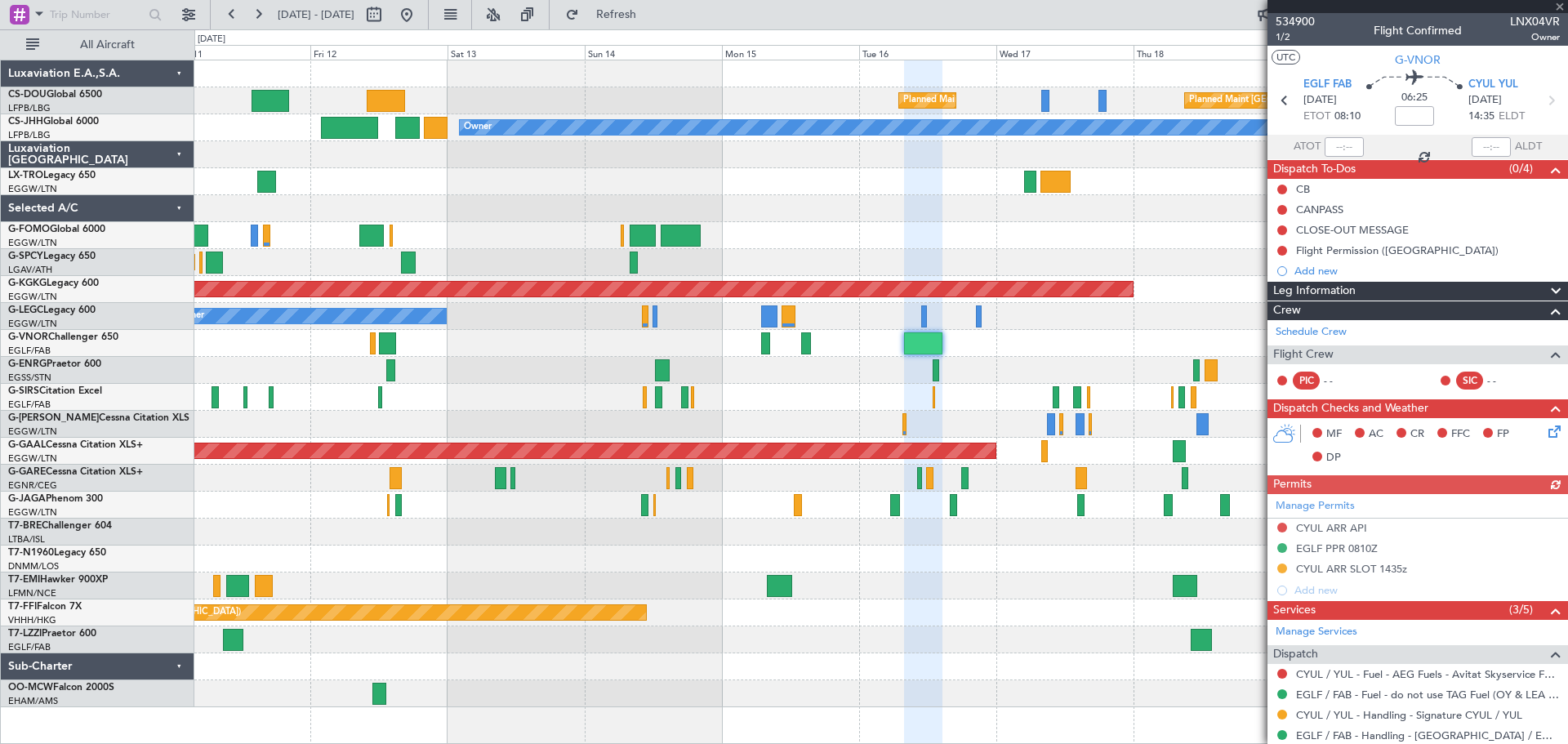
scroll to position [239, 0]
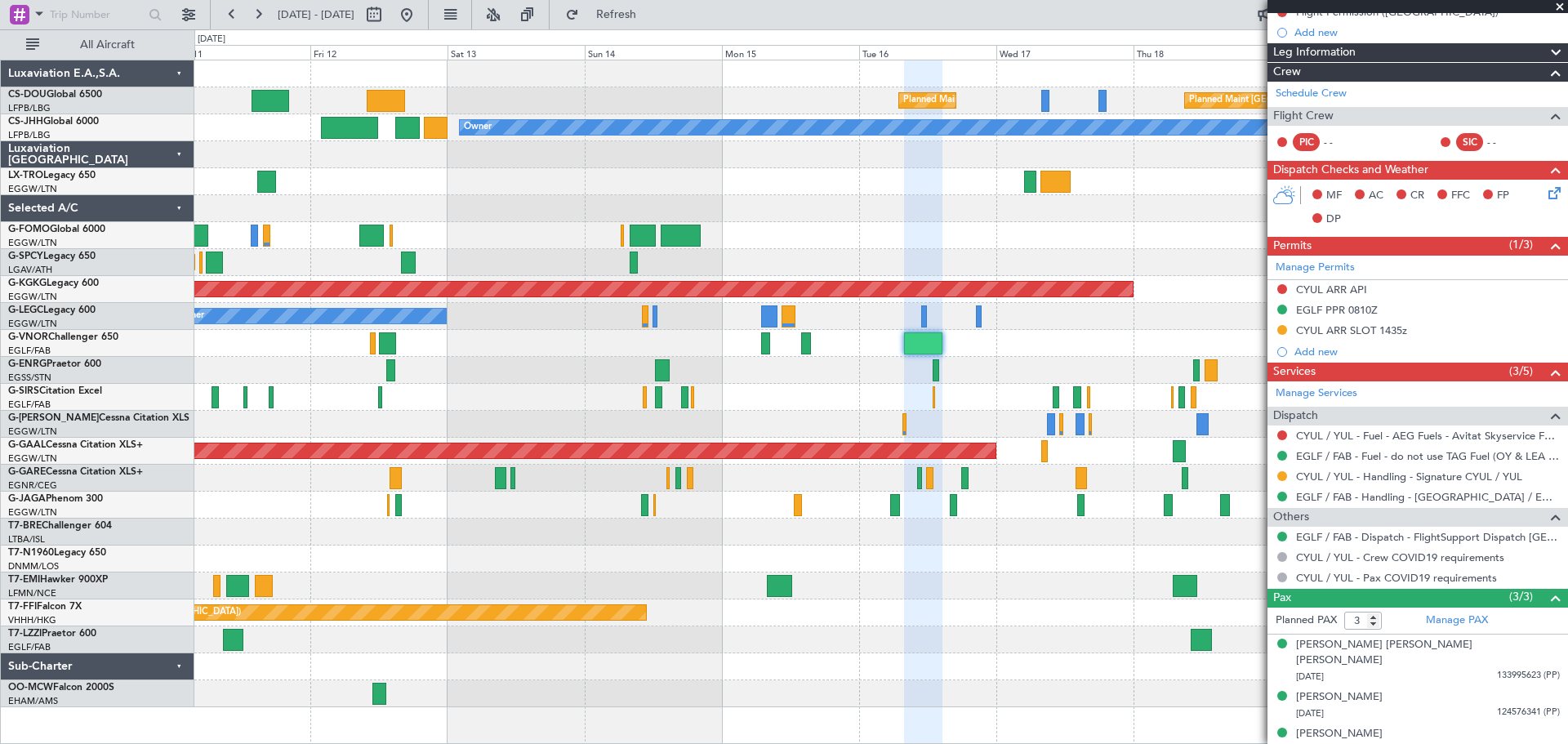
click at [1557, 5] on span at bounding box center [1560, 7] width 16 height 15
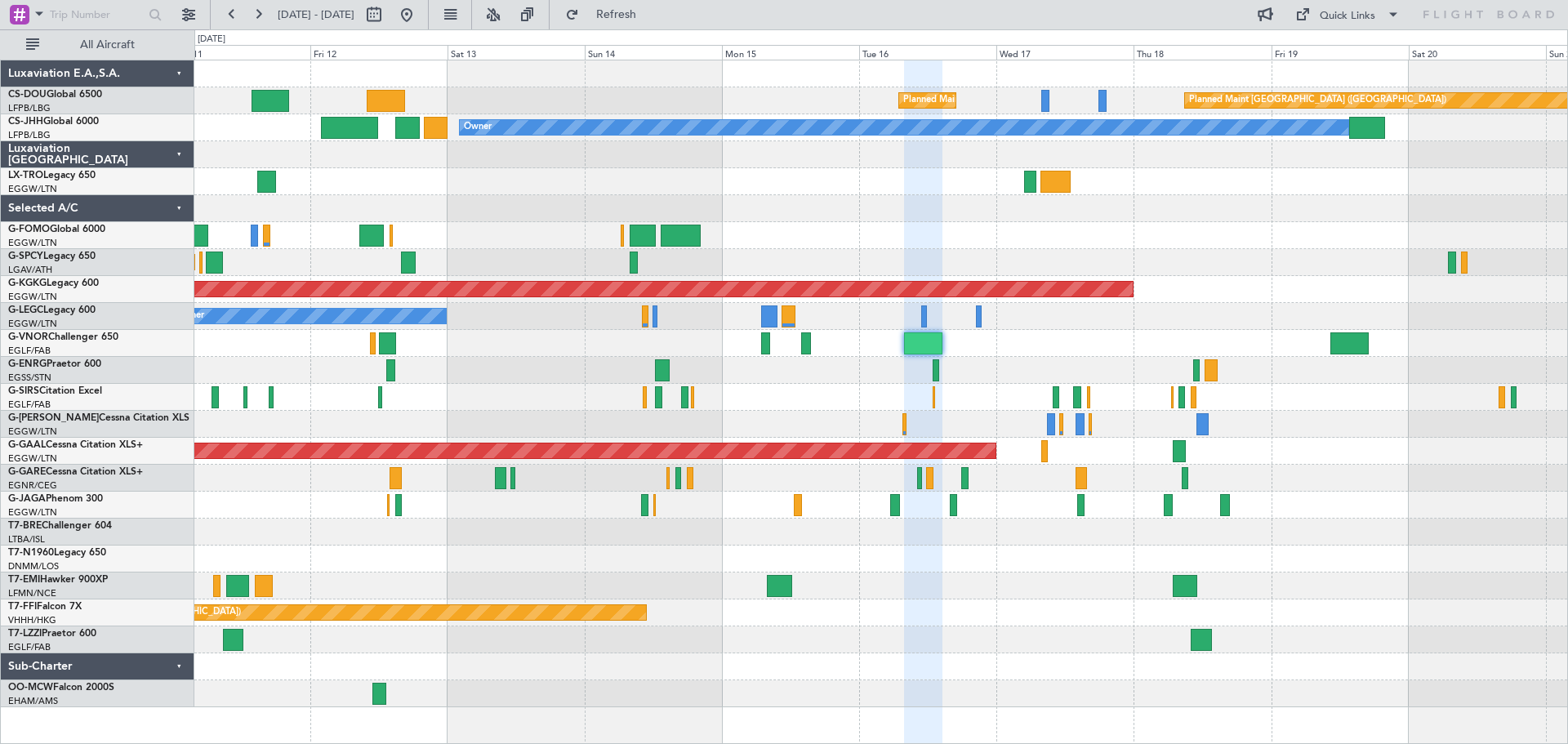
type input "0"
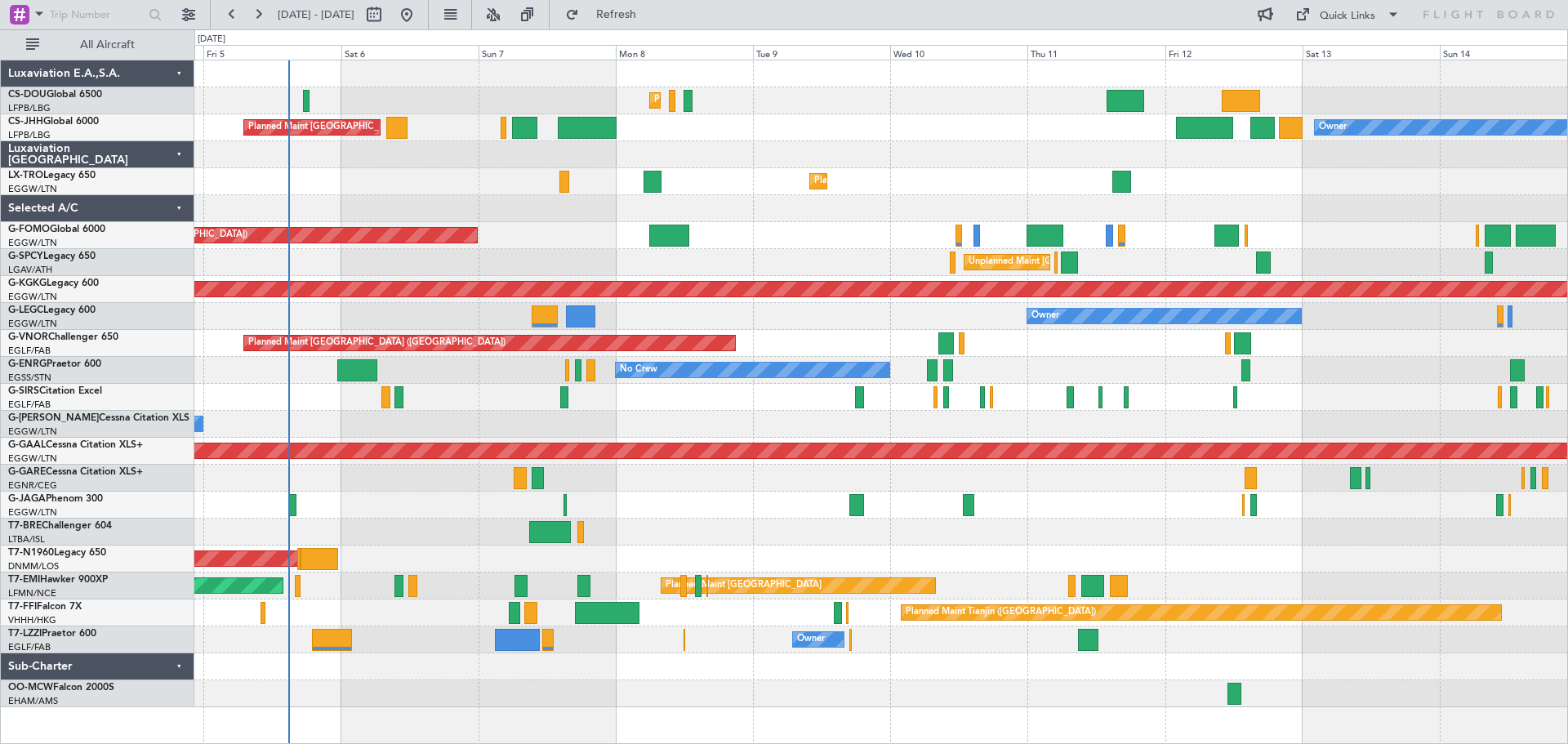
click at [1248, 147] on div "Planned Maint Paris (Le Bourget) Planned Maint Paris (Le Bourget) Planned Maint…" at bounding box center [881, 384] width 1373 height 648
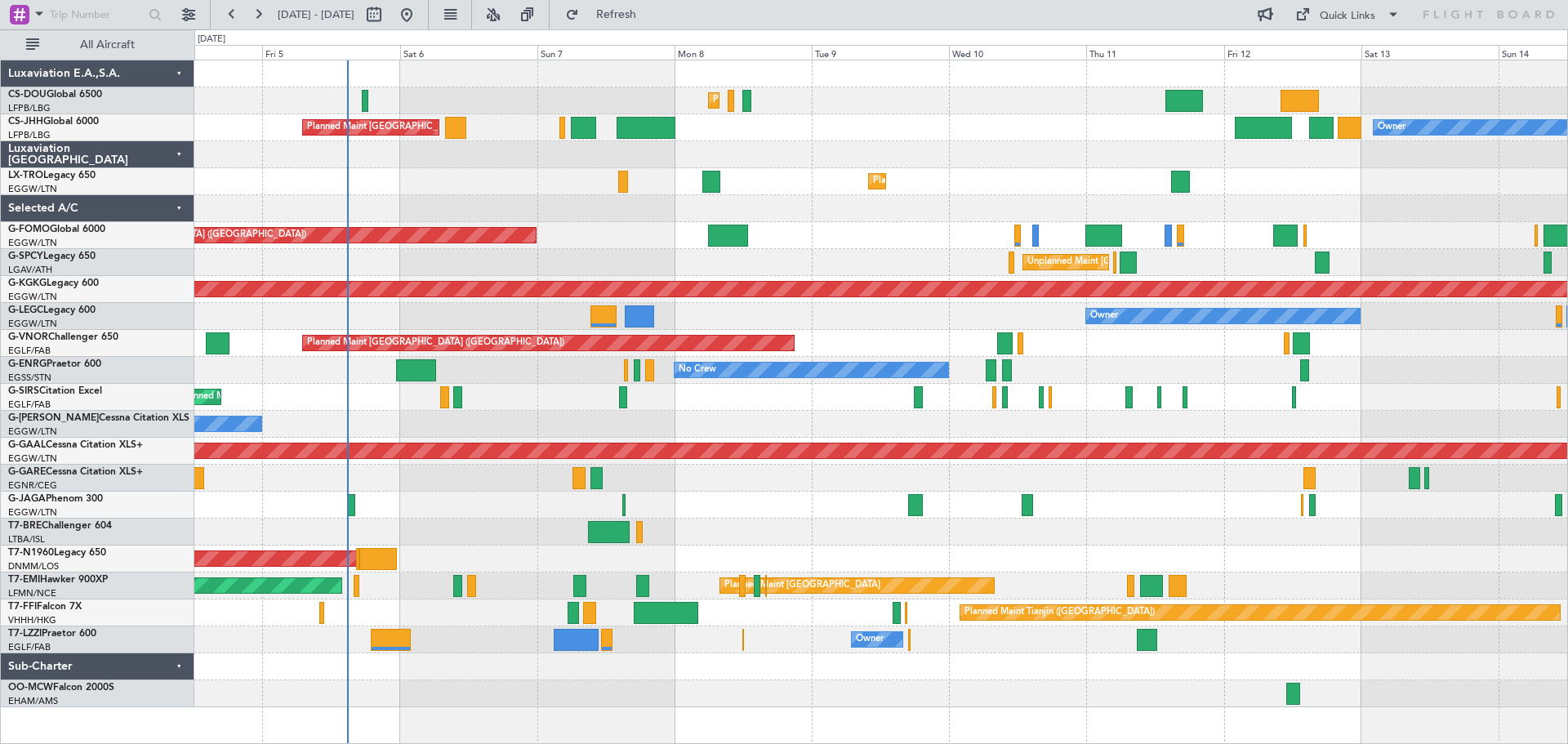
click at [553, 206] on div at bounding box center [881, 209] width 1373 height 27
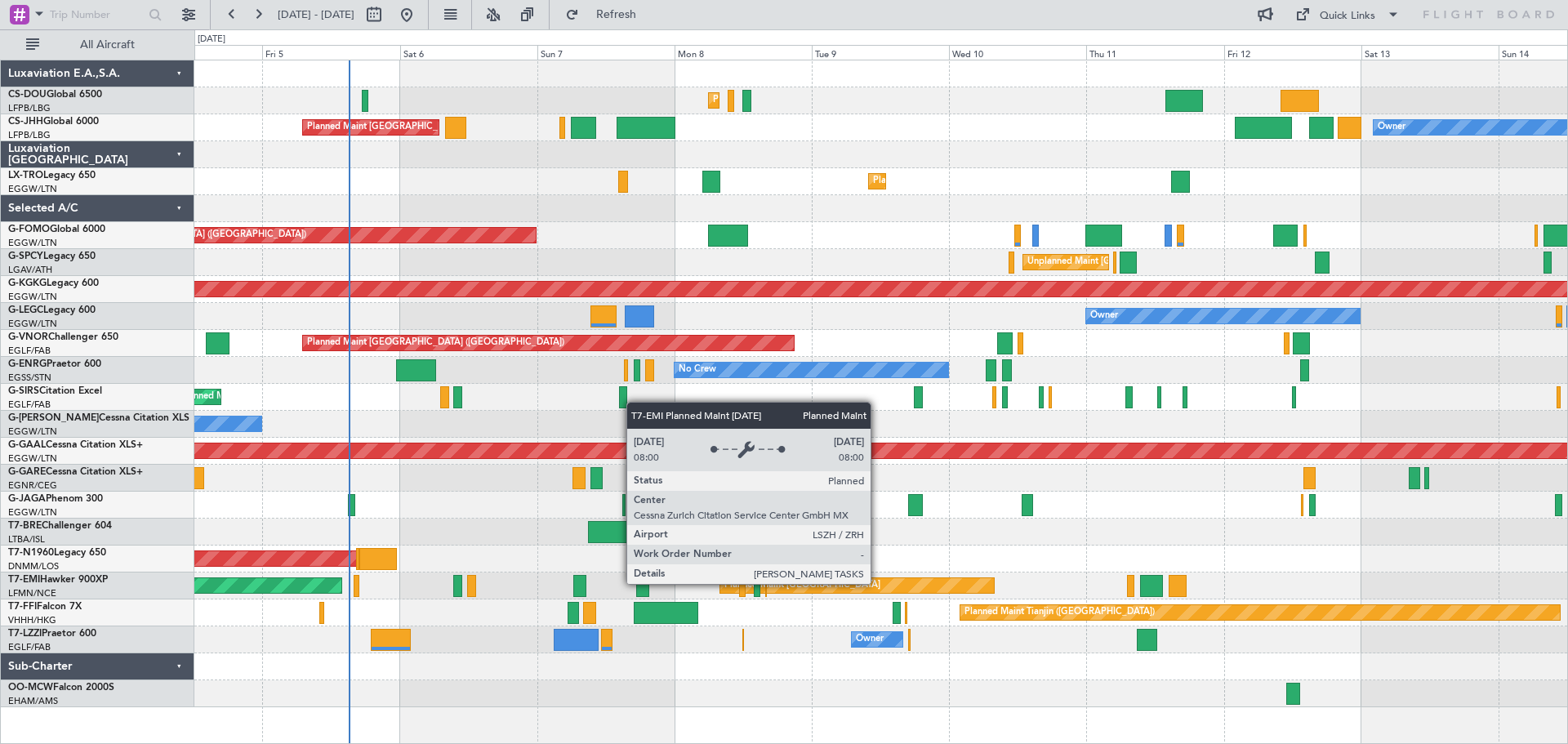
click at [878, 583] on div "Planned Maint [GEOGRAPHIC_DATA]" at bounding box center [857, 586] width 273 height 15
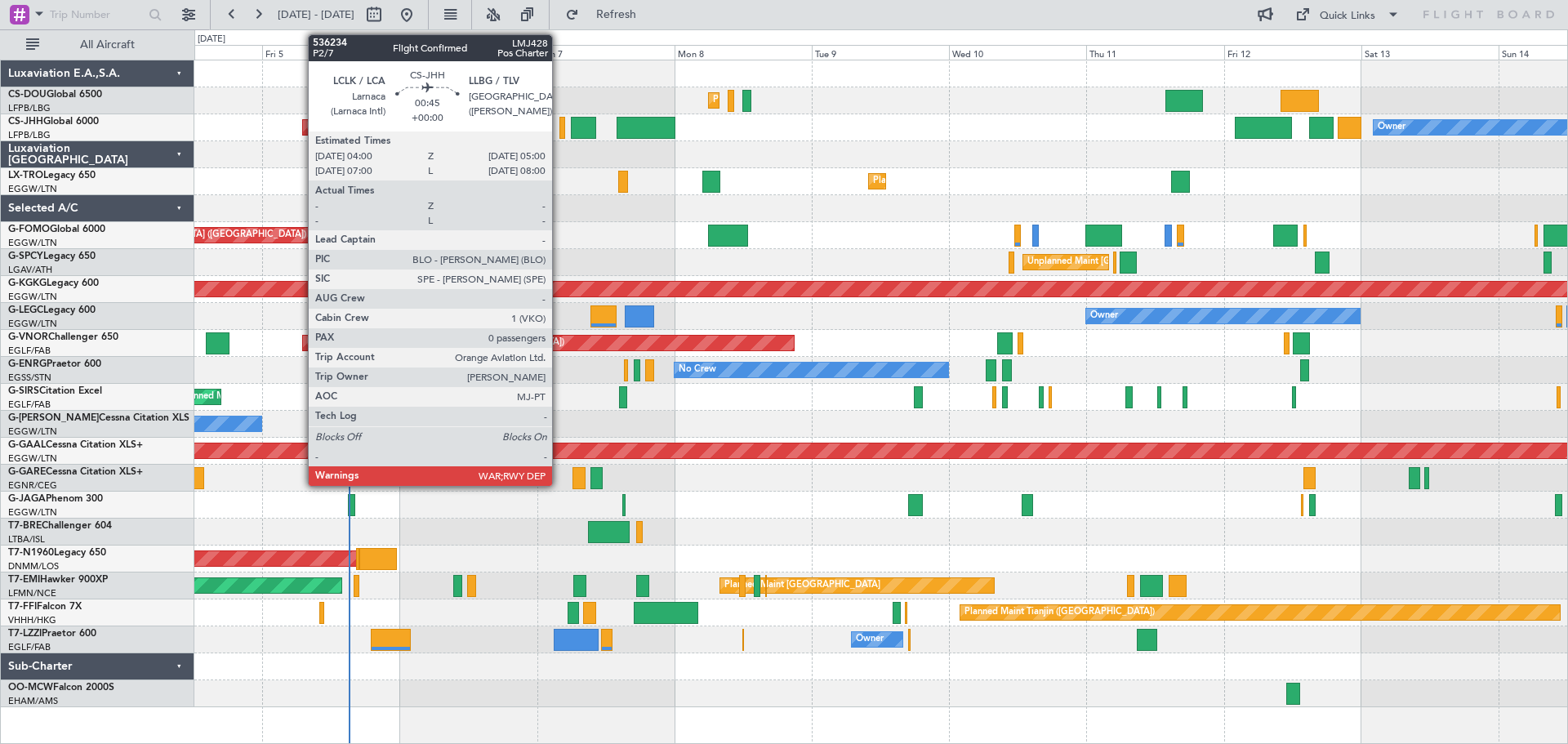
click at [560, 131] on div at bounding box center [562, 127] width 6 height 22
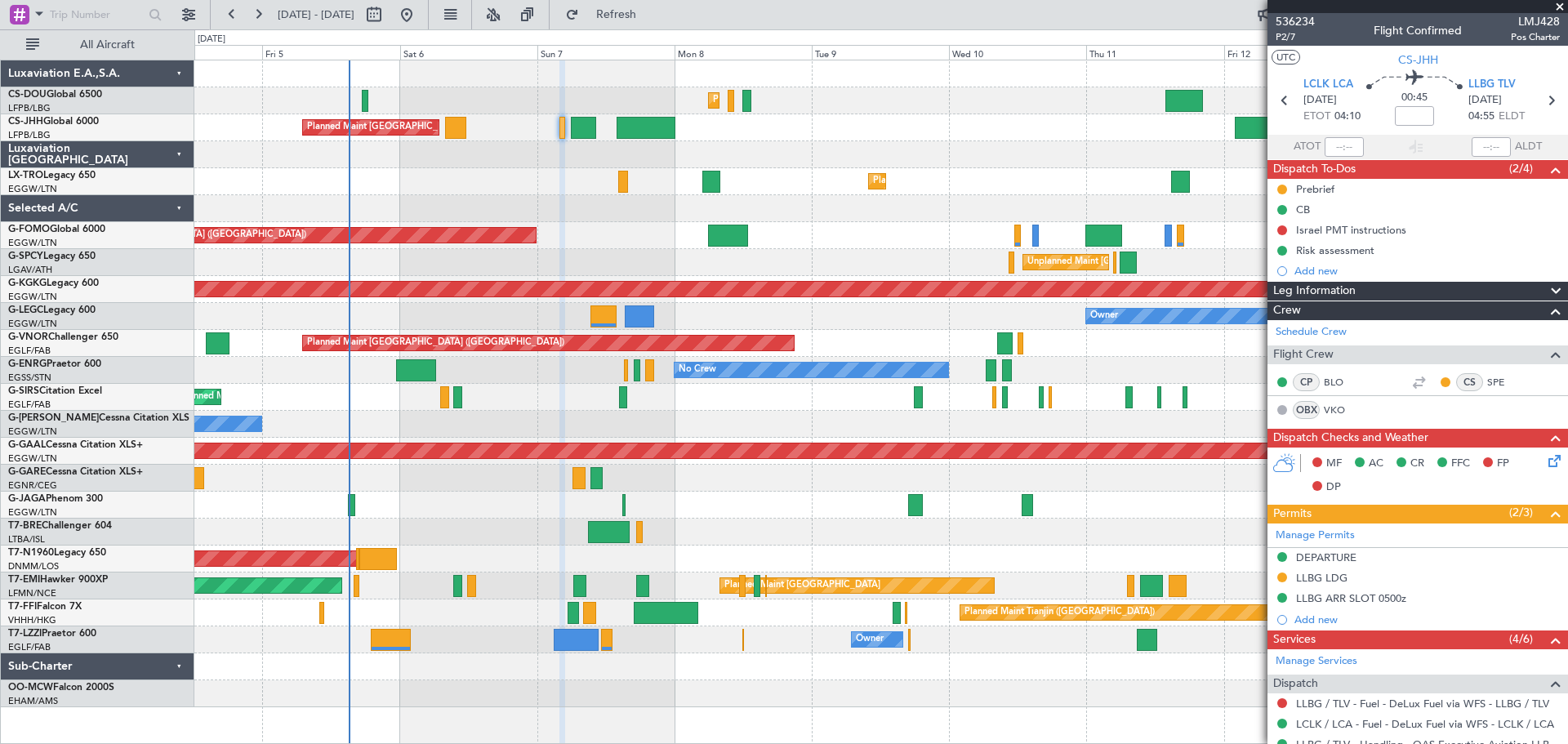
click at [1557, 5] on span at bounding box center [1560, 7] width 16 height 15
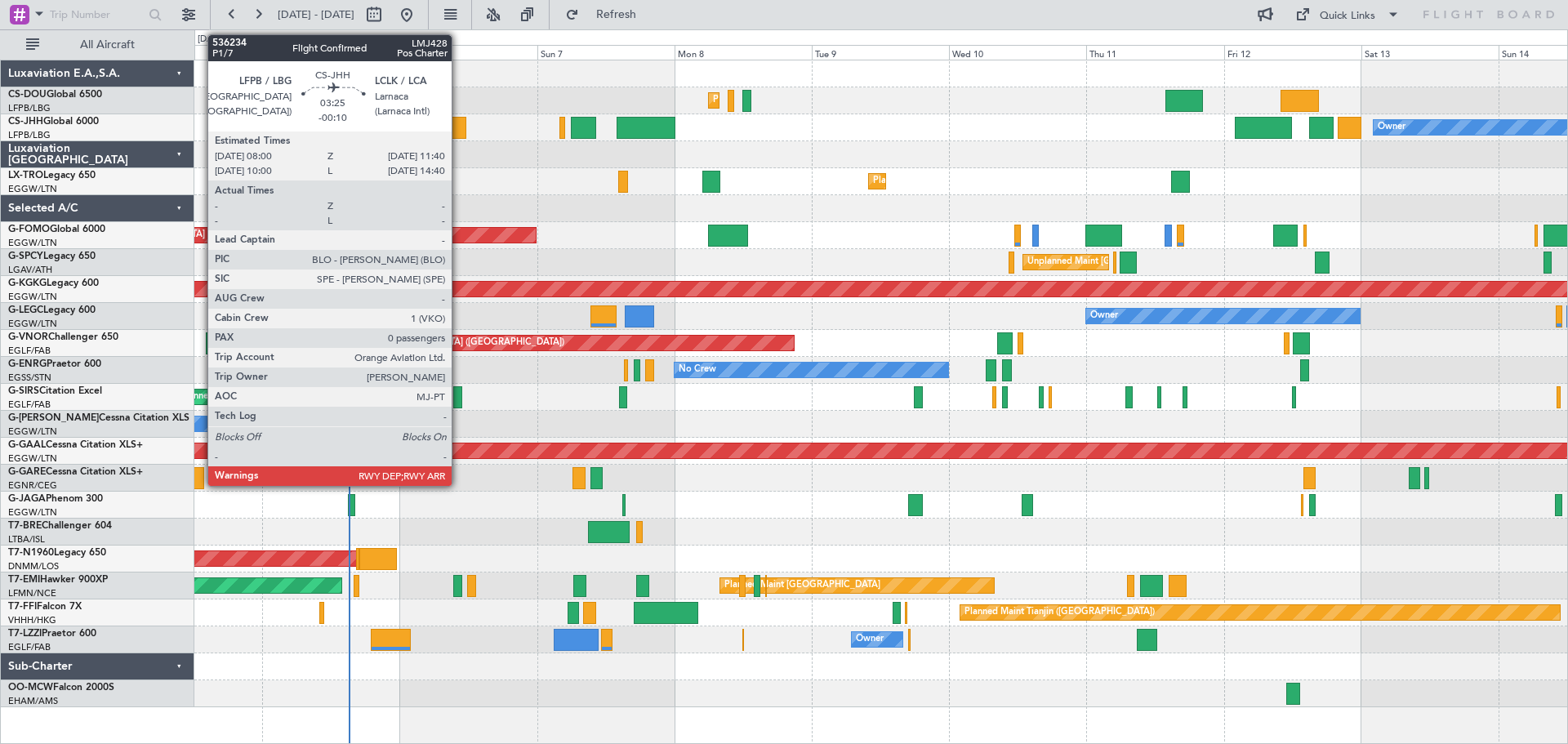
click at [459, 127] on div at bounding box center [455, 127] width 21 height 22
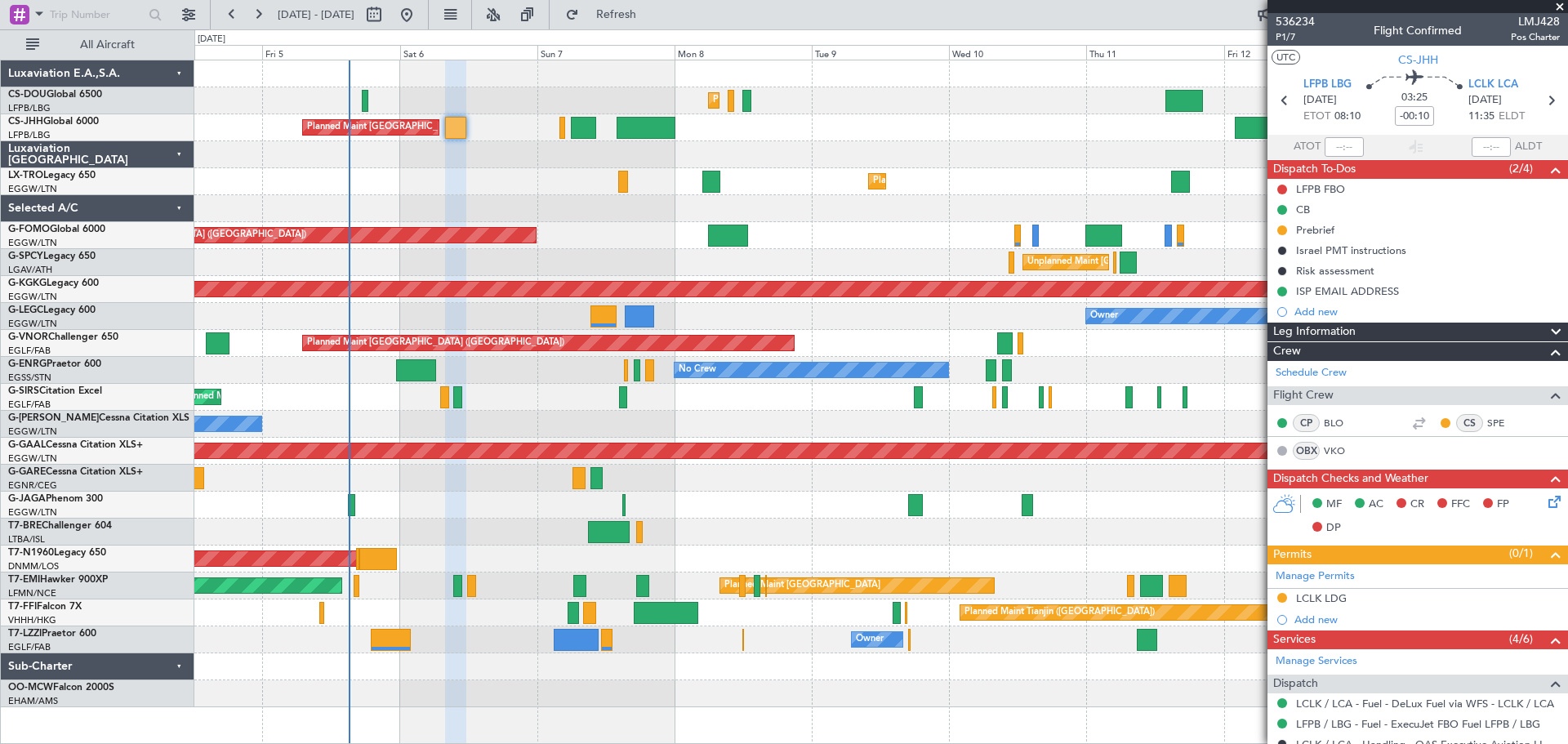
click at [1558, 8] on span at bounding box center [1560, 7] width 16 height 15
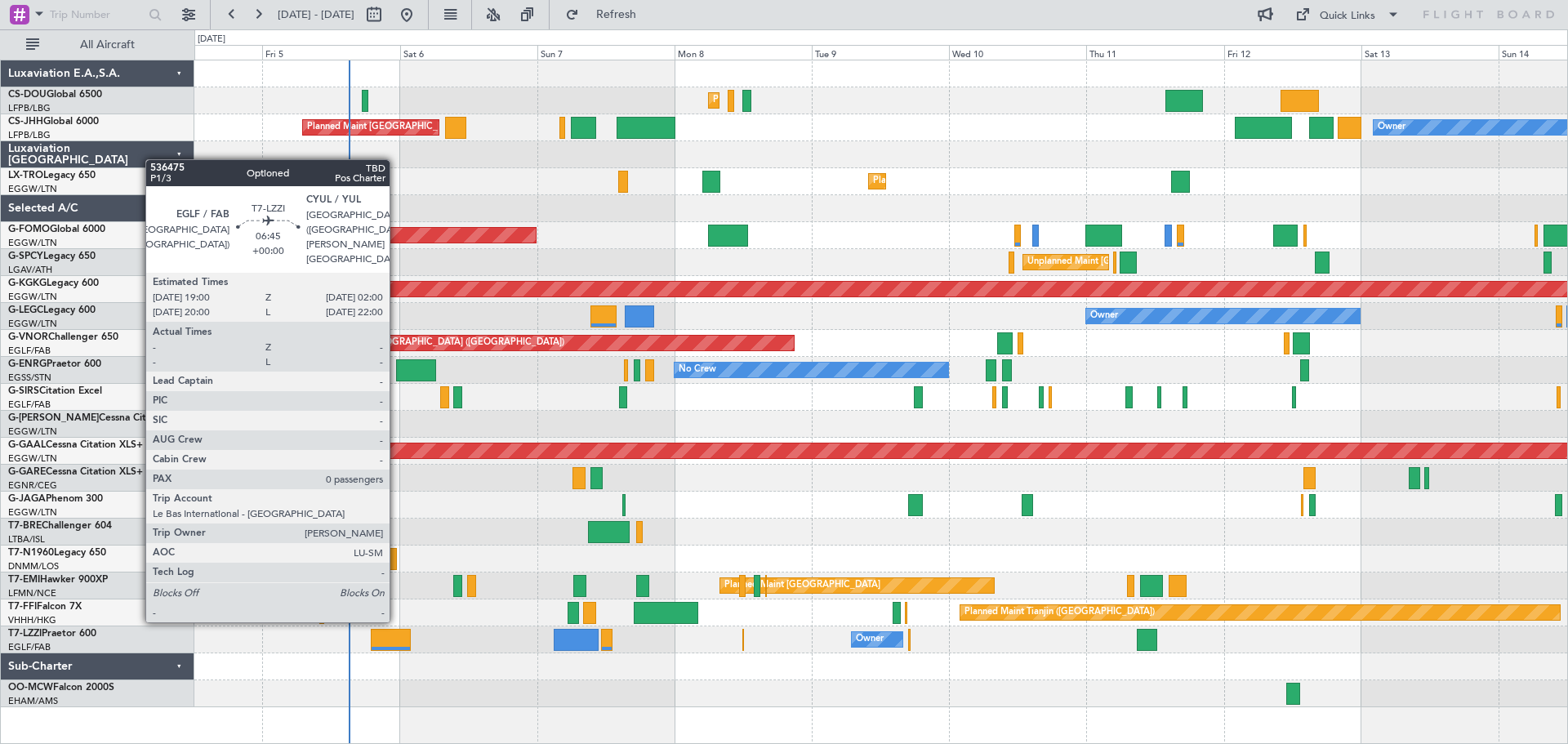
click at [397, 636] on div at bounding box center [391, 640] width 41 height 22
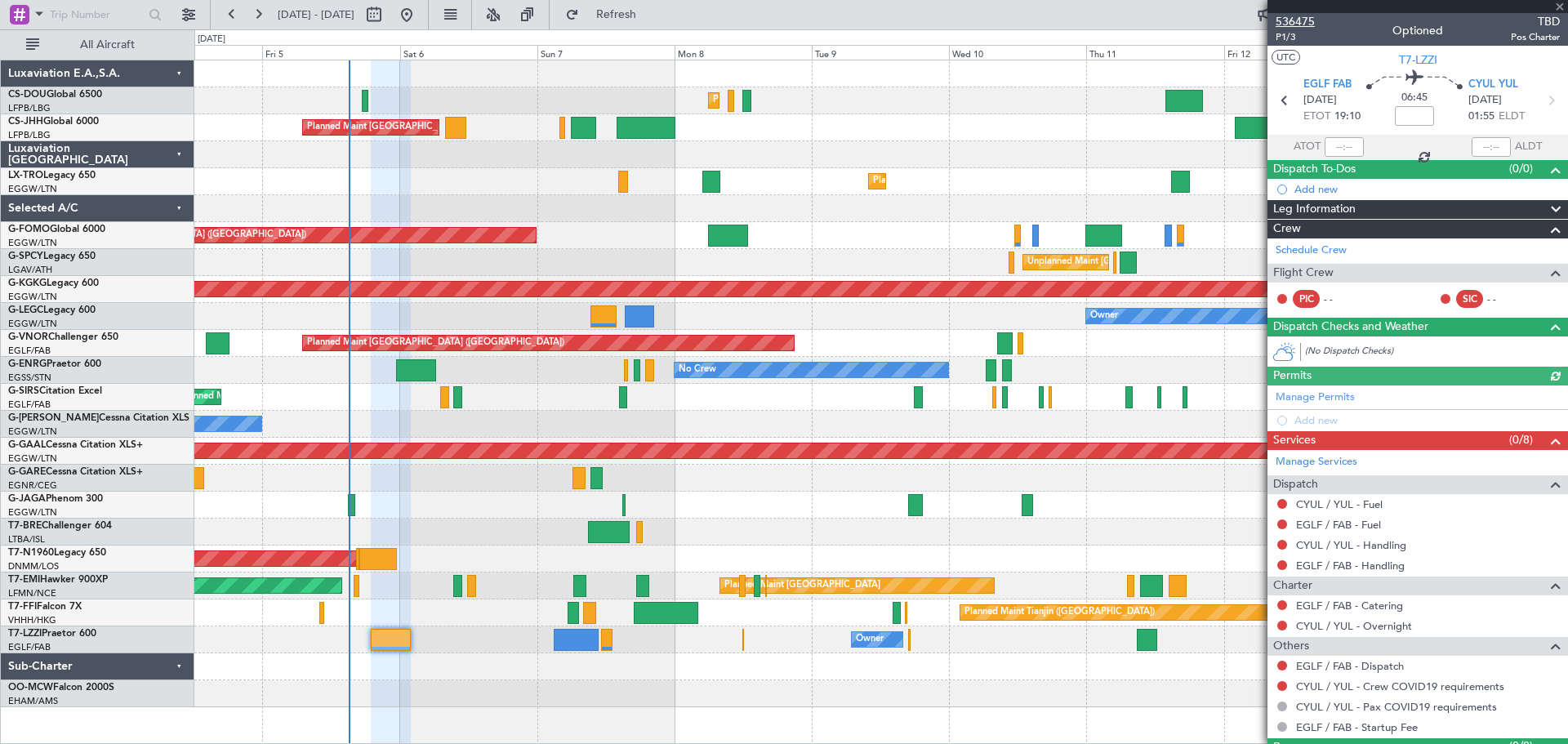
click at [1300, 25] on span "536475" at bounding box center [1296, 21] width 39 height 17
click at [656, 5] on button "Refresh" at bounding box center [607, 15] width 98 height 27
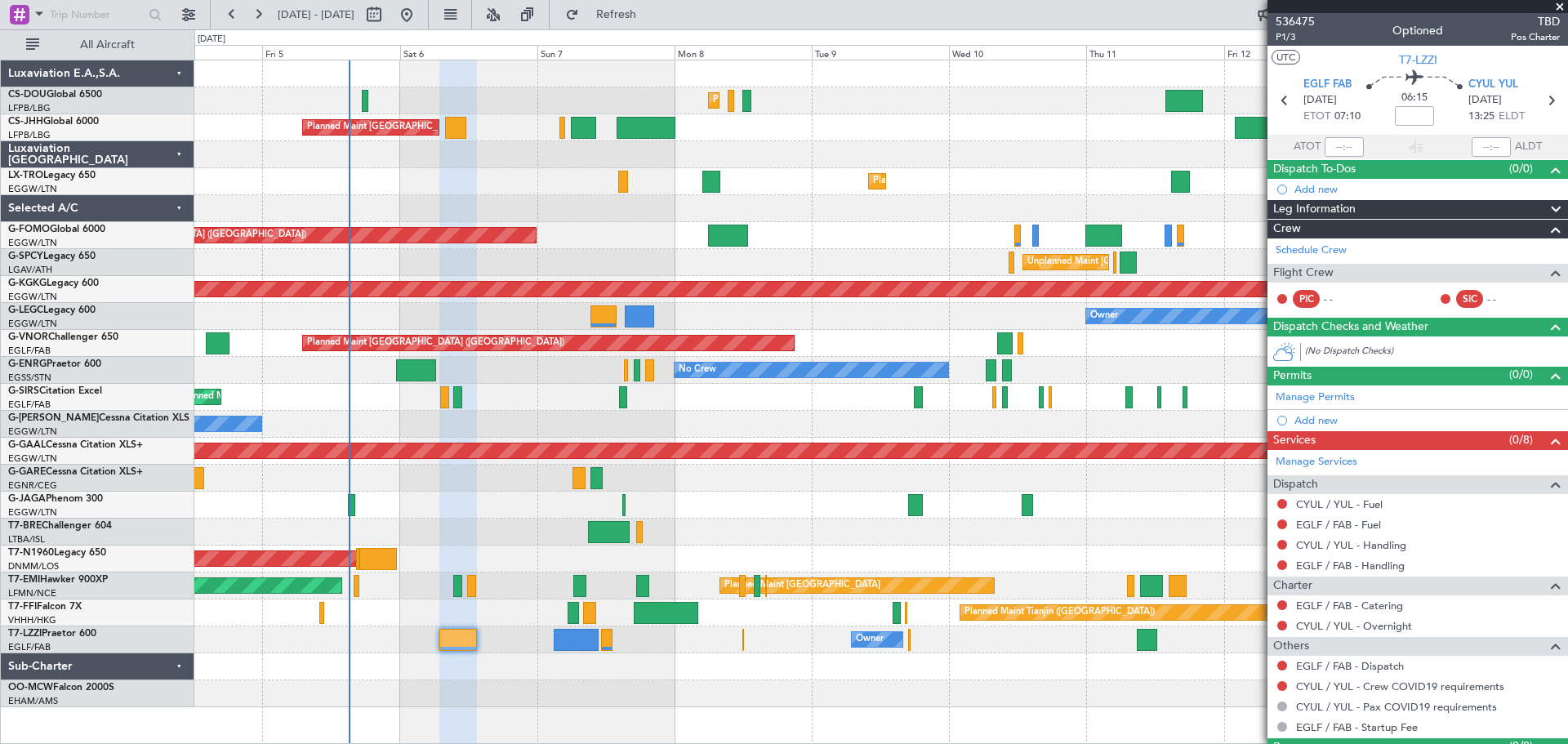
click at [1560, 7] on span at bounding box center [1560, 7] width 16 height 15
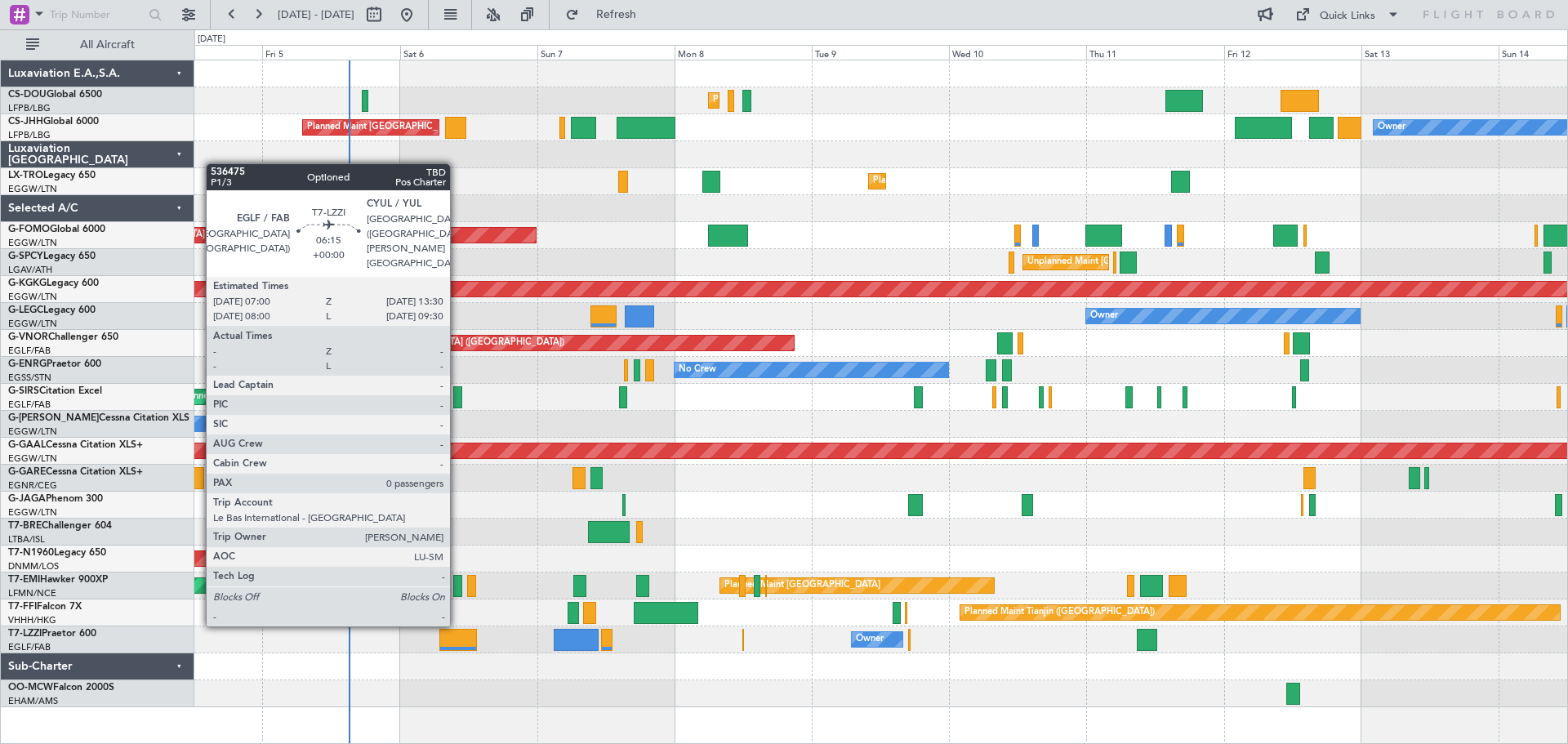
click at [457, 640] on div at bounding box center [458, 640] width 37 height 22
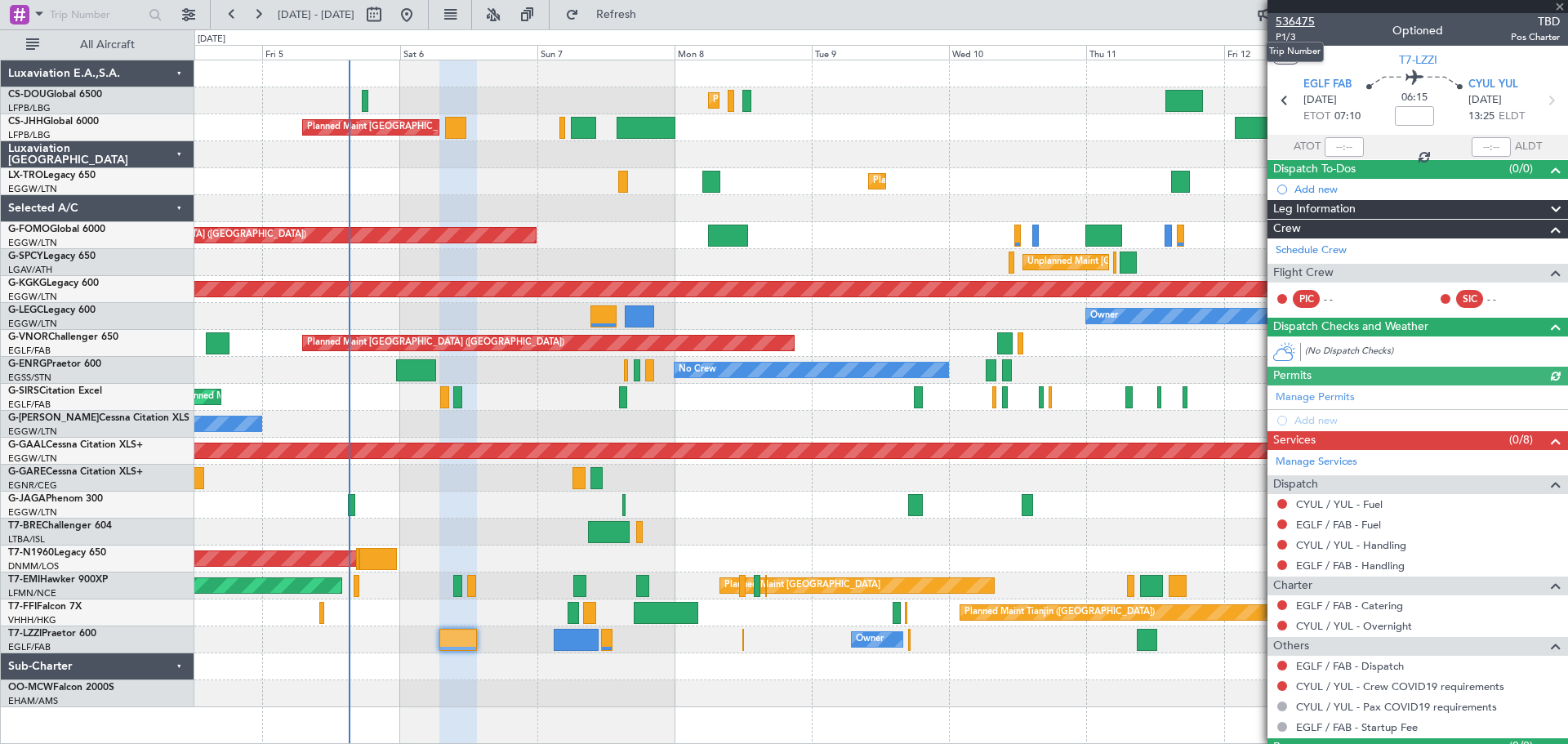
click at [1301, 21] on span "536475" at bounding box center [1296, 21] width 39 height 17
click at [1557, 5] on span at bounding box center [1560, 7] width 16 height 15
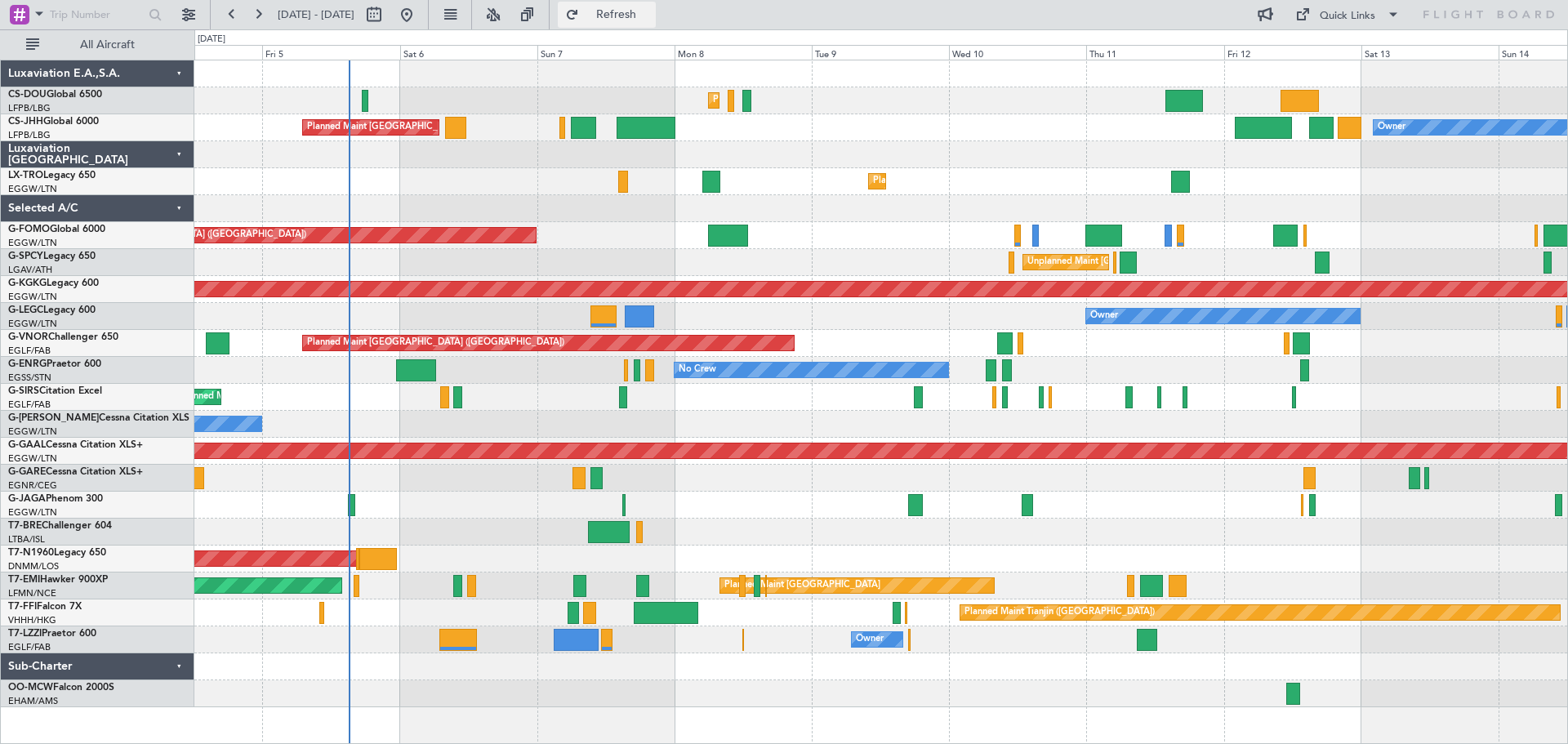
click at [651, 11] on span "Refresh" at bounding box center [617, 14] width 69 height 12
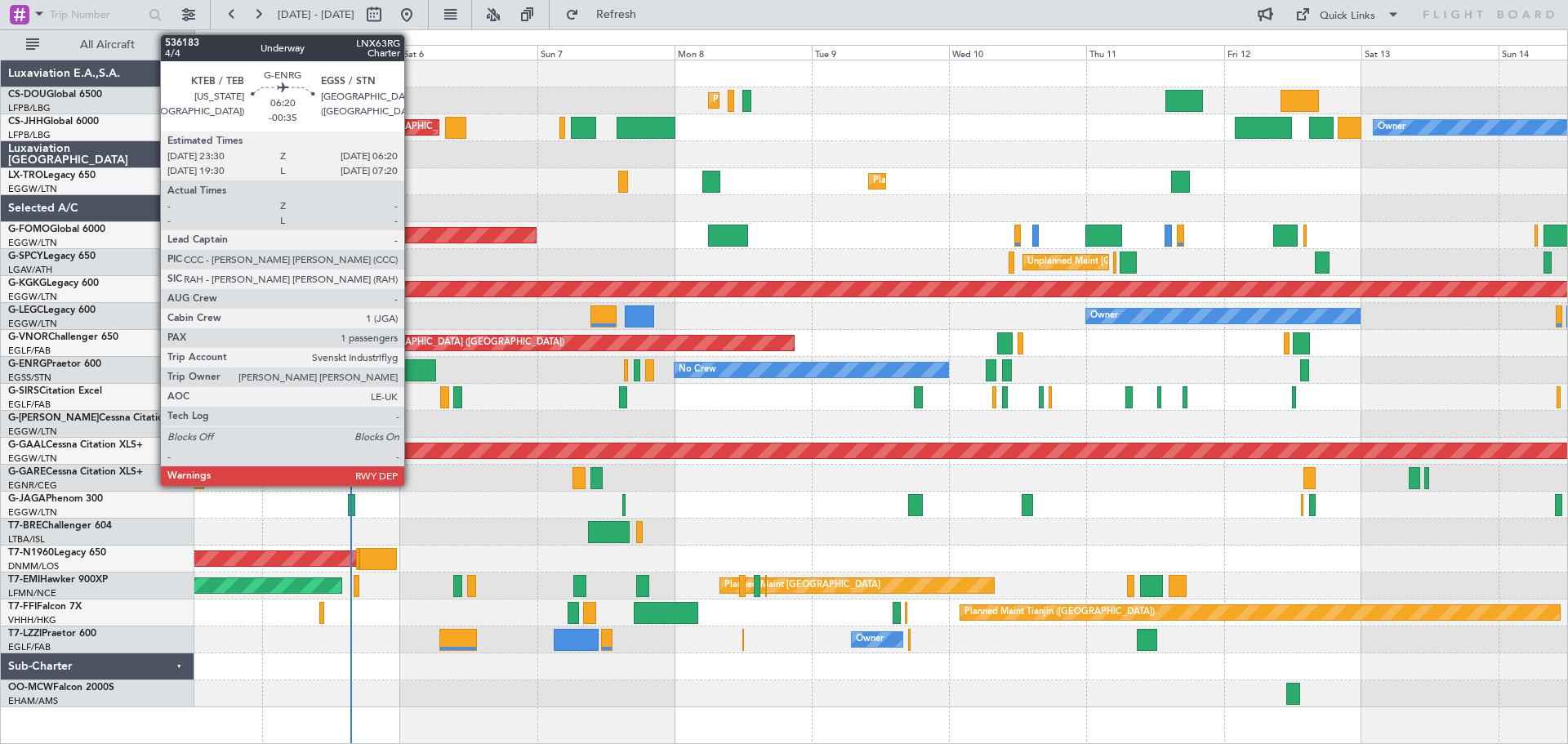
click at [412, 370] on div at bounding box center [416, 370] width 39 height 22
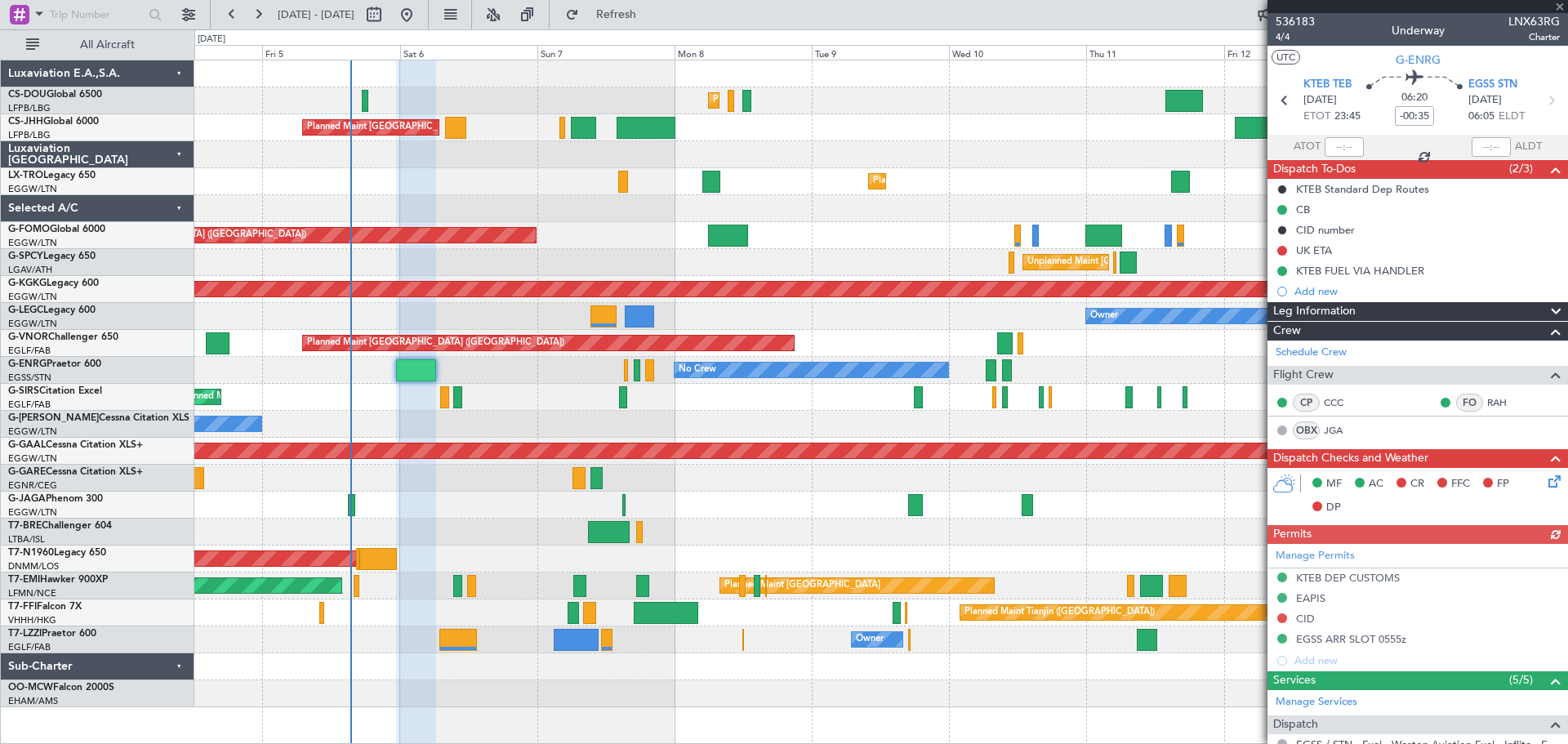
scroll to position [295, 0]
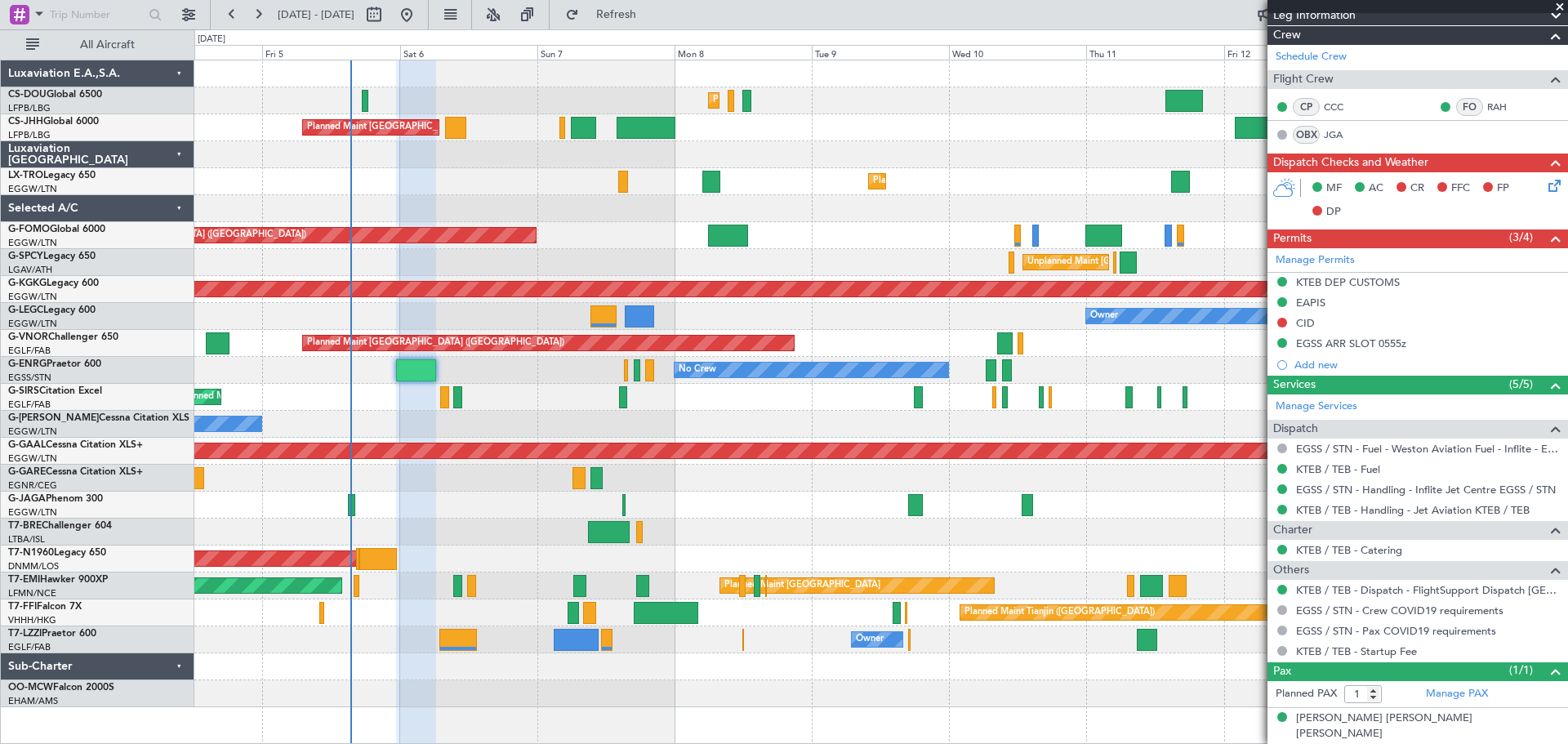
click at [1558, 9] on span at bounding box center [1560, 7] width 16 height 15
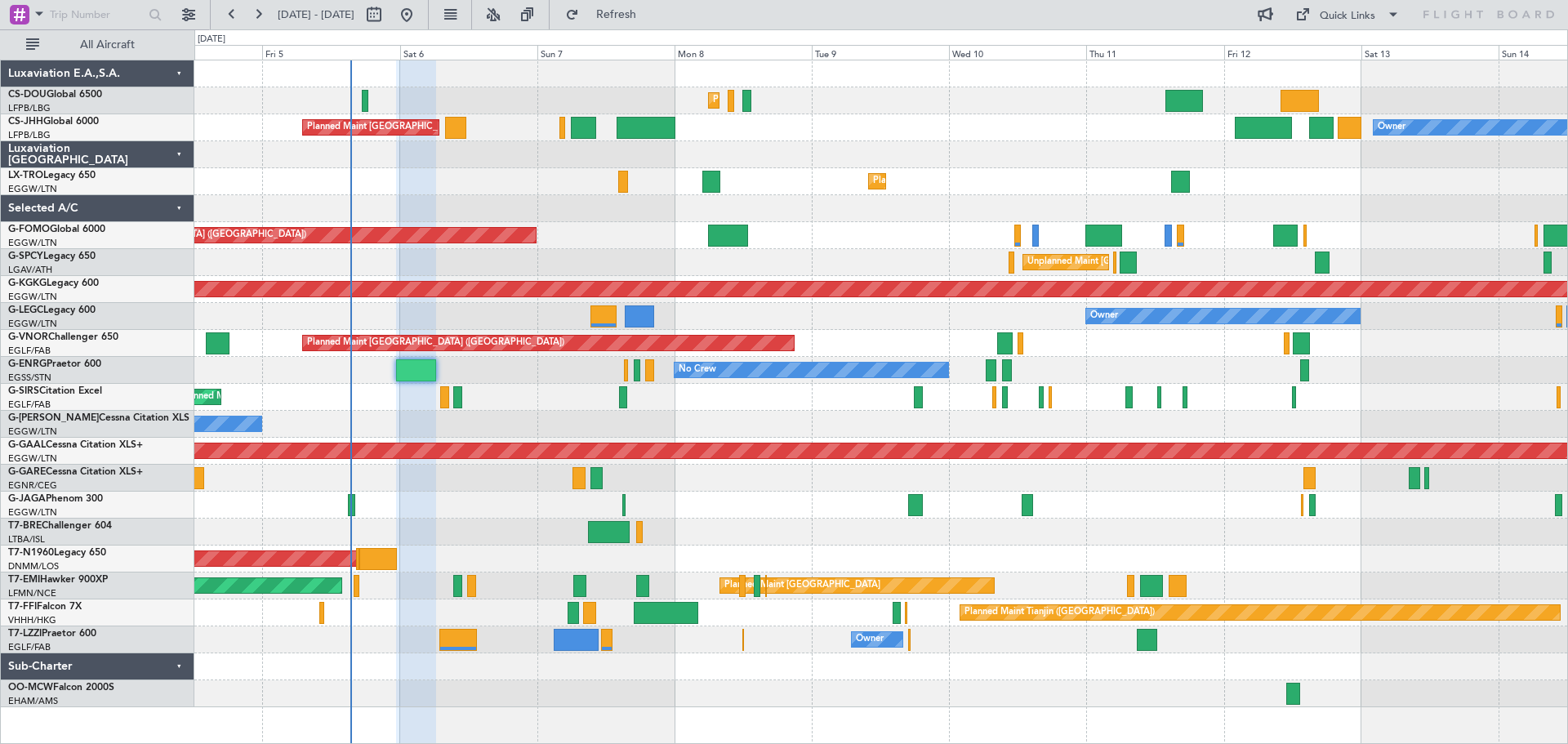
type input "0"
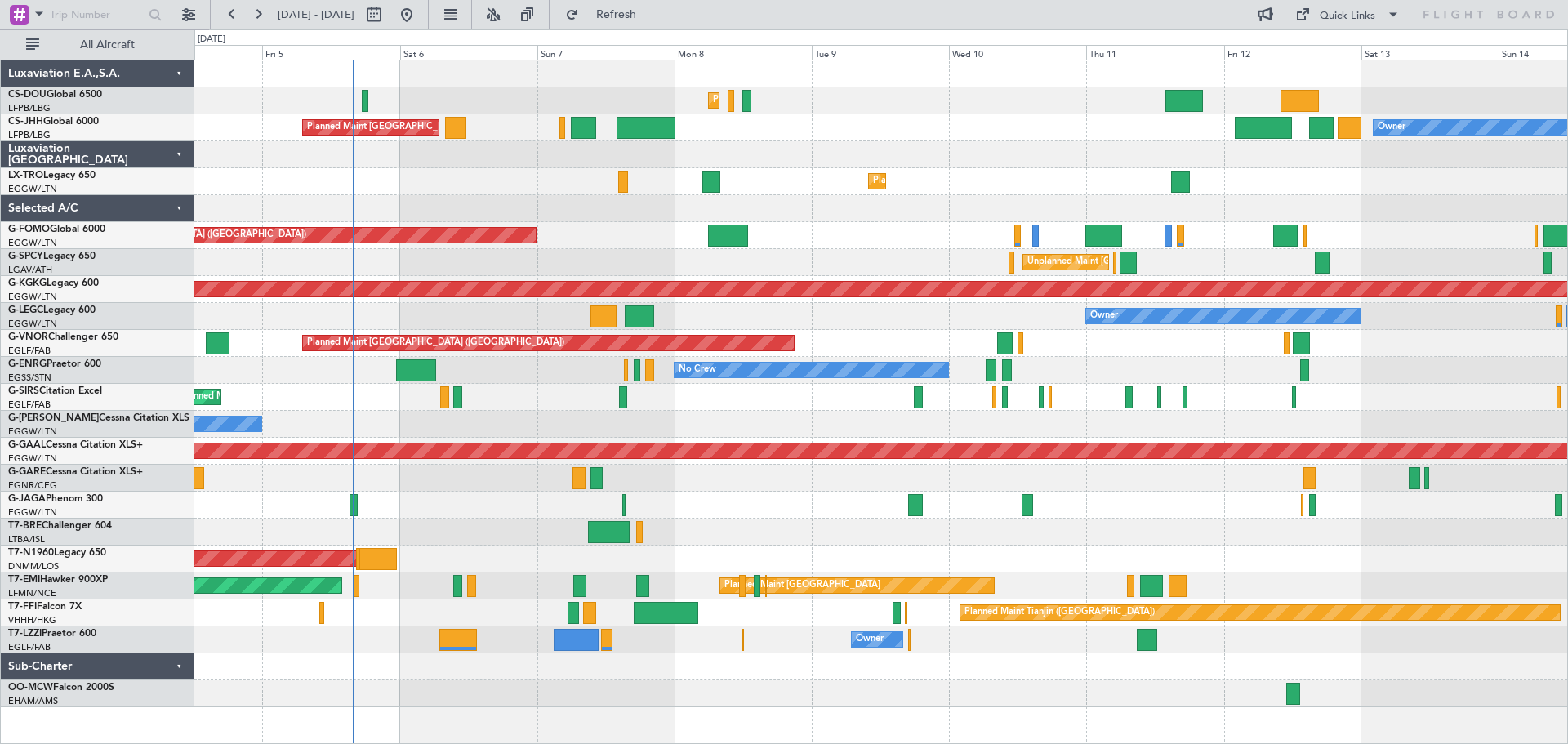
click at [742, 412] on div "Owner" at bounding box center [881, 425] width 1373 height 27
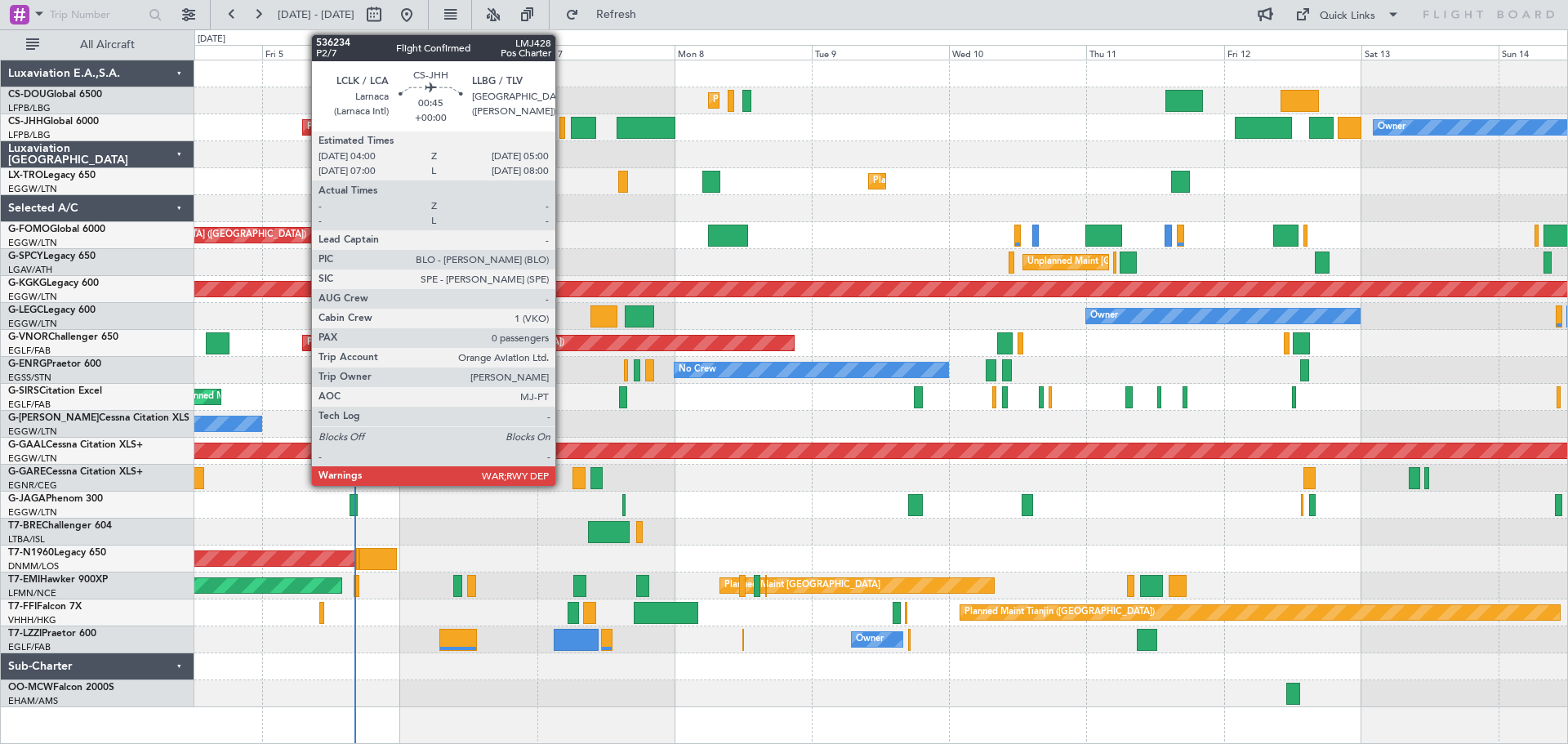
click at [562, 127] on div at bounding box center [562, 127] width 6 height 22
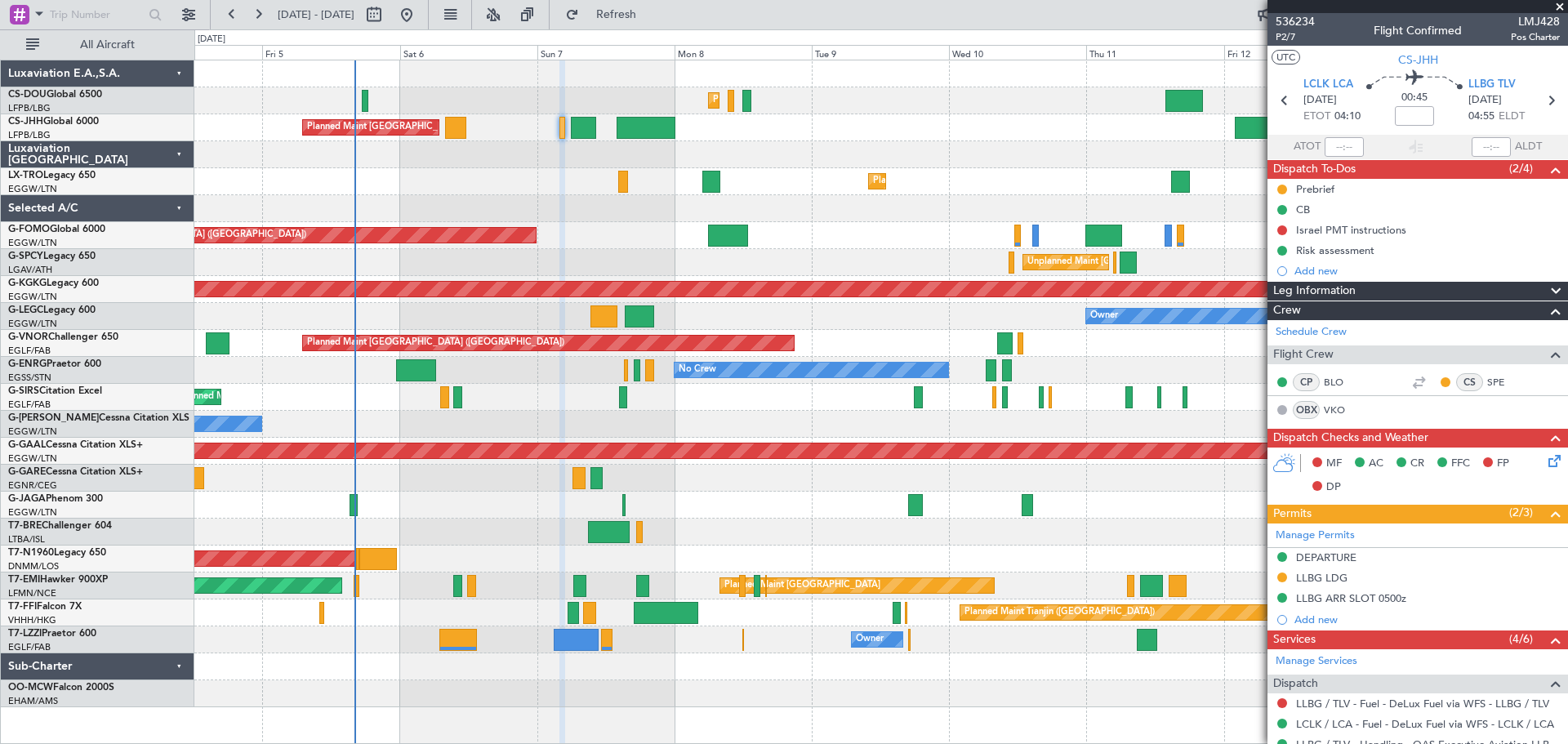
click at [1558, 9] on span at bounding box center [1560, 7] width 16 height 15
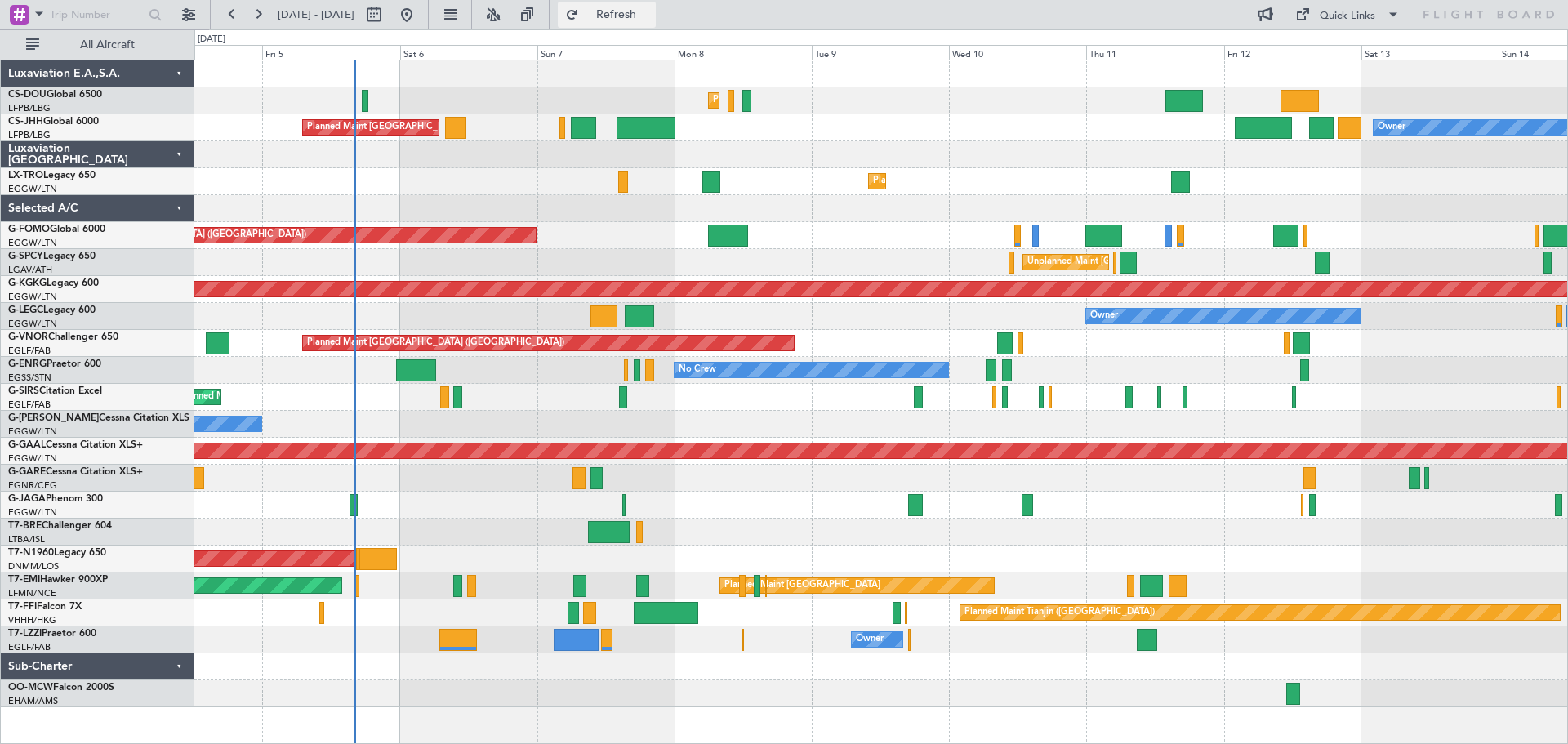
click at [651, 12] on span "Refresh" at bounding box center [617, 14] width 69 height 12
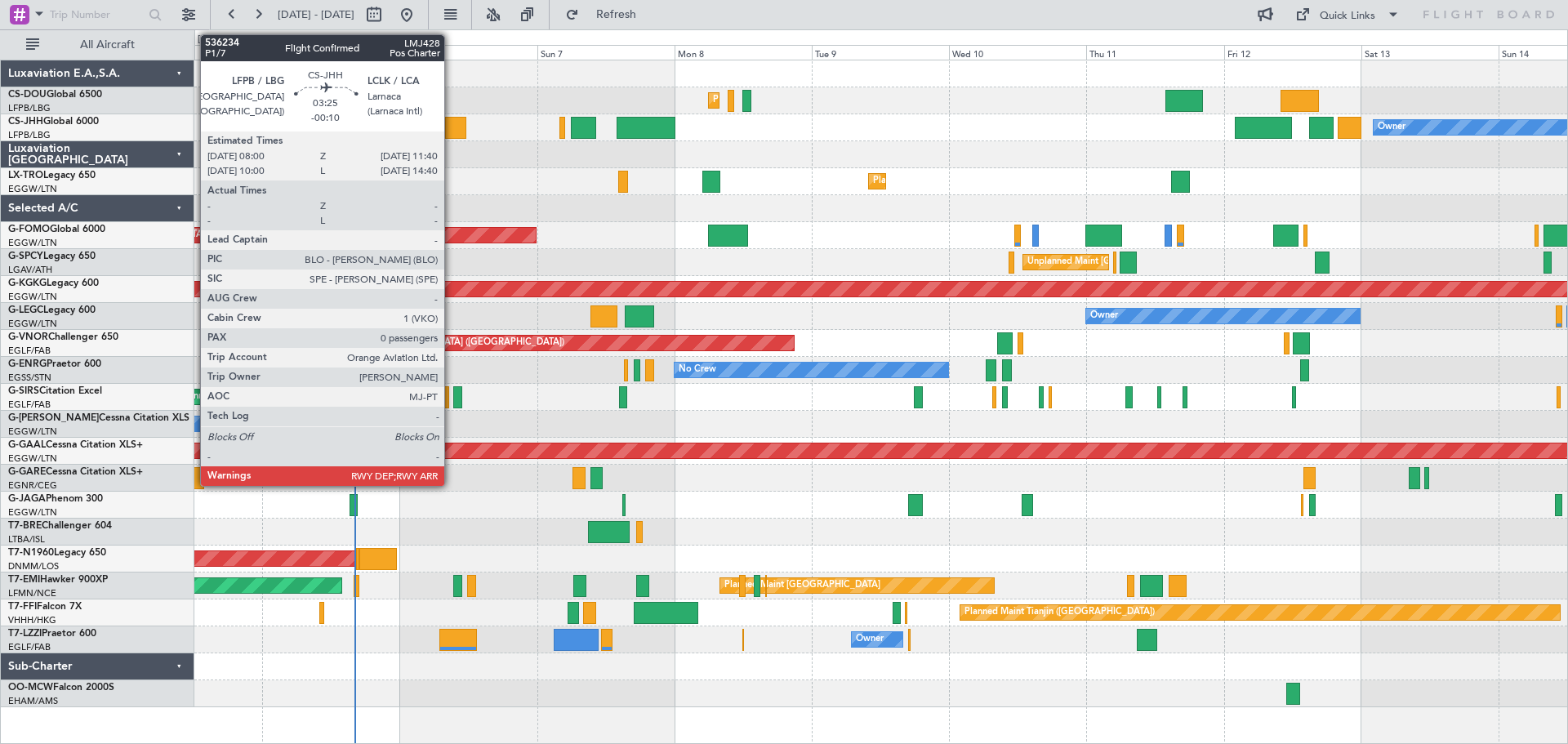
click at [452, 128] on div at bounding box center [455, 127] width 21 height 22
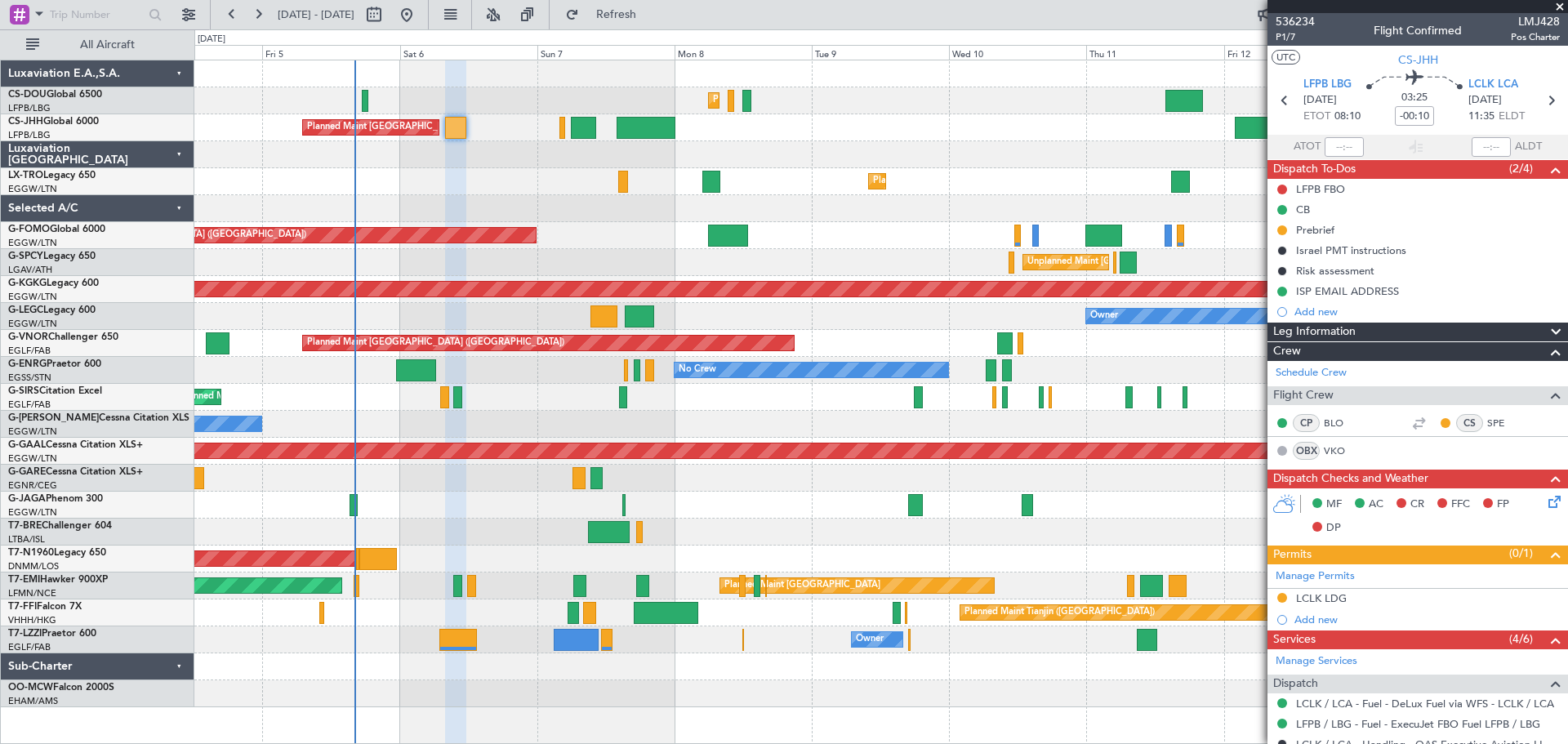
click at [1557, 7] on span at bounding box center [1560, 7] width 16 height 15
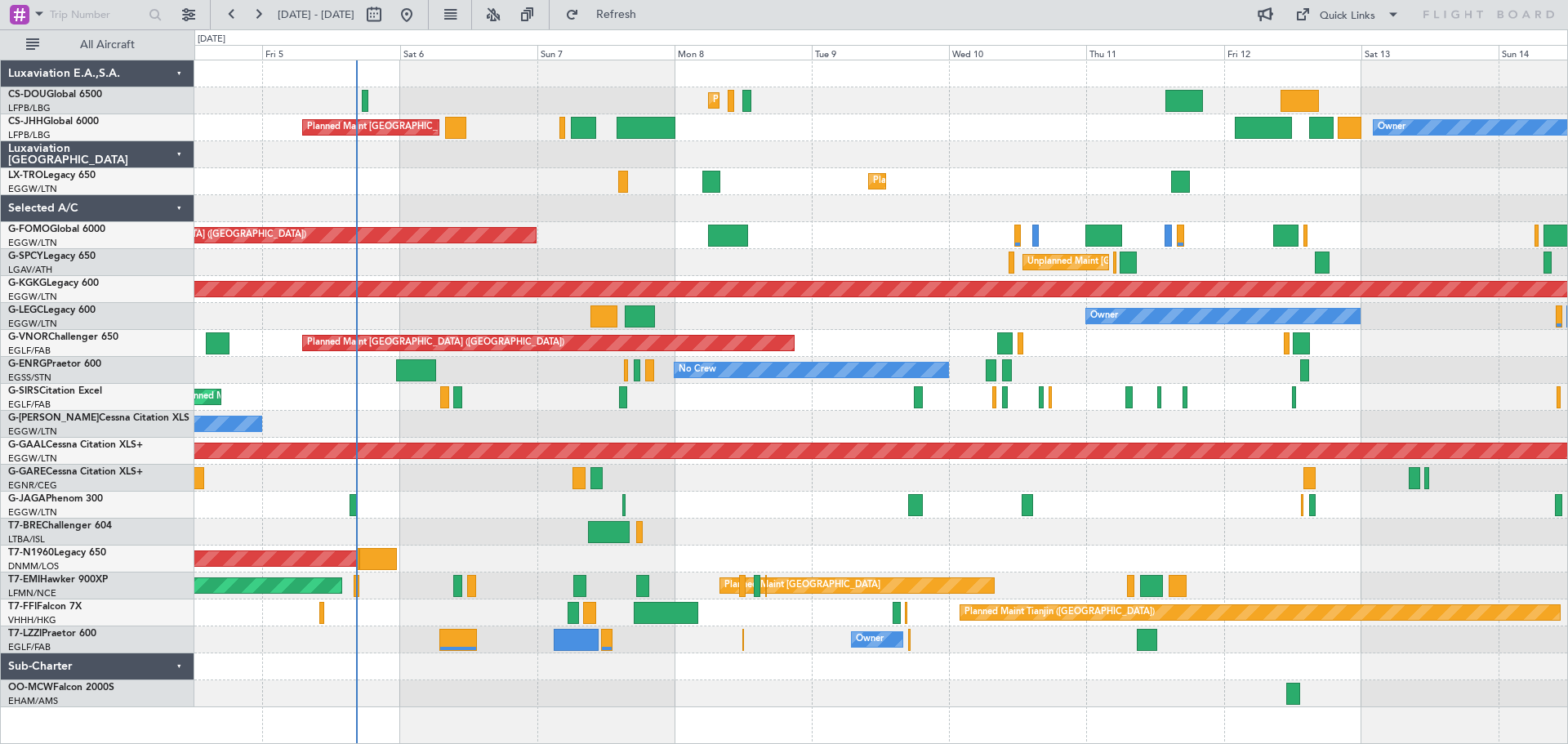
click at [1018, 113] on div "Planned Maint [GEOGRAPHIC_DATA] ([GEOGRAPHIC_DATA]) Planned Maint [GEOGRAPHIC_D…" at bounding box center [881, 101] width 1373 height 27
click at [469, 171] on div "Planned Maint Dusseldorf" at bounding box center [881, 181] width 1373 height 27
click at [469, 199] on div at bounding box center [881, 209] width 1373 height 27
click at [470, 169] on div "Planned Maint Dusseldorf" at bounding box center [881, 181] width 1373 height 27
click at [467, 192] on div "Planned Maint Dusseldorf" at bounding box center [881, 181] width 1373 height 27
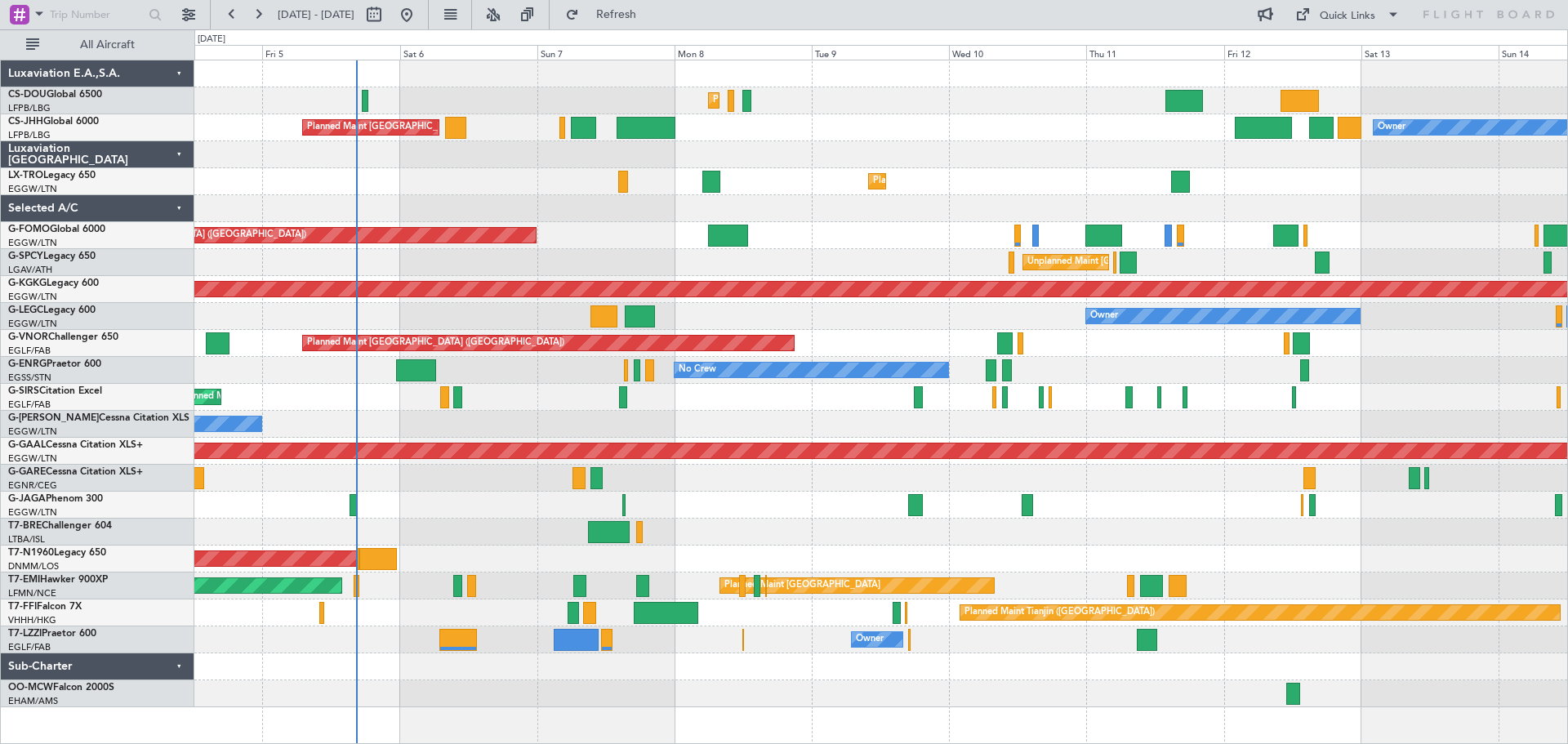
click at [750, 493] on div at bounding box center [881, 505] width 1373 height 27
click at [741, 519] on div at bounding box center [881, 533] width 1373 height 27
click at [741, 494] on div at bounding box center [881, 505] width 1373 height 27
click at [740, 519] on div at bounding box center [881, 533] width 1373 height 27
click at [741, 304] on div "Owner" at bounding box center [881, 317] width 1373 height 27
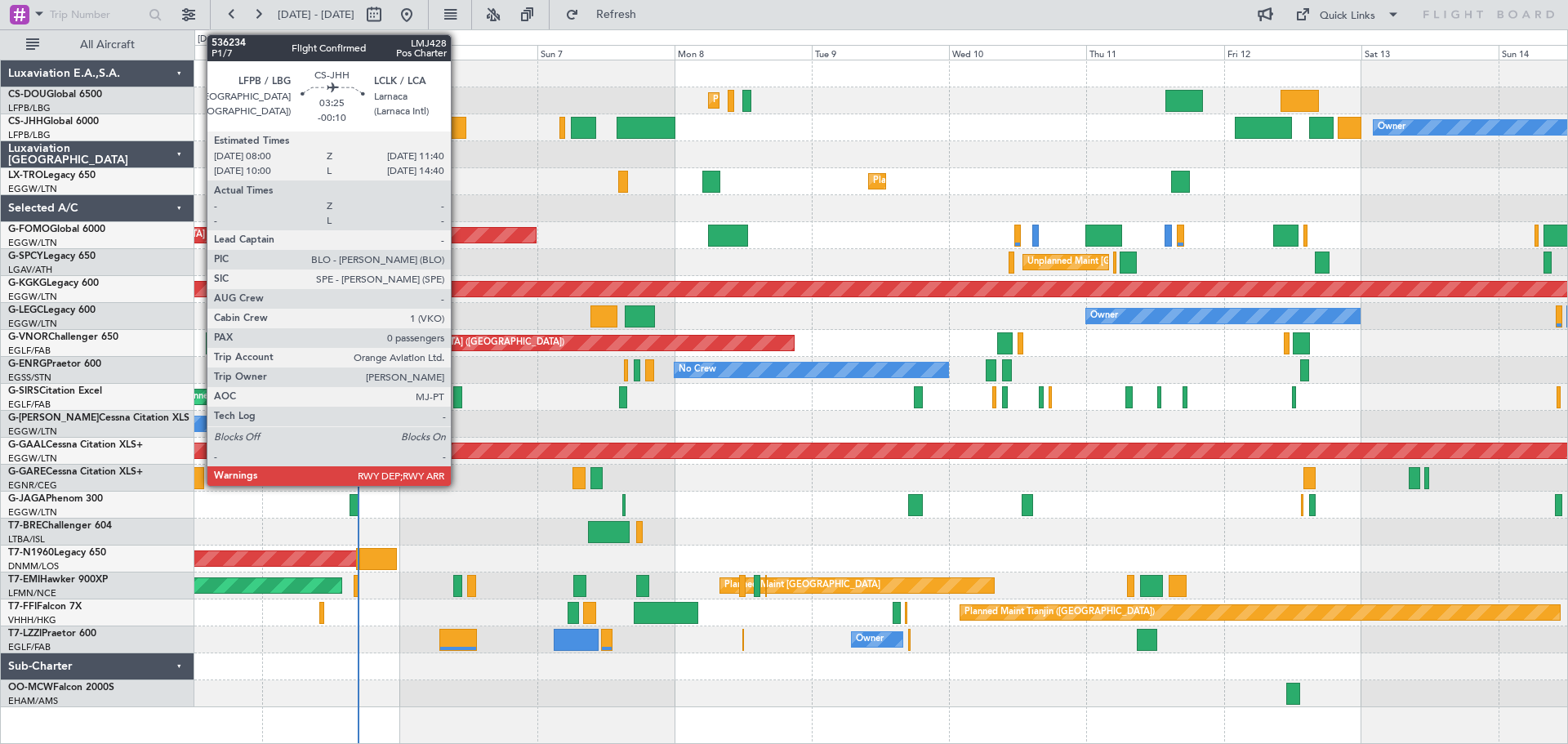
click at [458, 128] on div at bounding box center [455, 127] width 21 height 22
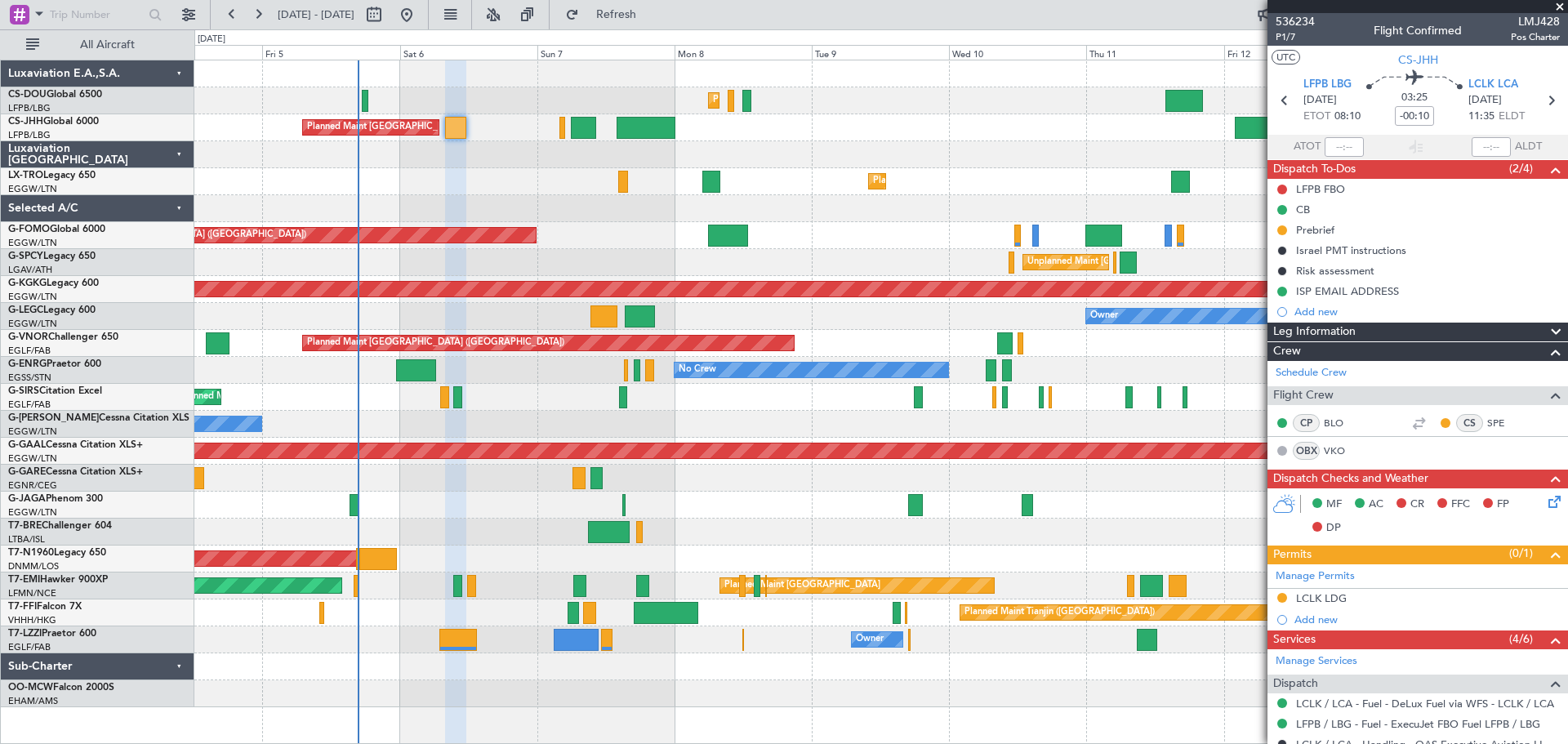
click at [1557, 5] on span at bounding box center [1560, 7] width 16 height 15
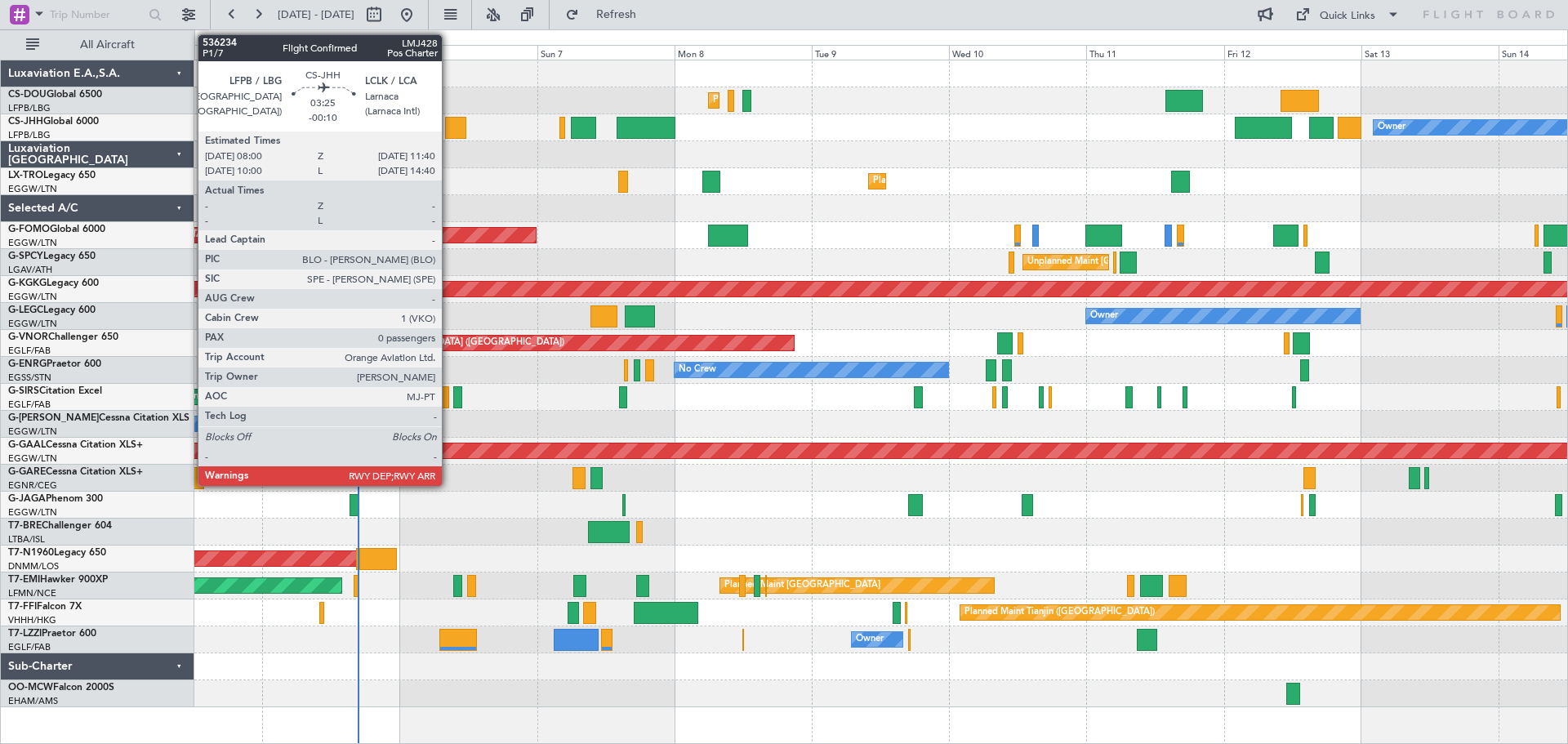
click at [449, 127] on div at bounding box center [455, 127] width 21 height 22
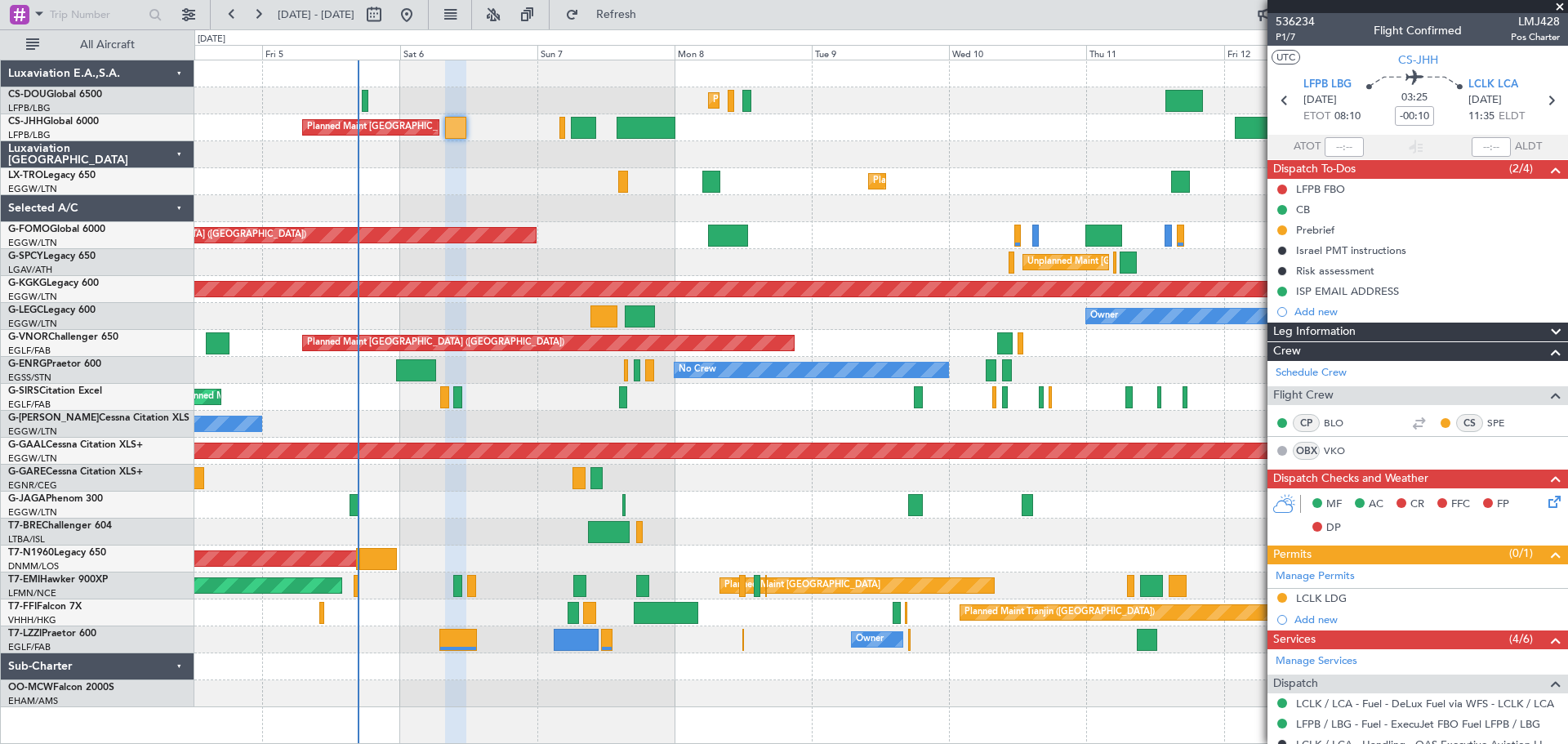
click at [1558, 5] on span at bounding box center [1560, 7] width 16 height 15
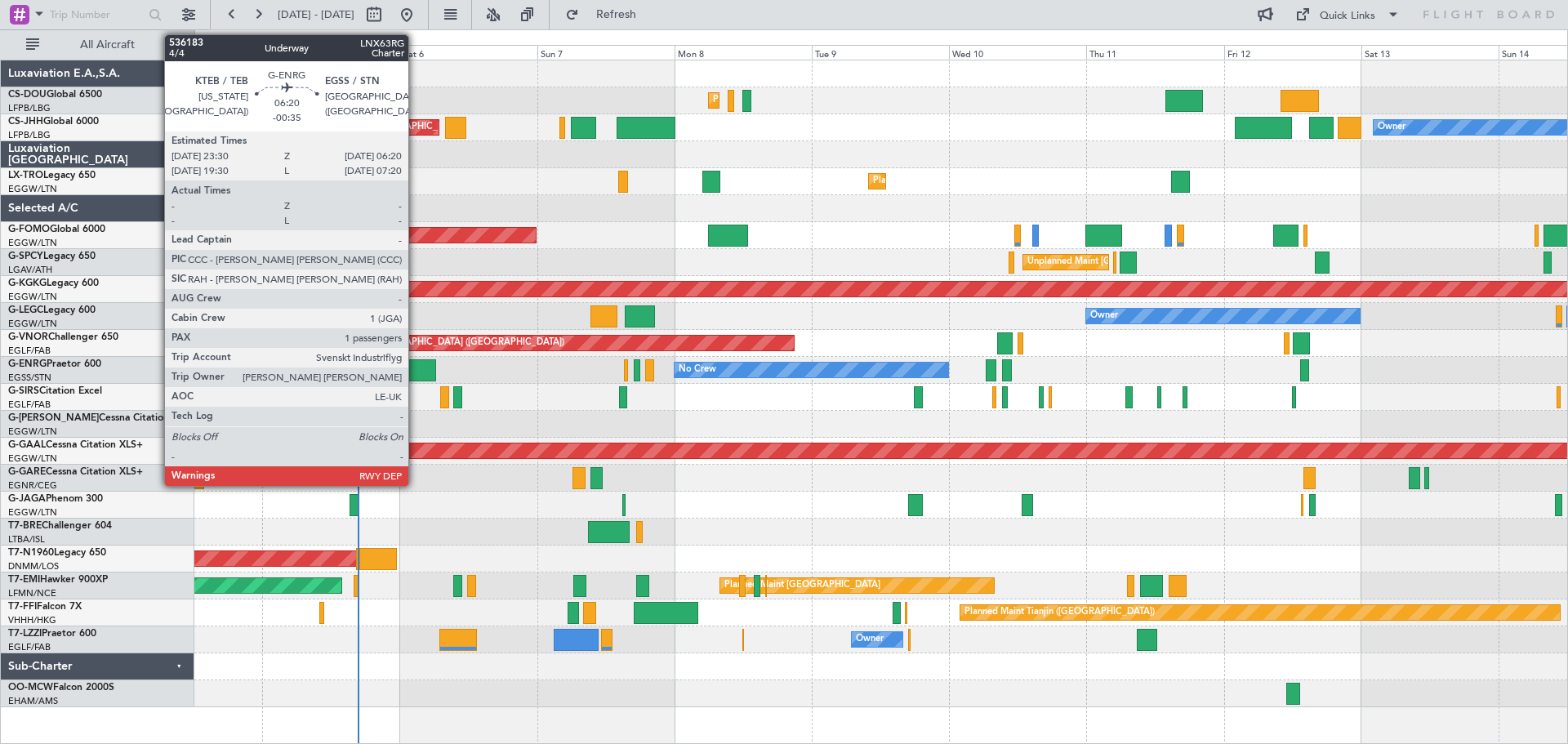
click at [416, 372] on div at bounding box center [416, 370] width 39 height 22
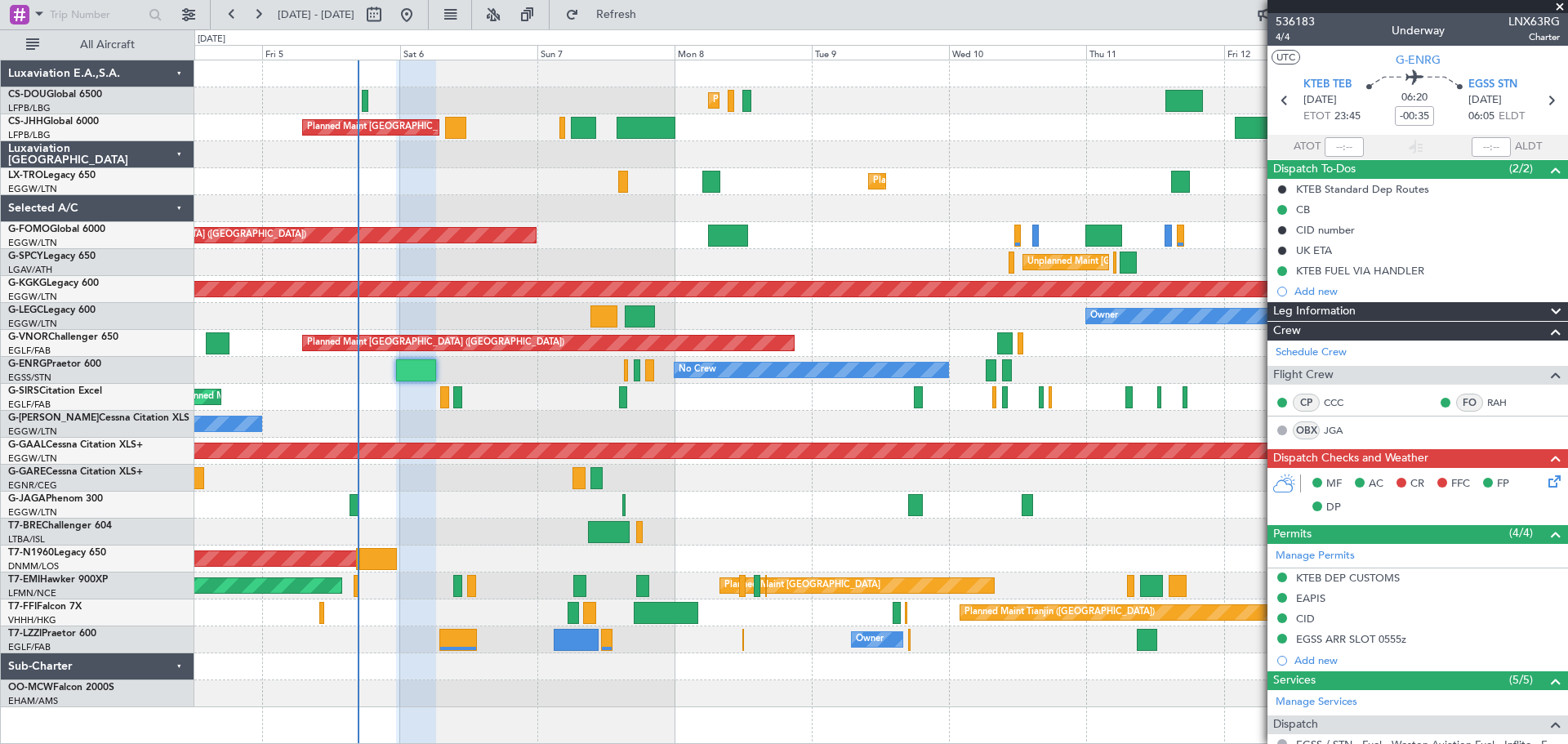
click at [1559, 4] on span at bounding box center [1560, 7] width 16 height 15
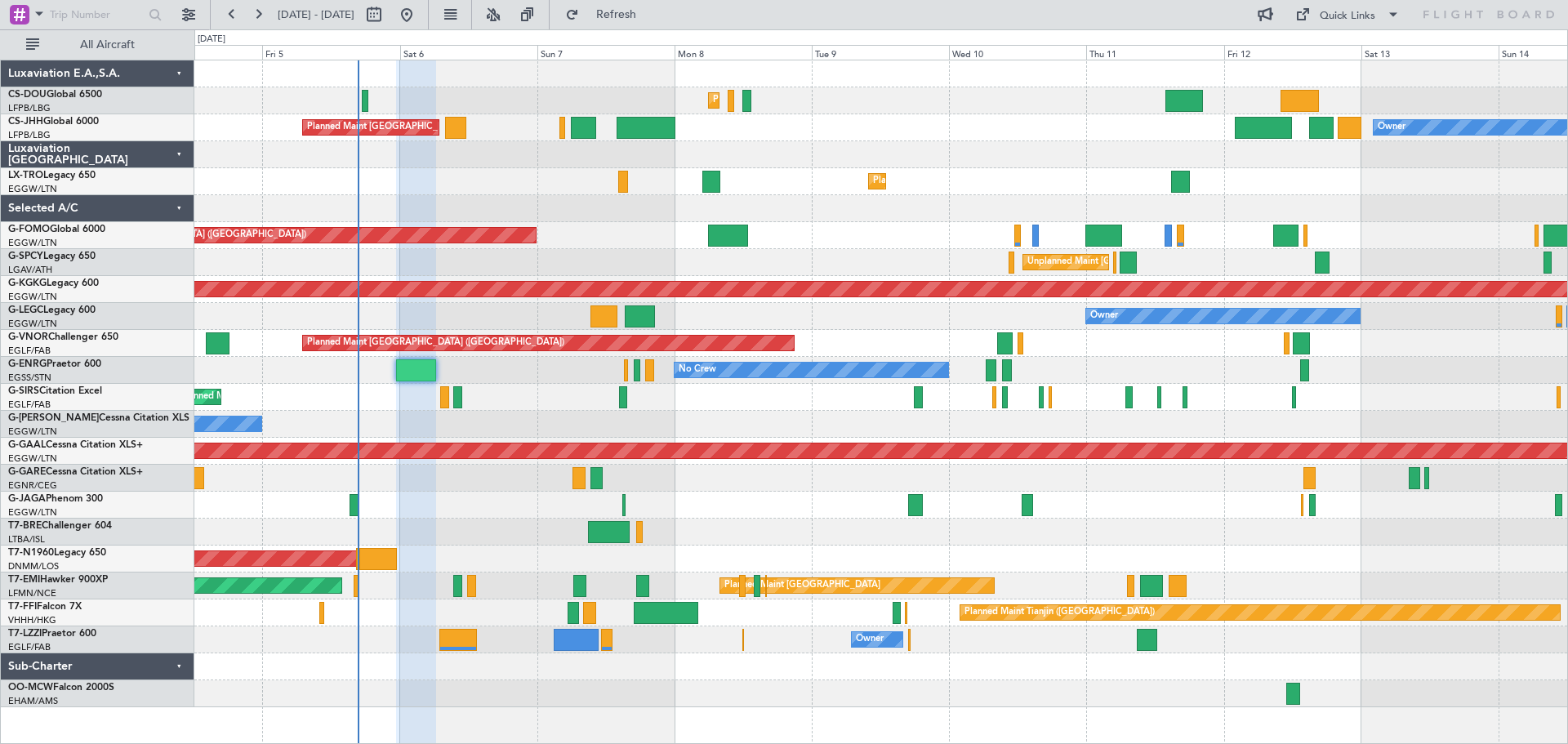
type input "0"
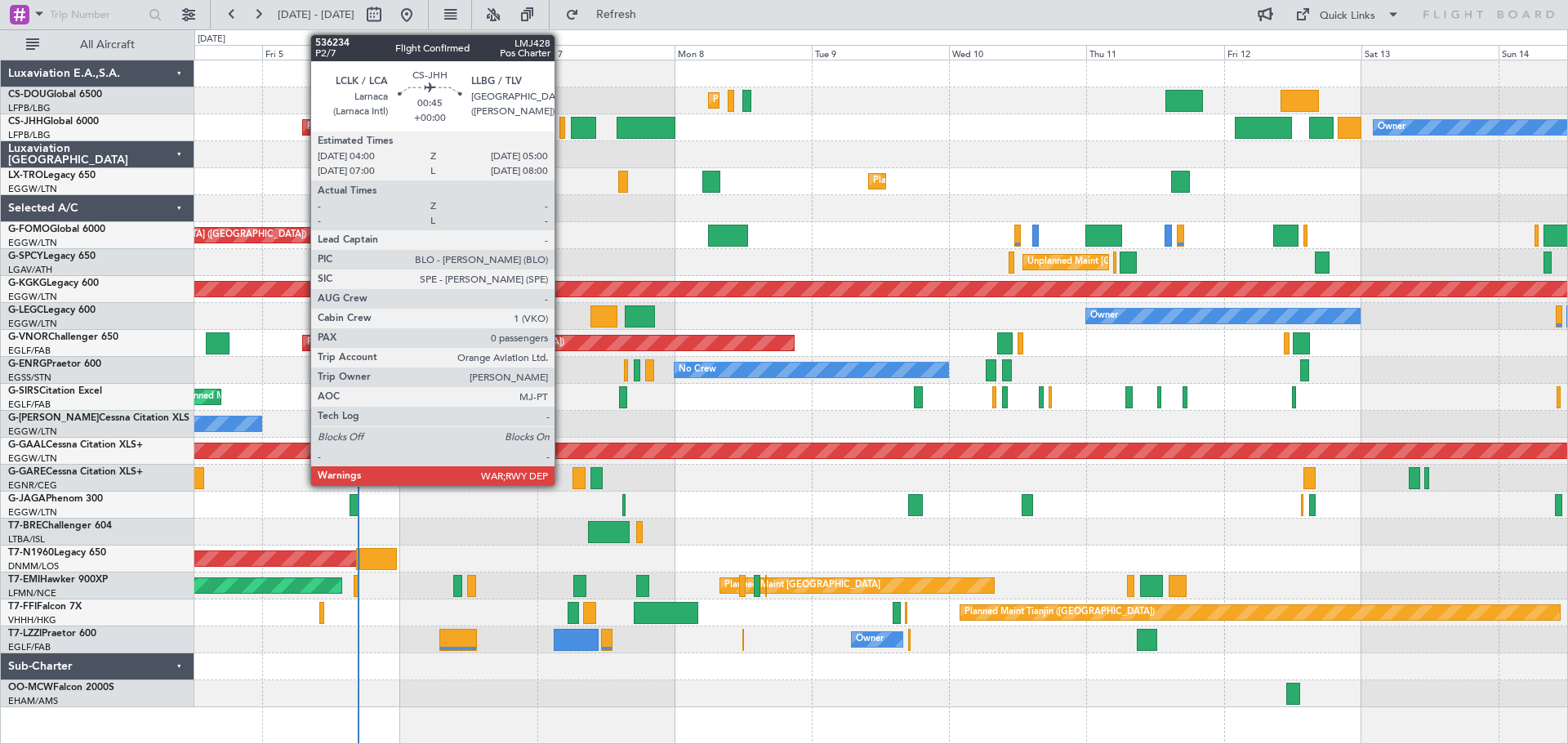
click at [562, 132] on div at bounding box center [562, 127] width 6 height 22
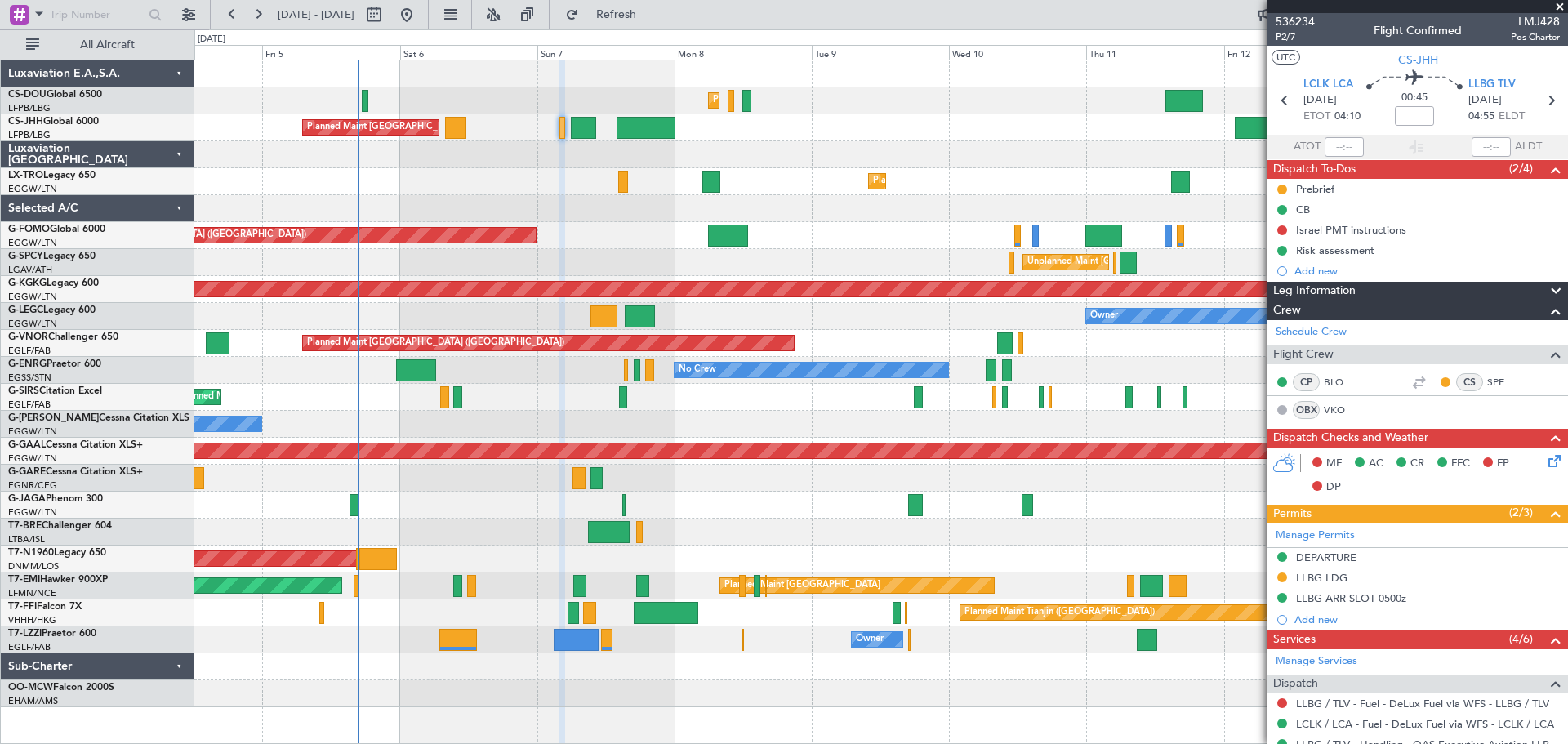
click at [1557, 7] on span at bounding box center [1560, 7] width 16 height 15
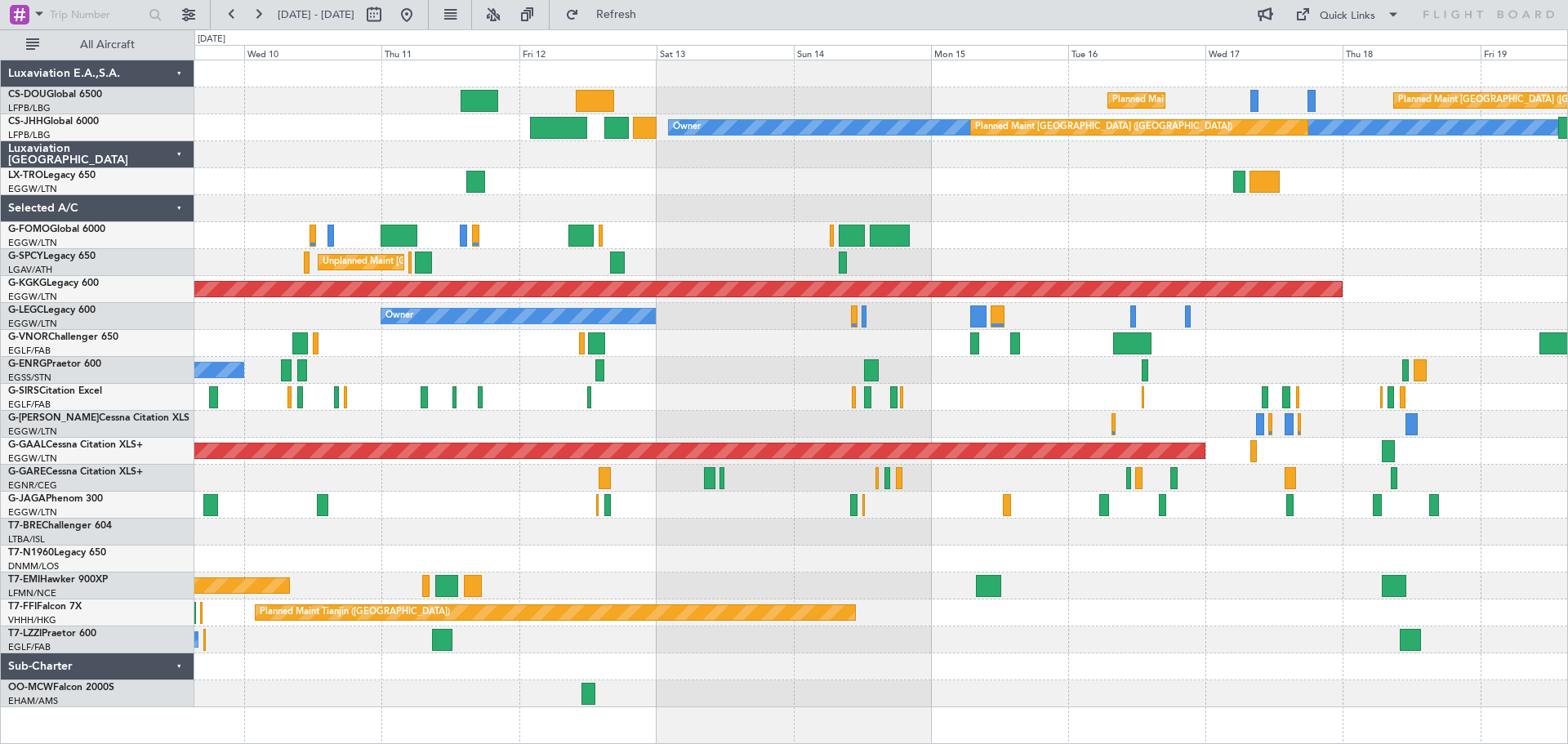
click at [716, 414] on div "Planned Maint [GEOGRAPHIC_DATA] ([GEOGRAPHIC_DATA]) Planned Maint [GEOGRAPHIC_D…" at bounding box center [881, 384] width 1373 height 648
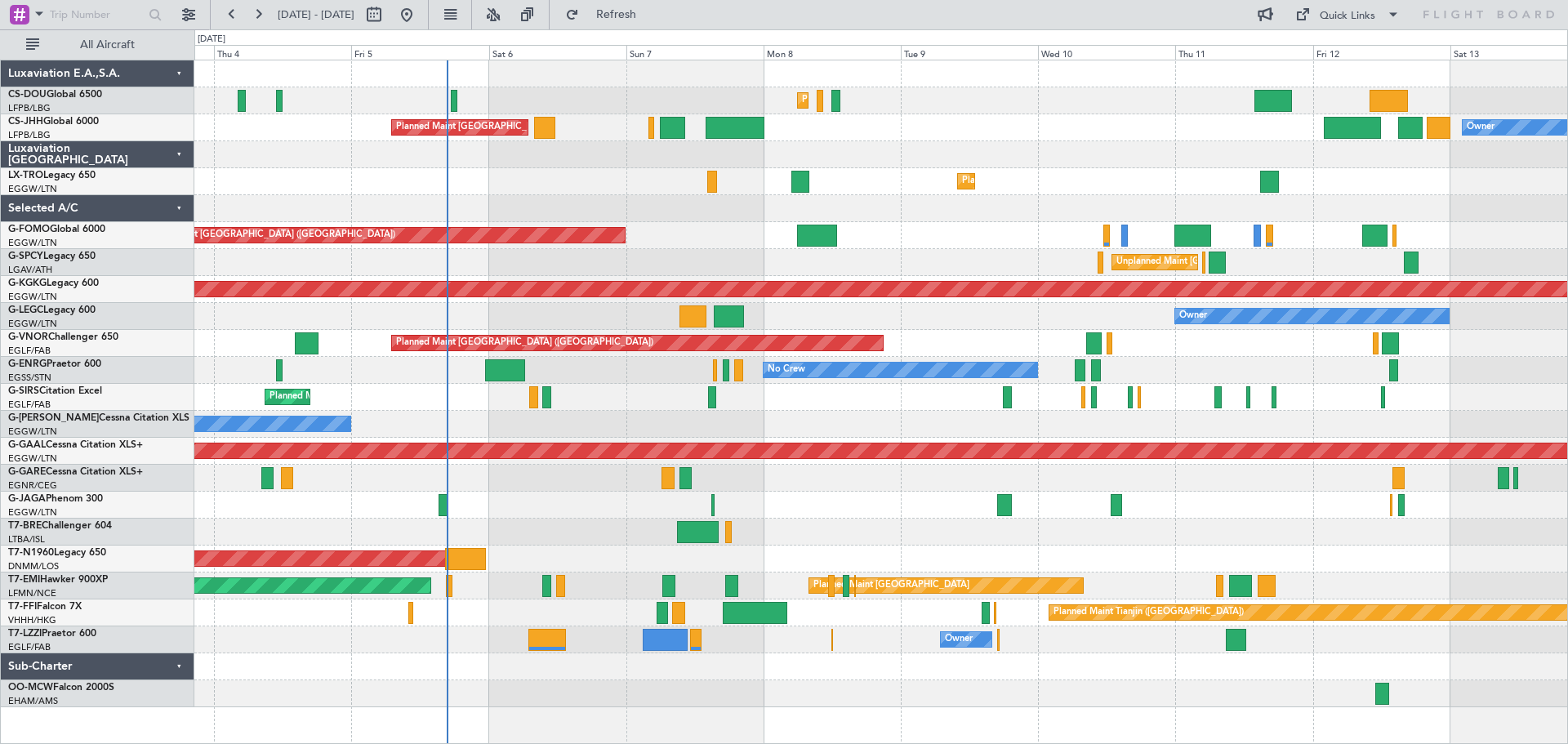
click at [868, 412] on div "Planned Maint [GEOGRAPHIC_DATA] ([GEOGRAPHIC_DATA]) Planned Maint [GEOGRAPHIC_D…" at bounding box center [881, 384] width 1373 height 648
click at [555, 196] on div at bounding box center [881, 209] width 1373 height 27
click at [279, 171] on div "Planned Maint Dusseldorf" at bounding box center [881, 181] width 1373 height 27
click at [557, 169] on div "Planned Maint Dusseldorf" at bounding box center [881, 181] width 1373 height 27
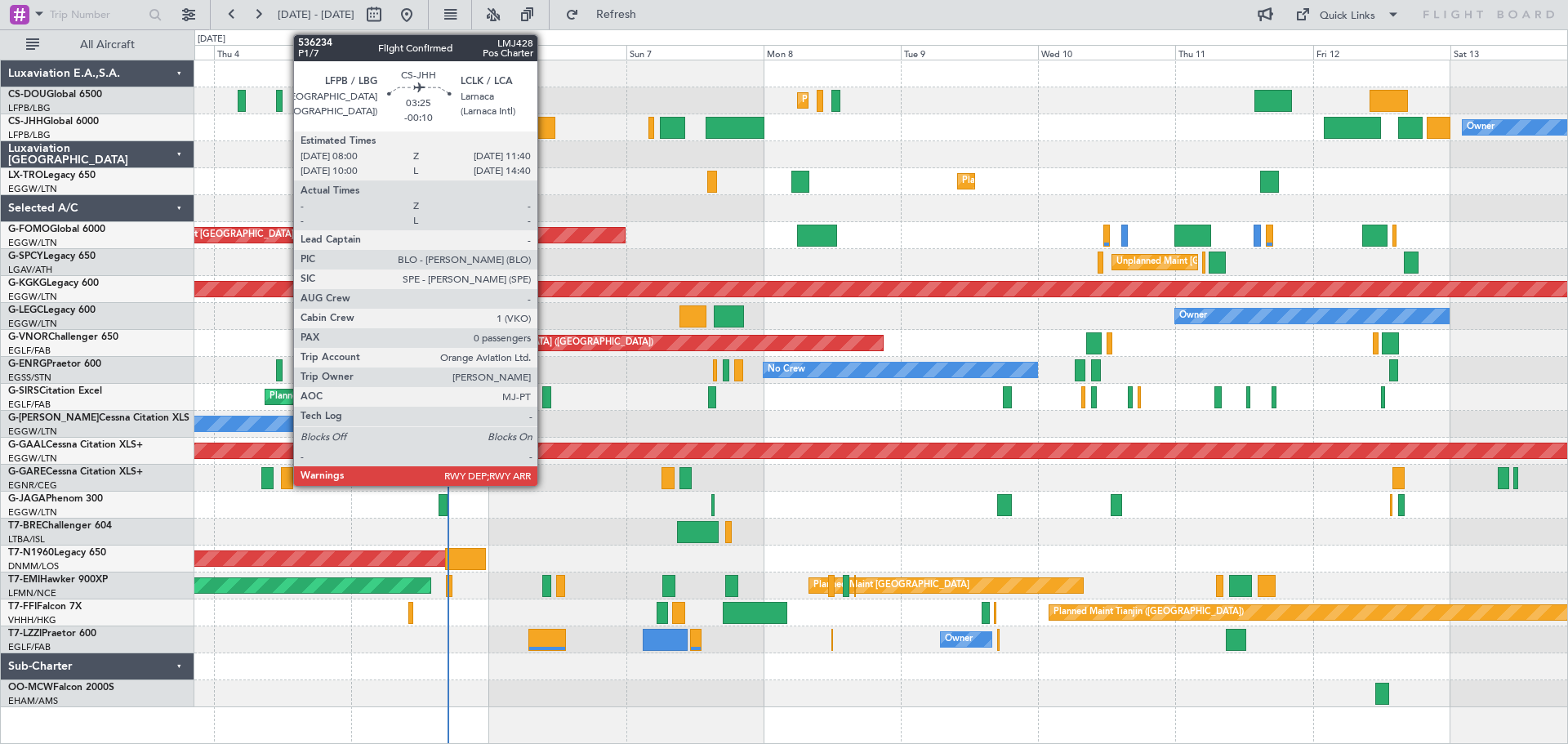
click at [545, 128] on div at bounding box center [545, 127] width 21 height 22
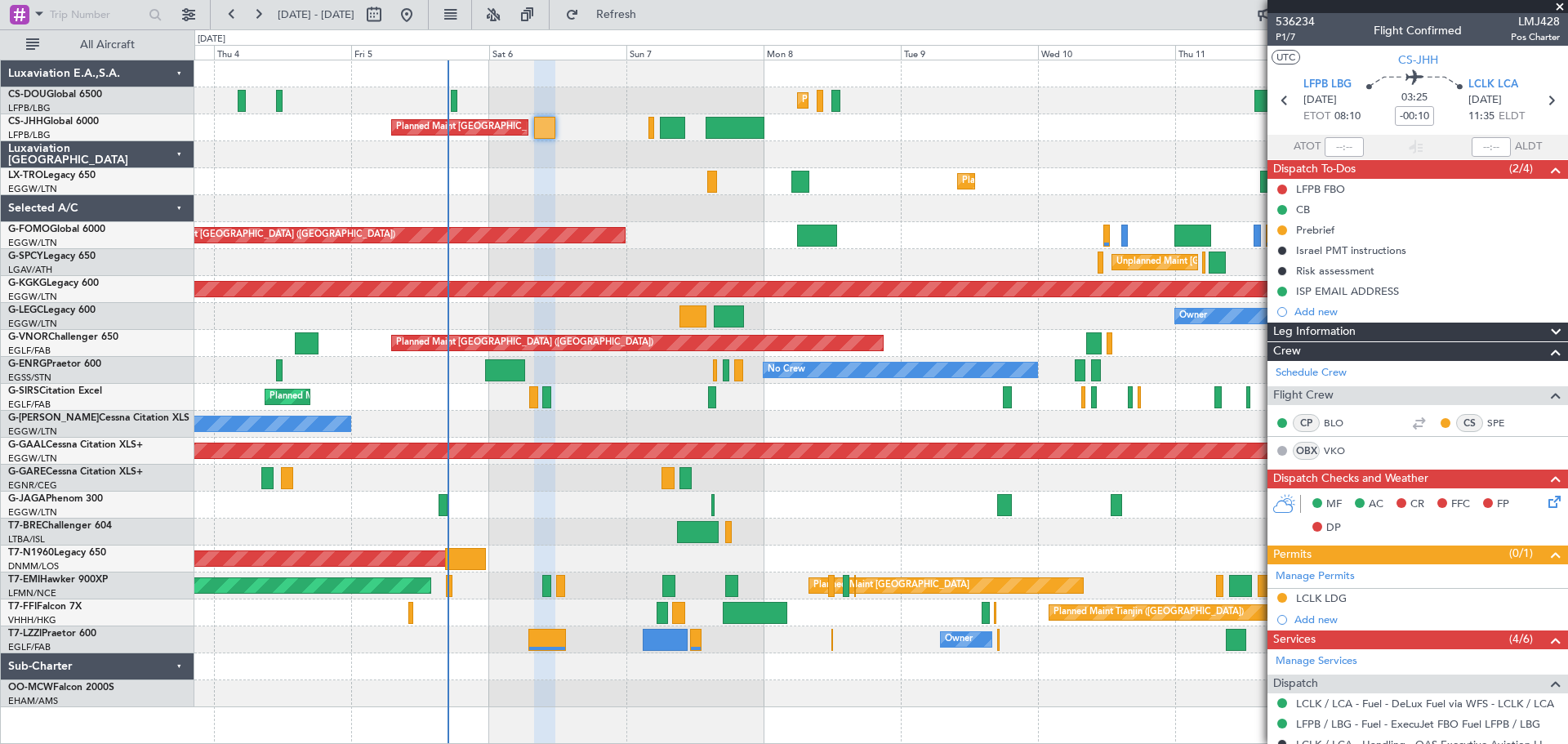
click at [1560, 6] on span at bounding box center [1560, 7] width 16 height 15
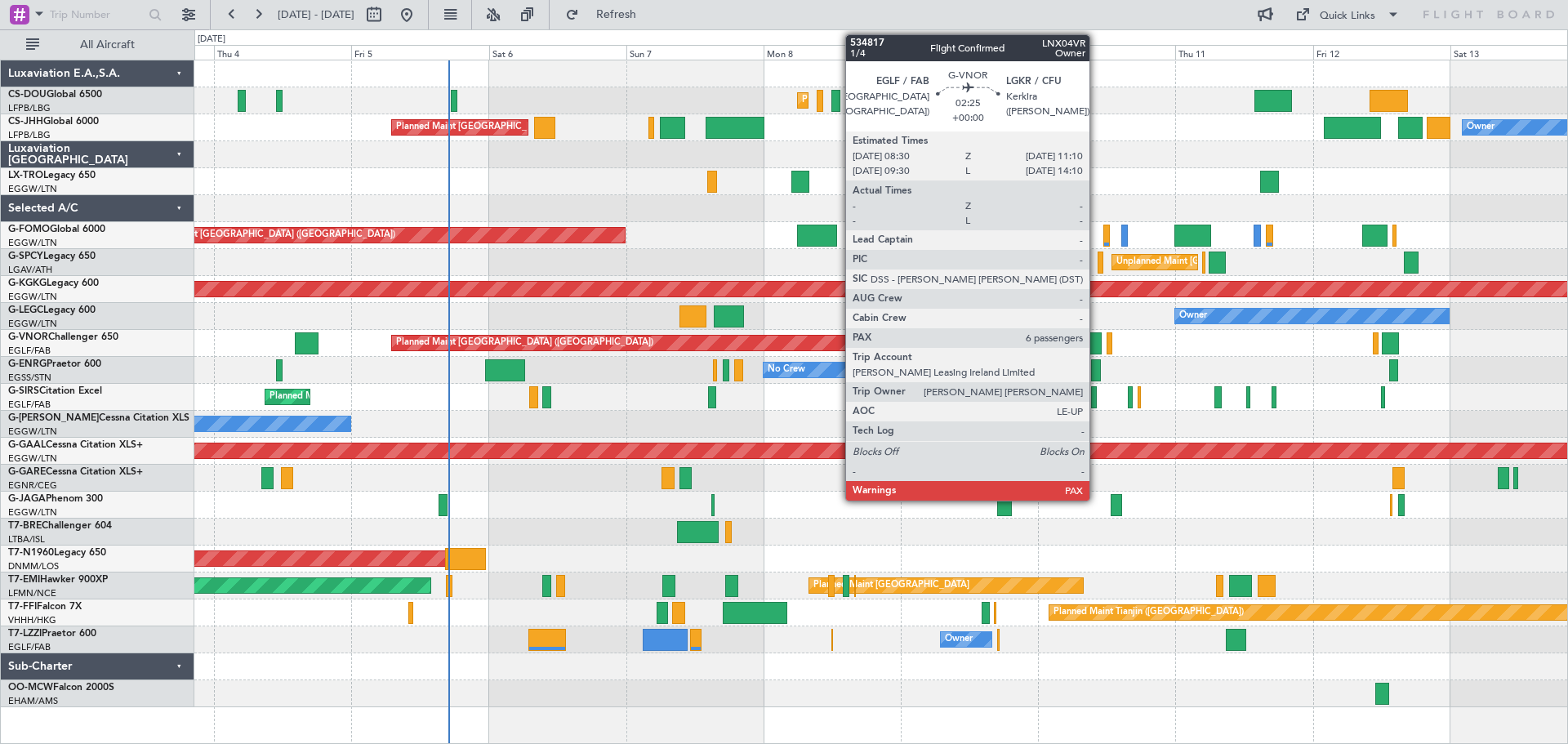
click at [1097, 342] on div at bounding box center [1094, 343] width 16 height 22
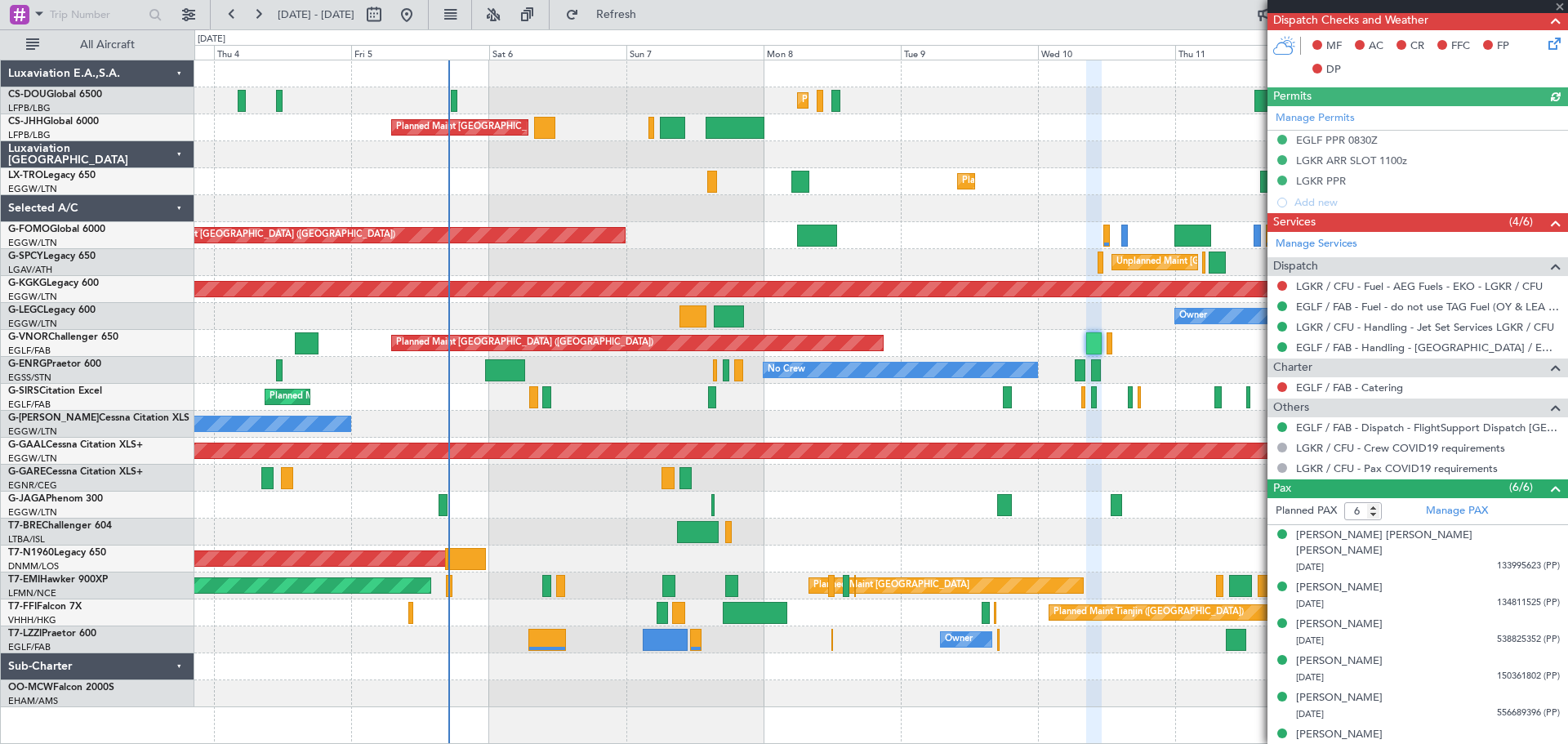
scroll to position [369, 0]
click at [1559, 5] on span at bounding box center [1560, 7] width 16 height 15
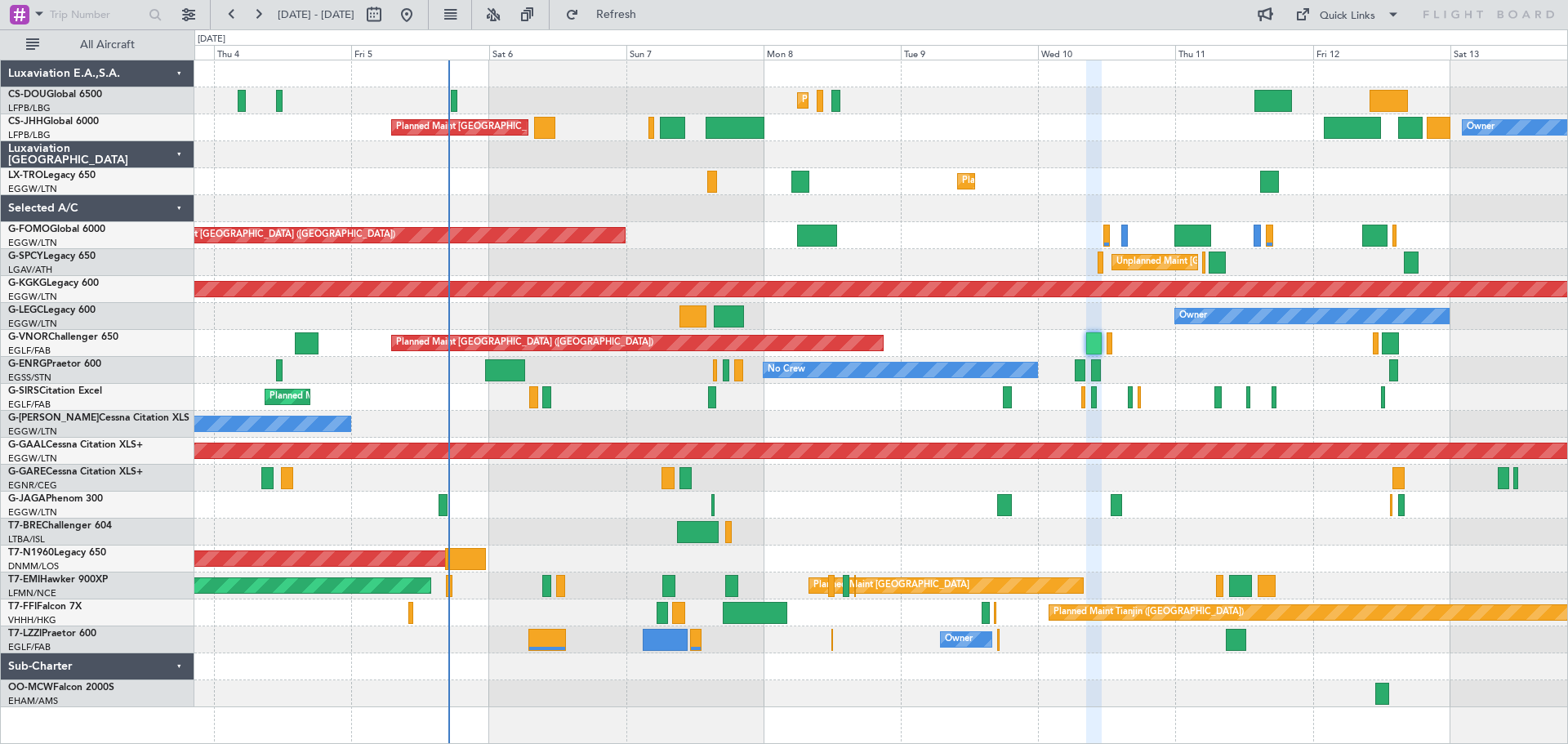
type input "0"
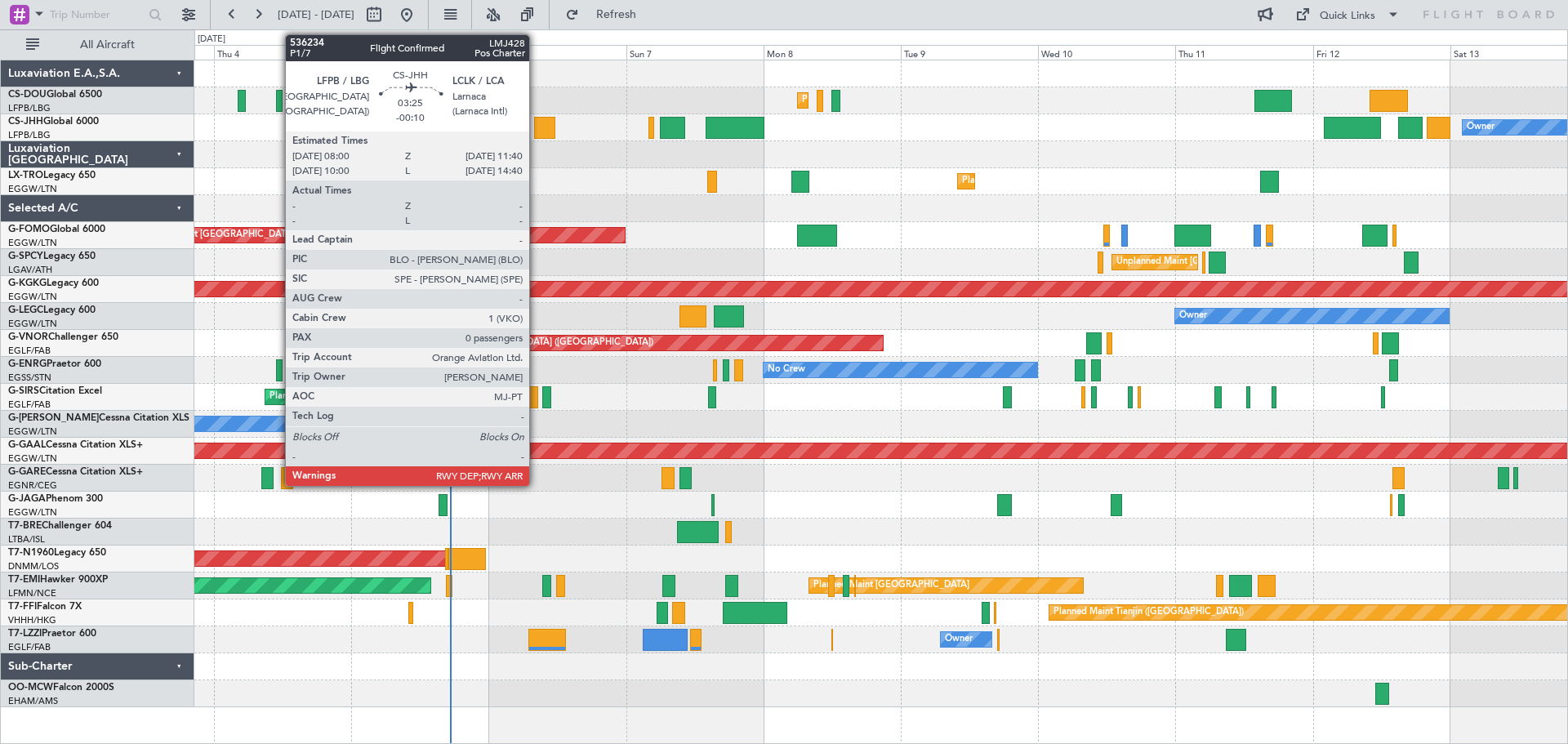
click at [537, 125] on div at bounding box center [545, 127] width 21 height 22
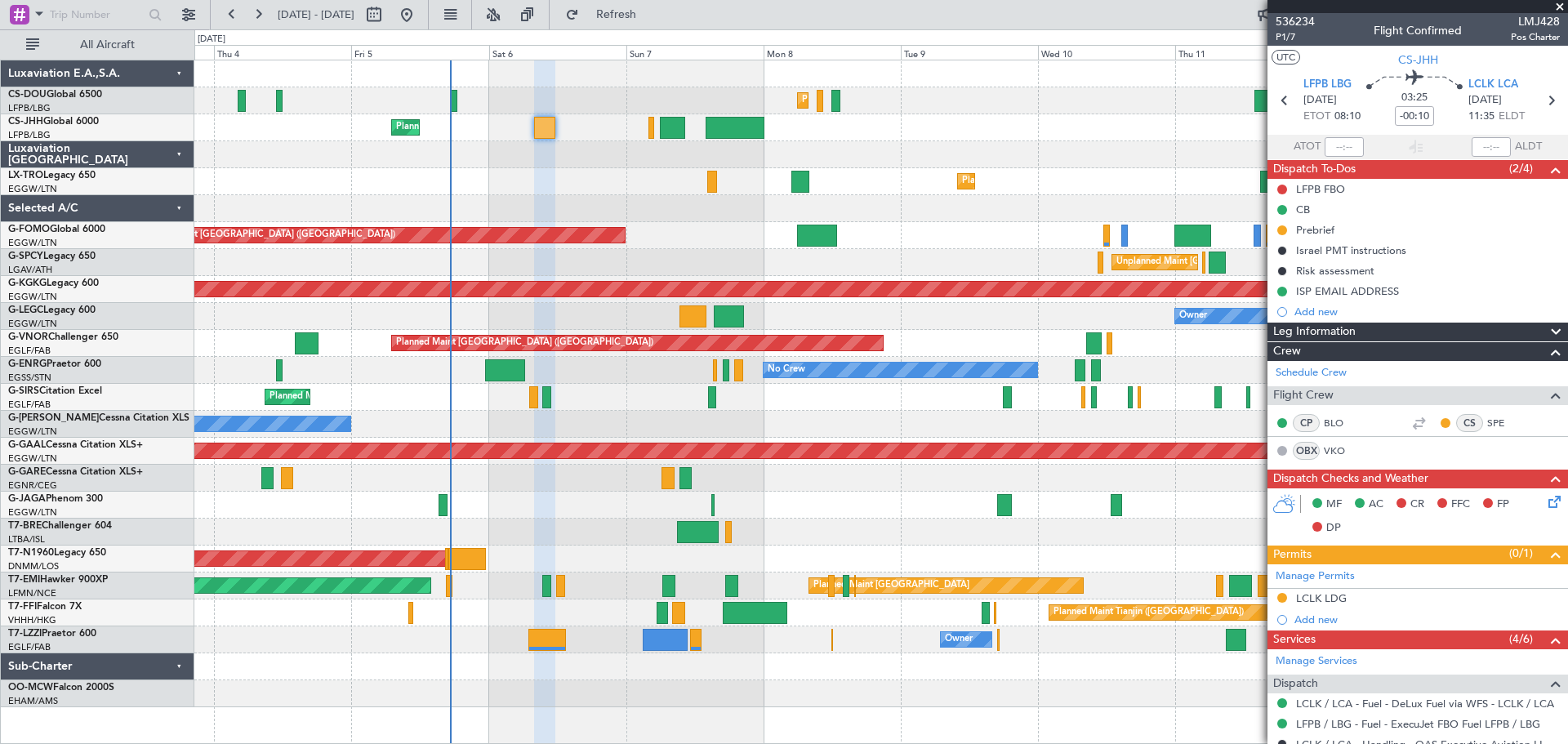
click at [1558, 4] on span at bounding box center [1560, 7] width 16 height 15
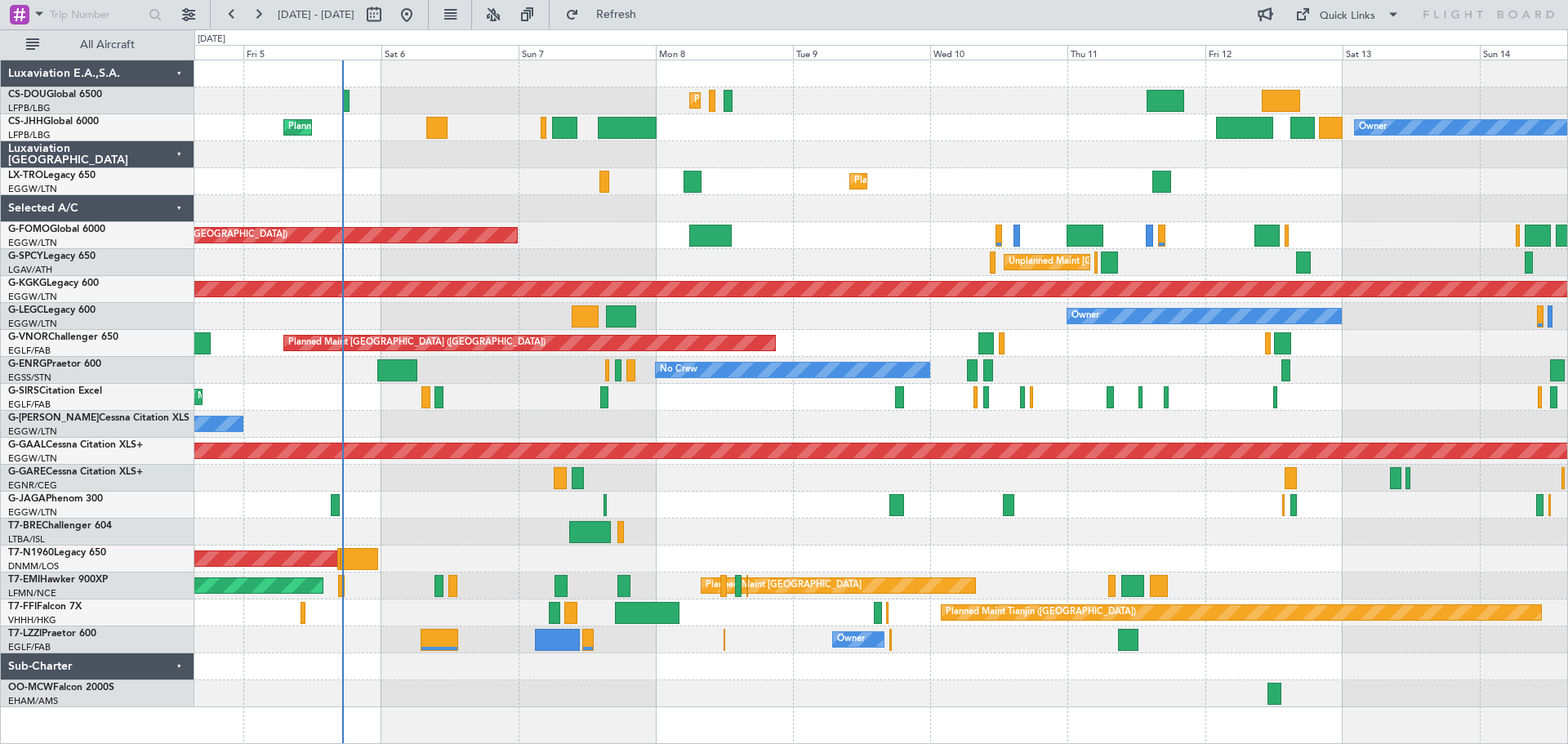
click at [937, 136] on div "Owner Planned Maint [GEOGRAPHIC_DATA] ([GEOGRAPHIC_DATA]) Planned Maint [GEOGRA…" at bounding box center [881, 127] width 1373 height 27
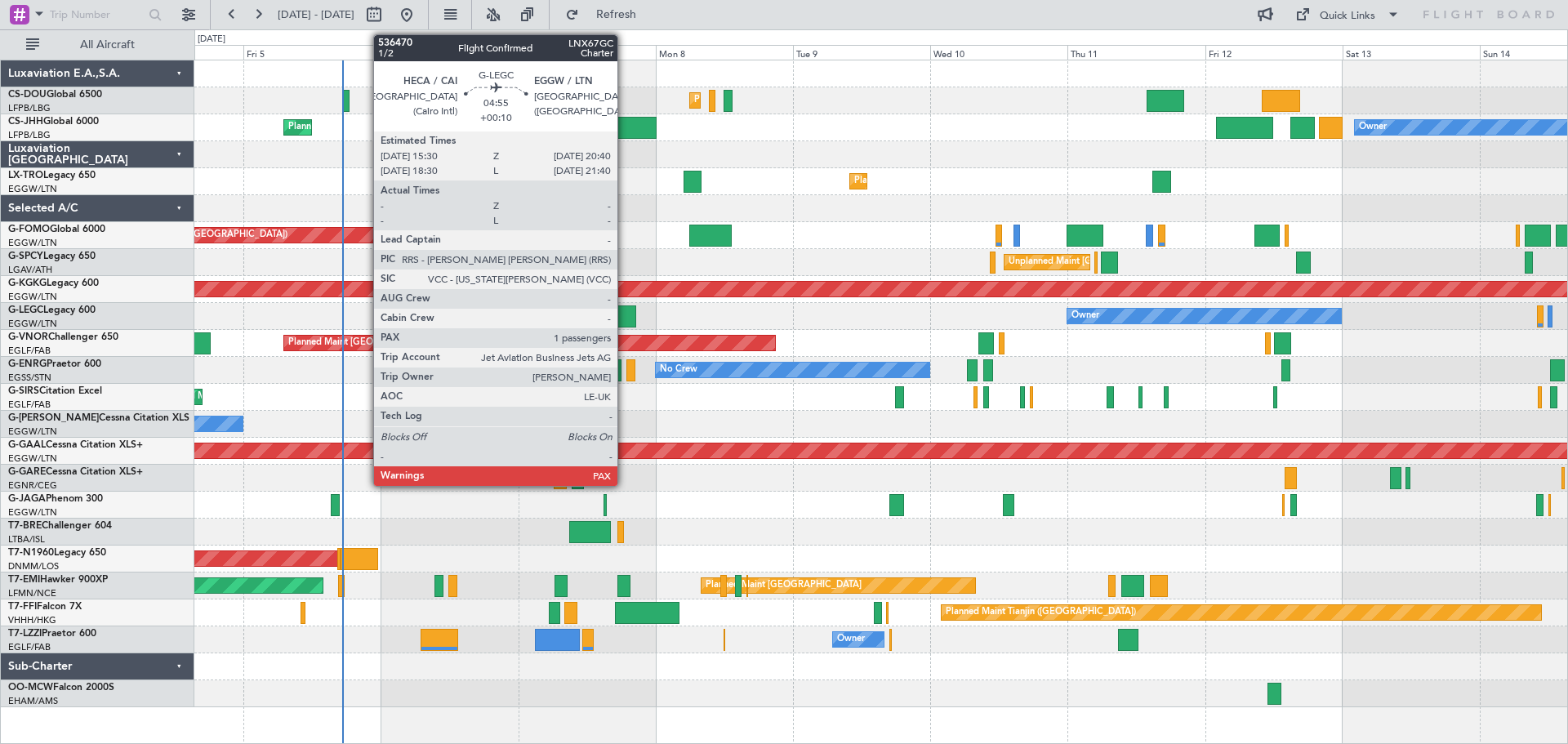
click at [625, 316] on div at bounding box center [621, 316] width 30 height 22
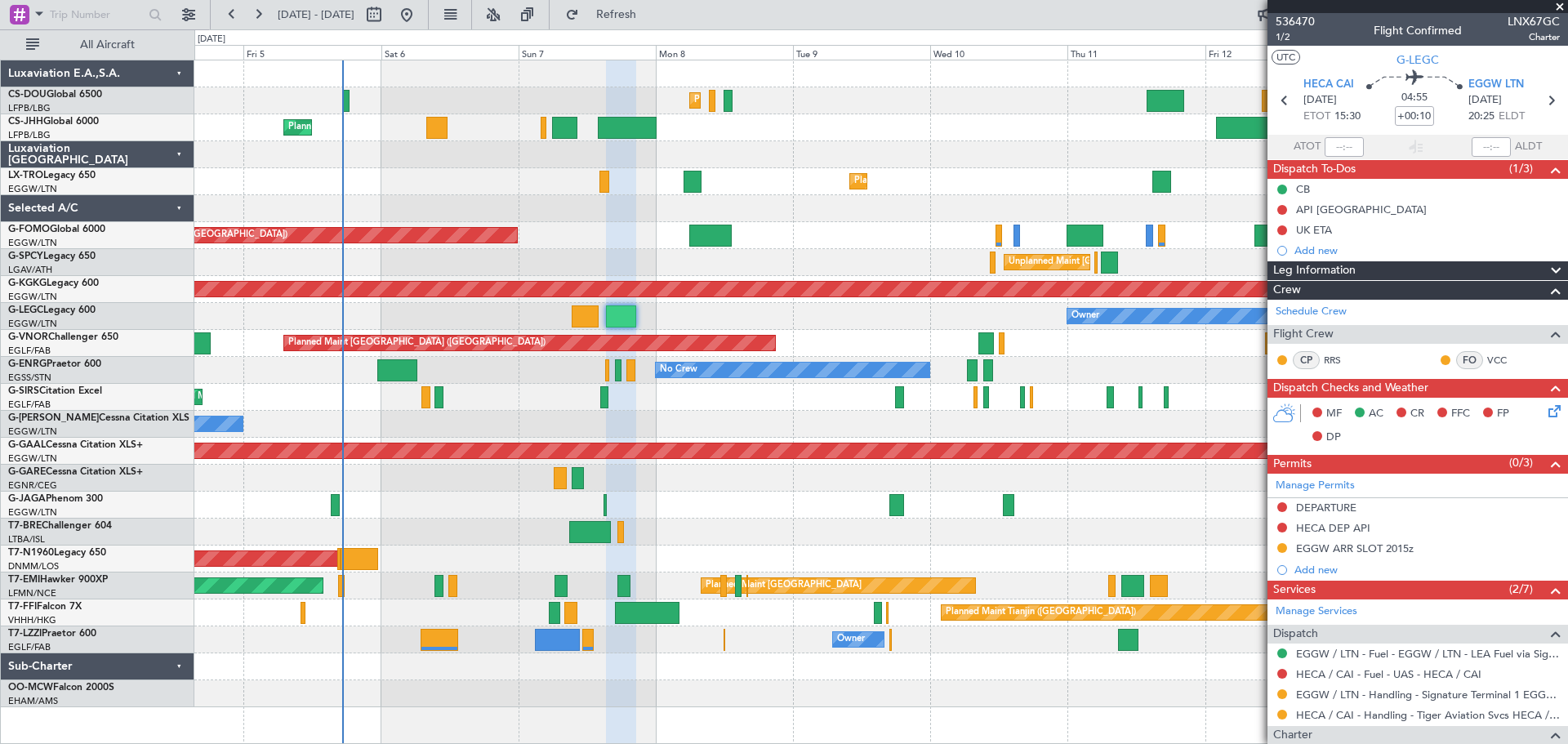
click at [1561, 5] on span at bounding box center [1560, 7] width 16 height 15
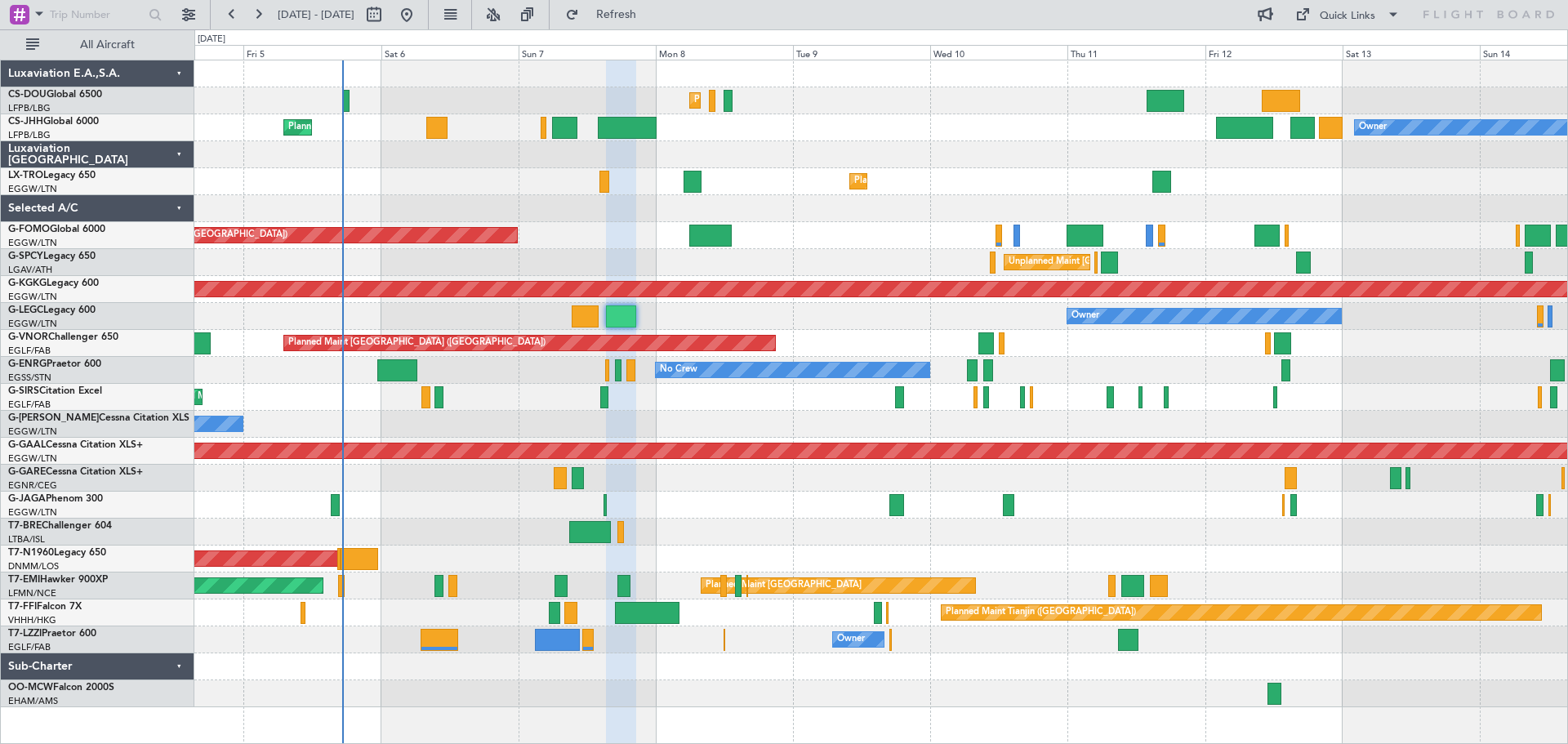
type input "0"
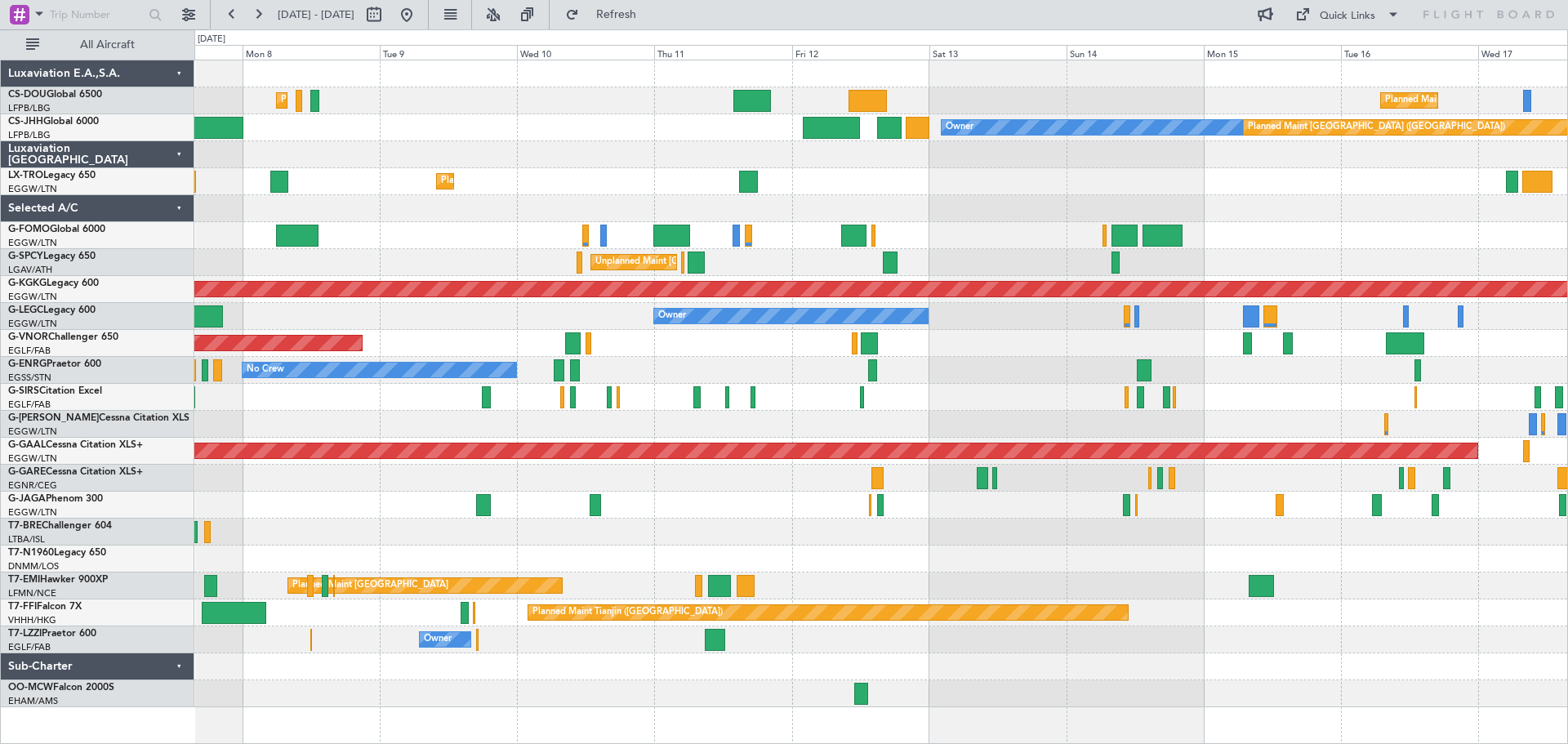
click at [975, 376] on div "Planned Maint [GEOGRAPHIC_DATA] ([GEOGRAPHIC_DATA]) Planned Maint [GEOGRAPHIC_D…" at bounding box center [881, 384] width 1373 height 648
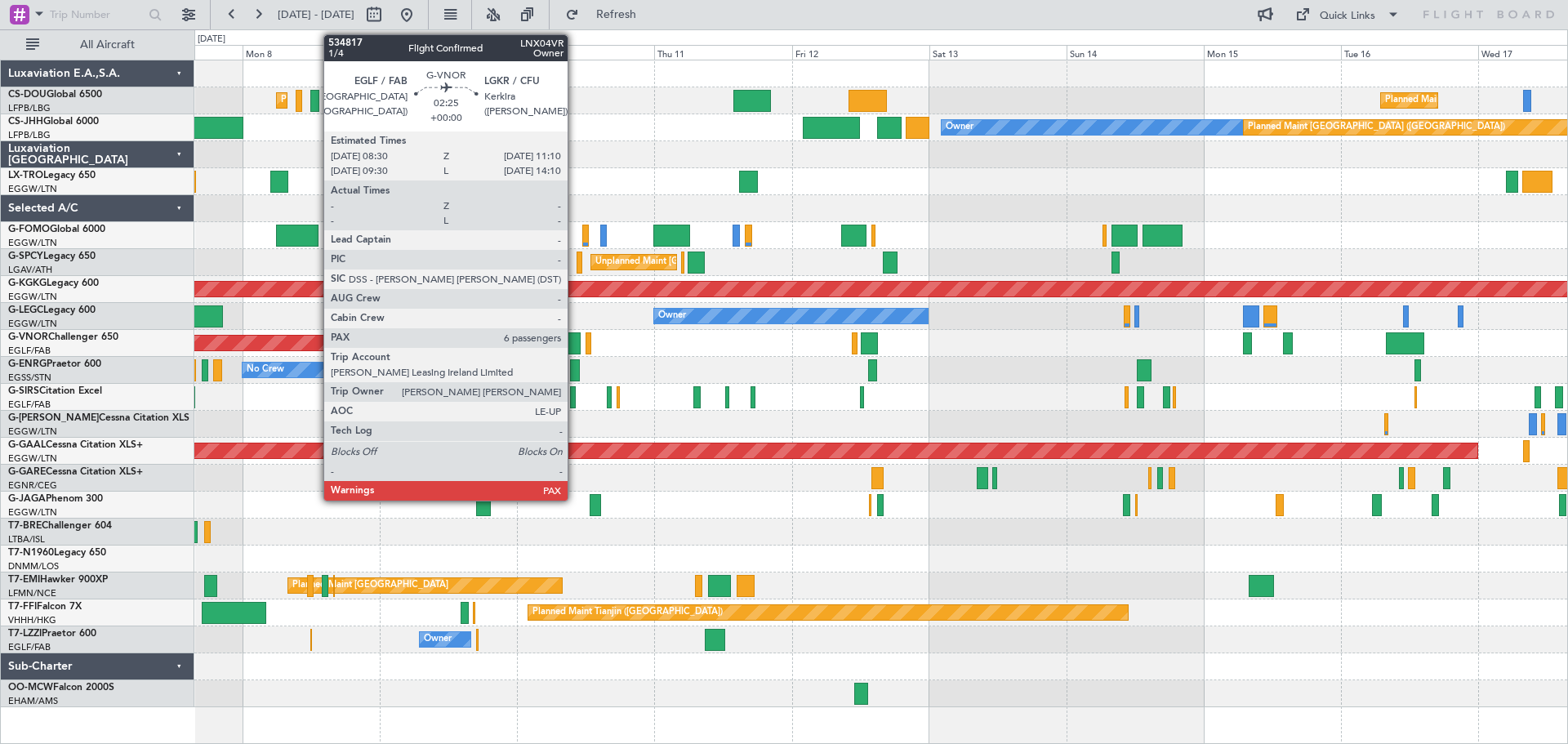
click at [575, 341] on div at bounding box center [573, 343] width 16 height 22
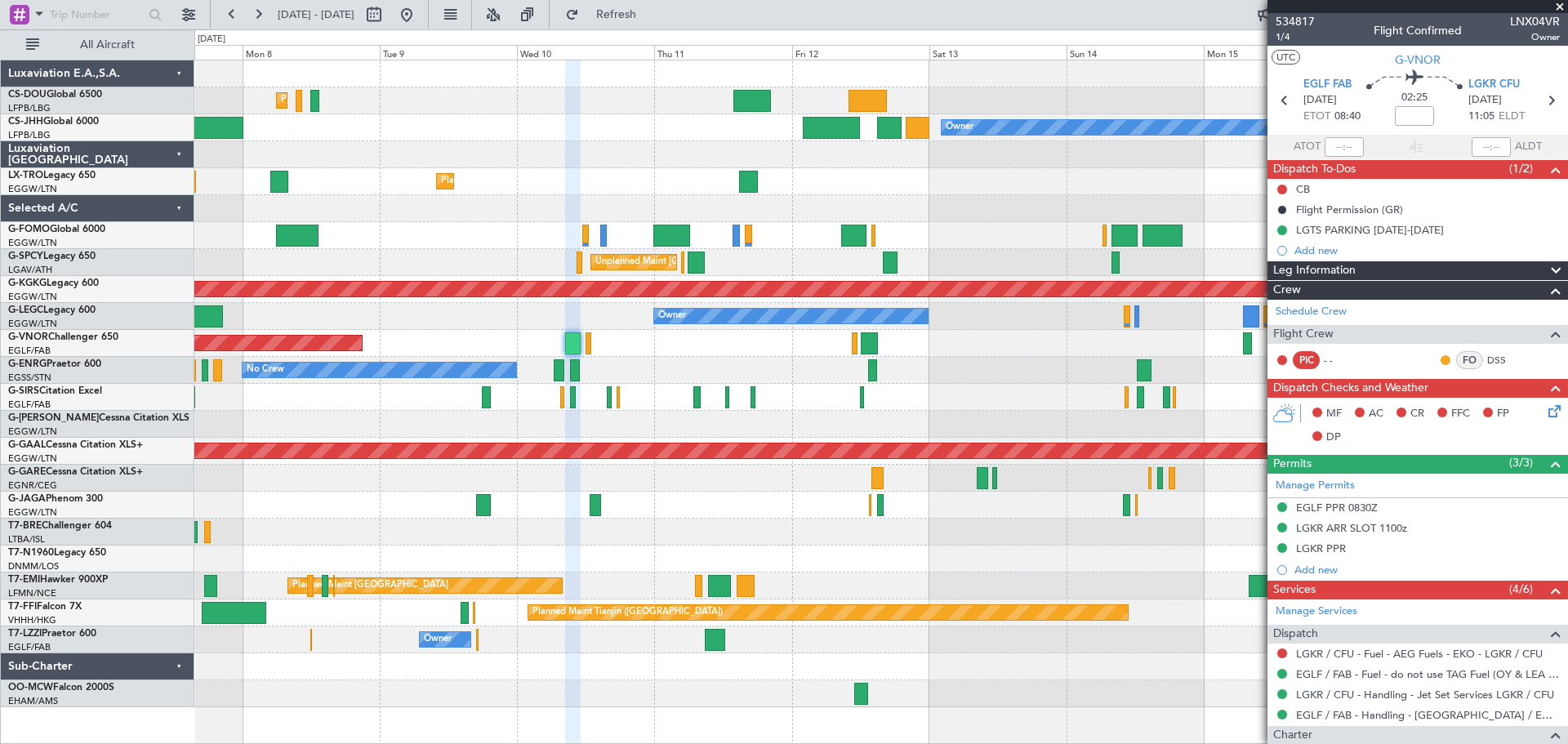
click at [1557, 5] on span at bounding box center [1560, 7] width 16 height 15
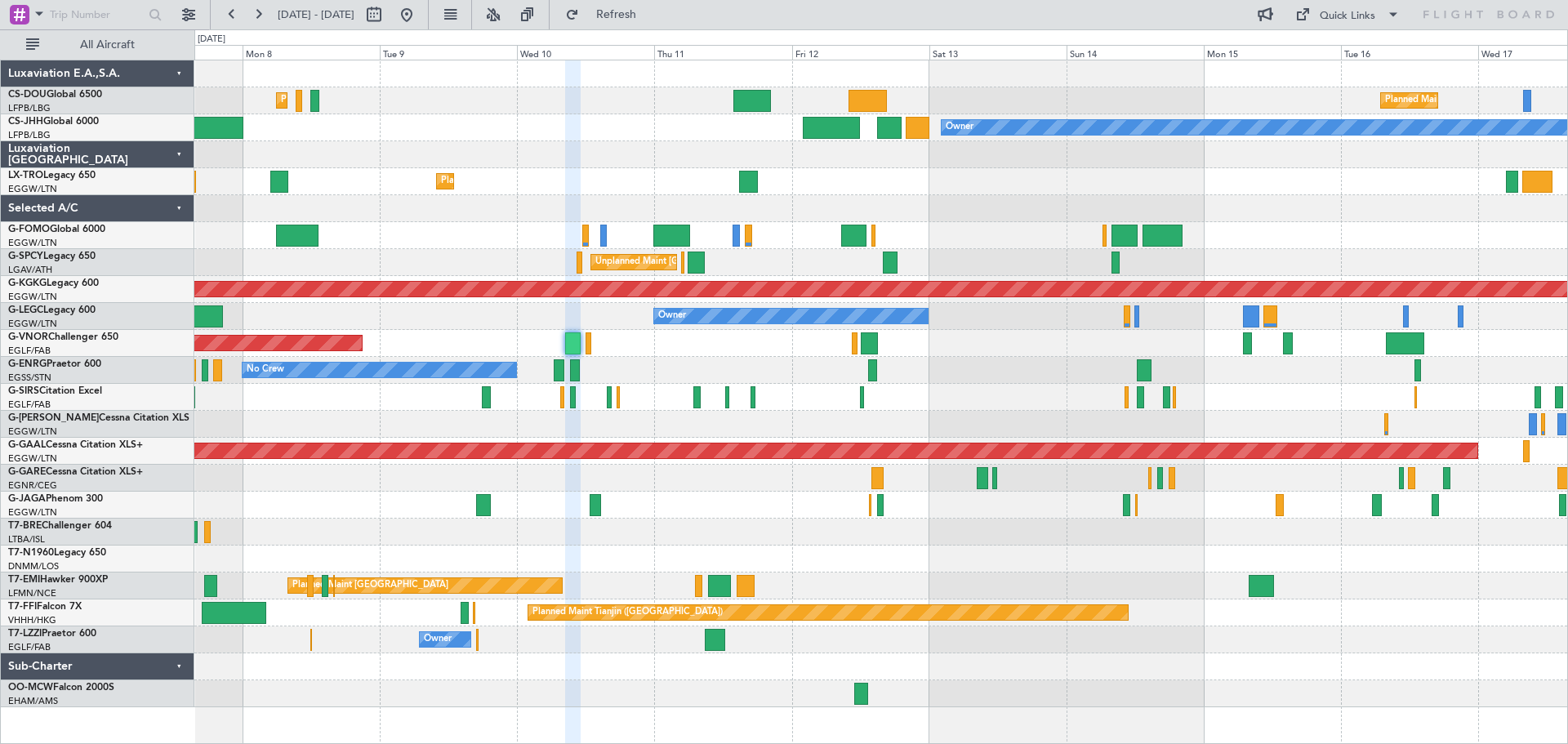
type input "0"
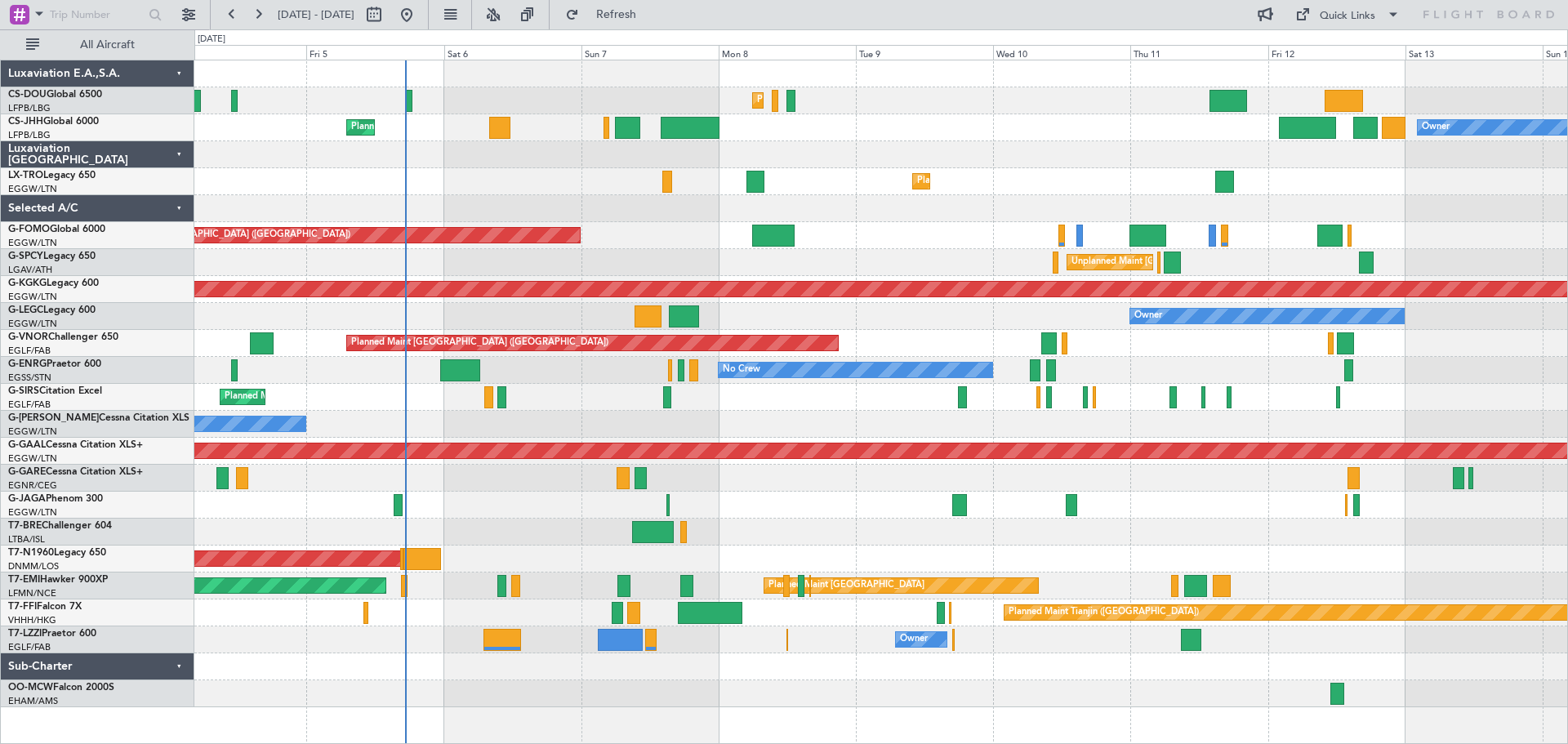
click at [934, 307] on div "Owner" at bounding box center [881, 317] width 1373 height 27
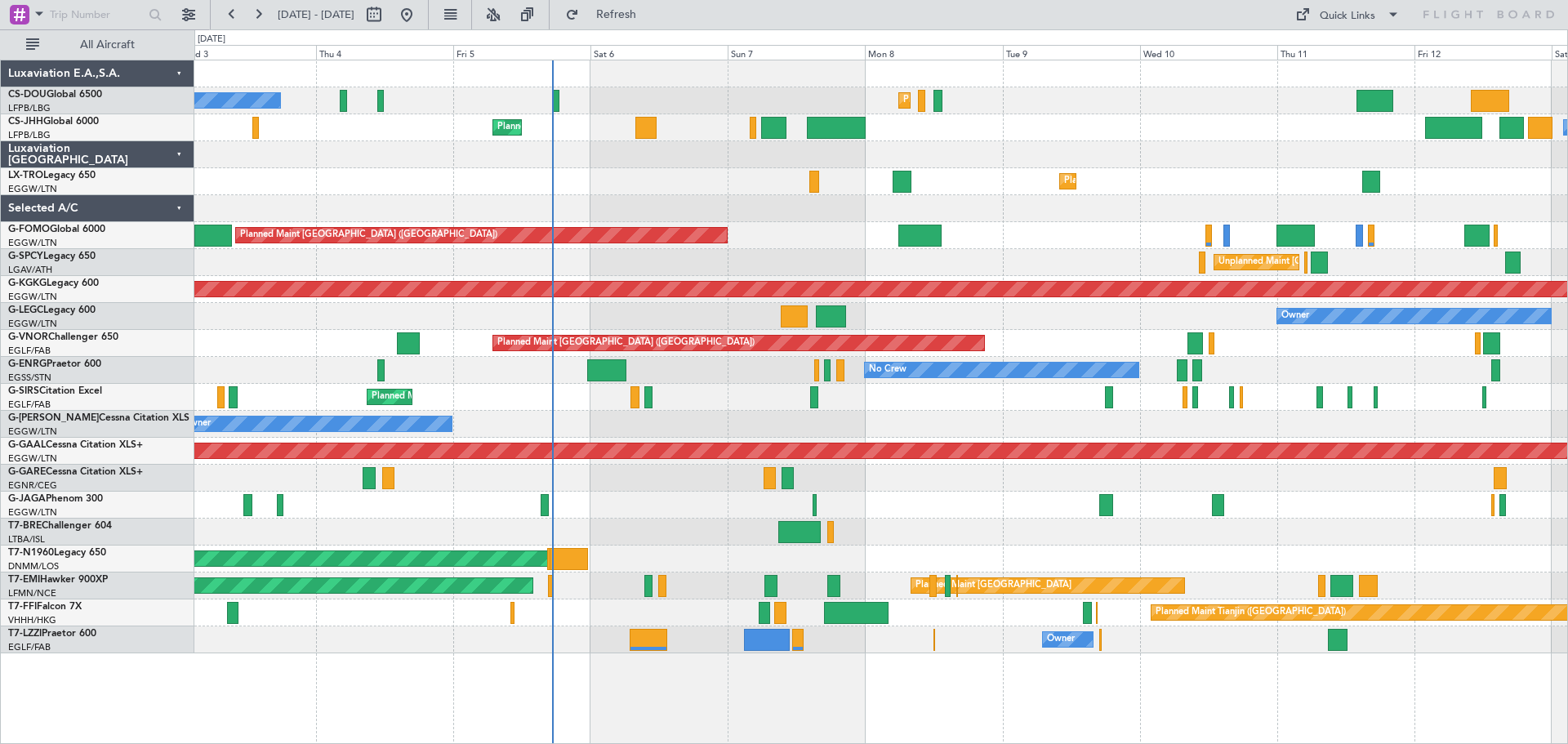
click at [1073, 219] on div at bounding box center [881, 209] width 1373 height 27
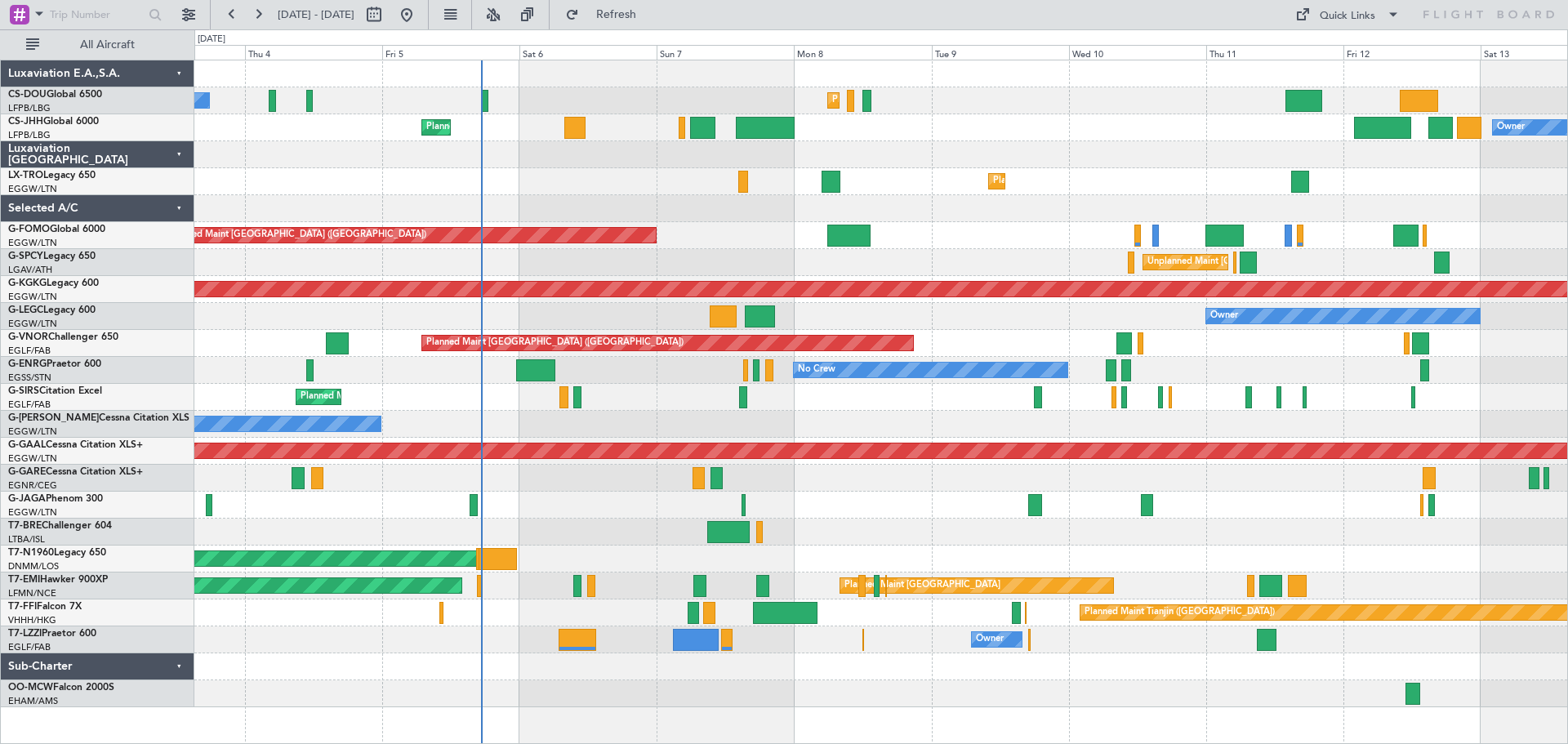
click at [578, 178] on div "Planned Maint Dusseldorf" at bounding box center [881, 181] width 1373 height 27
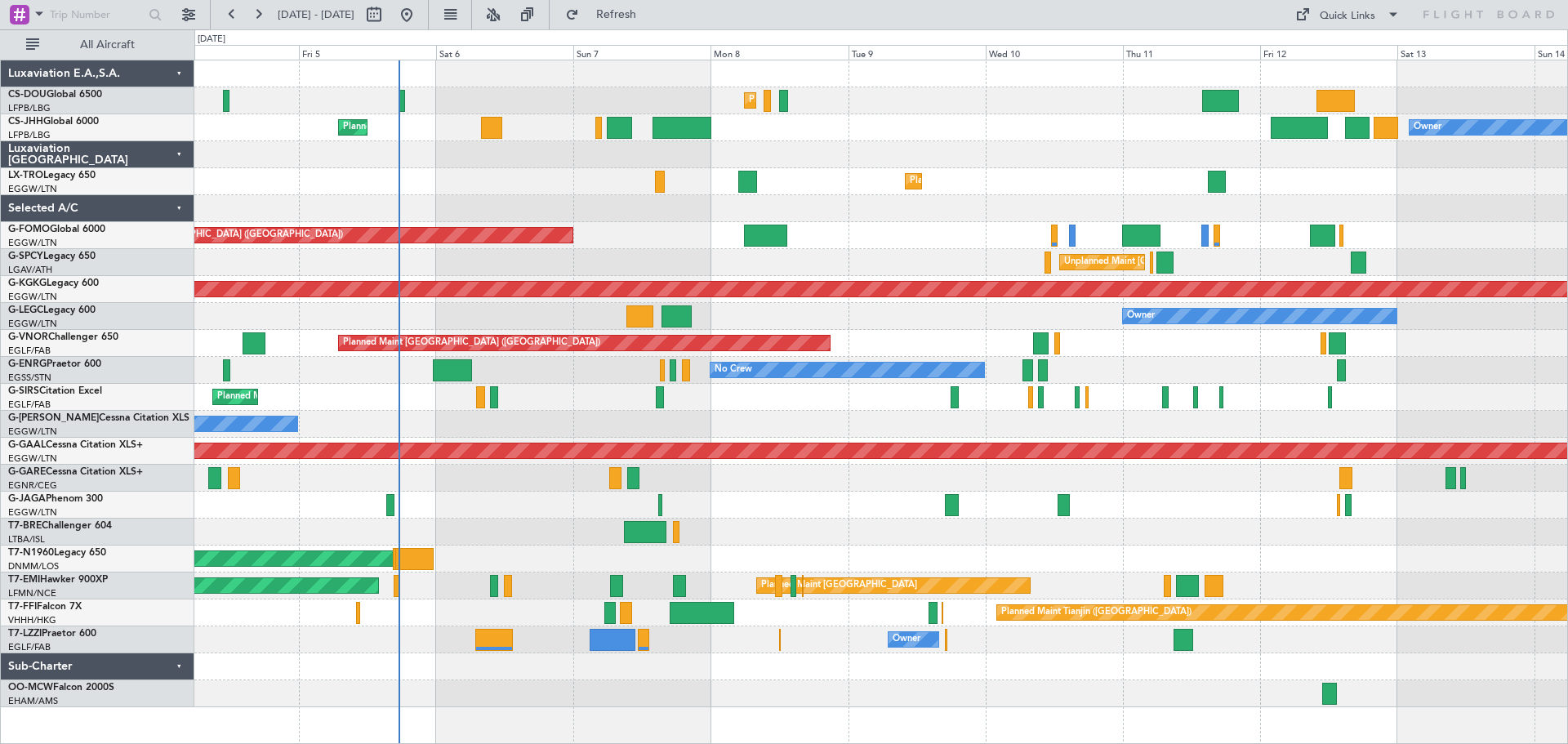
click at [960, 213] on div at bounding box center [881, 209] width 1373 height 27
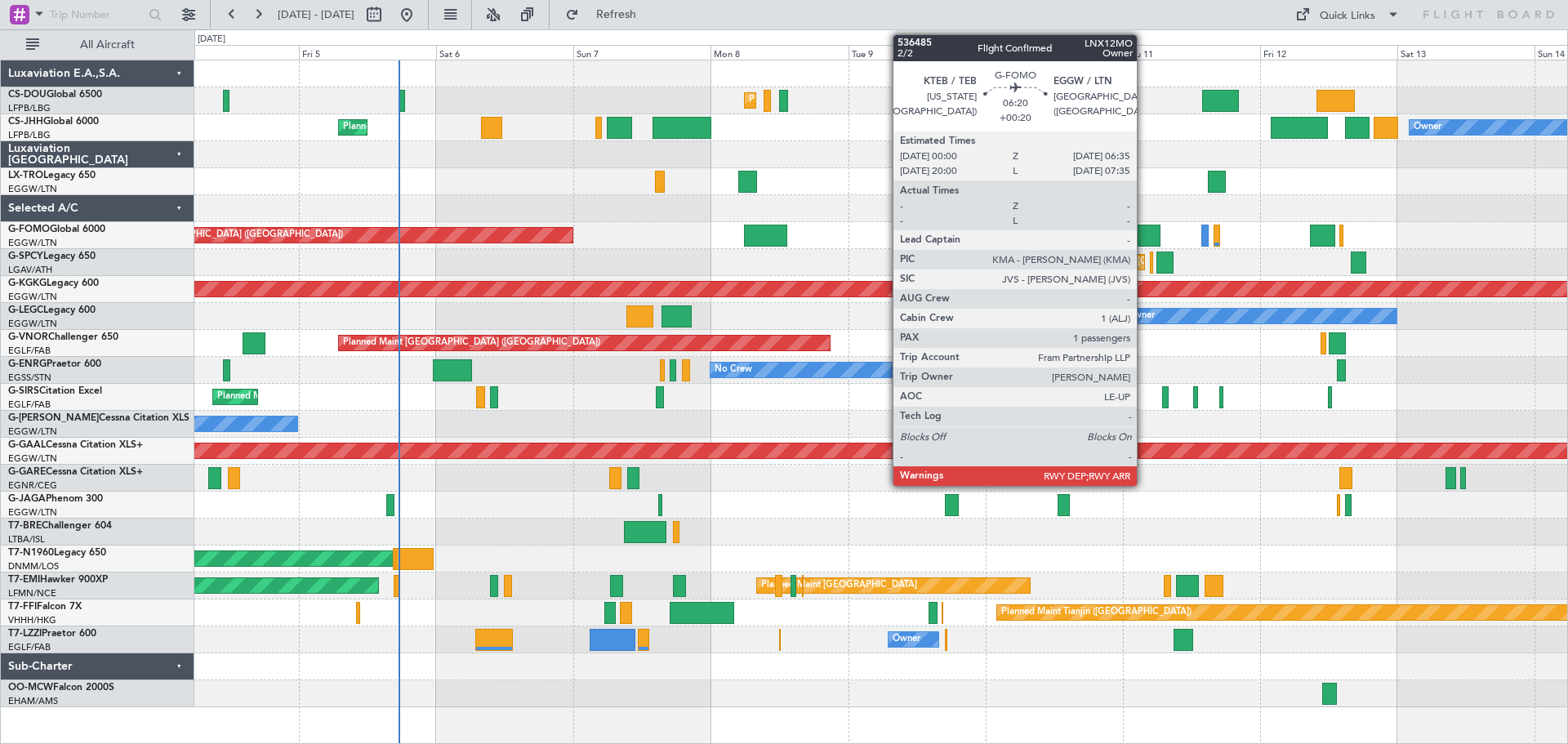
click at [1144, 235] on div at bounding box center [1141, 235] width 38 height 22
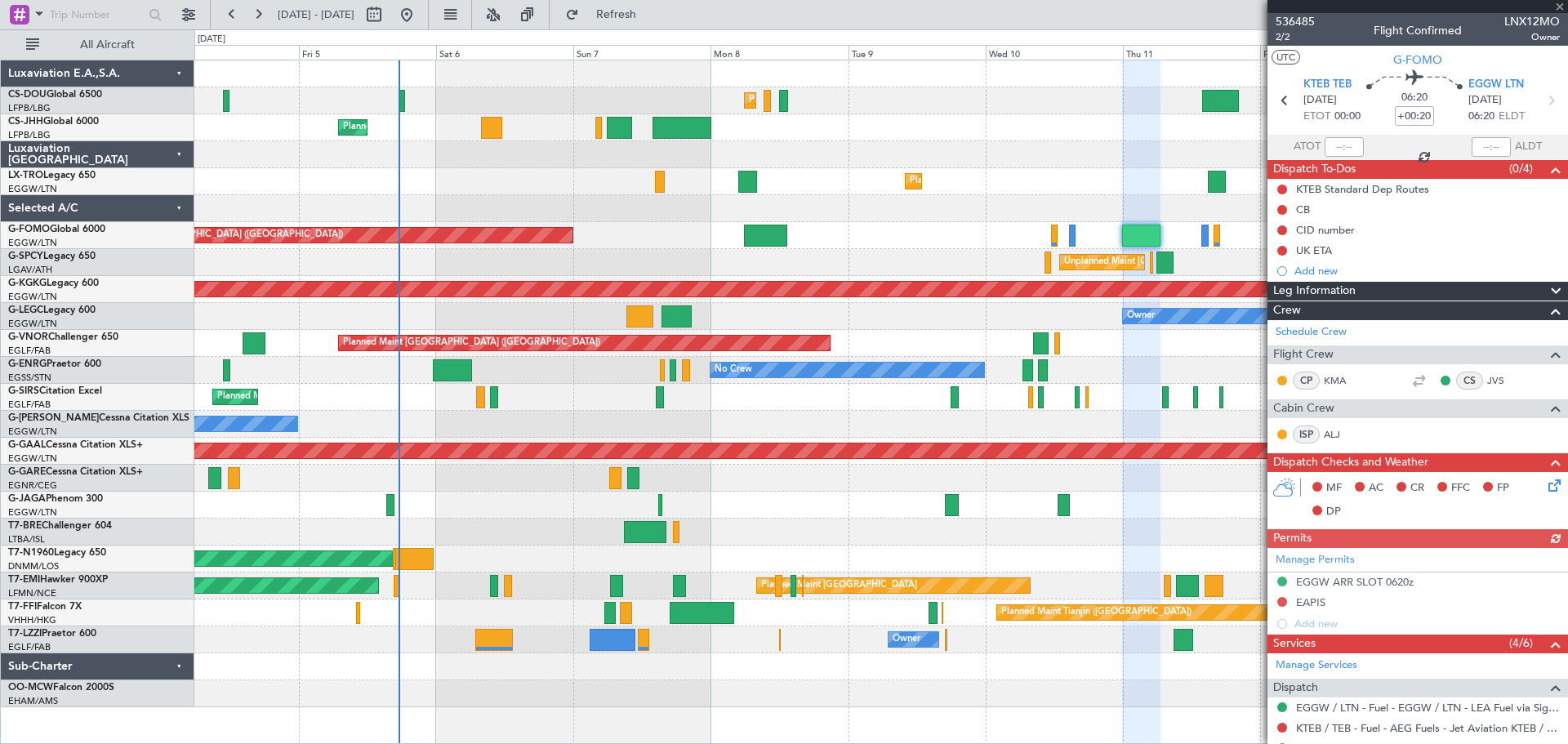
scroll to position [239, 0]
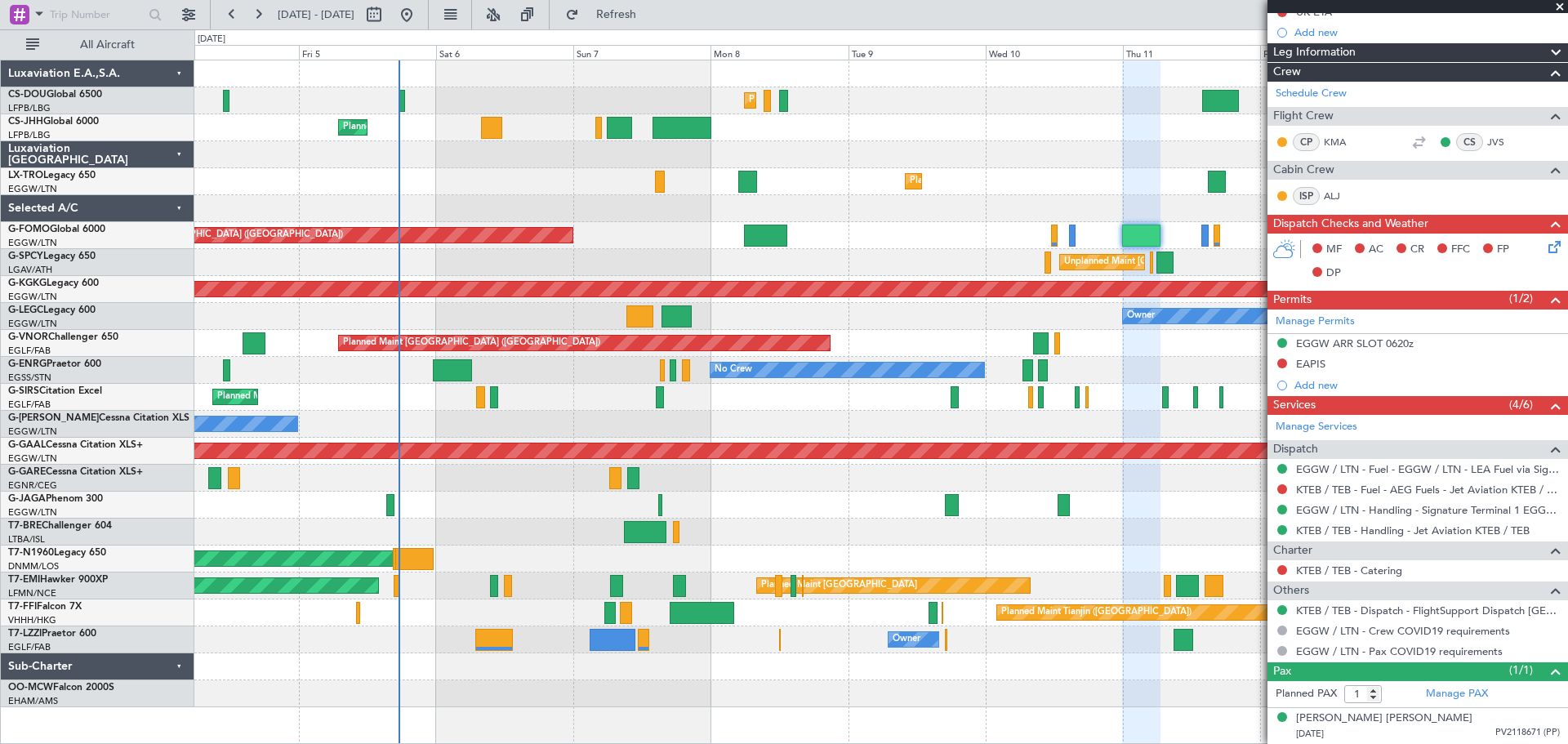
click at [1557, 9] on span at bounding box center [1560, 7] width 16 height 15
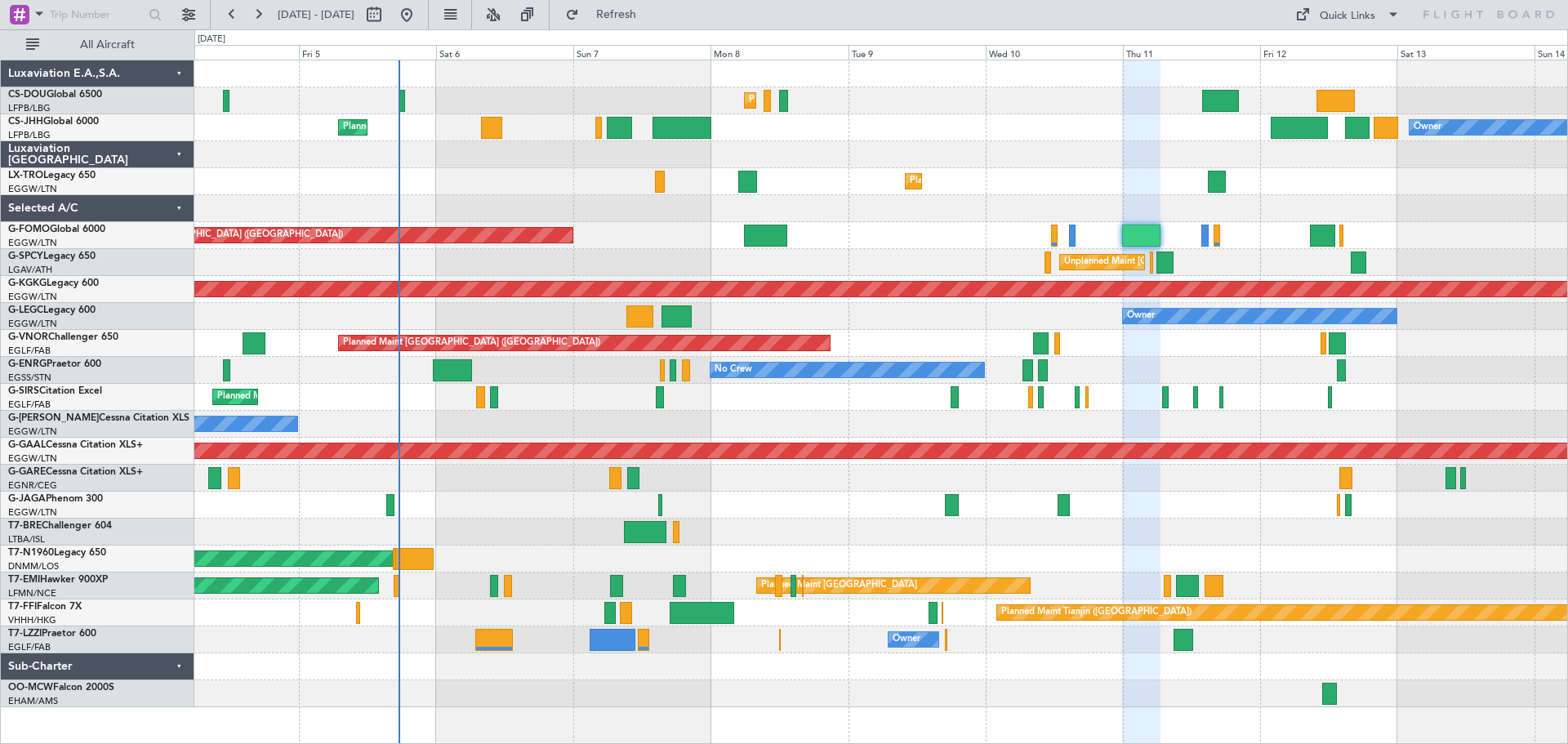
type input "0"
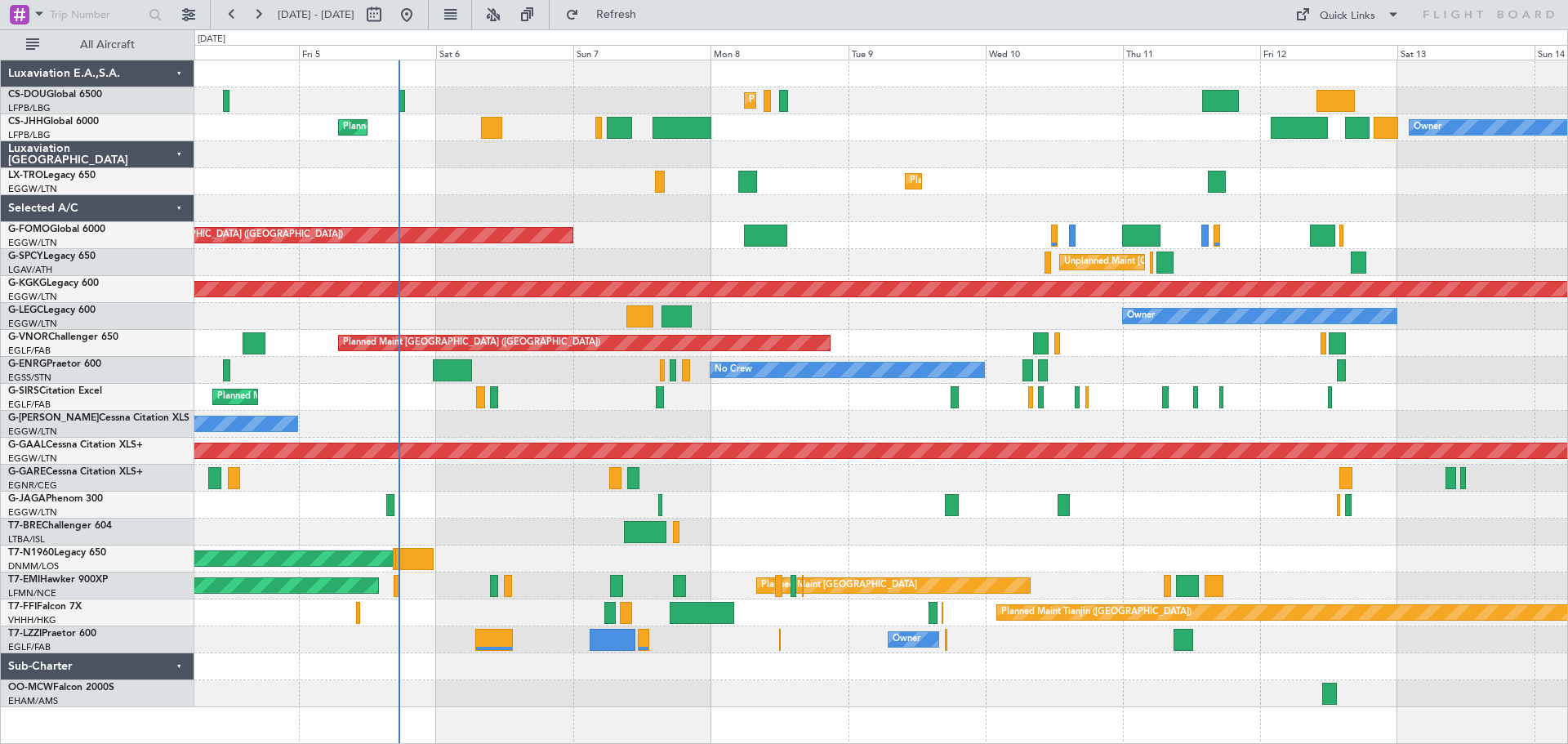
scroll to position [0, 0]
